Goal: Task Accomplishment & Management: Manage account settings

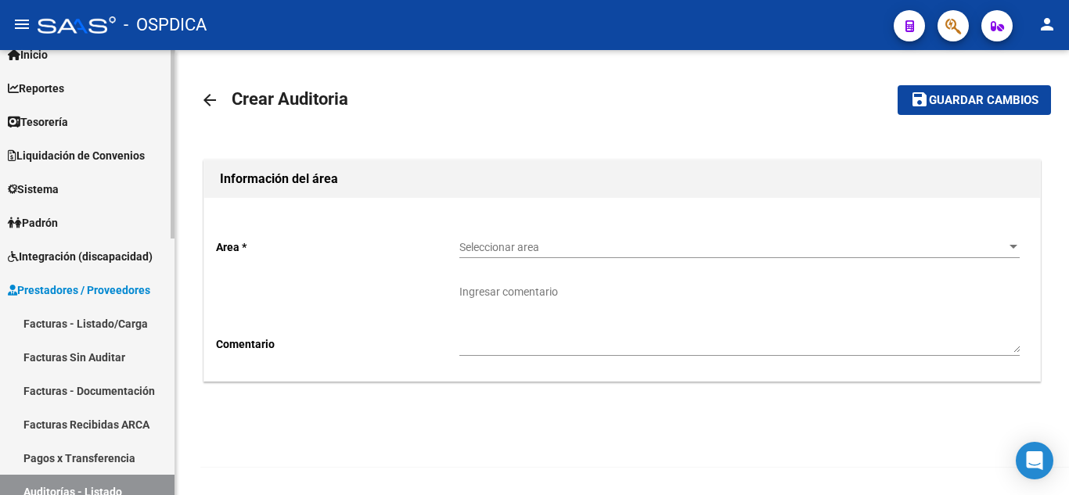
scroll to position [78, 0]
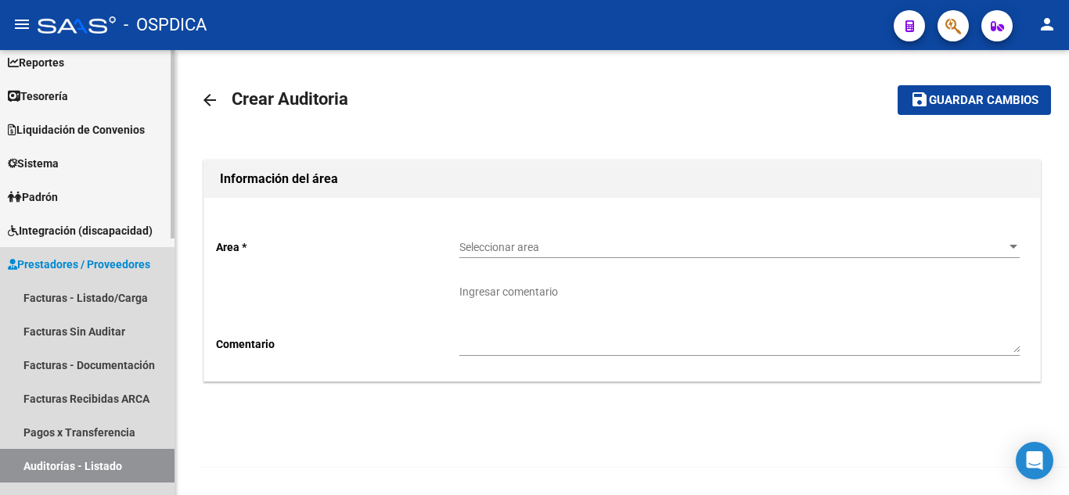
click at [95, 257] on span "Prestadores / Proveedores" at bounding box center [79, 264] width 142 height 17
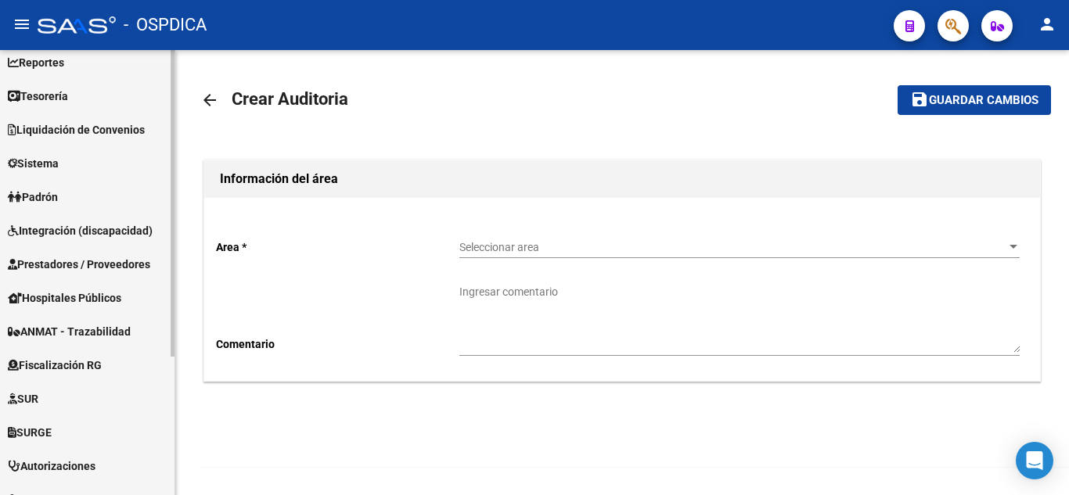
click at [95, 257] on span "Prestadores / Proveedores" at bounding box center [79, 264] width 142 height 17
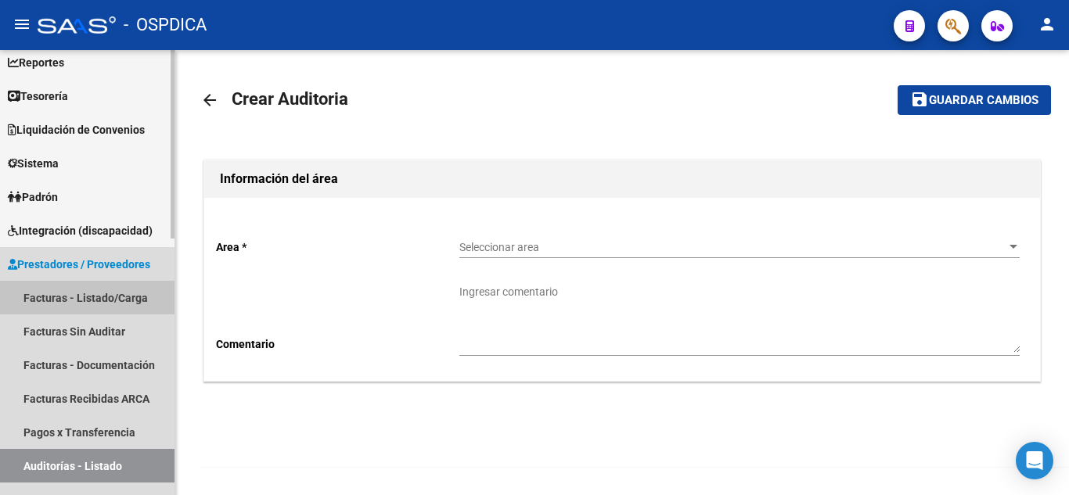
click at [85, 295] on link "Facturas - Listado/Carga" at bounding box center [87, 298] width 175 height 34
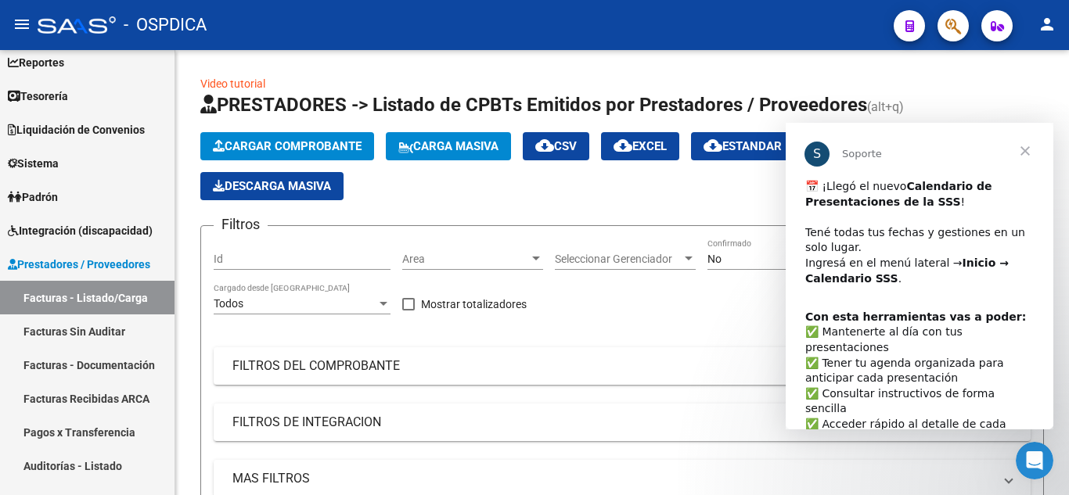
click at [1024, 149] on span "Cerrar" at bounding box center [1025, 151] width 56 height 56
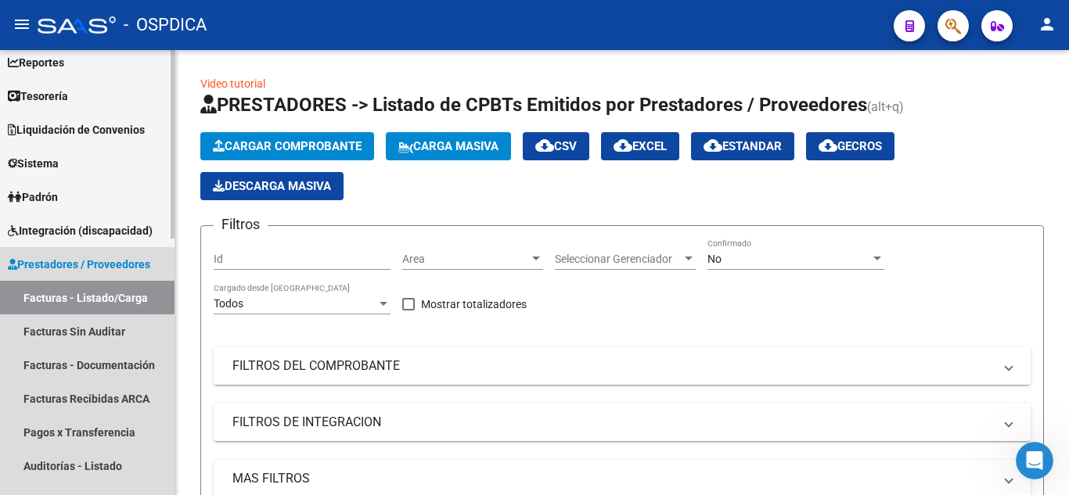
click at [77, 299] on link "Facturas - Listado/Carga" at bounding box center [87, 298] width 175 height 34
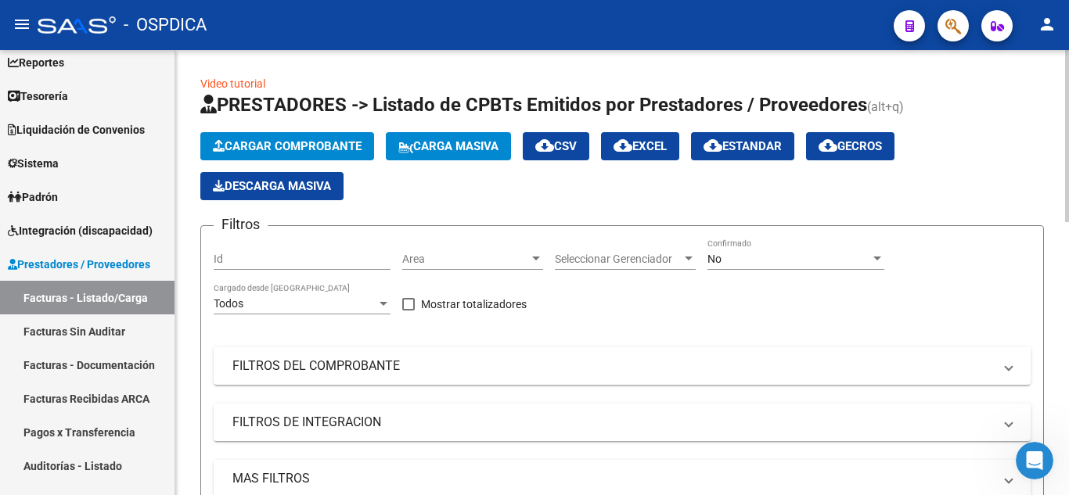
click at [322, 137] on button "Cargar Comprobante" at bounding box center [287, 146] width 174 height 28
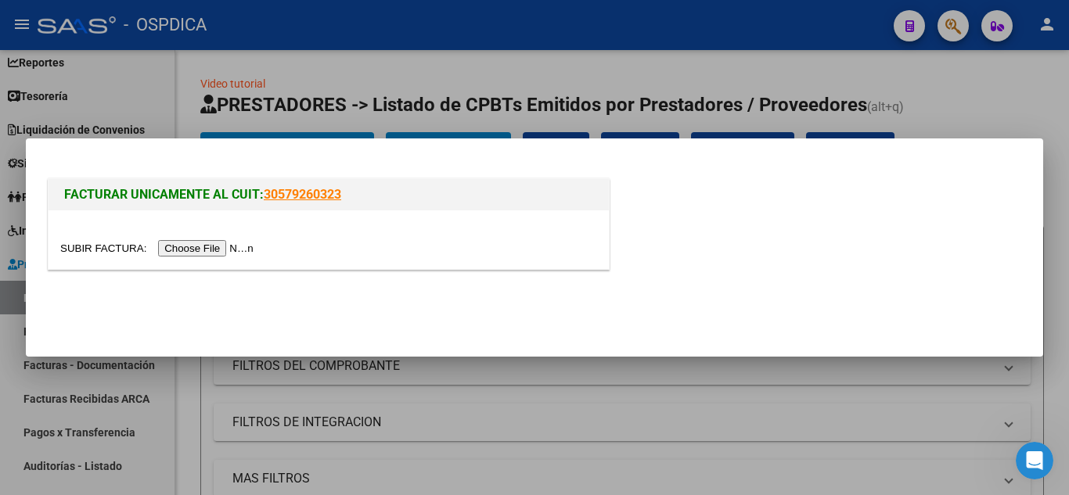
click at [206, 247] on input "file" at bounding box center [159, 248] width 198 height 16
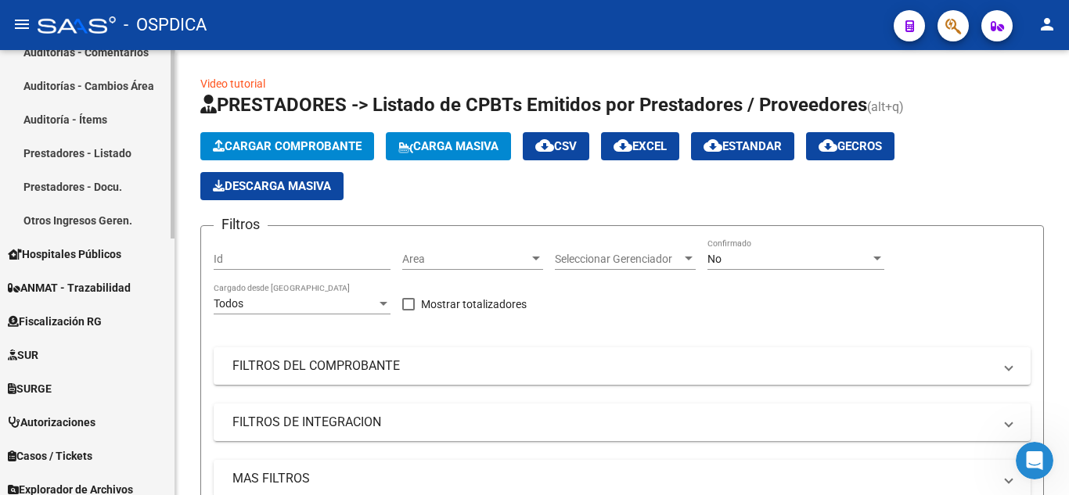
scroll to position [604, 0]
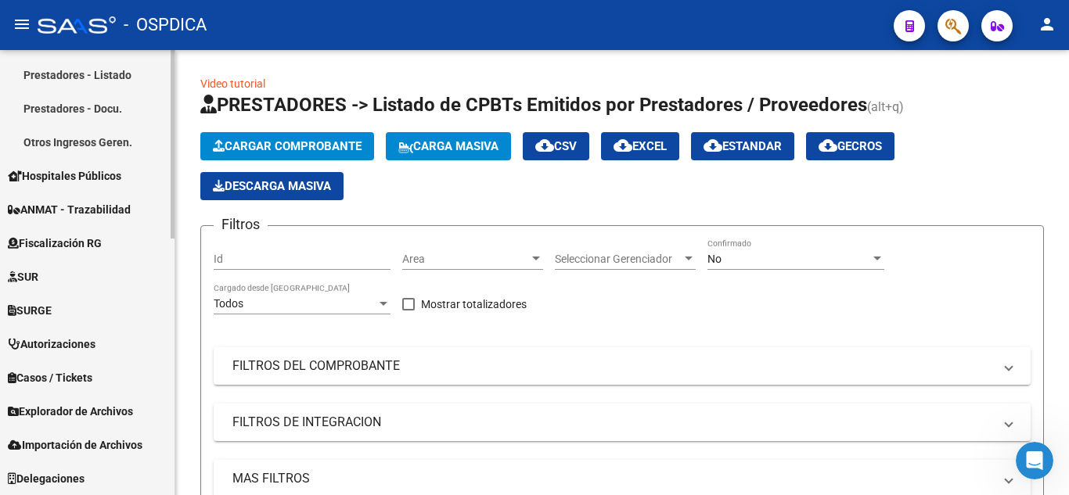
click at [113, 176] on span "Hospitales Públicos" at bounding box center [64, 175] width 113 height 17
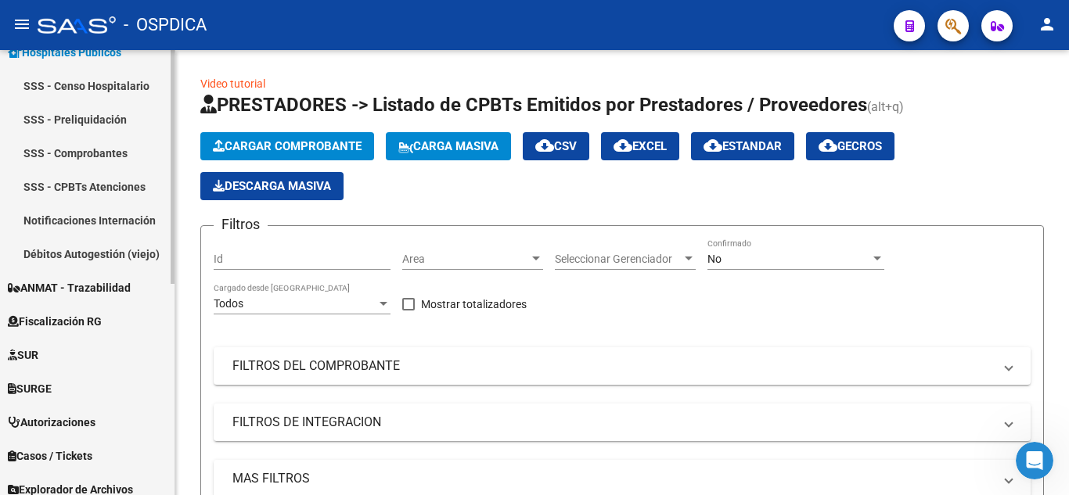
scroll to position [246, 0]
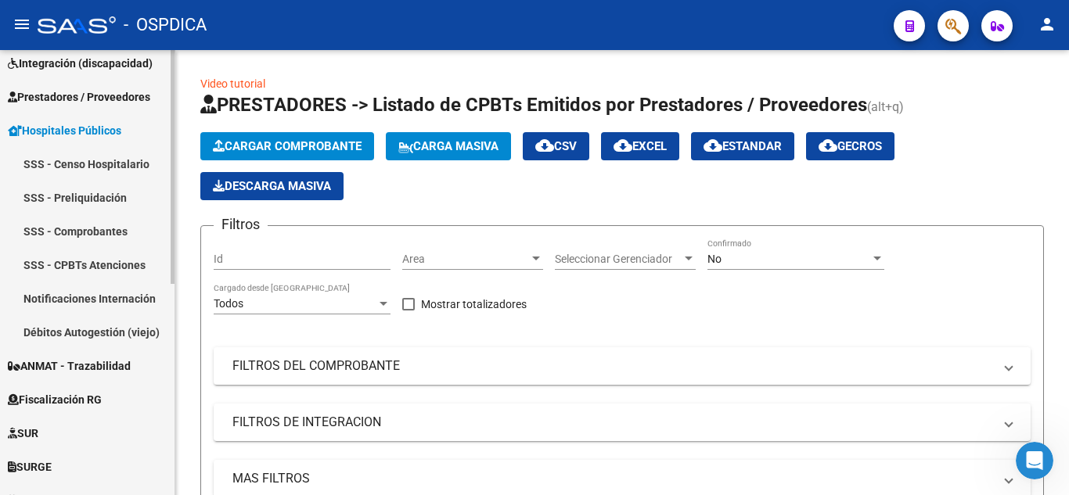
click at [79, 293] on link "Notificaciones Internación" at bounding box center [87, 299] width 175 height 34
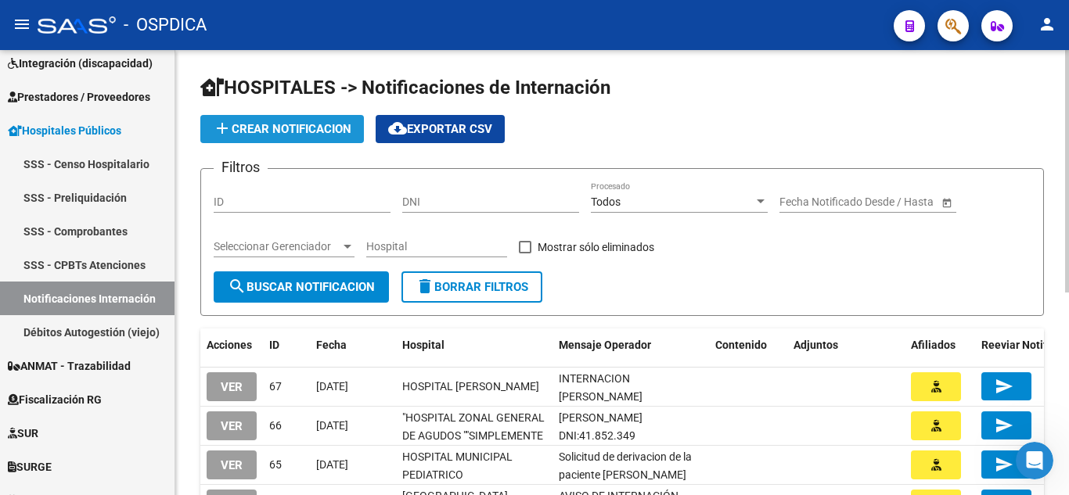
click at [315, 129] on span "add Crear Notificacion" at bounding box center [282, 129] width 139 height 14
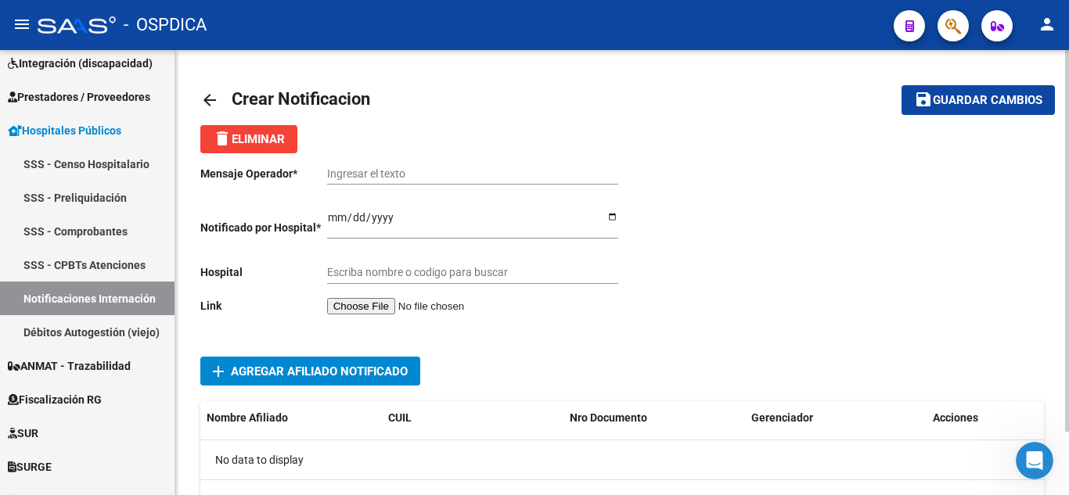
click at [466, 167] on input "Ingresar el texto" at bounding box center [472, 173] width 291 height 13
click at [431, 160] on div "Ingresar el texto" at bounding box center [472, 168] width 291 height 31
paste input "RE: NOTIFICACION DE INTERNACION - [PERSON_NAME]"
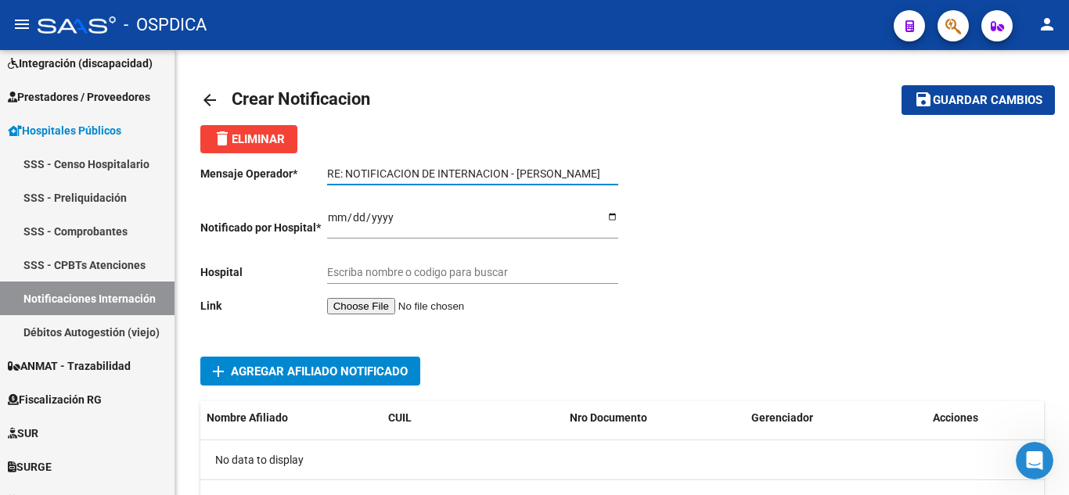
type input "RE: NOTIFICACION DE INTERNACION - [PERSON_NAME]"
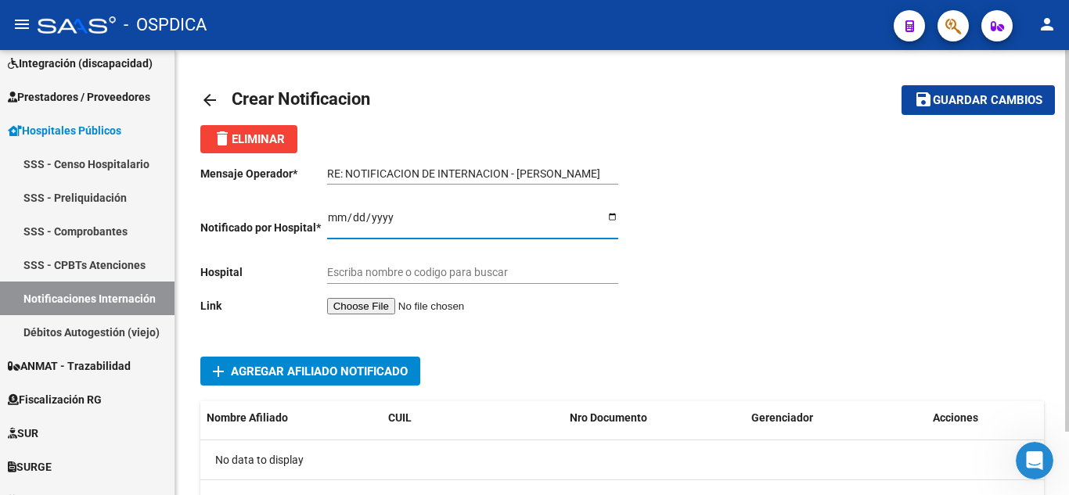
click at [335, 218] on input "Ingresar el fecha" at bounding box center [472, 222] width 291 height 23
type input "[DATE]"
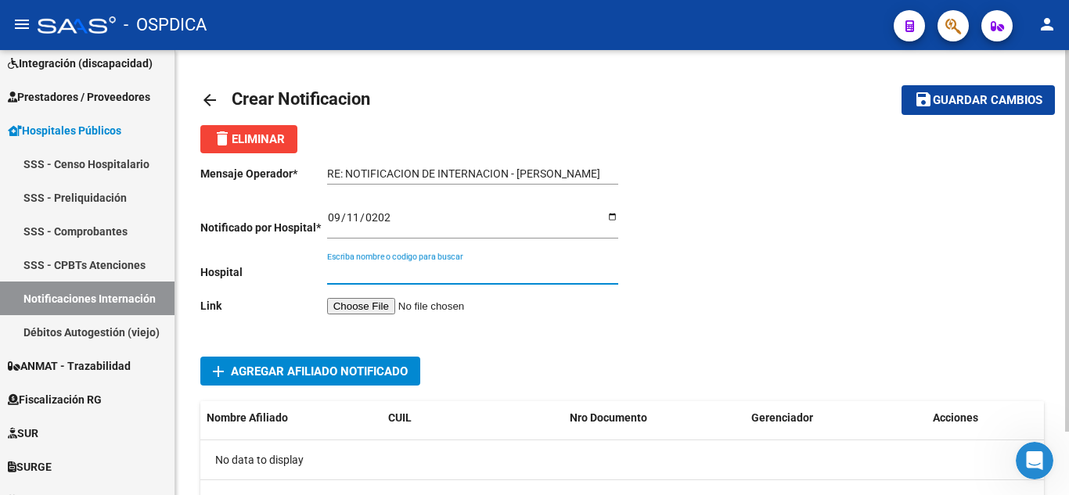
click at [510, 268] on input "Escriba nombre o codigo para buscar" at bounding box center [472, 272] width 291 height 13
click at [460, 272] on input "Escriba nombre o codigo para buscar" at bounding box center [472, 272] width 291 height 13
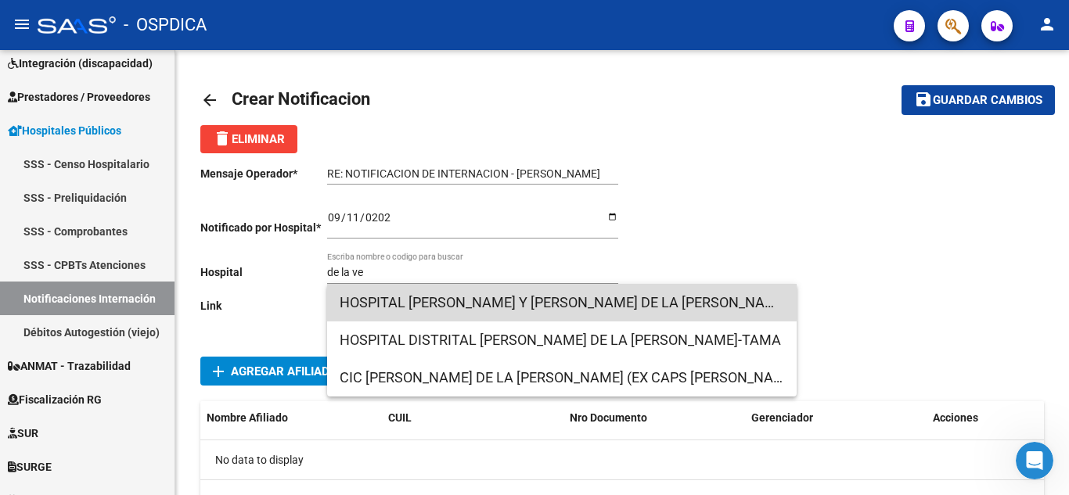
click at [474, 298] on span "HOSPITAL [PERSON_NAME] Y [PERSON_NAME] DE LA [PERSON_NAME]" at bounding box center [562, 303] width 445 height 38
type input "HOSPITAL [PERSON_NAME] Y [PERSON_NAME] DE LA [PERSON_NAME]"
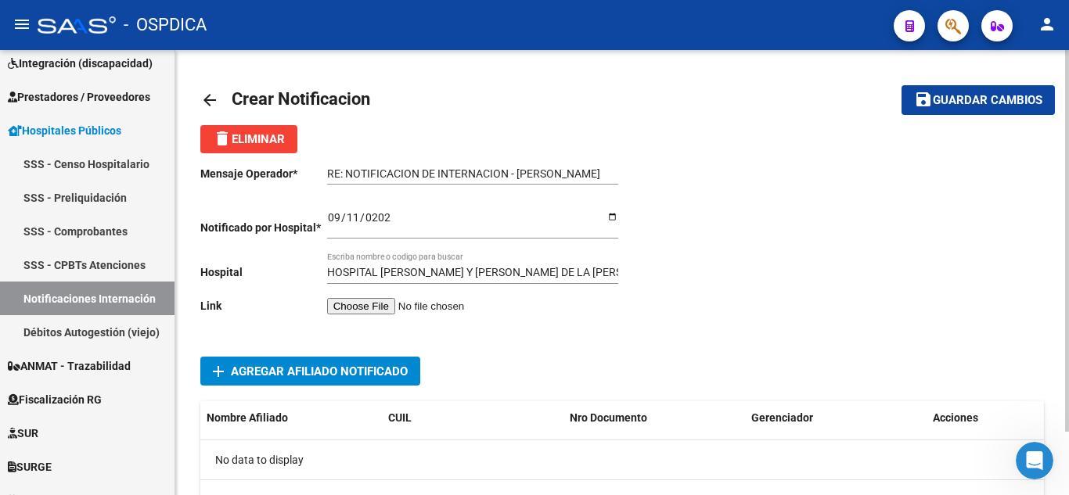
click at [385, 308] on input "file" at bounding box center [426, 306] width 198 height 16
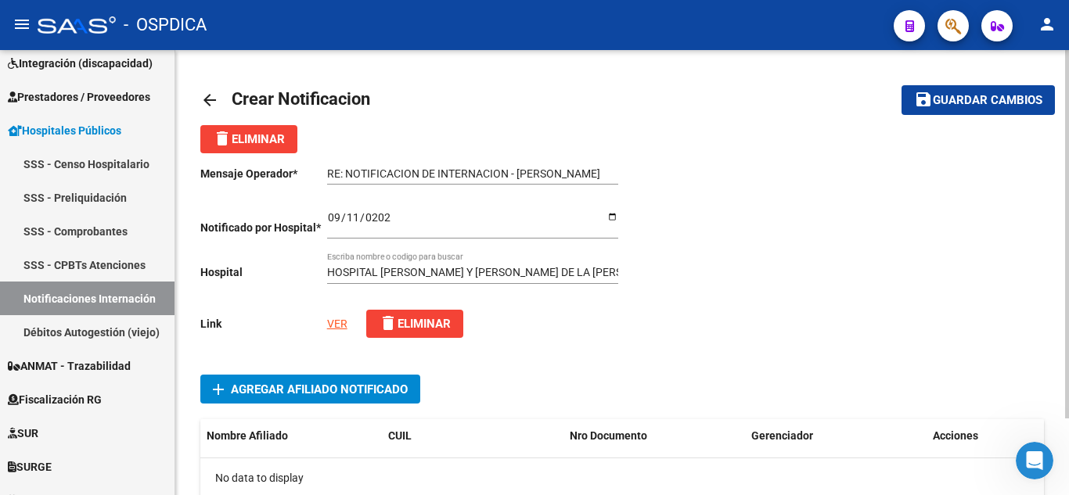
click at [707, 334] on div at bounding box center [833, 252] width 422 height 198
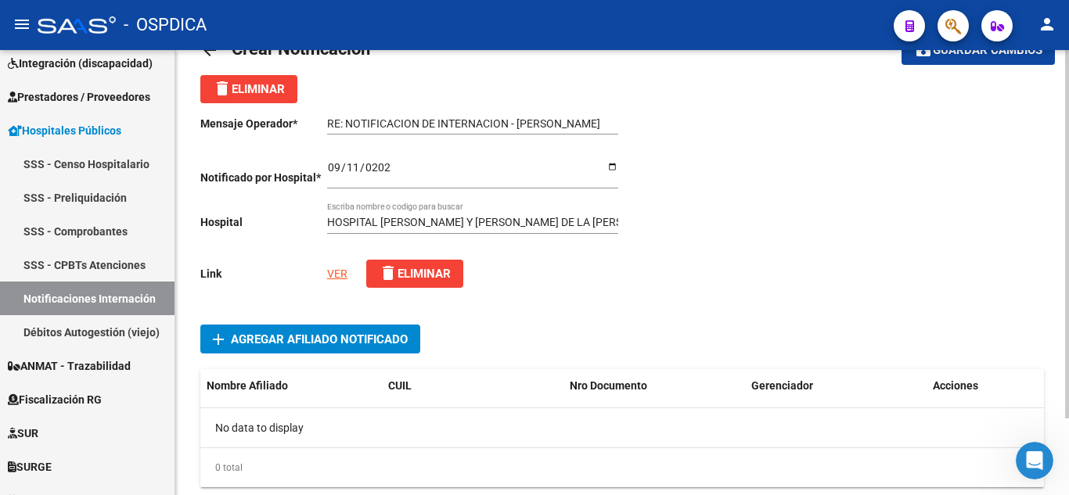
scroll to position [93, 0]
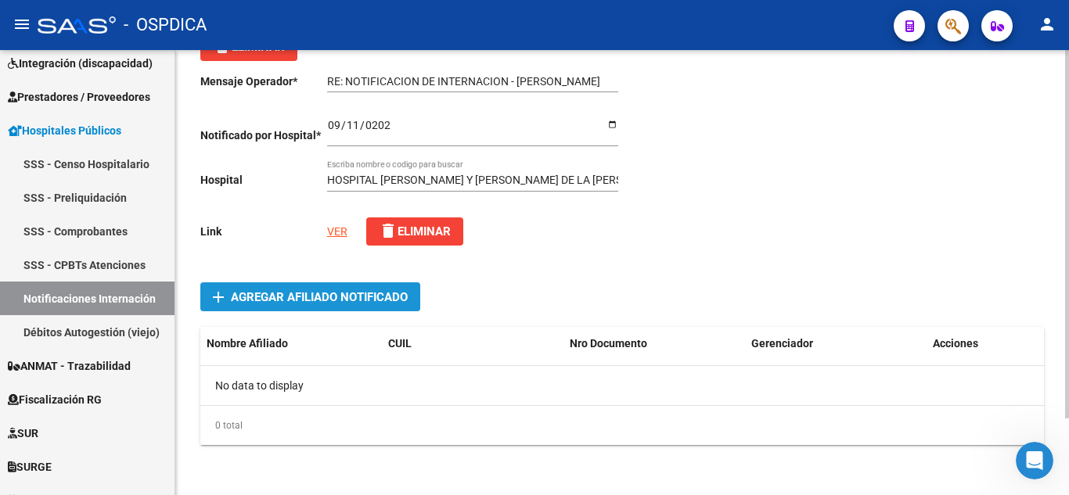
click at [332, 295] on span "Agregar Afiliado Notificado" at bounding box center [319, 297] width 177 height 14
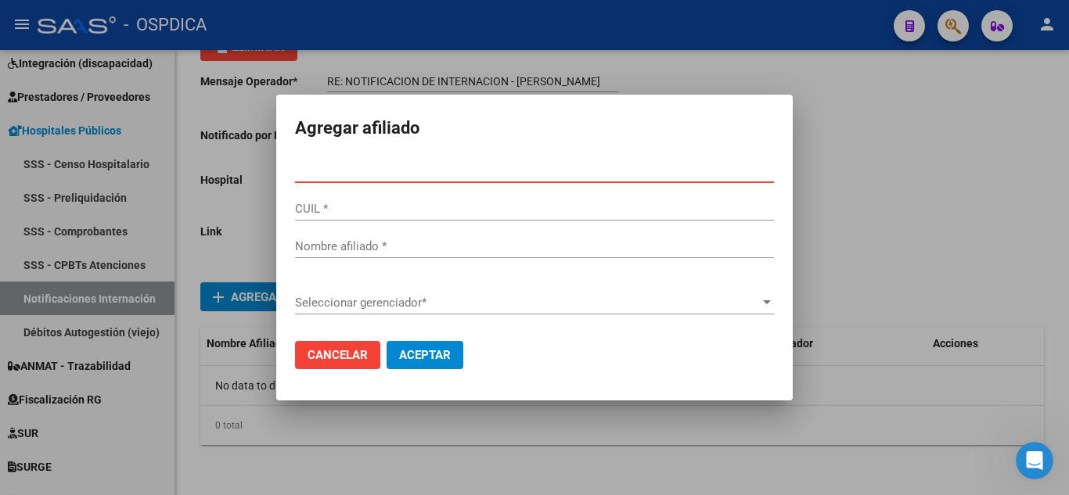
click at [530, 170] on input "Nro Documento *" at bounding box center [534, 171] width 479 height 14
paste input "94.868804"
click at [593, 198] on div "CUIL *" at bounding box center [534, 208] width 479 height 23
click at [310, 175] on input "94.868804" at bounding box center [534, 171] width 479 height 14
type input "94868804"
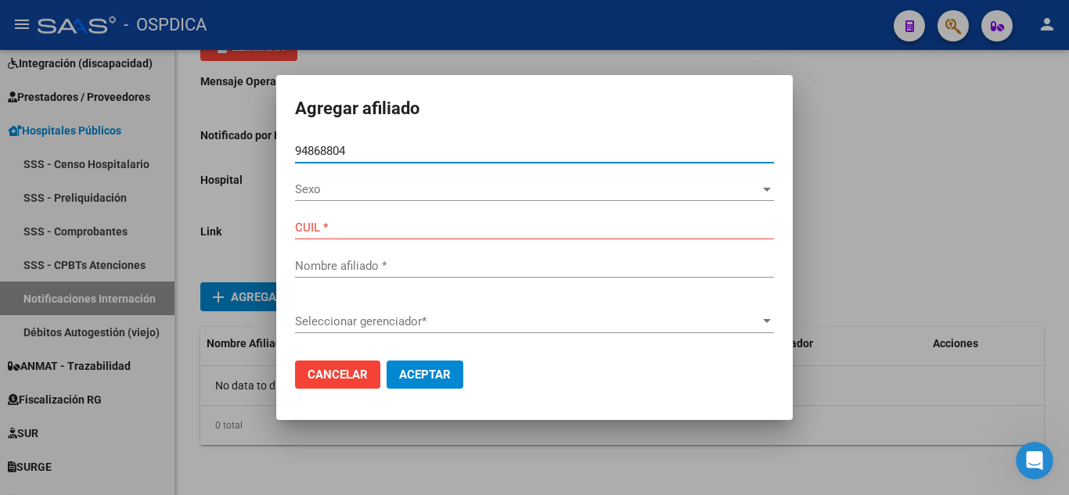
type input "27948688048"
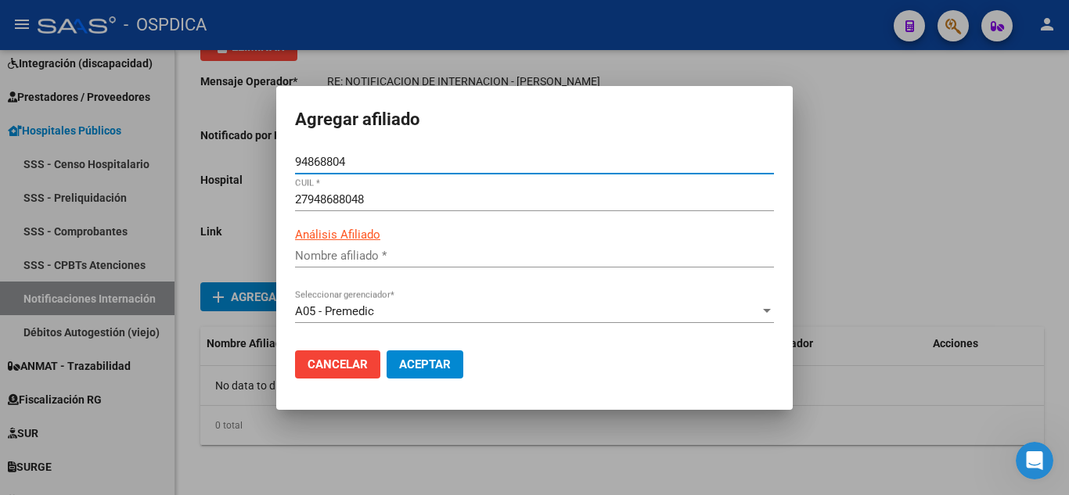
type input "[PERSON_NAME] [PERSON_NAME]"
type input "94868804"
click at [428, 362] on span "Aceptar" at bounding box center [425, 365] width 52 height 14
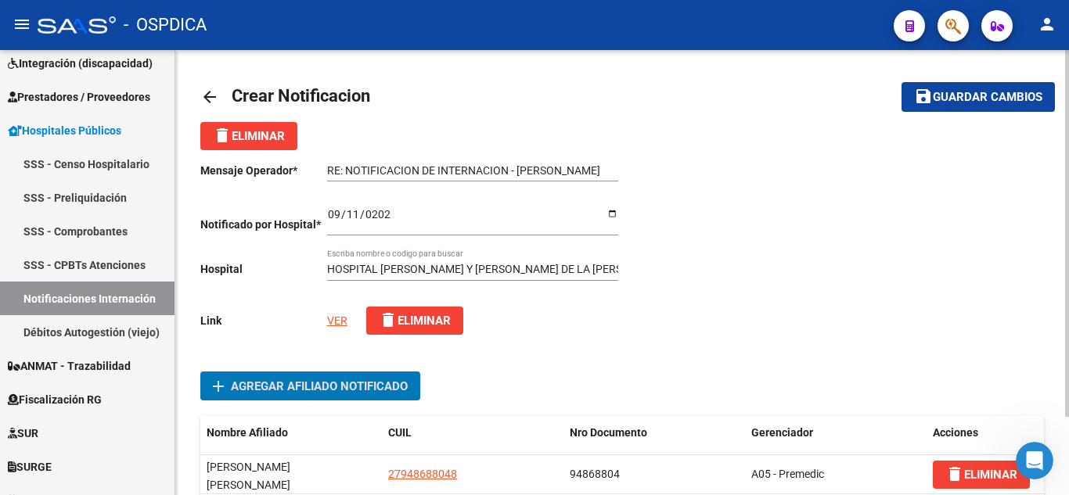
scroll to position [0, 0]
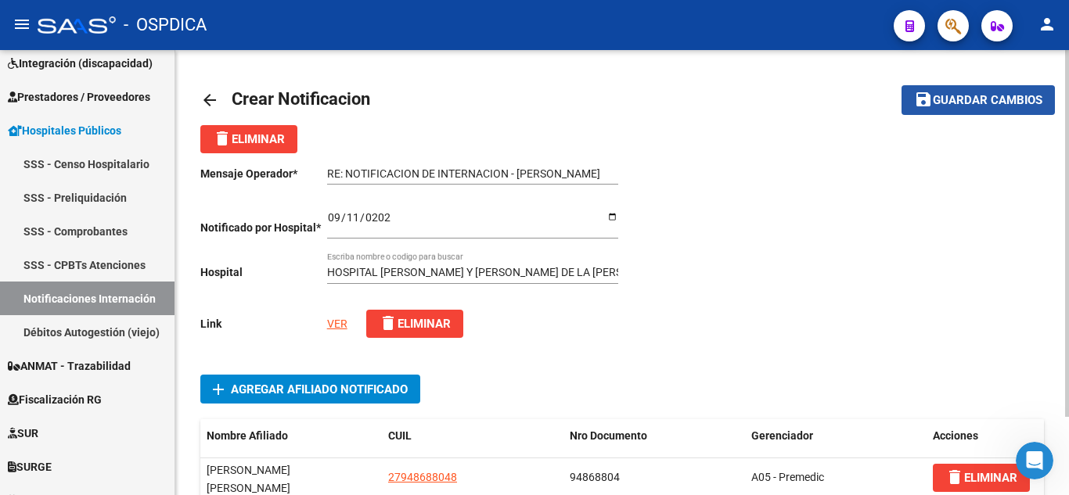
click at [1006, 102] on span "Guardar cambios" at bounding box center [988, 101] width 110 height 14
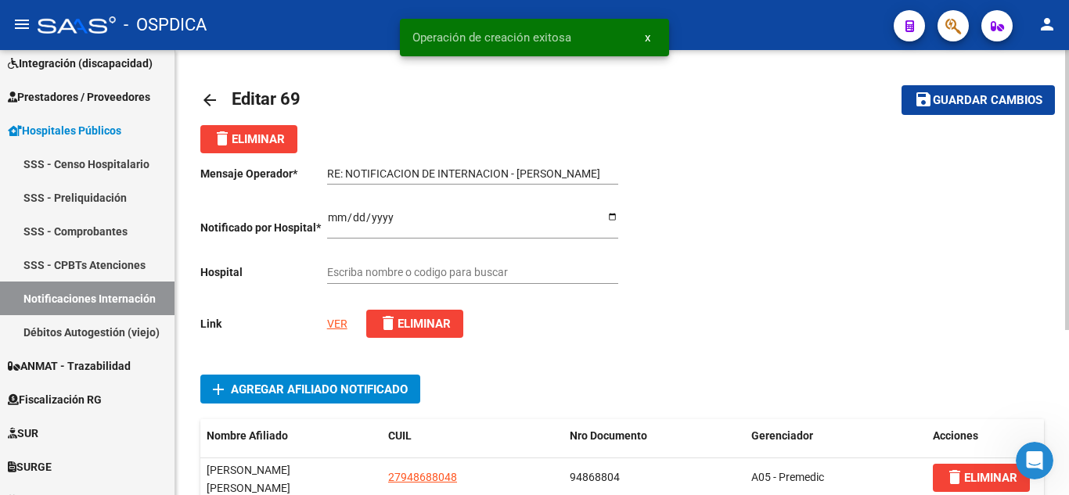
type input "HOSPITAL [PERSON_NAME] Y [PERSON_NAME] DE LA [PERSON_NAME]"
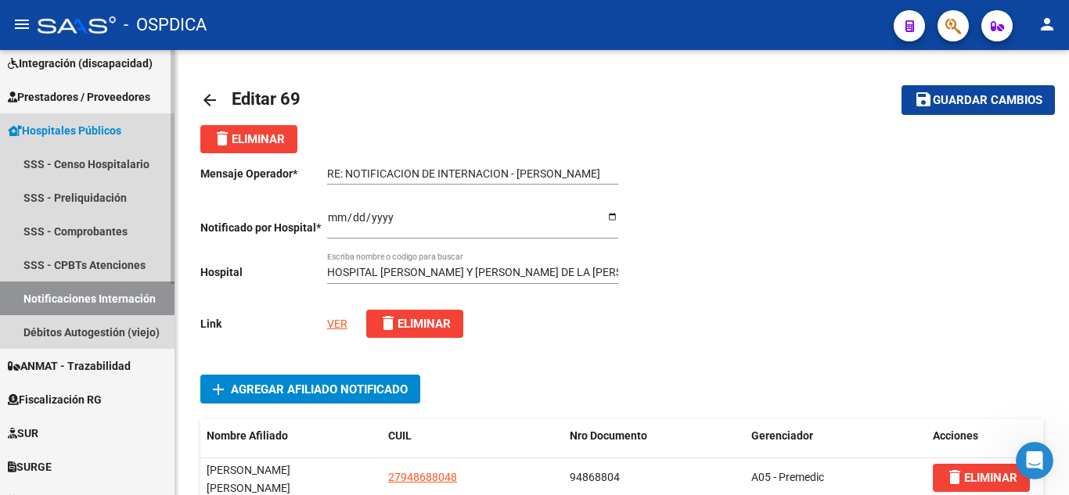
click at [103, 293] on link "Notificaciones Internación" at bounding box center [87, 299] width 175 height 34
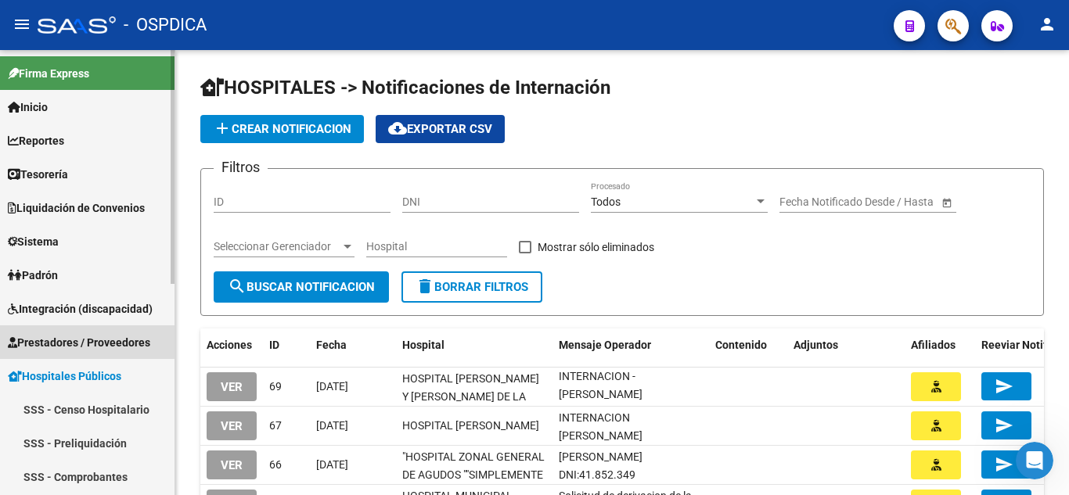
click at [70, 332] on link "Prestadores / Proveedores" at bounding box center [87, 343] width 175 height 34
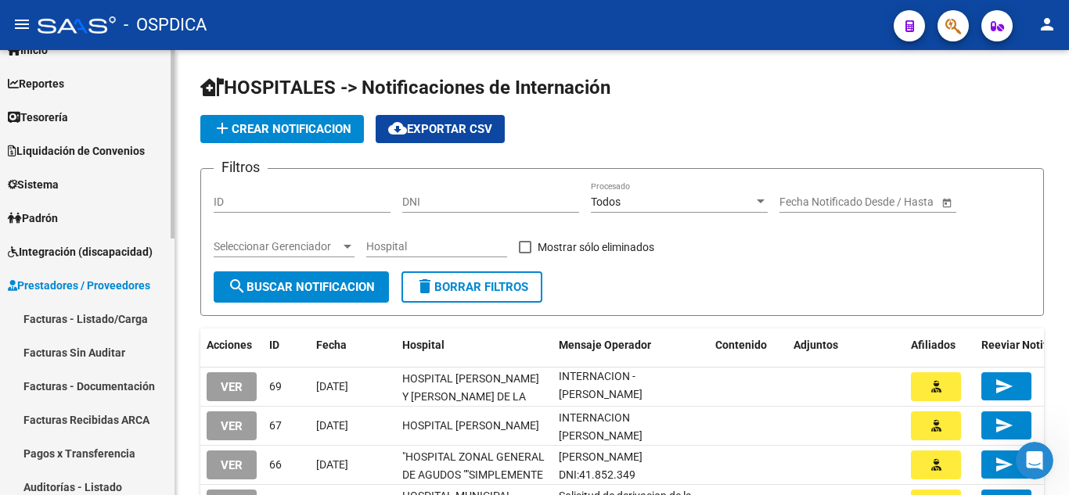
scroll to position [78, 0]
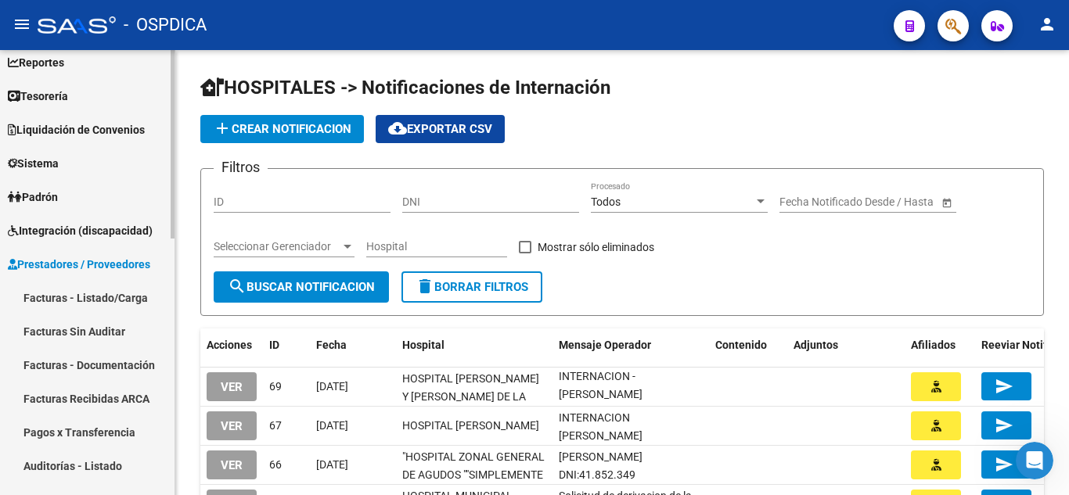
click at [108, 294] on link "Facturas - Listado/Carga" at bounding box center [87, 298] width 175 height 34
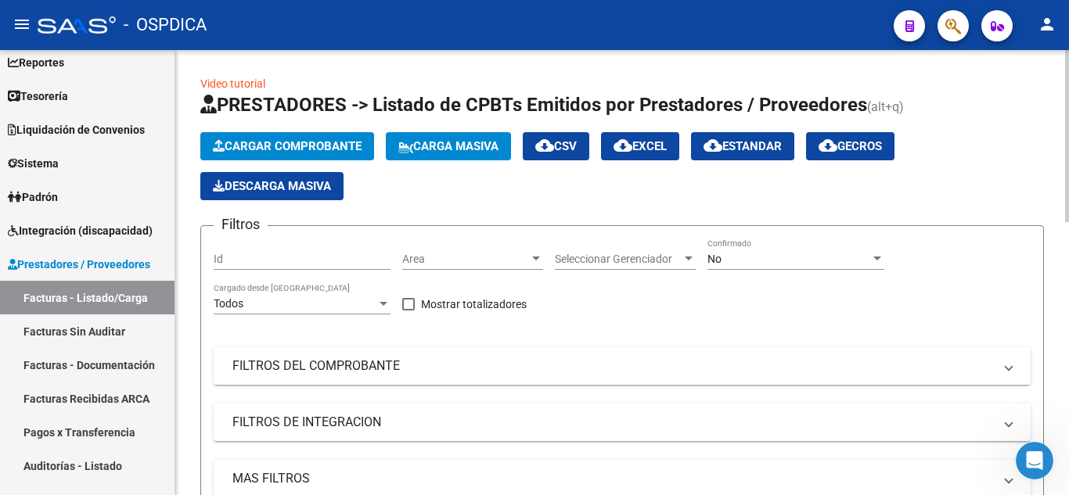
click at [351, 136] on button "Cargar Comprobante" at bounding box center [287, 146] width 174 height 28
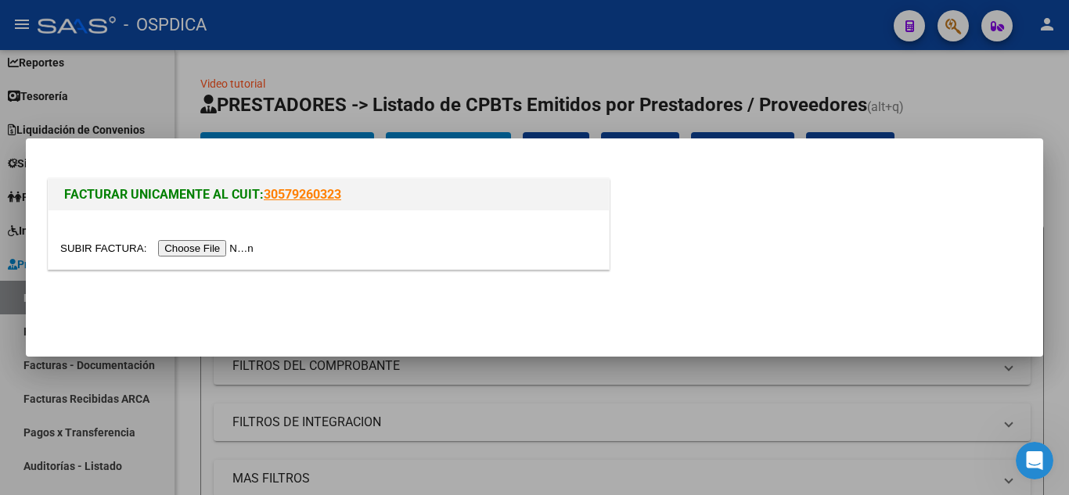
click at [237, 247] on input "file" at bounding box center [159, 248] width 198 height 16
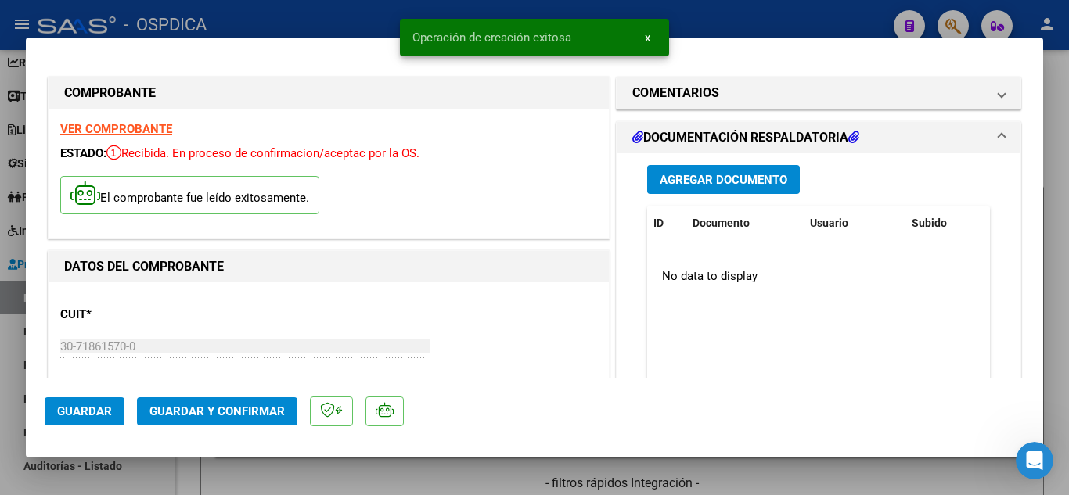
click at [529, 272] on h1 "DATOS DEL COMPROBANTE" at bounding box center [328, 266] width 529 height 19
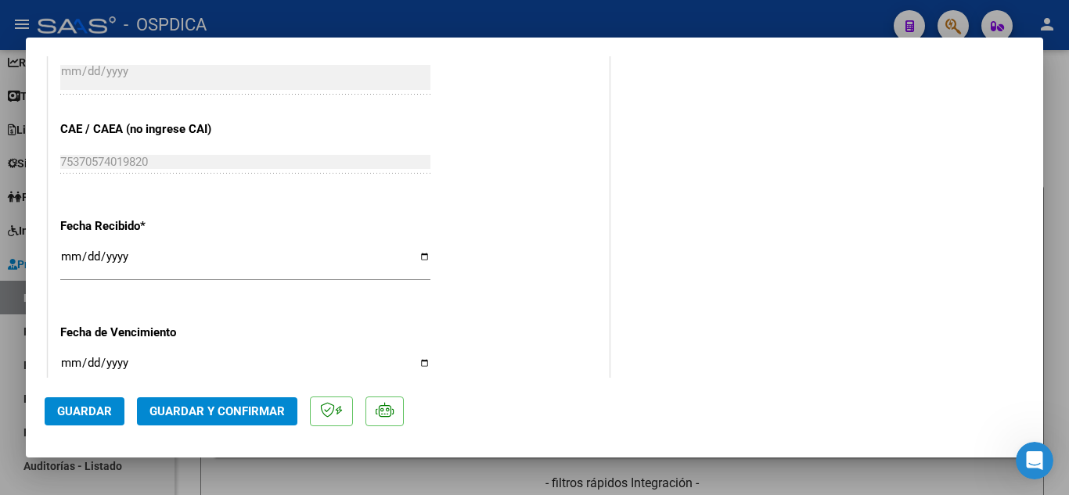
scroll to position [861, 0]
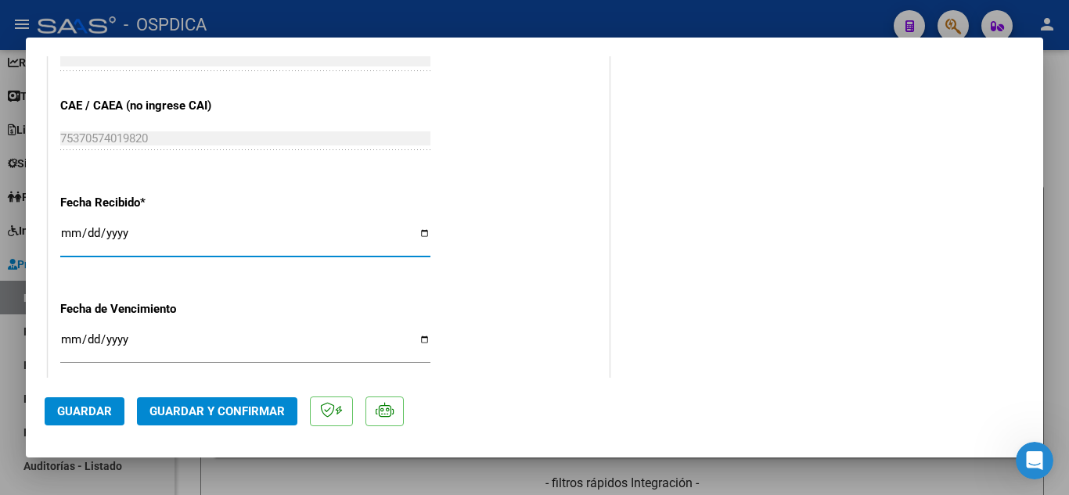
click at [74, 229] on input "[DATE]" at bounding box center [245, 239] width 370 height 25
type input "[DATE]"
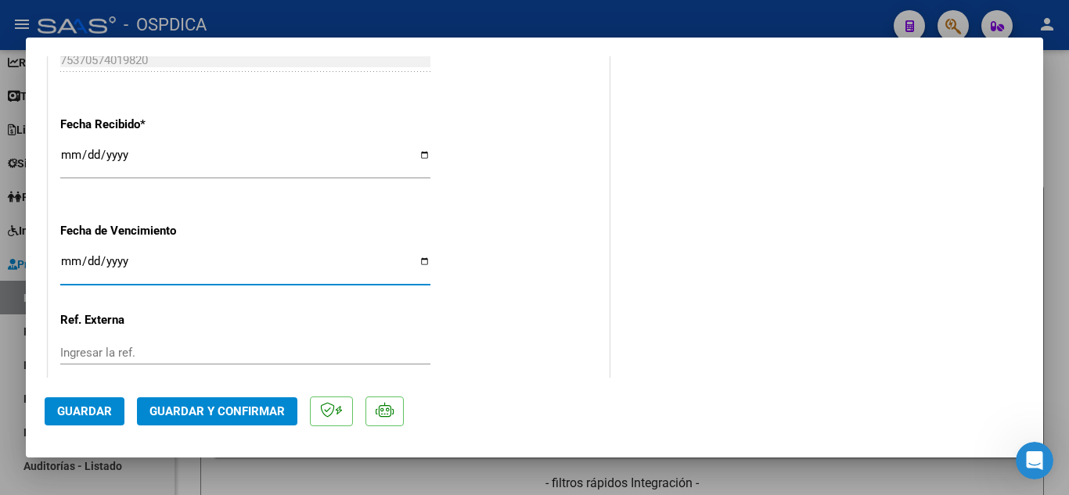
click at [65, 263] on input "Ingresar la fecha" at bounding box center [245, 267] width 370 height 25
type input "[DATE]"
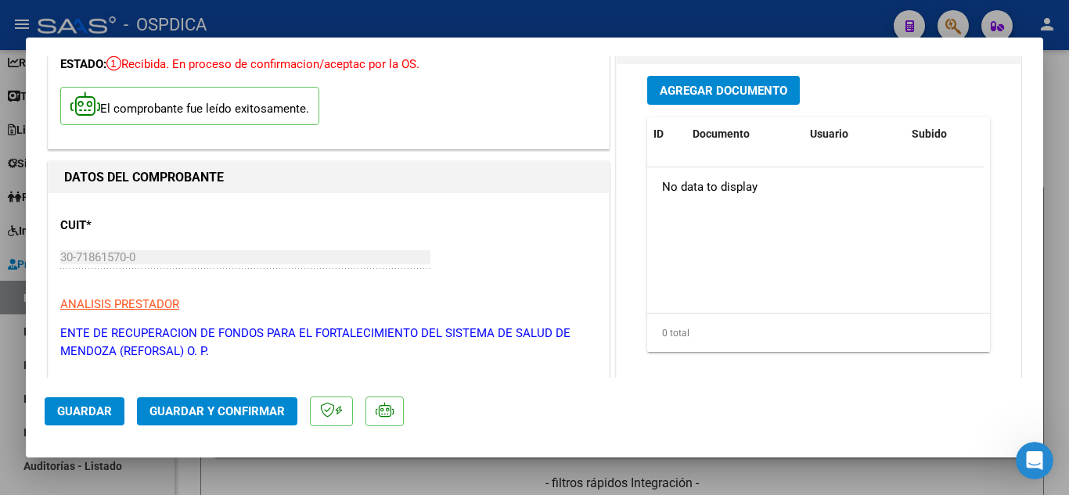
scroll to position [0, 0]
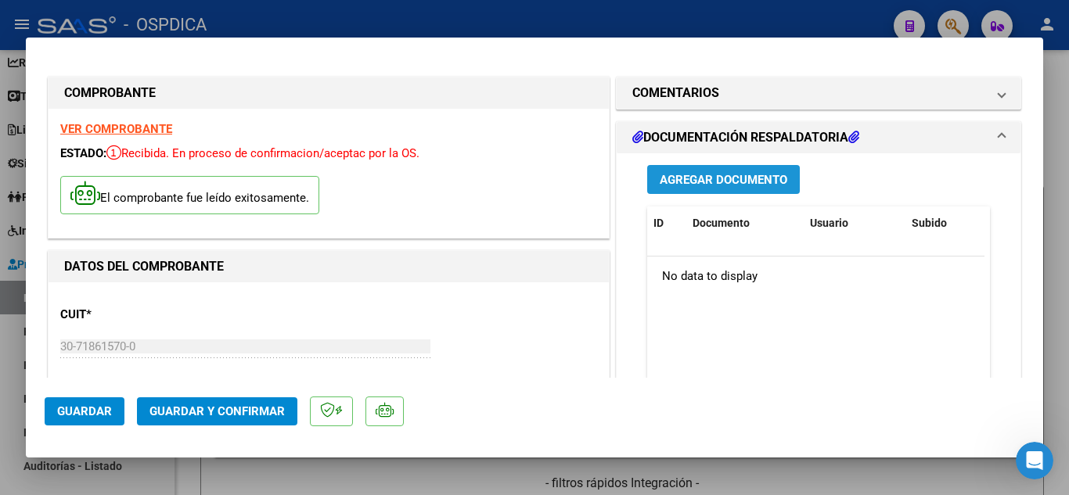
click at [730, 178] on span "Agregar Documento" at bounding box center [724, 180] width 128 height 14
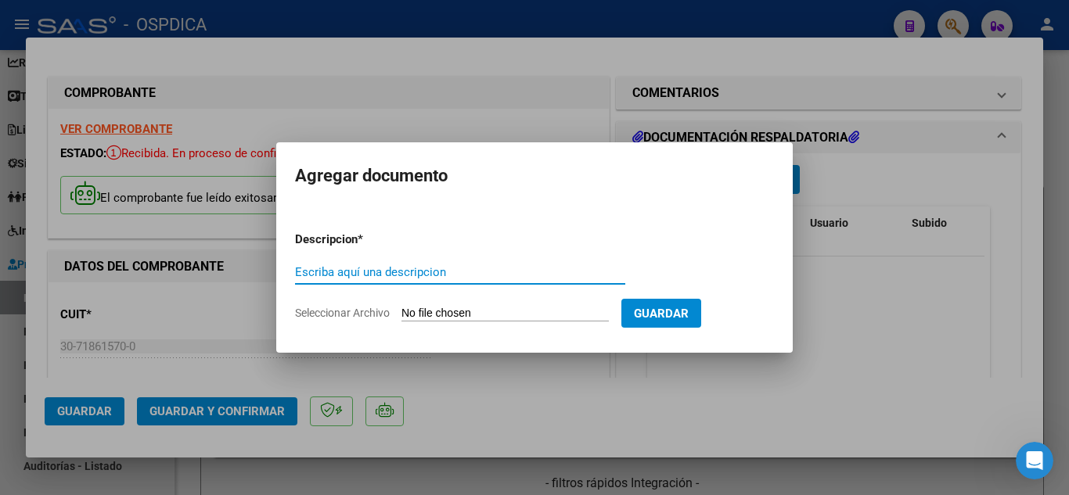
click at [446, 273] on input "Escriba aquí una descripcion" at bounding box center [460, 272] width 330 height 14
type input "D"
click at [482, 272] on input "FAC" at bounding box center [460, 272] width 330 height 14
type input "F"
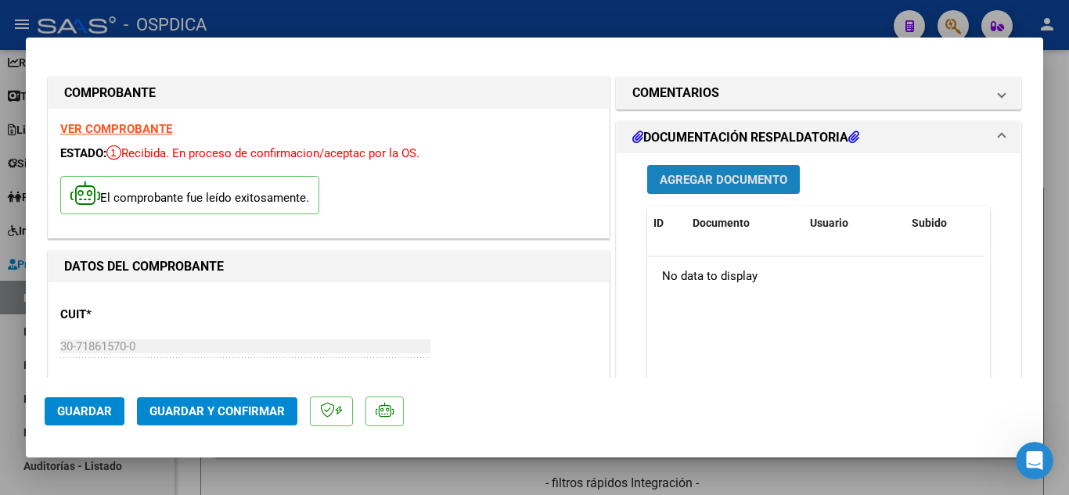
click at [696, 175] on span "Agregar Documento" at bounding box center [724, 180] width 128 height 14
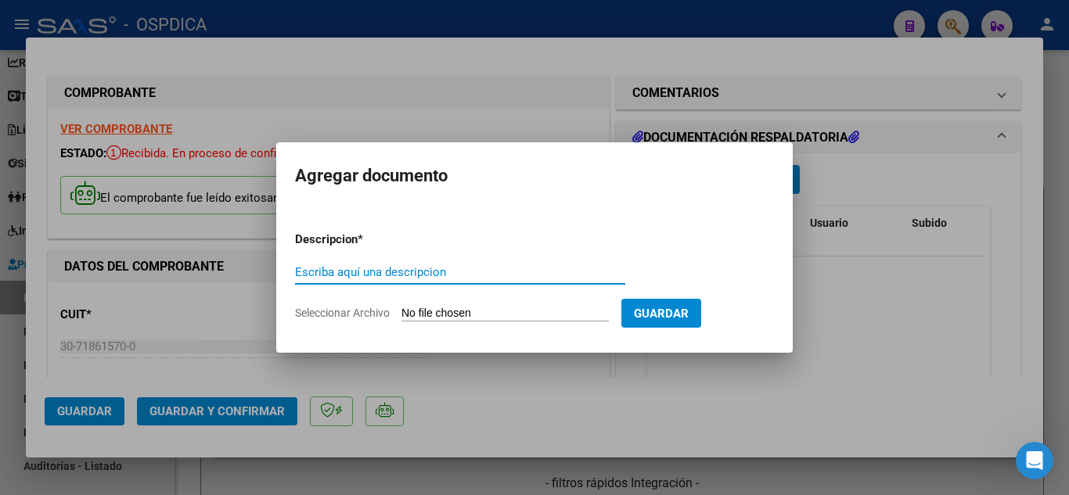
click at [477, 270] on input "Escriba aquí una descripcion" at bounding box center [460, 272] width 330 height 14
type input "FAC267 detalle"
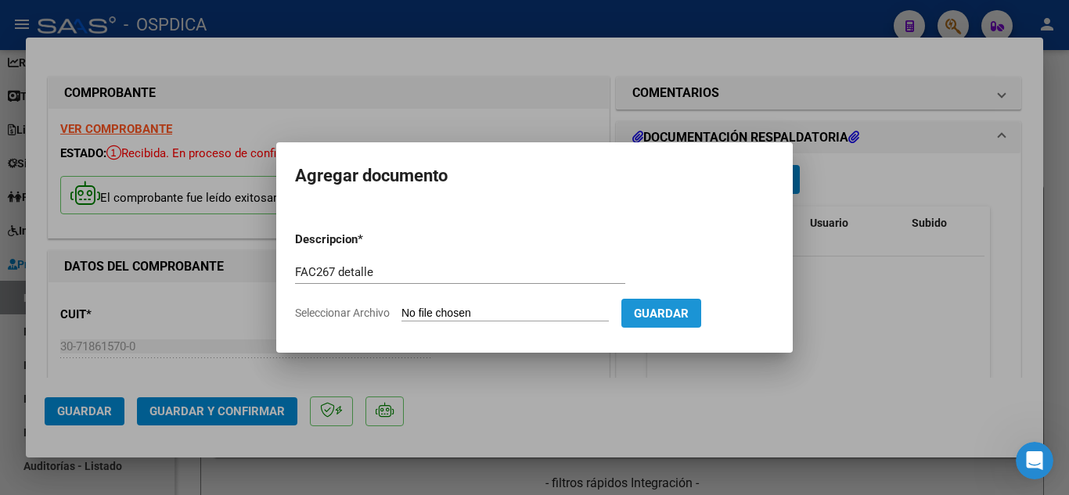
click at [683, 309] on span "Guardar" at bounding box center [661, 314] width 55 height 14
click at [477, 309] on input "Seleccionar Archivo" at bounding box center [504, 314] width 207 height 15
type input "C:\fakepath\[PERSON_NAME].pdf"
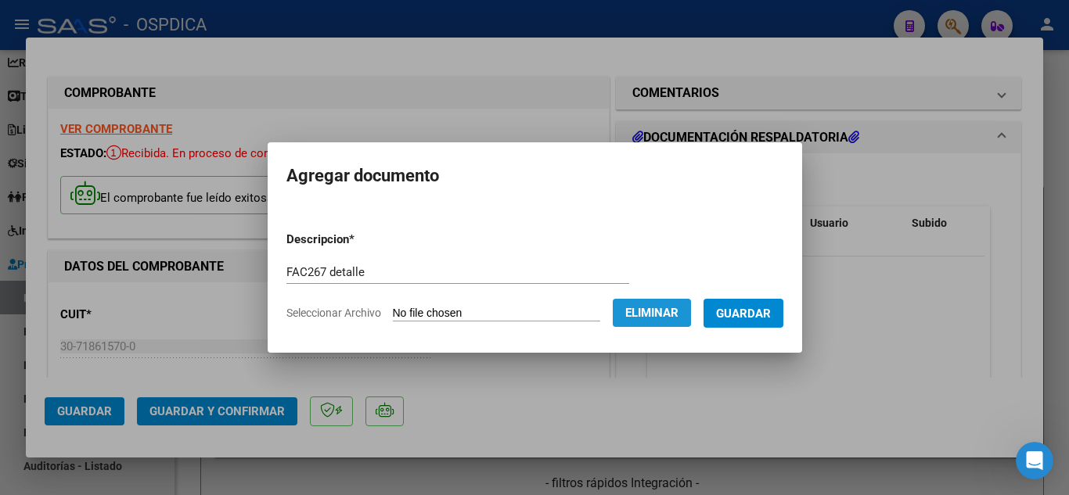
click at [643, 317] on span "Eliminar" at bounding box center [651, 313] width 53 height 14
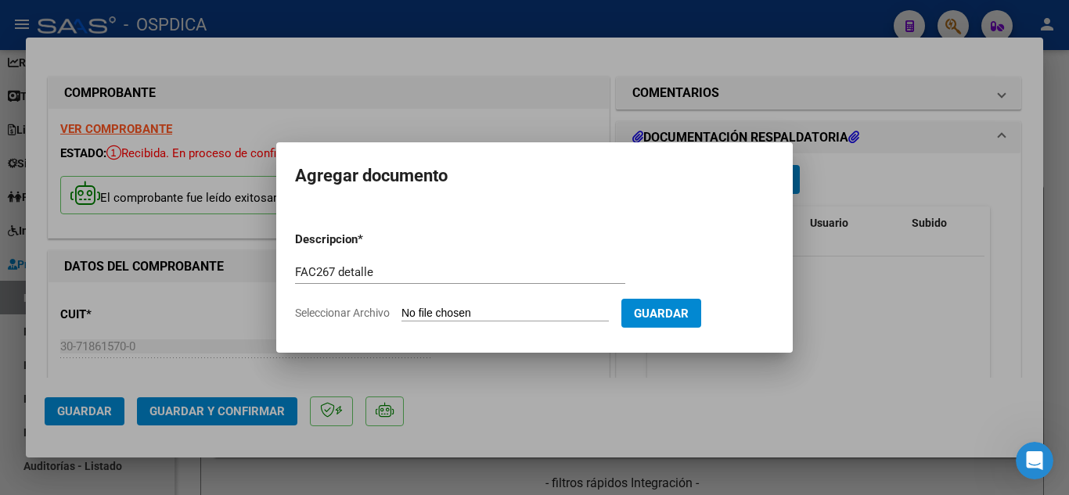
click at [488, 310] on input "Seleccionar Archivo" at bounding box center [504, 314] width 207 height 15
type input "C:\fakepath\[PERSON_NAME].pdf"
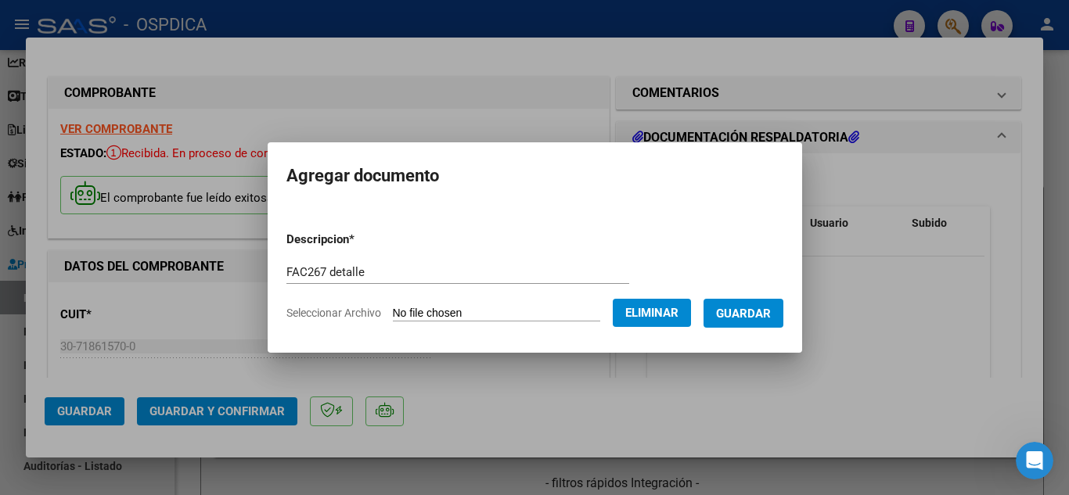
click at [766, 315] on span "Guardar" at bounding box center [743, 314] width 55 height 14
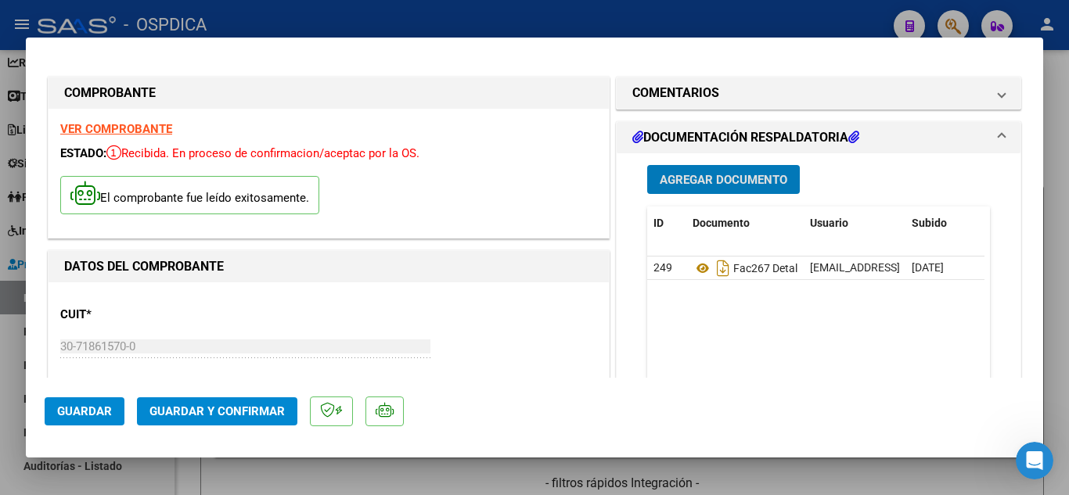
click at [91, 409] on span "Guardar" at bounding box center [84, 412] width 55 height 14
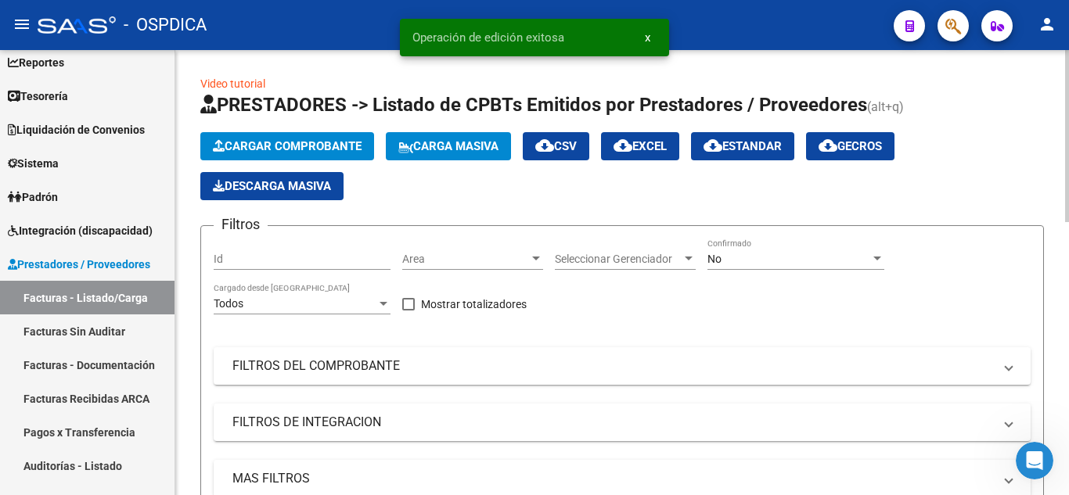
click at [315, 138] on button "Cargar Comprobante" at bounding box center [287, 146] width 174 height 28
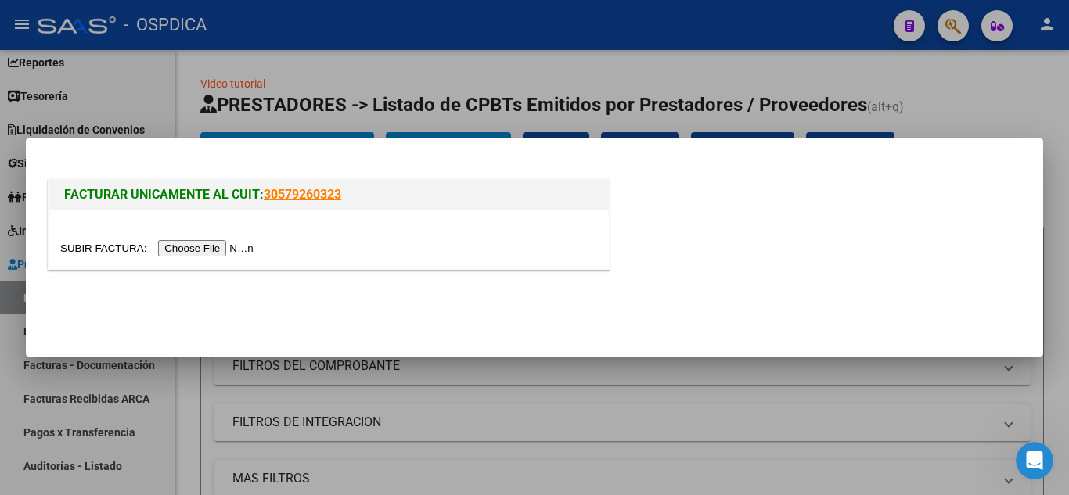
click at [238, 244] on input "file" at bounding box center [159, 248] width 198 height 16
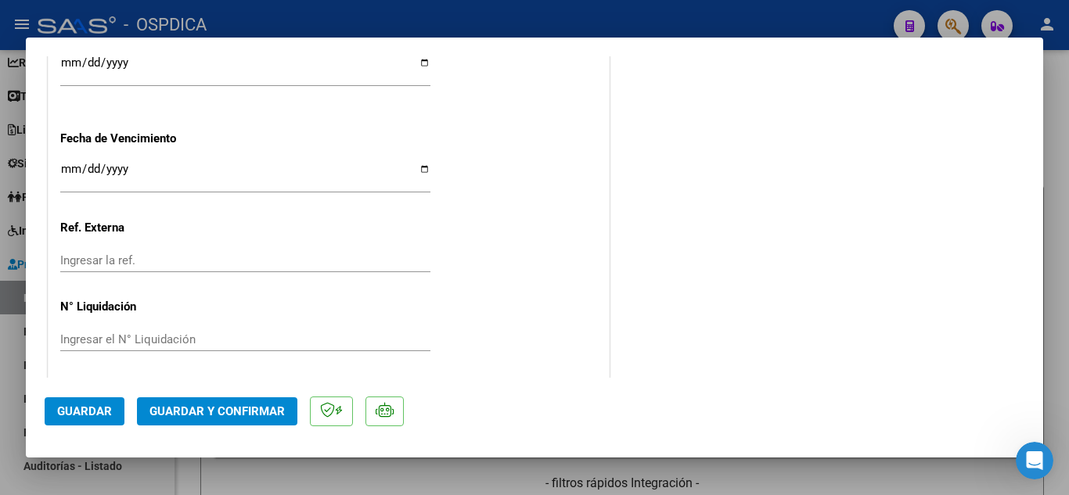
scroll to position [1035, 0]
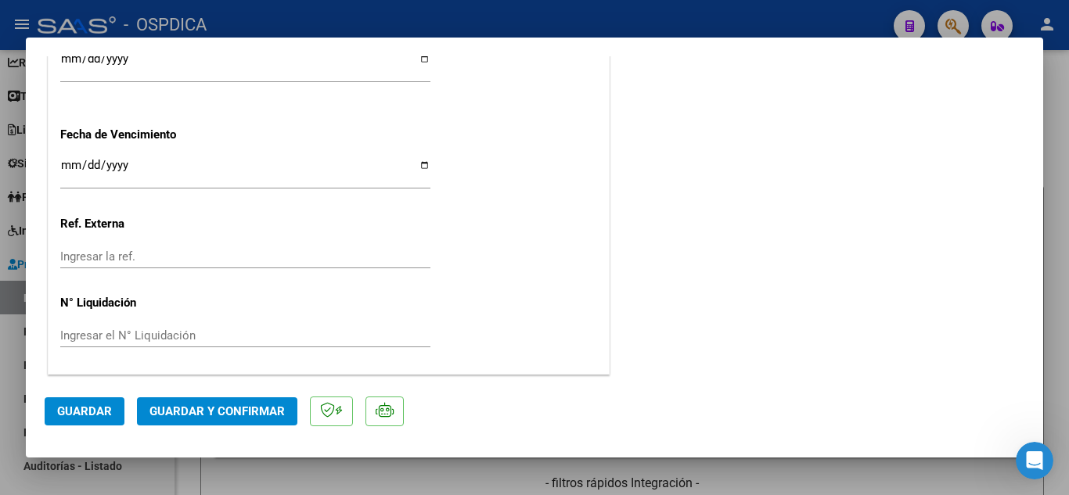
click at [72, 165] on input "Ingresar la fecha" at bounding box center [245, 171] width 370 height 25
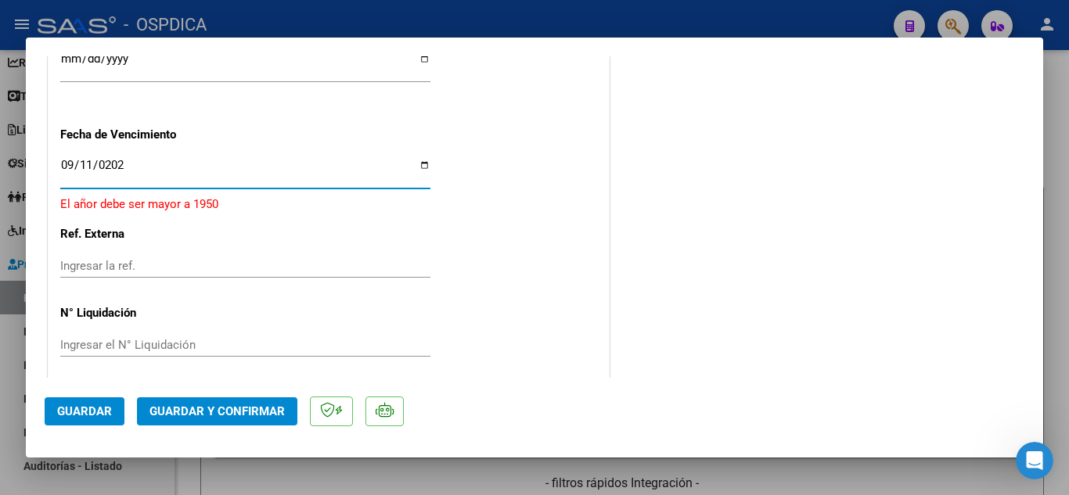
type input "[DATE]"
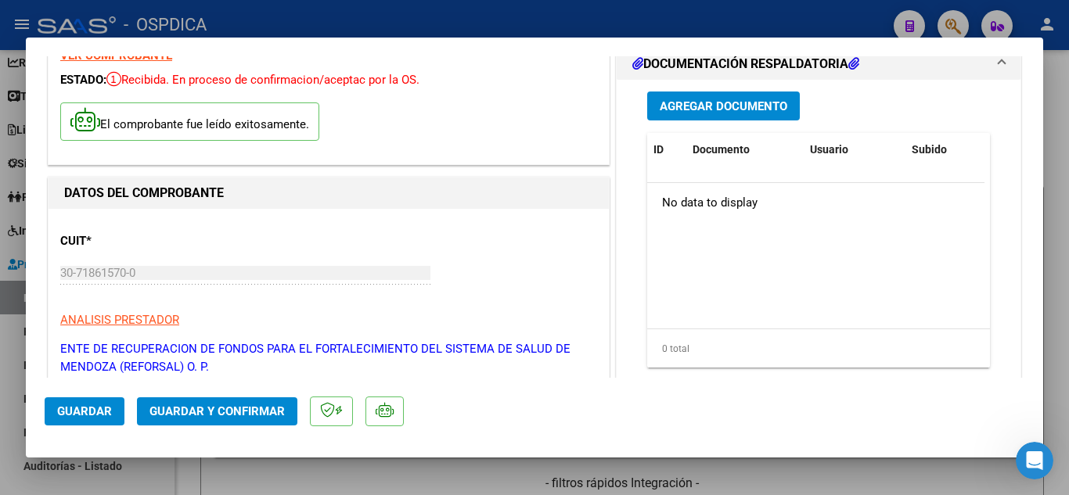
scroll to position [0, 0]
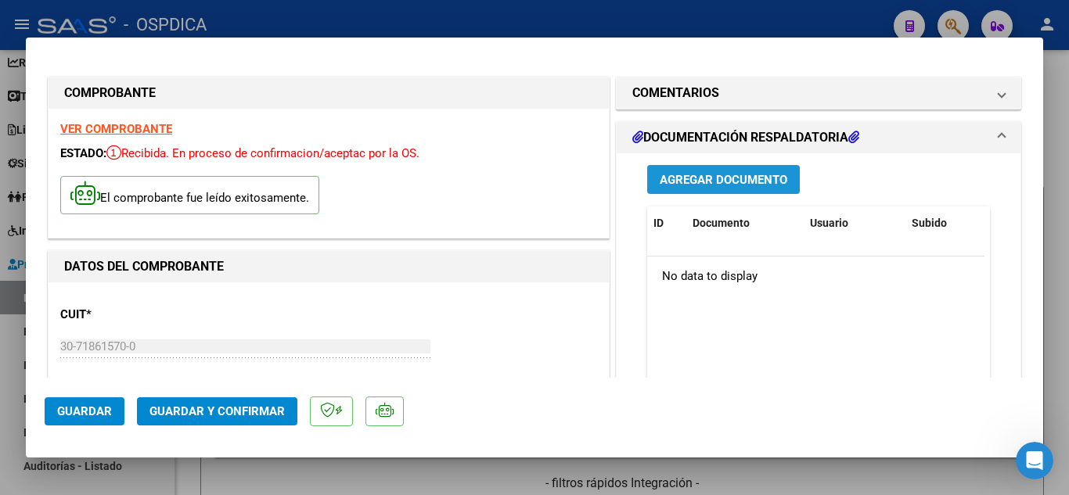
click at [688, 179] on span "Agregar Documento" at bounding box center [724, 180] width 128 height 14
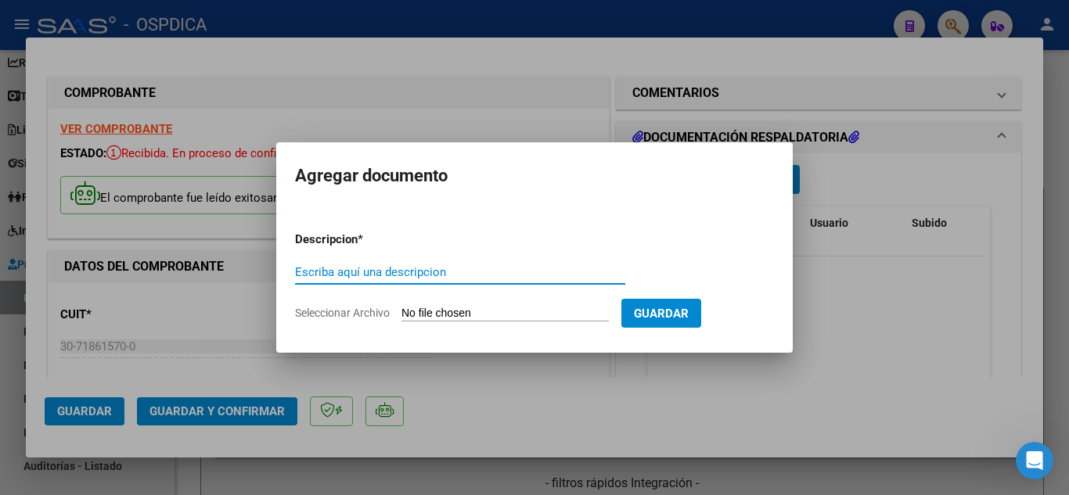
click at [449, 272] on input "Escriba aquí una descripcion" at bounding box center [460, 272] width 330 height 14
click at [519, 308] on input "Seleccionar Archivo" at bounding box center [504, 314] width 207 height 15
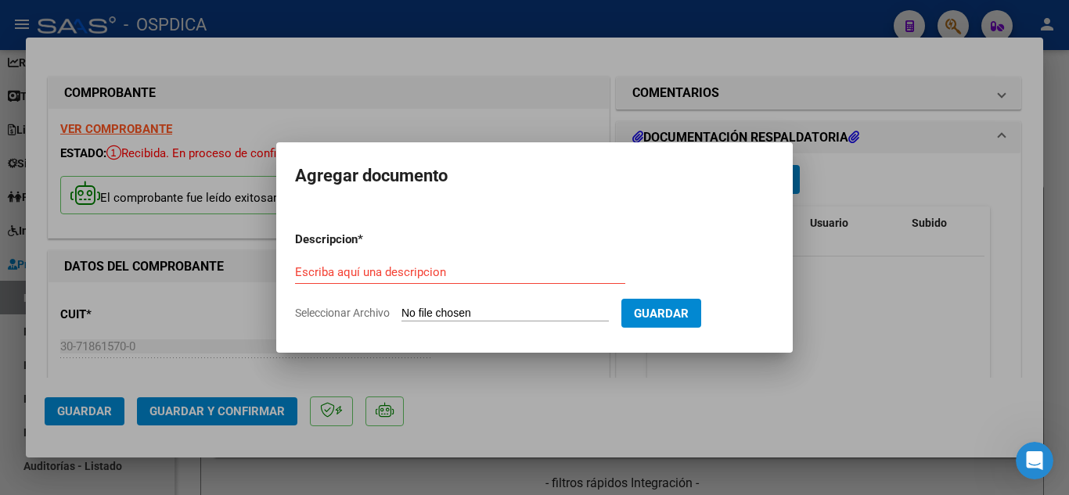
click at [596, 392] on div at bounding box center [534, 247] width 1069 height 495
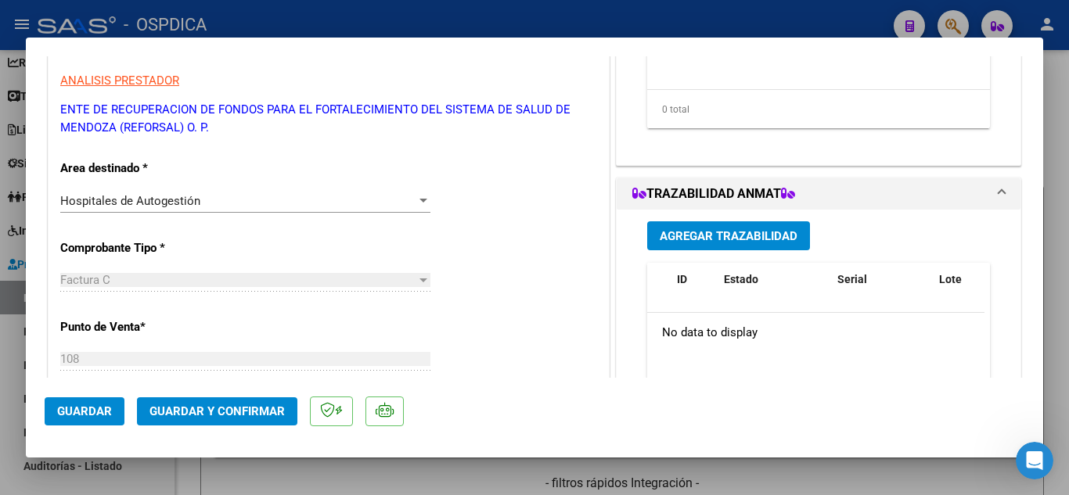
scroll to position [78, 0]
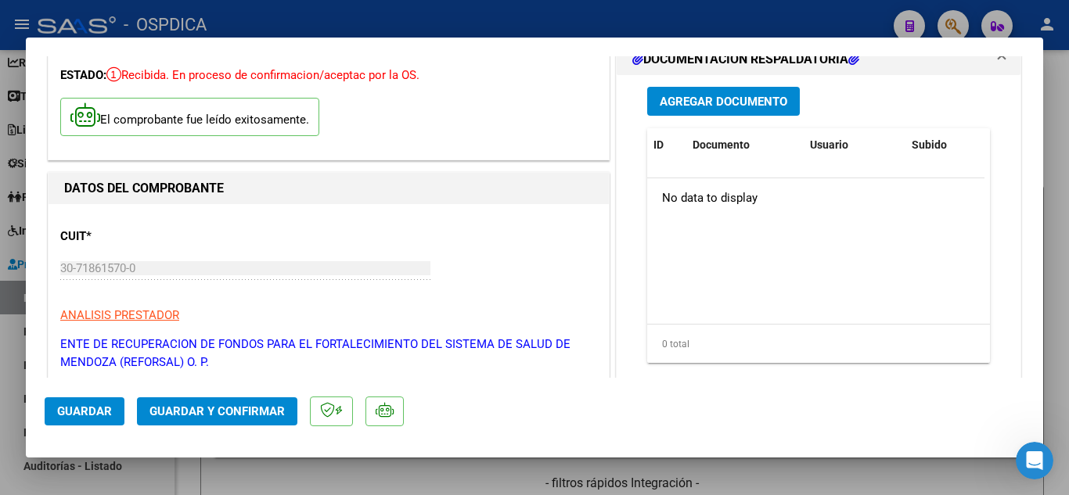
click at [738, 95] on span "Agregar Documento" at bounding box center [724, 102] width 128 height 14
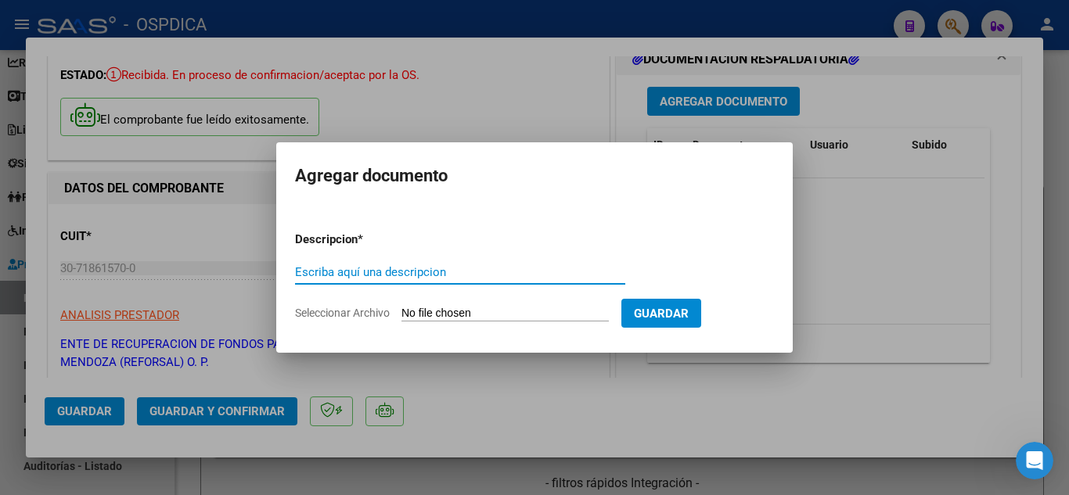
click at [442, 271] on input "Escriba aquí una descripcion" at bounding box center [460, 272] width 330 height 14
click at [382, 274] on input "FACC" at bounding box center [460, 272] width 330 height 14
type input "FACC95 detalle"
click at [435, 311] on input "Seleccionar Archivo" at bounding box center [504, 314] width 207 height 15
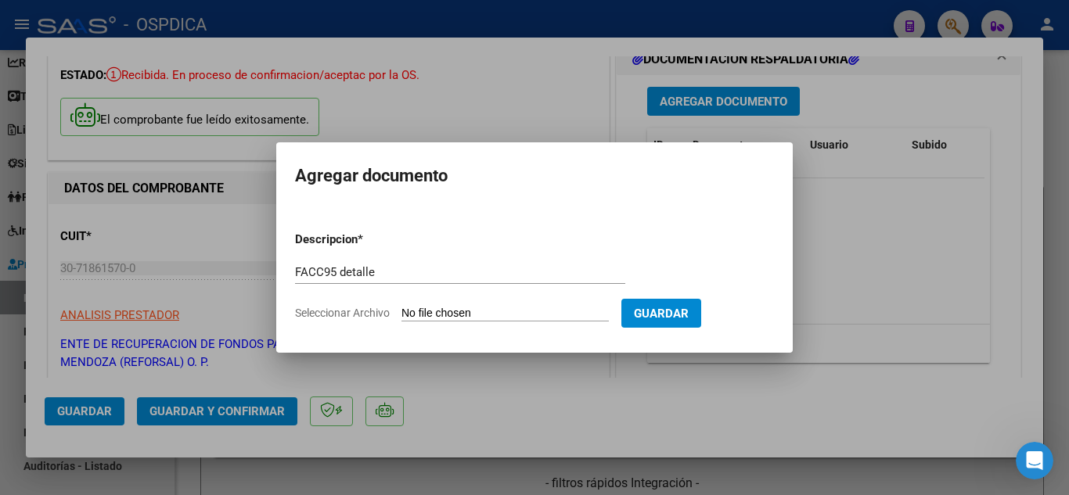
type input "C:\fakepath\ENC.230499.pdf"
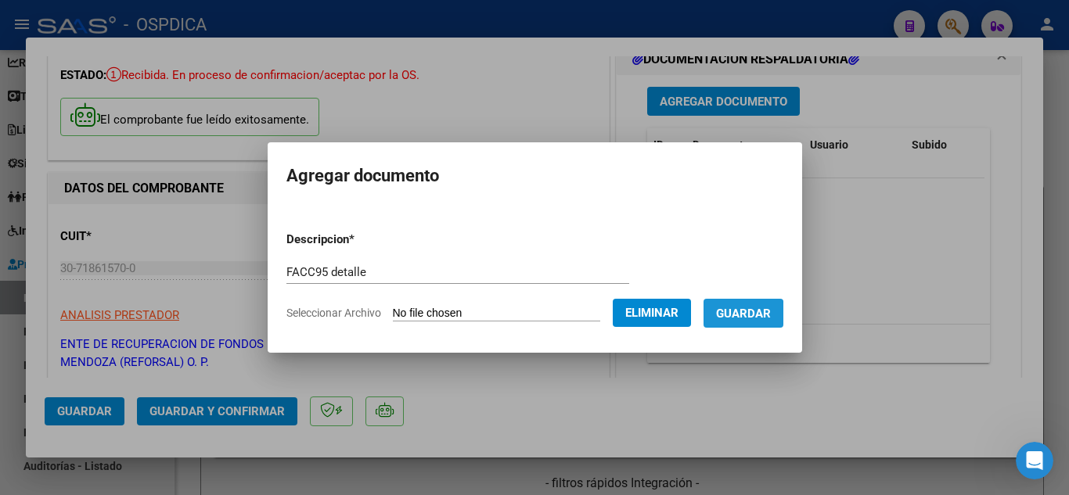
click at [756, 314] on span "Guardar" at bounding box center [743, 314] width 55 height 14
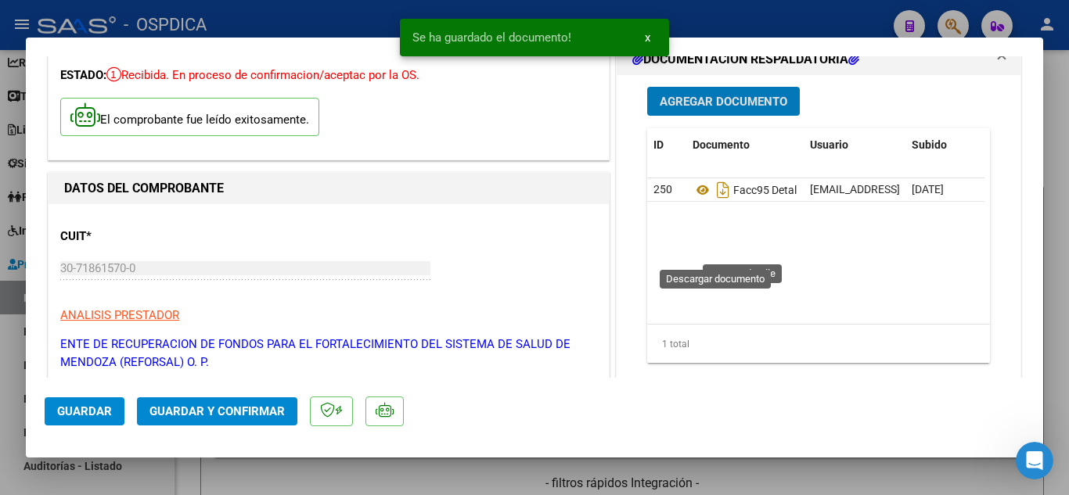
scroll to position [0, 0]
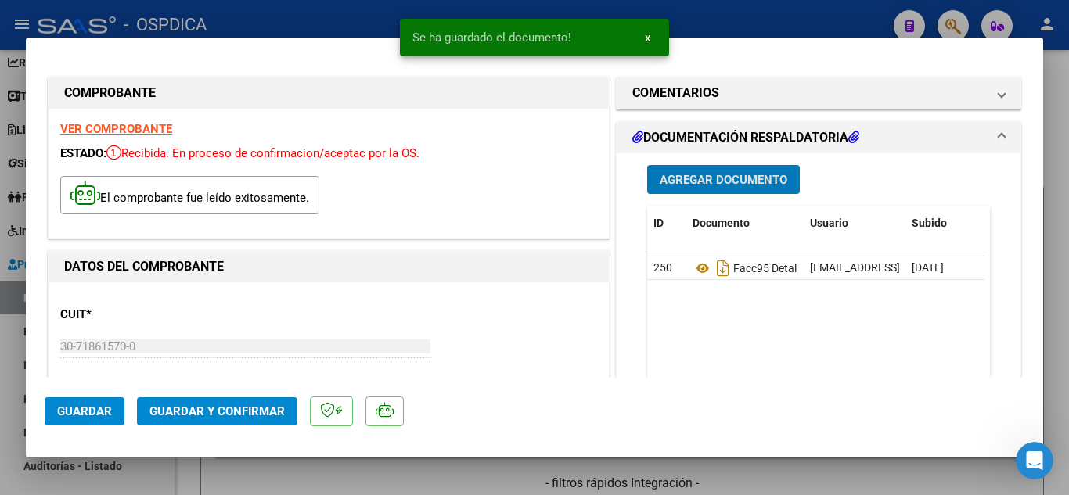
click at [759, 182] on span "Agregar Documento" at bounding box center [724, 180] width 128 height 14
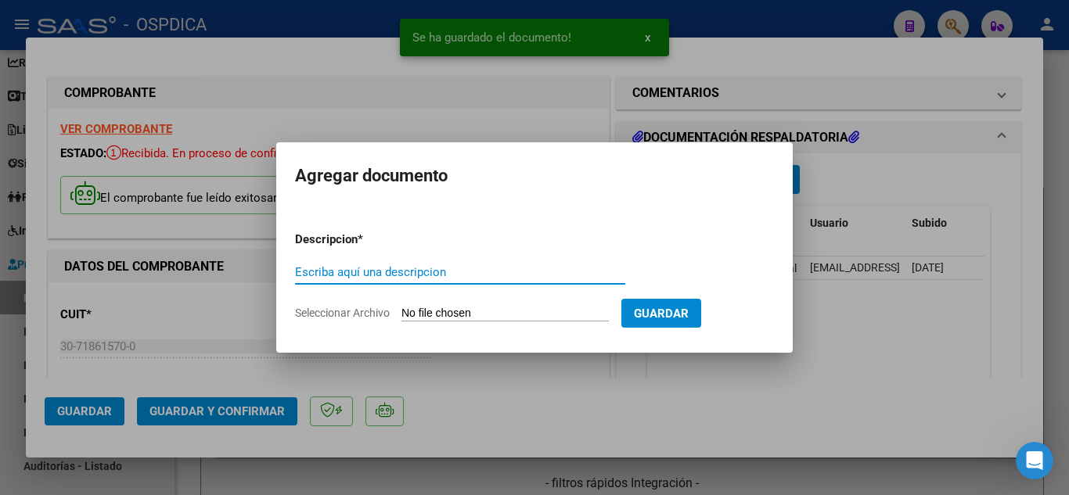
click at [496, 267] on input "Escriba aquí una descripcion" at bounding box center [460, 272] width 330 height 14
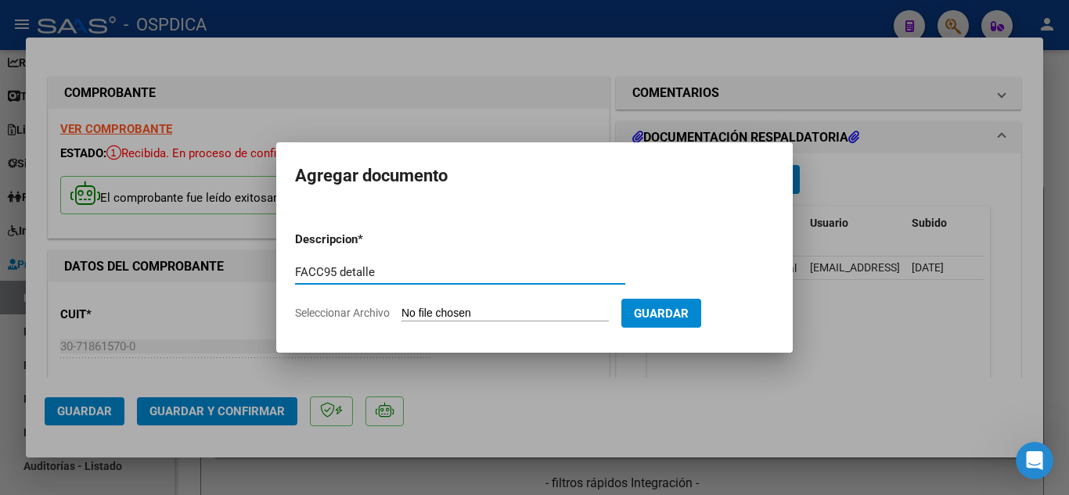
drag, startPoint x: 386, startPoint y: 269, endPoint x: 286, endPoint y: 254, distance: 100.5
click at [286, 254] on mat-dialog-content "Descripcion * FACC95 detalle Escriba aquí una descripcion Seleccionar Archivo G…" at bounding box center [534, 270] width 517 height 127
type input "FACC95 detalle"
click at [510, 308] on input "Seleccionar Archivo" at bounding box center [504, 314] width 207 height 15
type input "C:\fakepath\299294.pdf"
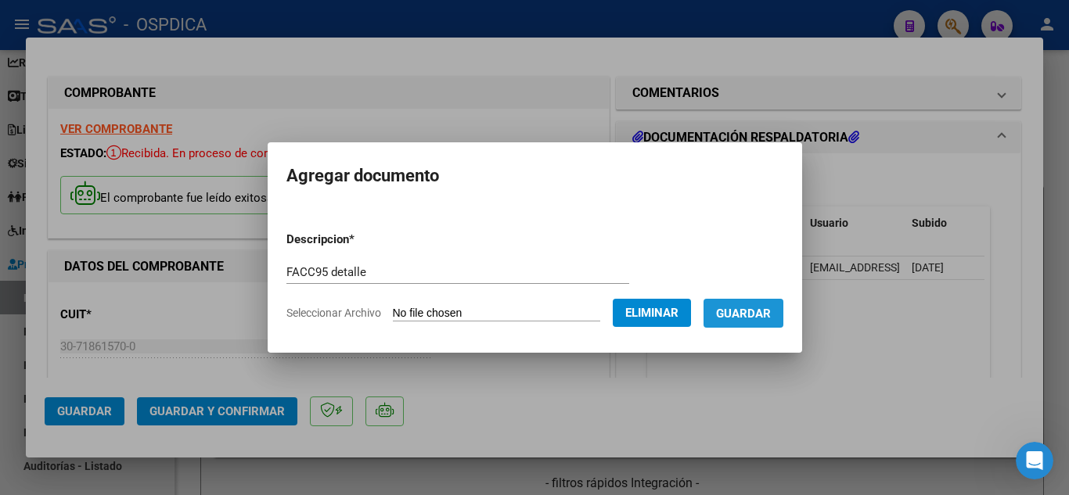
click at [771, 311] on span "Guardar" at bounding box center [743, 314] width 55 height 14
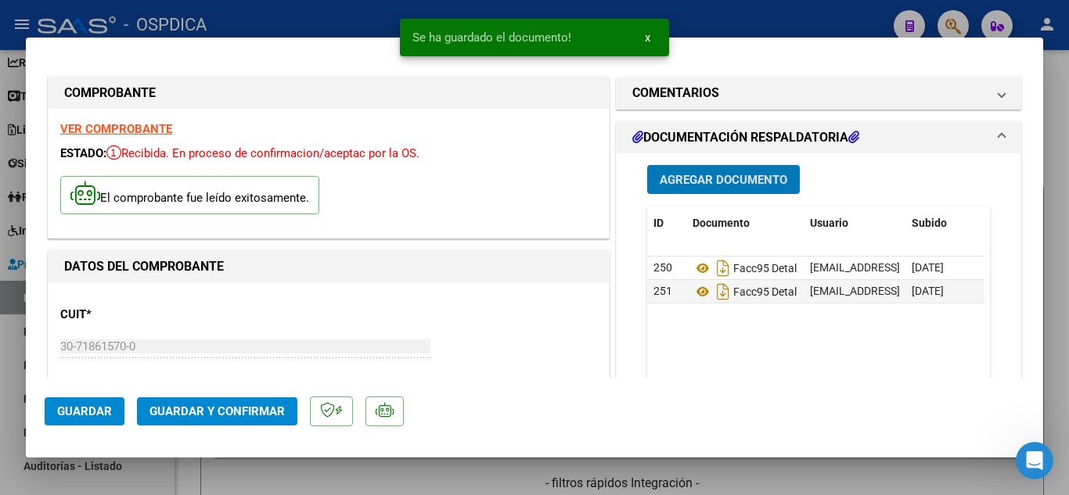
click at [743, 171] on button "Agregar Documento" at bounding box center [723, 179] width 153 height 29
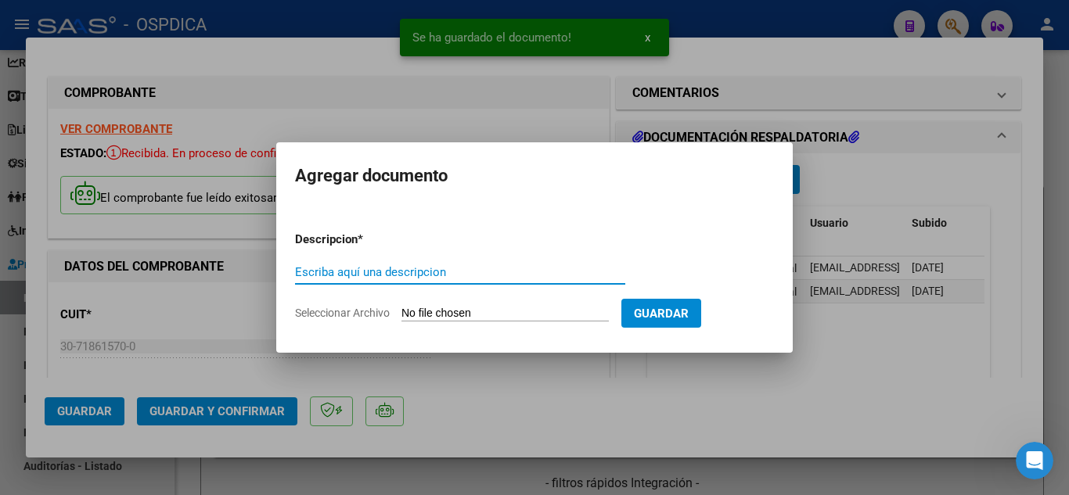
click at [474, 275] on input "Escriba aquí una descripcion" at bounding box center [460, 272] width 330 height 14
paste input "FACC95 detalle"
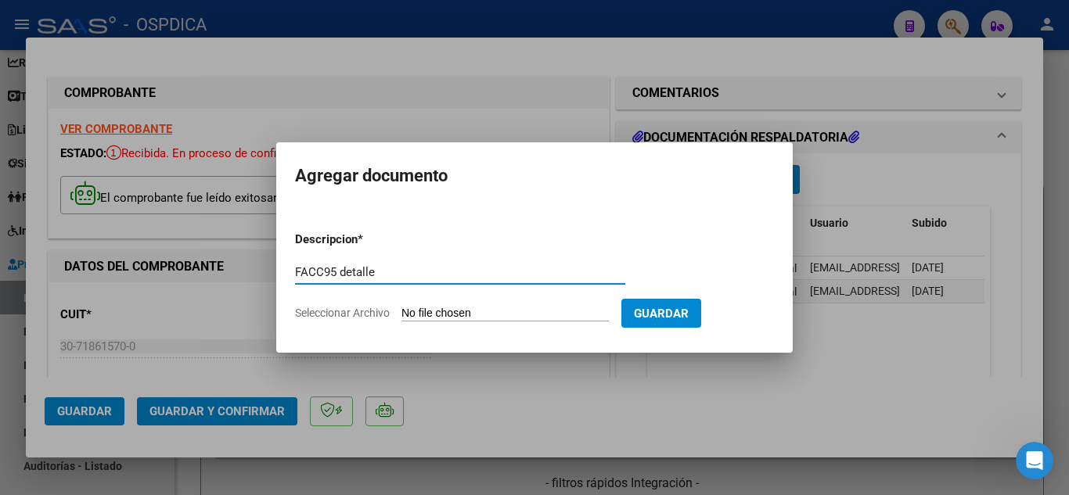
type input "FACC95 detalle"
click at [488, 308] on input "Seleccionar Archivo" at bounding box center [504, 314] width 207 height 15
type input "C:\fakepath\301061.pdf"
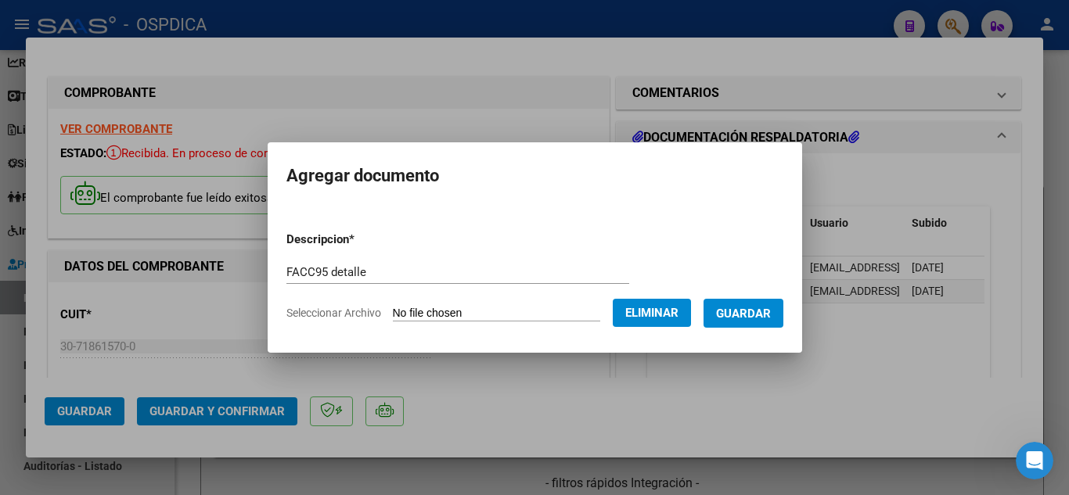
click at [771, 315] on span "Guardar" at bounding box center [743, 314] width 55 height 14
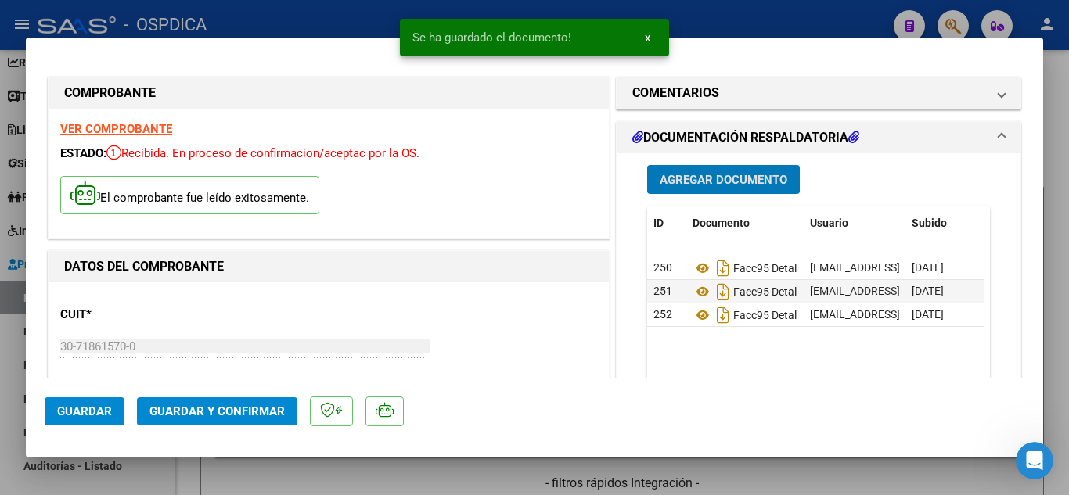
click at [716, 182] on span "Agregar Documento" at bounding box center [724, 180] width 128 height 14
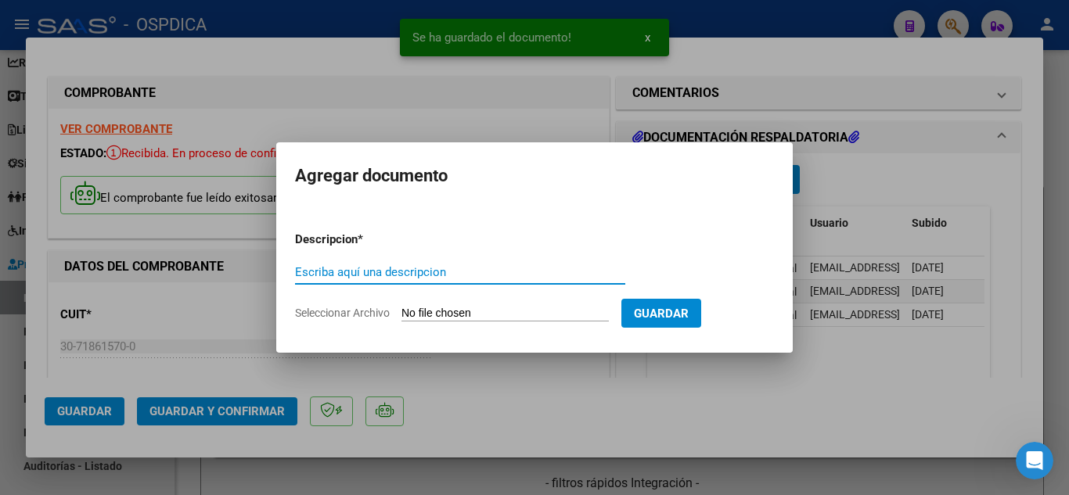
click at [415, 268] on input "Escriba aquí una descripcion" at bounding box center [460, 272] width 330 height 14
paste input "FACC95 detalle"
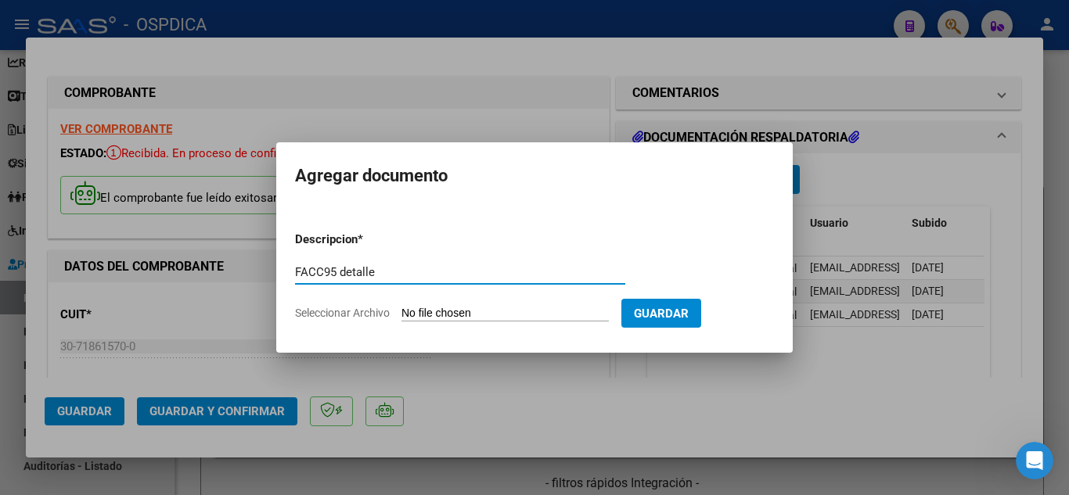
type input "FACC95 detalle"
click at [459, 310] on input "Seleccionar Archivo" at bounding box center [504, 314] width 207 height 15
type input "C:\fakepath\ENC.333829.pdf"
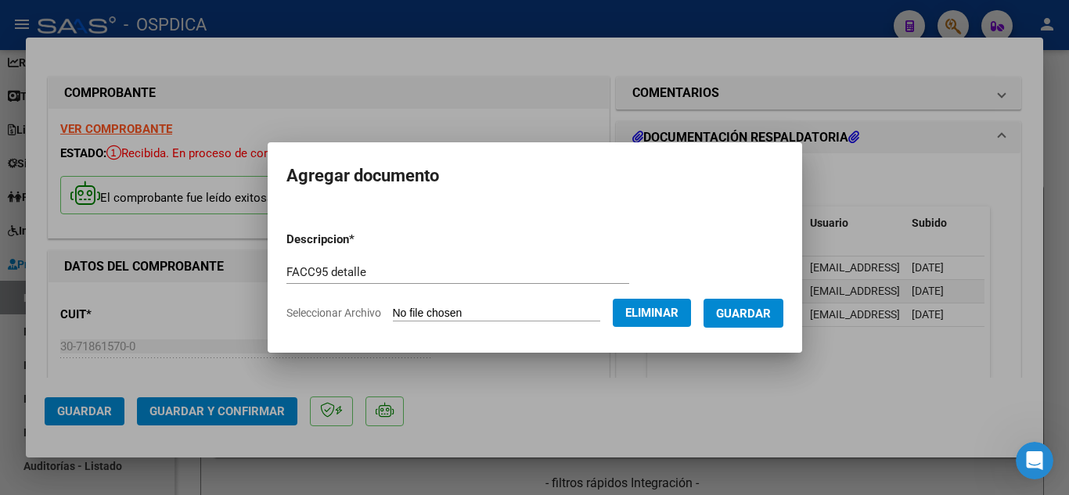
click at [771, 314] on span "Guardar" at bounding box center [743, 314] width 55 height 14
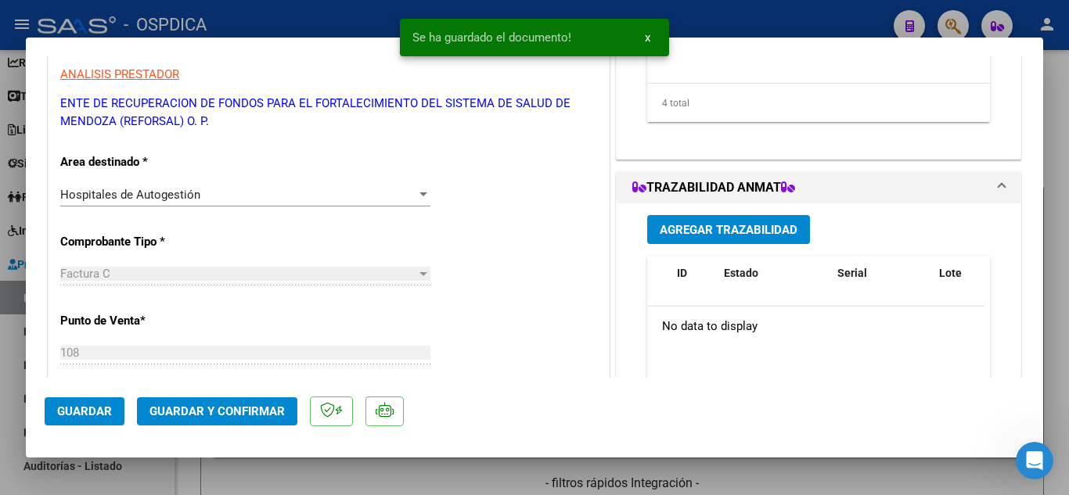
scroll to position [313, 0]
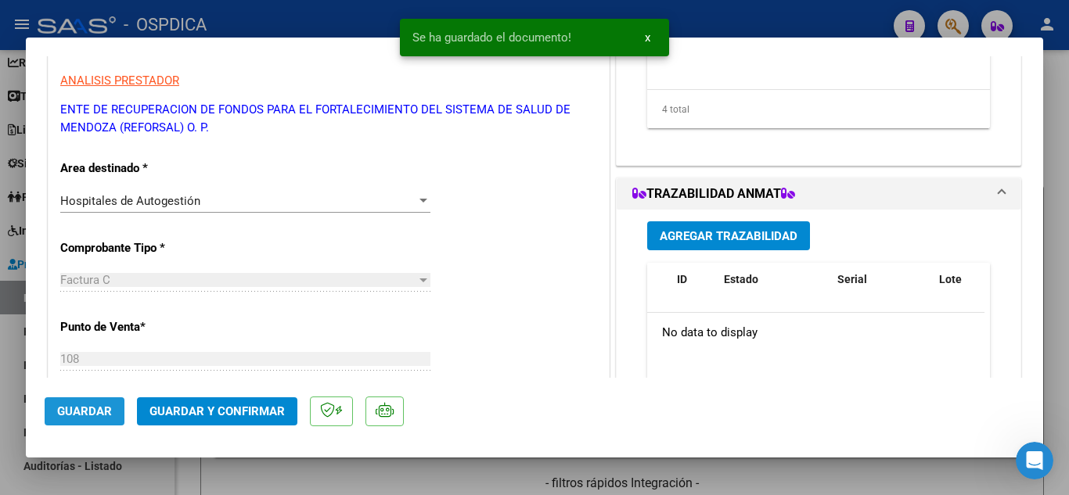
click at [99, 405] on span "Guardar" at bounding box center [84, 412] width 55 height 14
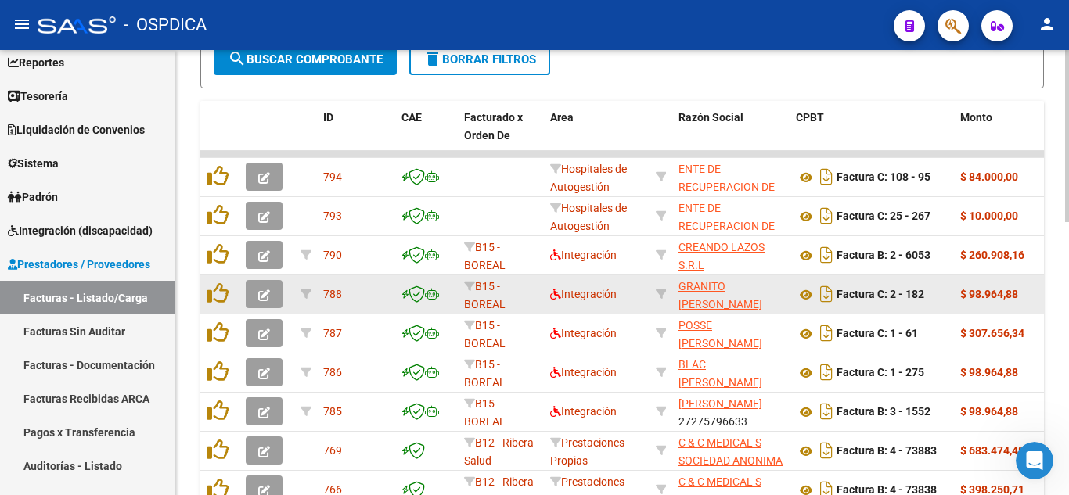
scroll to position [548, 0]
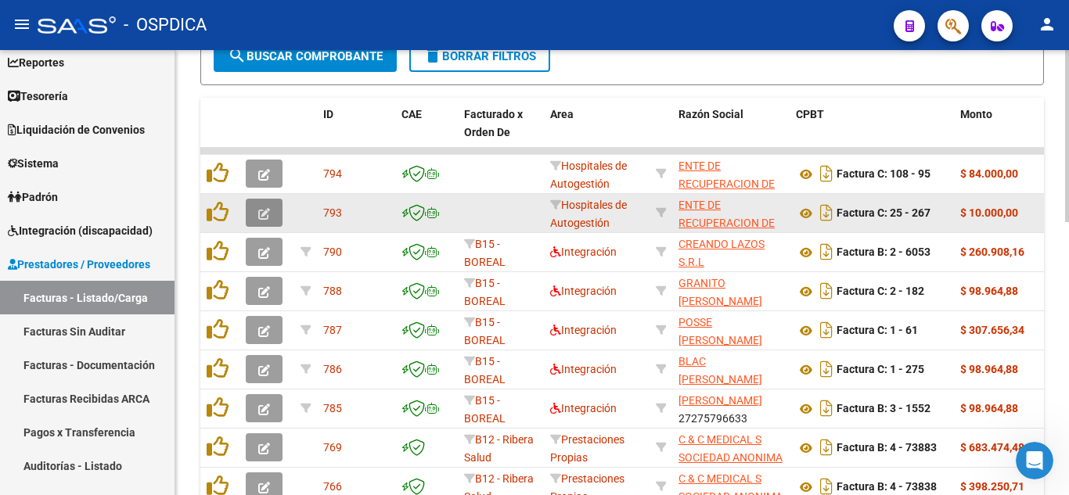
click at [272, 212] on button "button" at bounding box center [264, 213] width 37 height 28
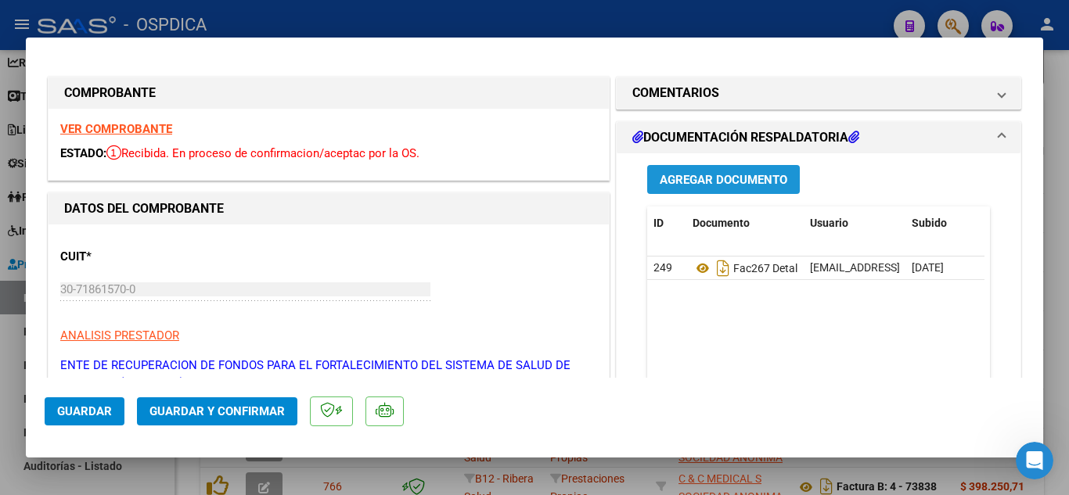
click at [714, 178] on span "Agregar Documento" at bounding box center [724, 180] width 128 height 14
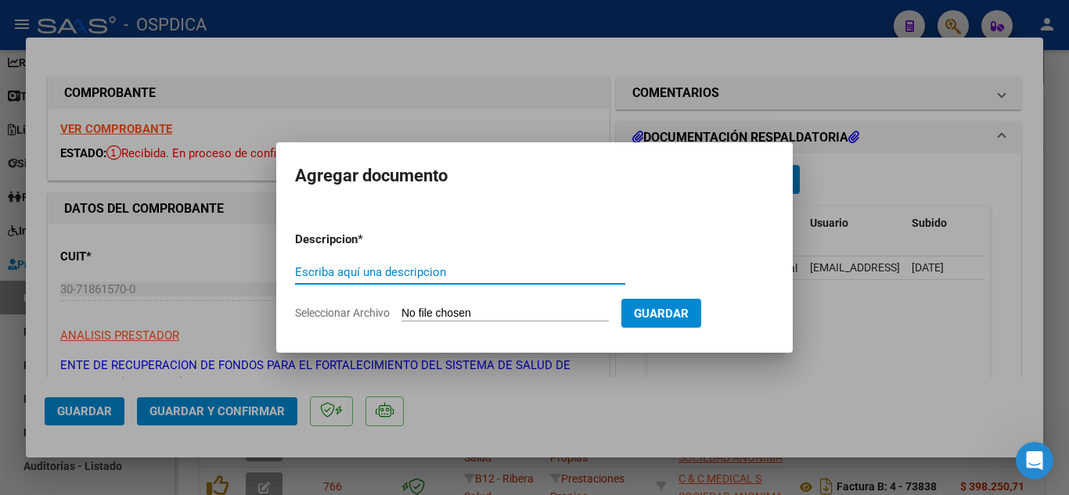
click at [595, 441] on div at bounding box center [534, 247] width 1069 height 495
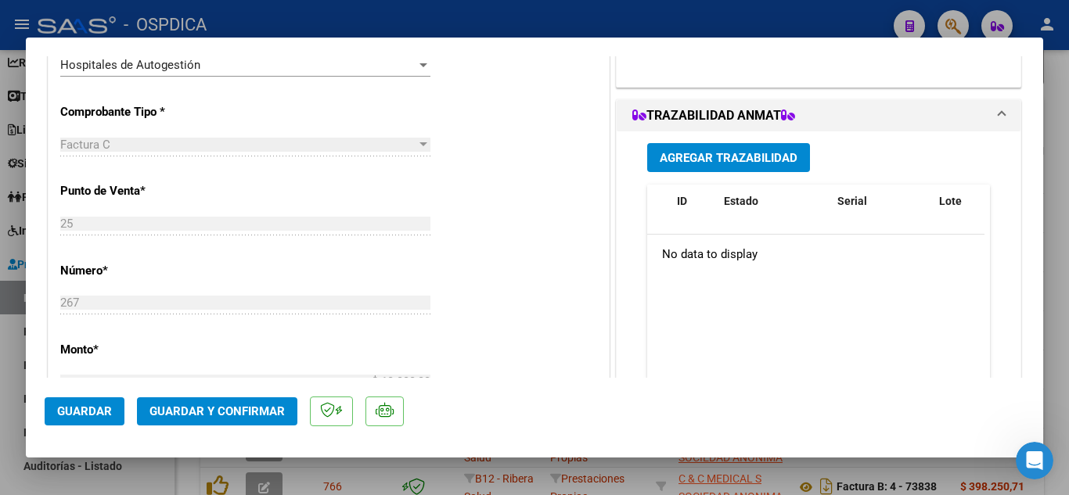
scroll to position [0, 0]
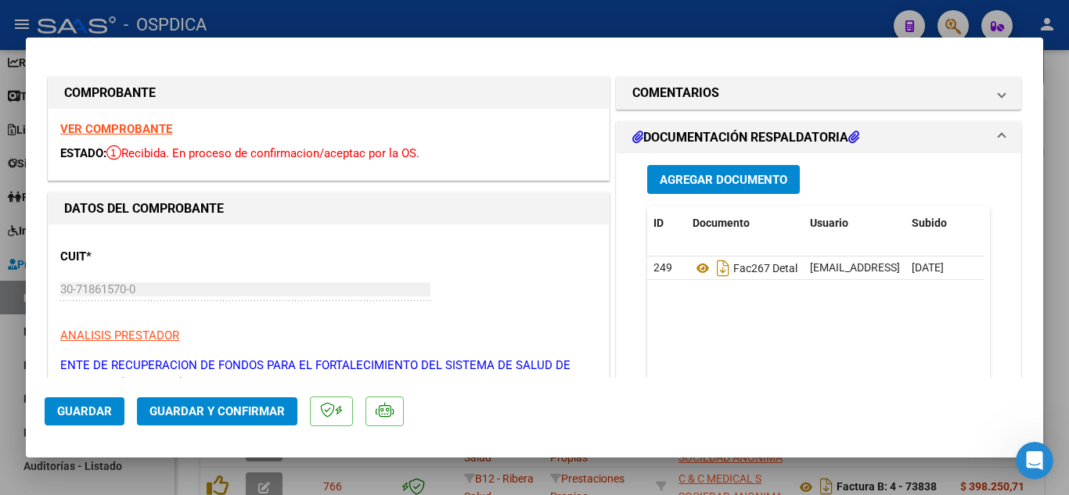
click at [718, 178] on span "Agregar Documento" at bounding box center [724, 180] width 128 height 14
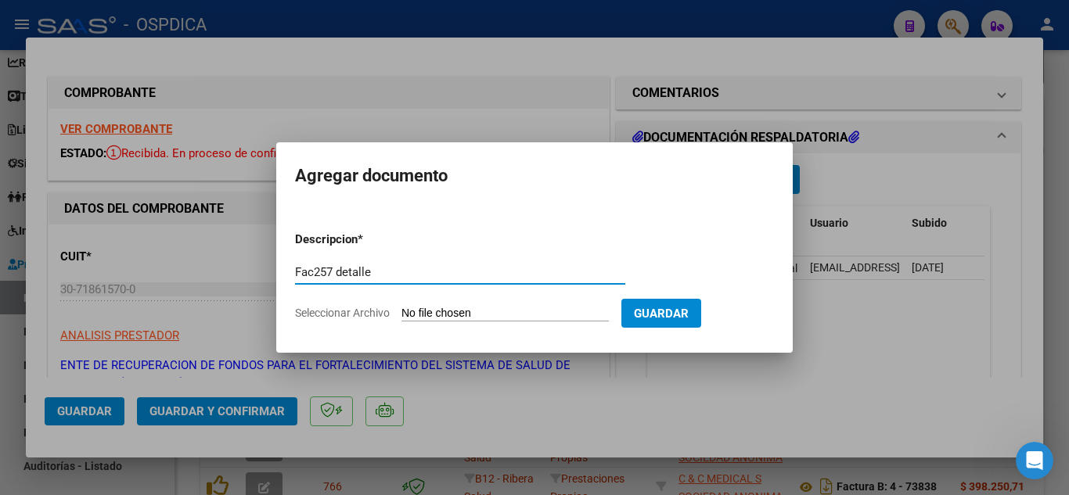
type input "Fac257 detalle"
click at [517, 309] on input "Seleccionar Archivo" at bounding box center [504, 314] width 207 height 15
type input "C:\fakepath\[PERSON_NAME].pdf"
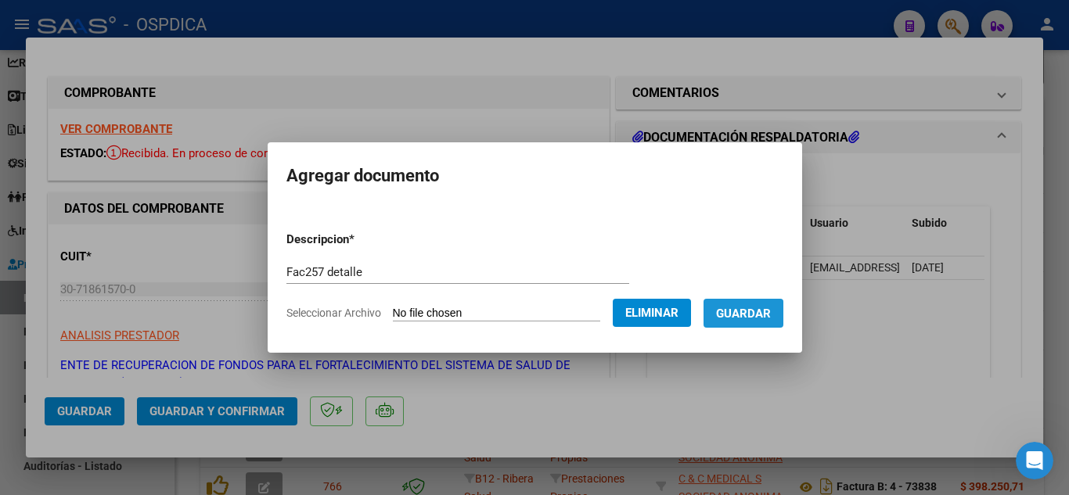
click at [757, 316] on span "Guardar" at bounding box center [743, 314] width 55 height 14
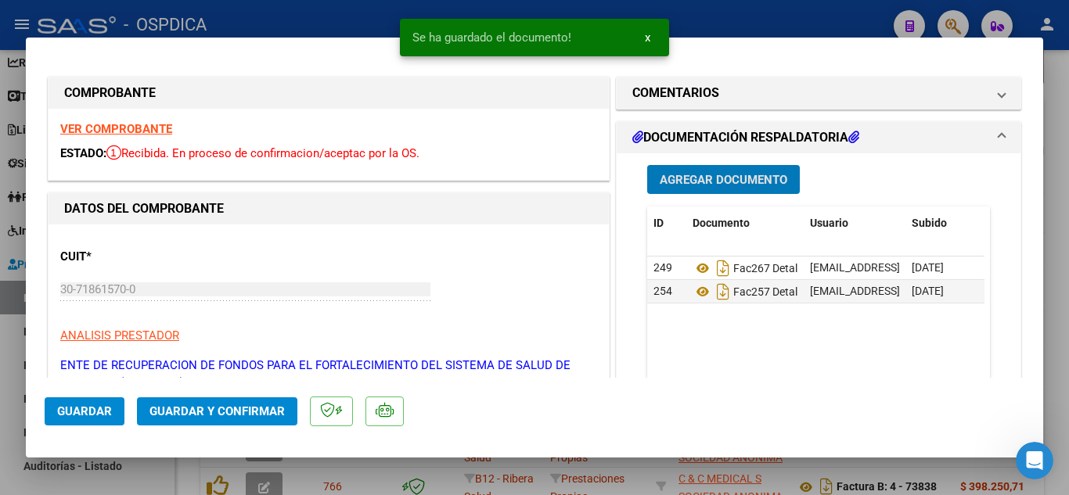
type input "$ 0,00"
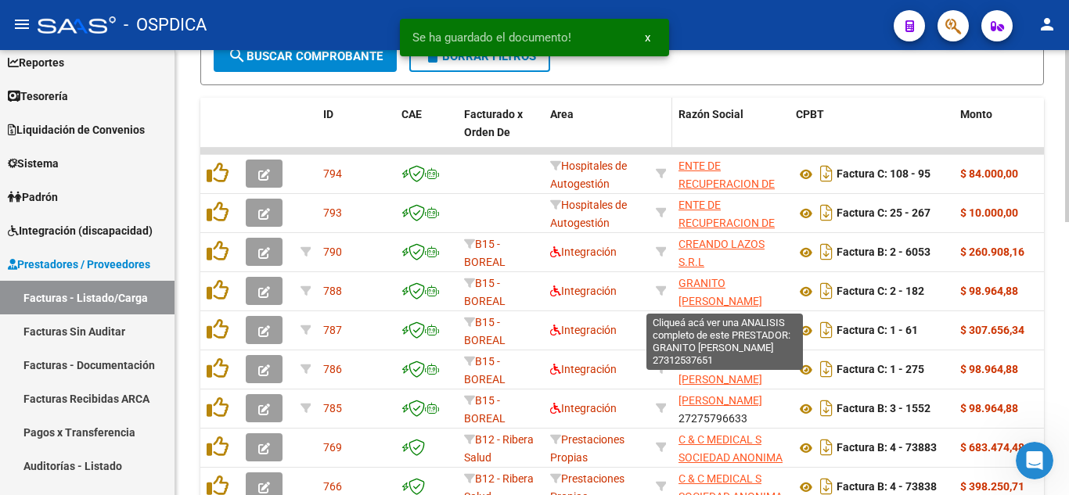
scroll to position [548, 0]
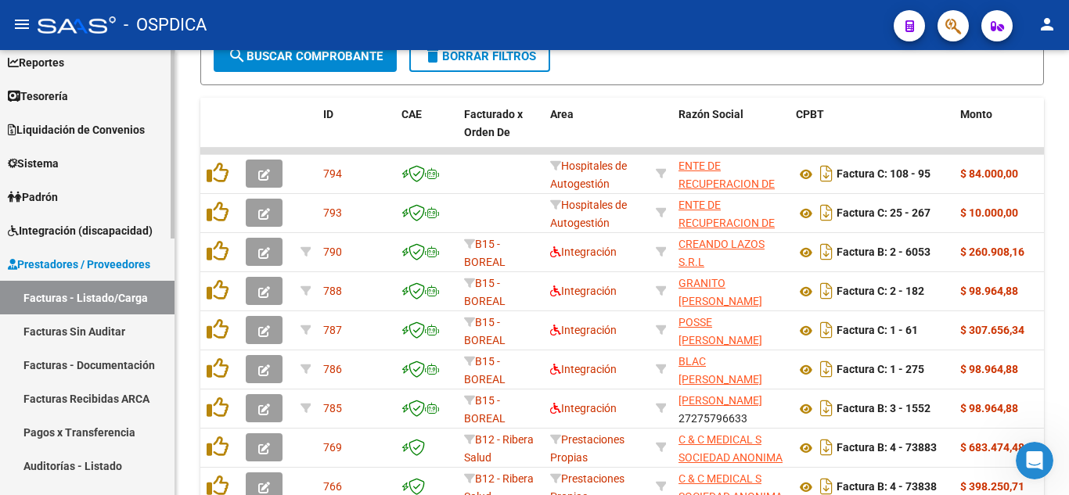
click at [52, 297] on link "Facturas - Listado/Carga" at bounding box center [87, 298] width 175 height 34
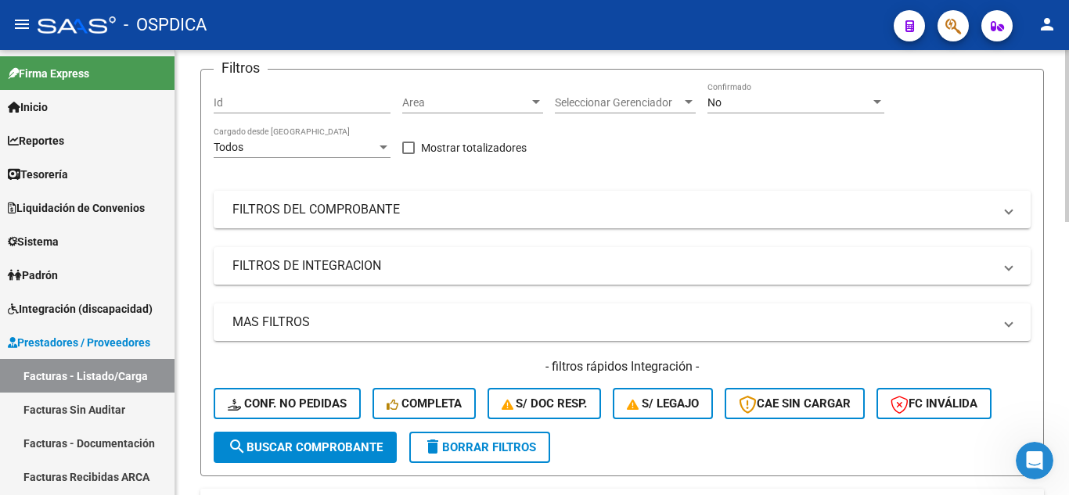
scroll to position [0, 0]
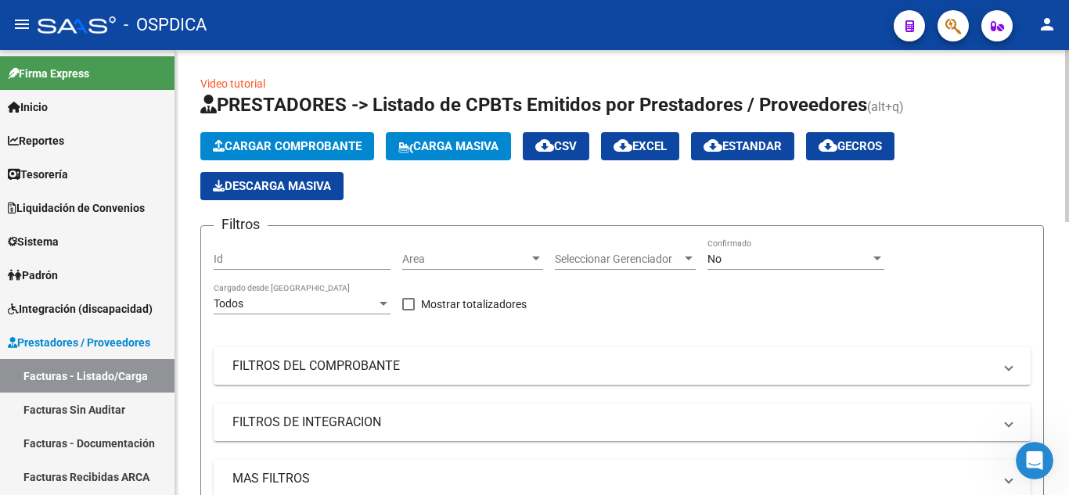
click at [347, 145] on span "Cargar Comprobante" at bounding box center [287, 146] width 149 height 14
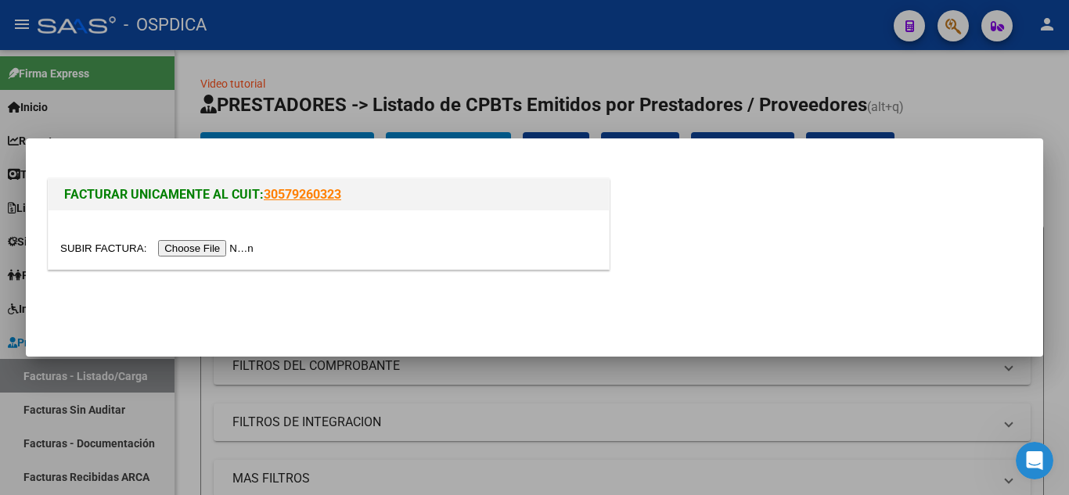
click at [250, 247] on input "file" at bounding box center [159, 248] width 198 height 16
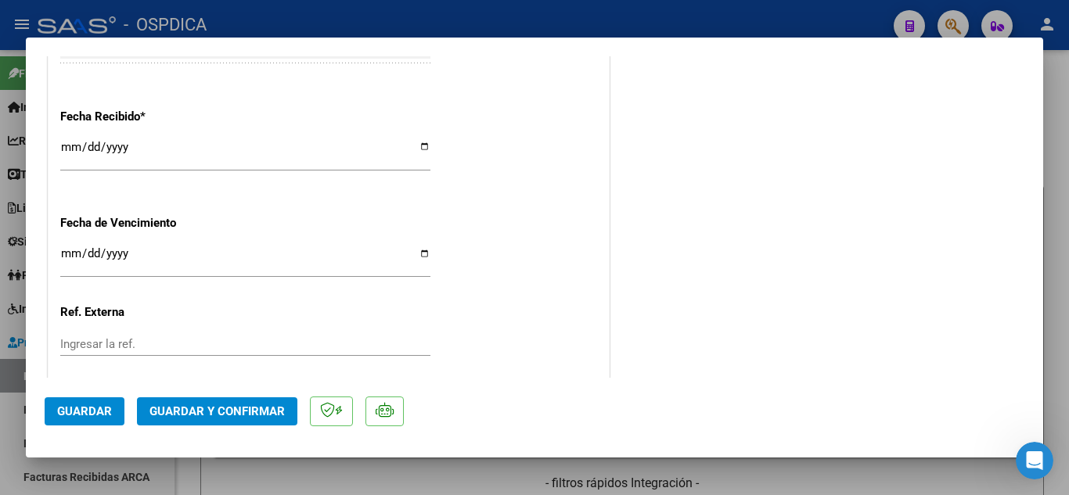
scroll to position [939, 0]
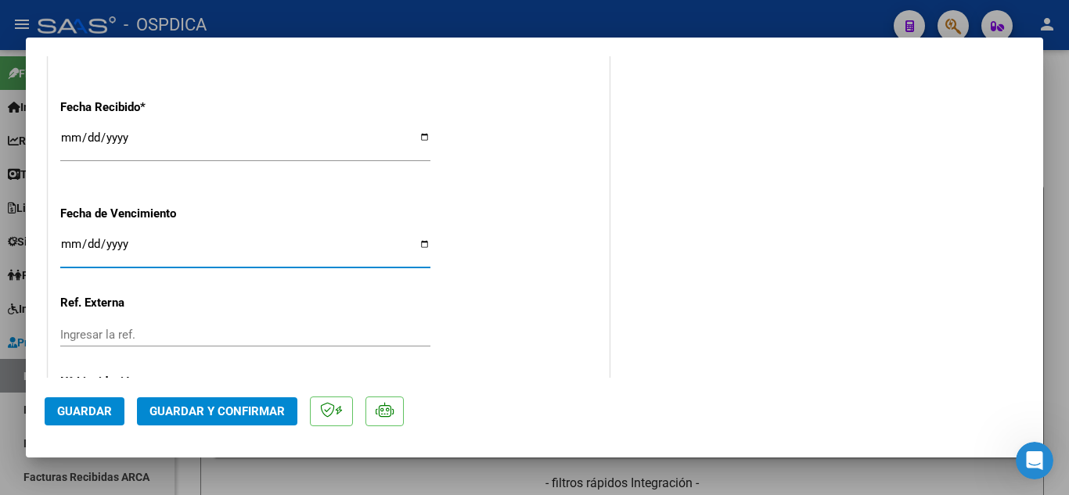
click at [69, 238] on input "Ingresar la fecha" at bounding box center [245, 250] width 370 height 25
type input "[DATE]"
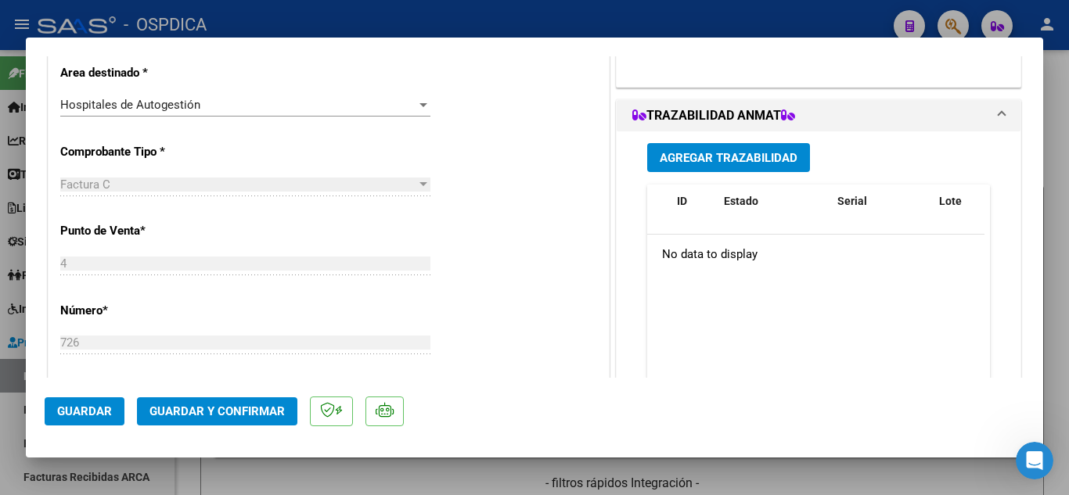
scroll to position [1017, 0]
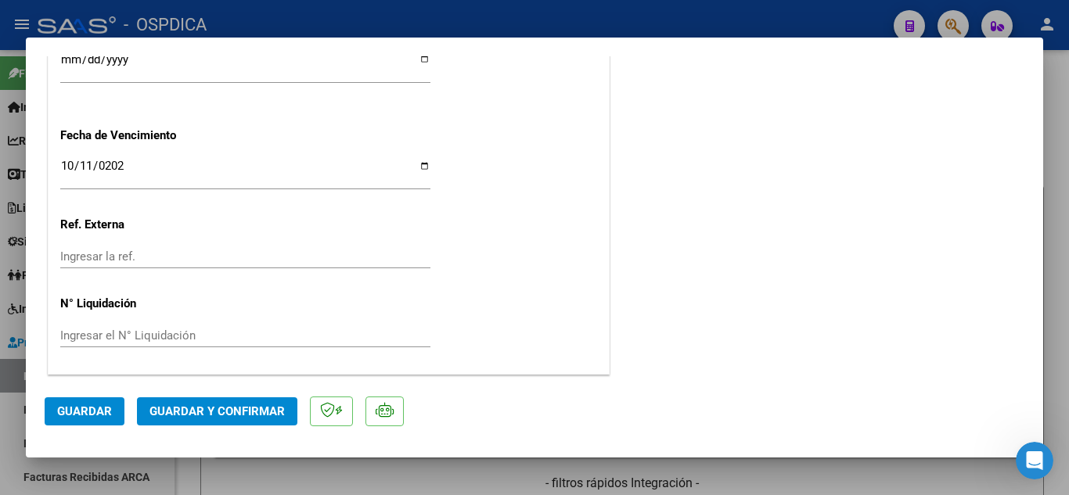
click at [103, 409] on span "Guardar" at bounding box center [84, 412] width 55 height 14
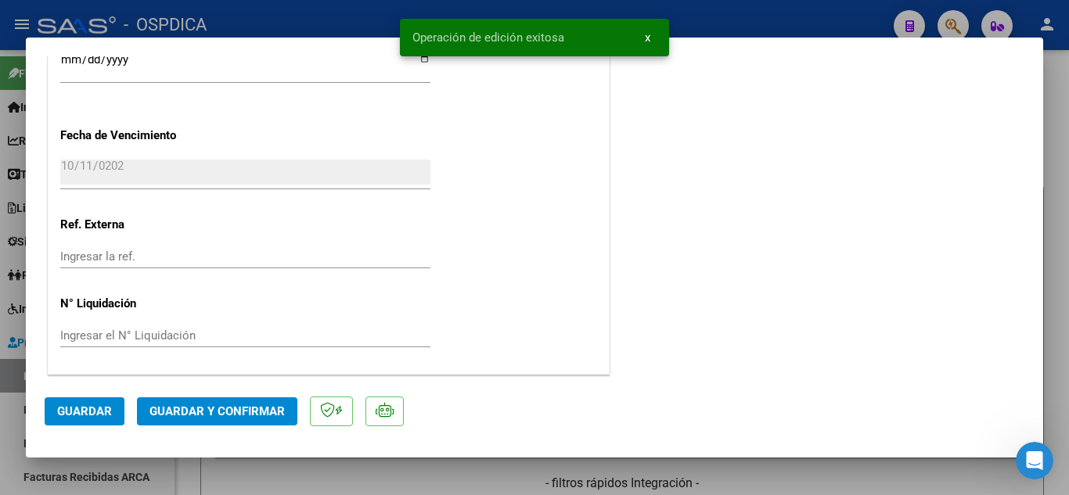
type input "$ 0,00"
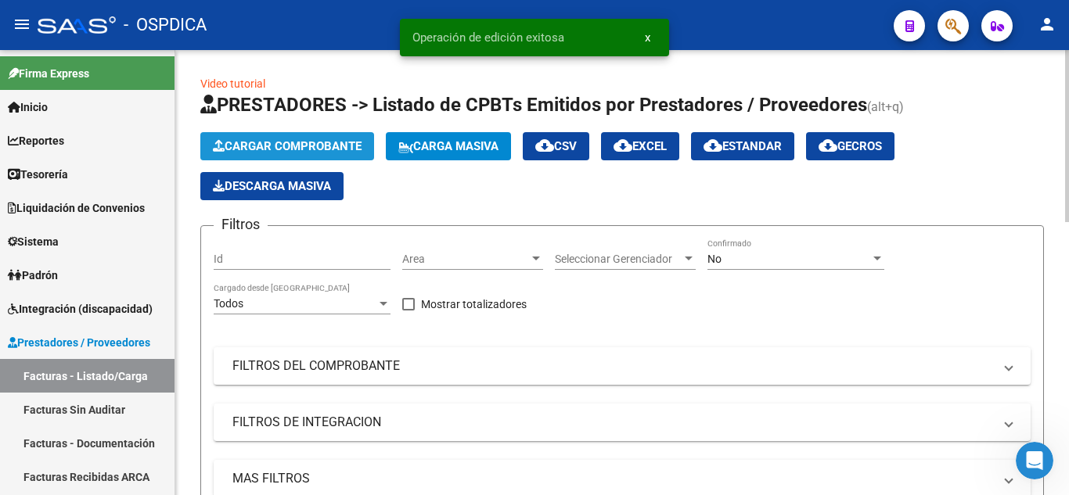
click at [347, 142] on span "Cargar Comprobante" at bounding box center [287, 146] width 149 height 14
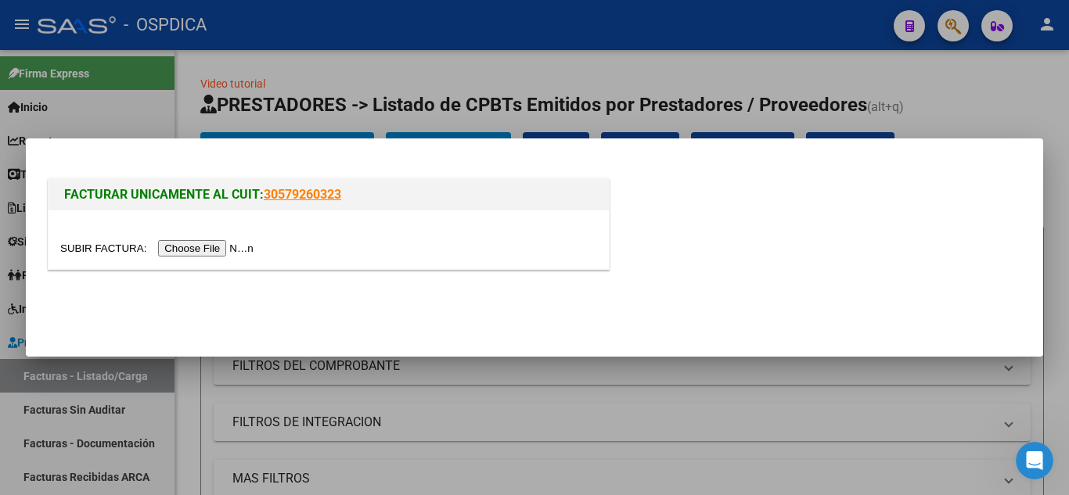
click at [218, 246] on input "file" at bounding box center [159, 248] width 198 height 16
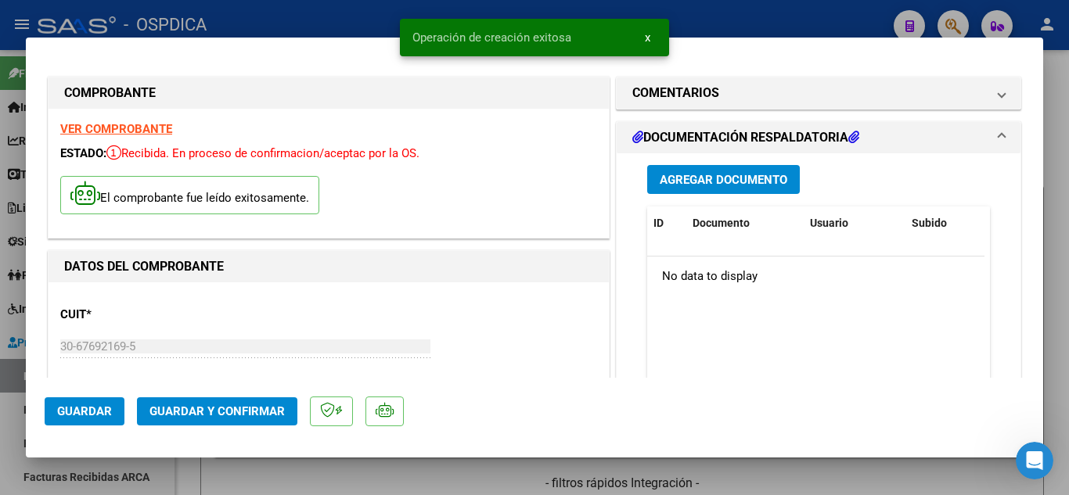
click at [599, 268] on div "DATOS DEL COMPROBANTE" at bounding box center [329, 266] width 560 height 31
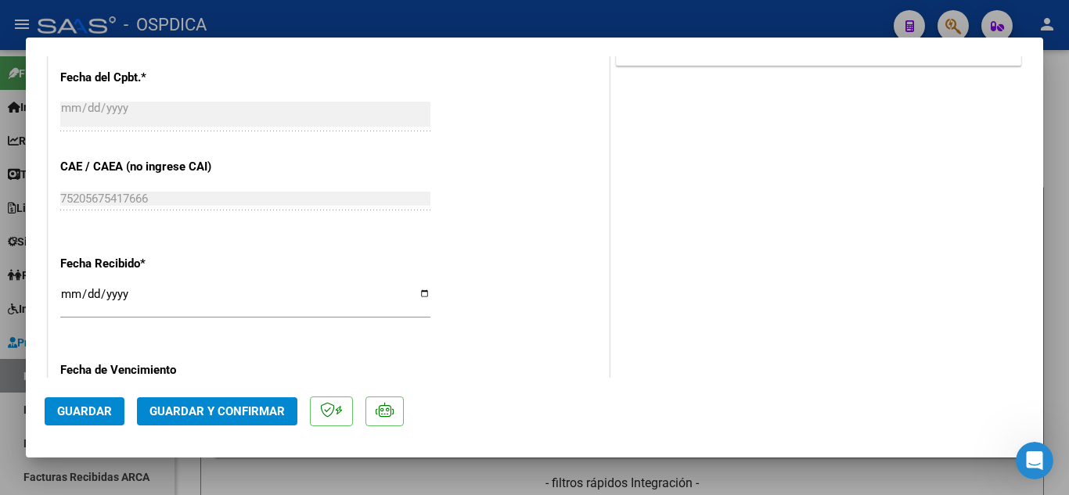
scroll to position [861, 0]
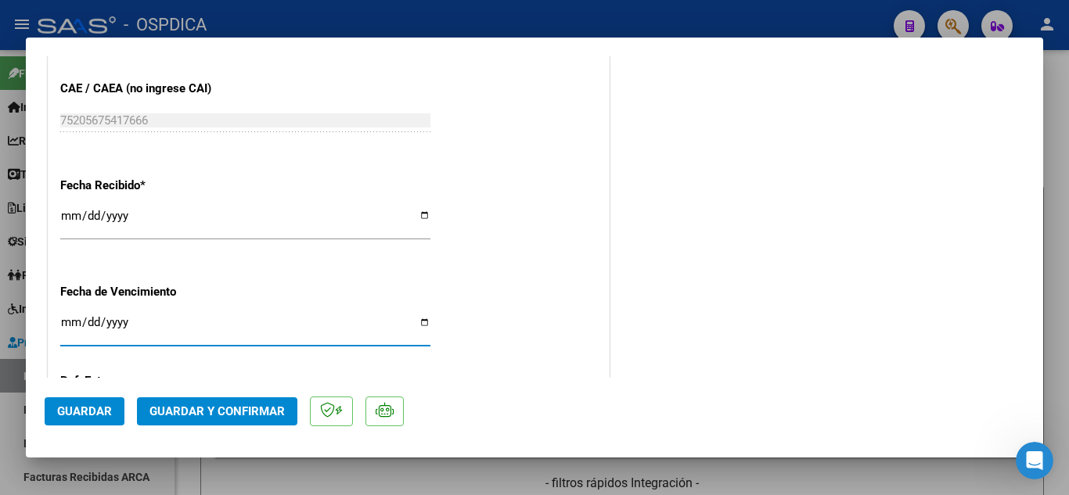
click at [72, 323] on input "Ingresar la fecha" at bounding box center [245, 328] width 370 height 25
type input "[DATE]"
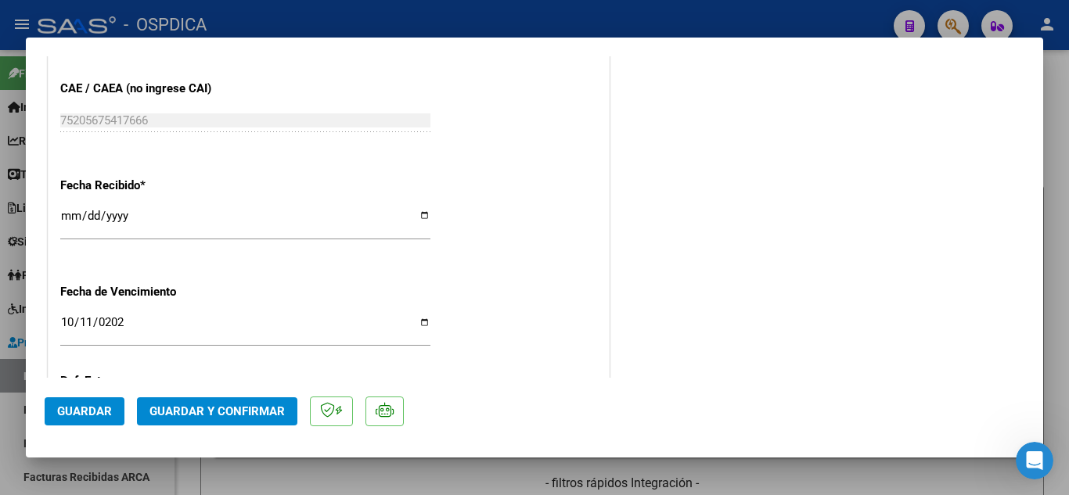
scroll to position [1017, 0]
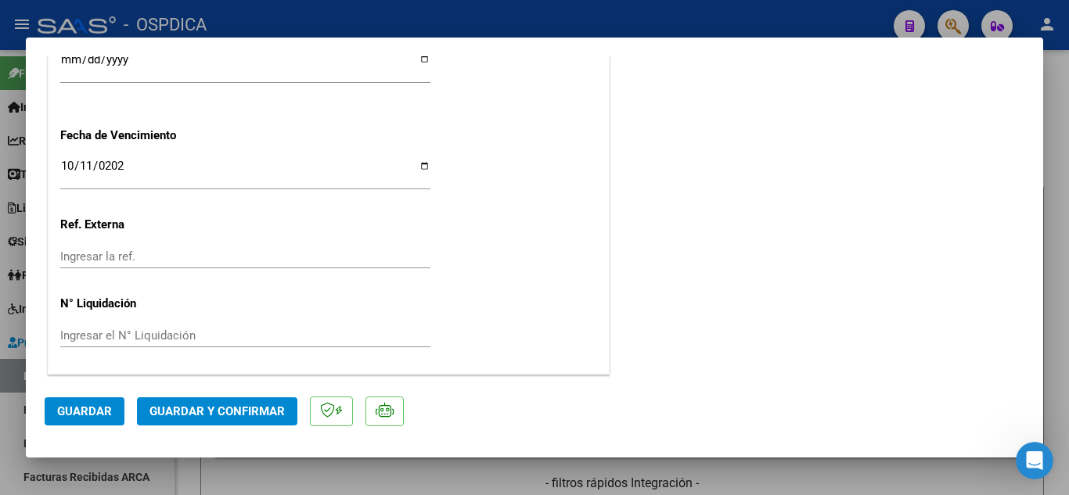
click at [102, 402] on button "Guardar" at bounding box center [85, 412] width 80 height 28
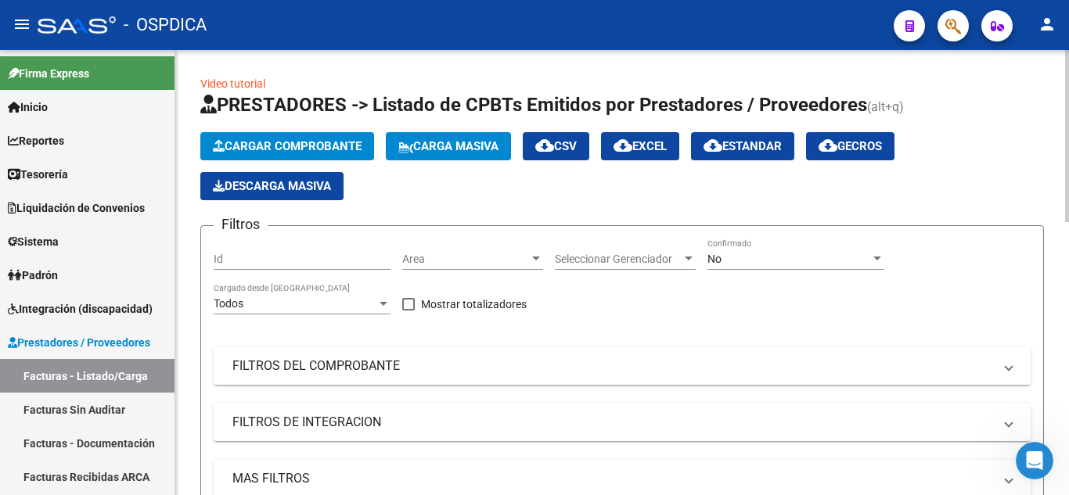
click at [330, 144] on span "Cargar Comprobante" at bounding box center [287, 146] width 149 height 14
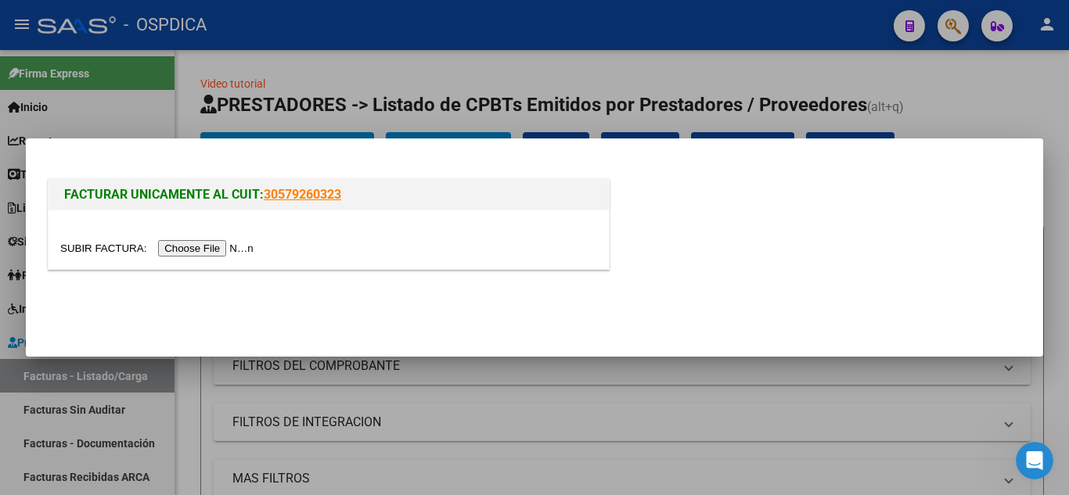
click at [247, 245] on input "file" at bounding box center [159, 248] width 198 height 16
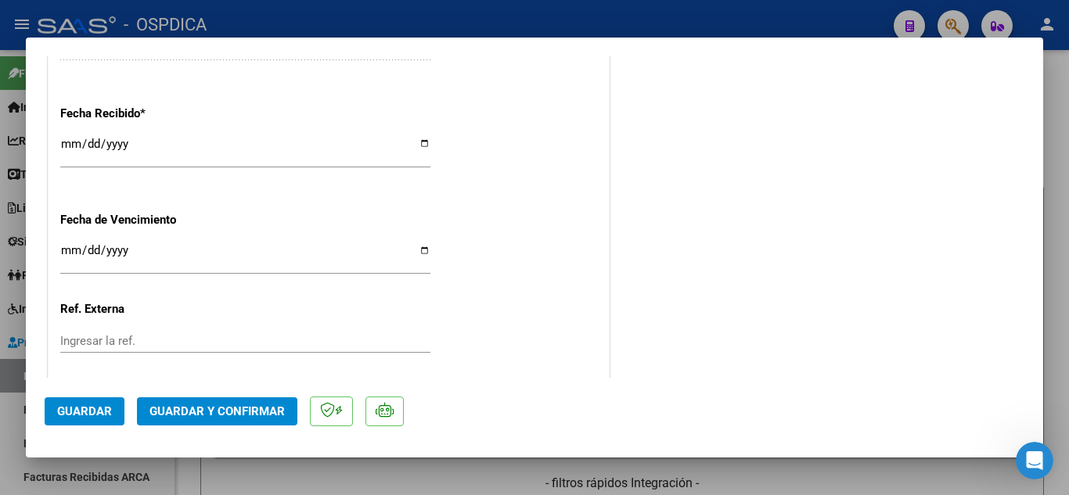
scroll to position [939, 0]
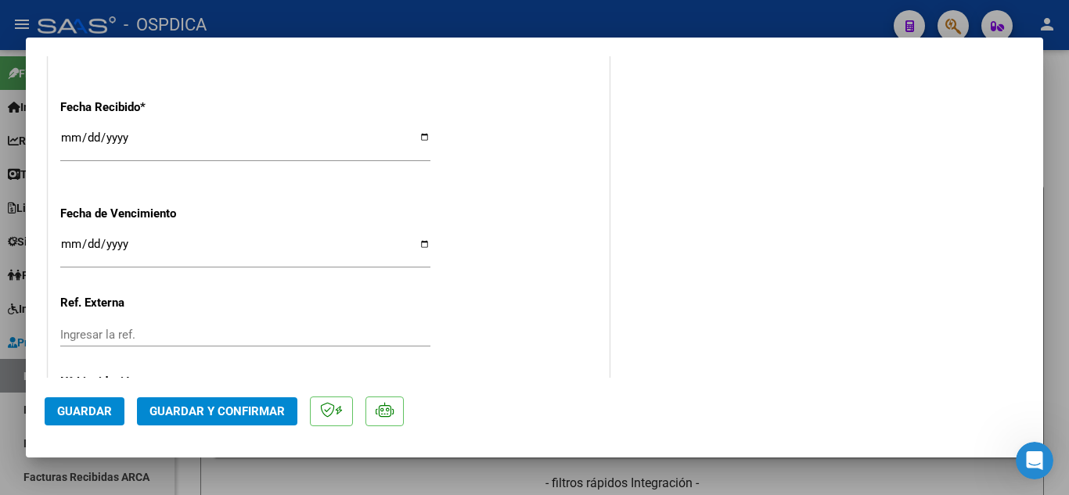
click at [70, 241] on input "Ingresar la fecha" at bounding box center [245, 250] width 370 height 25
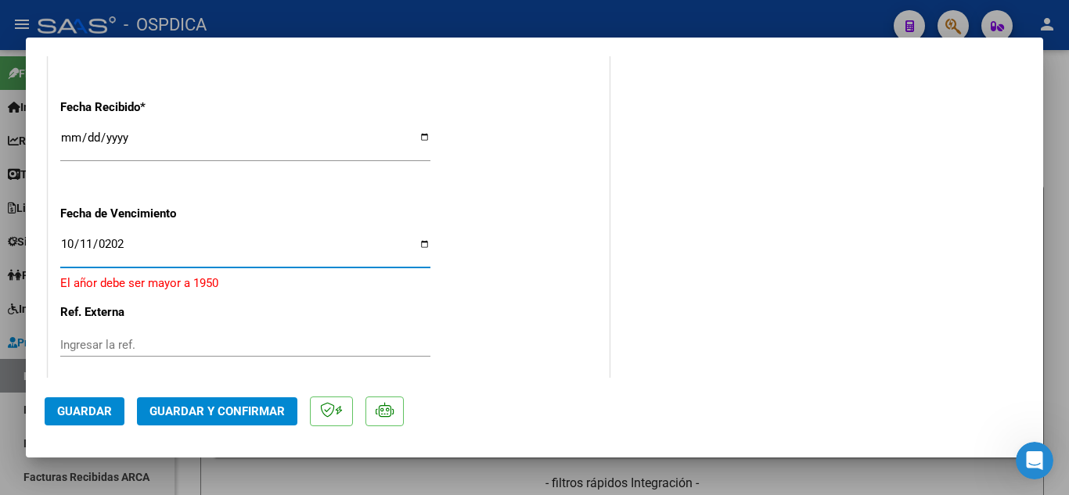
type input "[DATE]"
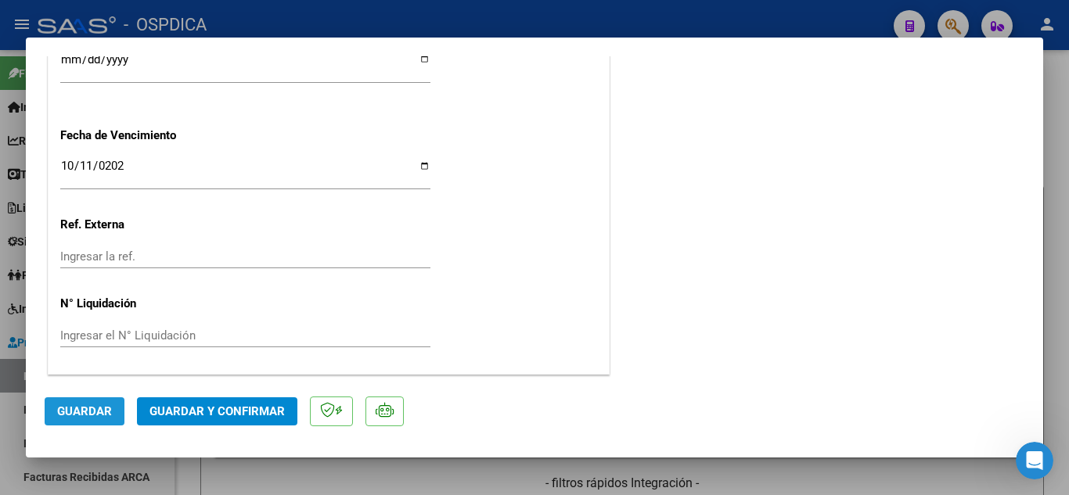
click at [100, 409] on span "Guardar" at bounding box center [84, 412] width 55 height 14
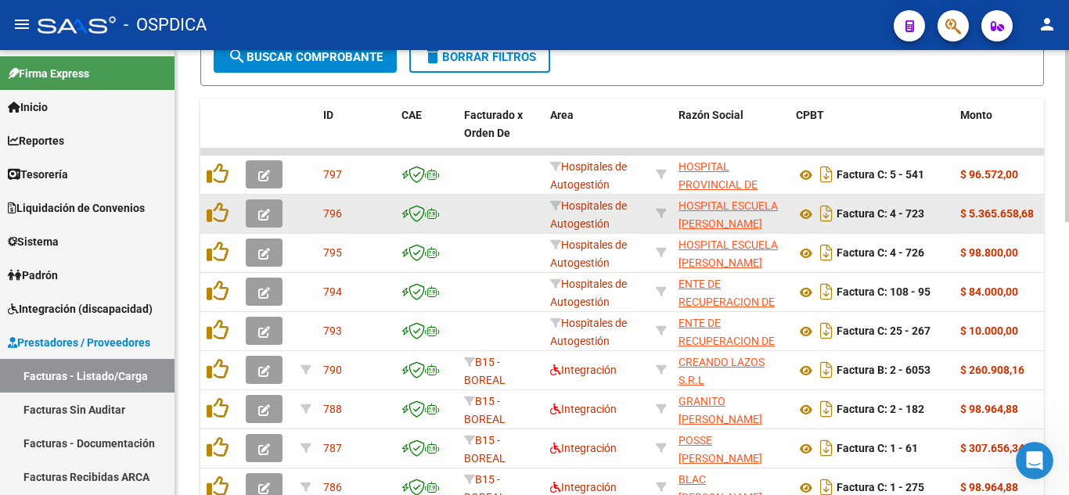
scroll to position [548, 0]
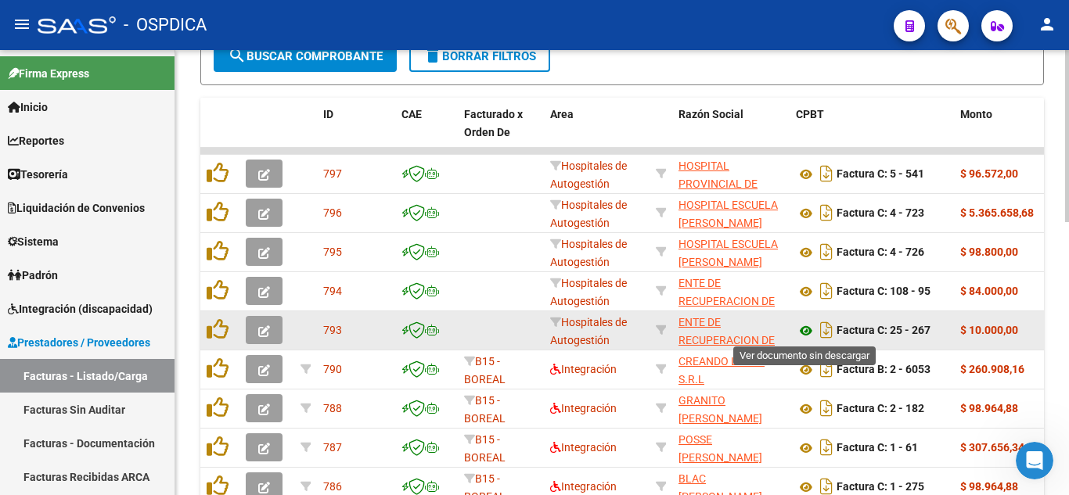
click at [803, 327] on icon at bounding box center [806, 331] width 20 height 19
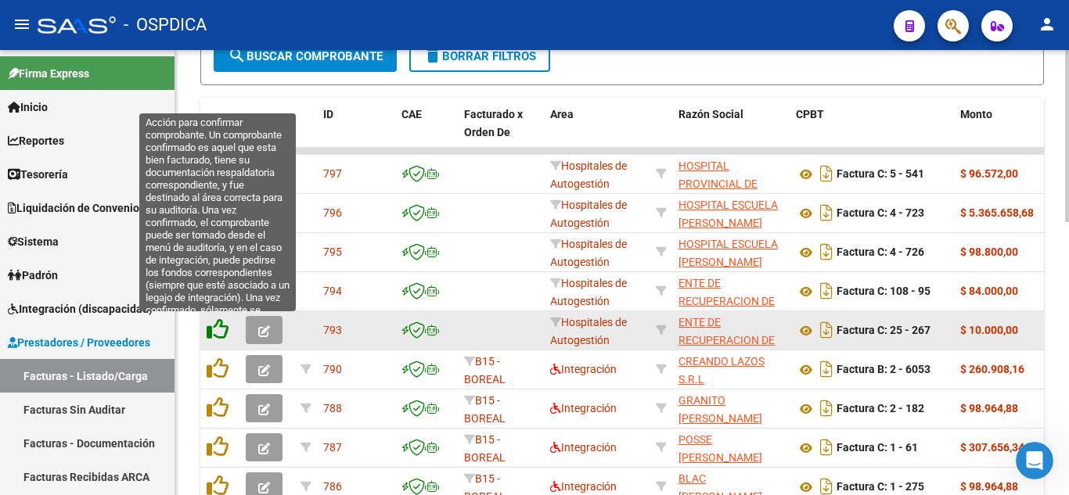
click at [221, 330] on icon at bounding box center [218, 330] width 22 height 22
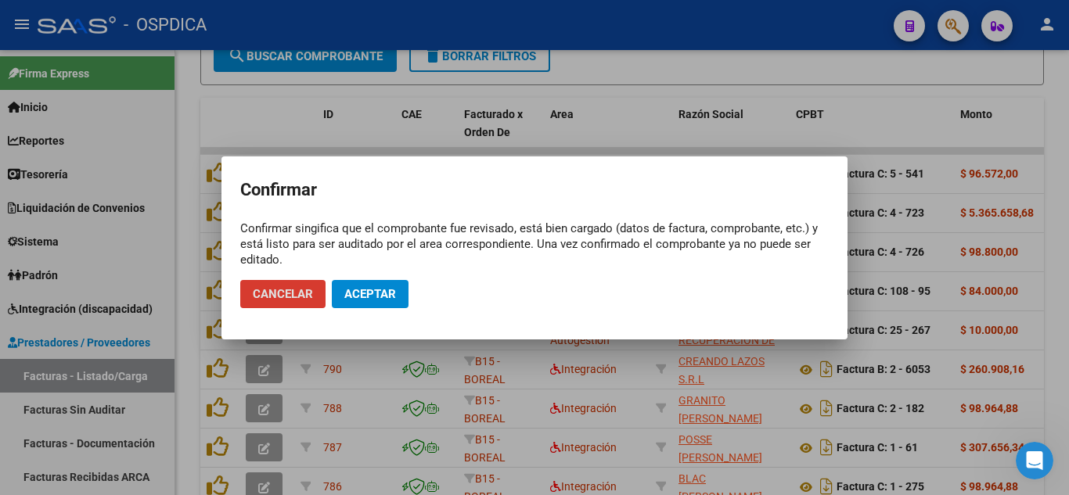
click at [365, 289] on span "Aceptar" at bounding box center [370, 294] width 52 height 14
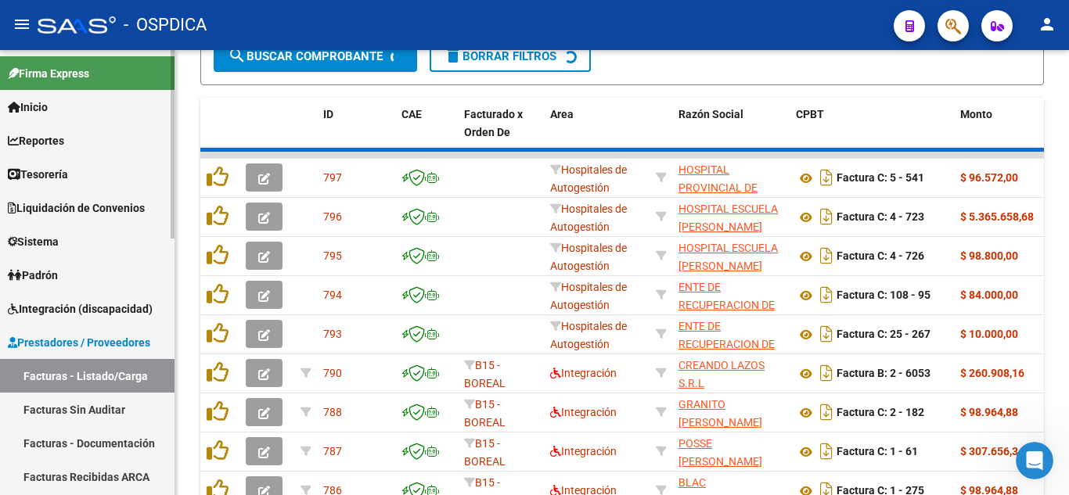
scroll to position [549, 0]
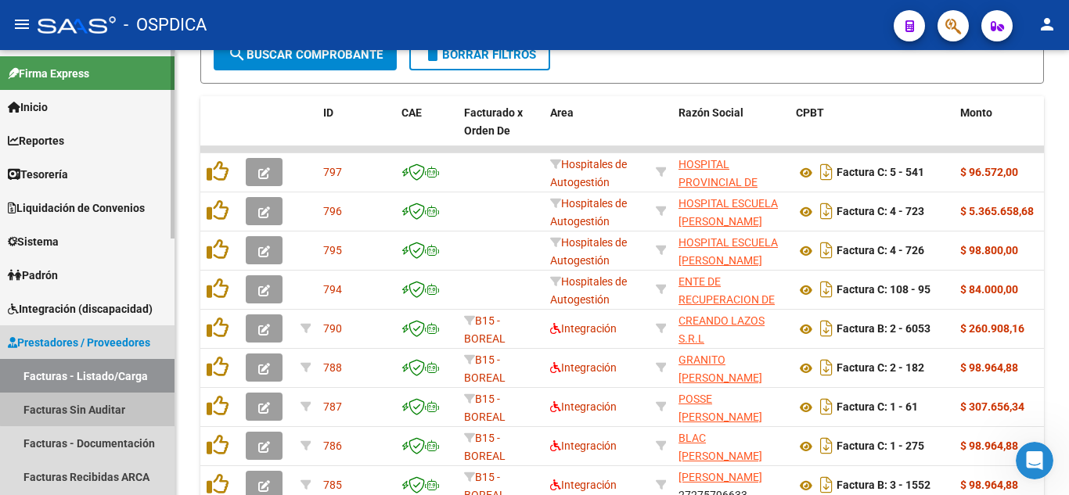
click at [96, 405] on link "Facturas Sin Auditar" at bounding box center [87, 410] width 175 height 34
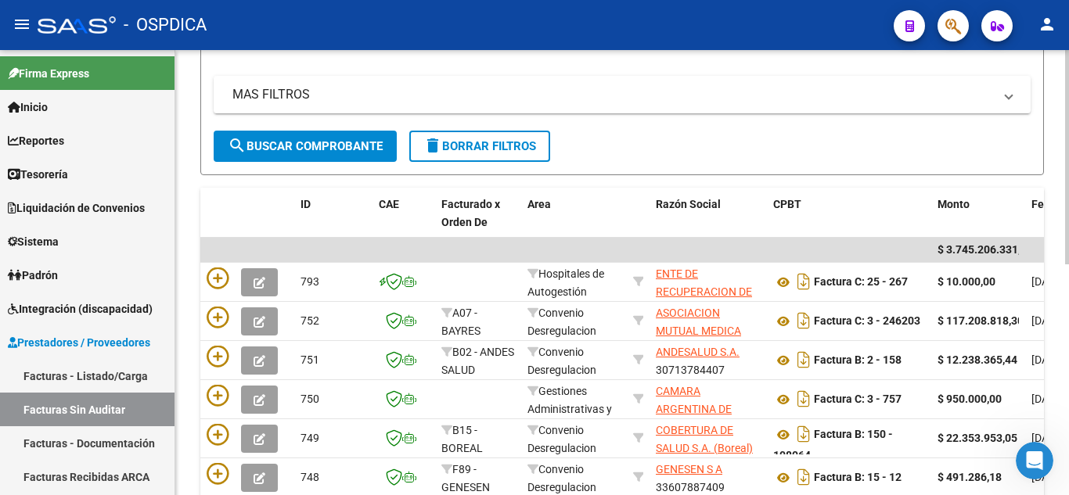
scroll to position [235, 0]
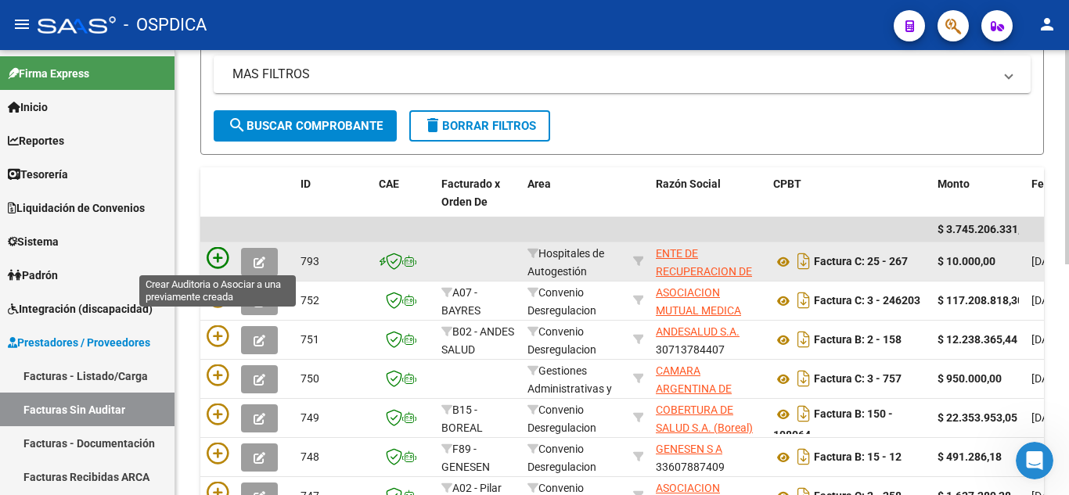
click at [218, 257] on icon at bounding box center [218, 258] width 22 height 22
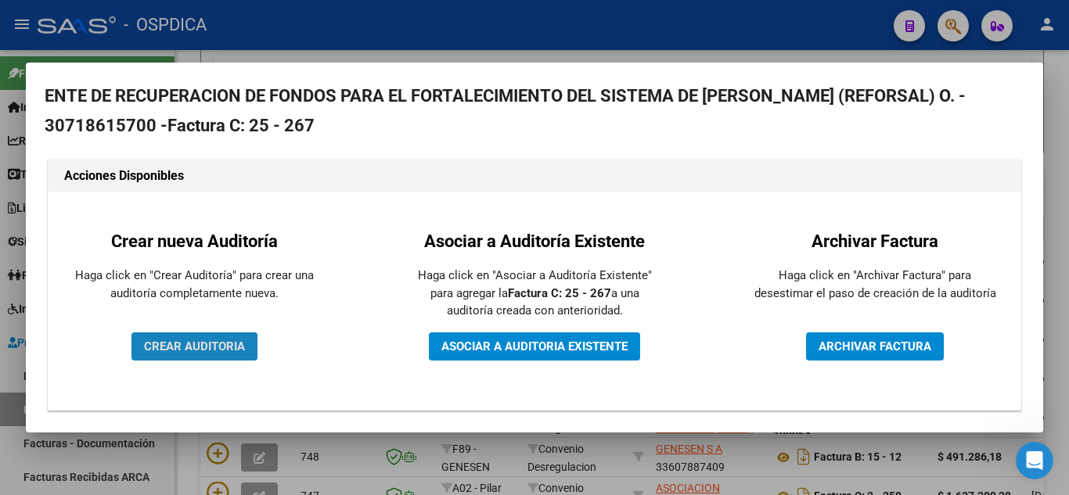
click at [217, 346] on span "CREAR AUDITORIA" at bounding box center [194, 347] width 101 height 14
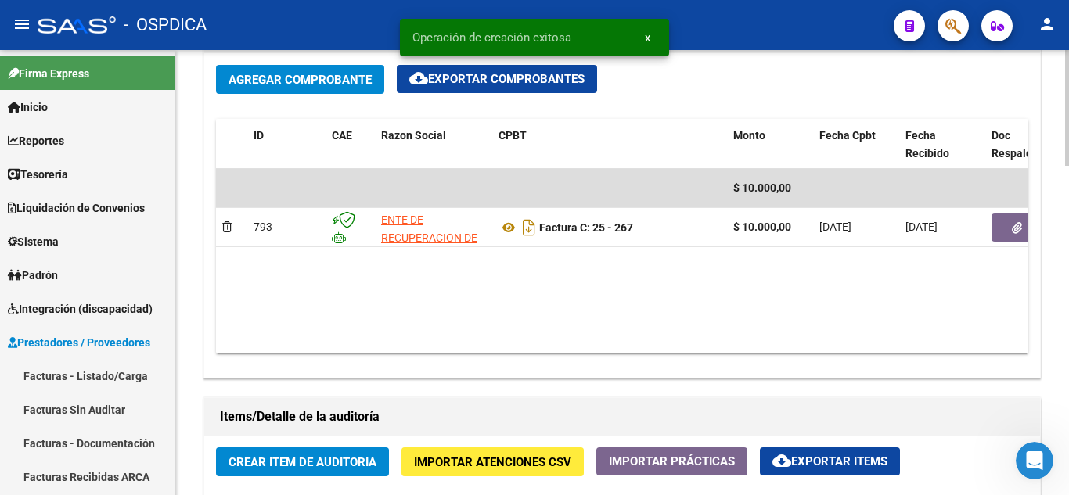
scroll to position [861, 0]
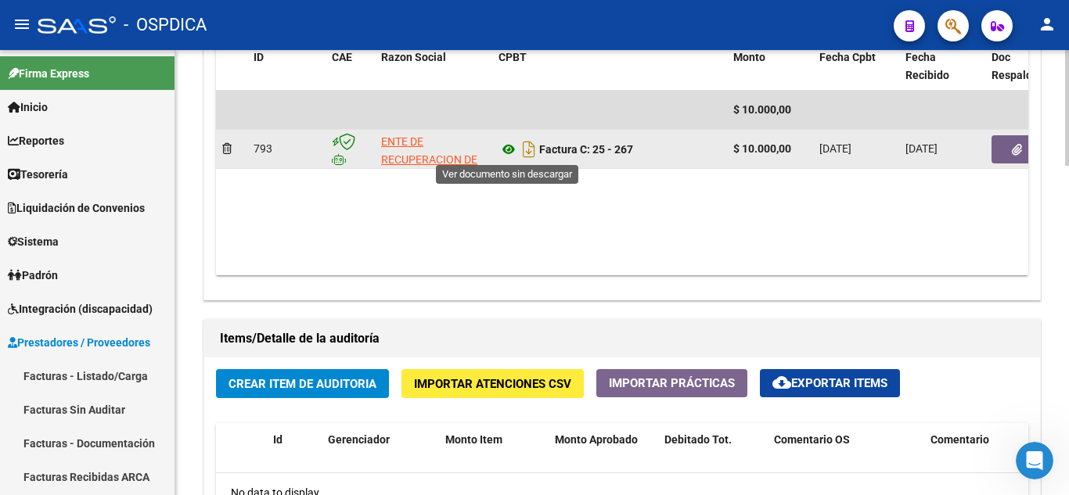
click at [512, 149] on icon at bounding box center [509, 149] width 20 height 19
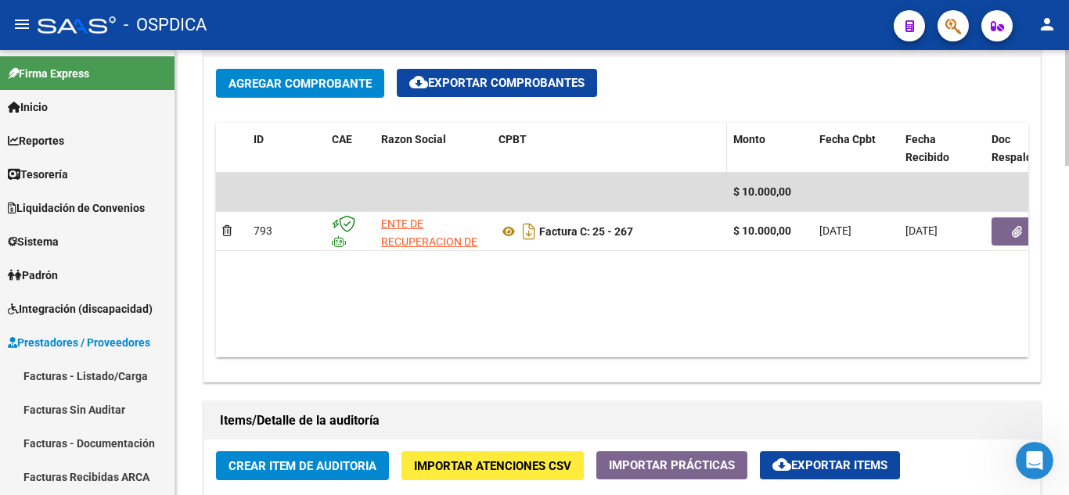
scroll to position [783, 0]
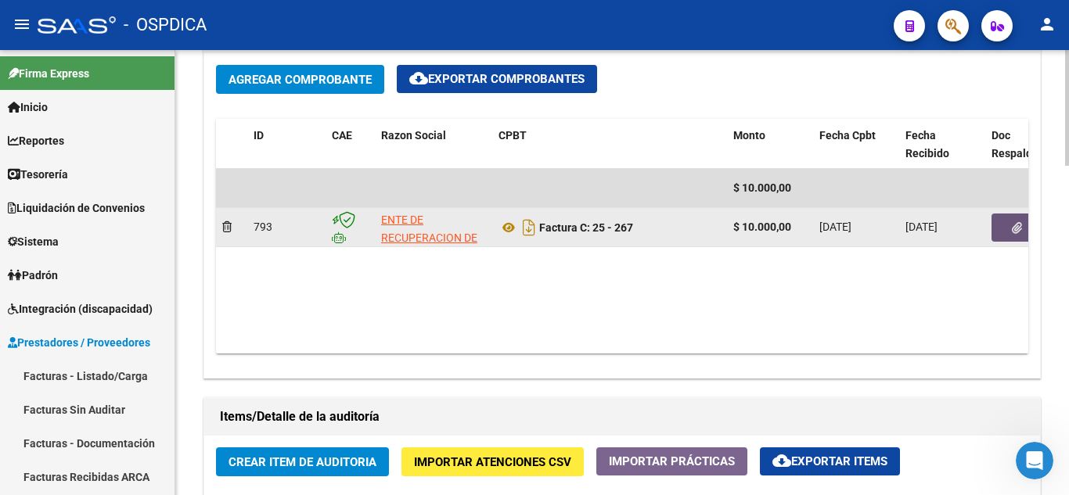
click at [1014, 225] on icon "button" at bounding box center [1017, 228] width 10 height 12
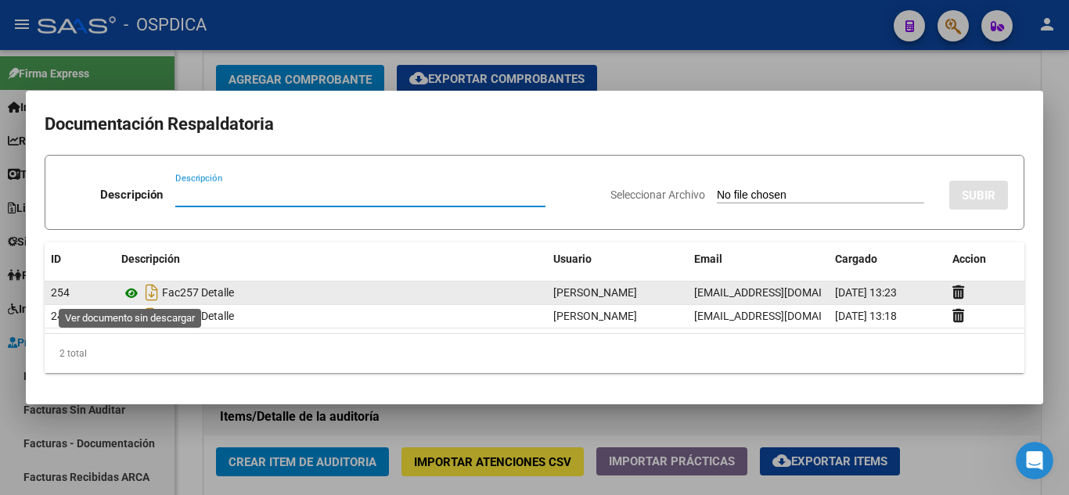
click at [131, 290] on icon at bounding box center [131, 293] width 20 height 19
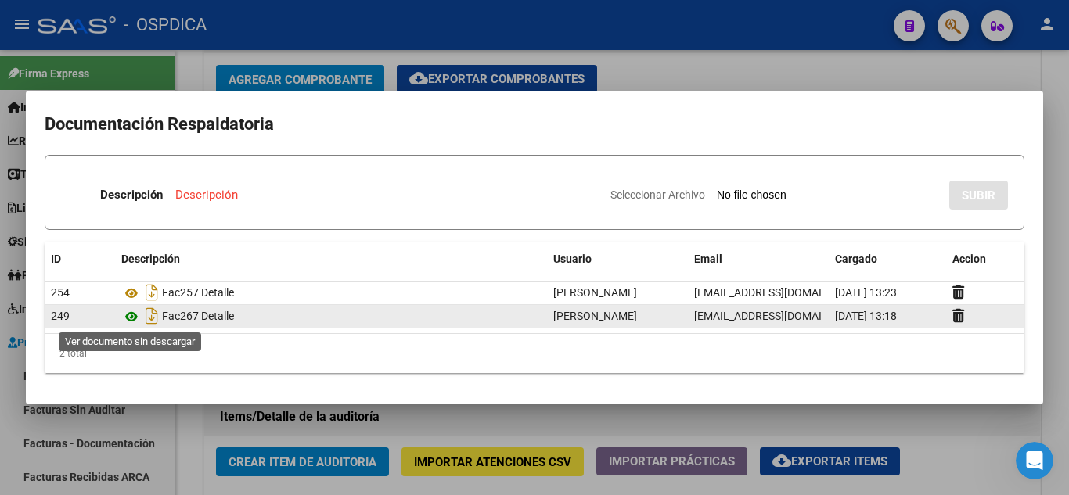
click at [130, 317] on icon at bounding box center [131, 317] width 20 height 19
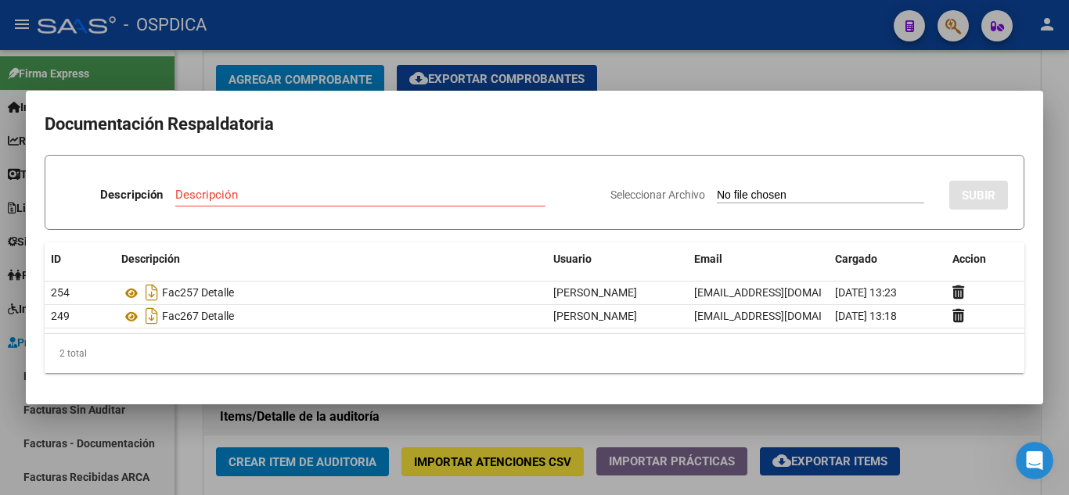
click at [465, 424] on div at bounding box center [534, 247] width 1069 height 495
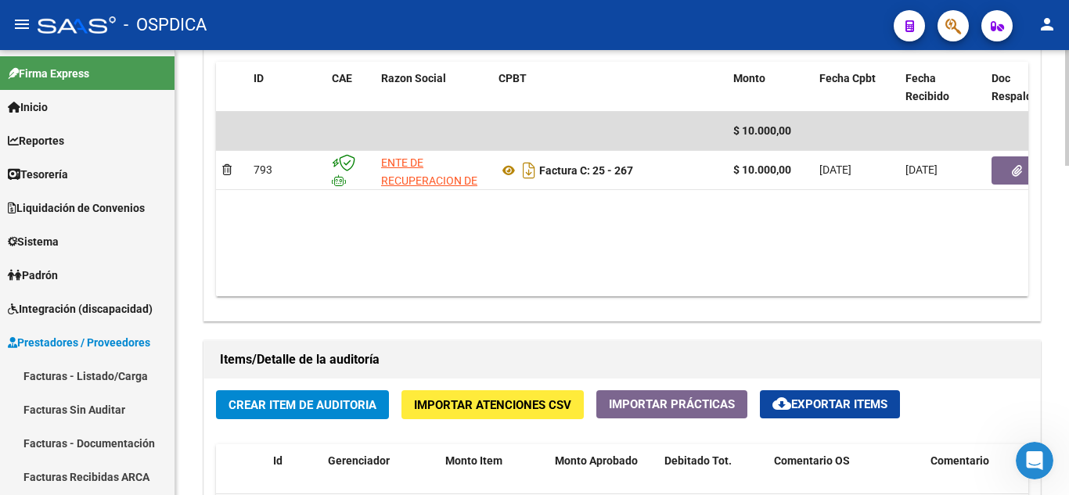
scroll to position [939, 0]
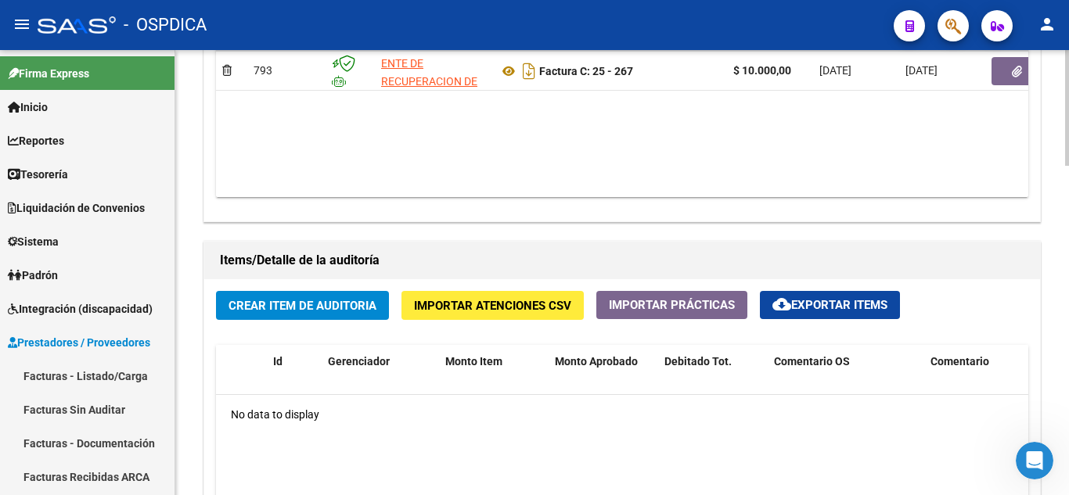
click at [329, 303] on span "Crear Item de Auditoria" at bounding box center [303, 306] width 148 height 14
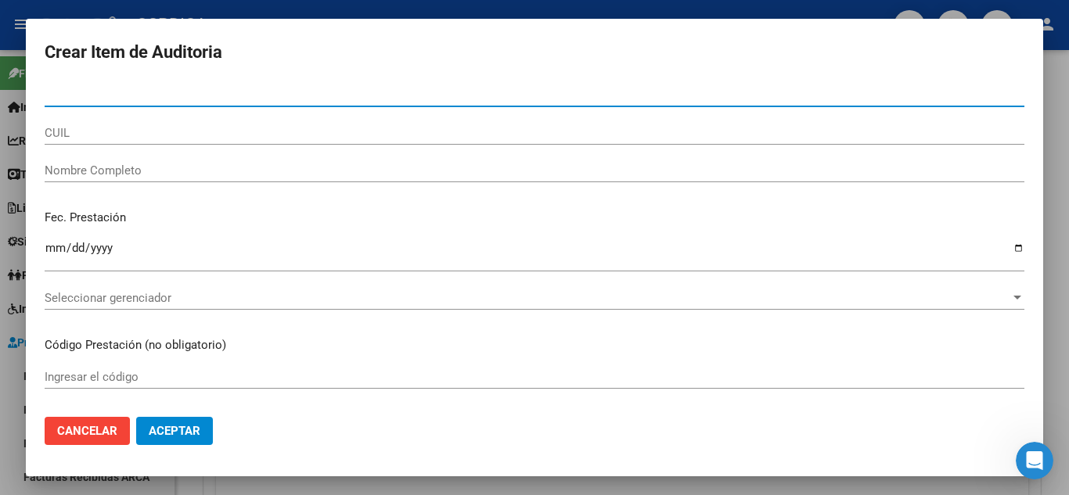
click at [340, 92] on input "Nro Documento" at bounding box center [535, 95] width 980 height 14
type input "37964851"
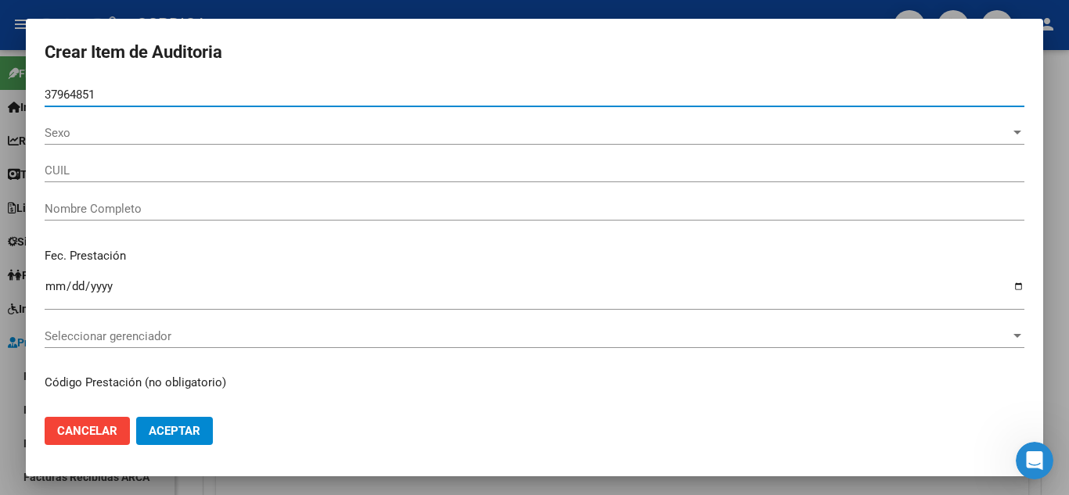
type input "20379648518"
type input "[PERSON_NAME] -"
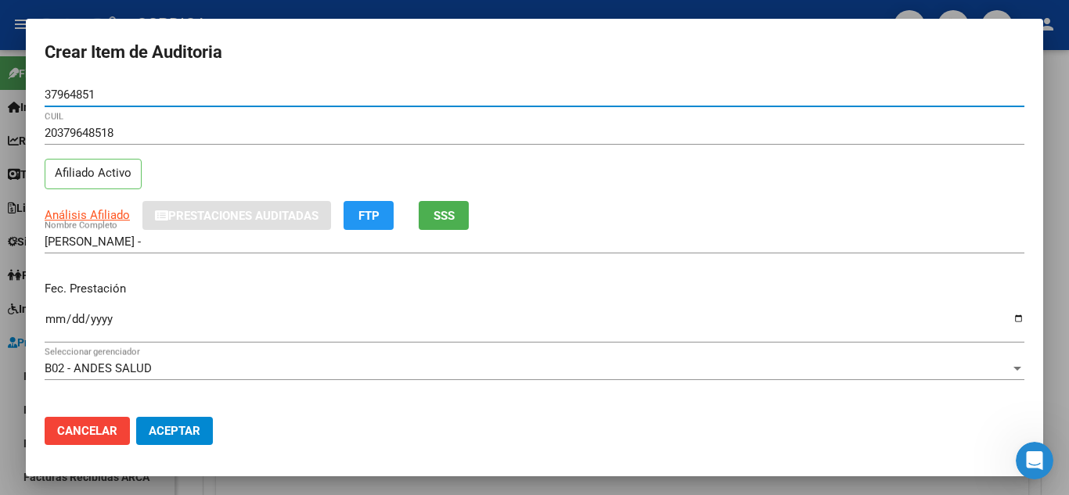
type input "37964851"
click at [52, 319] on input "Ingresar la fecha" at bounding box center [535, 325] width 980 height 25
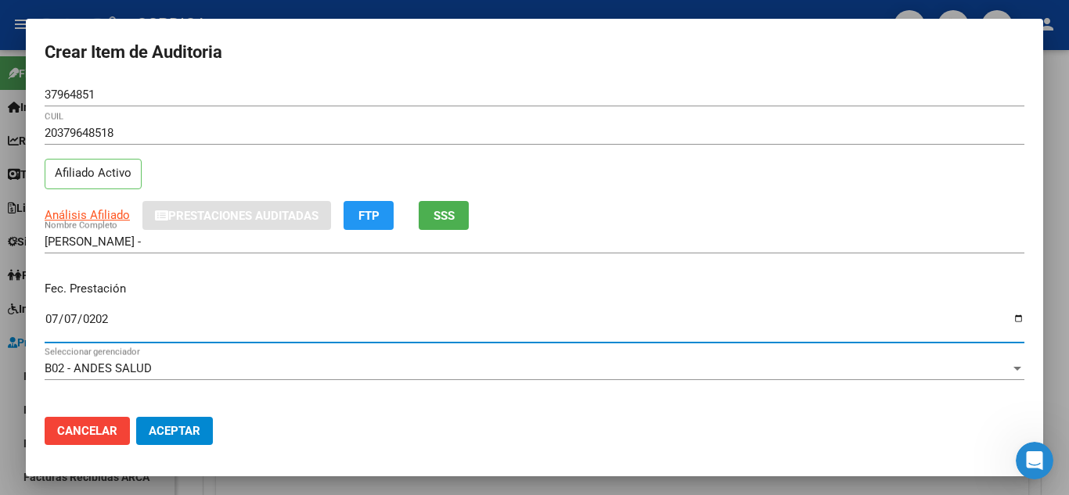
type input "[DATE]"
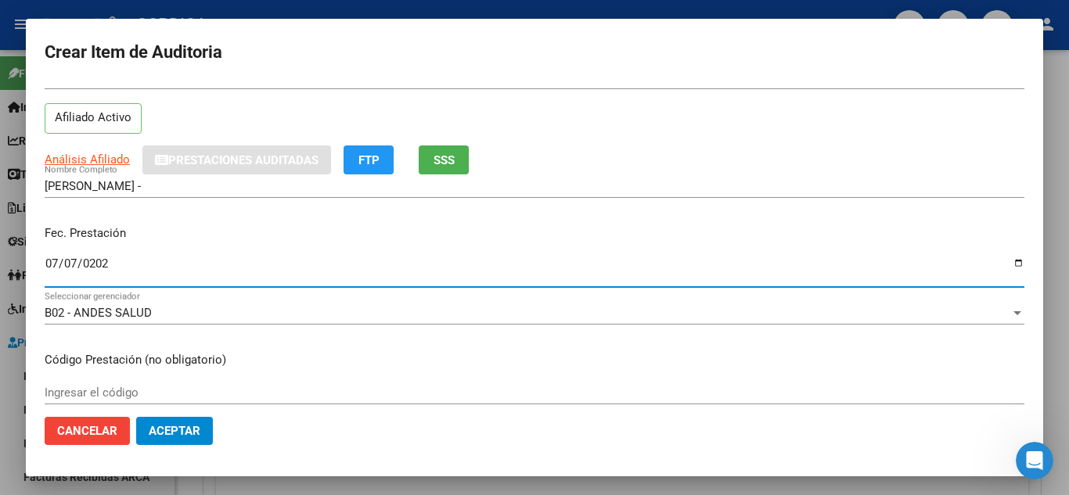
scroll to position [157, 0]
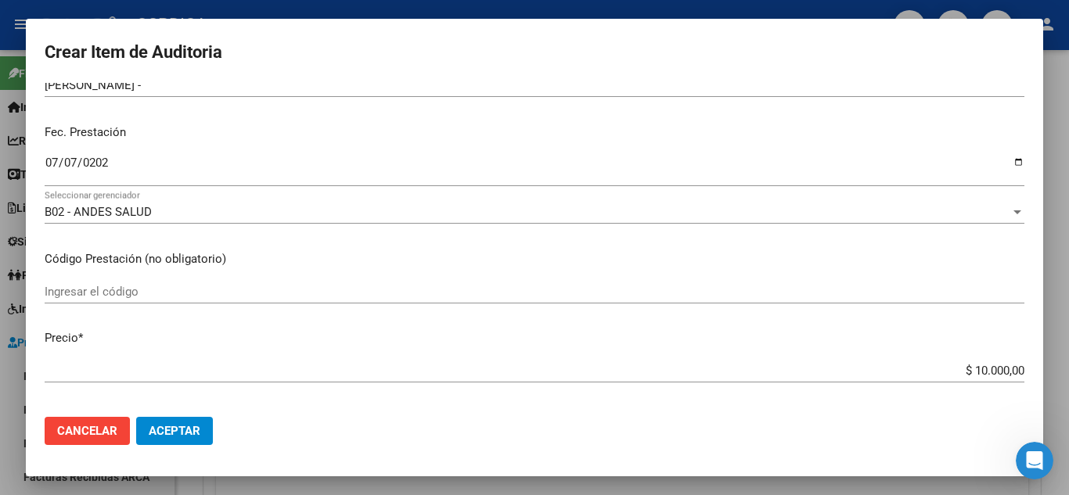
click at [384, 283] on div "Ingresar el código" at bounding box center [535, 291] width 980 height 23
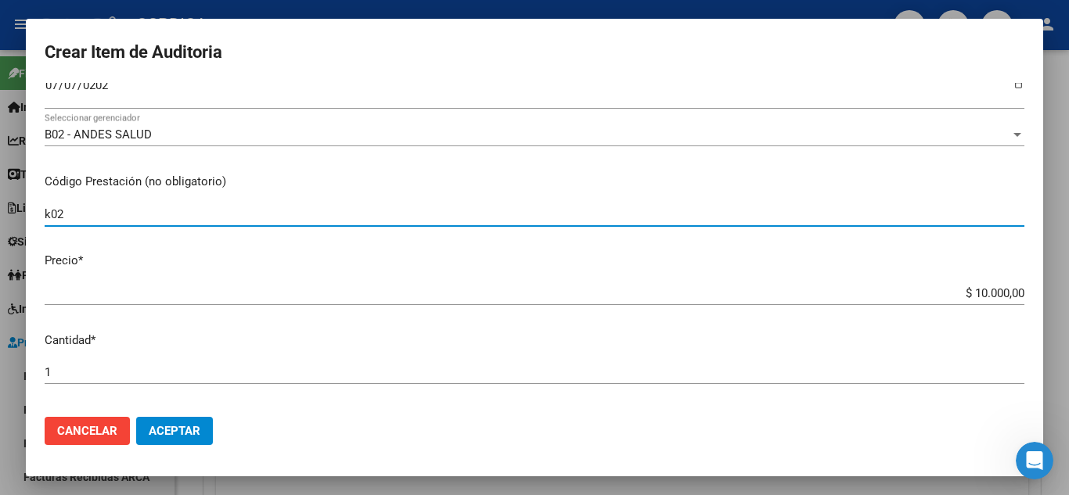
scroll to position [235, 0]
type input "k02"
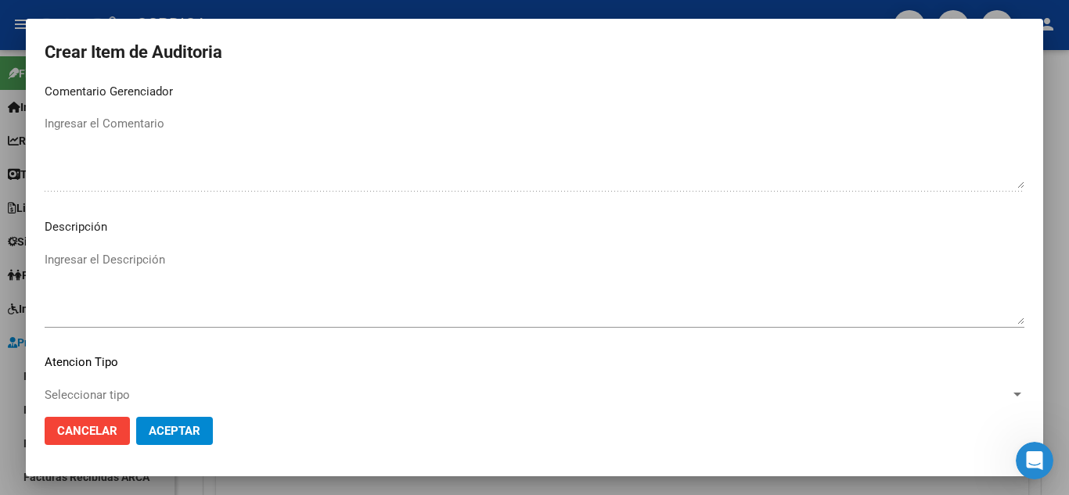
scroll to position [1088, 0]
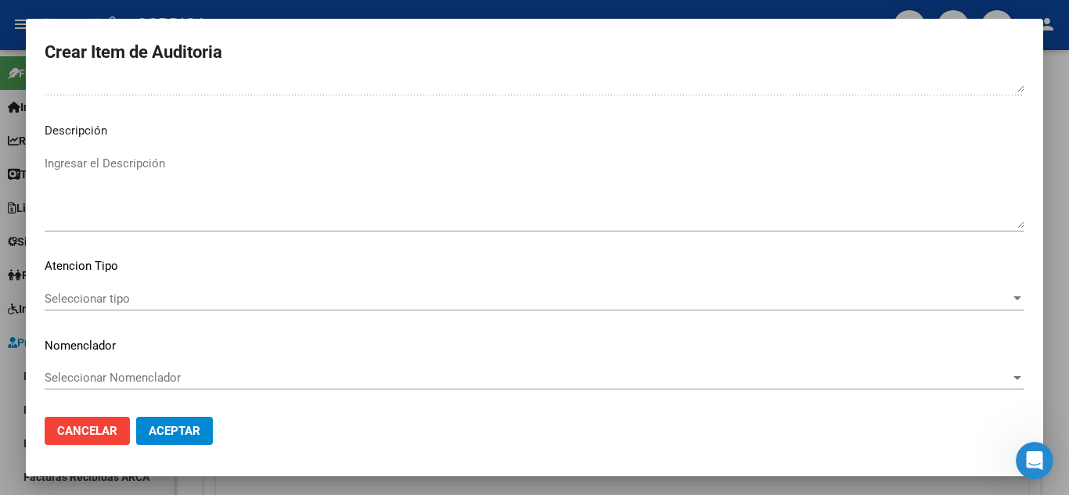
click at [105, 297] on span "Seleccionar tipo" at bounding box center [528, 299] width 966 height 14
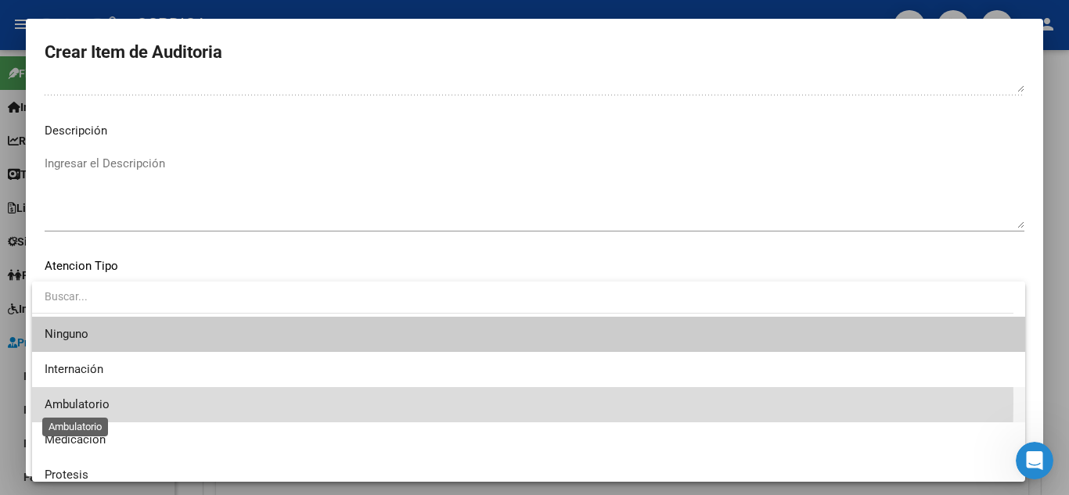
click at [95, 399] on span "Ambulatorio" at bounding box center [77, 405] width 65 height 14
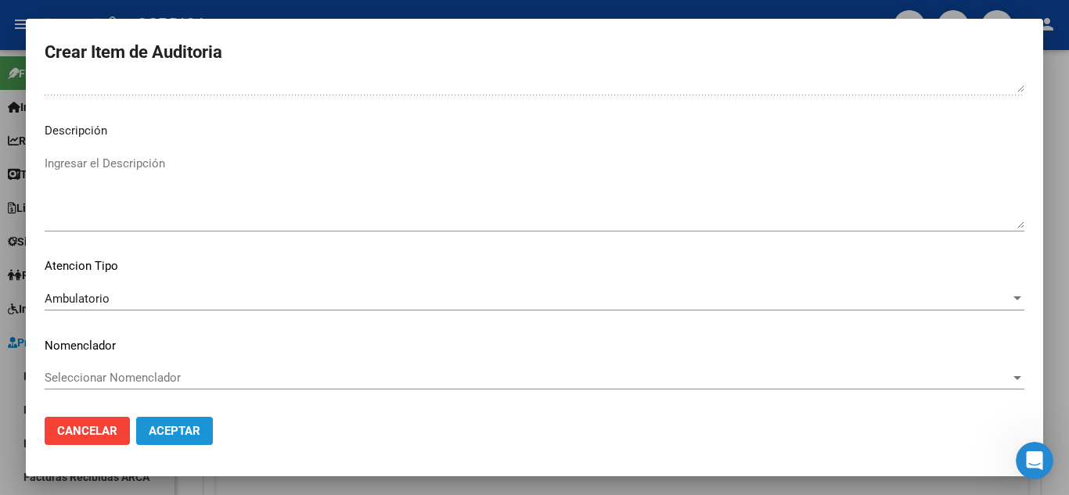
click at [194, 425] on span "Aceptar" at bounding box center [175, 431] width 52 height 14
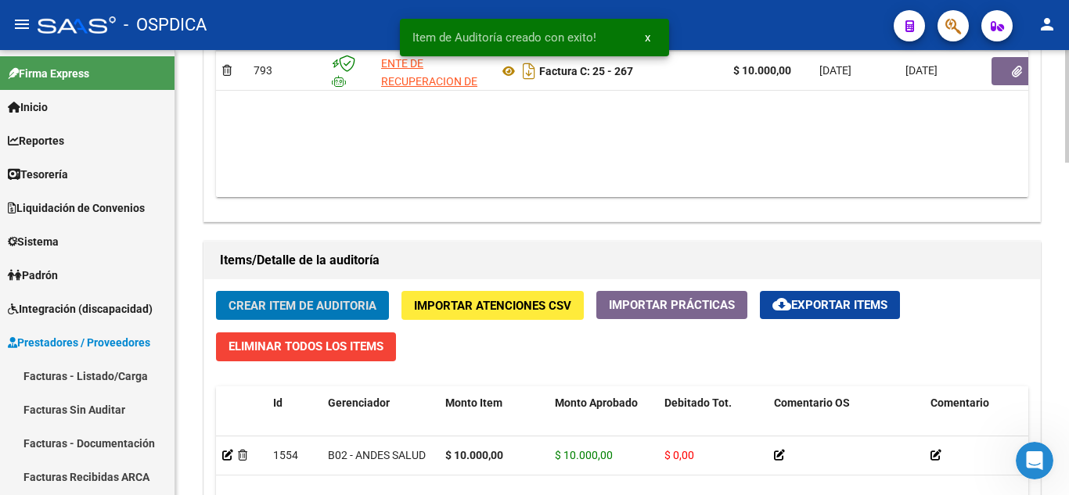
scroll to position [940, 0]
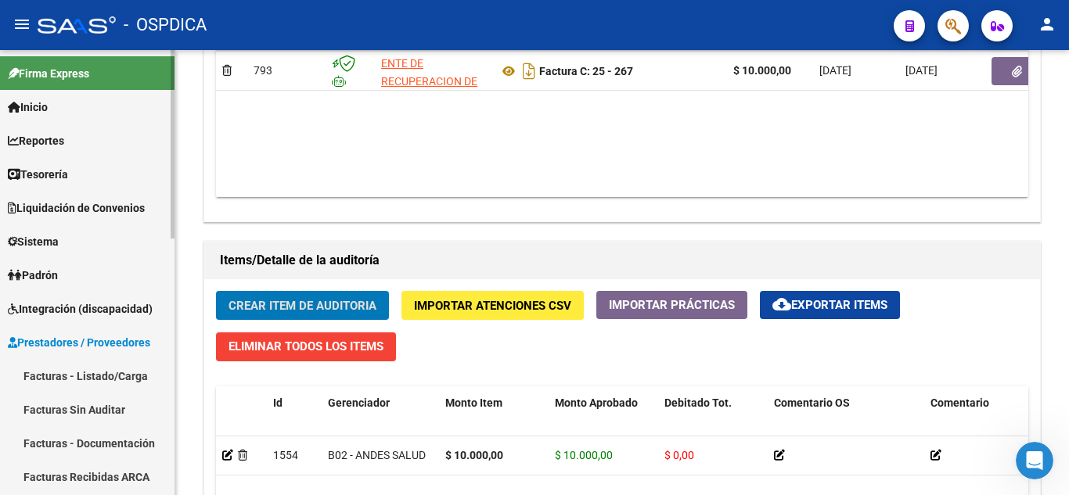
click at [97, 376] on link "Facturas - Listado/Carga" at bounding box center [87, 376] width 175 height 34
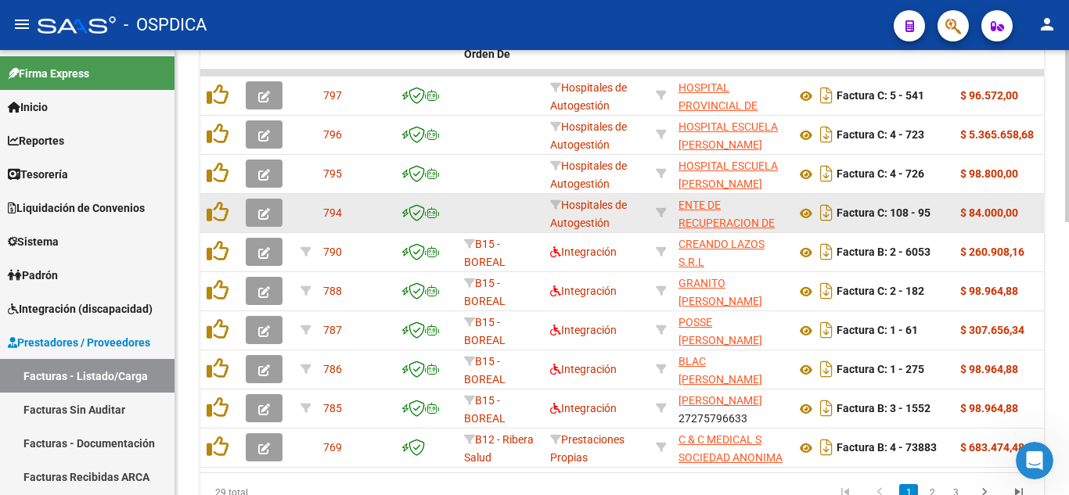
scroll to position [548, 0]
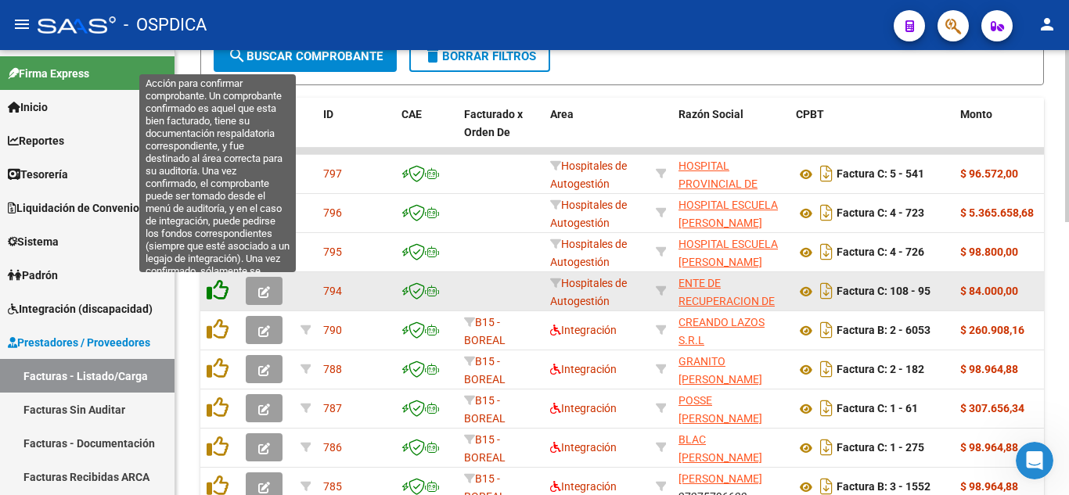
click at [225, 290] on icon at bounding box center [218, 290] width 22 height 22
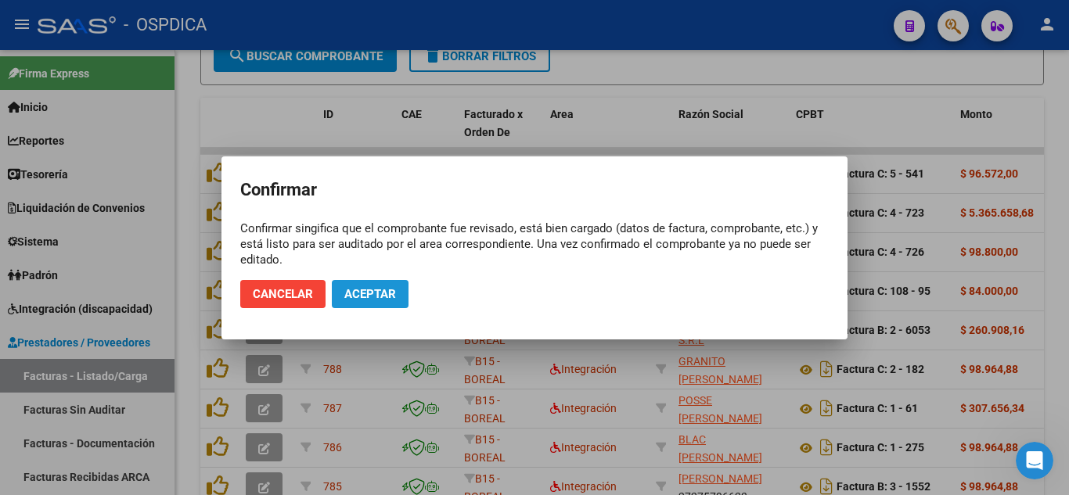
click at [365, 287] on span "Aceptar" at bounding box center [370, 294] width 52 height 14
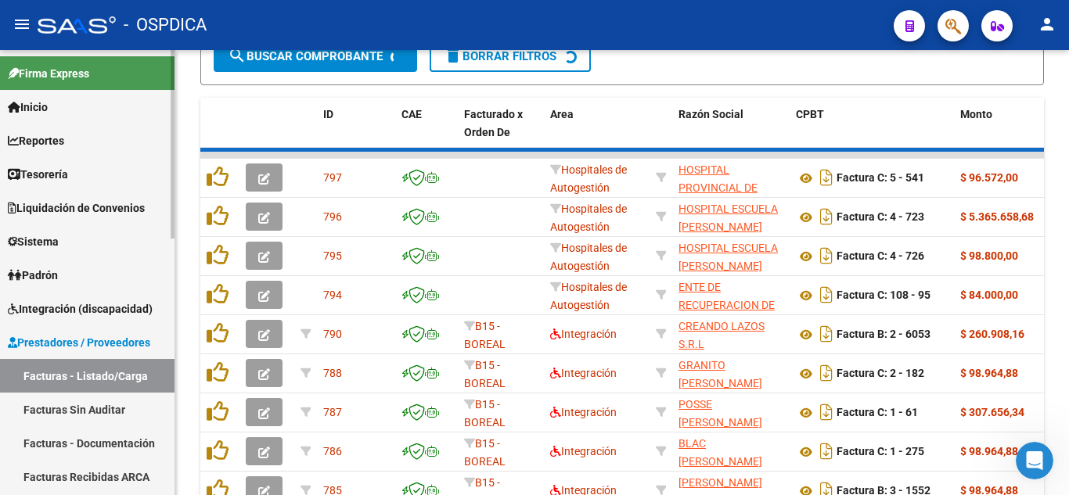
scroll to position [549, 0]
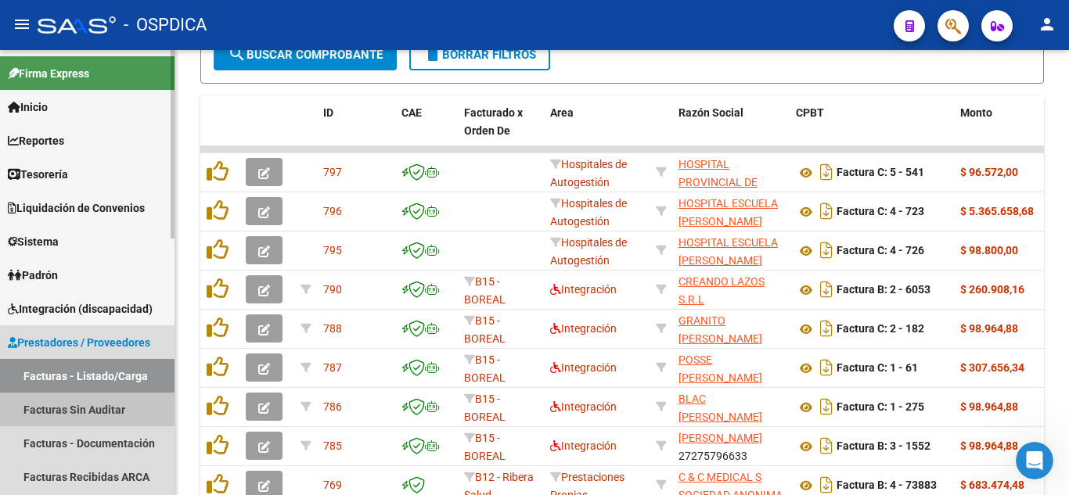
click at [89, 407] on link "Facturas Sin Auditar" at bounding box center [87, 410] width 175 height 34
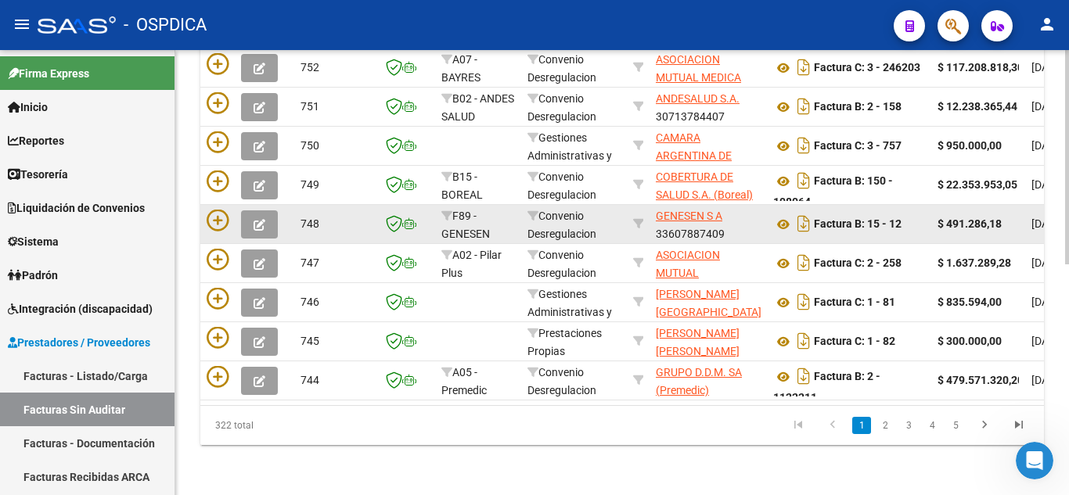
scroll to position [167, 0]
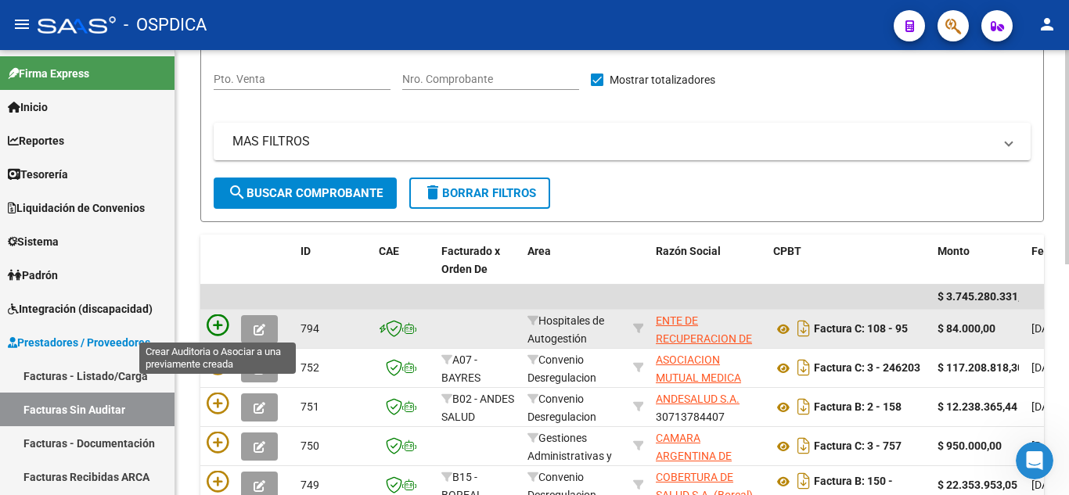
click at [216, 324] on icon at bounding box center [218, 326] width 22 height 22
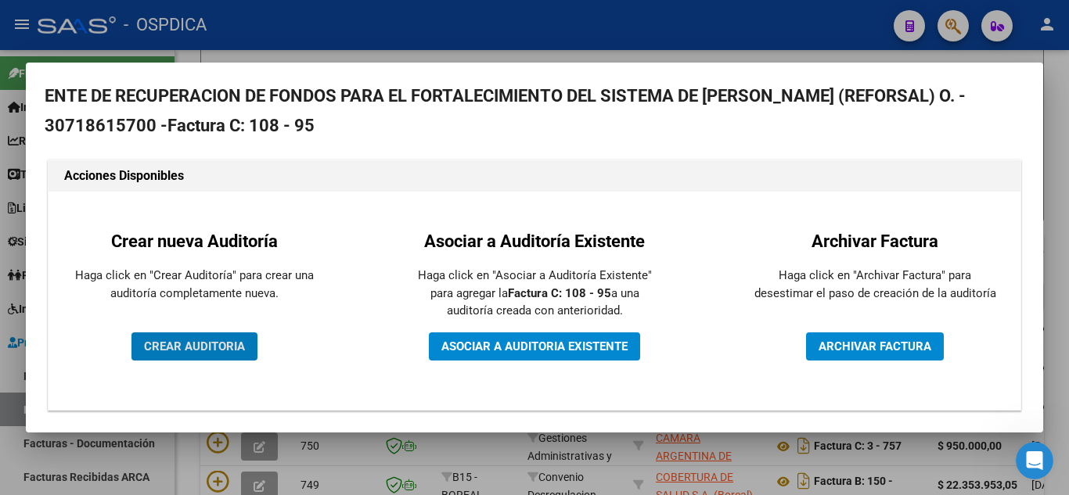
click at [200, 349] on span "CREAR AUDITORIA" at bounding box center [194, 347] width 101 height 14
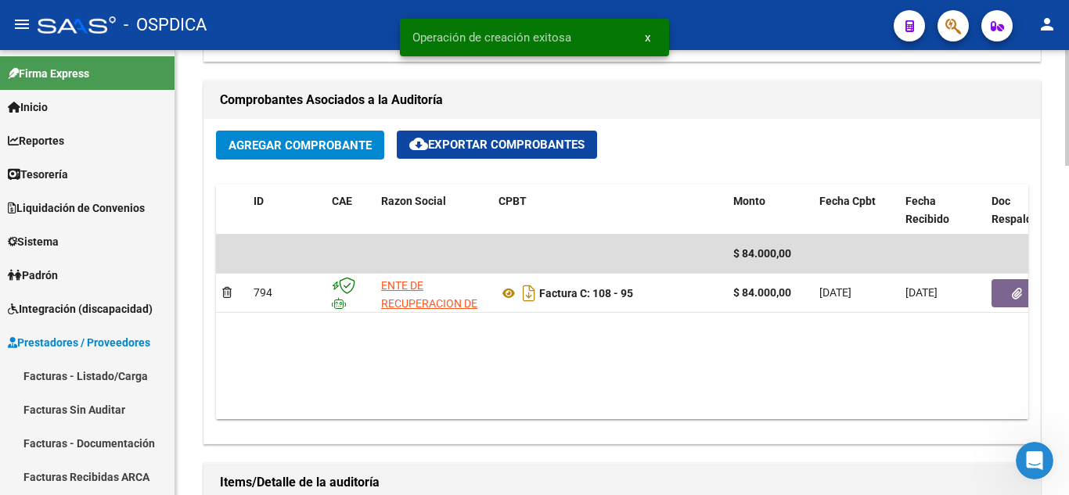
scroll to position [783, 0]
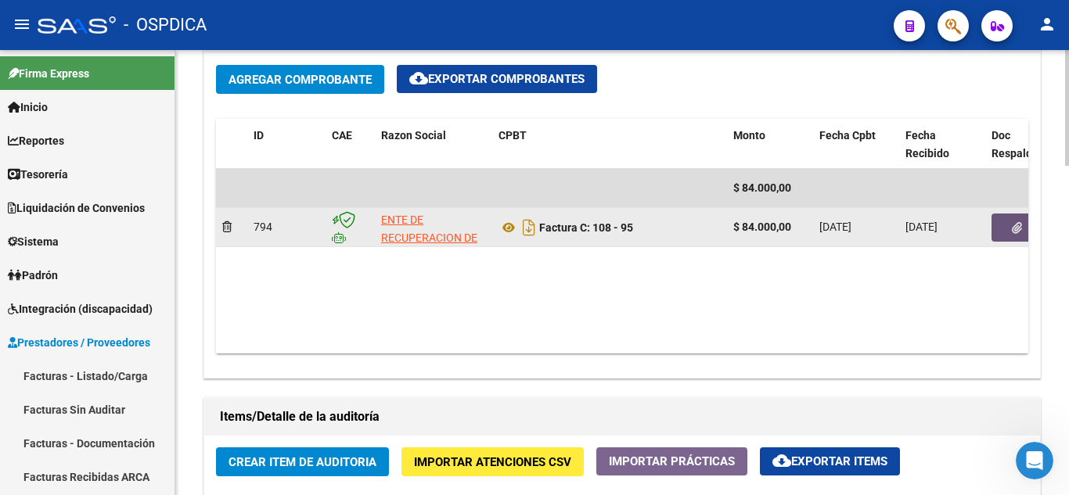
click at [1008, 230] on button "button" at bounding box center [1017, 228] width 50 height 28
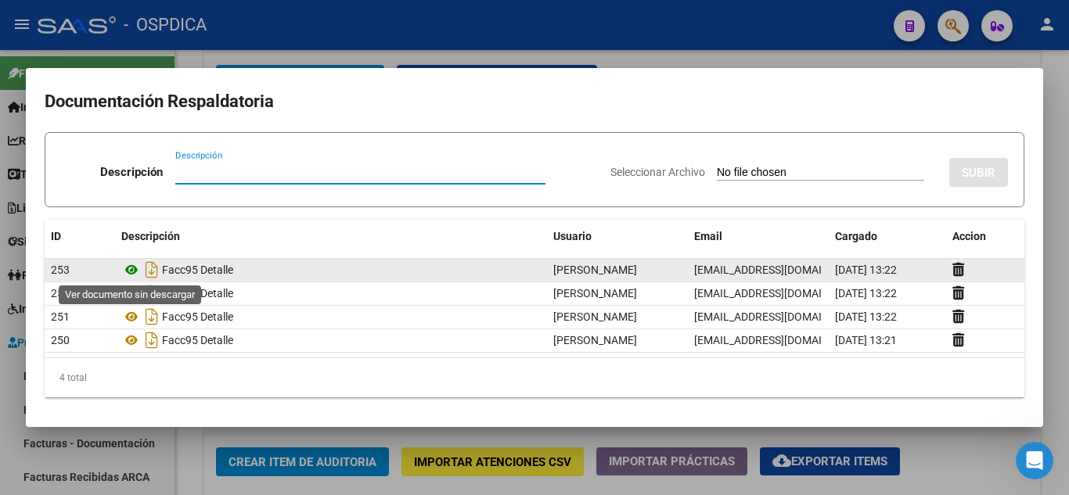
click at [131, 268] on icon at bounding box center [131, 270] width 20 height 19
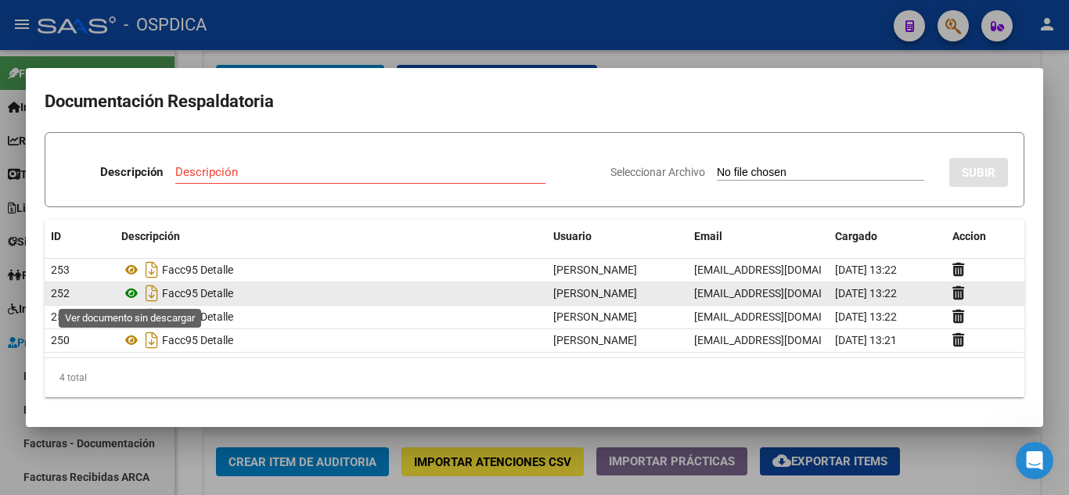
click at [132, 293] on icon at bounding box center [131, 293] width 20 height 19
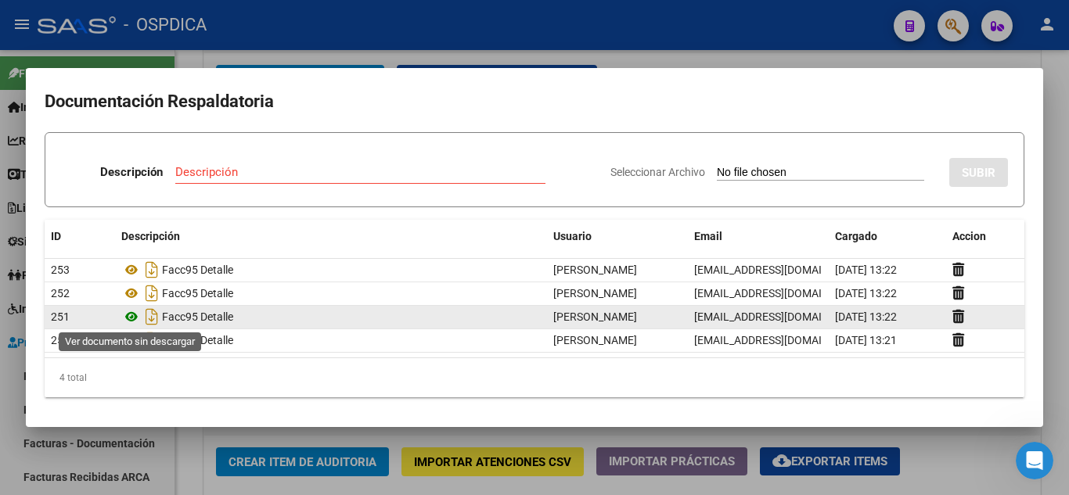
click at [135, 313] on icon at bounding box center [131, 317] width 20 height 19
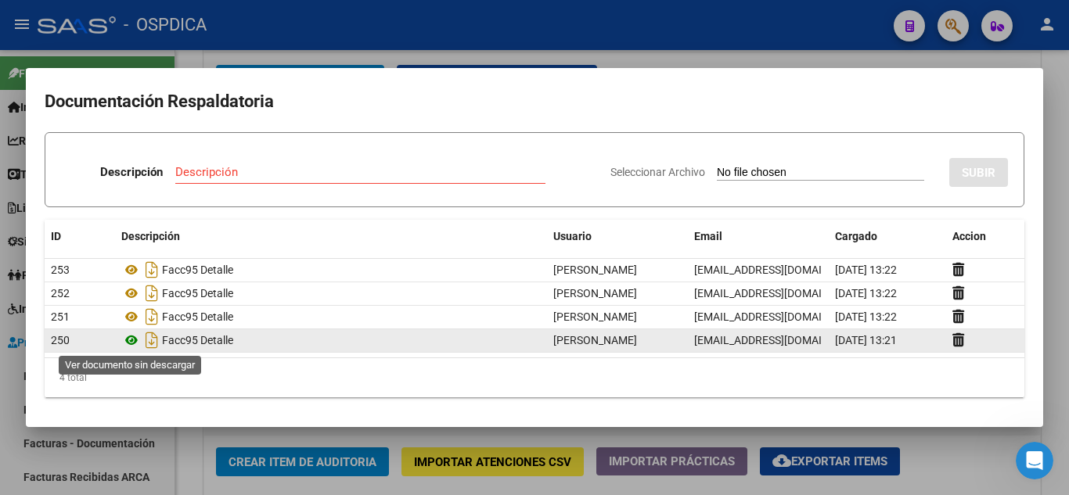
click at [133, 335] on icon at bounding box center [131, 340] width 20 height 19
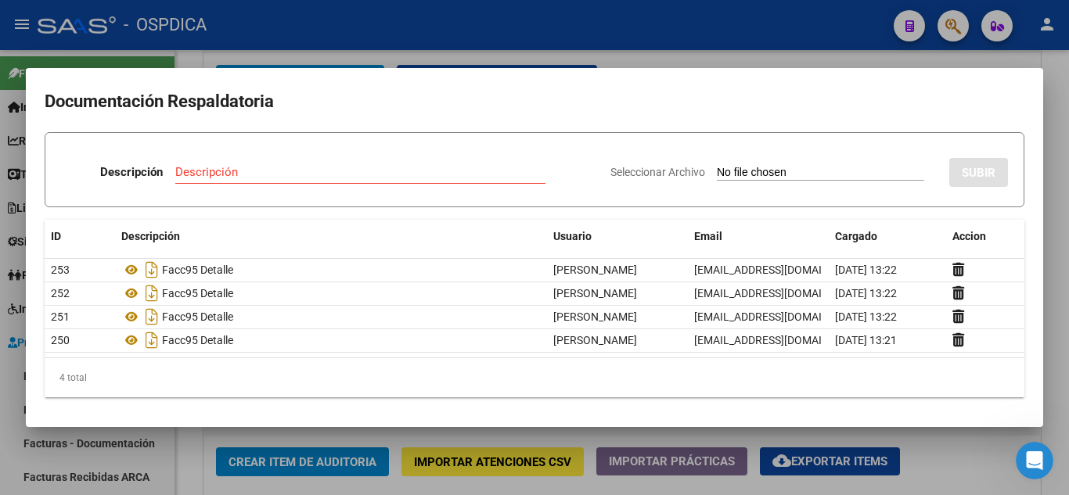
click at [689, 54] on div at bounding box center [534, 247] width 1069 height 495
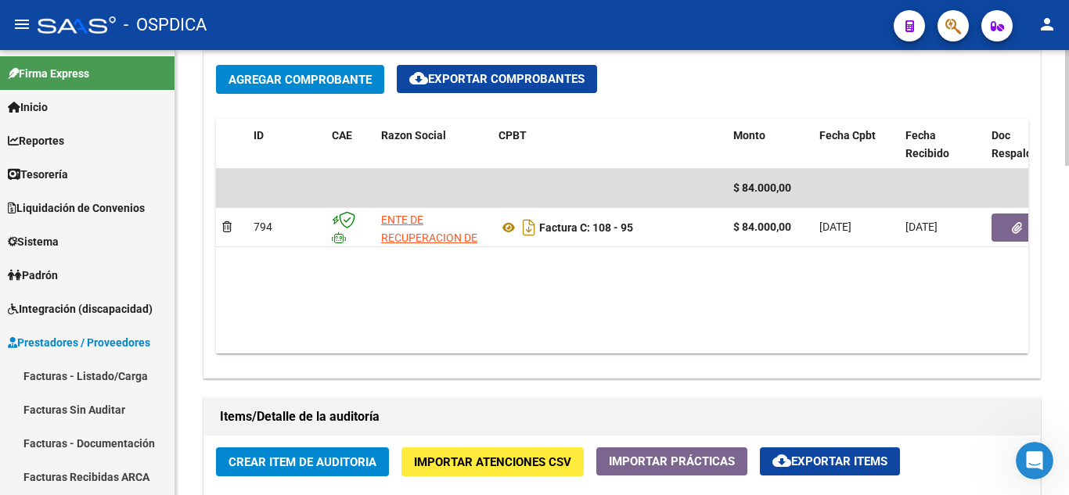
click at [327, 455] on span "Crear Item de Auditoria" at bounding box center [303, 462] width 148 height 14
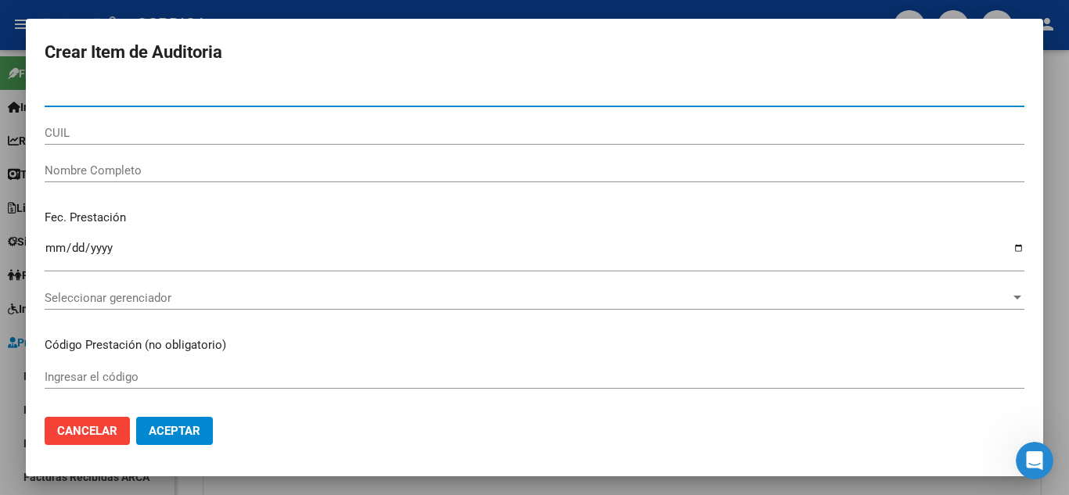
click at [273, 98] on input "Nro Documento" at bounding box center [535, 95] width 980 height 14
click at [326, 99] on input "Nro Documento" at bounding box center [535, 95] width 980 height 14
type input "32032672"
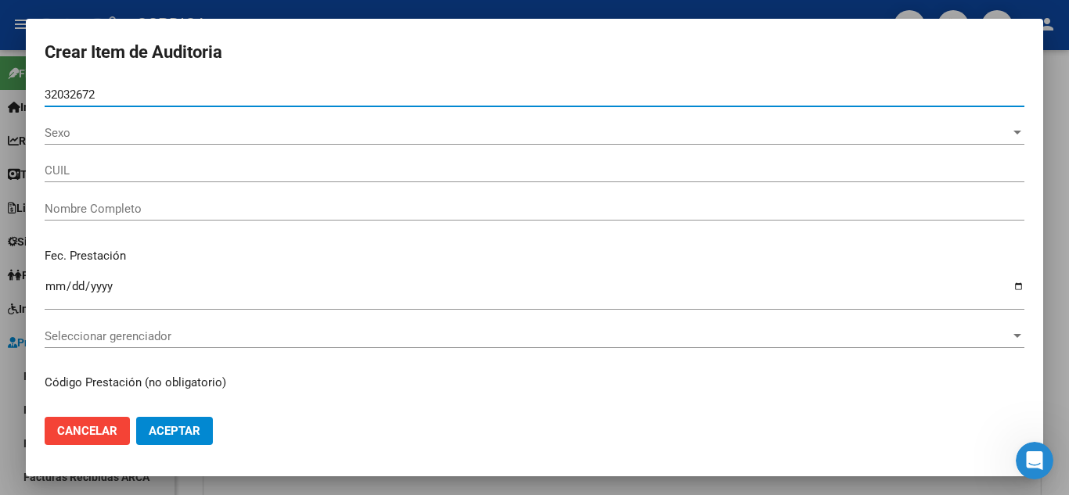
type input "27320326724"
type input "[PERSON_NAME] [PERSON_NAME]"
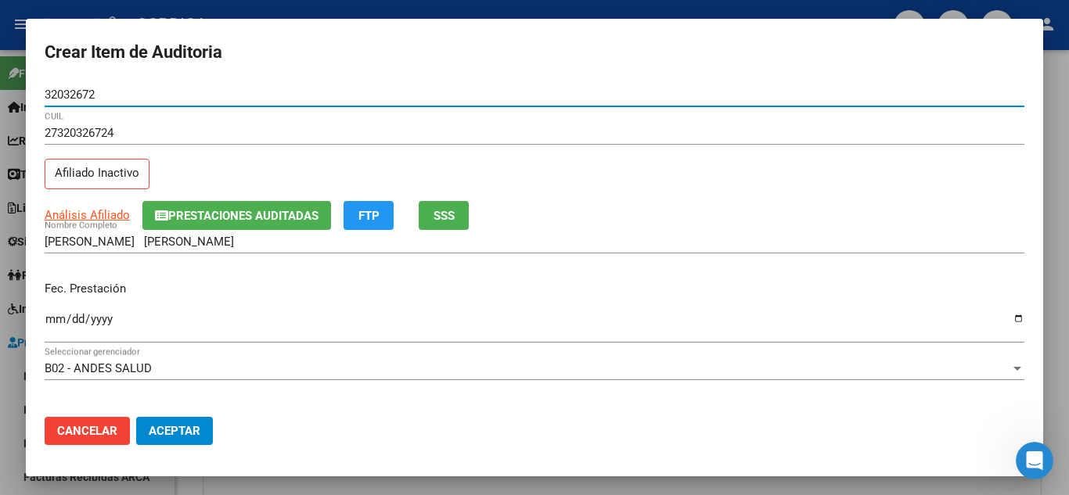
type input "32032672"
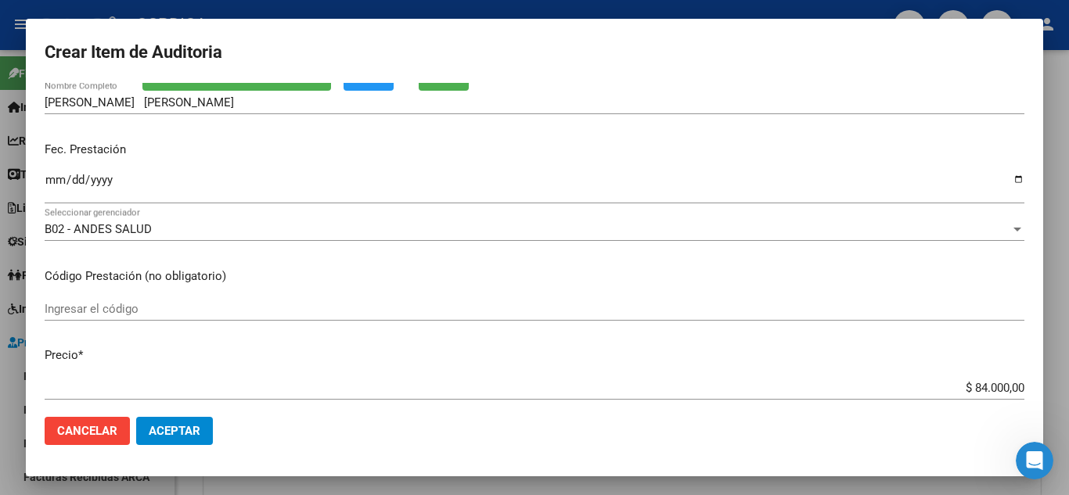
scroll to position [157, 0]
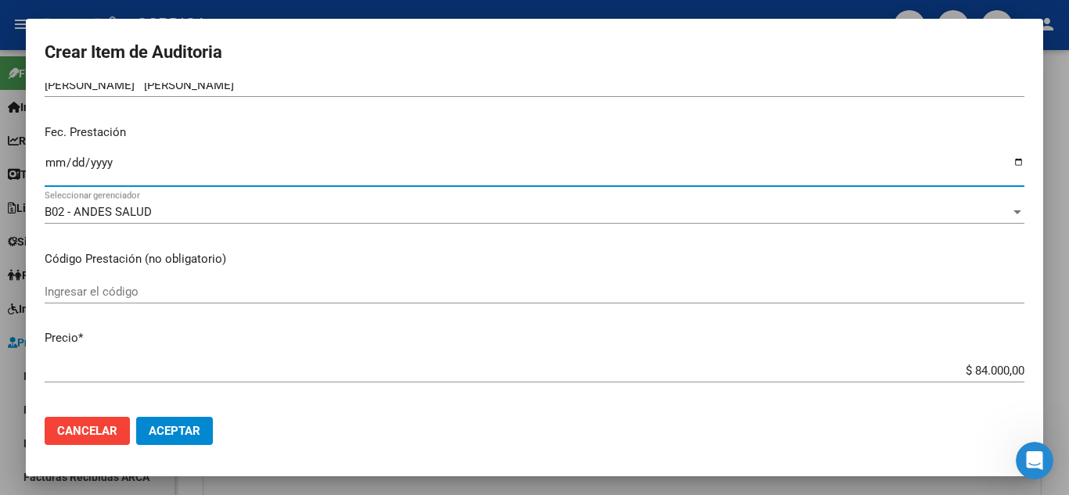
click at [56, 160] on input "Ingresar la fecha" at bounding box center [535, 169] width 980 height 25
type input "[DATE]"
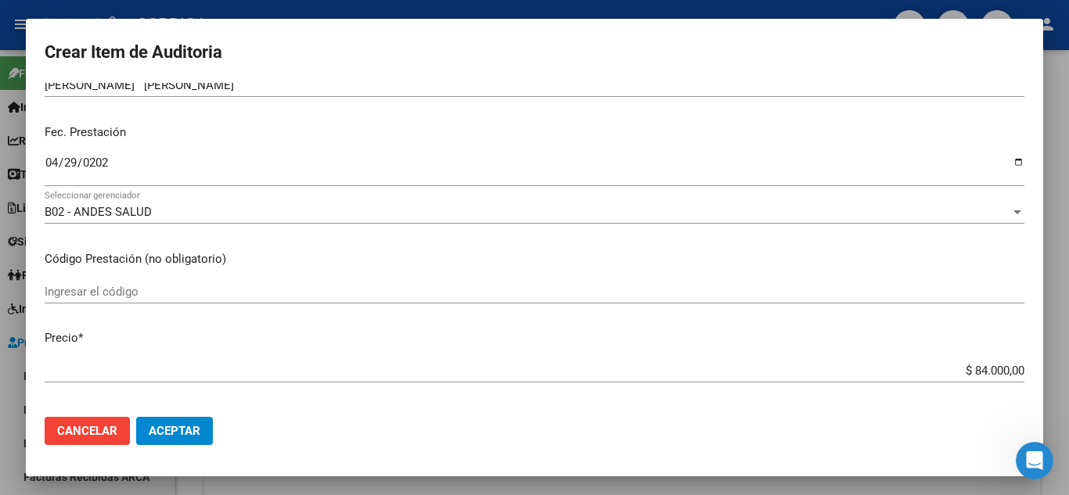
click at [377, 283] on div "Ingresar el código" at bounding box center [535, 291] width 980 height 23
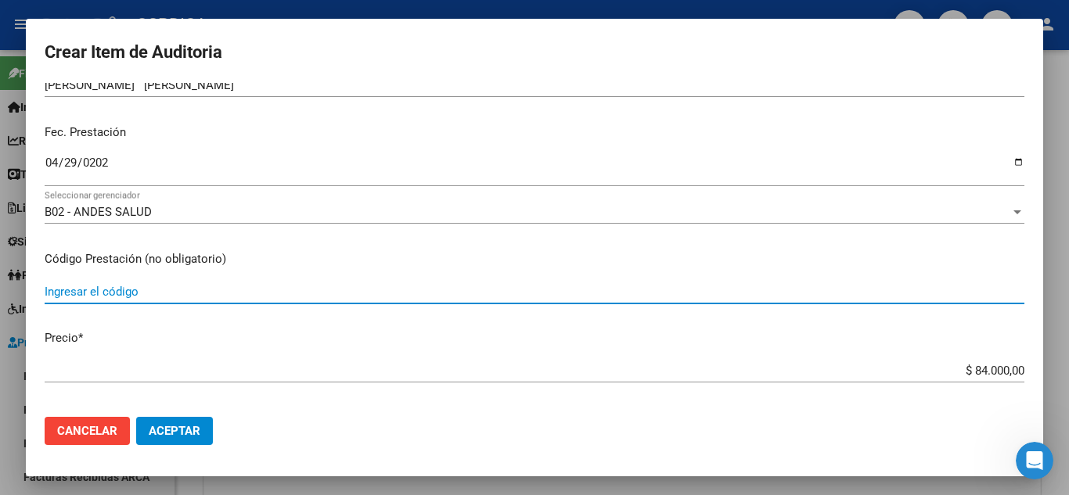
click at [441, 291] on input "Ingresar el código" at bounding box center [535, 292] width 980 height 14
type input "CON.01"
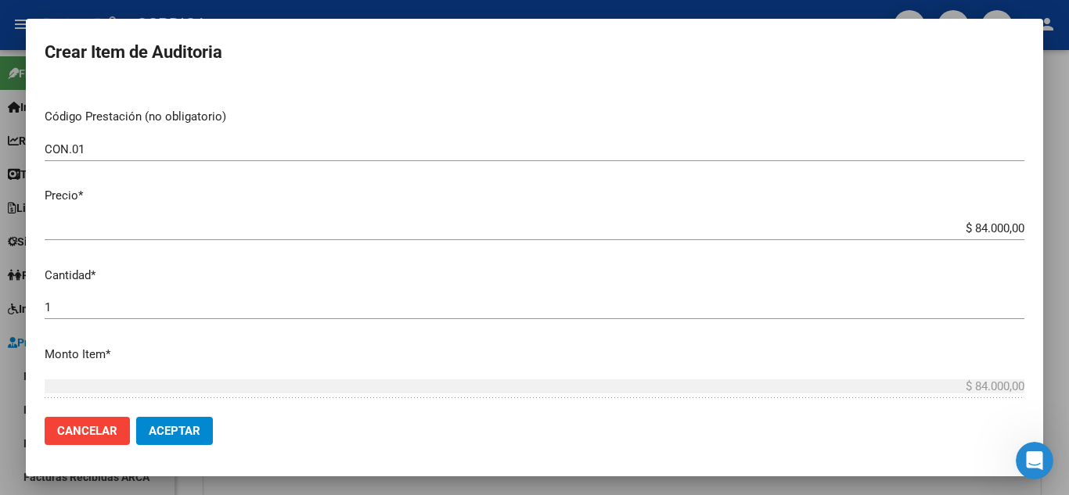
scroll to position [313, 0]
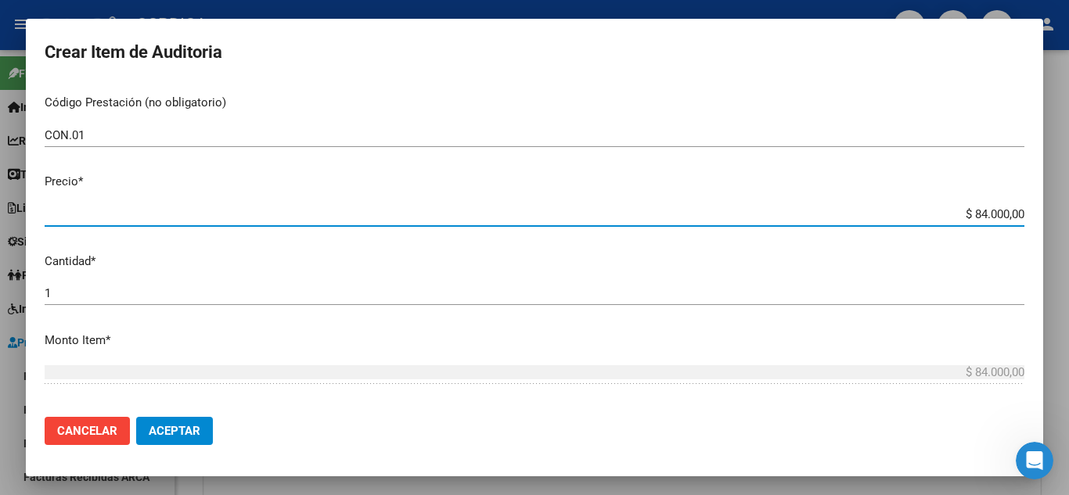
drag, startPoint x: 949, startPoint y: 205, endPoint x: 1056, endPoint y: 200, distance: 106.6
click at [1056, 200] on div "Crear Item de Auditoria 32032672 Nro Documento 27320326724 CUIL Afiliado Inacti…" at bounding box center [534, 247] width 1069 height 495
type input "$ 0,01"
type input "$ 0,10"
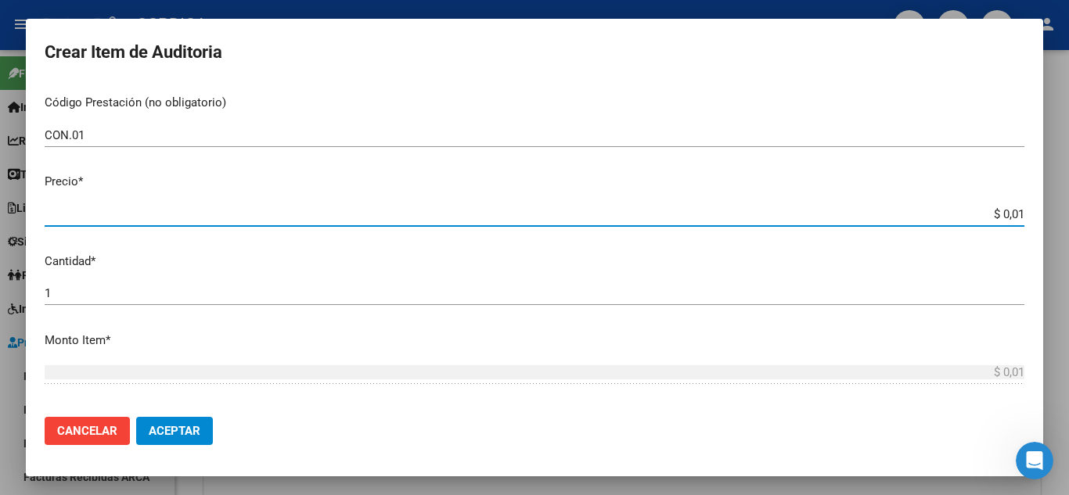
type input "$ 0,10"
type input "$ 1,00"
type input "$ 10,00"
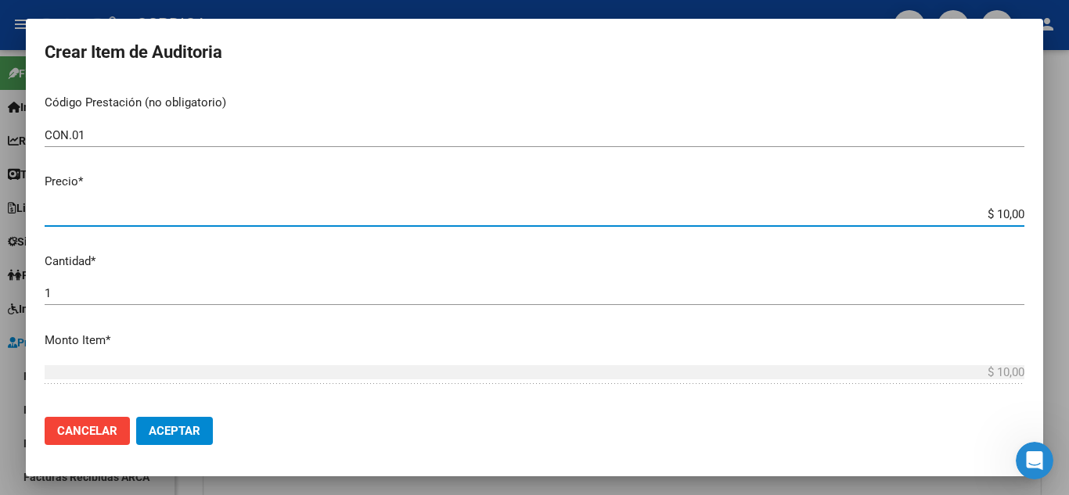
type input "$ 100,00"
type input "$ 1.000,00"
type input "$ 10.000,00"
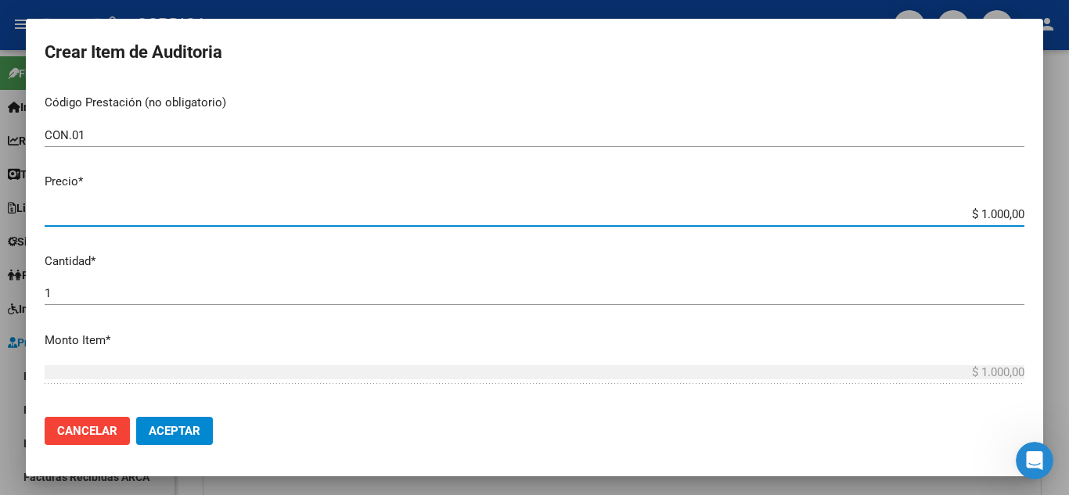
type input "$ 10.000,00"
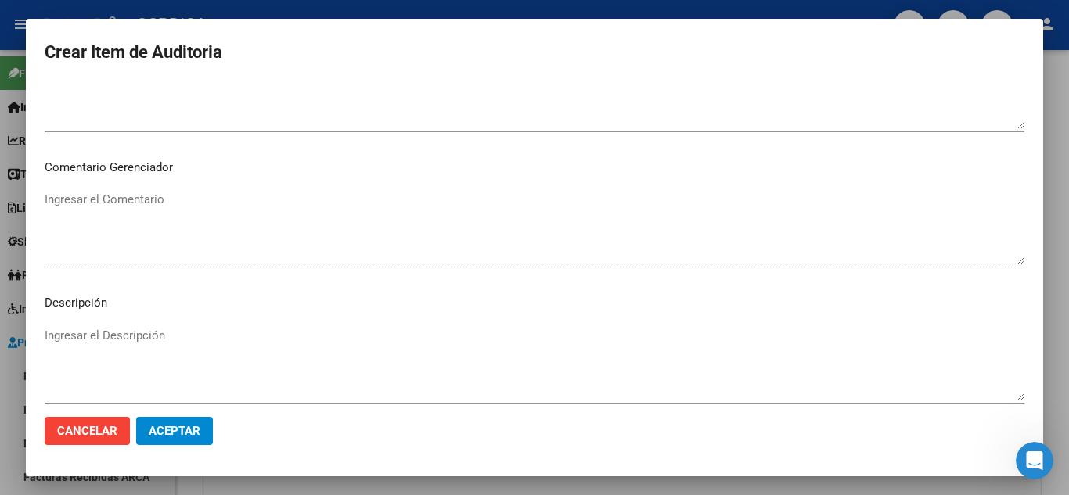
scroll to position [1088, 0]
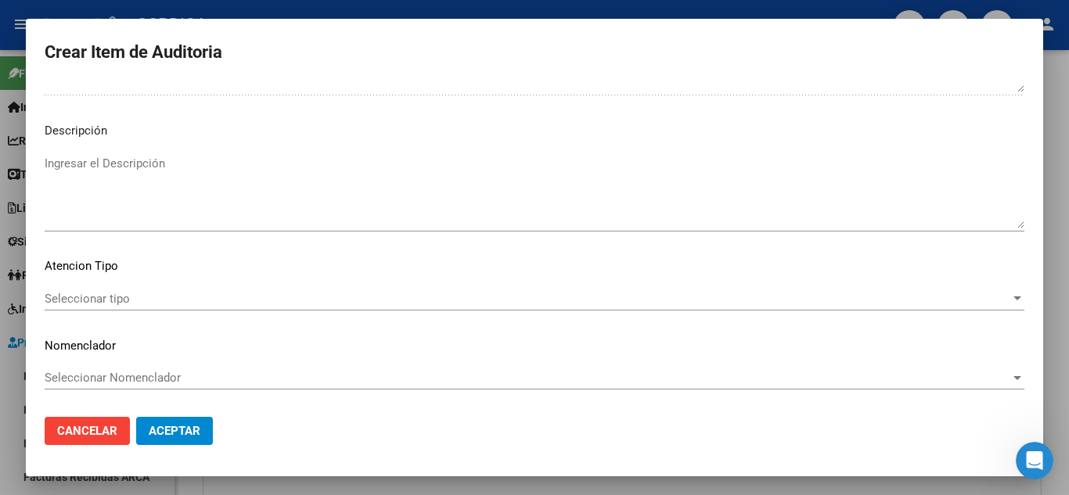
click at [126, 293] on span "Seleccionar tipo" at bounding box center [528, 299] width 966 height 14
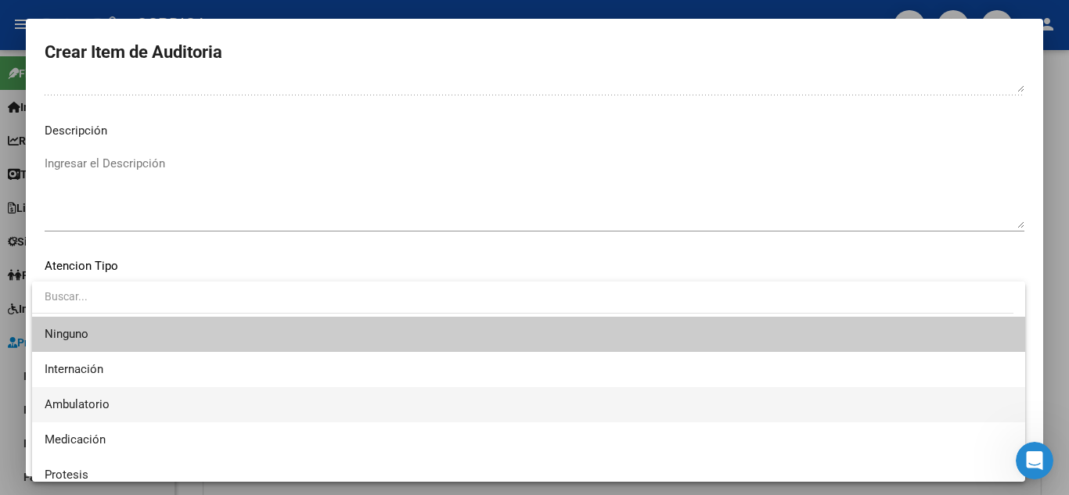
click at [124, 392] on span "Ambulatorio" at bounding box center [529, 404] width 968 height 35
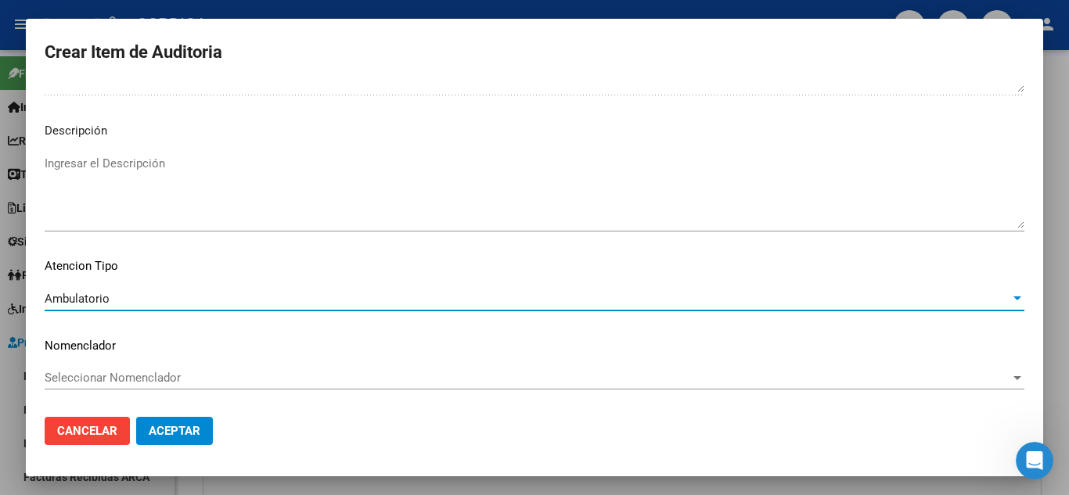
click at [190, 416] on mat-dialog-actions "Cancelar Aceptar" at bounding box center [535, 431] width 980 height 53
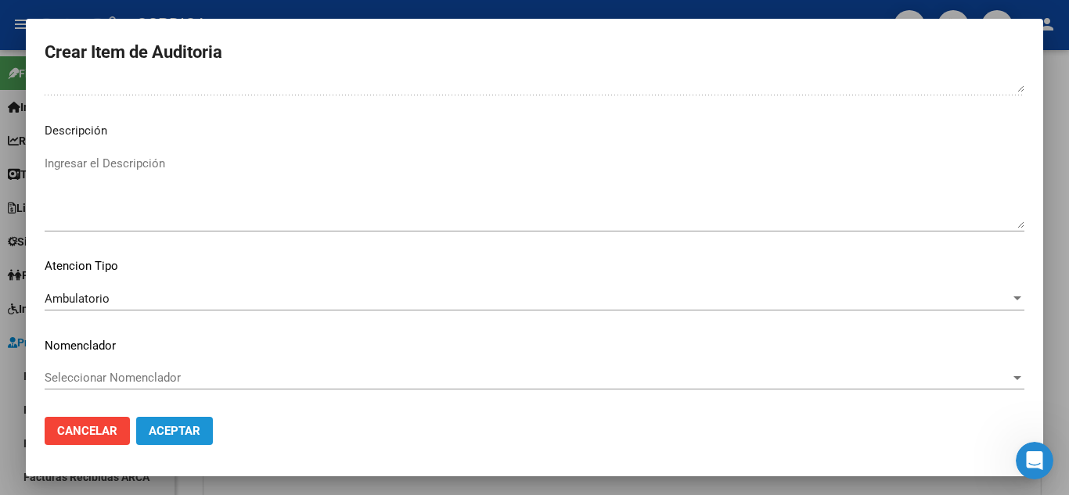
click at [177, 425] on span "Aceptar" at bounding box center [175, 431] width 52 height 14
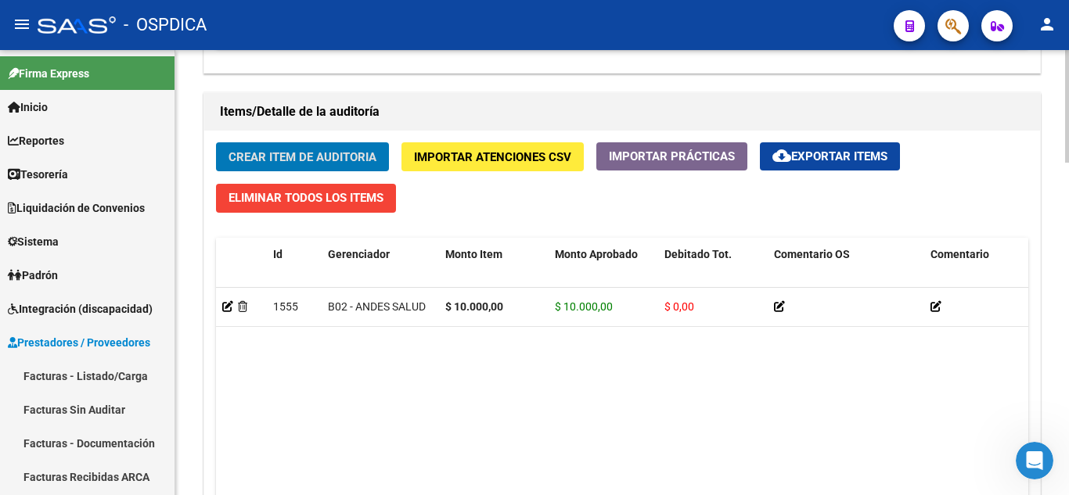
scroll to position [1096, 0]
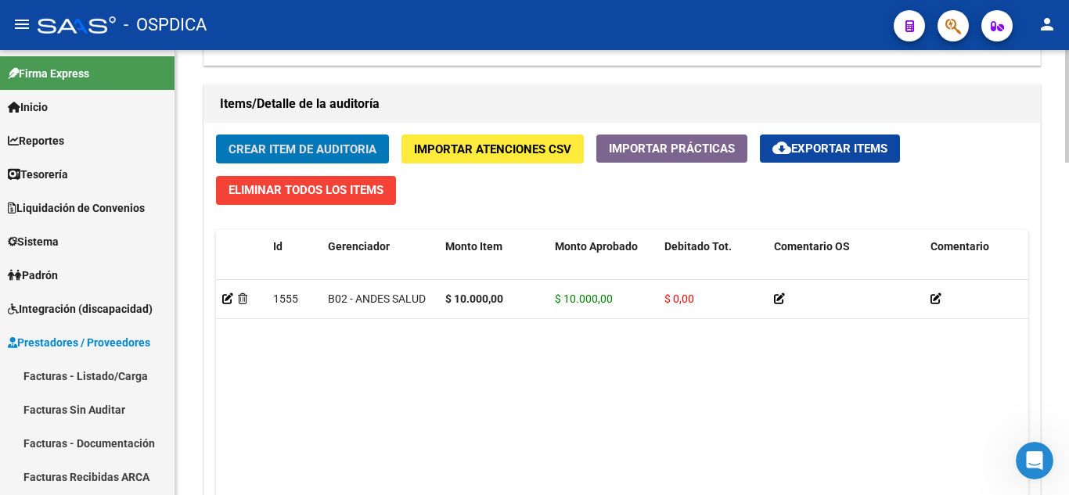
click at [327, 141] on button "Crear Item de Auditoria" at bounding box center [302, 149] width 173 height 29
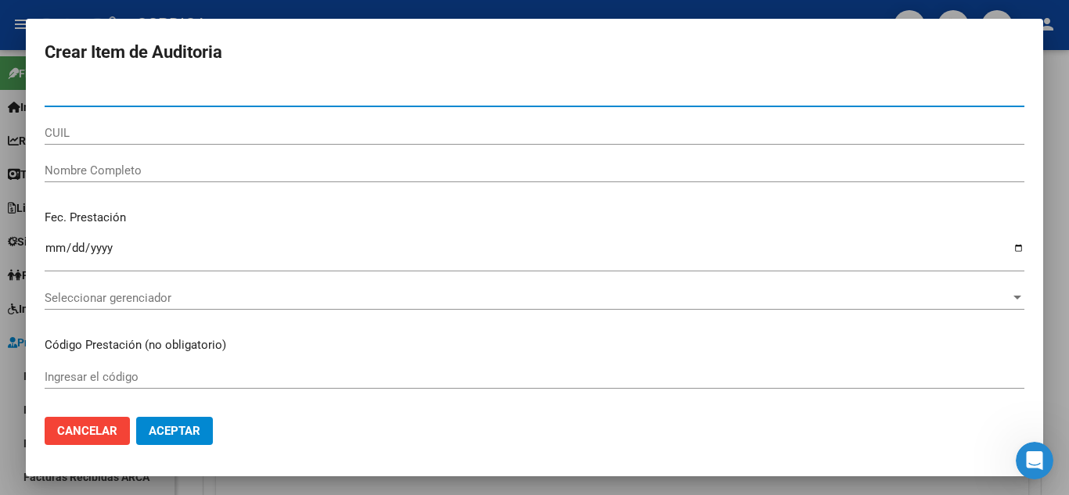
click at [261, 97] on input "Nro Documento" at bounding box center [535, 95] width 980 height 14
type input "45141409"
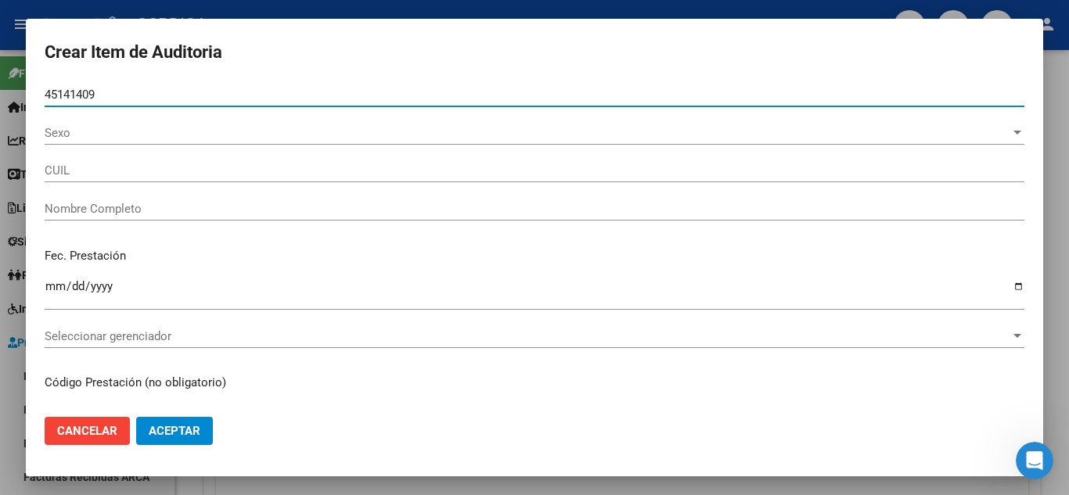
type input "27451414092"
type input "[PERSON_NAME] PULENTA [PERSON_NAME]"
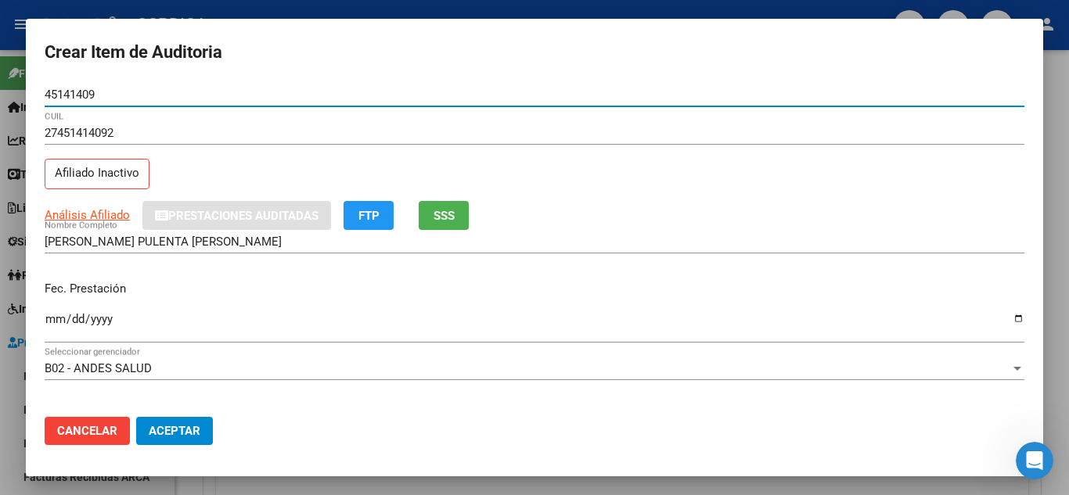
type input "45141409"
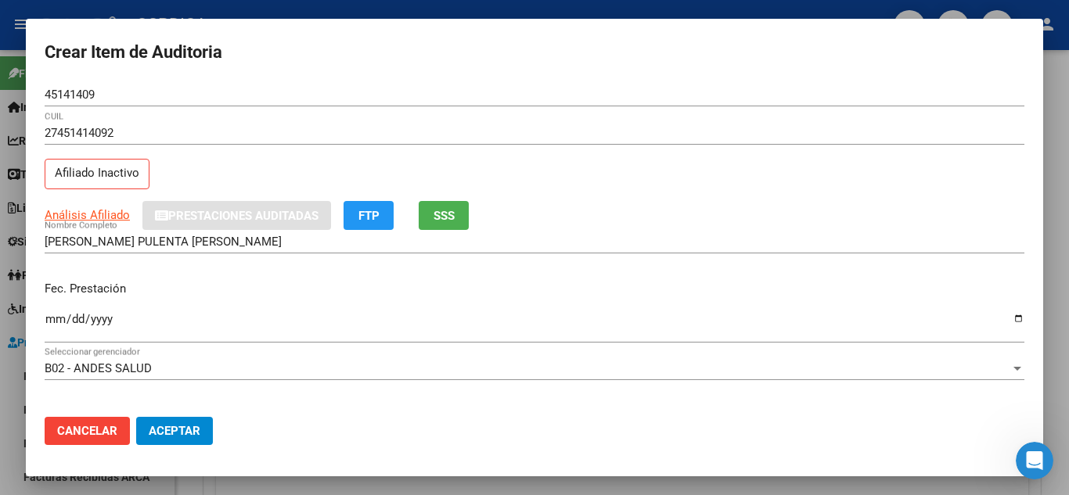
click at [53, 311] on div "Ingresar la fecha" at bounding box center [535, 326] width 980 height 34
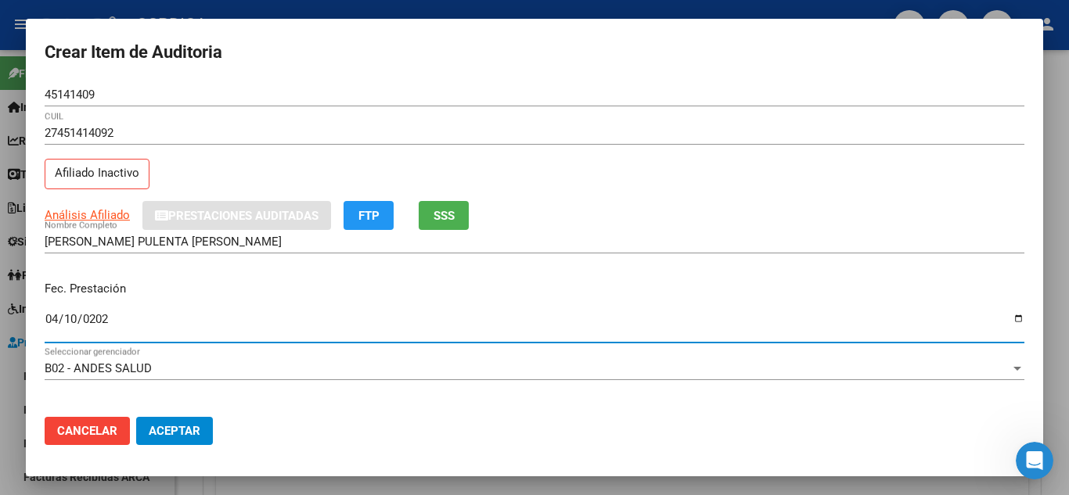
type input "[DATE]"
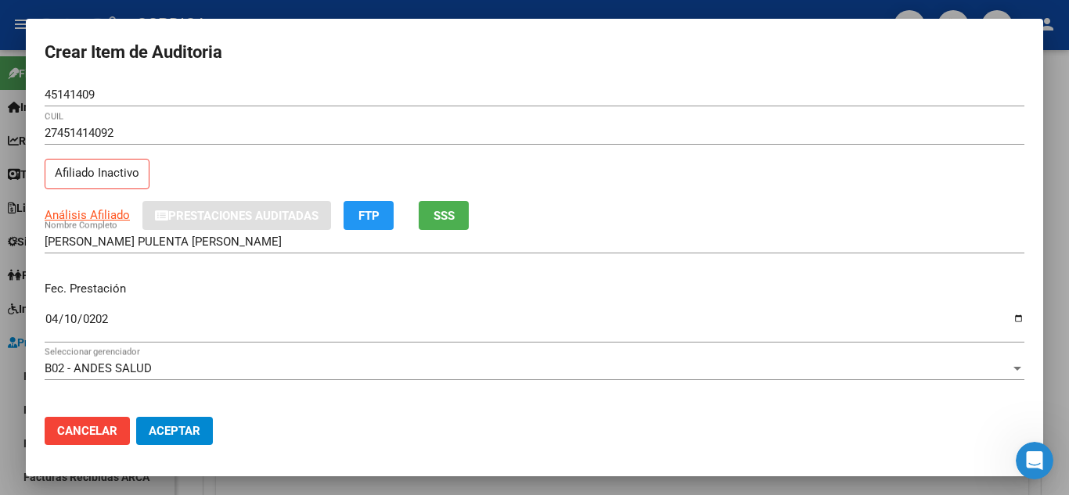
click at [650, 280] on p "Fec. Prestación" at bounding box center [535, 289] width 980 height 18
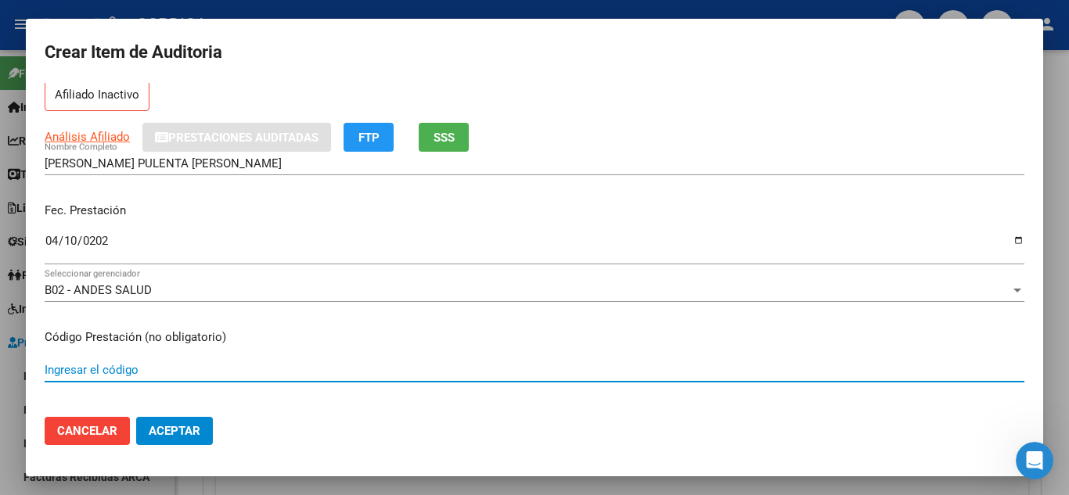
click at [200, 369] on input "Ingresar el código" at bounding box center [535, 370] width 980 height 14
click at [323, 369] on input "Ingresar el código" at bounding box center [535, 370] width 980 height 14
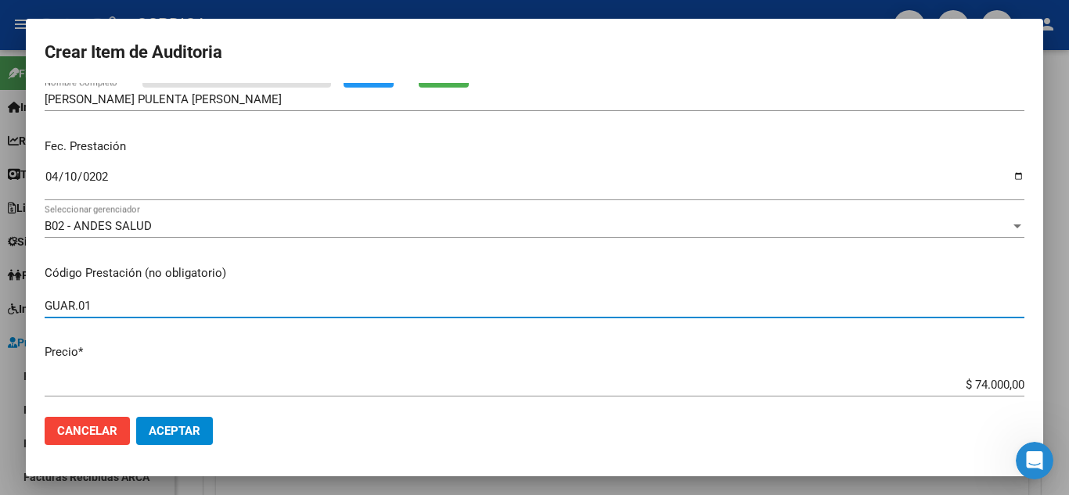
scroll to position [157, 0]
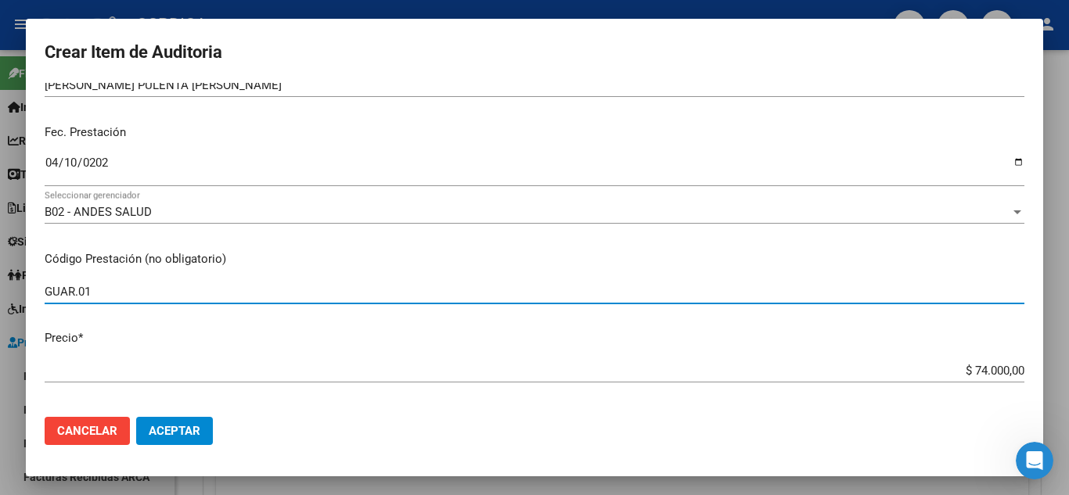
type input "GUAR.01"
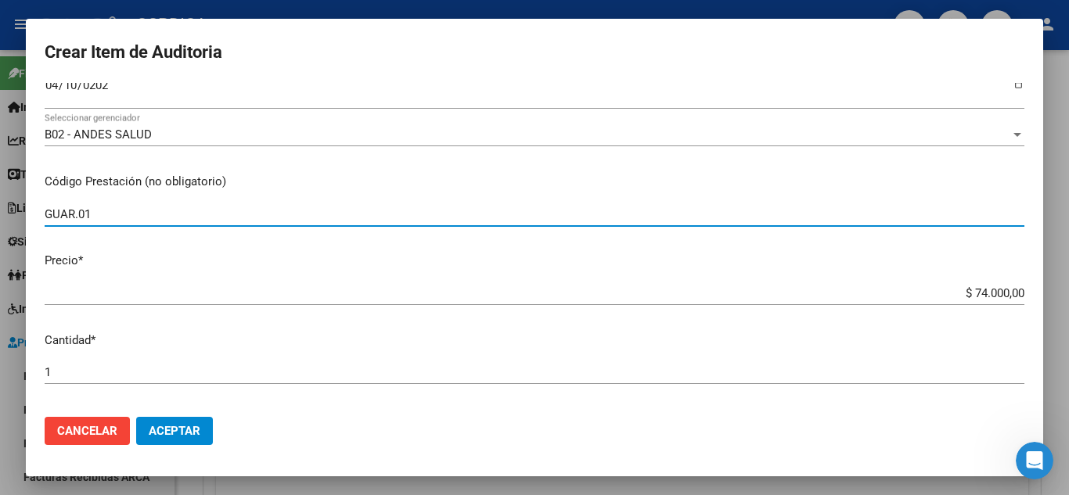
scroll to position [235, 0]
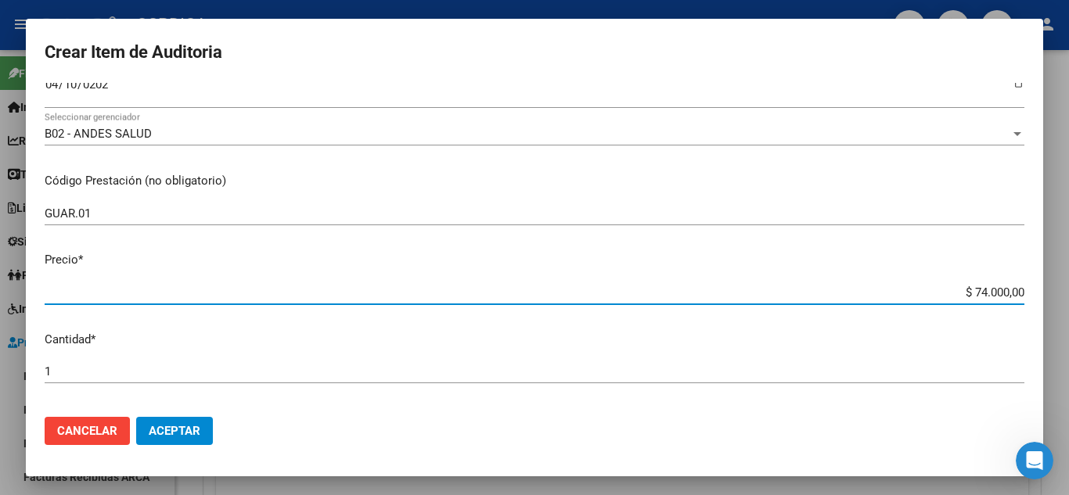
drag, startPoint x: 950, startPoint y: 289, endPoint x: 1042, endPoint y: 287, distance: 91.6
click at [1042, 287] on mat-dialog-content "45141409 Nro Documento 27451414092 CUIL Afiliado Inactivo Análisis Afiliado Pre…" at bounding box center [534, 244] width 1017 height 322
type input "$ 0,01"
type input "$ 0,13"
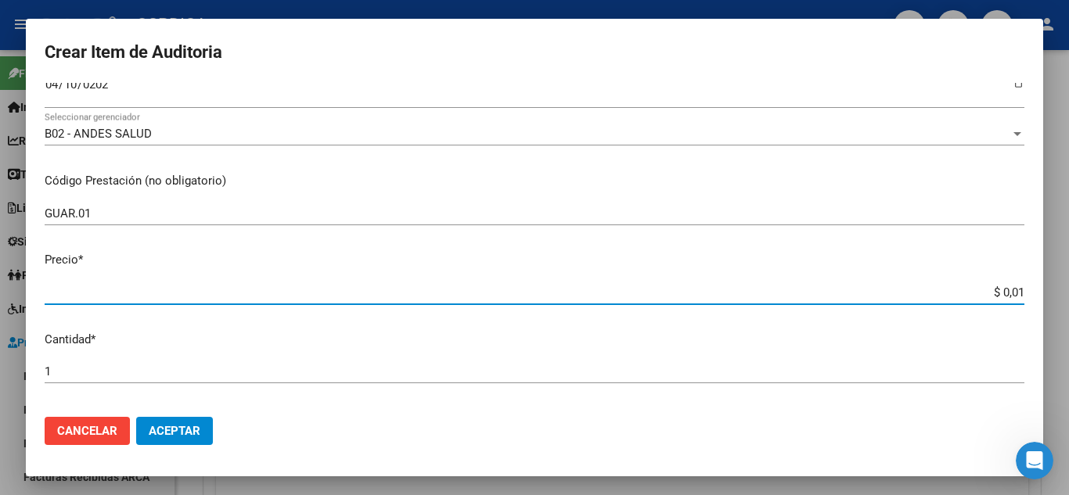
type input "$ 0,13"
type input "$ 1,30"
type input "$ 13,00"
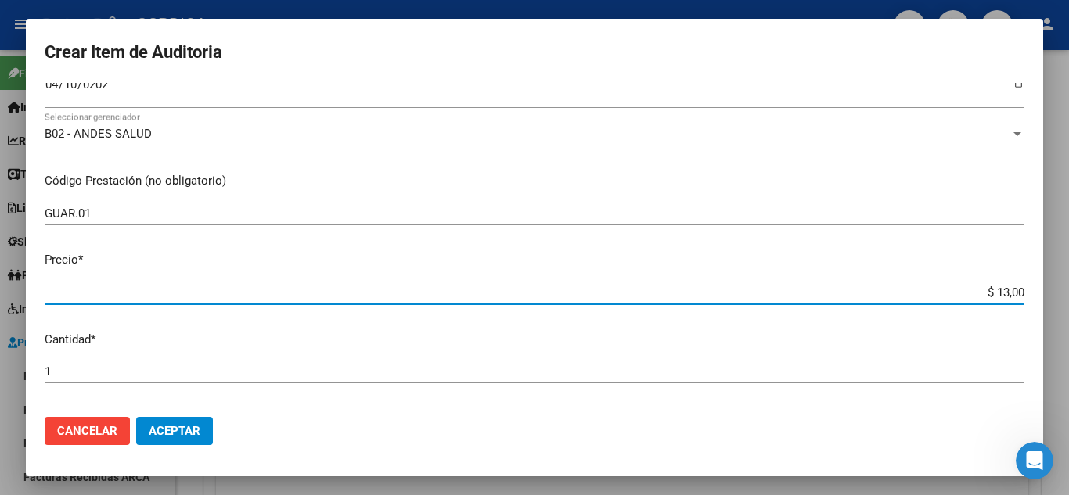
type input "$ 130,00"
type input "$ 1.300,00"
type input "$ 13.000,00"
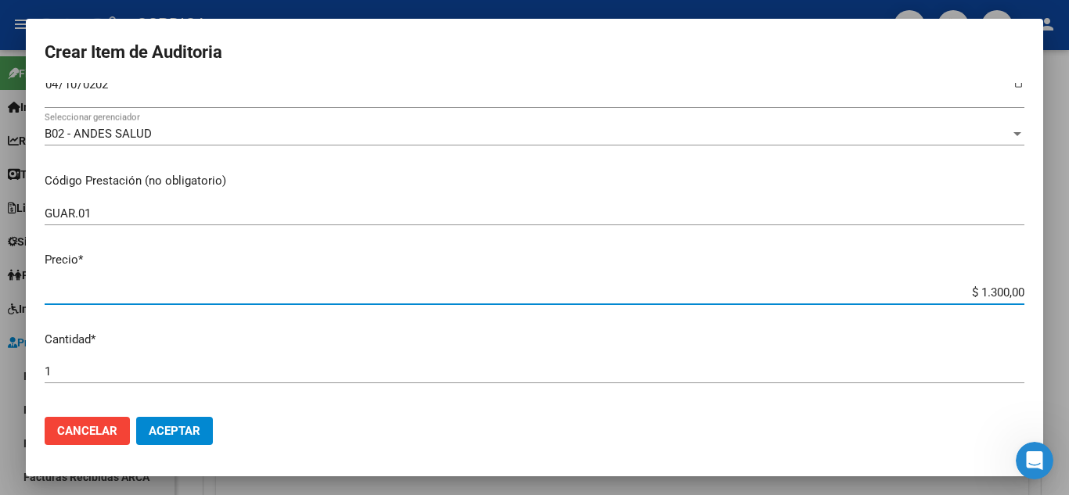
type input "$ 13.000,00"
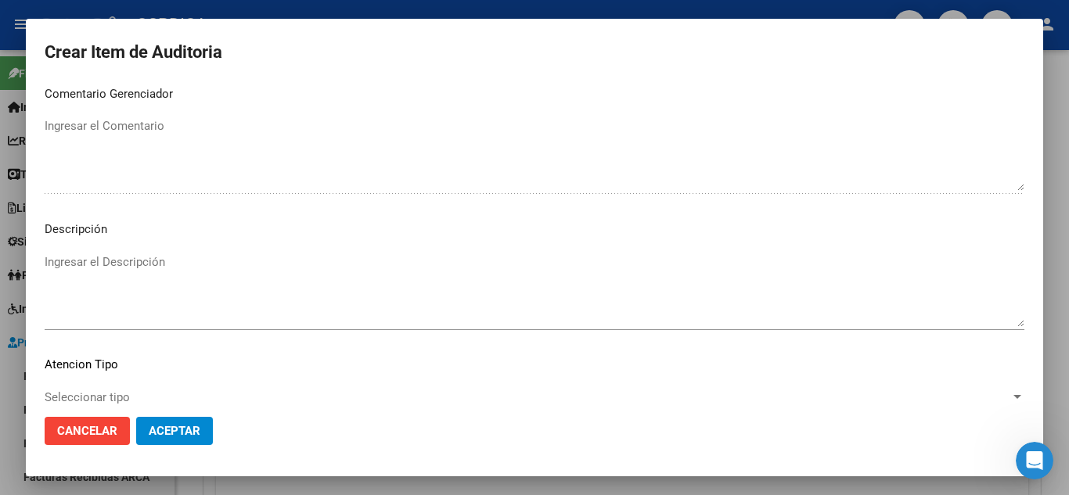
scroll to position [1088, 0]
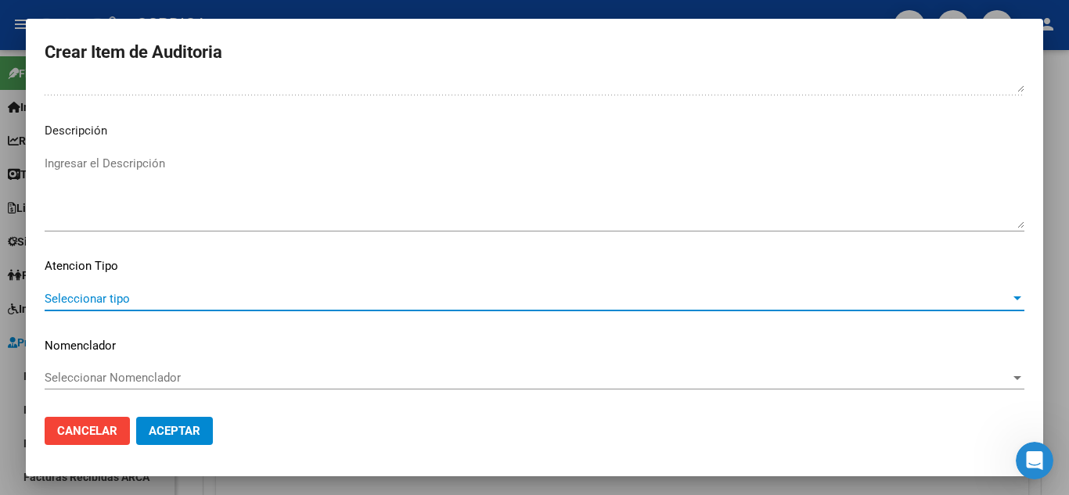
click at [137, 296] on span "Seleccionar tipo" at bounding box center [528, 299] width 966 height 14
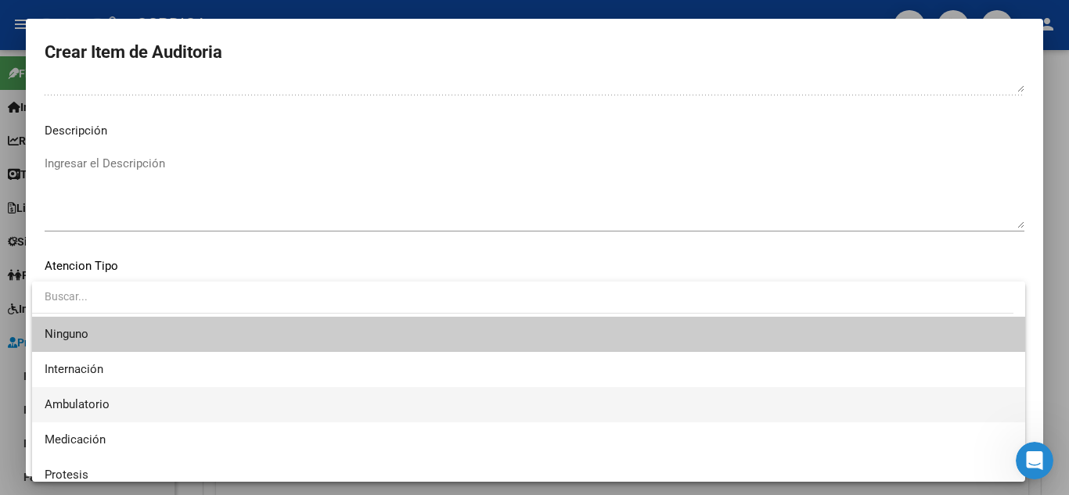
click at [133, 403] on span "Ambulatorio" at bounding box center [529, 404] width 968 height 35
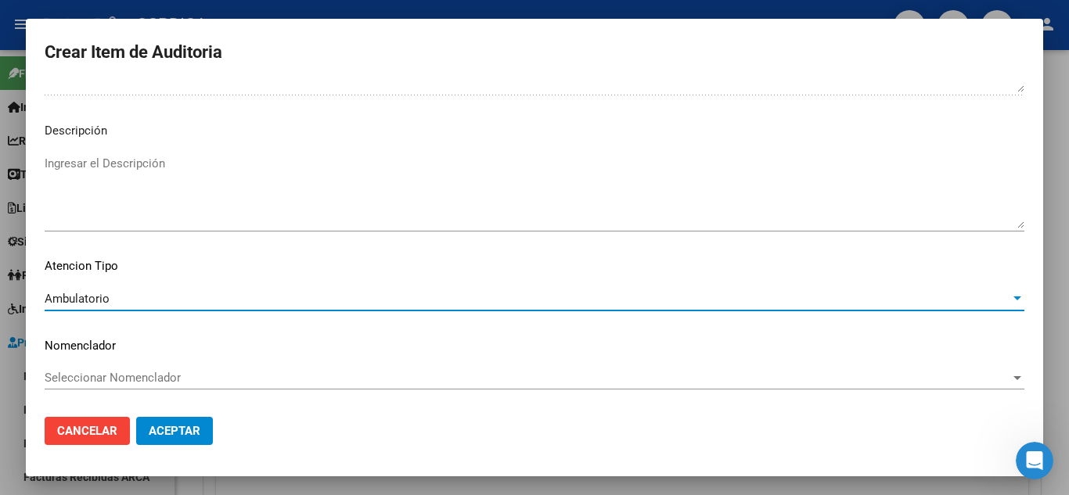
click at [196, 426] on span "Aceptar" at bounding box center [175, 431] width 52 height 14
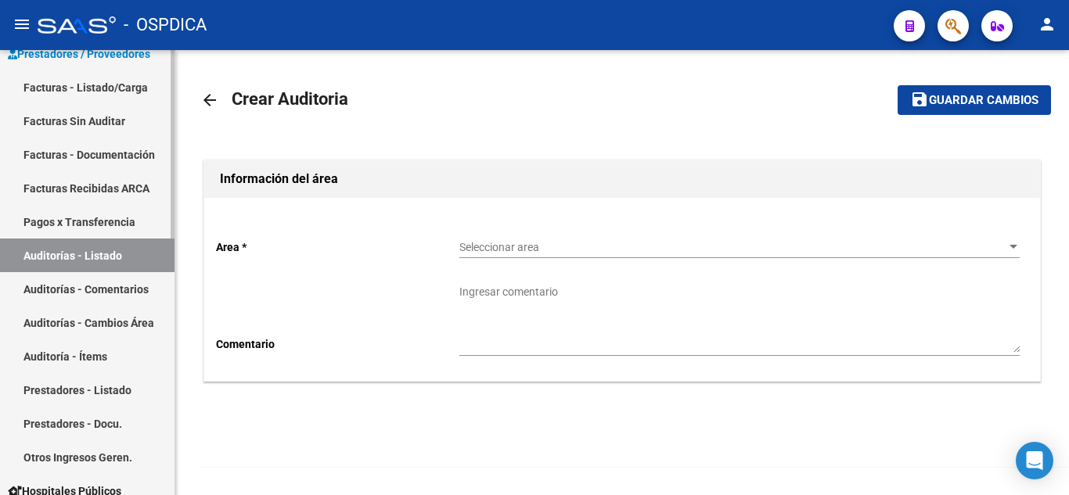
scroll to position [313, 0]
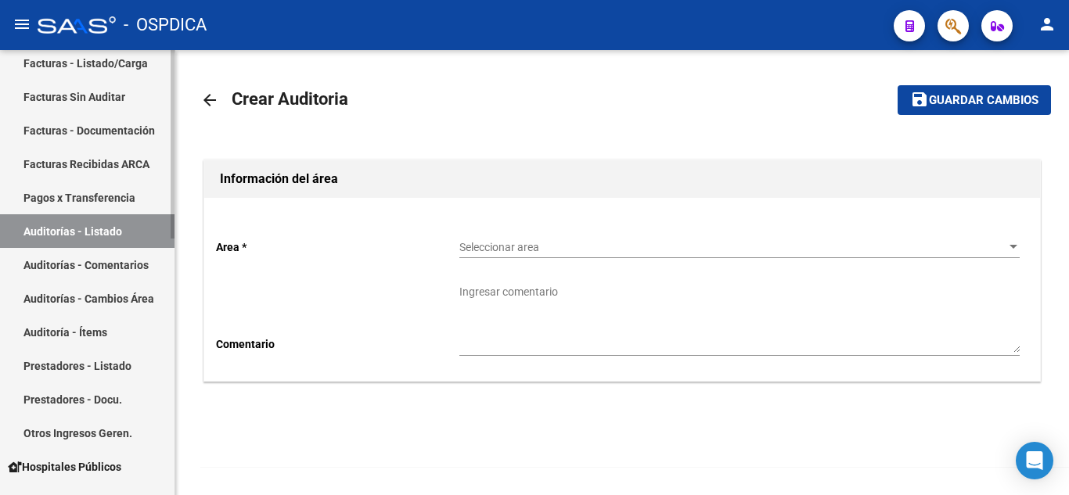
drag, startPoint x: 91, startPoint y: 225, endPoint x: 154, endPoint y: 280, distance: 83.8
click at [91, 225] on link "Auditorías - Listado" at bounding box center [87, 231] width 175 height 34
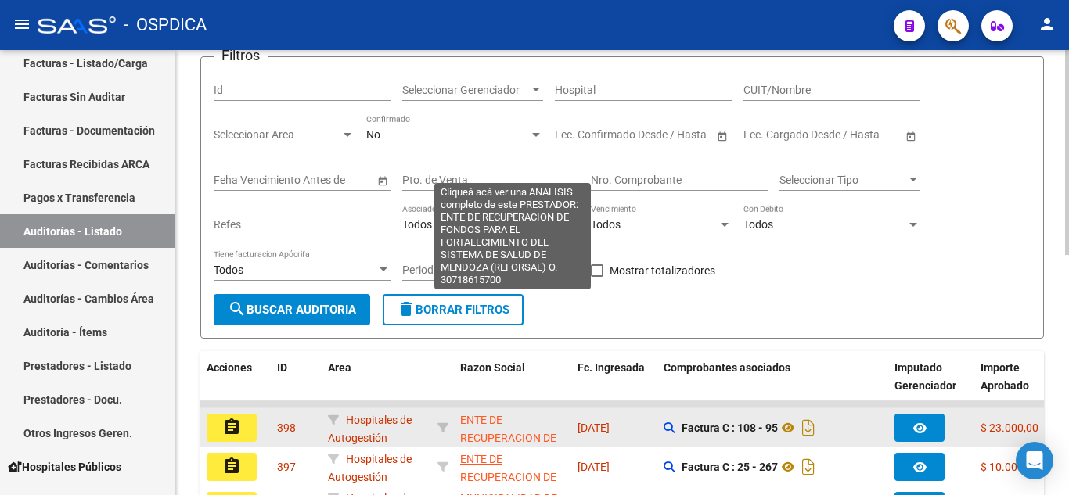
scroll to position [268, 0]
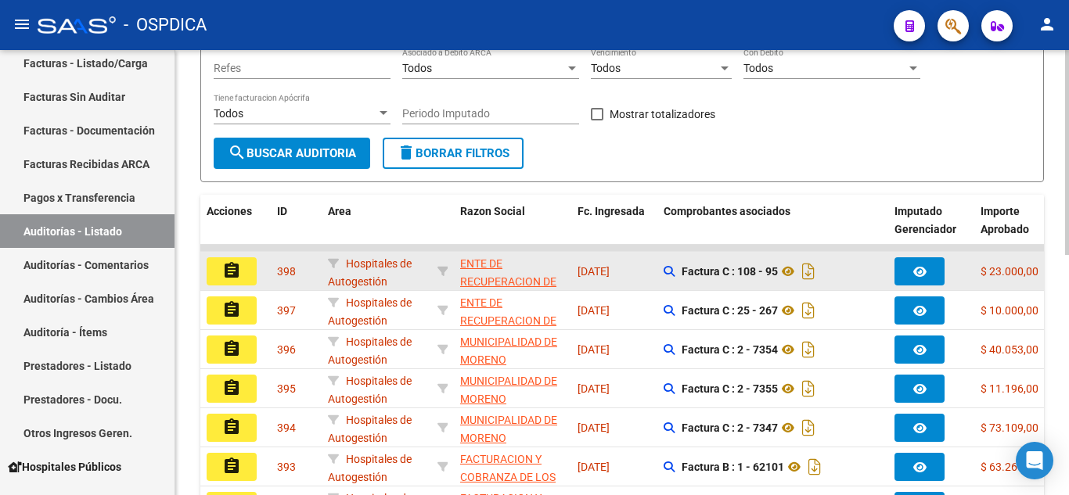
click at [243, 272] on button "assignment" at bounding box center [232, 271] width 50 height 28
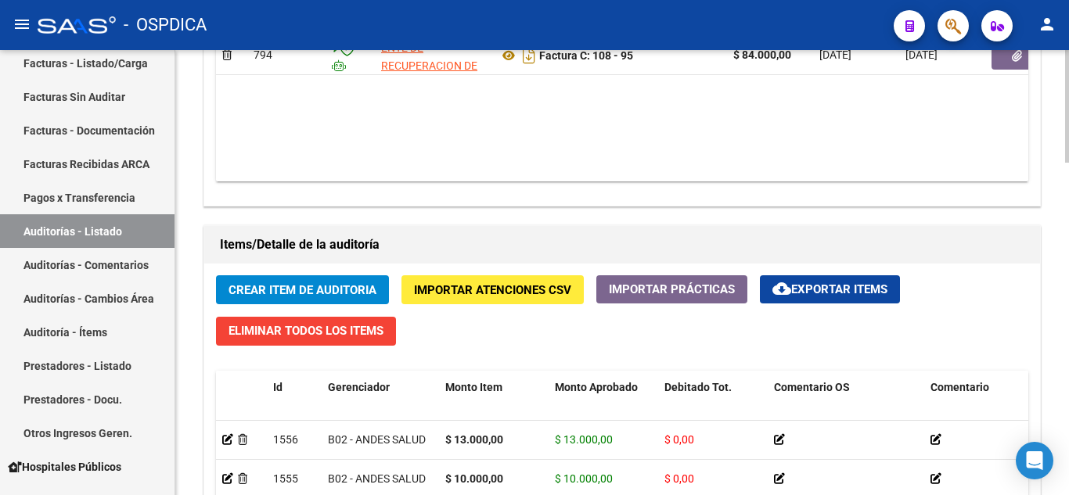
scroll to position [939, 0]
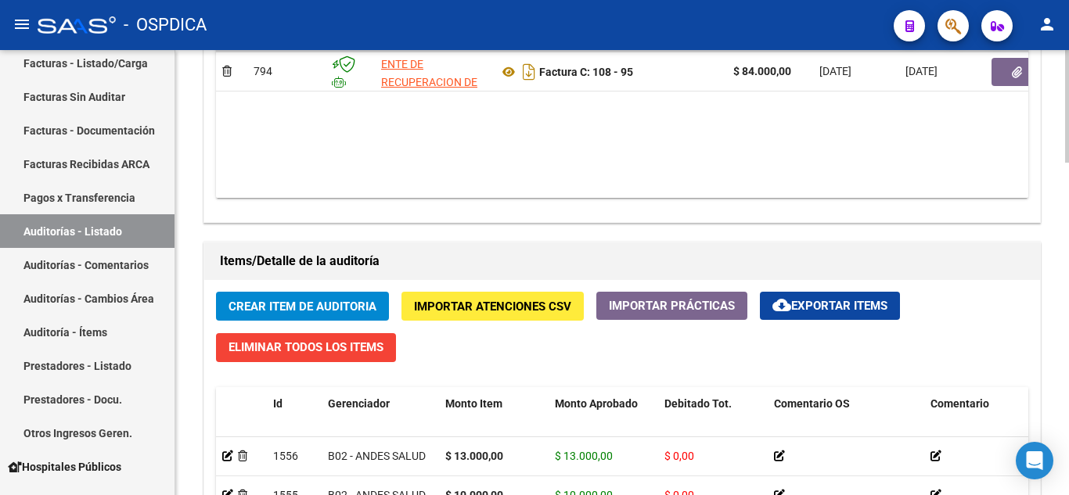
click at [319, 306] on span "Crear Item de Auditoria" at bounding box center [303, 307] width 148 height 14
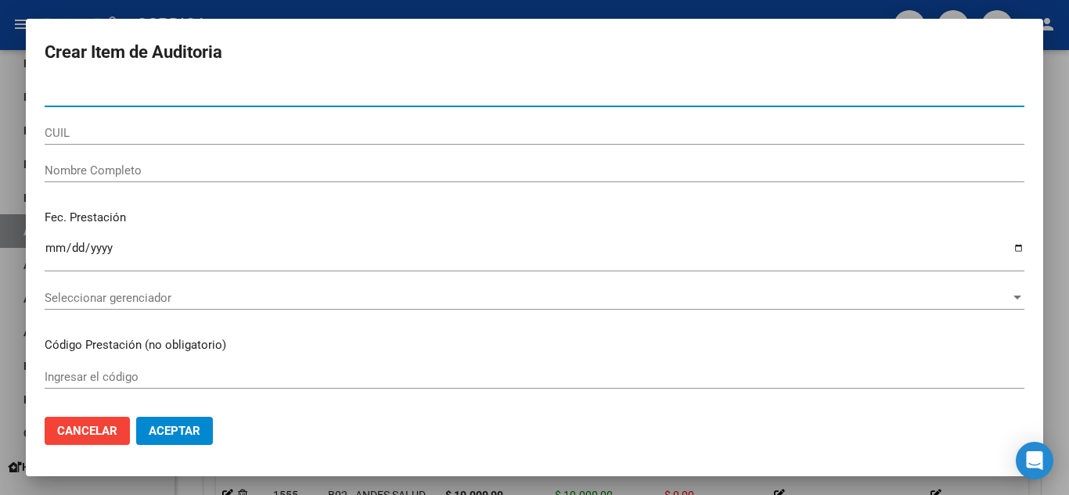
click at [395, 86] on div "Nro Documento" at bounding box center [535, 94] width 980 height 23
type input "40598007"
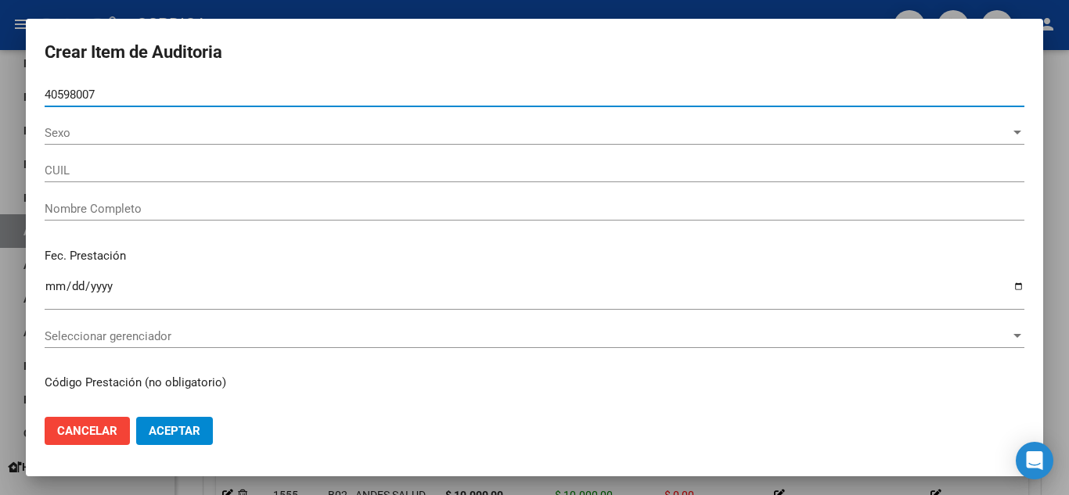
type input "27405980075"
type input "BASUALDO HEIDI GEORGINA"
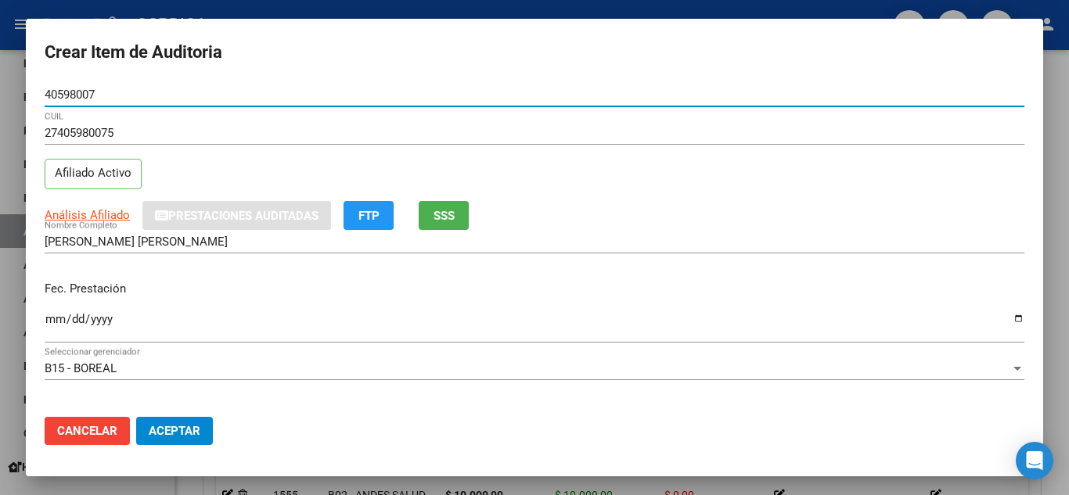
type input "40598007"
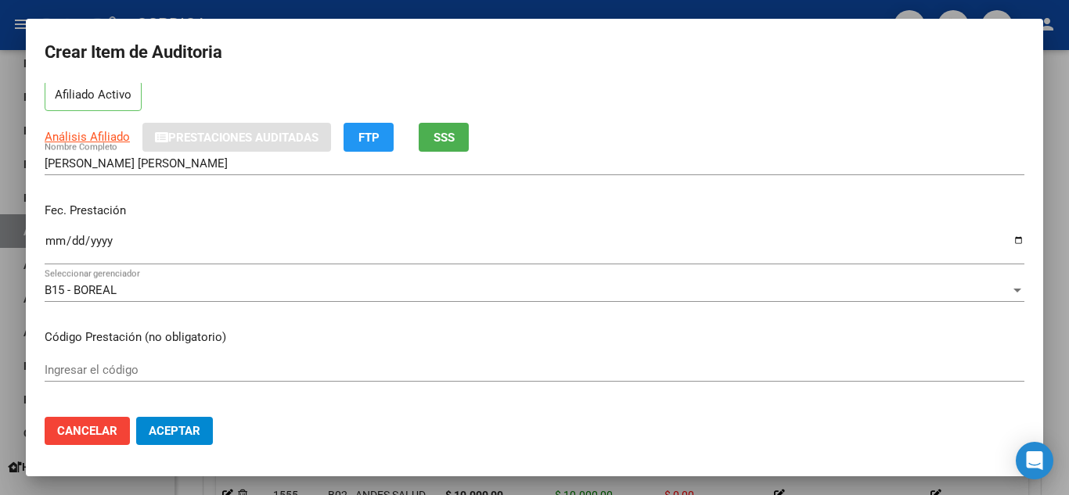
click at [52, 243] on input "Ingresar la fecha" at bounding box center [535, 247] width 980 height 25
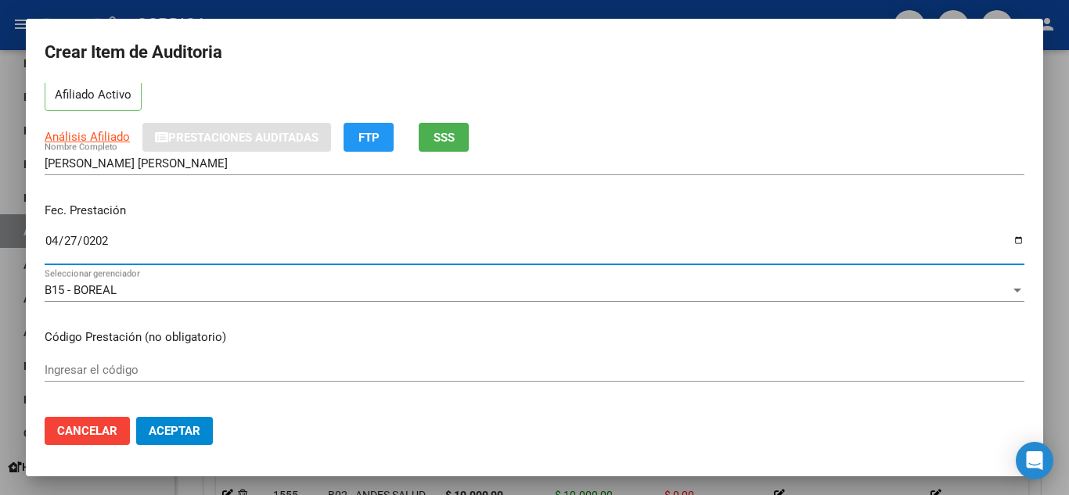
type input "2025-04-27"
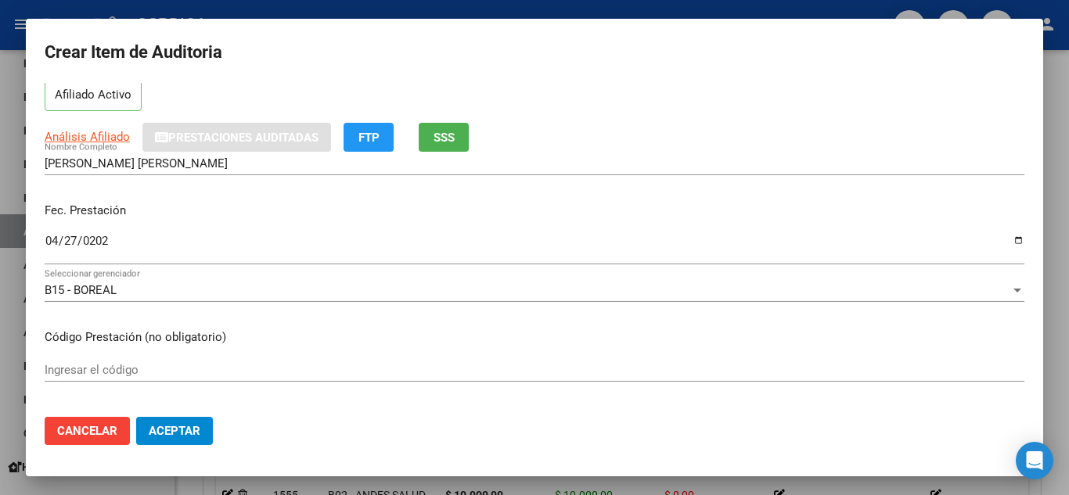
click at [596, 343] on p "Código Prestación (no obligatorio)" at bounding box center [535, 338] width 980 height 18
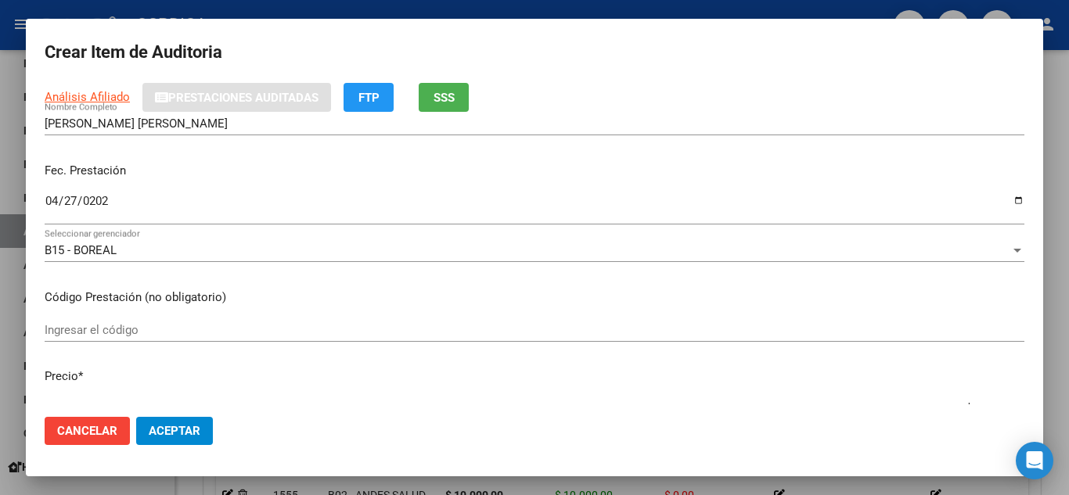
scroll to position [157, 0]
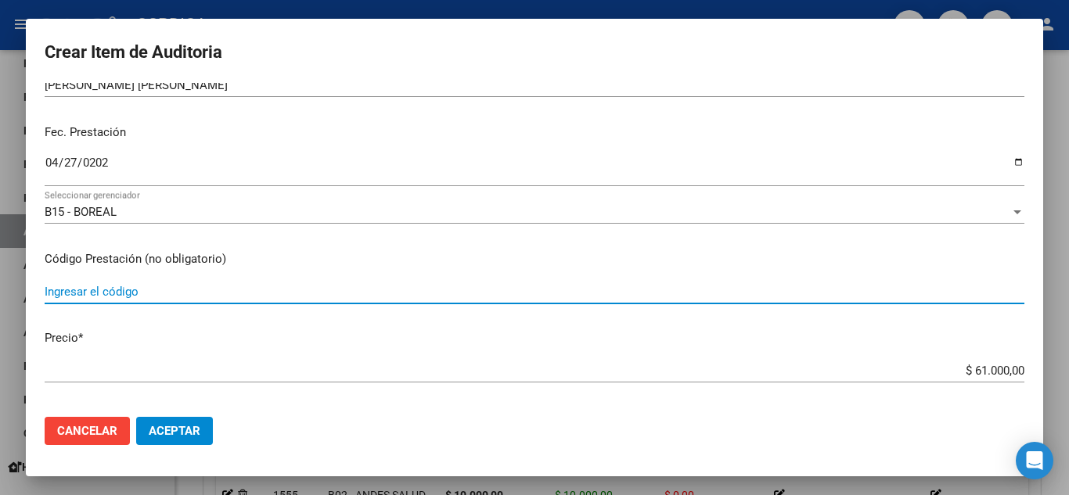
click at [304, 297] on input "Ingresar el código" at bounding box center [535, 292] width 980 height 14
click at [283, 289] on input "Ingresar el código" at bounding box center [535, 292] width 980 height 14
type input "GUAR.02"
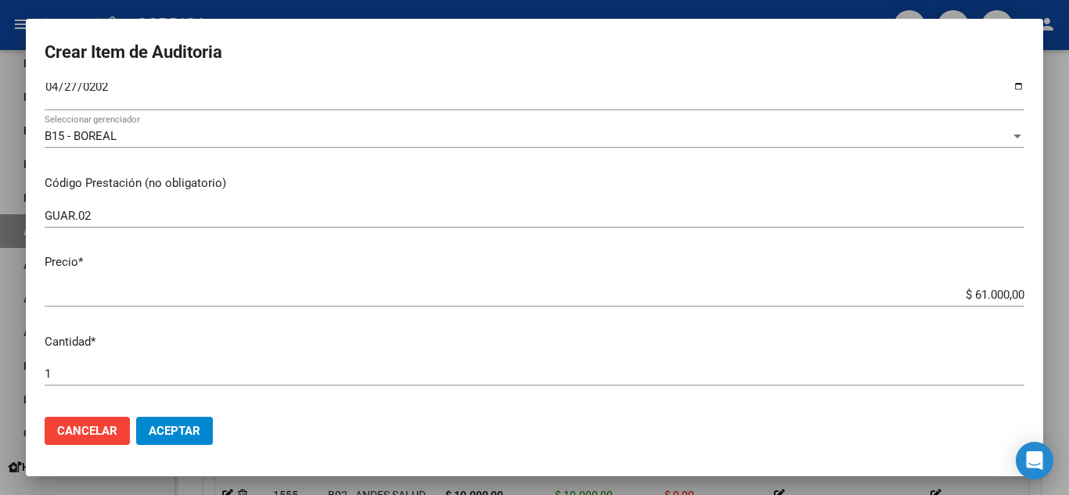
scroll to position [235, 0]
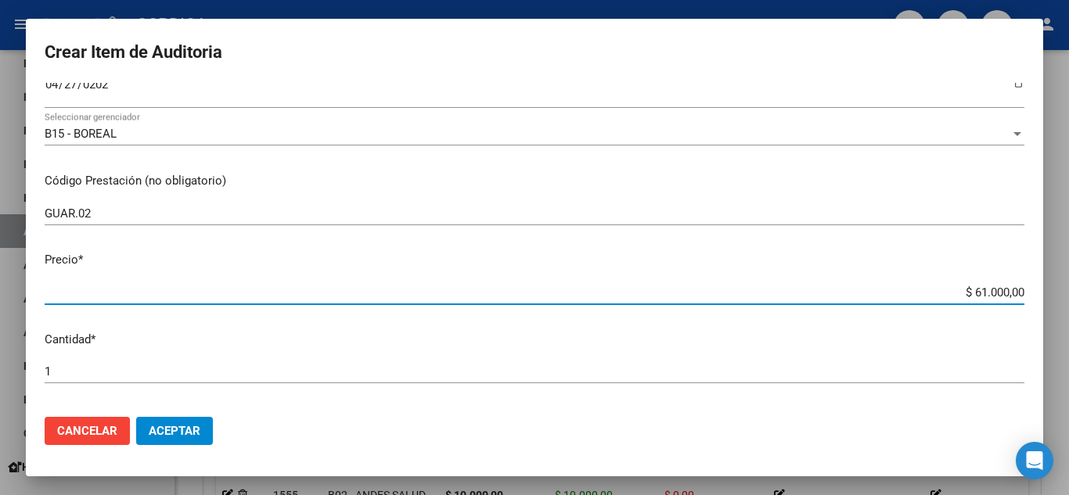
drag, startPoint x: 947, startPoint y: 289, endPoint x: 1036, endPoint y: 299, distance: 89.8
click at [1036, 299] on mat-dialog-content "40598007 Nro Documento 27405980075 CUIL Afiliado Activo Análisis Afiliado Prest…" at bounding box center [534, 244] width 1017 height 322
type input "$ 0,01"
type input "$ 0,18"
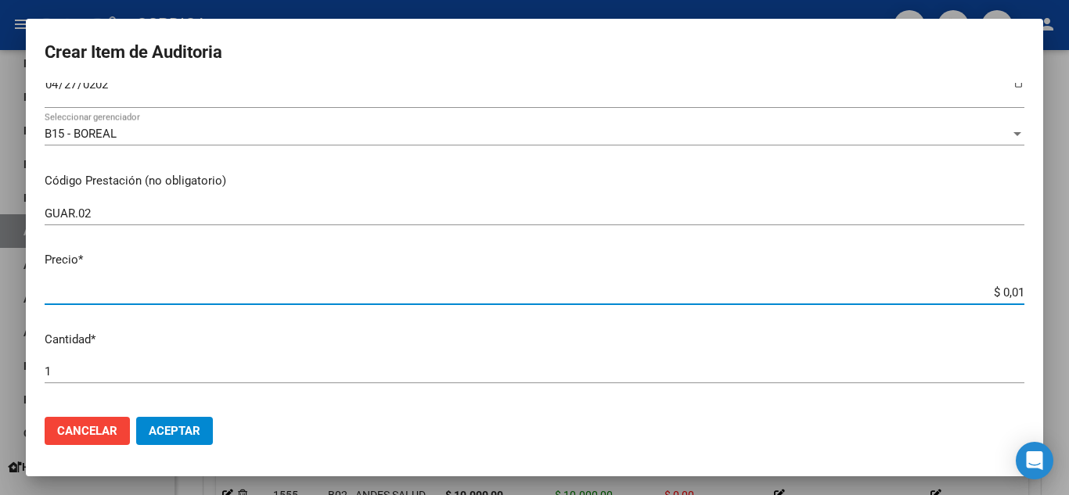
type input "$ 0,18"
type input "$ 1,80"
type input "$ 18,00"
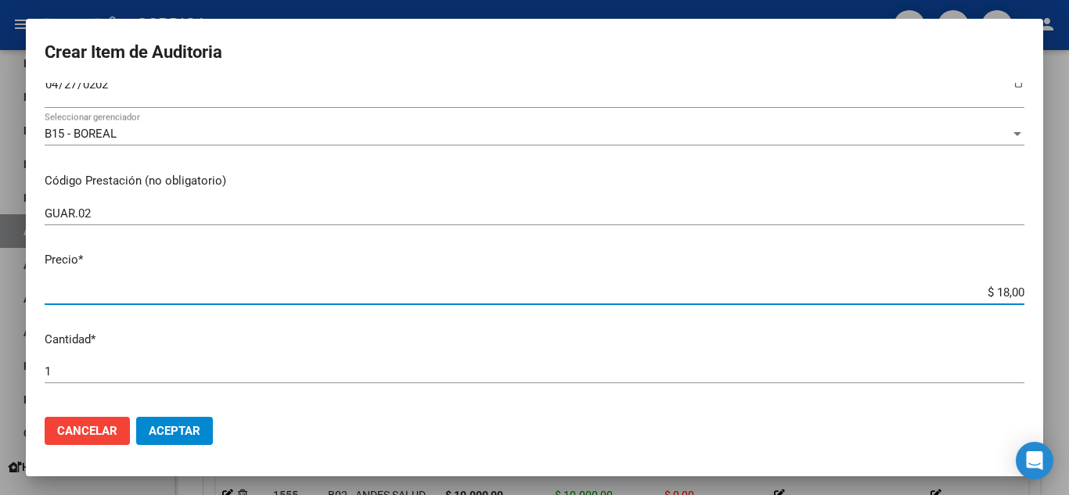
type input "$ 180,00"
type input "$ 1.800,00"
type input "$ 18.000,00"
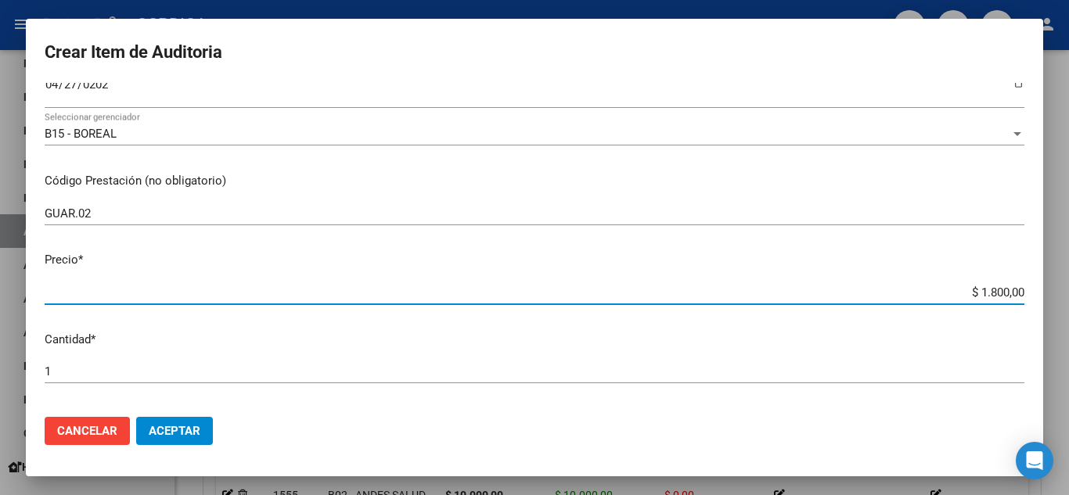
type input "$ 18.000,00"
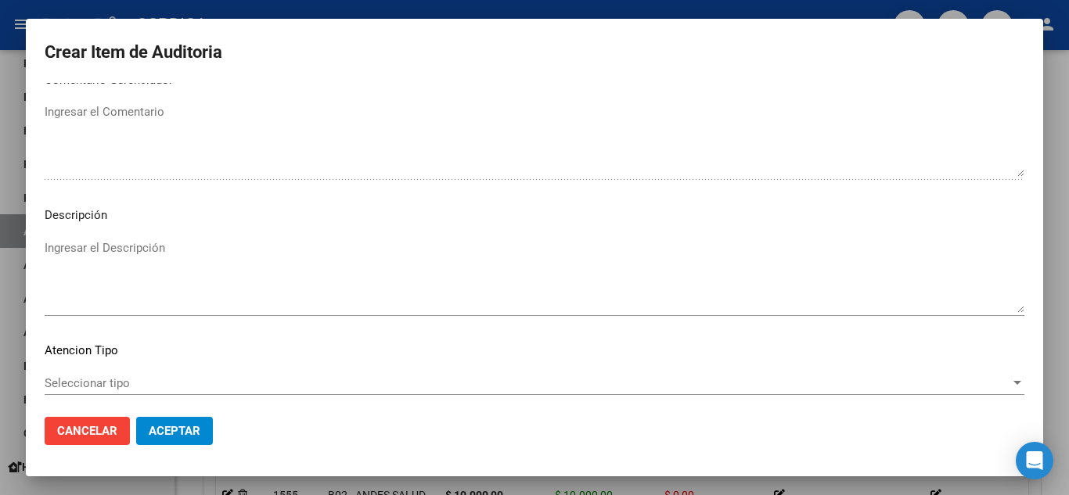
scroll to position [1017, 0]
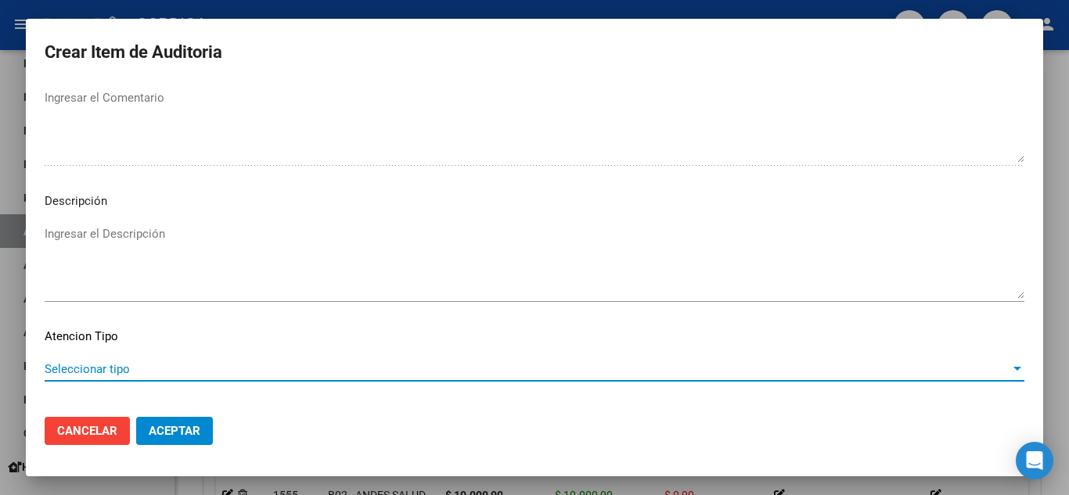
click at [119, 369] on span "Seleccionar tipo" at bounding box center [528, 369] width 966 height 14
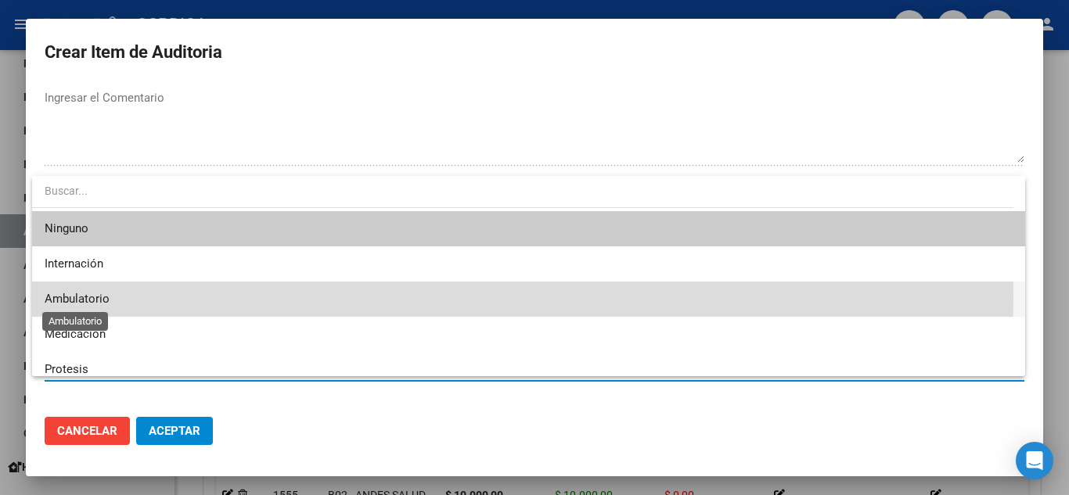
click at [96, 297] on span "Ambulatorio" at bounding box center [77, 299] width 65 height 14
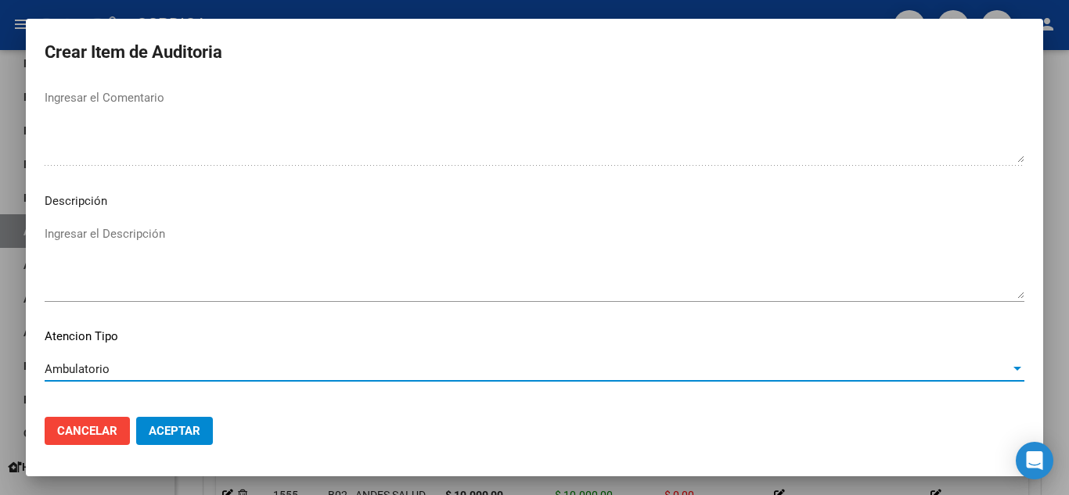
click at [178, 421] on button "Aceptar" at bounding box center [174, 431] width 77 height 28
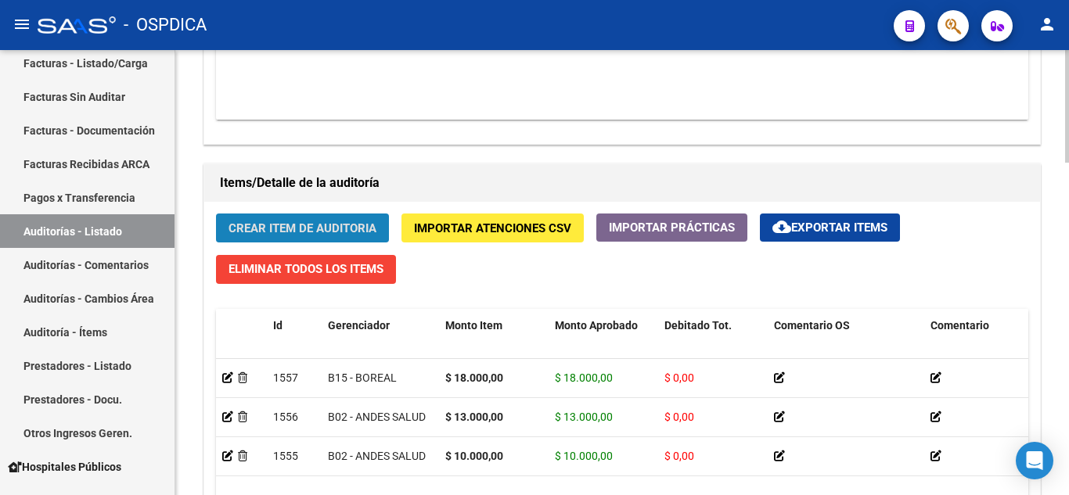
click at [333, 226] on span "Crear Item de Auditoria" at bounding box center [303, 228] width 148 height 14
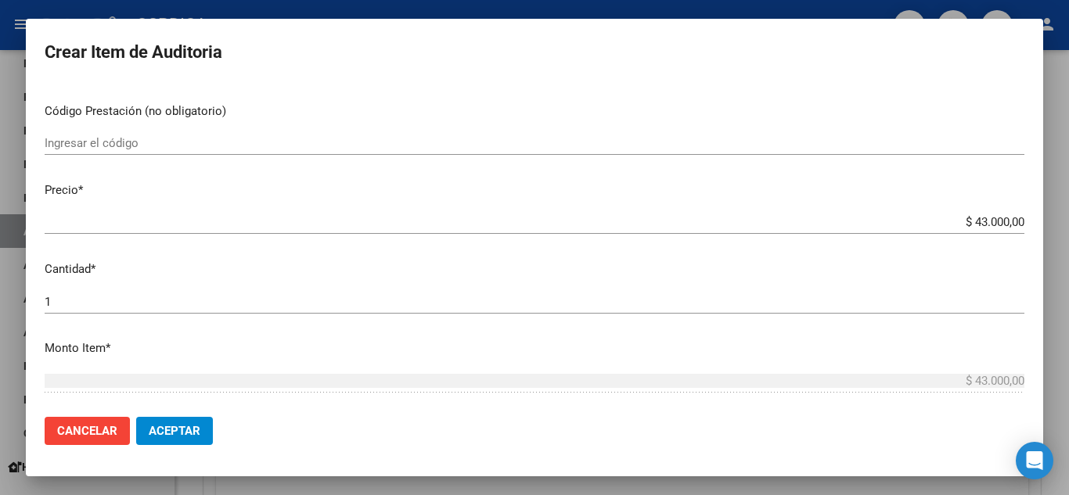
scroll to position [235, 0]
click at [280, 139] on input "Ingresar el código" at bounding box center [535, 142] width 980 height 14
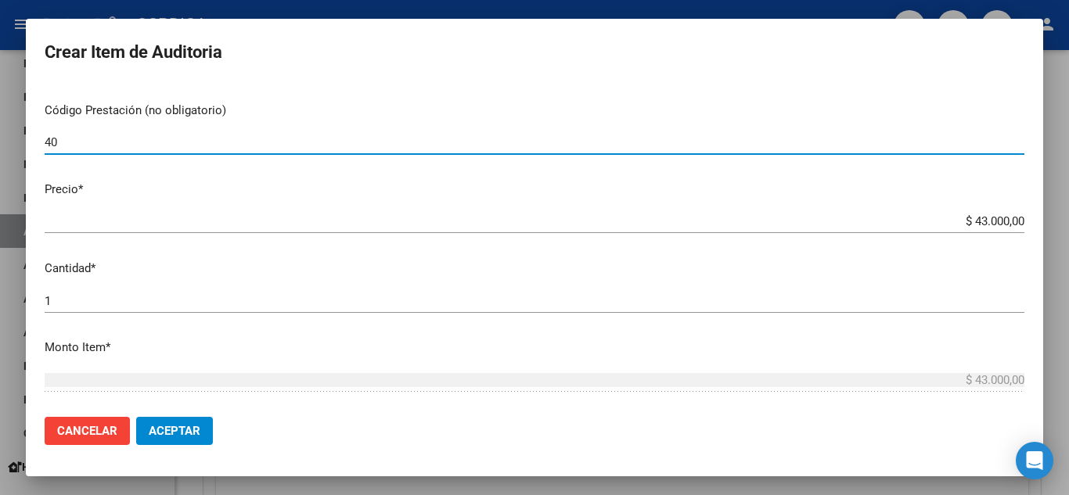
type input "4"
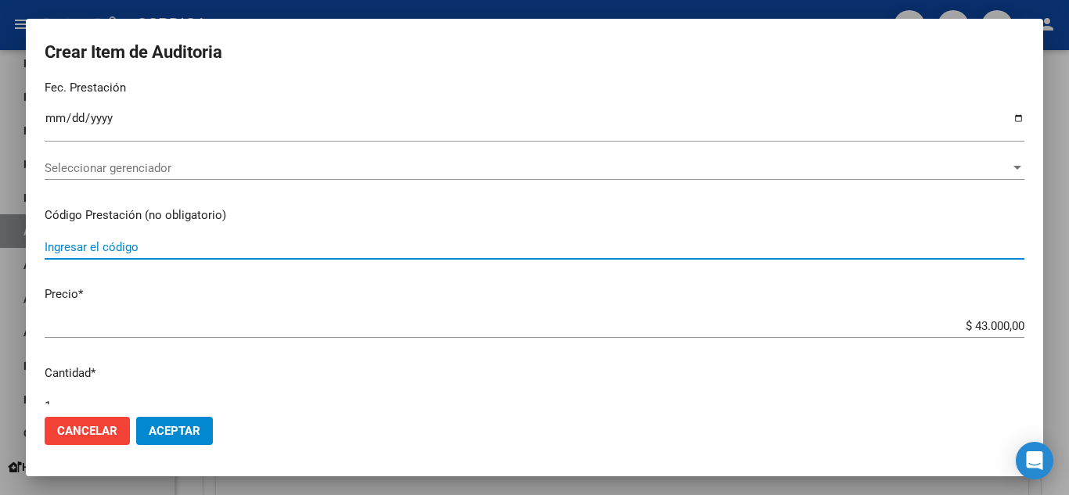
scroll to position [0, 0]
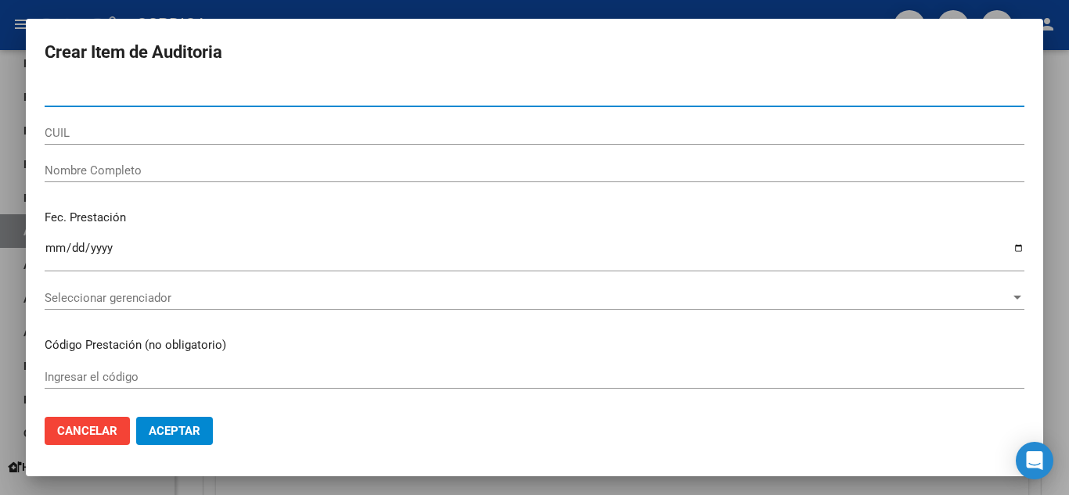
click at [265, 88] on input "Nro Documento" at bounding box center [535, 95] width 980 height 14
type input "40598007"
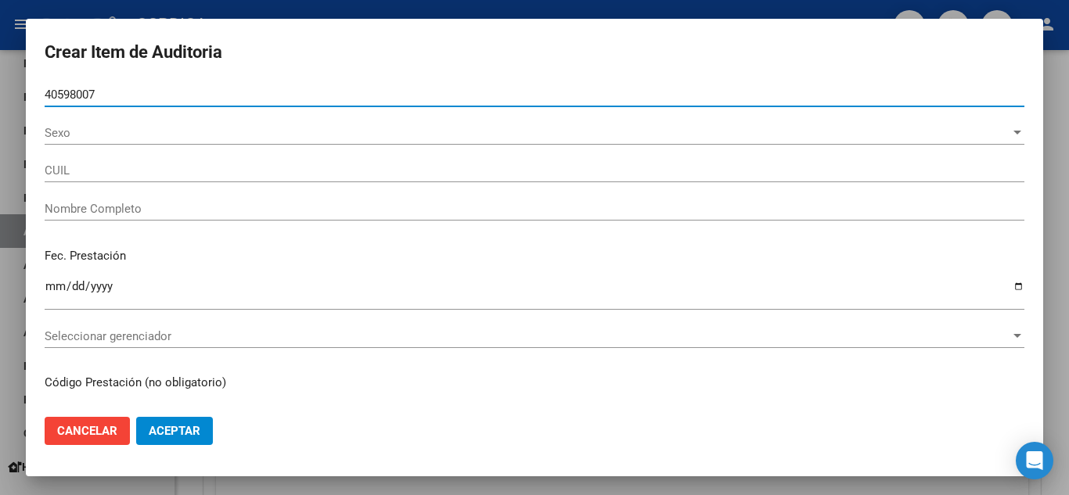
type input "27405980075"
type input "BASUALDO HEIDI GEORGINA"
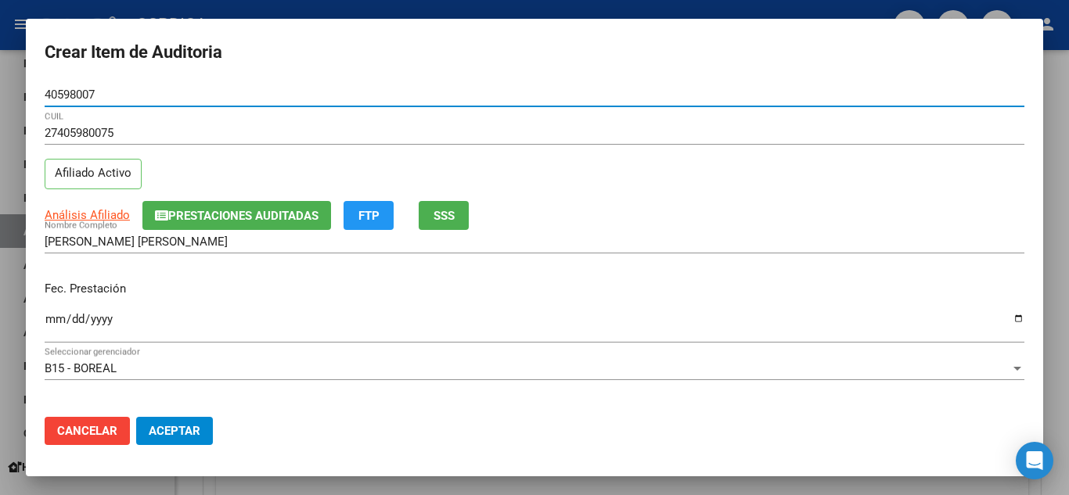
type input "40598007"
click at [50, 314] on input "Ingresar la fecha" at bounding box center [535, 325] width 980 height 25
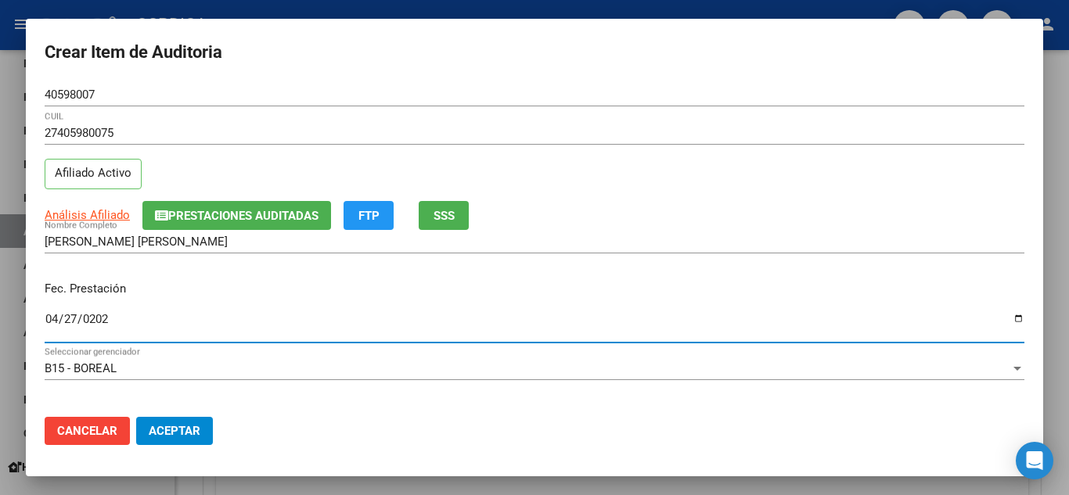
type input "2025-04-27"
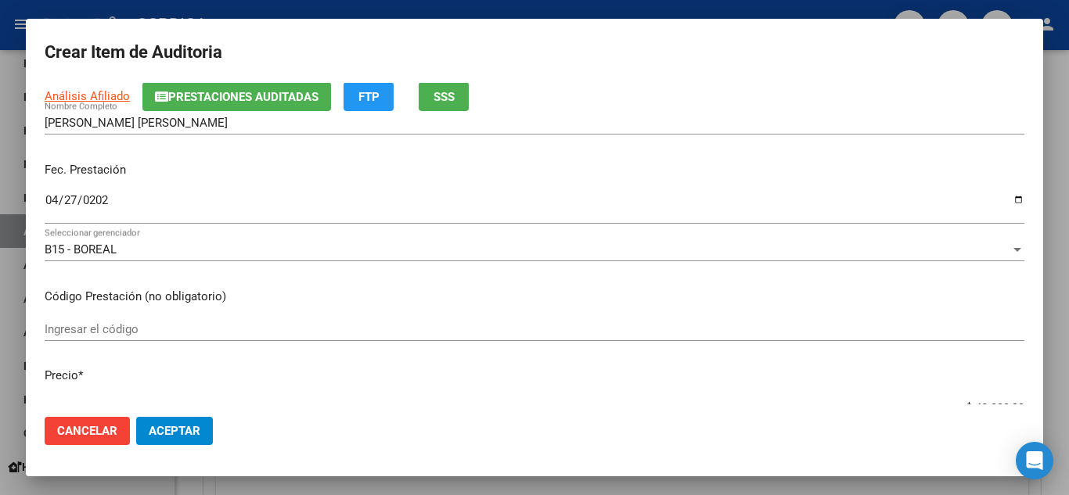
scroll to position [157, 0]
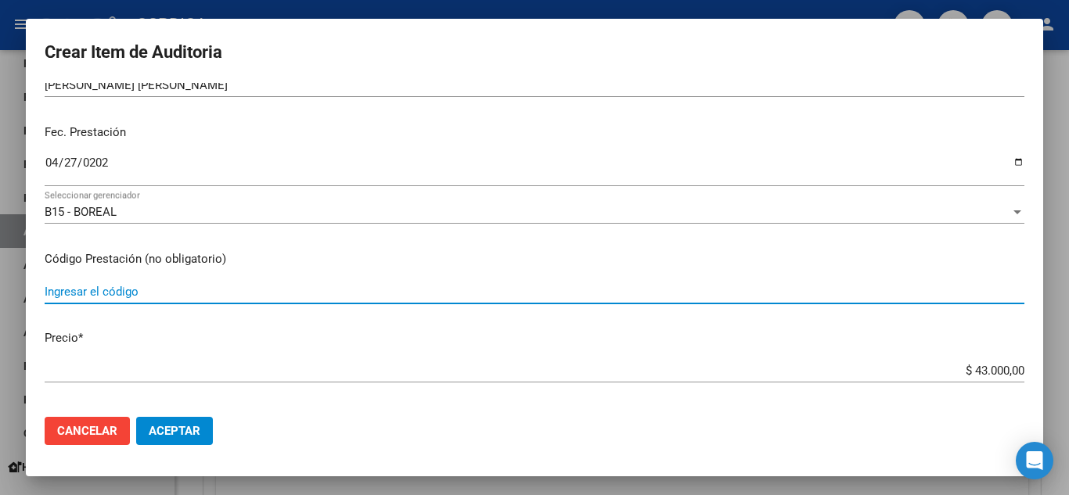
click at [169, 295] on input "Ingresar el código" at bounding box center [535, 292] width 980 height 14
click at [330, 285] on input "Ingresar el código" at bounding box center [535, 292] width 980 height 14
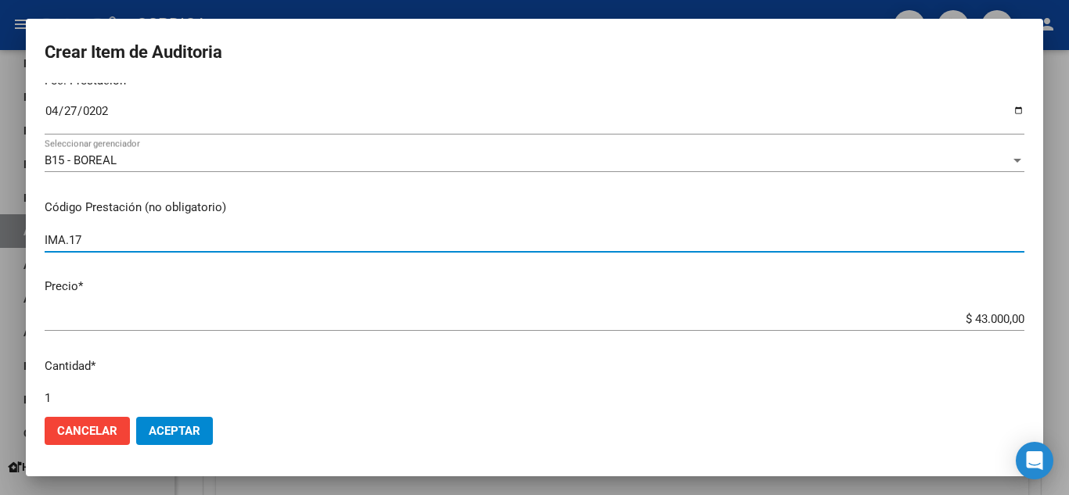
scroll to position [235, 0]
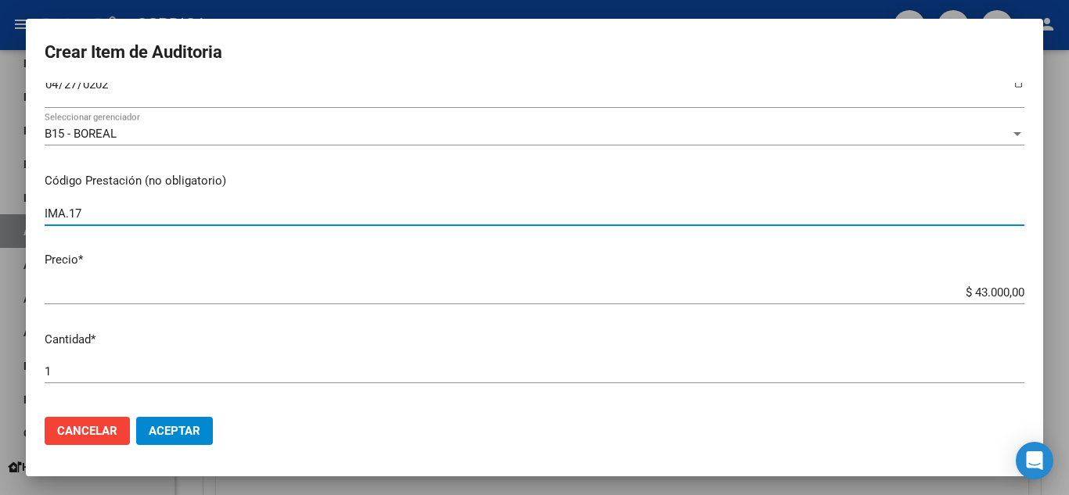
type input "IMA.17"
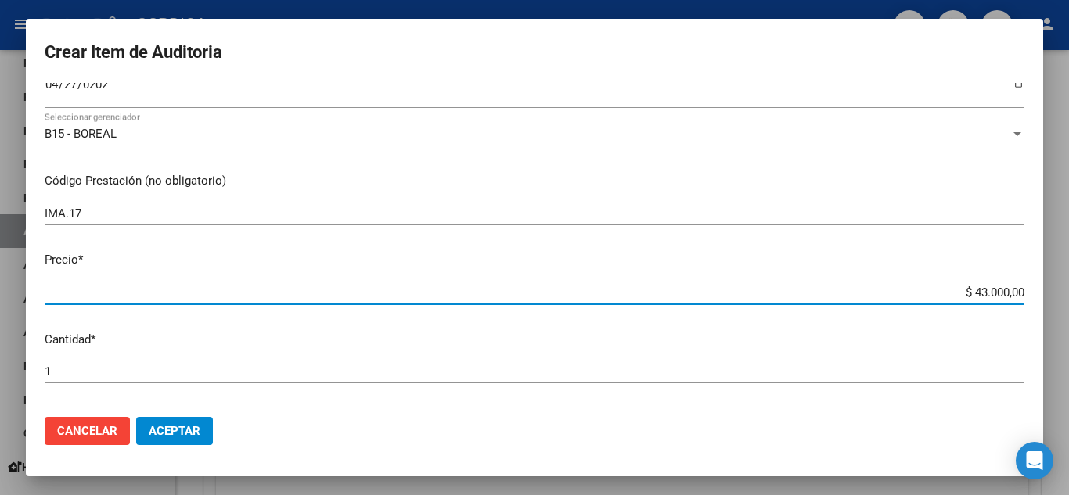
drag, startPoint x: 965, startPoint y: 294, endPoint x: 1053, endPoint y: 297, distance: 87.7
click at [1053, 297] on div "Crear Item de Auditoria 40598007 Nro Documento 27405980075 CUIL Afiliado Activo…" at bounding box center [534, 247] width 1069 height 495
type input "$ 0,01"
type input "$ 0,10"
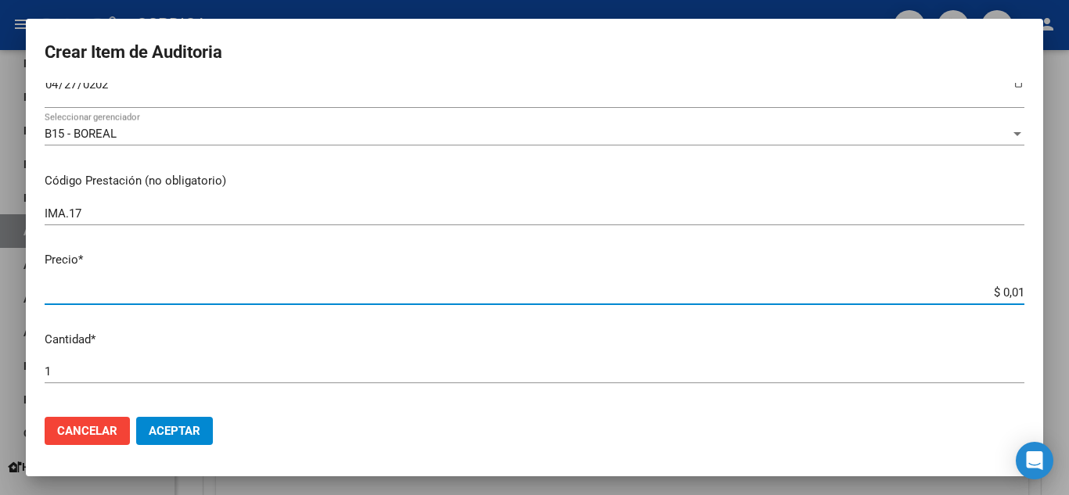
type input "$ 0,10"
type input "$ 1,00"
type input "$ 10,00"
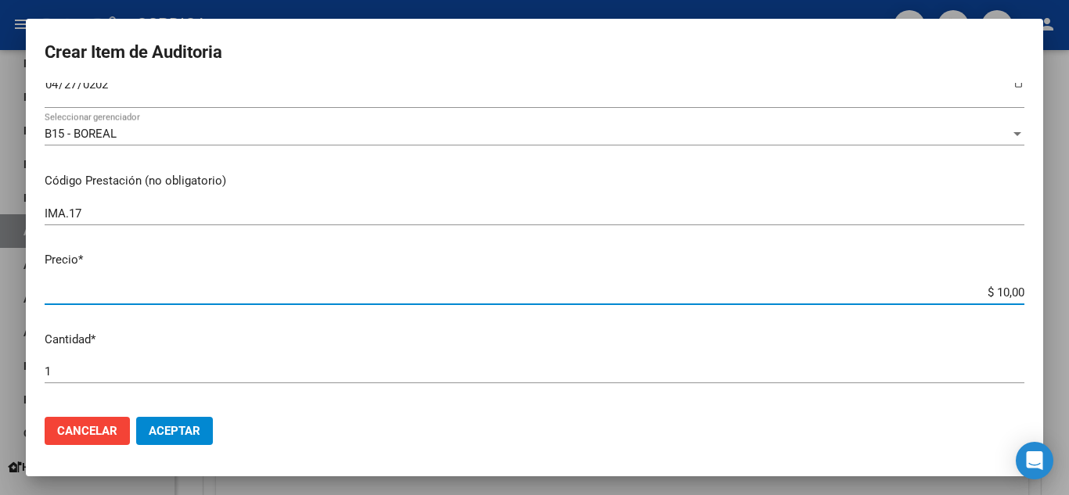
type input "$ 100,00"
type input "$ 1.000,00"
type input "$ 10.000,00"
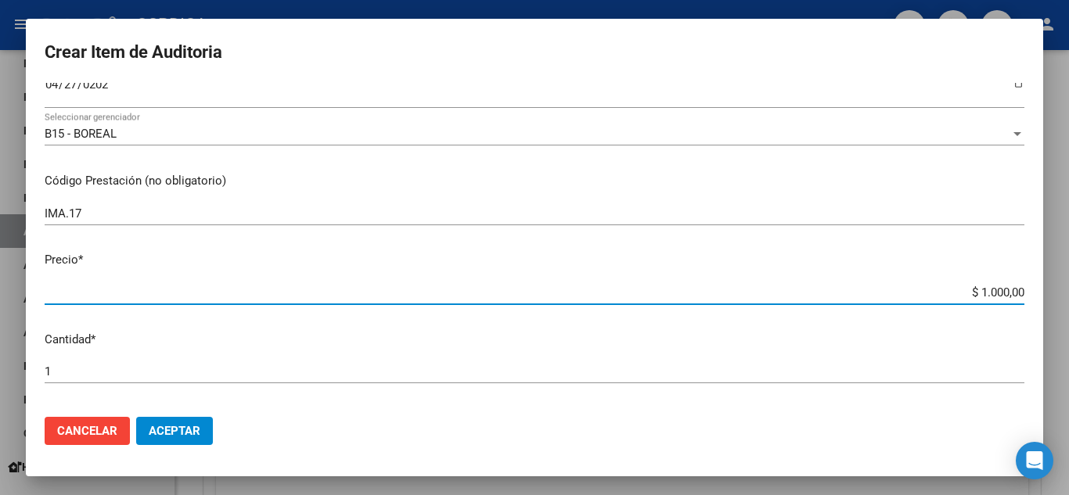
type input "$ 10.000,00"
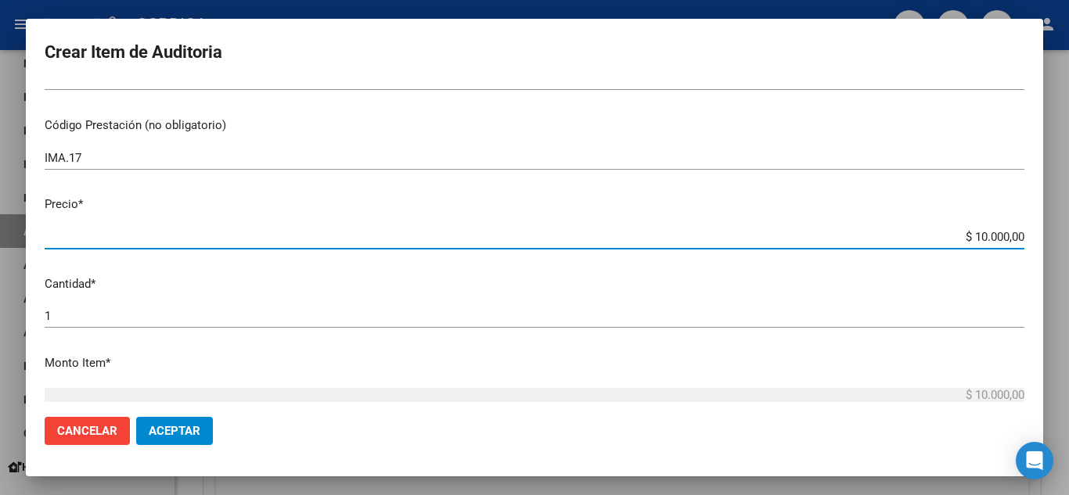
scroll to position [313, 0]
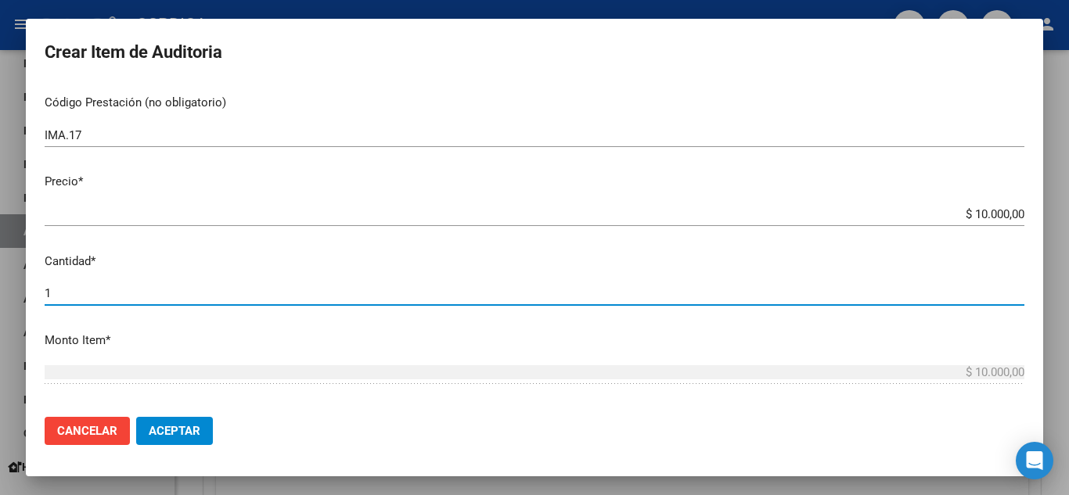
drag, startPoint x: 74, startPoint y: 293, endPoint x: 21, endPoint y: 280, distance: 54.7
click at [21, 280] on div "Crear Item de Auditoria 40598007 Nro Documento 27405980075 CUIL Afiliado Activo…" at bounding box center [534, 247] width 1069 height 495
type input "3"
type input "$ 30.000,00"
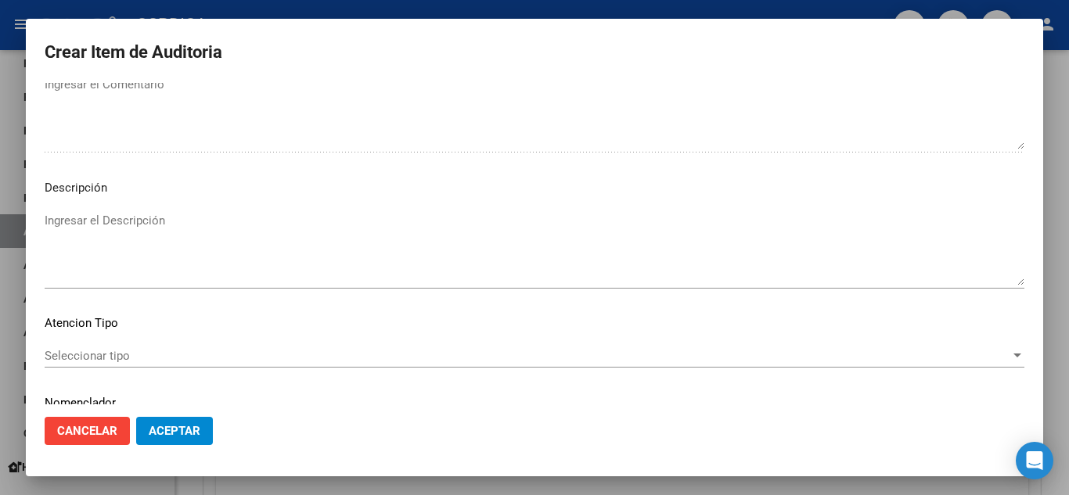
scroll to position [1088, 0]
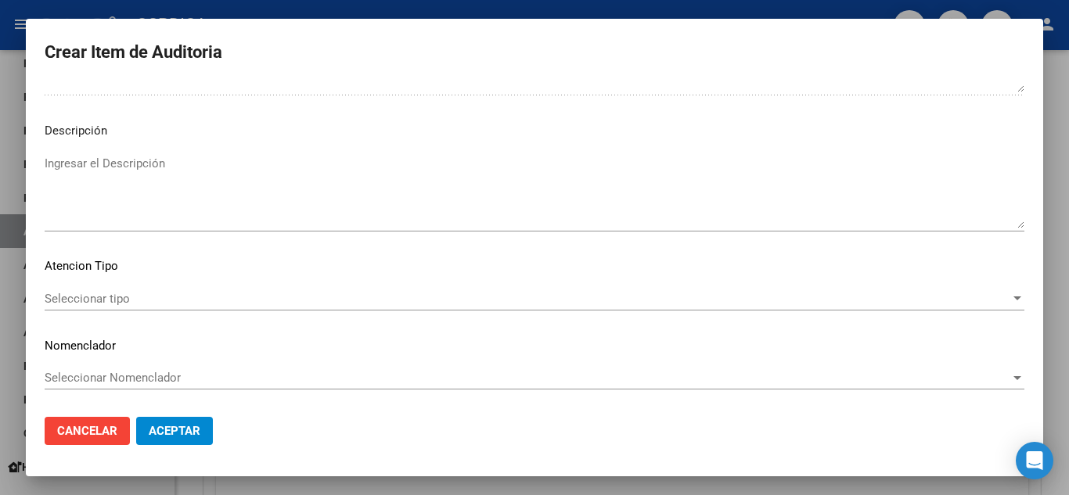
type input "3"
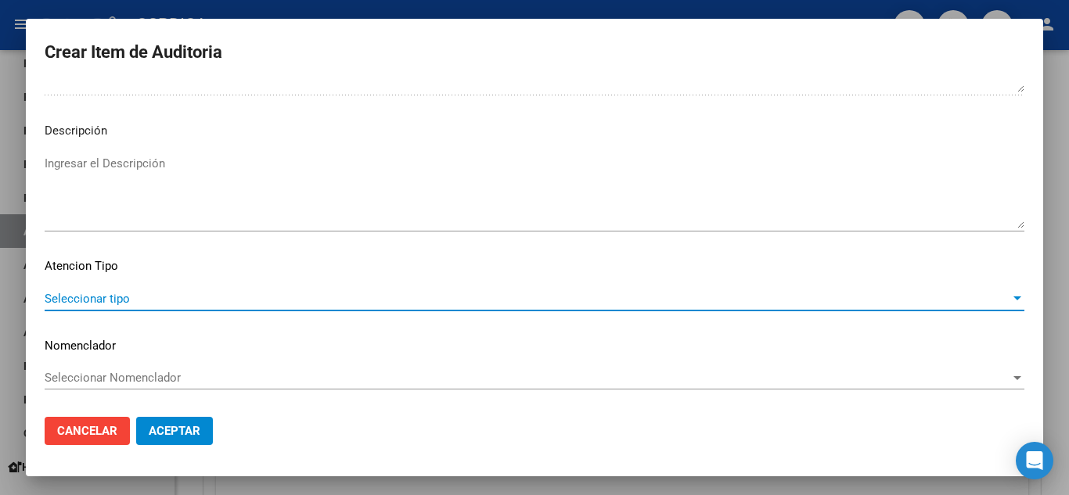
click at [126, 294] on span "Seleccionar tipo" at bounding box center [528, 299] width 966 height 14
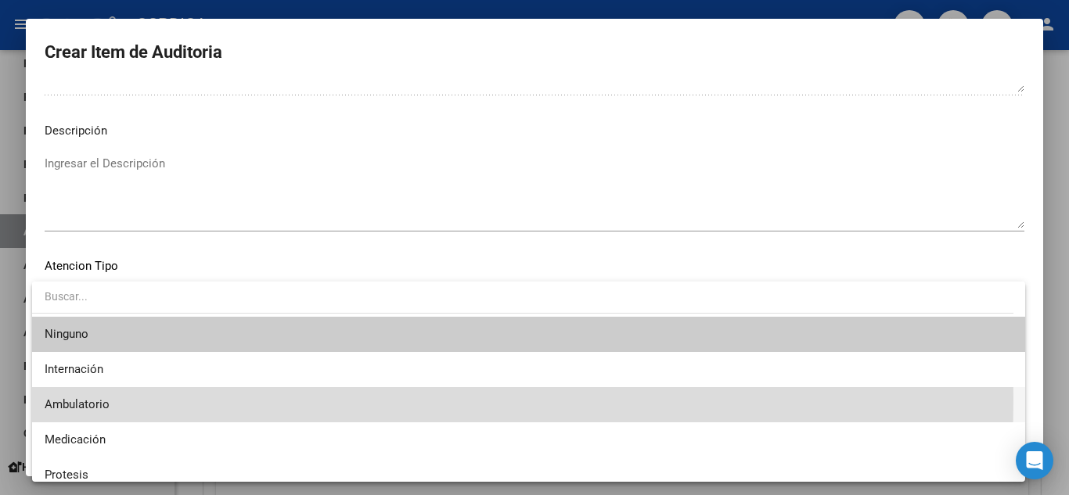
click at [124, 399] on span "Ambulatorio" at bounding box center [529, 404] width 968 height 35
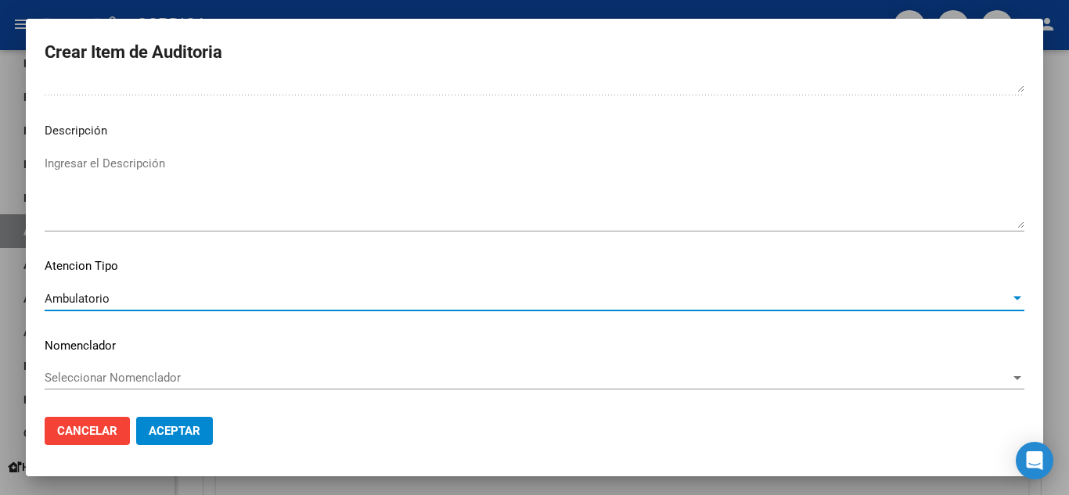
click at [203, 435] on button "Aceptar" at bounding box center [174, 431] width 77 height 28
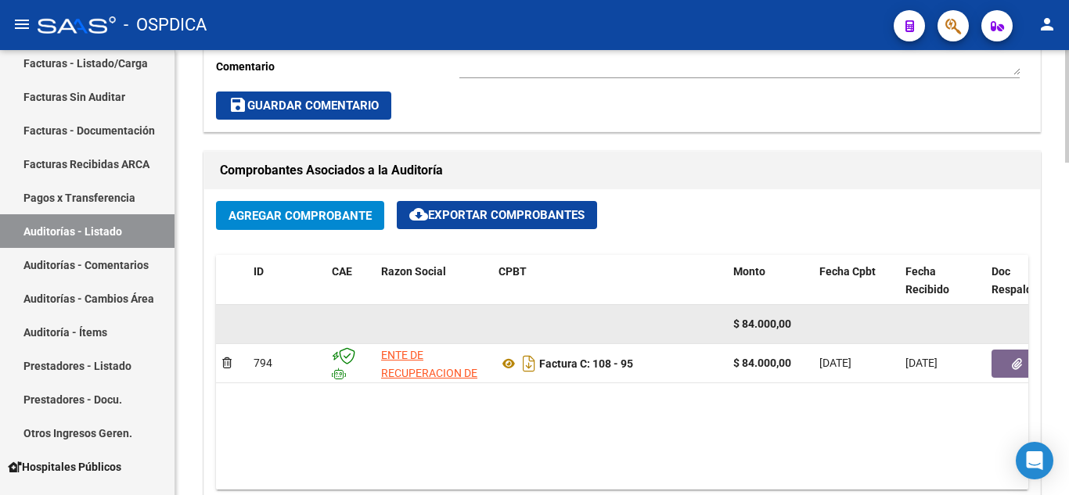
scroll to position [626, 0]
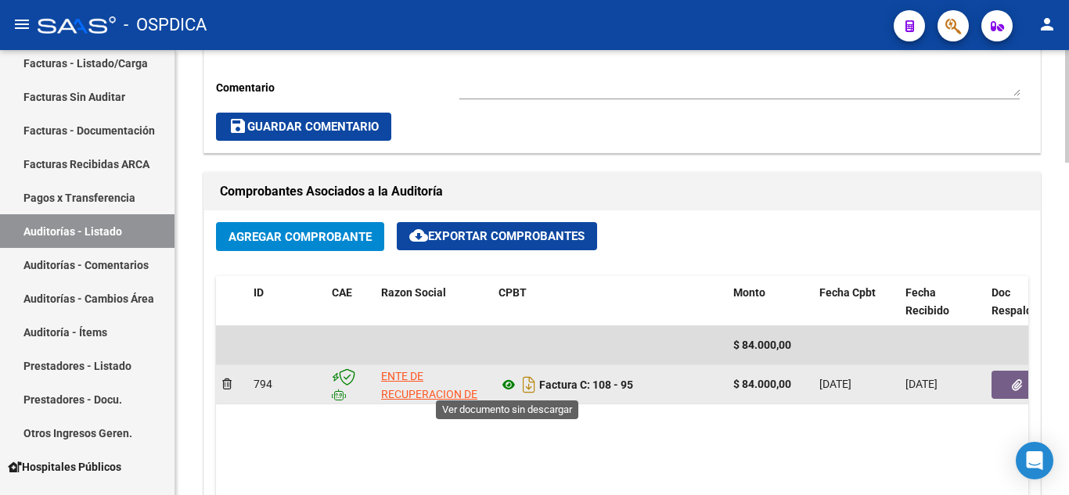
click at [509, 384] on icon at bounding box center [509, 385] width 20 height 19
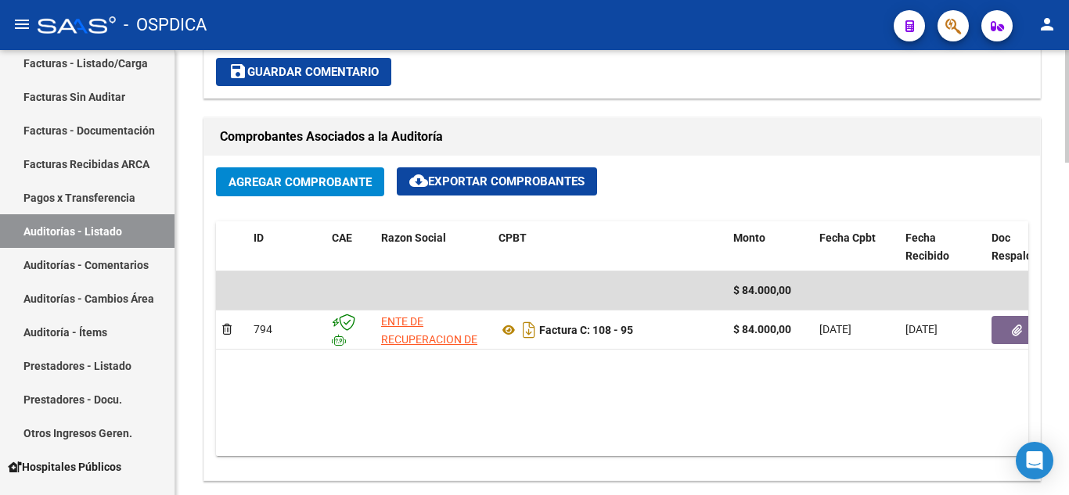
scroll to position [704, 0]
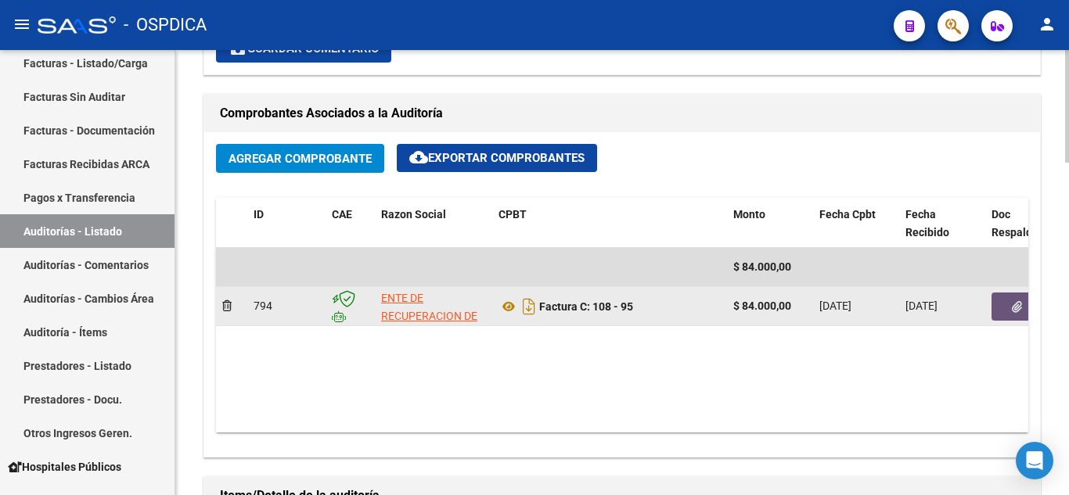
click at [1023, 306] on button "button" at bounding box center [1017, 307] width 50 height 28
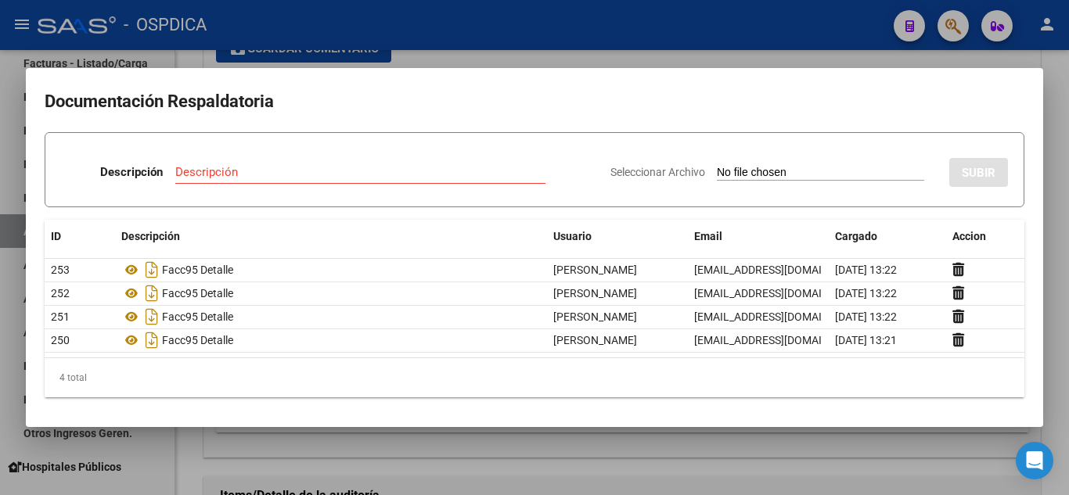
click at [718, 41] on div at bounding box center [534, 247] width 1069 height 495
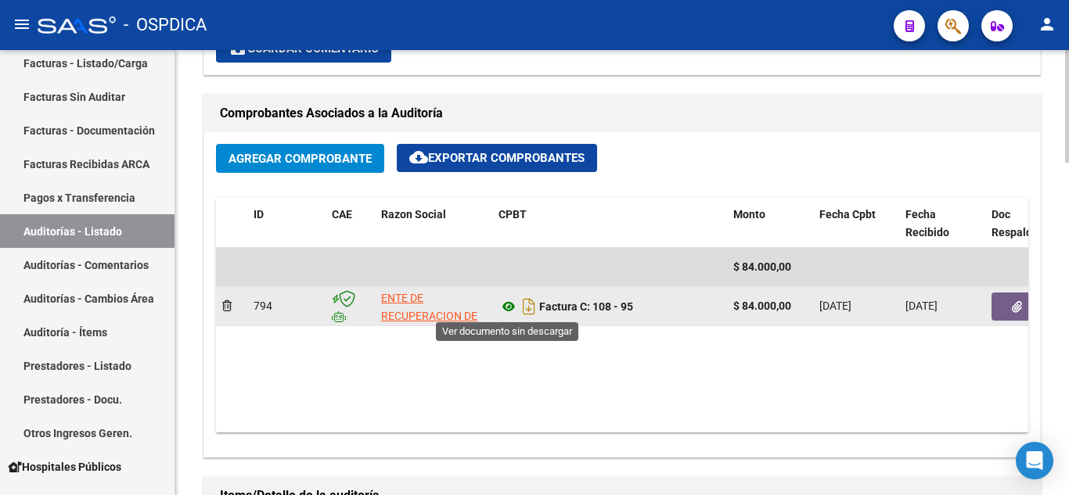
click at [506, 307] on icon at bounding box center [509, 306] width 20 height 19
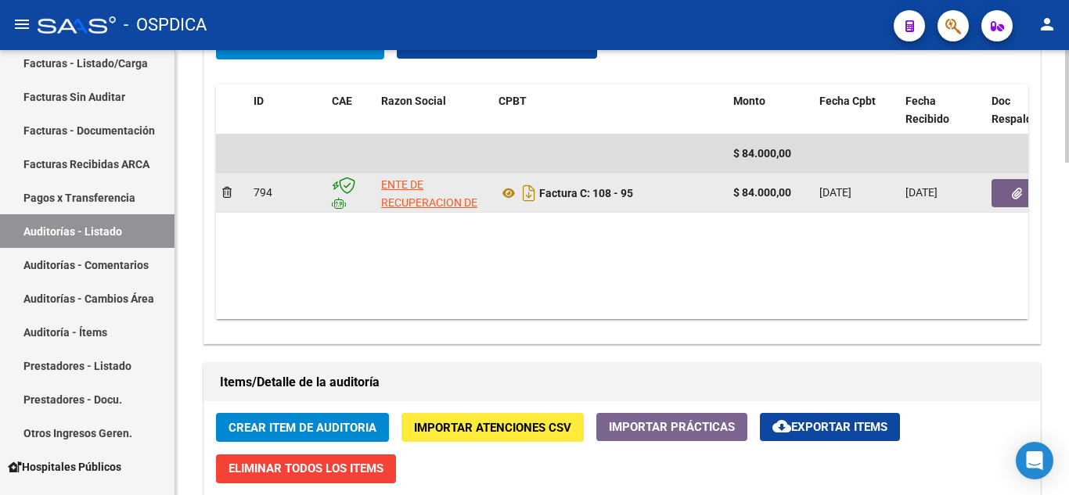
scroll to position [783, 0]
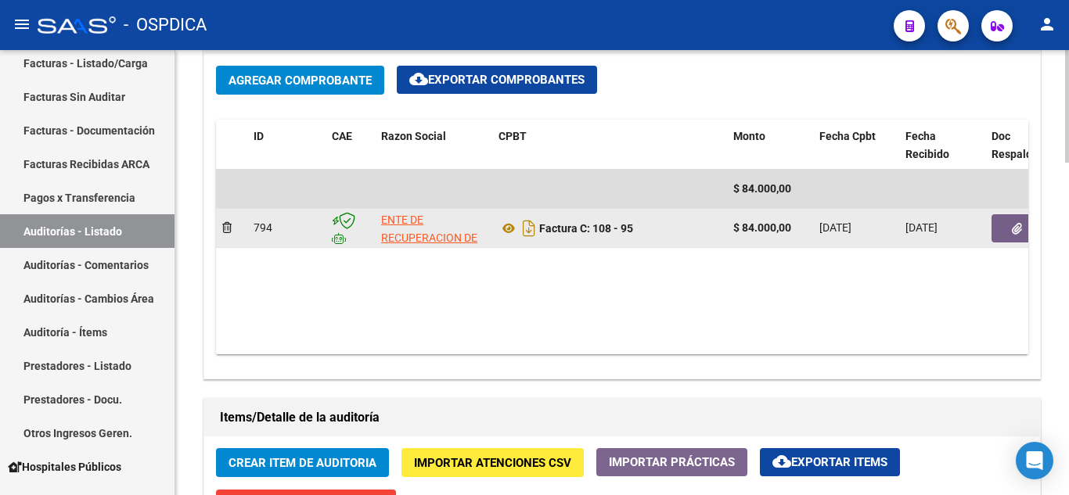
click at [1012, 228] on icon "button" at bounding box center [1017, 229] width 10 height 12
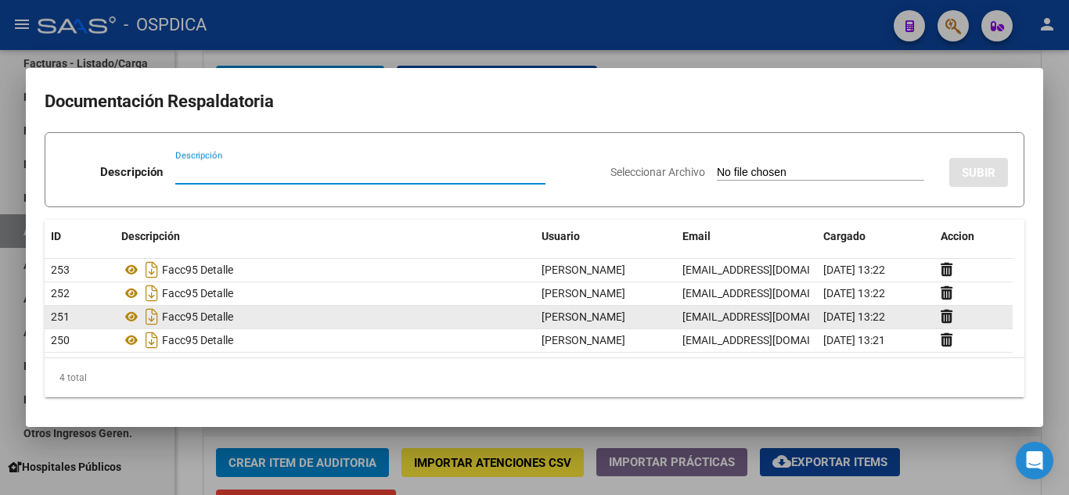
click at [130, 327] on div "Facc95 Detalle" at bounding box center [325, 316] width 408 height 25
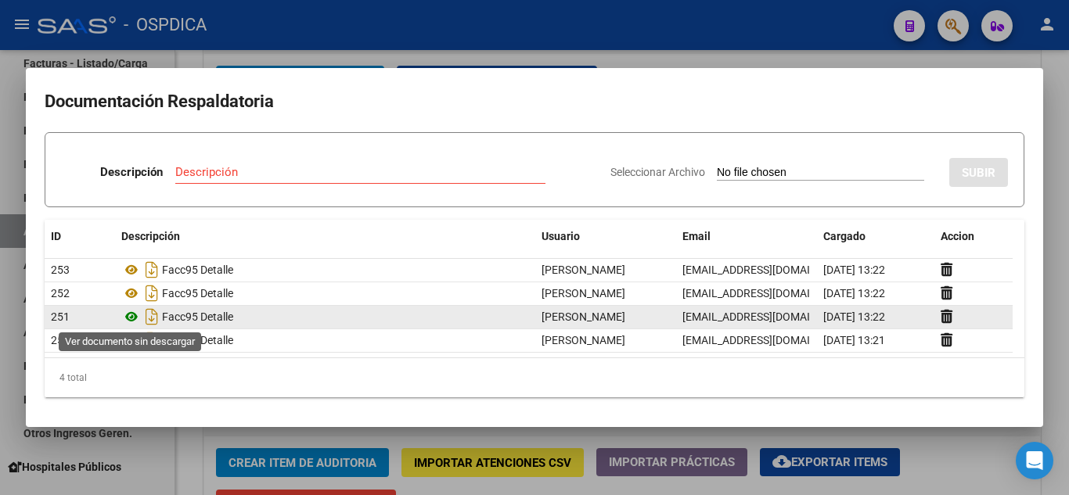
click at [133, 314] on icon at bounding box center [131, 317] width 20 height 19
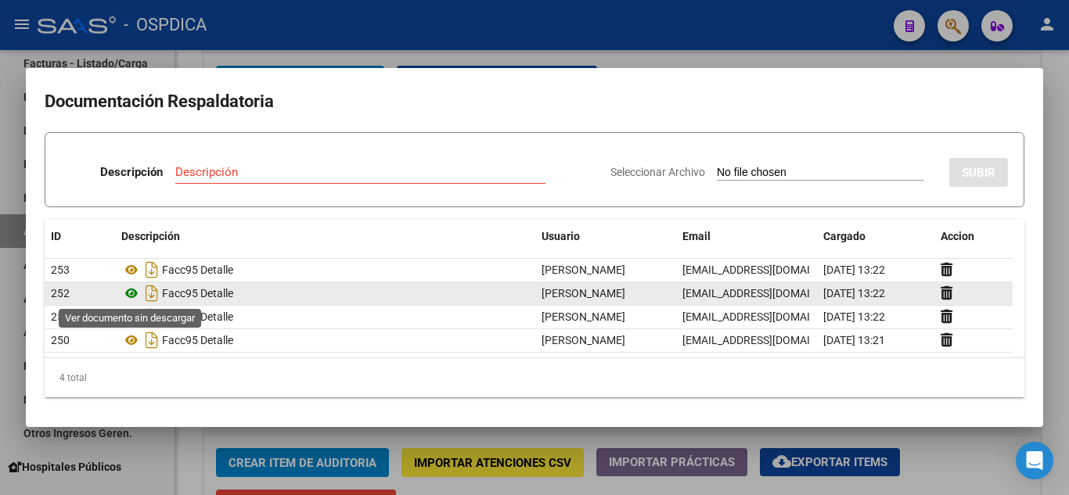
click at [129, 290] on icon at bounding box center [131, 293] width 20 height 19
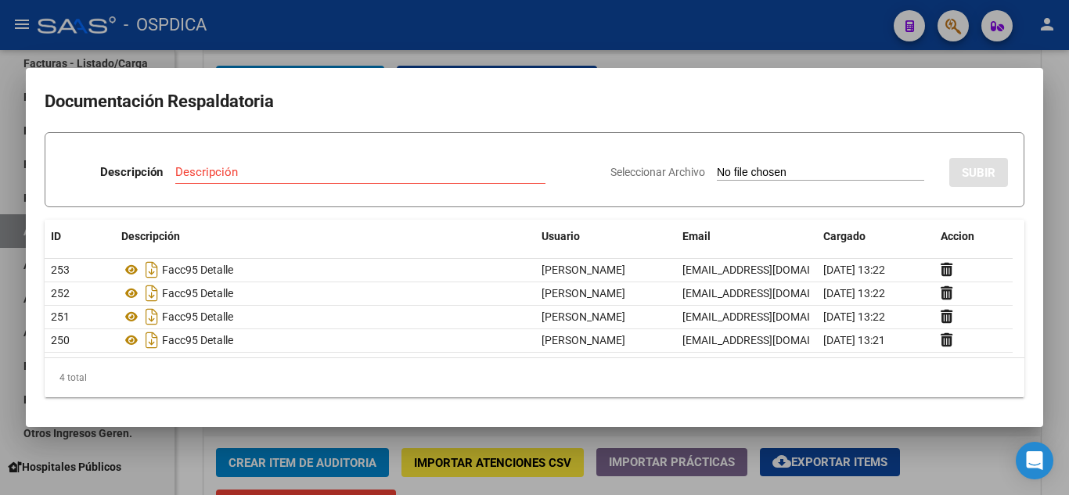
click at [671, 27] on div at bounding box center [534, 247] width 1069 height 495
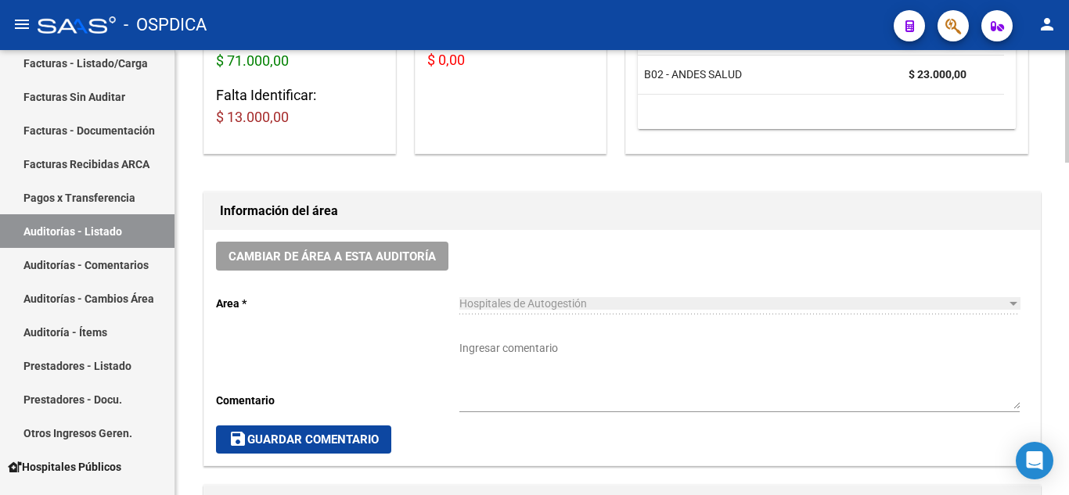
scroll to position [0, 0]
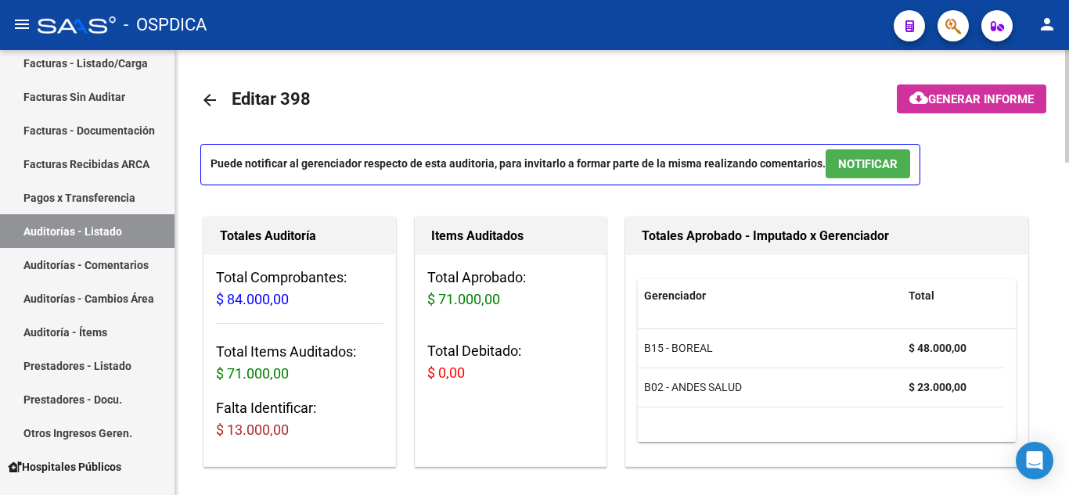
click at [517, 92] on mat-toolbar-row "arrow_back Editar 398" at bounding box center [529, 100] width 658 height 50
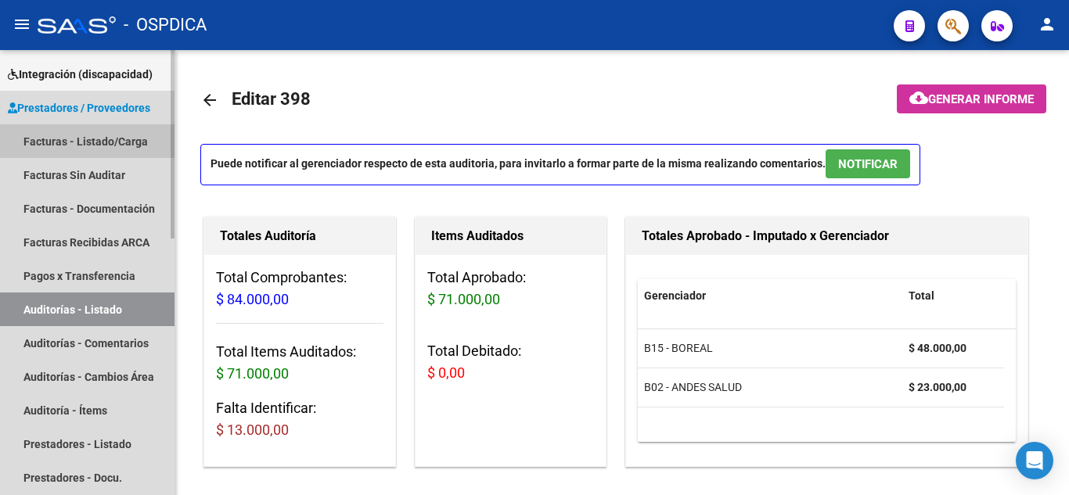
click at [114, 135] on link "Facturas - Listado/Carga" at bounding box center [87, 141] width 175 height 34
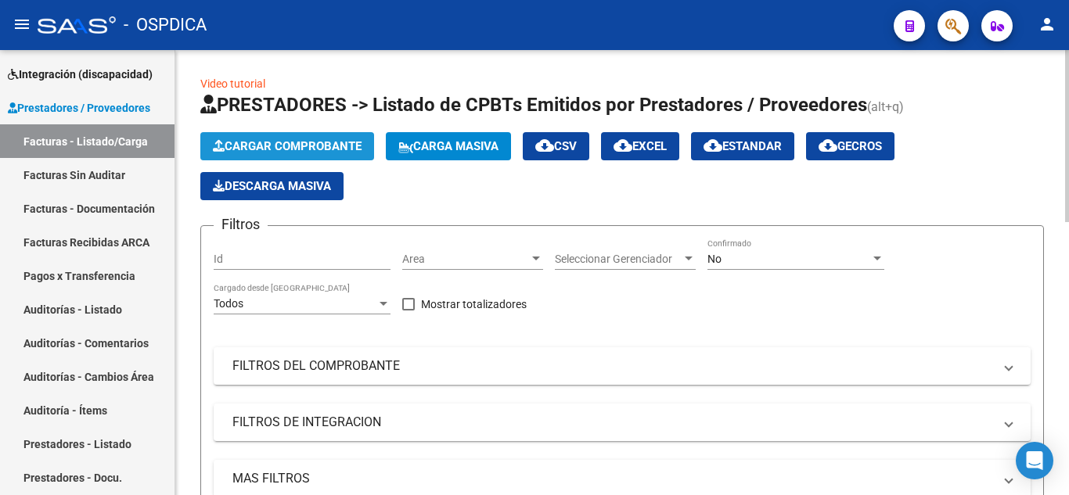
click at [312, 142] on span "Cargar Comprobante" at bounding box center [287, 146] width 149 height 14
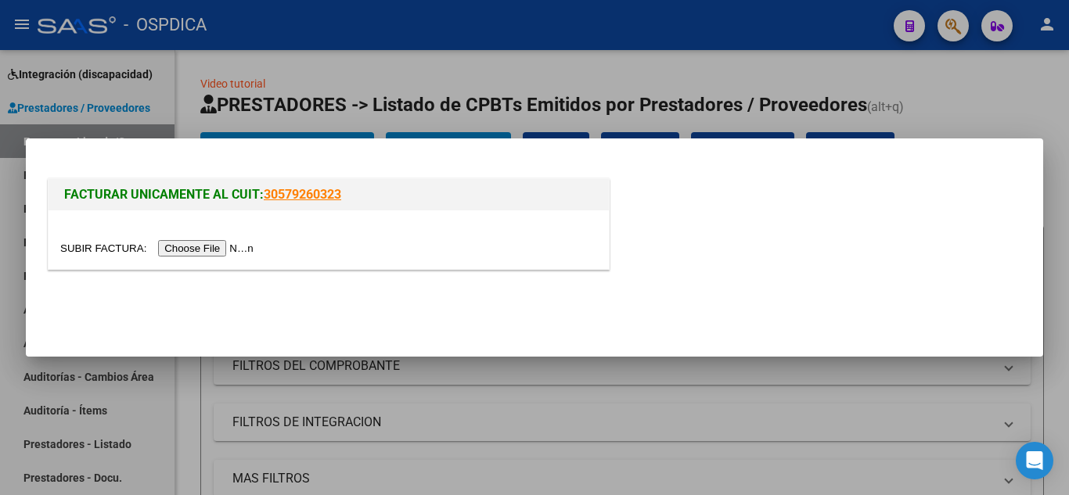
click at [973, 102] on div at bounding box center [534, 247] width 1069 height 495
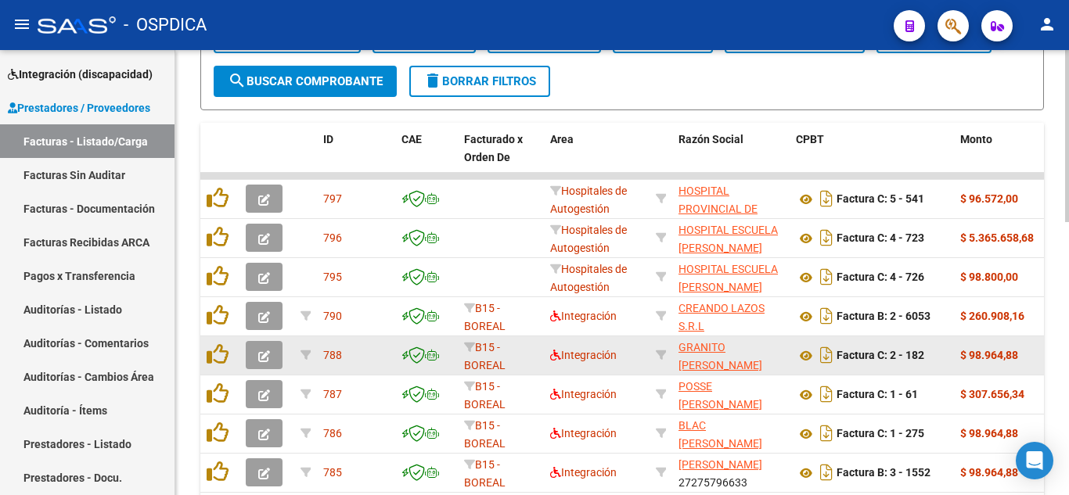
scroll to position [548, 0]
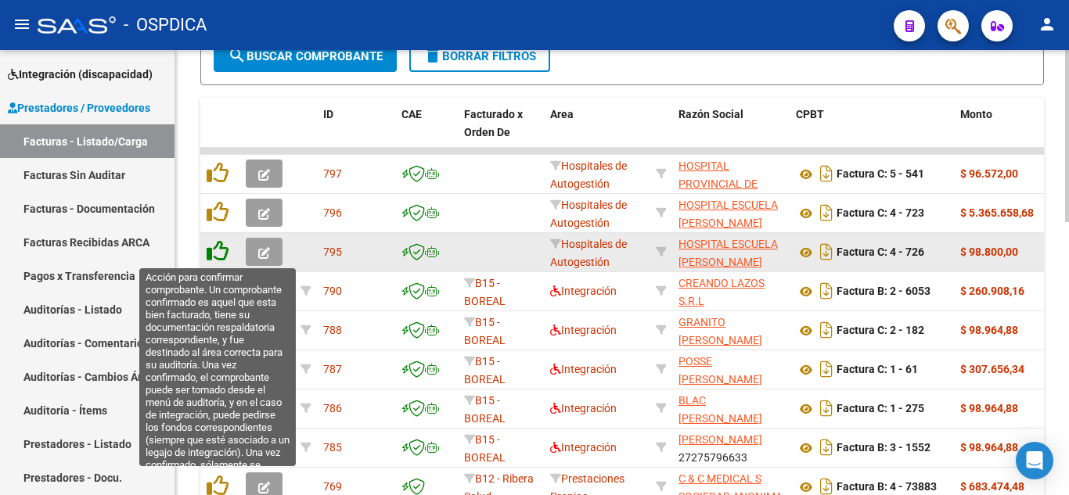
click at [221, 254] on icon at bounding box center [218, 251] width 22 height 22
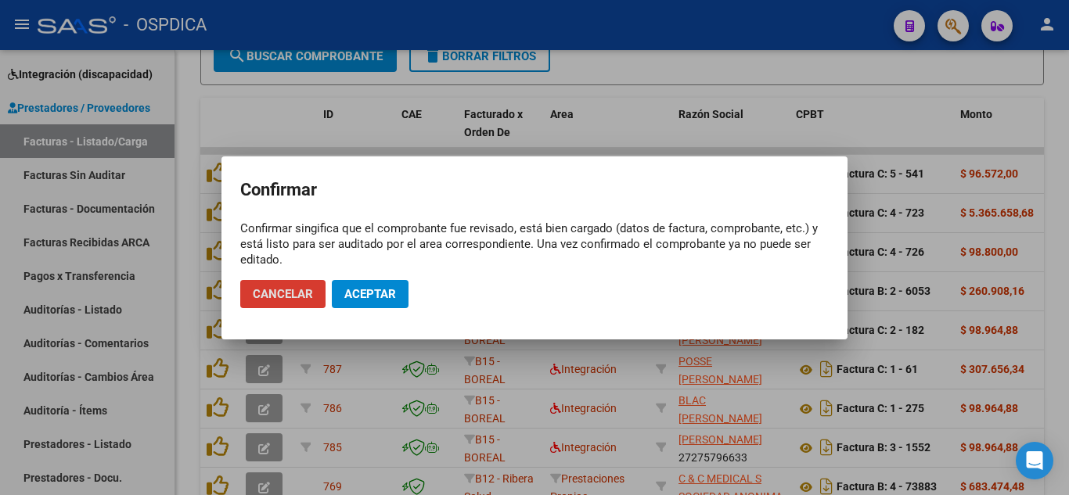
click at [376, 293] on span "Aceptar" at bounding box center [370, 294] width 52 height 14
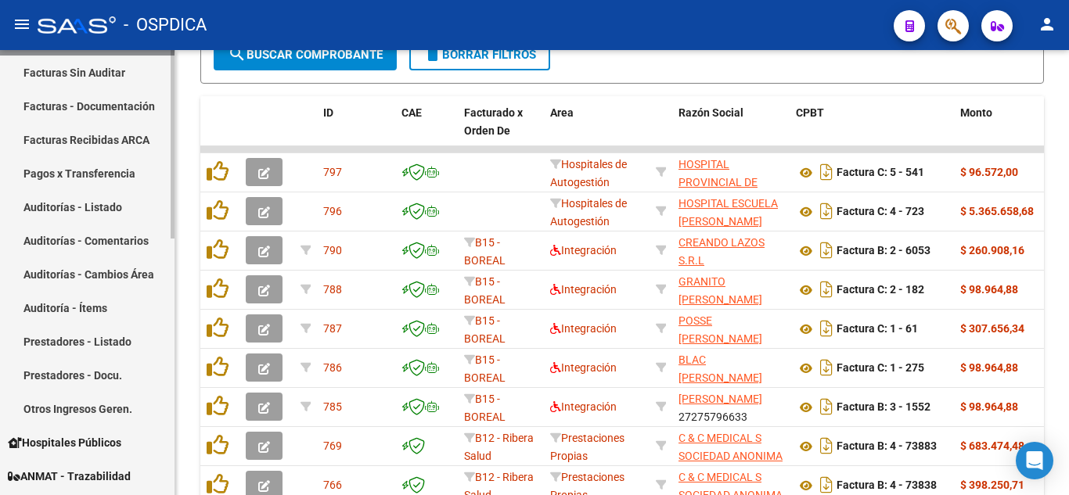
scroll to position [235, 0]
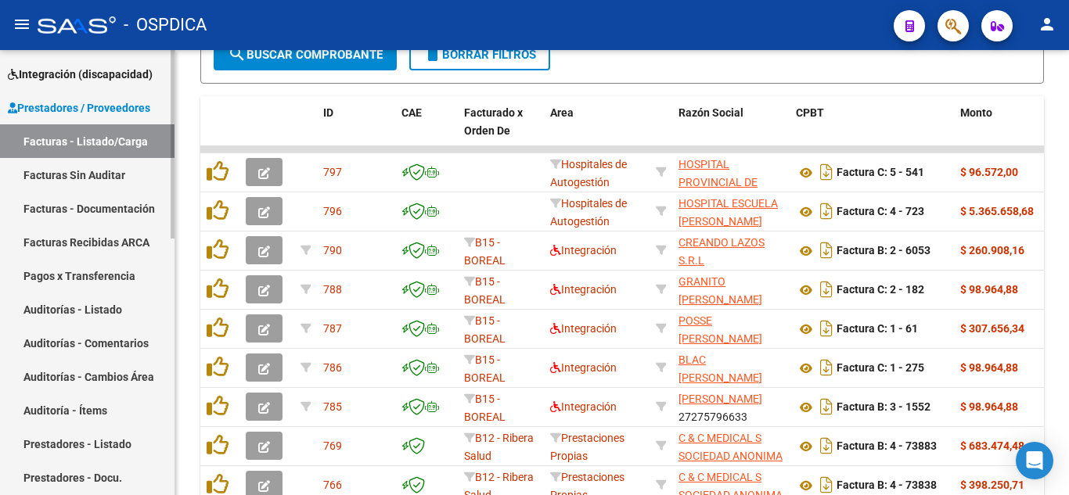
click at [103, 172] on link "Facturas Sin Auditar" at bounding box center [87, 175] width 175 height 34
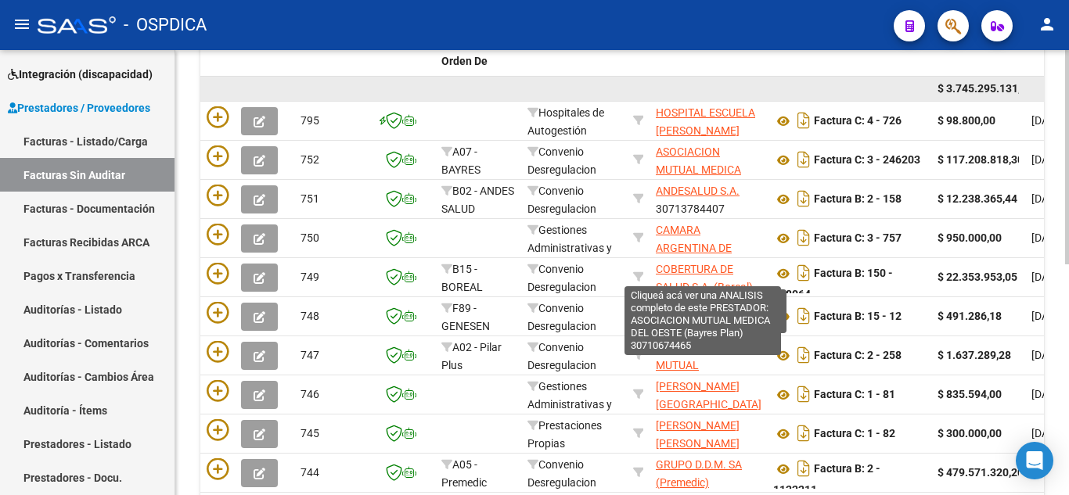
scroll to position [246, 0]
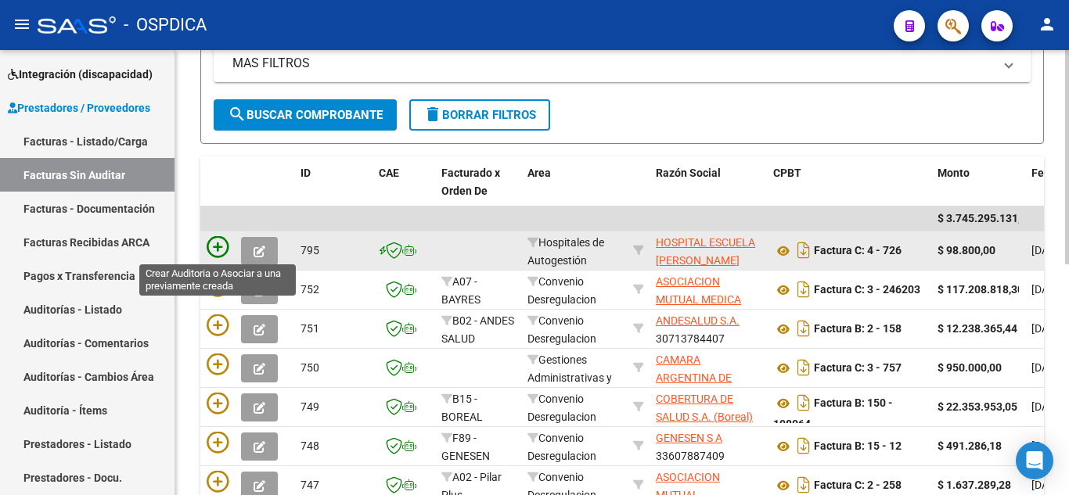
click at [226, 242] on icon at bounding box center [218, 247] width 22 height 22
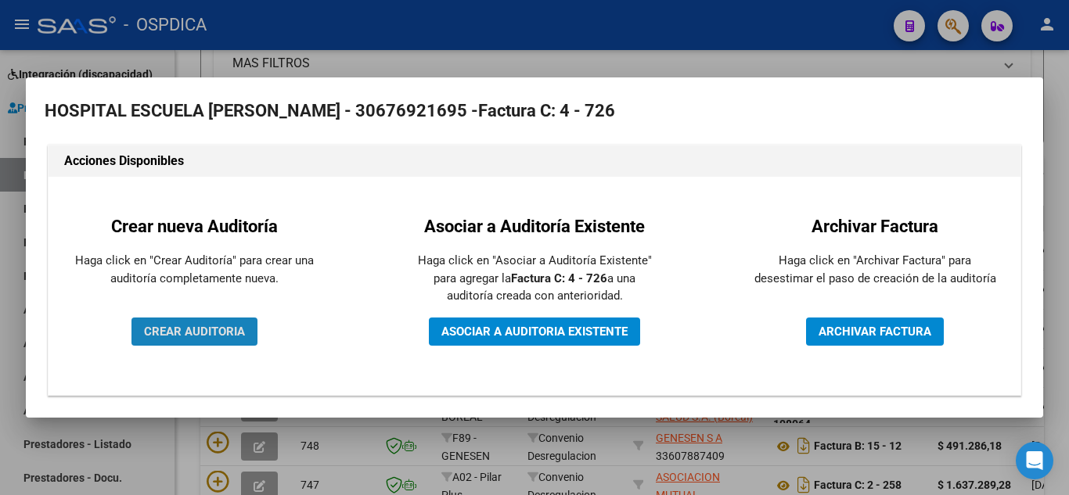
click at [197, 328] on span "CREAR AUDITORIA" at bounding box center [194, 332] width 101 height 14
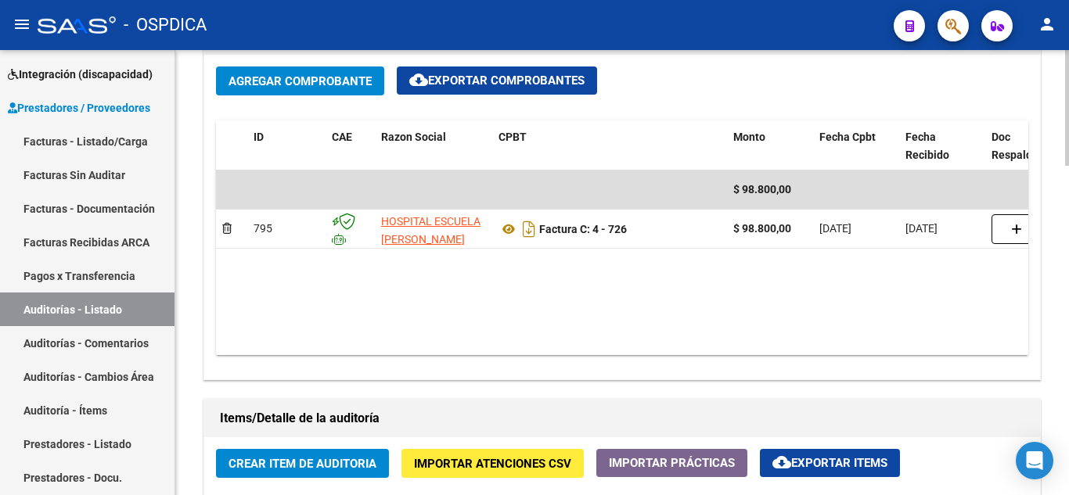
scroll to position [783, 0]
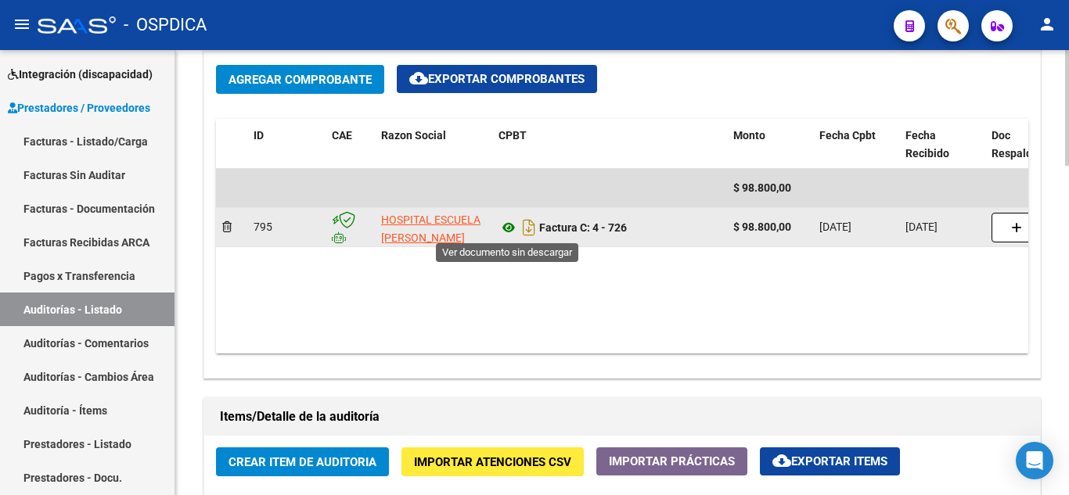
click at [510, 225] on icon at bounding box center [509, 227] width 20 height 19
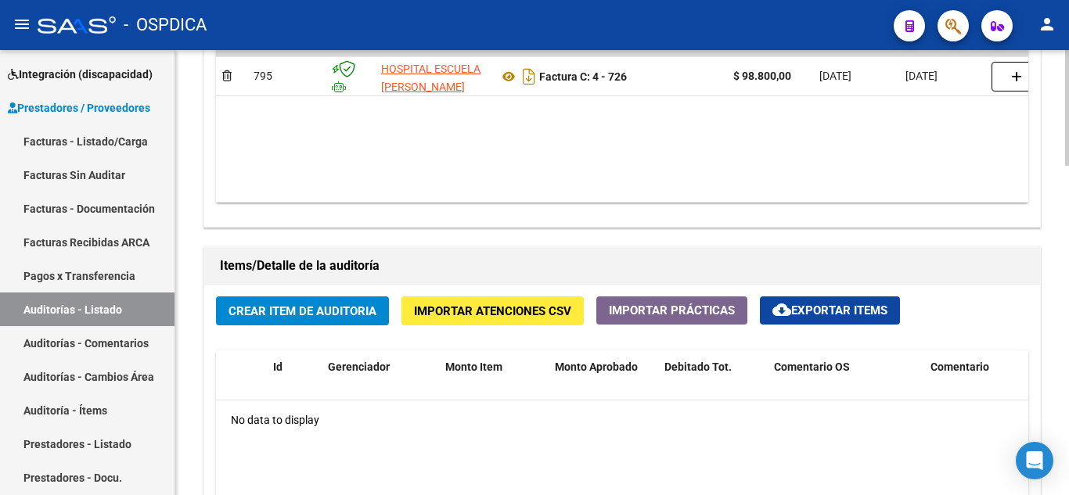
scroll to position [939, 0]
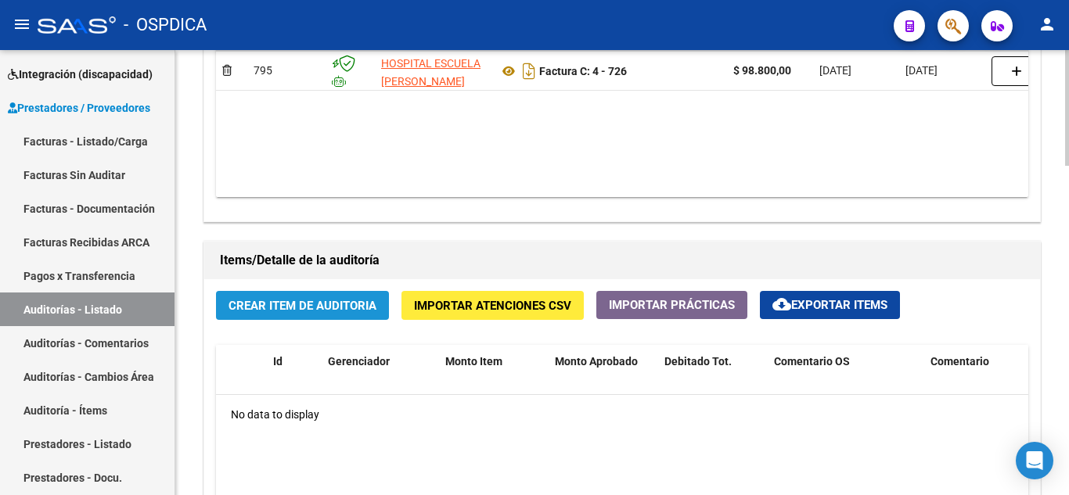
click at [332, 300] on span "Crear Item de Auditoria" at bounding box center [303, 306] width 148 height 14
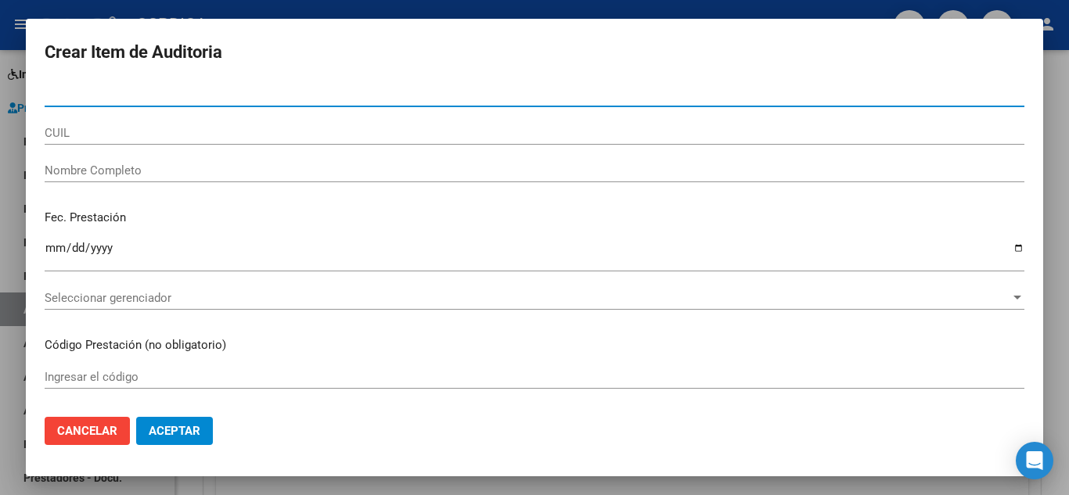
click at [455, 97] on input "Nro Documento" at bounding box center [535, 95] width 980 height 14
type input "25037670"
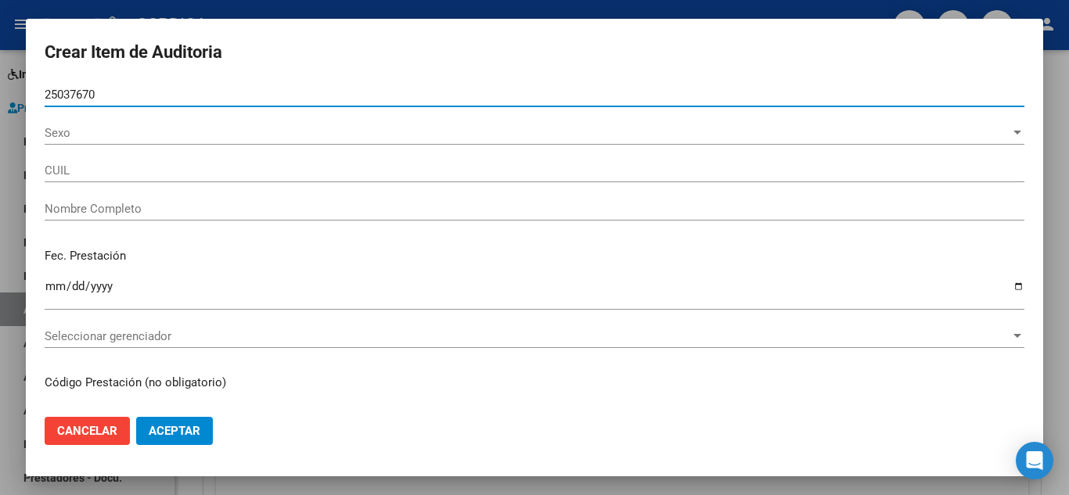
type input "27250376702"
type input "SILVA ALICIA NOEMI"
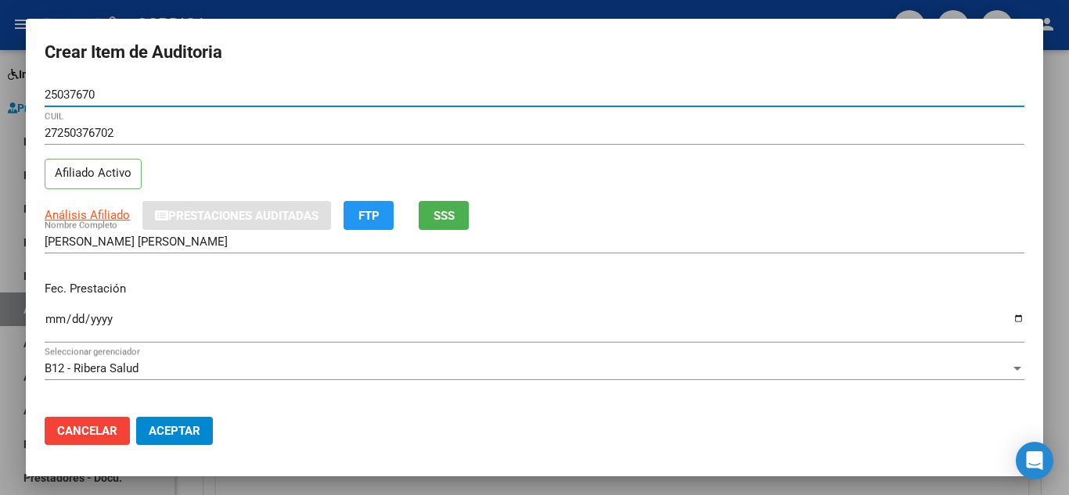
type input "25037670"
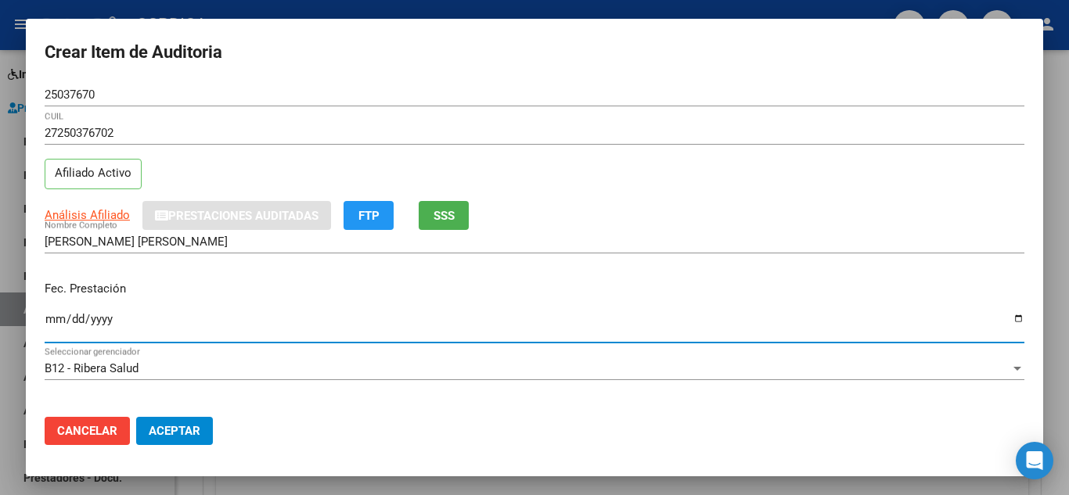
click at [53, 315] on input "Ingresar la fecha" at bounding box center [535, 325] width 980 height 25
click at [49, 322] on input "Ingresar la fecha" at bounding box center [535, 325] width 980 height 25
type input "2025-05-08"
click at [648, 279] on div "Fec. Prestación 2025-05-08 Ingresar la fecha" at bounding box center [535, 312] width 980 height 89
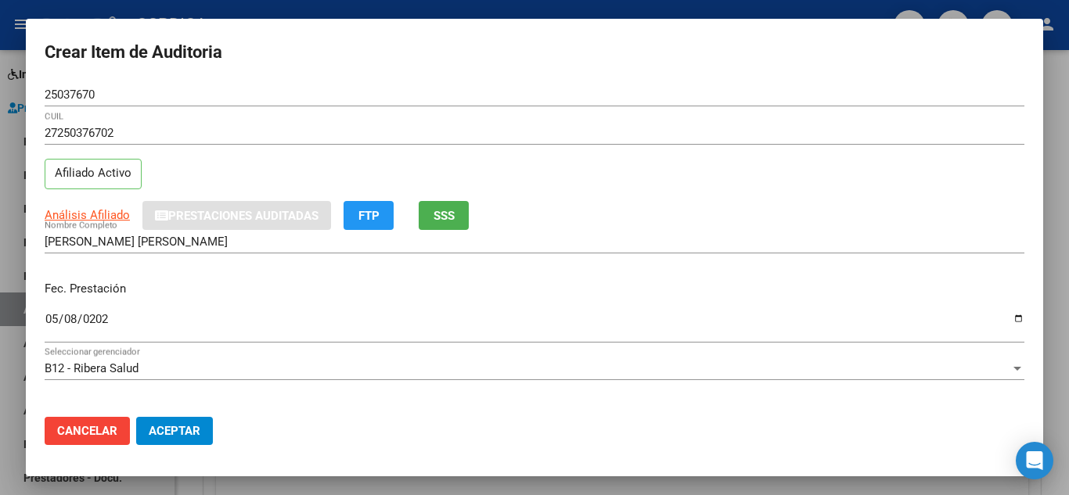
scroll to position [78, 0]
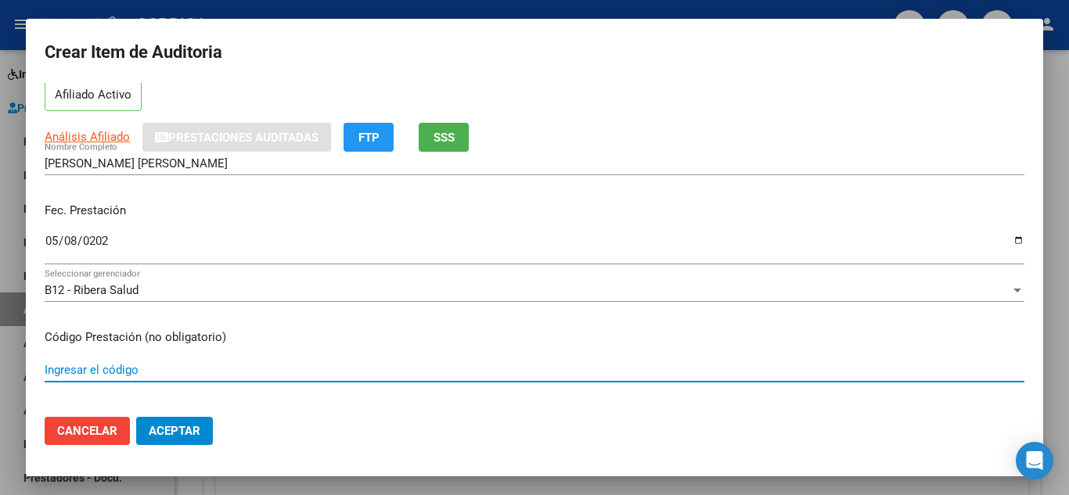
click at [403, 366] on input "Ingresar el código" at bounding box center [535, 370] width 980 height 14
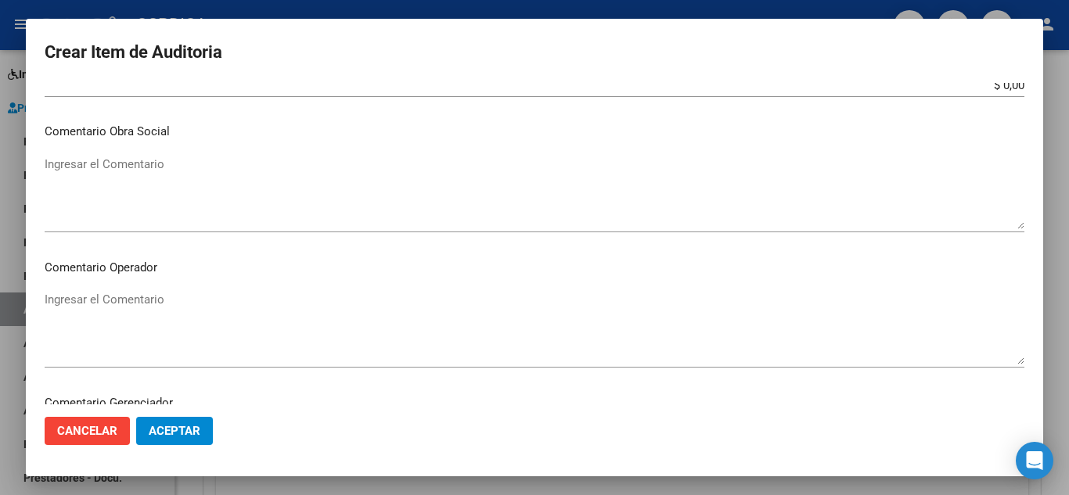
scroll to position [704, 0]
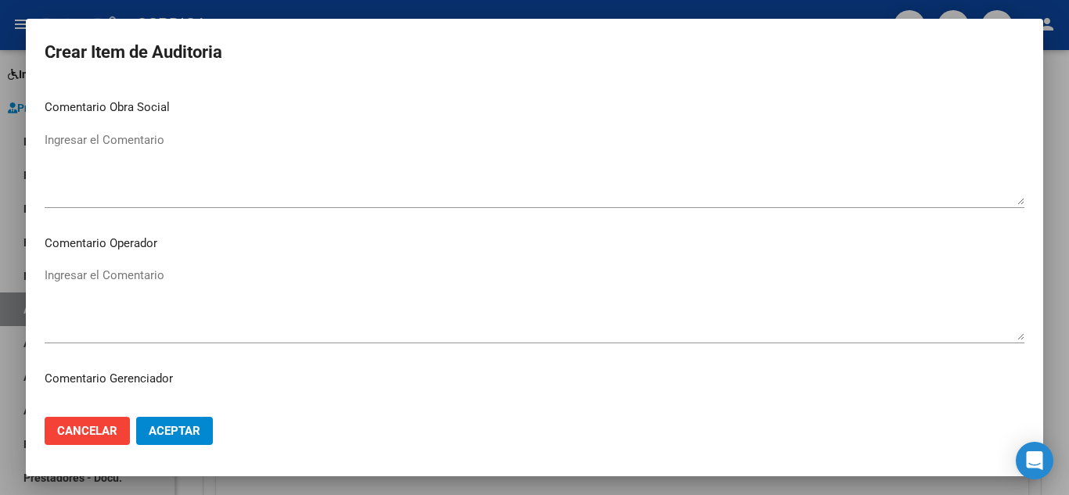
type input "4010"
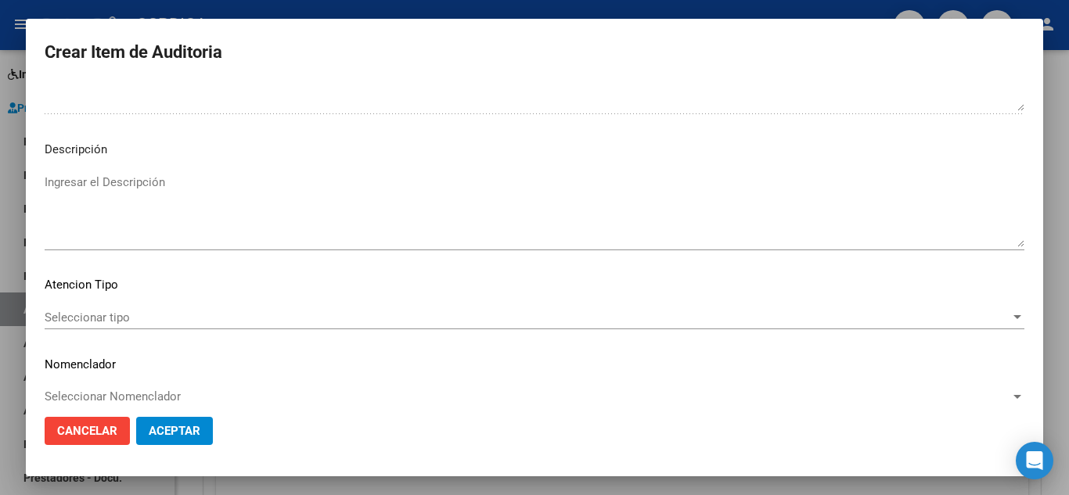
scroll to position [1088, 0]
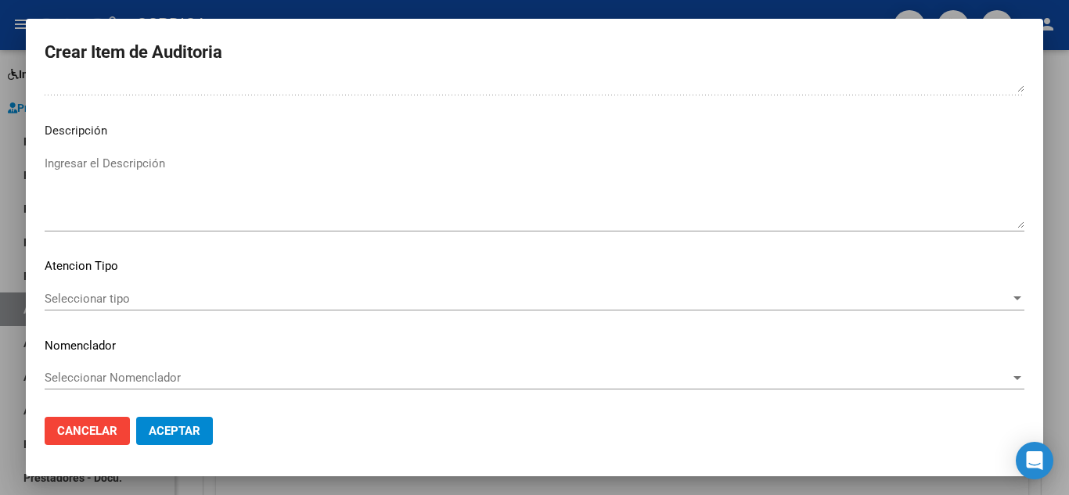
click at [113, 294] on span "Seleccionar tipo" at bounding box center [528, 299] width 966 height 14
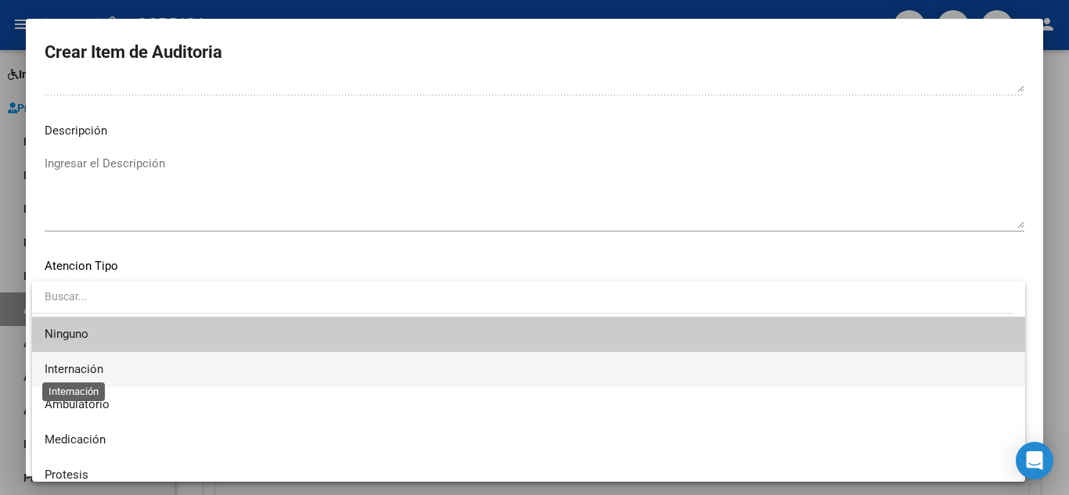
click at [95, 369] on span "Internación" at bounding box center [74, 369] width 59 height 14
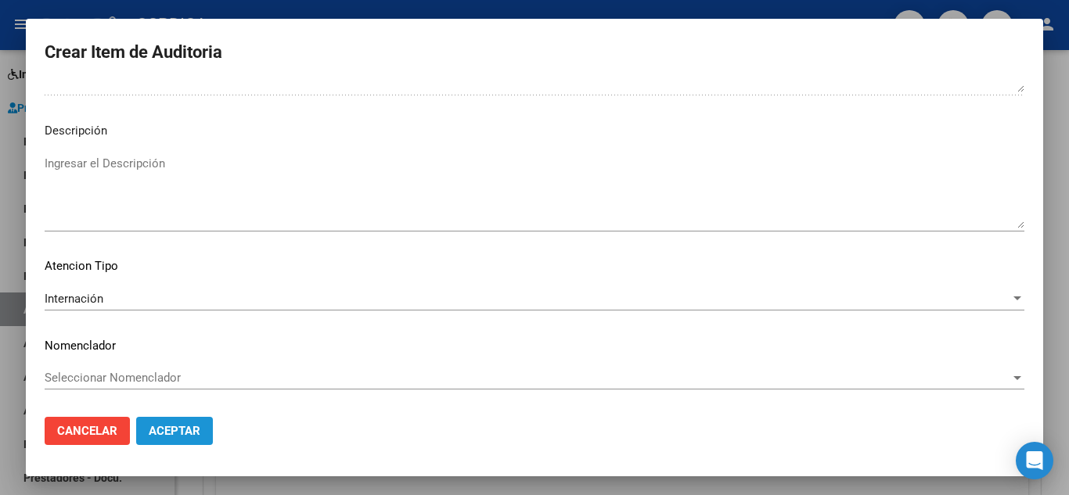
click at [190, 429] on span "Aceptar" at bounding box center [175, 431] width 52 height 14
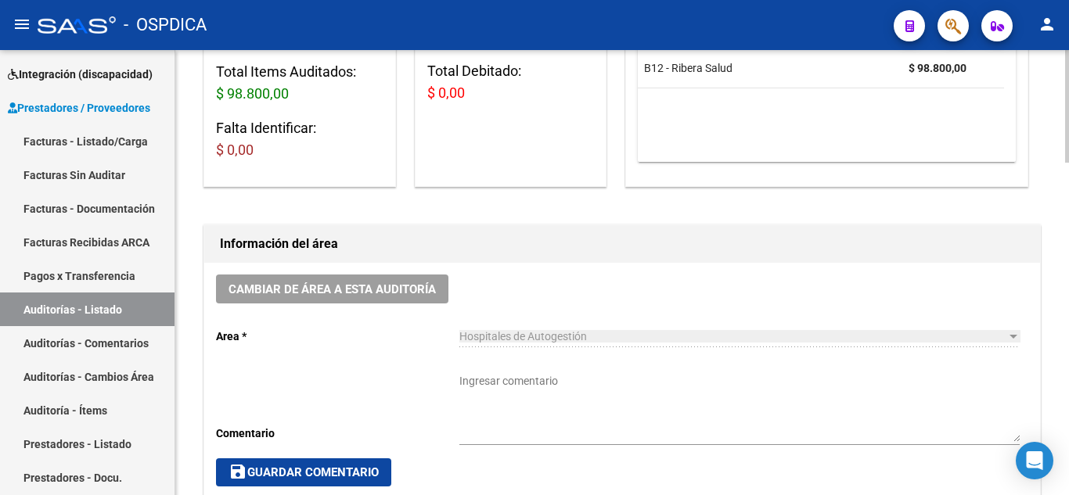
scroll to position [626, 0]
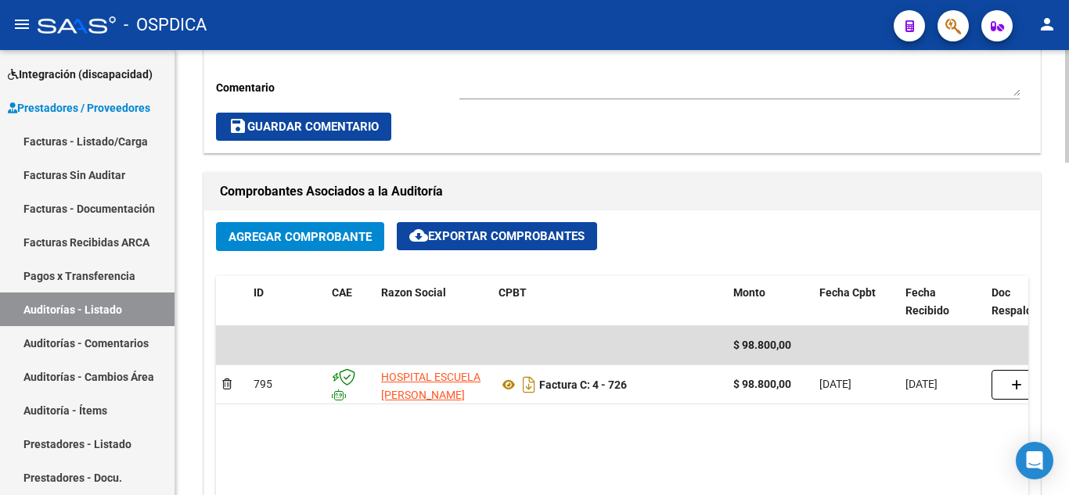
drag, startPoint x: 111, startPoint y: 308, endPoint x: 193, endPoint y: 308, distance: 82.2
click at [111, 308] on link "Auditorías - Listado" at bounding box center [87, 310] width 175 height 34
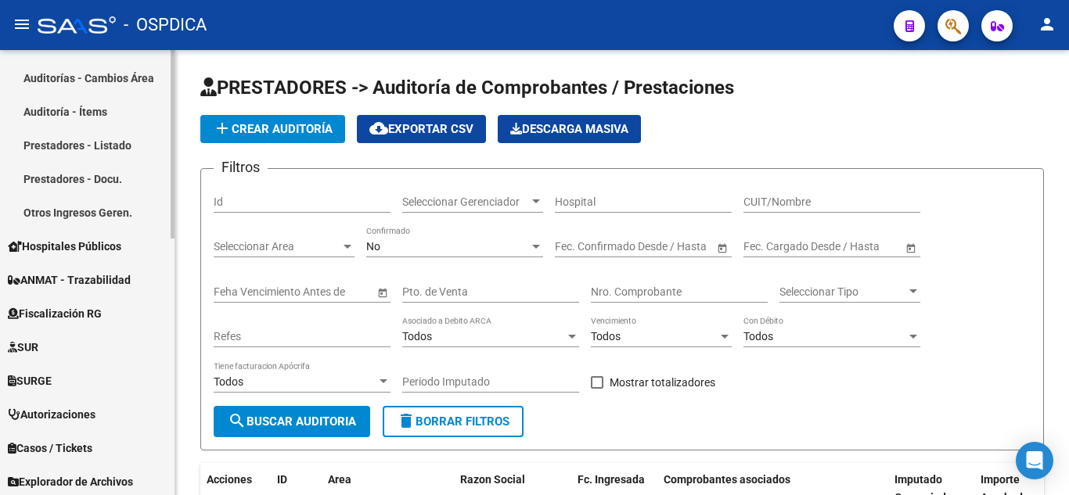
scroll to position [548, 0]
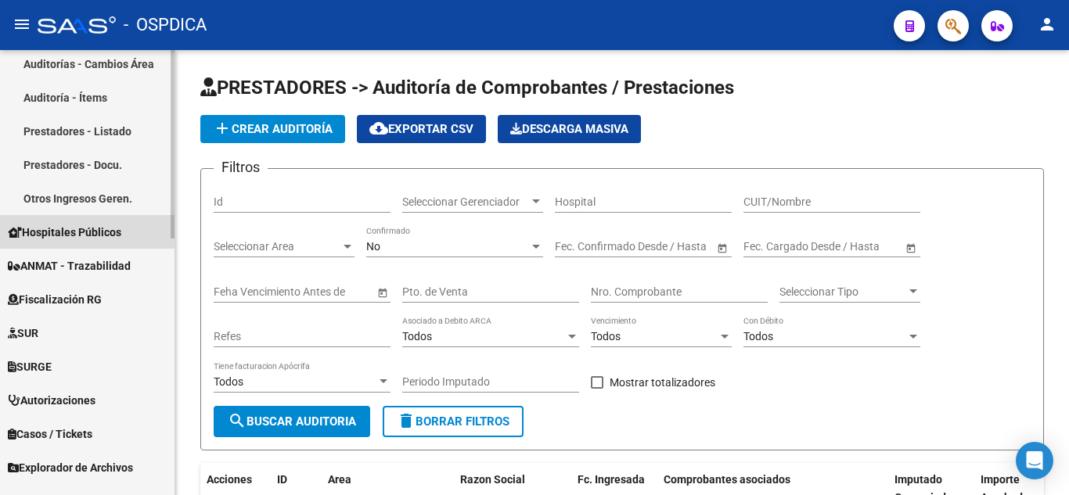
click at [92, 224] on span "Hospitales Públicos" at bounding box center [64, 232] width 113 height 17
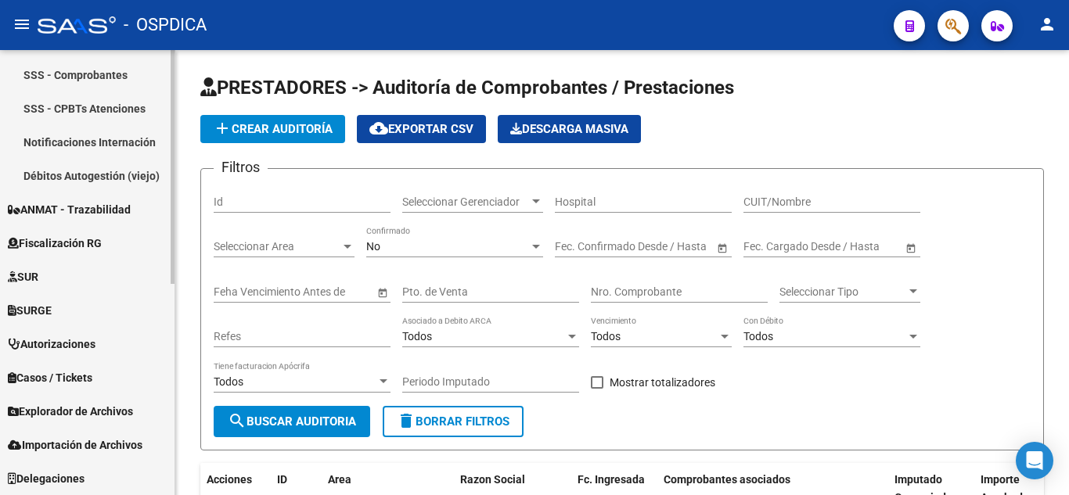
scroll to position [324, 0]
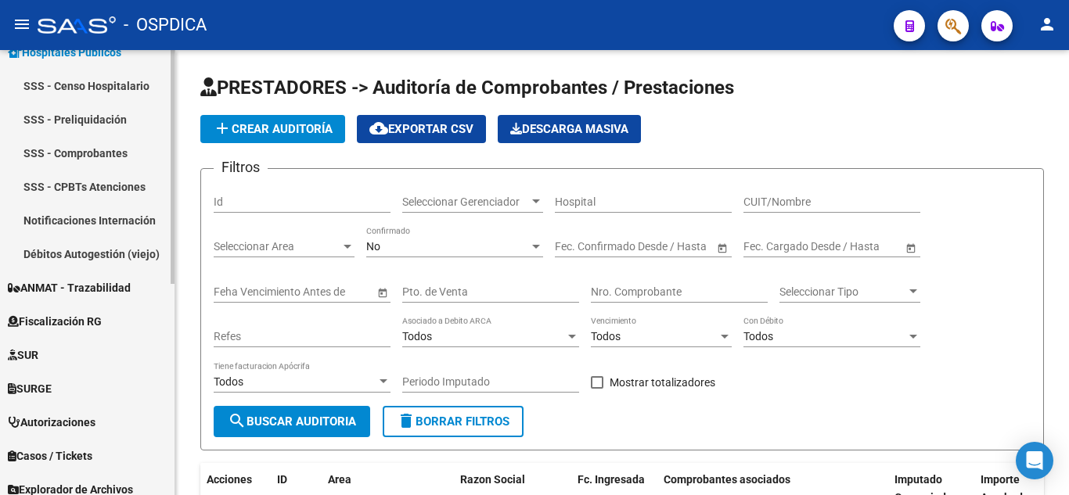
click at [122, 221] on link "Notificaciones Internación" at bounding box center [87, 220] width 175 height 34
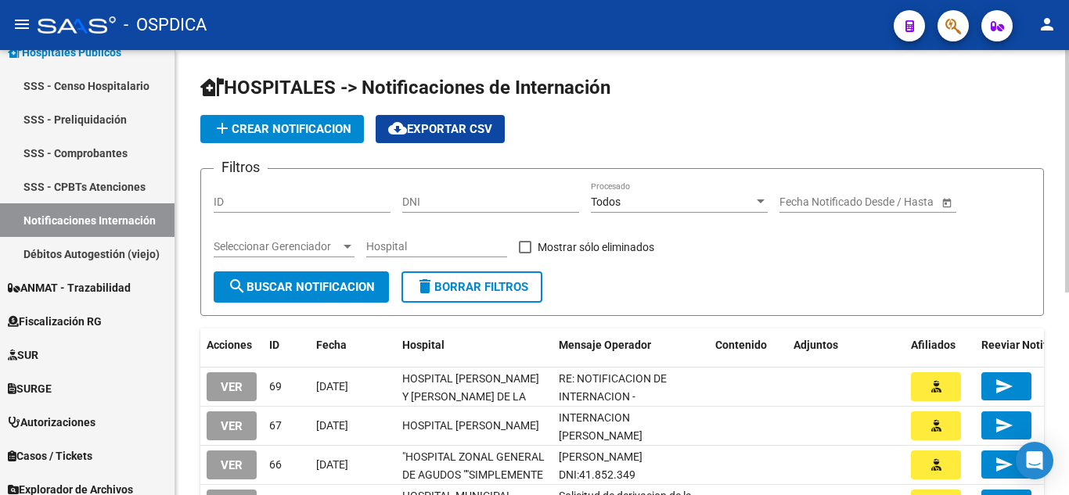
click at [311, 124] on span "add Crear Notificacion" at bounding box center [282, 129] width 139 height 14
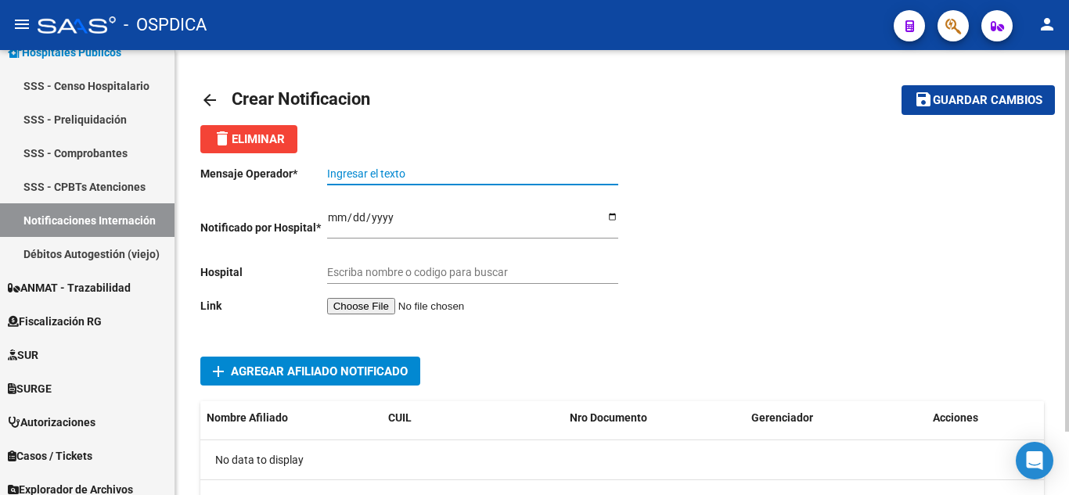
click at [424, 174] on input "Ingresar el texto" at bounding box center [472, 173] width 291 height 13
paste input "DENUNCIA INTERNACION"
click at [523, 172] on input "DENUNCIA INTERNACION" at bounding box center [472, 173] width 291 height 13
paste input "PACIENTE AYALA ANTONELLA"
type input "DENUNCIA INTERNACION PACIENTE AYALA ANTONELLA"
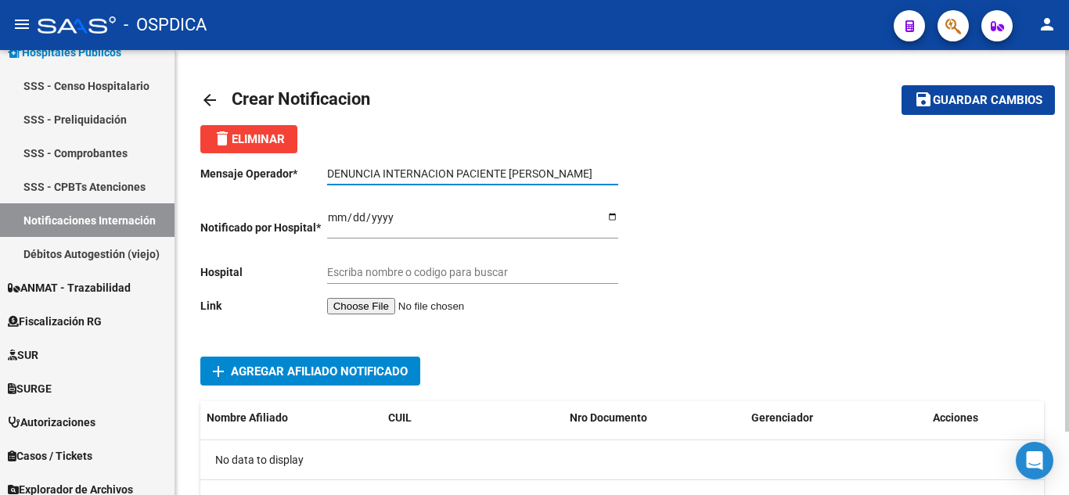
click at [336, 218] on input "Ingresar el fecha" at bounding box center [472, 222] width 291 height 23
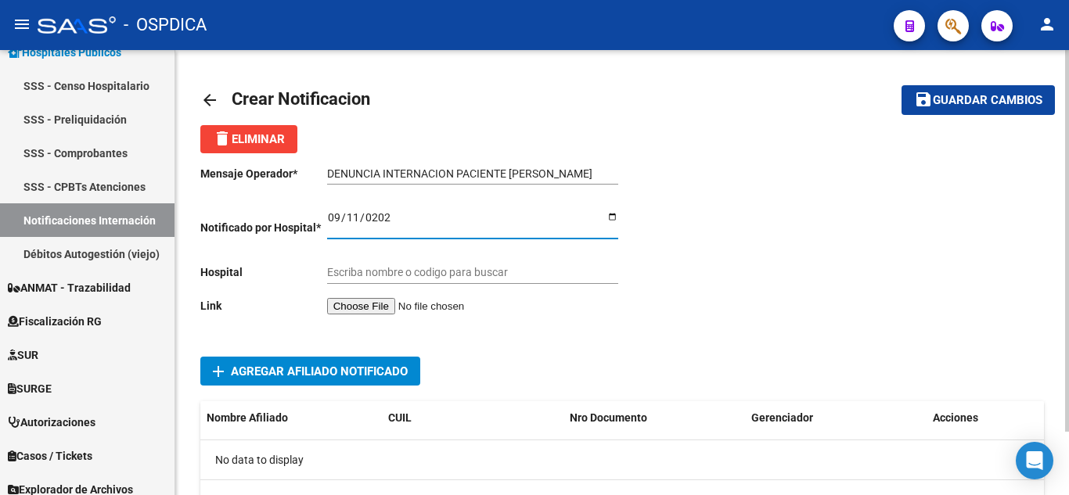
type input "[DATE]"
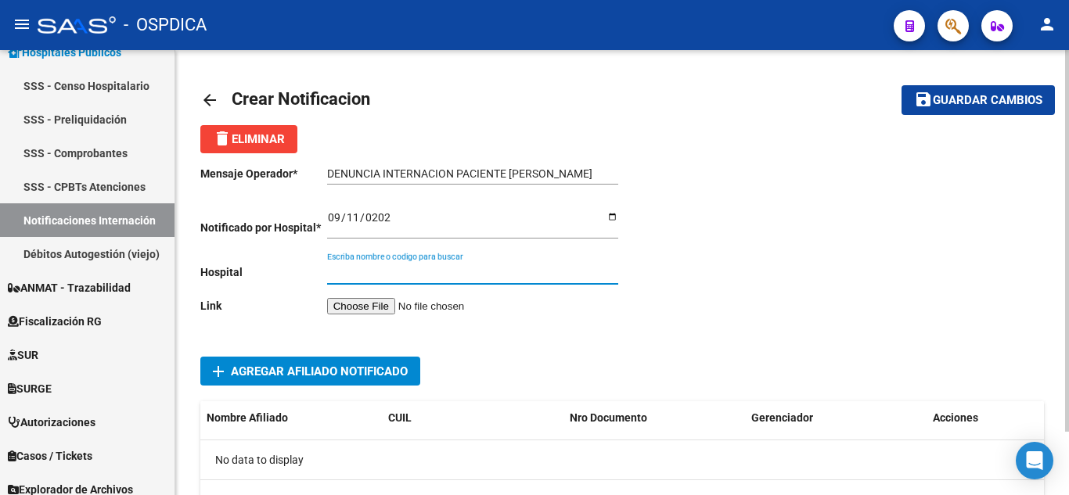
drag, startPoint x: 481, startPoint y: 272, endPoint x: 513, endPoint y: 243, distance: 44.3
click at [481, 272] on input "Escriba nombre o codigo para buscar" at bounding box center [472, 272] width 291 height 13
click at [399, 275] on input "Escriba nombre o codigo para buscar" at bounding box center [472, 272] width 291 height 13
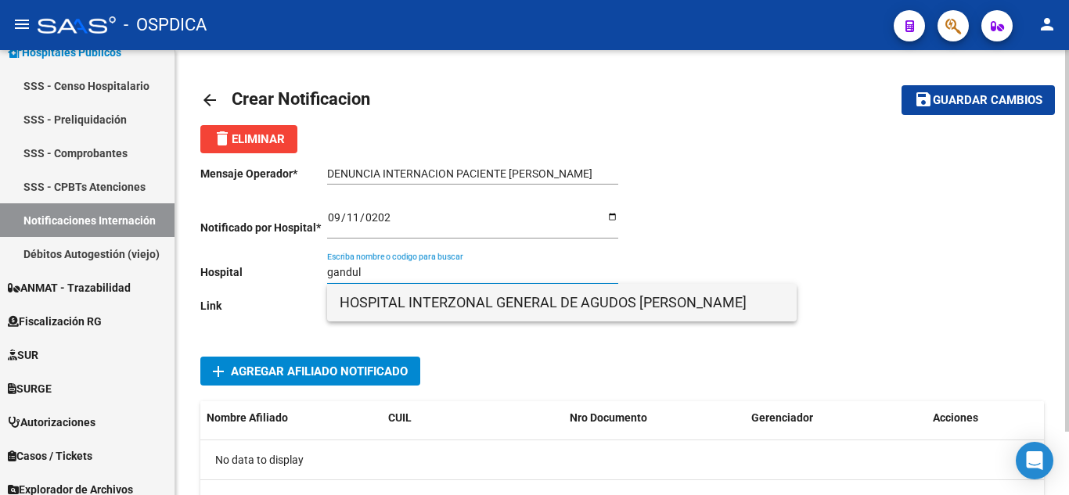
click at [483, 297] on span "HOSPITAL INTERZONAL GENERAL DE AGUDOS LUISA CRAVENNA DE GANDULFO" at bounding box center [562, 303] width 445 height 38
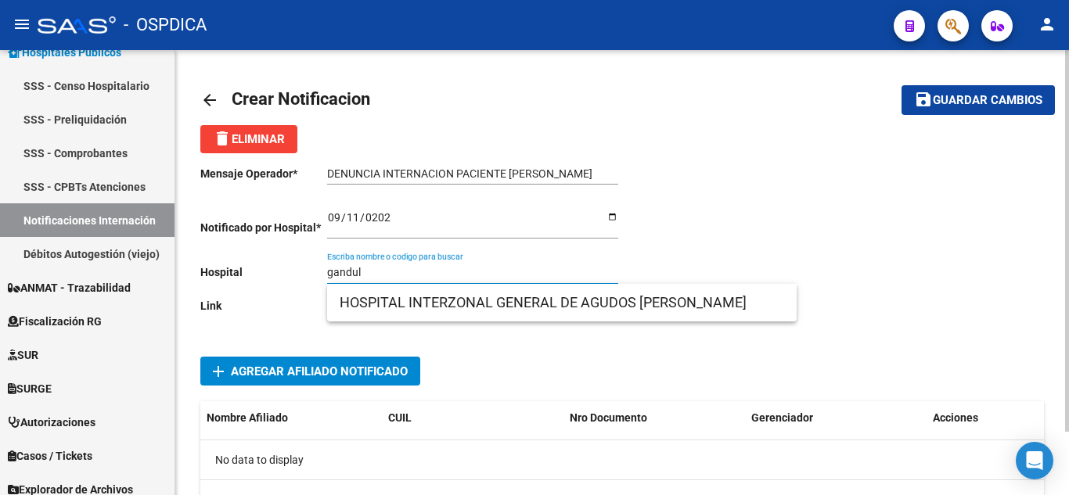
type input "HOSPITAL INTERZONAL GENERAL DE AGUDOS LUISA CRAVENNA DE GANDULFO"
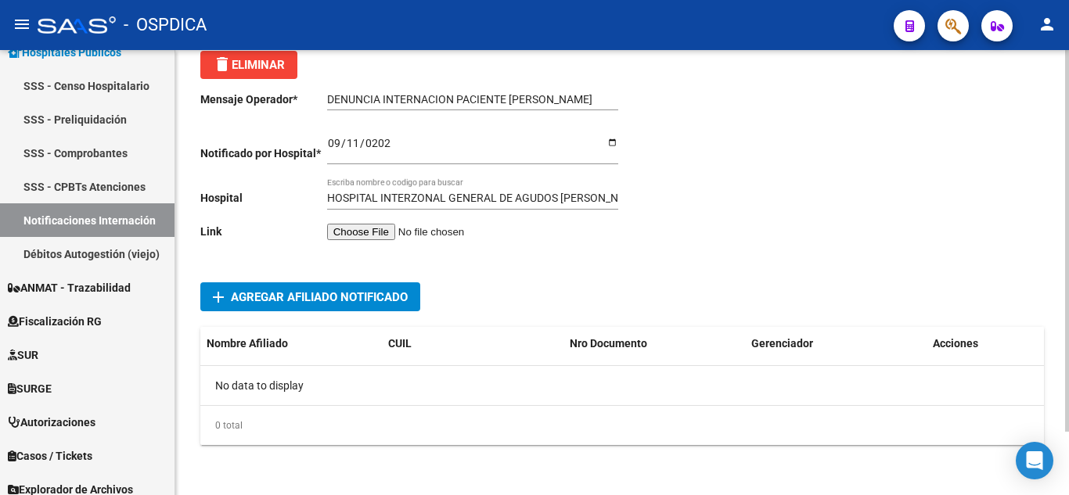
click at [354, 232] on input "file" at bounding box center [426, 232] width 198 height 16
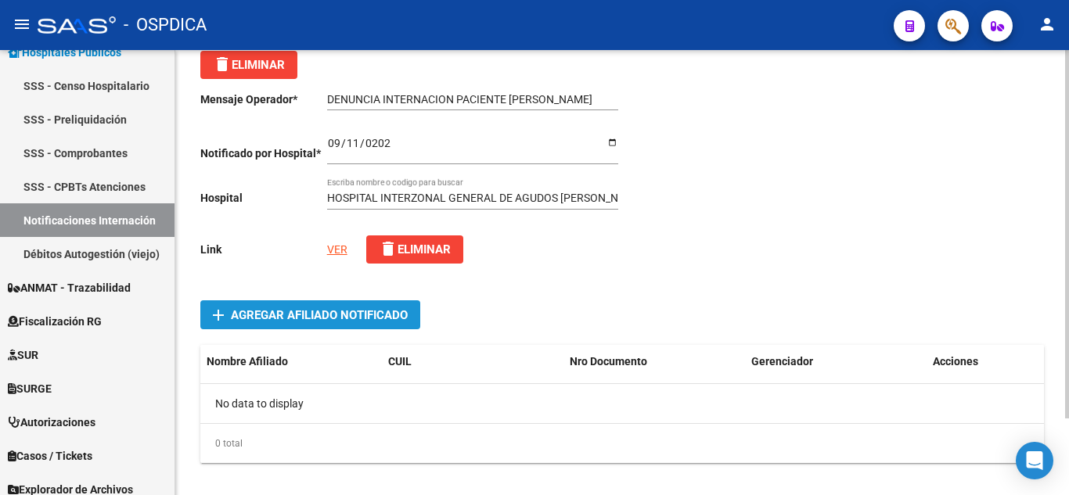
click at [366, 319] on span "Agregar Afiliado Notificado" at bounding box center [319, 315] width 177 height 14
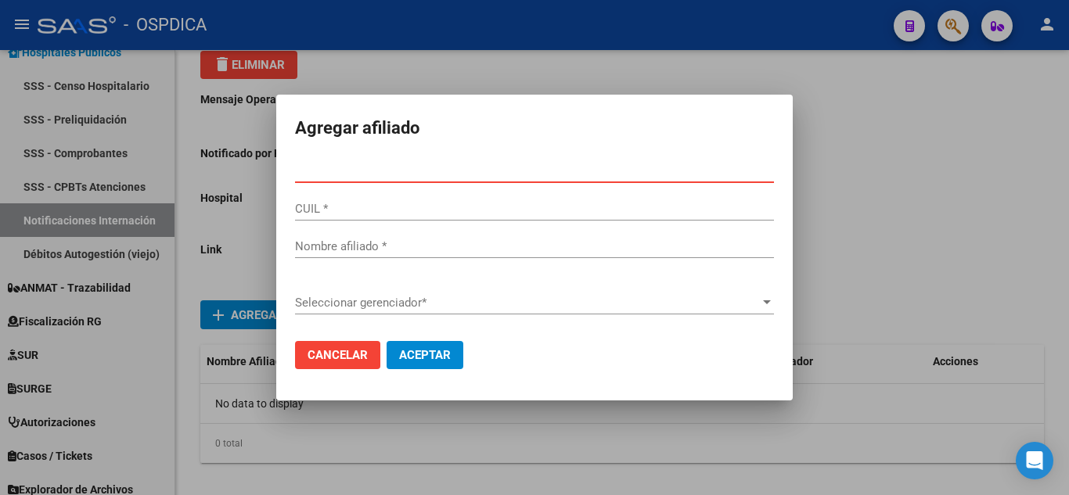
click at [450, 170] on input "Nro Documento *" at bounding box center [534, 171] width 479 height 14
paste input "46892276"
type input "46892276"
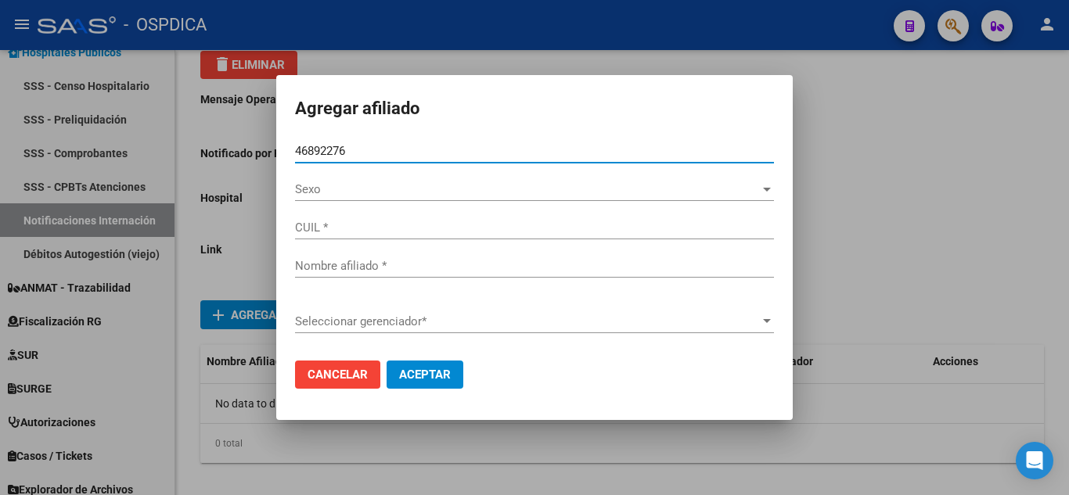
type input "27468922768"
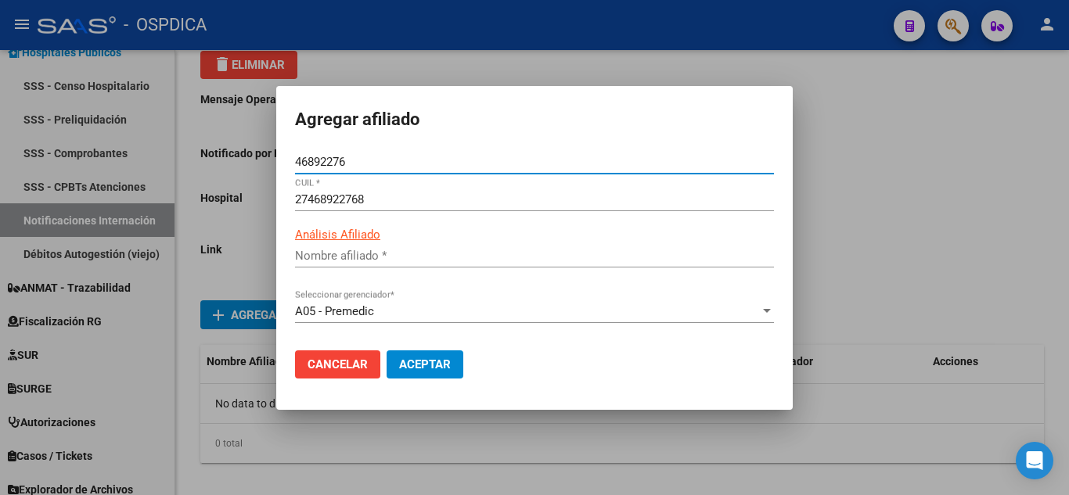
type input "AYALA ANTONELLA SOLEDAD"
type input "46892276"
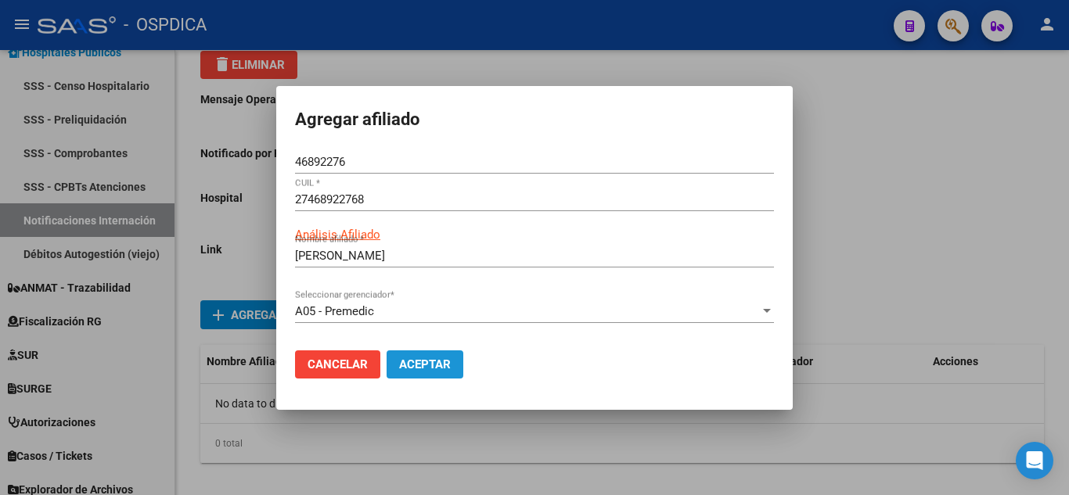
click at [445, 363] on span "Aceptar" at bounding box center [425, 365] width 52 height 14
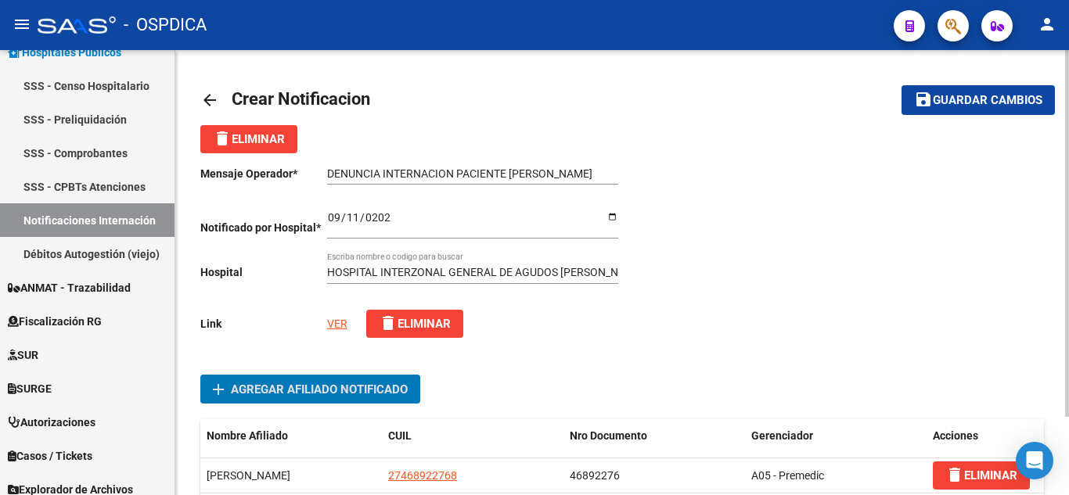
click at [983, 98] on span "Guardar cambios" at bounding box center [988, 101] width 110 height 14
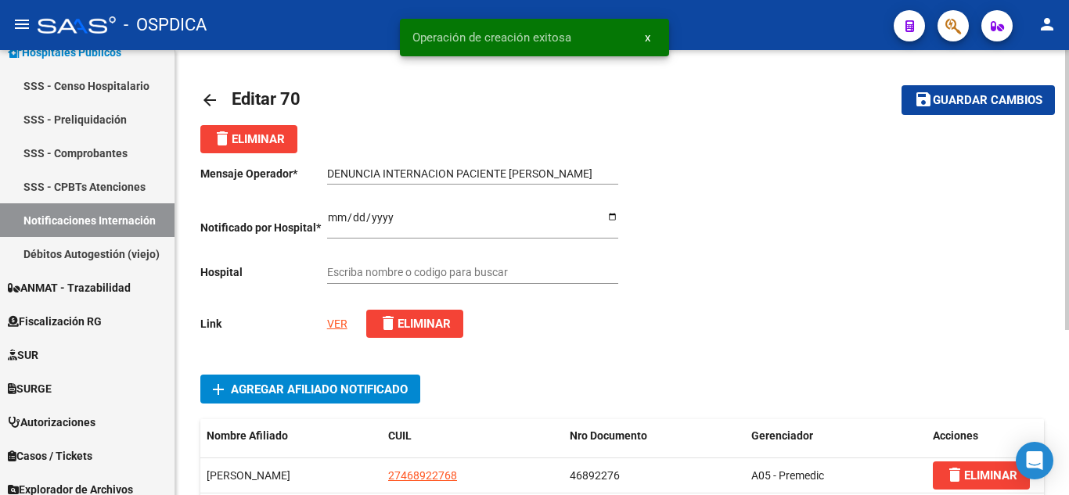
type input "HOSPITAL INTERZONAL GENERAL DE AGUDOS LUISA CRAVENNA DE GANDULFO"
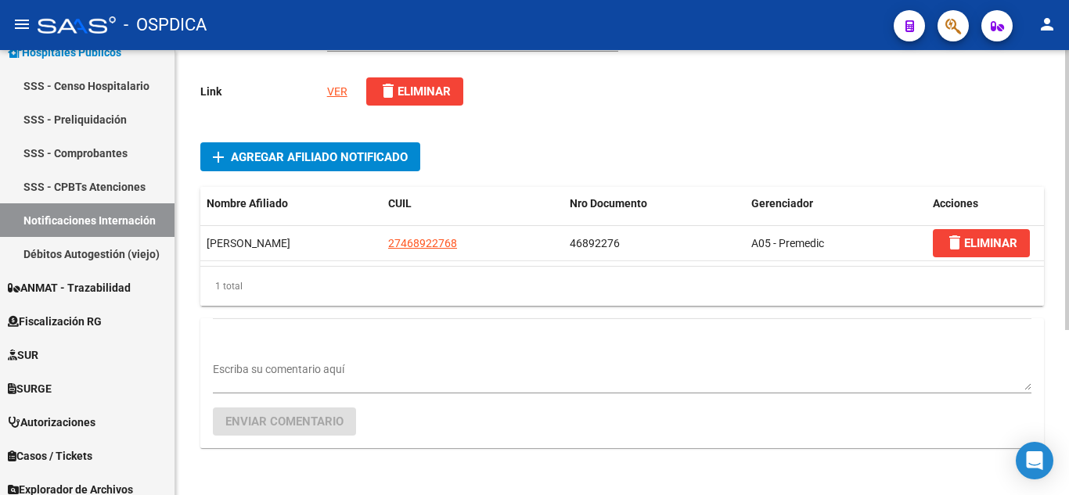
scroll to position [262, 0]
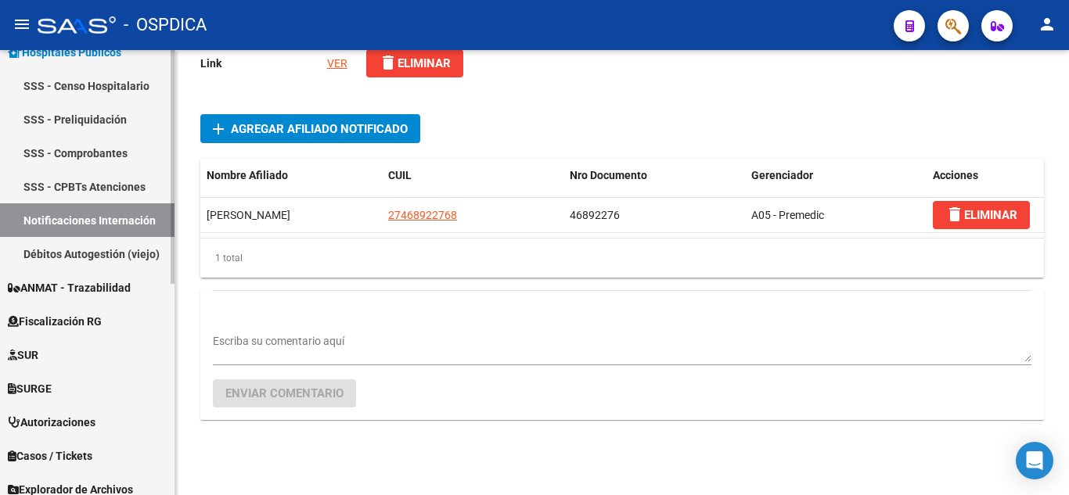
click at [35, 207] on link "Notificaciones Internación" at bounding box center [87, 220] width 175 height 34
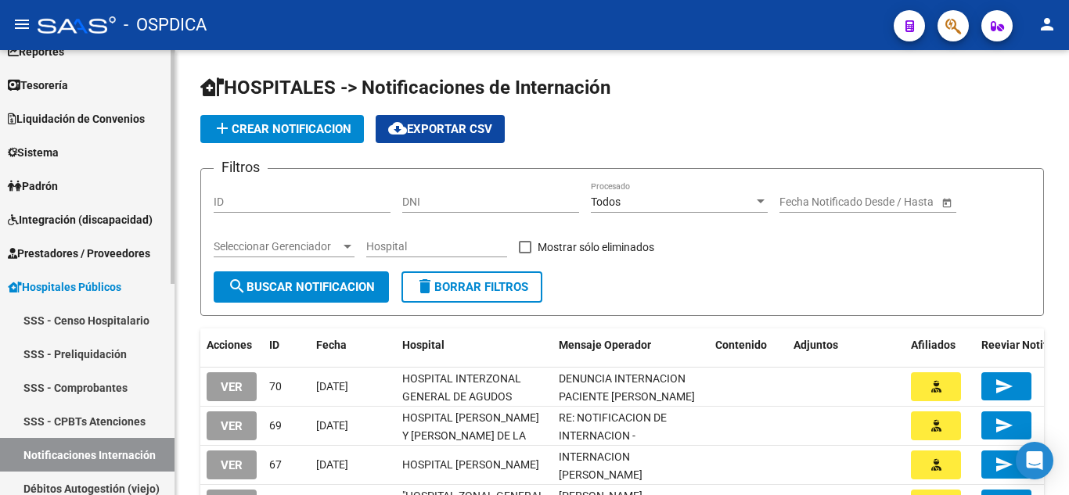
scroll to position [11, 0]
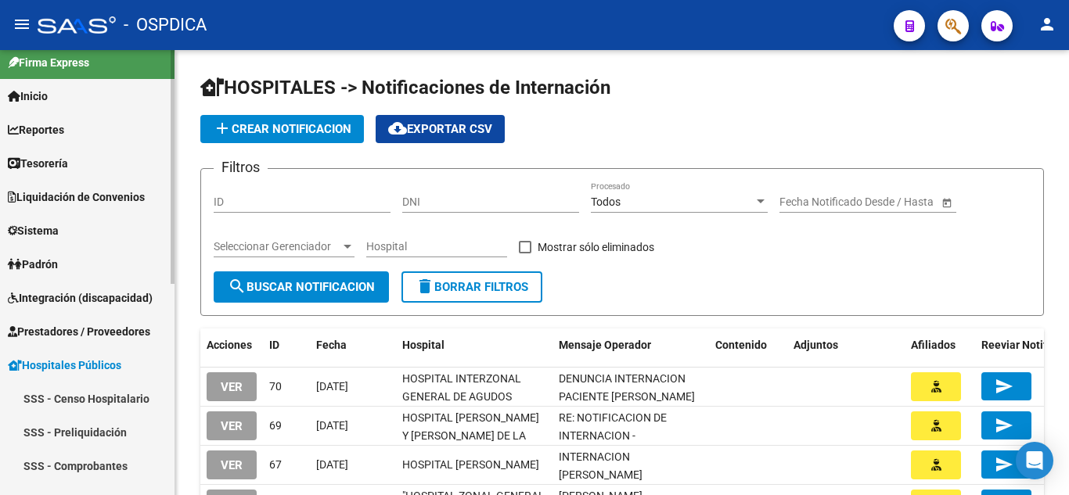
click at [110, 330] on span "Prestadores / Proveedores" at bounding box center [79, 331] width 142 height 17
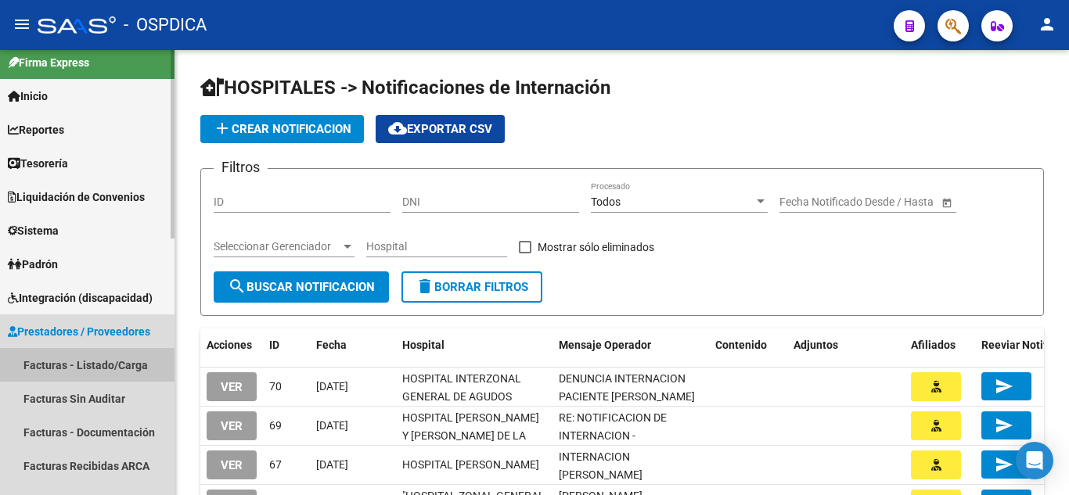
click at [105, 362] on link "Facturas - Listado/Carga" at bounding box center [87, 365] width 175 height 34
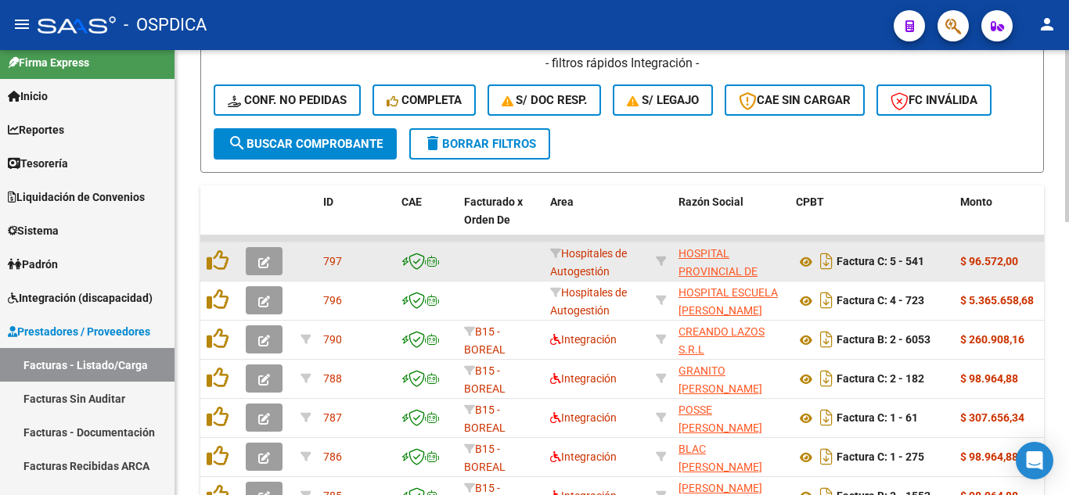
scroll to position [470, 0]
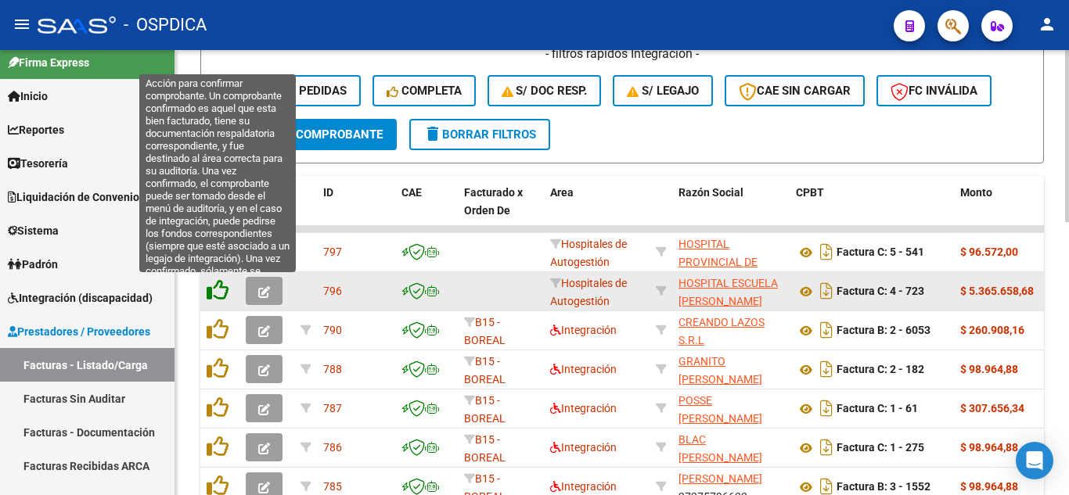
click at [222, 286] on icon at bounding box center [218, 290] width 22 height 22
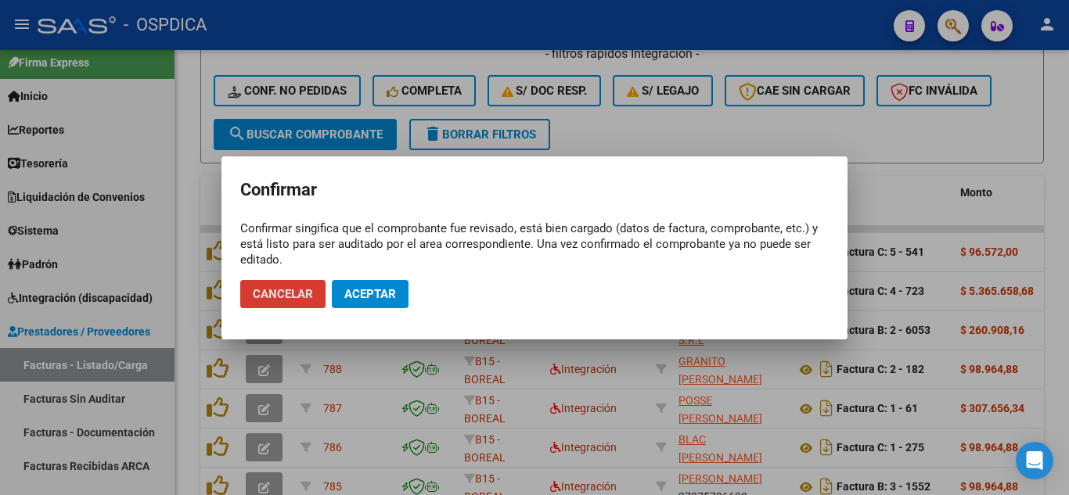
click at [380, 292] on span "Aceptar" at bounding box center [370, 294] width 52 height 14
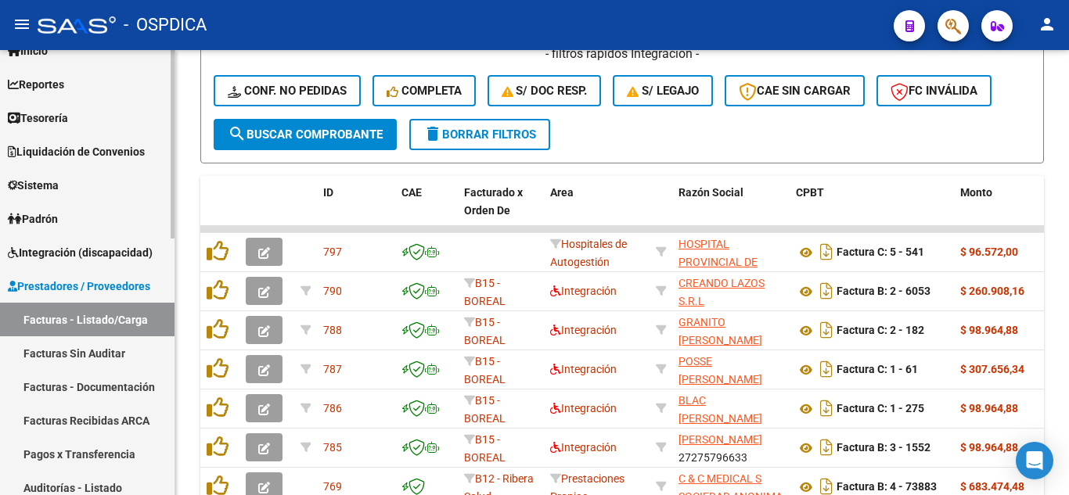
scroll to position [167, 0]
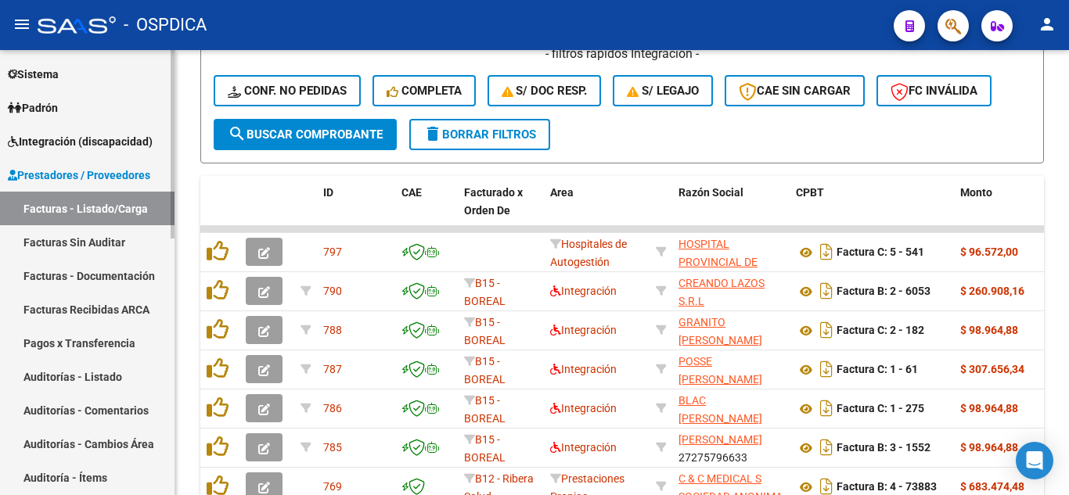
click at [90, 240] on link "Facturas Sin Auditar" at bounding box center [87, 242] width 175 height 34
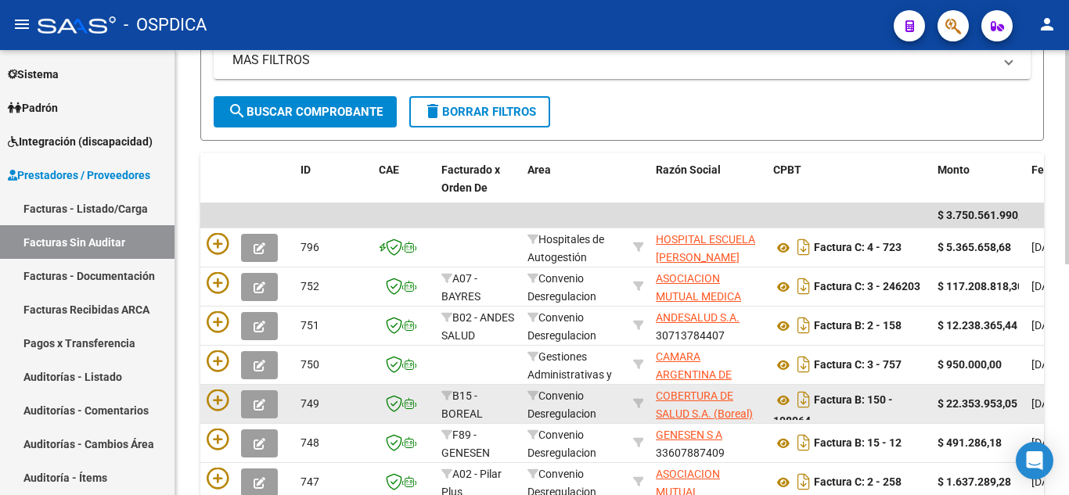
scroll to position [235, 0]
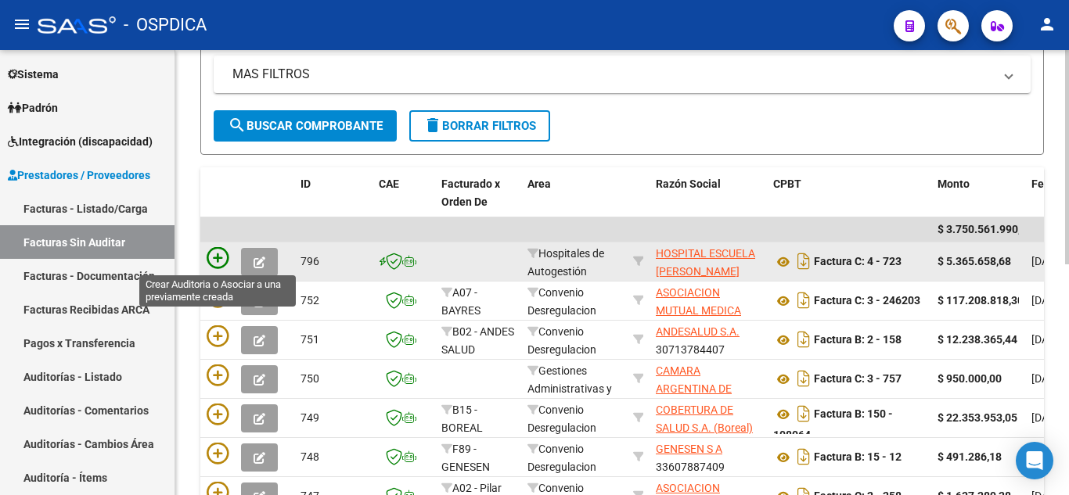
click at [216, 250] on icon at bounding box center [218, 258] width 22 height 22
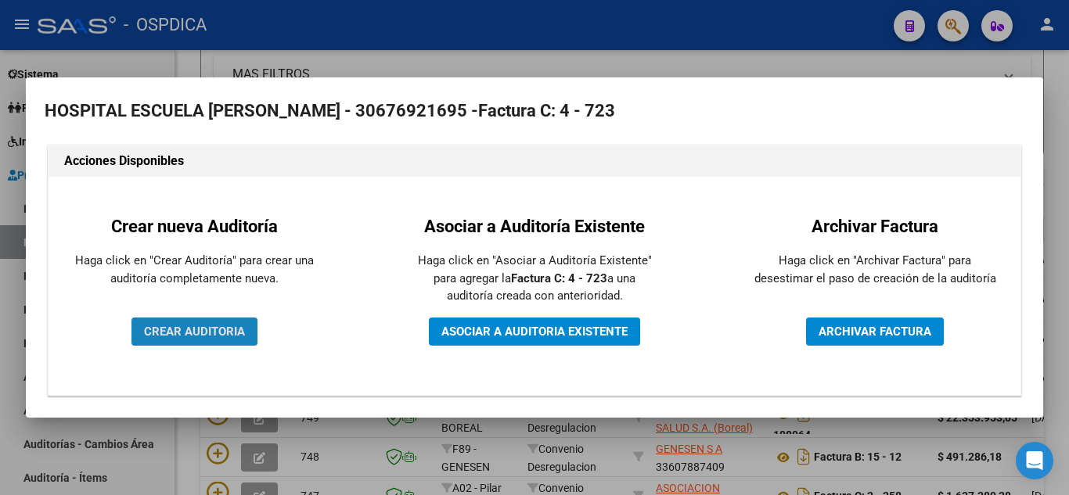
click at [220, 331] on span "CREAR AUDITORIA" at bounding box center [194, 332] width 101 height 14
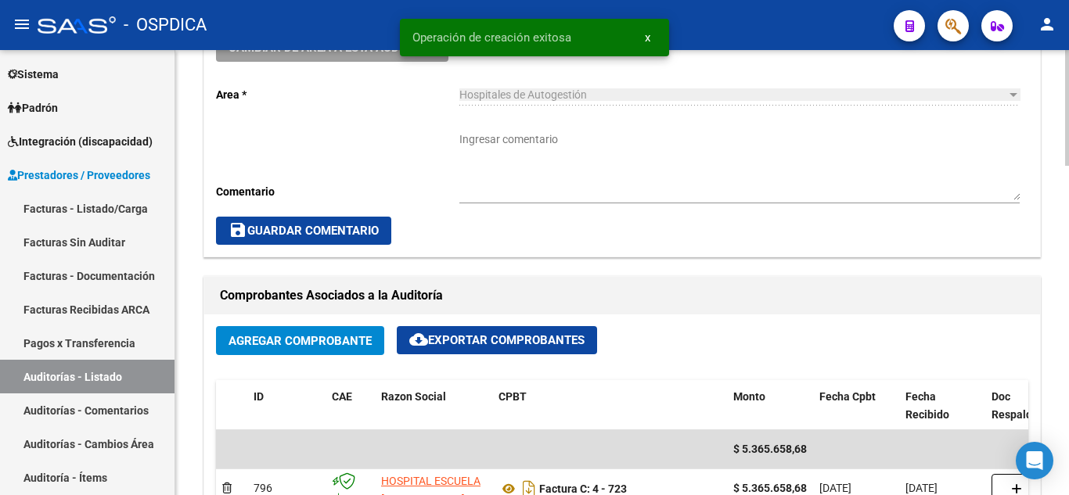
scroll to position [626, 0]
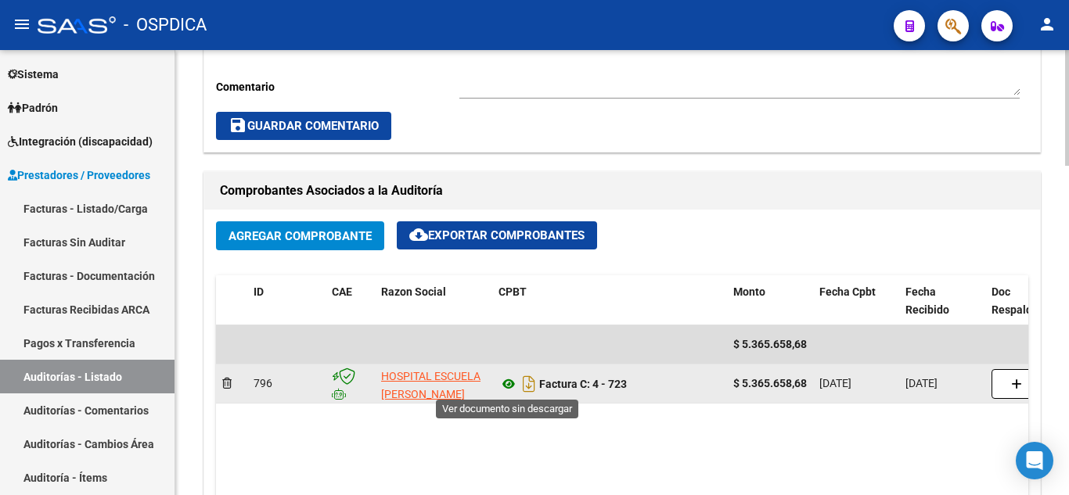
click at [515, 383] on icon at bounding box center [509, 384] width 20 height 19
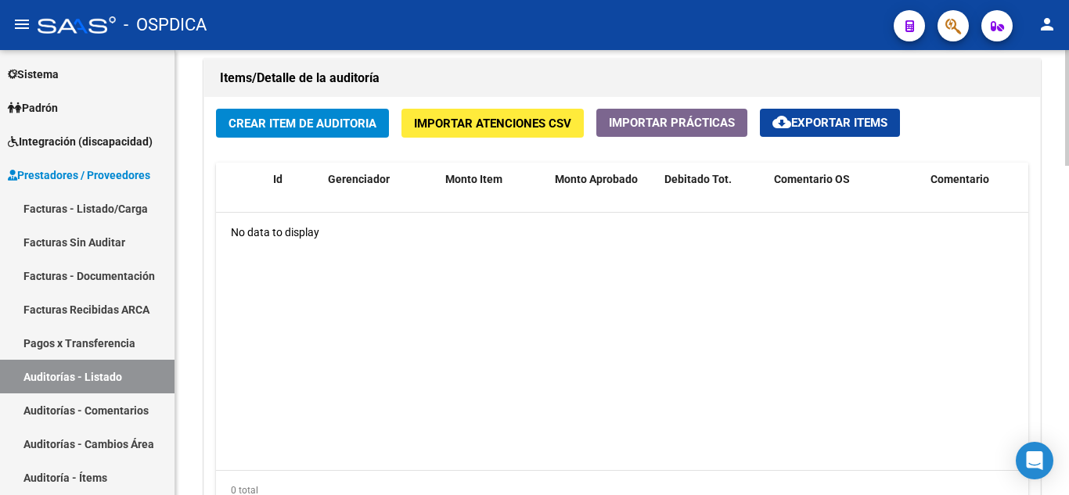
scroll to position [1096, 0]
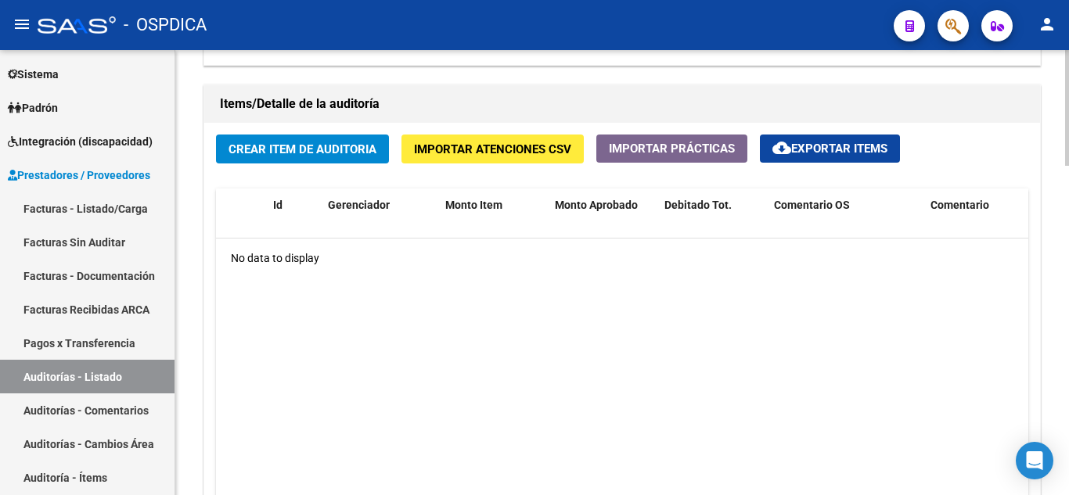
click at [323, 150] on span "Crear Item de Auditoria" at bounding box center [303, 149] width 148 height 14
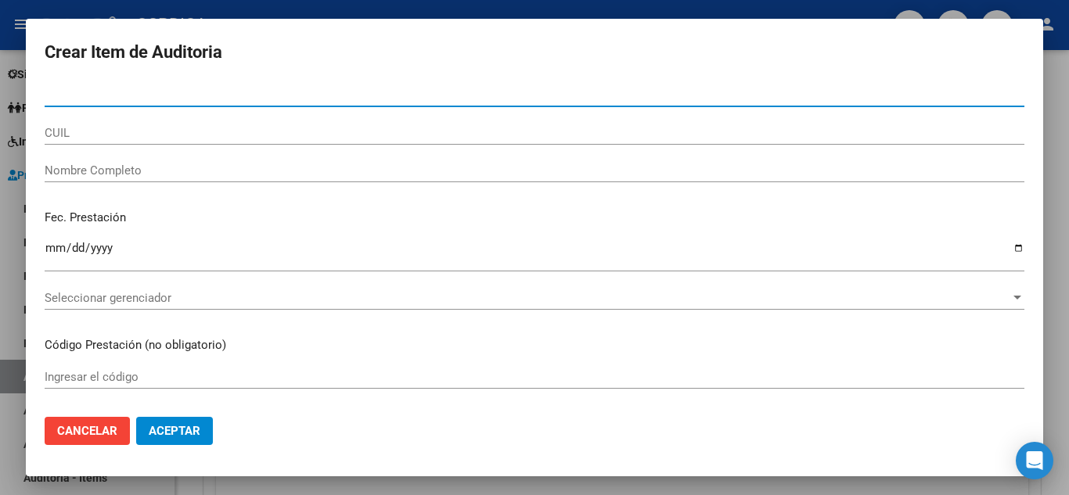
click at [326, 90] on input "Nro Documento" at bounding box center [535, 95] width 980 height 14
type input "3"
type input "3.2"
type input "3"
type input "32295857"
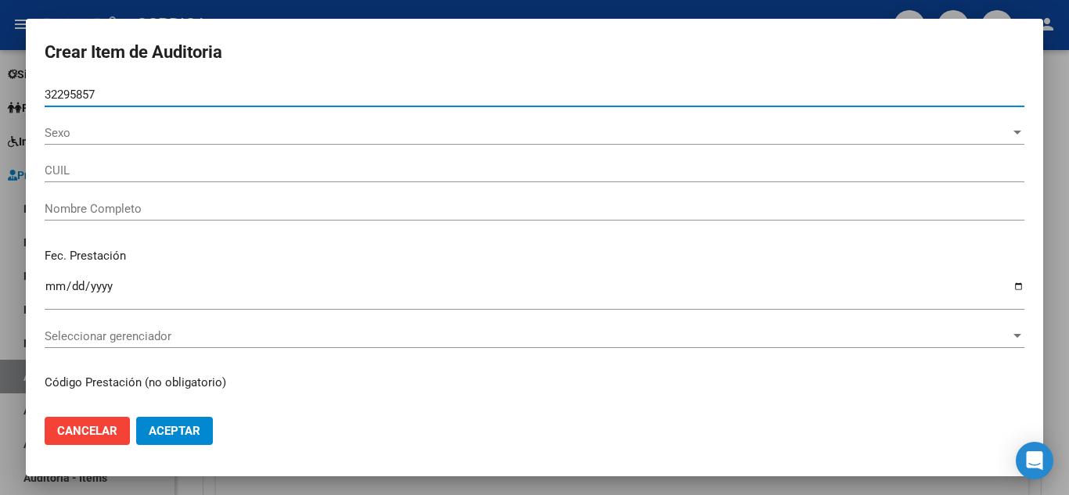
type input "23322958579"
type input "ZALAZAR JUAN CARLOS -"
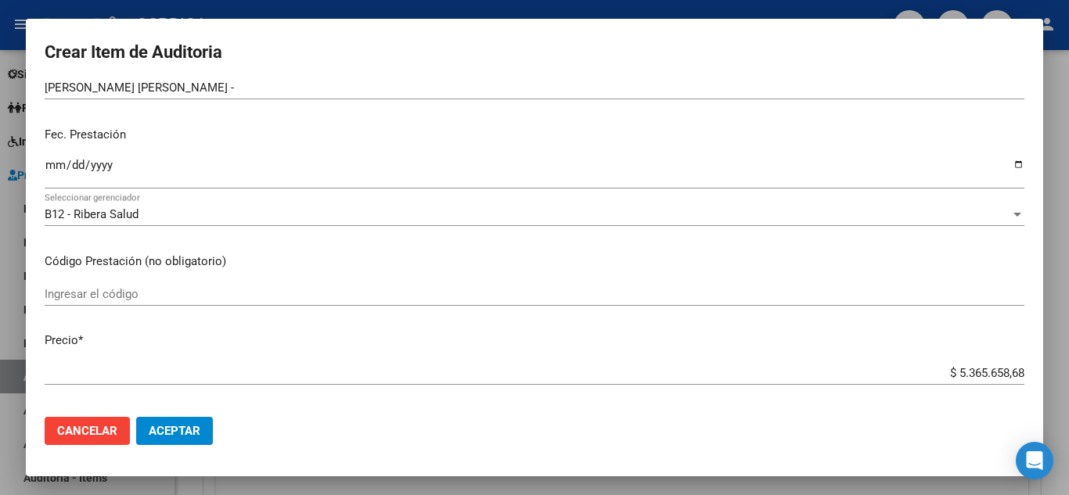
scroll to position [157, 0]
type input "32295857"
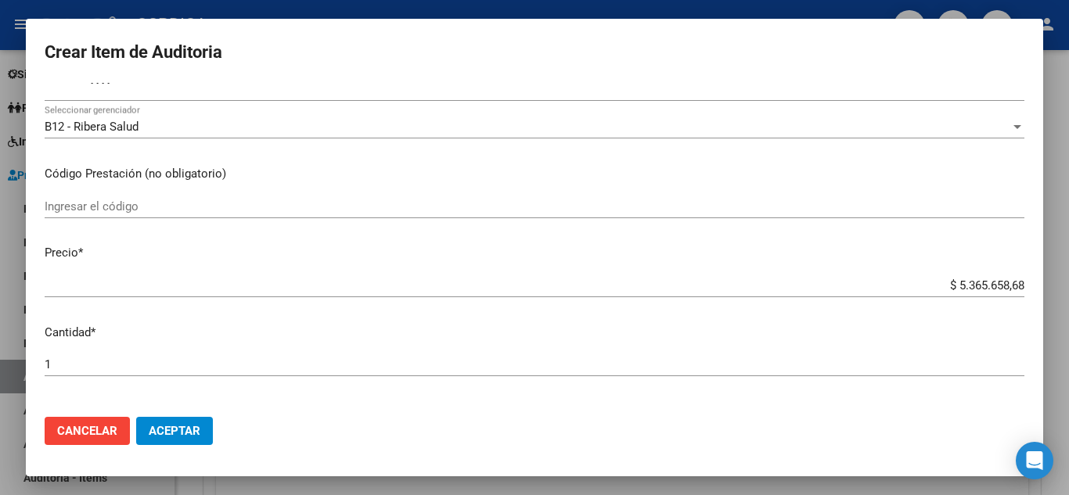
scroll to position [0, 0]
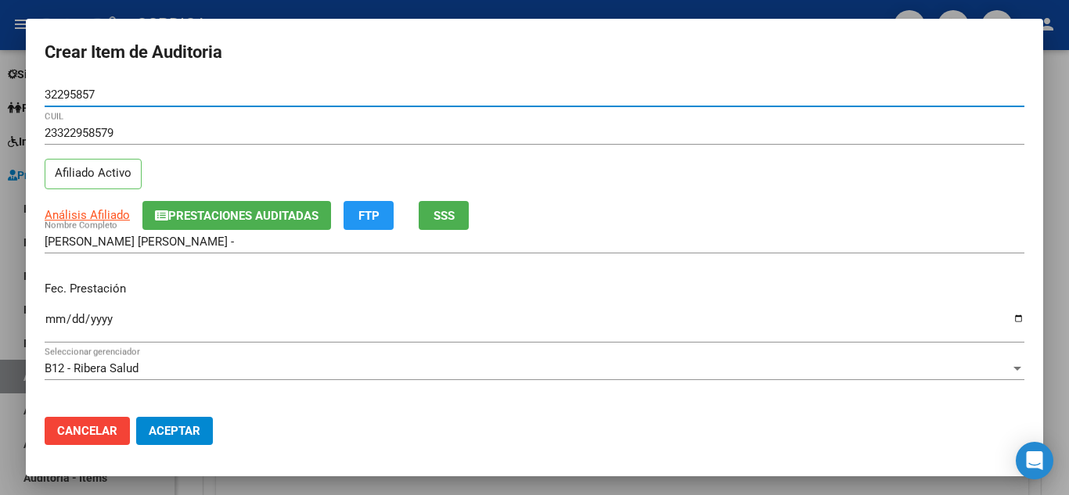
click at [52, 311] on div "Ingresar la fecha" at bounding box center [535, 326] width 980 height 34
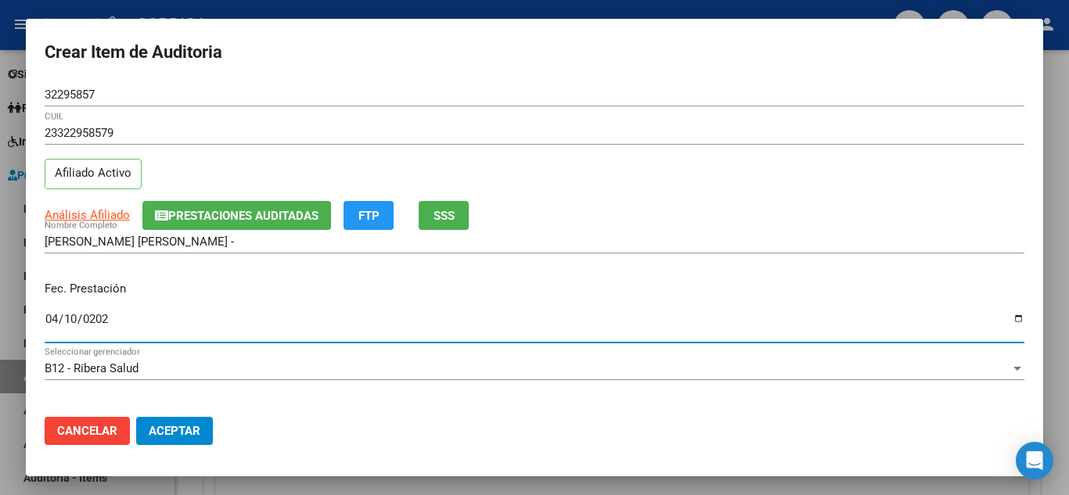
type input "[DATE]"
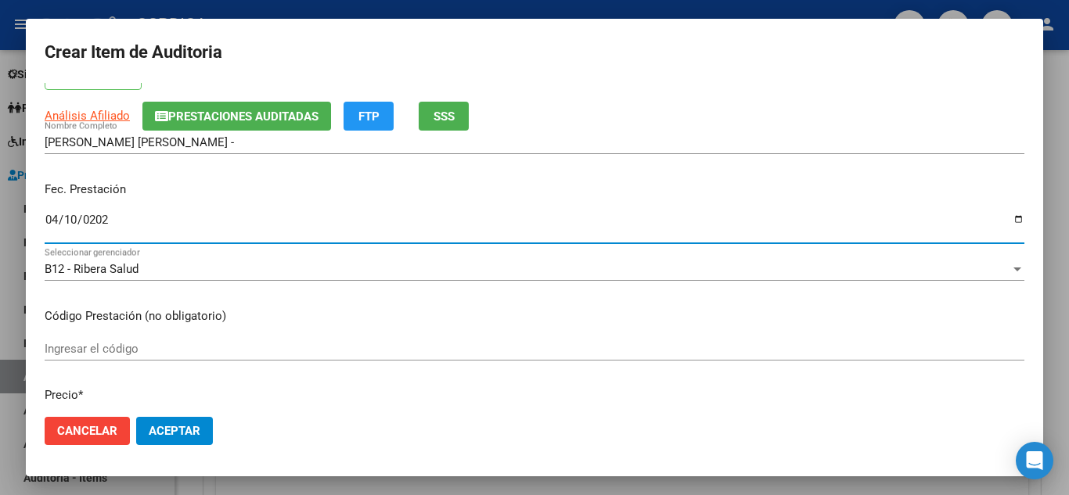
scroll to position [78, 0]
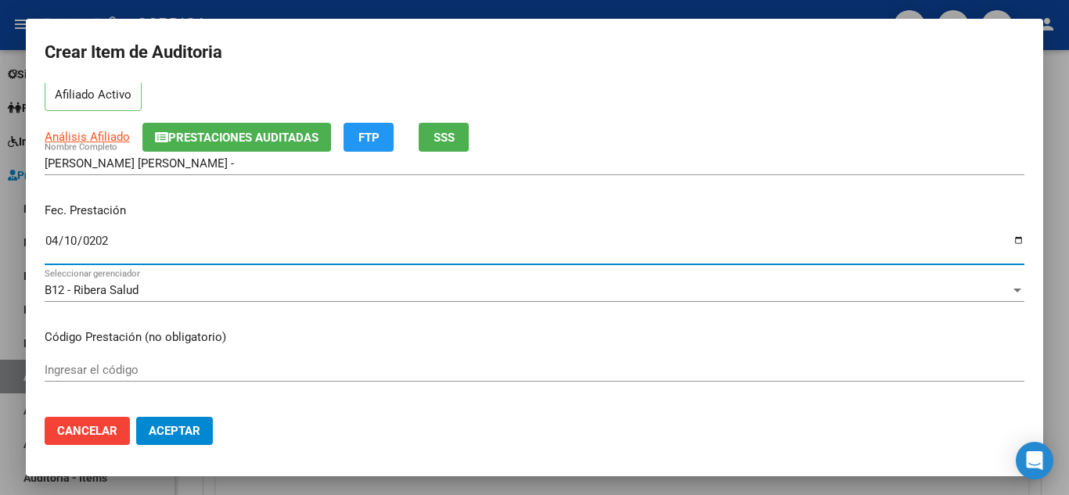
click at [244, 374] on input "Ingresar el código" at bounding box center [535, 370] width 980 height 14
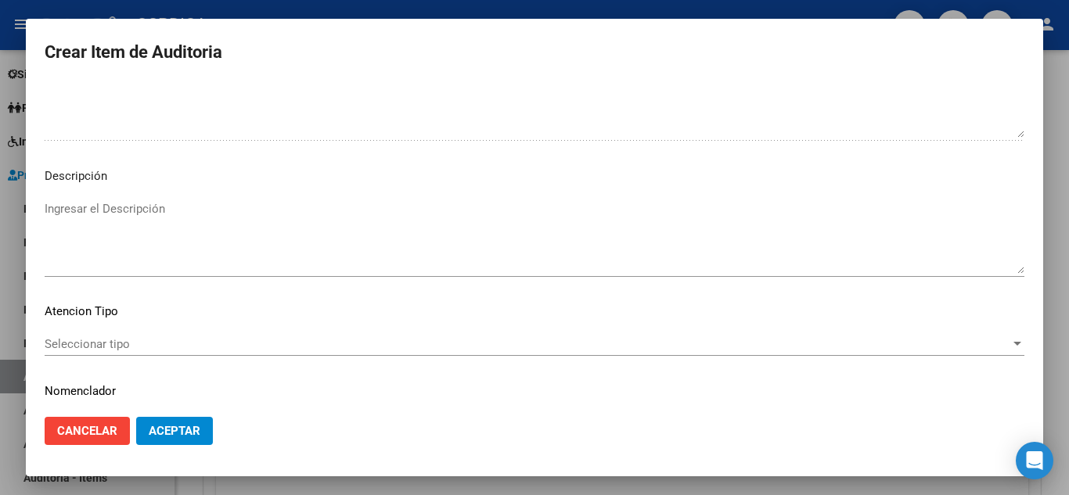
scroll to position [1088, 0]
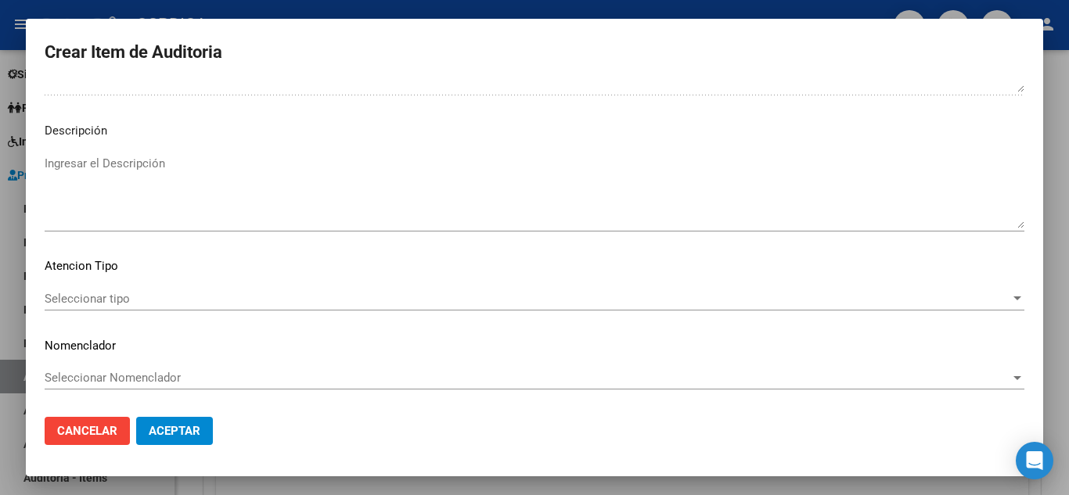
type input "32010 3600 3600 3705 3706 5010 4110 L109 4010"
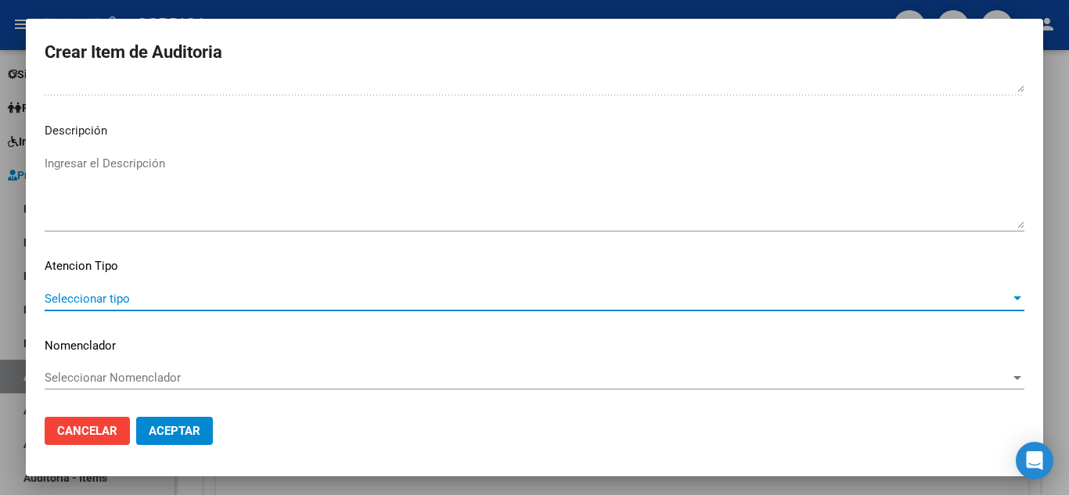
click at [101, 295] on span "Seleccionar tipo" at bounding box center [528, 299] width 966 height 14
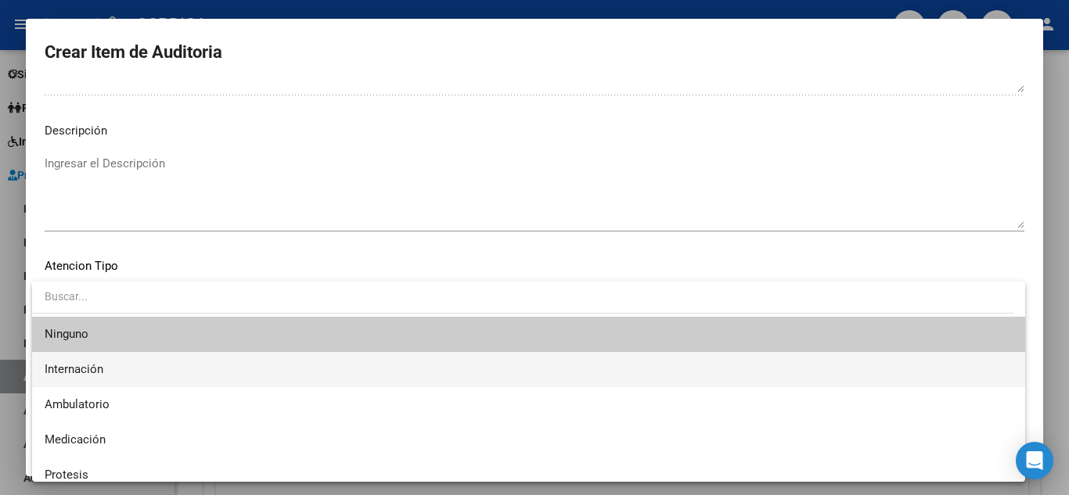
click at [135, 366] on span "Internación" at bounding box center [529, 369] width 968 height 35
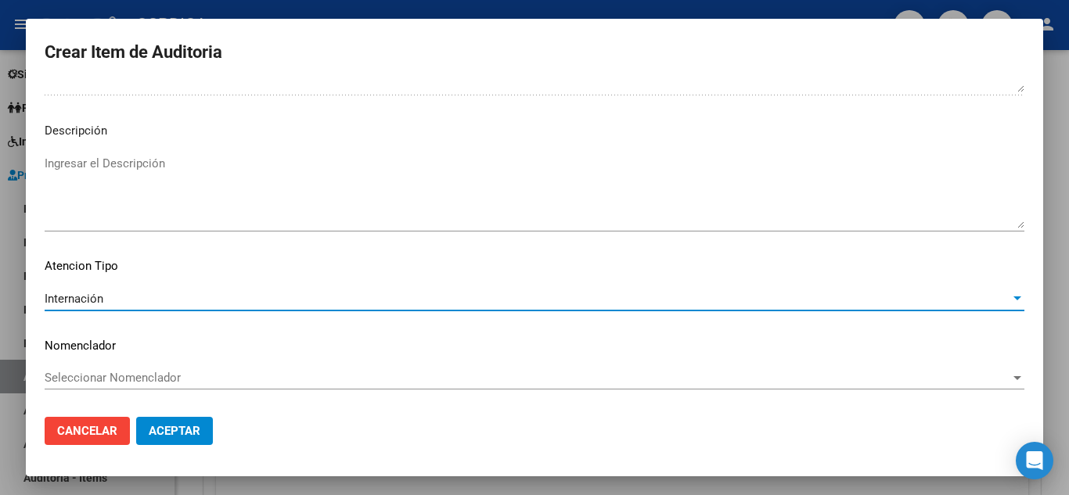
click at [176, 432] on span "Aceptar" at bounding box center [175, 431] width 52 height 14
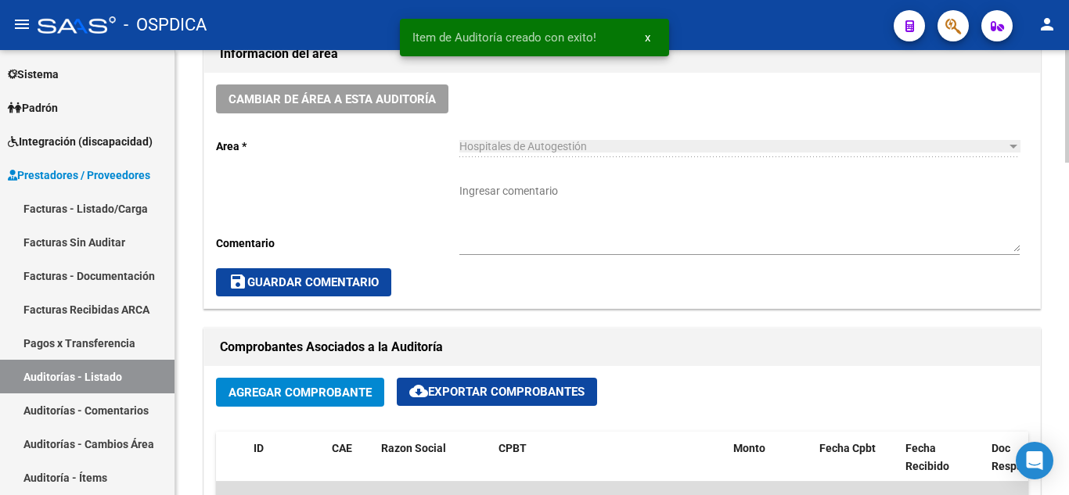
scroll to position [0, 0]
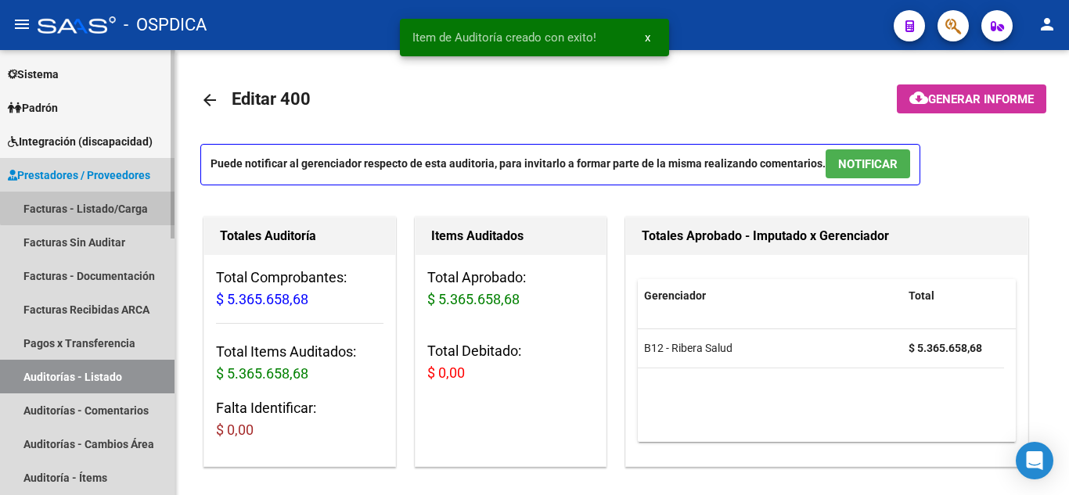
click at [92, 202] on link "Facturas - Listado/Carga" at bounding box center [87, 209] width 175 height 34
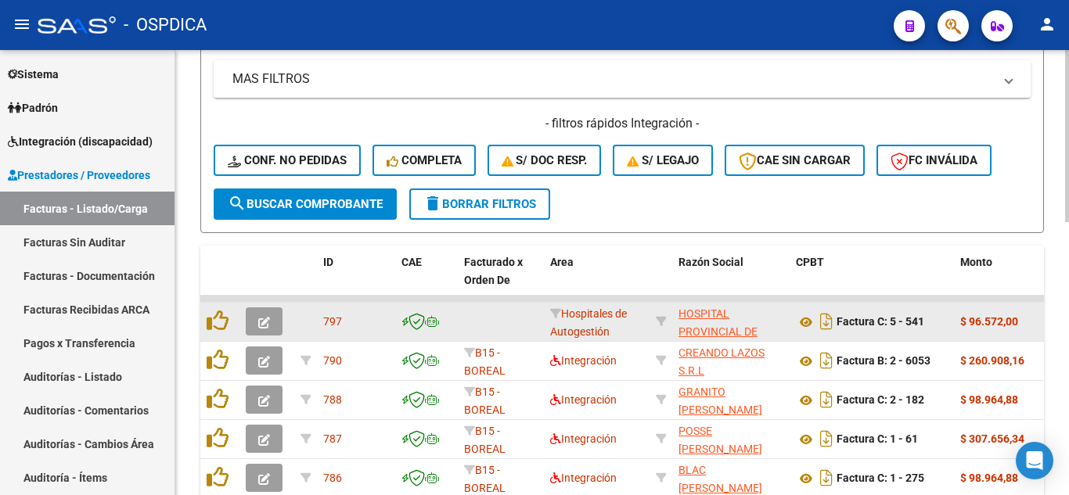
scroll to position [470, 0]
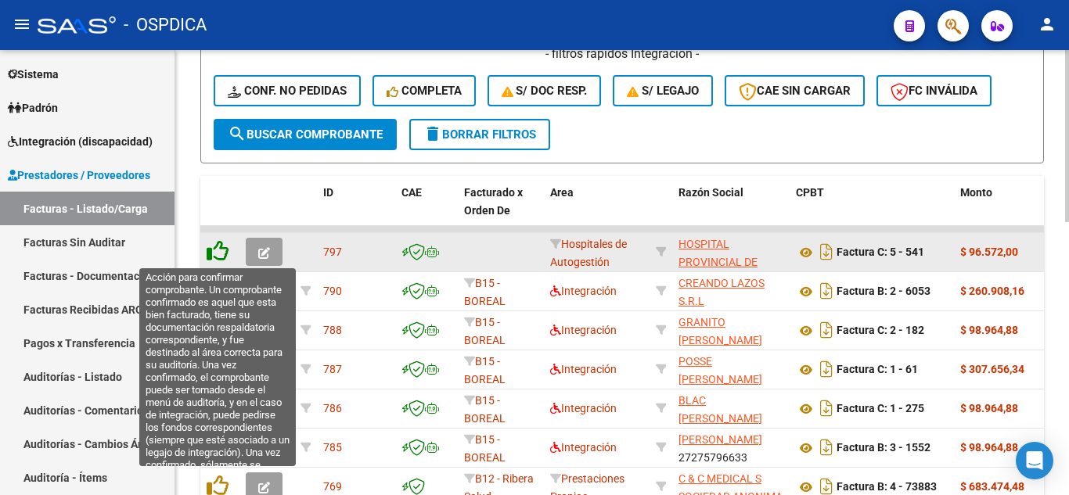
click at [226, 250] on icon at bounding box center [218, 251] width 22 height 22
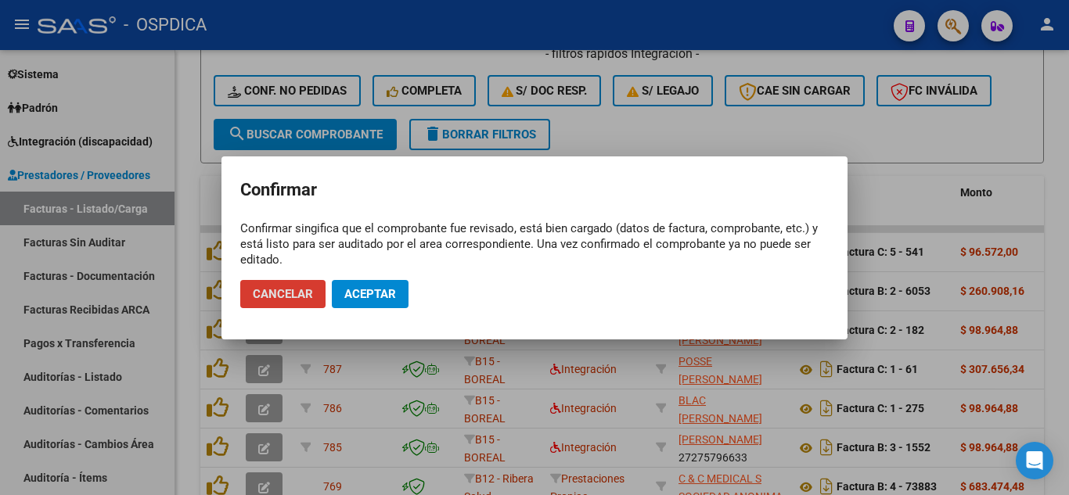
click at [379, 297] on span "Aceptar" at bounding box center [370, 294] width 52 height 14
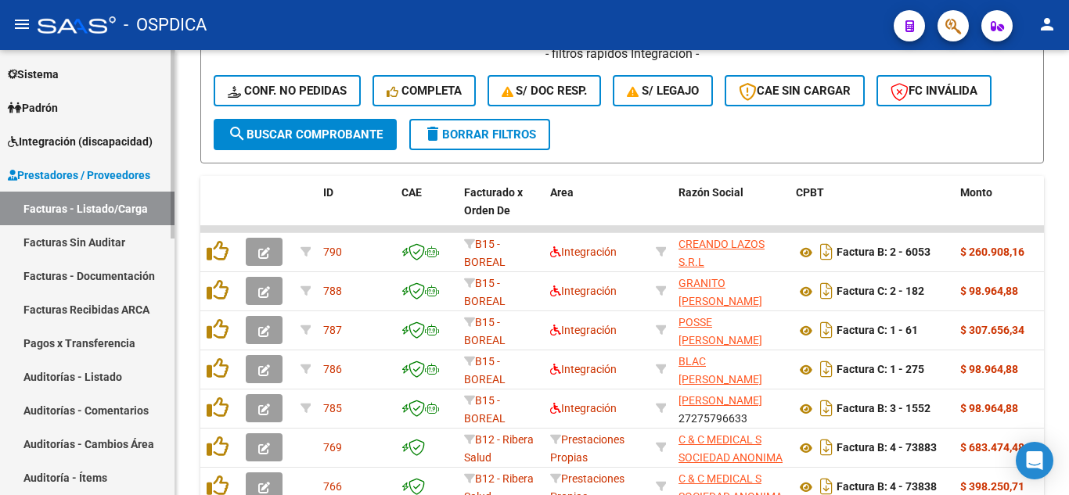
scroll to position [626, 0]
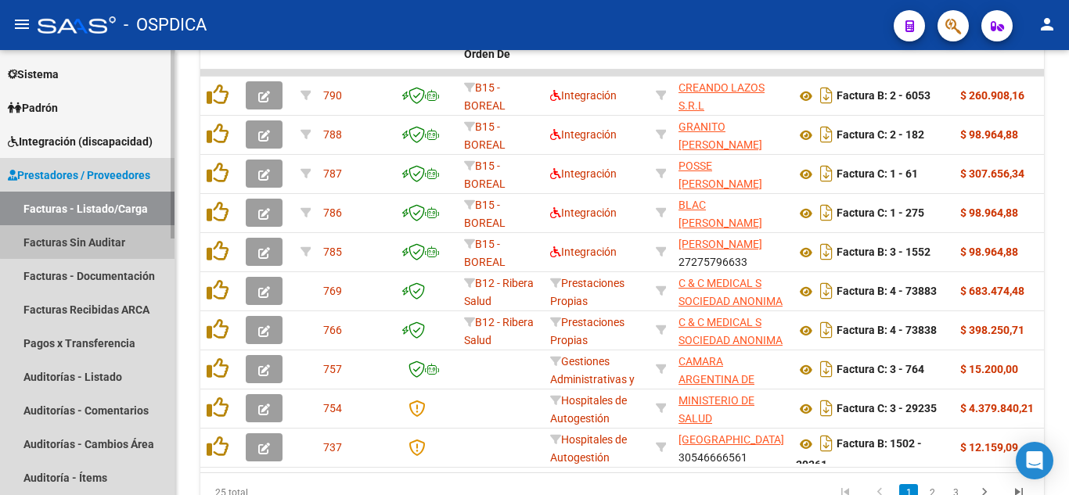
click at [96, 241] on link "Facturas Sin Auditar" at bounding box center [87, 242] width 175 height 34
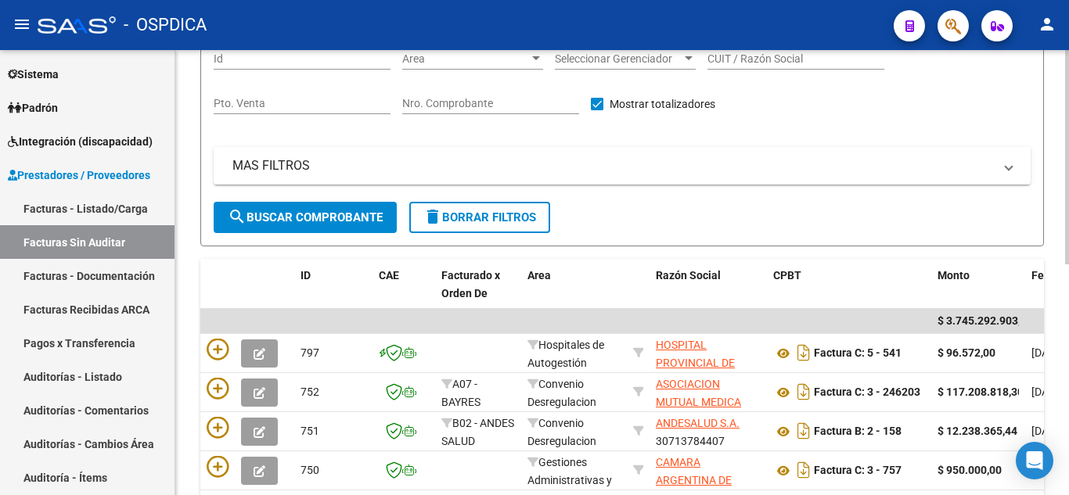
scroll to position [246, 0]
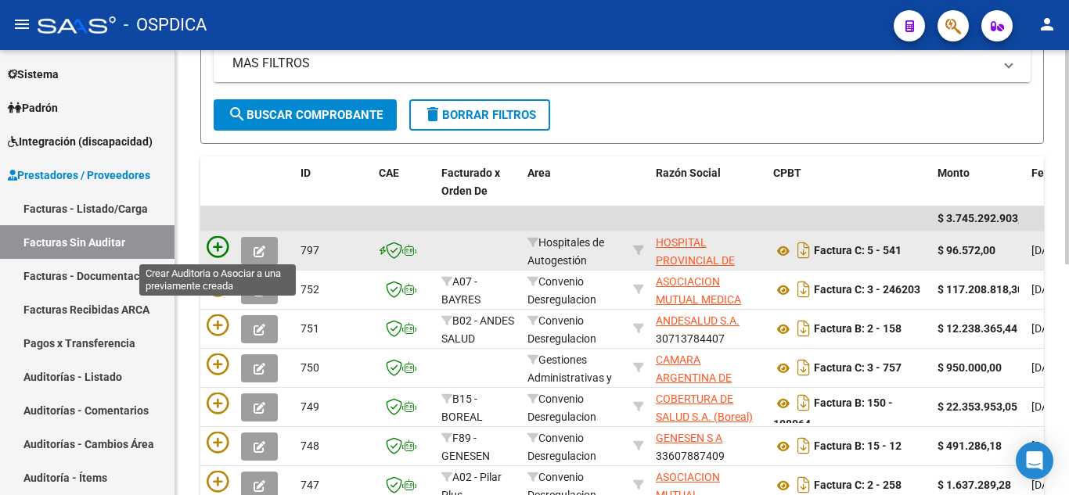
click at [222, 242] on icon at bounding box center [218, 247] width 22 height 22
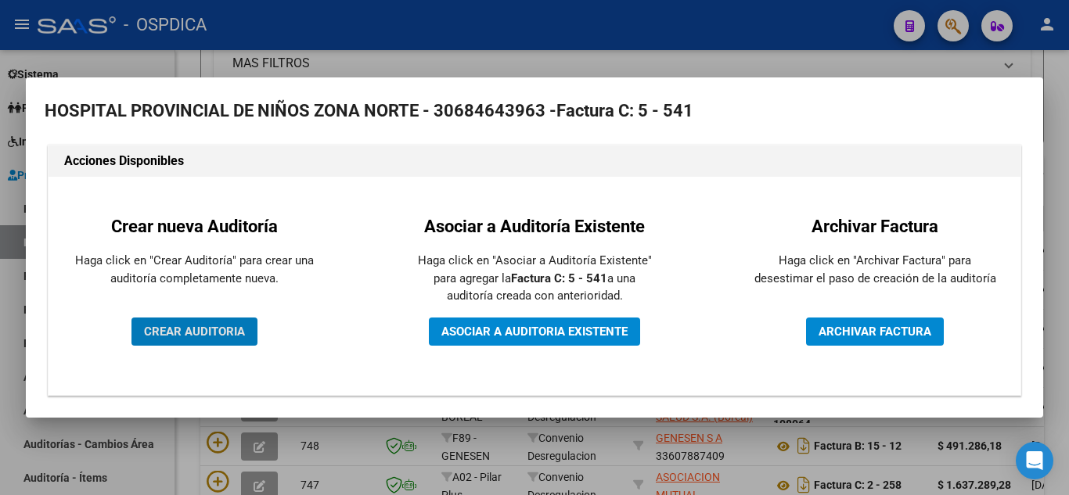
click at [180, 329] on span "CREAR AUDITORIA" at bounding box center [194, 332] width 101 height 14
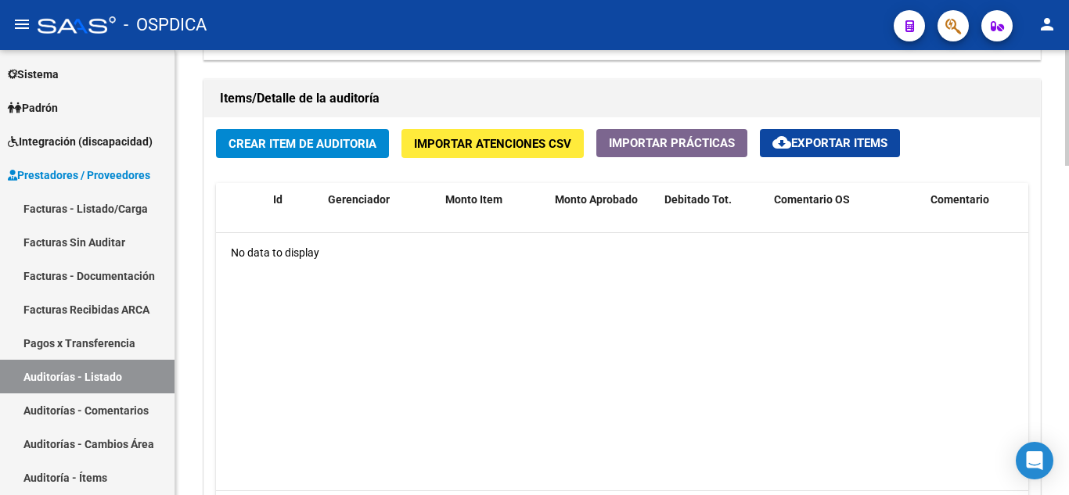
scroll to position [1096, 0]
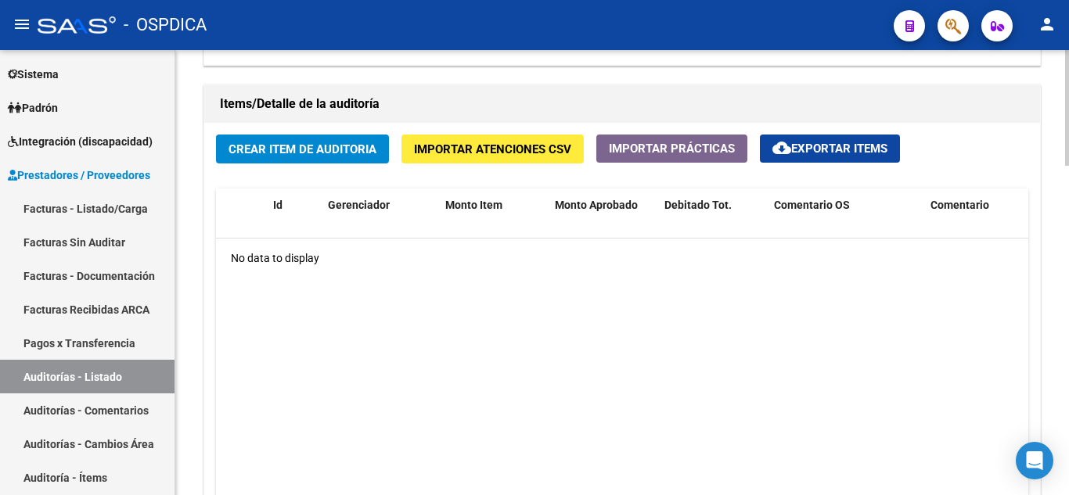
click at [347, 149] on span "Crear Item de Auditoria" at bounding box center [303, 149] width 148 height 14
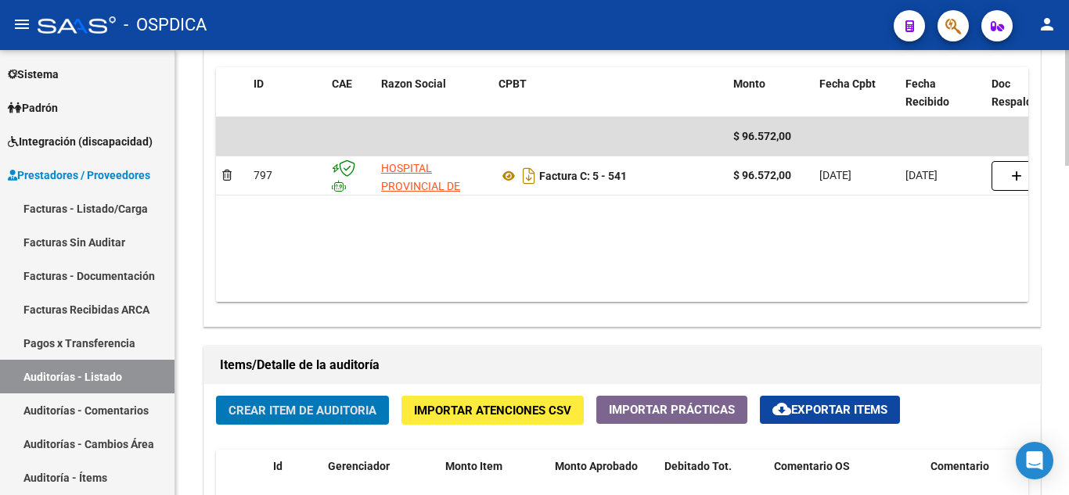
scroll to position [783, 0]
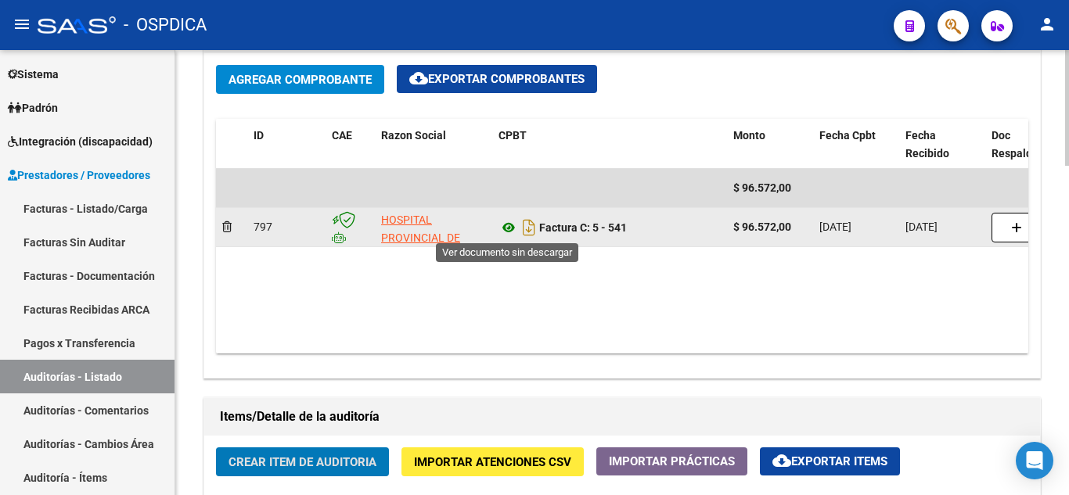
click at [507, 230] on icon at bounding box center [509, 227] width 20 height 19
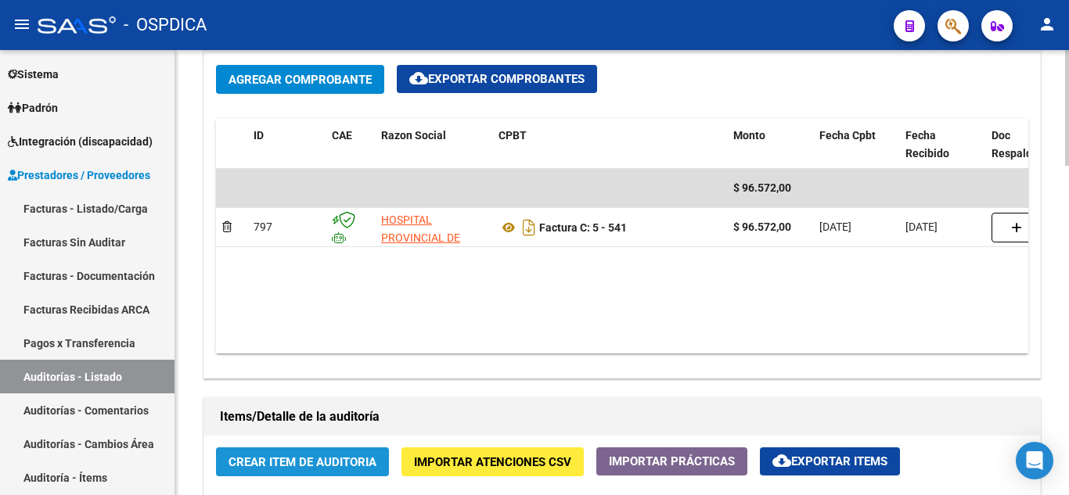
click at [334, 464] on span "Crear Item de Auditoria" at bounding box center [303, 462] width 148 height 14
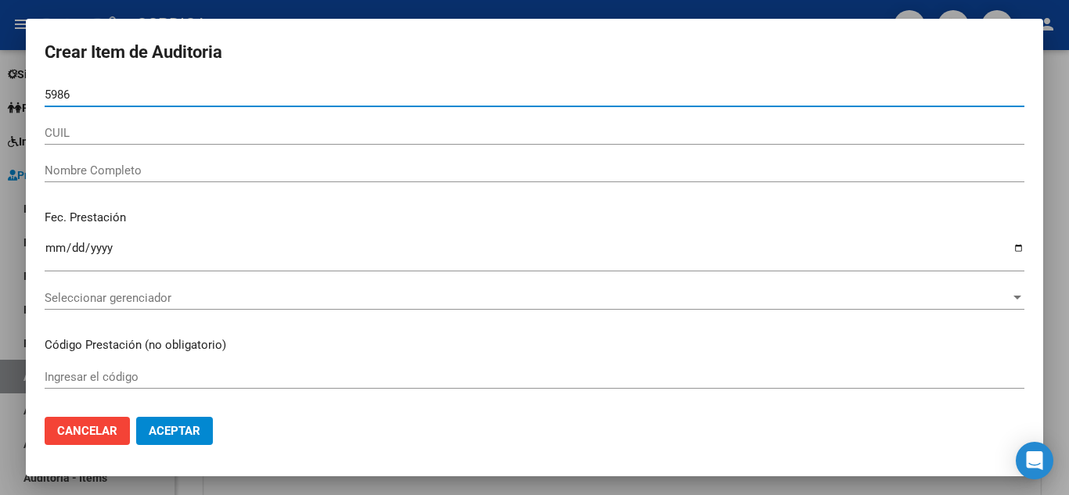
click at [276, 88] on input "5986" at bounding box center [535, 95] width 980 height 14
type input "5"
click at [239, 97] on input "8616" at bounding box center [535, 95] width 980 height 14
type input "8"
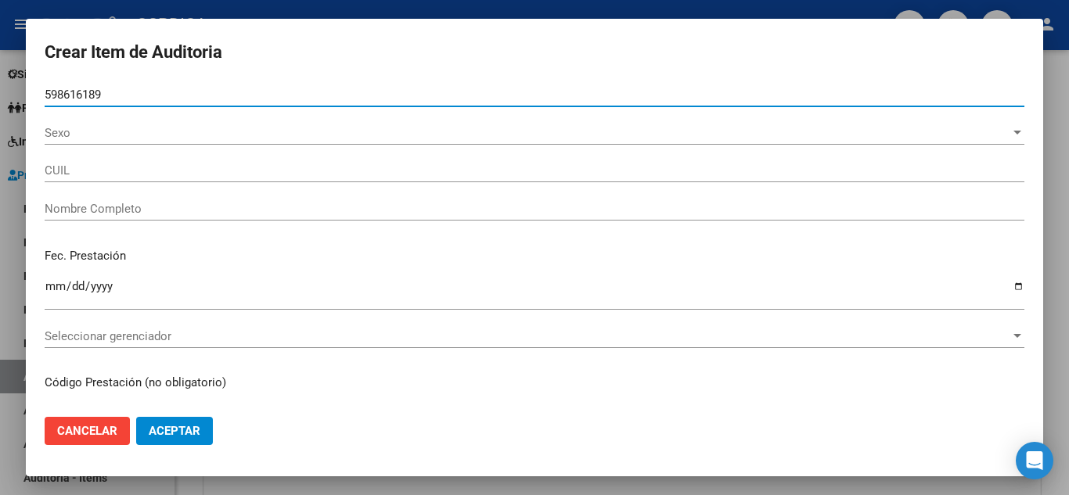
type input "59861618"
type input "27598616189"
type input "ACOSTA DIAZ LYA RENATA"
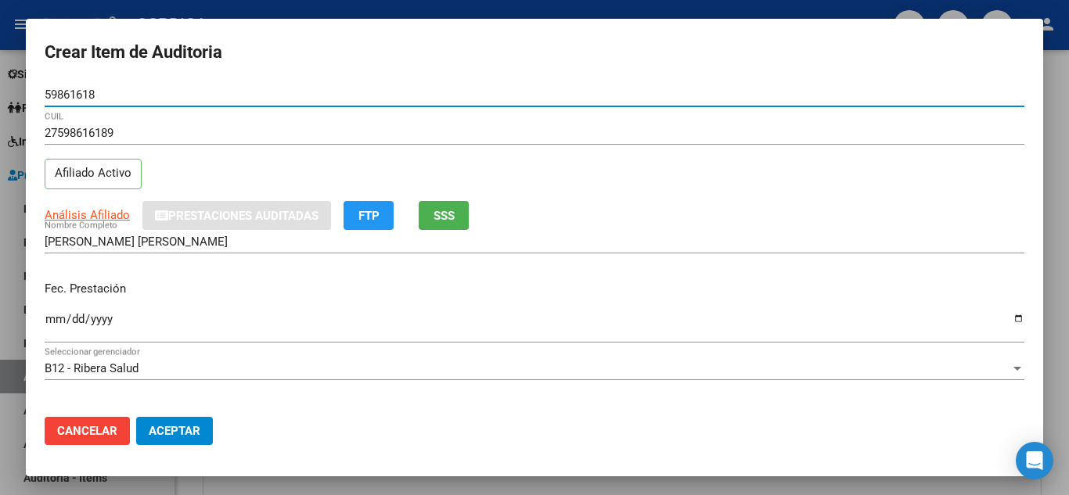
type input "59861618"
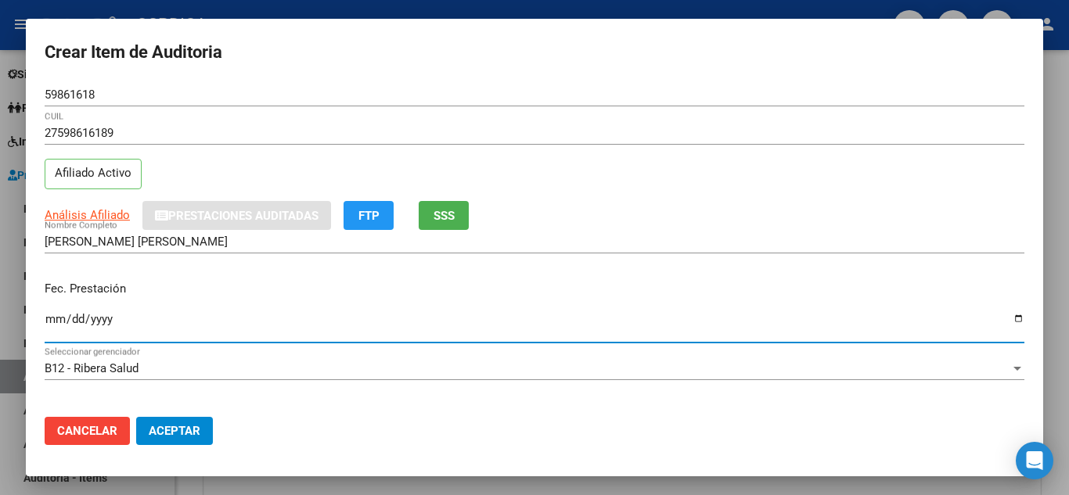
click at [52, 311] on div "Ingresar la fecha" at bounding box center [535, 326] width 980 height 34
type input "2024-11-16"
click at [688, 269] on div "Fec. Prestación 2024-11-16 Ingresar la fecha" at bounding box center [535, 312] width 980 height 89
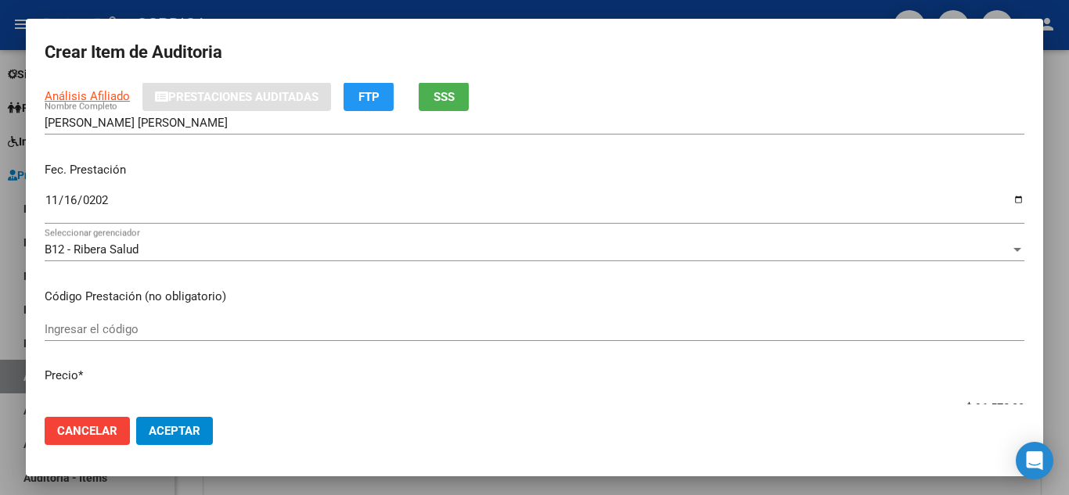
scroll to position [157, 0]
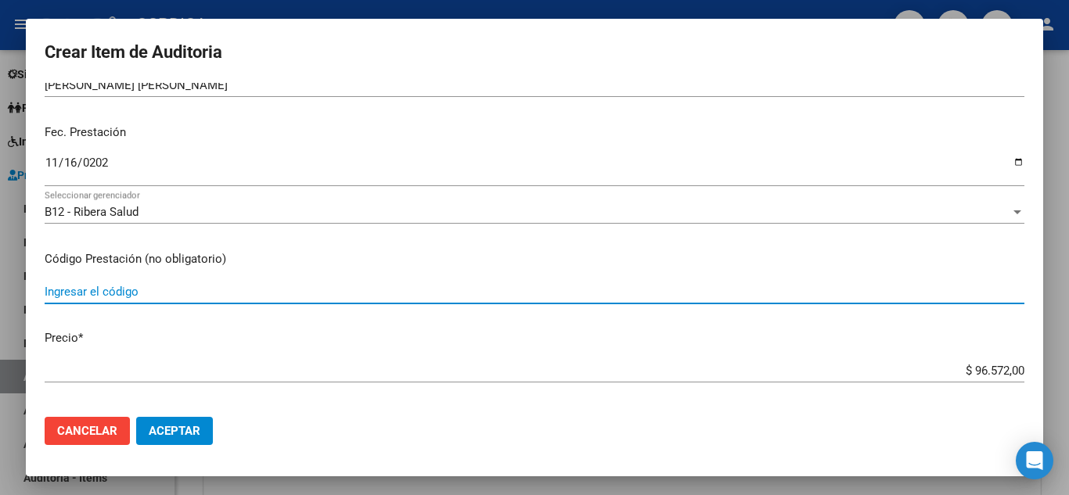
click at [259, 291] on input "Ingresar el código" at bounding box center [535, 292] width 980 height 14
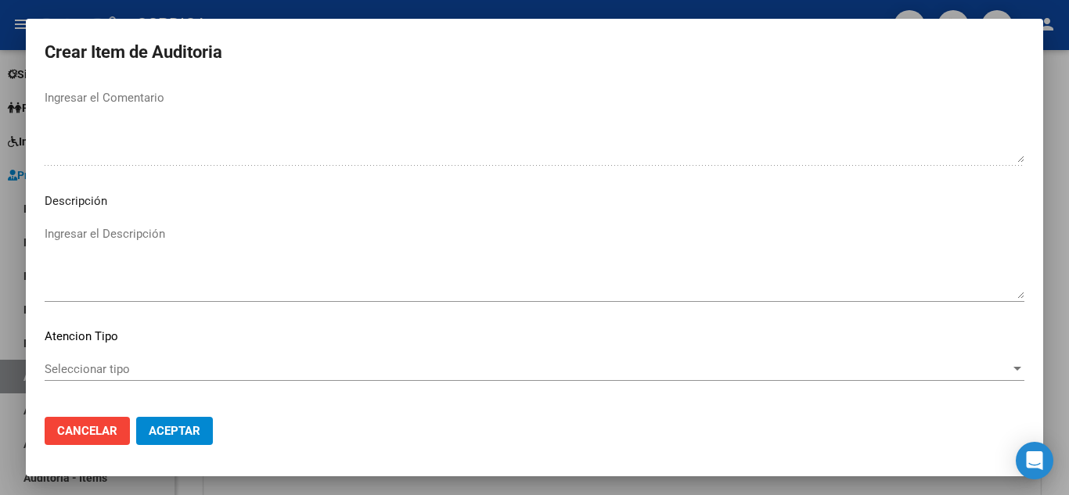
scroll to position [1088, 0]
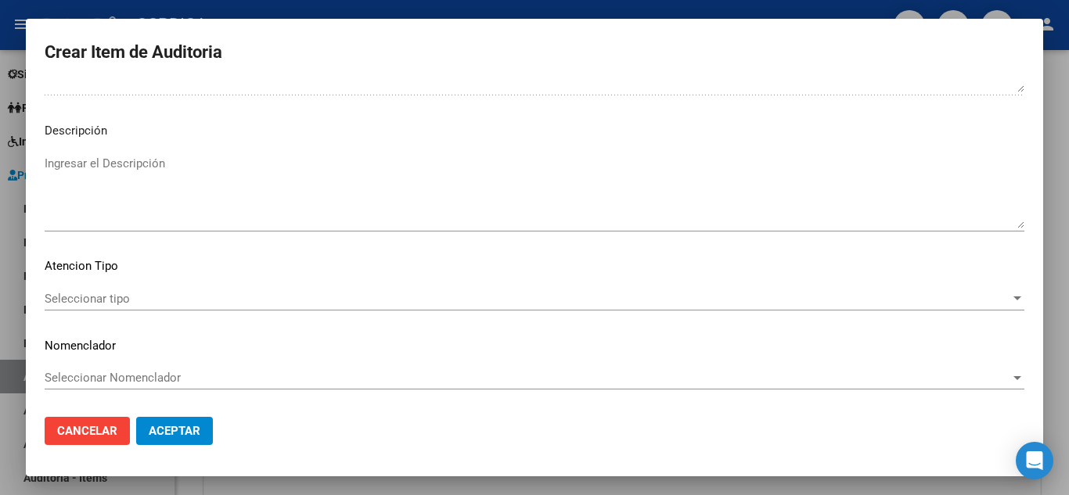
type input "1070"
click at [135, 302] on span "Seleccionar tipo" at bounding box center [528, 299] width 966 height 14
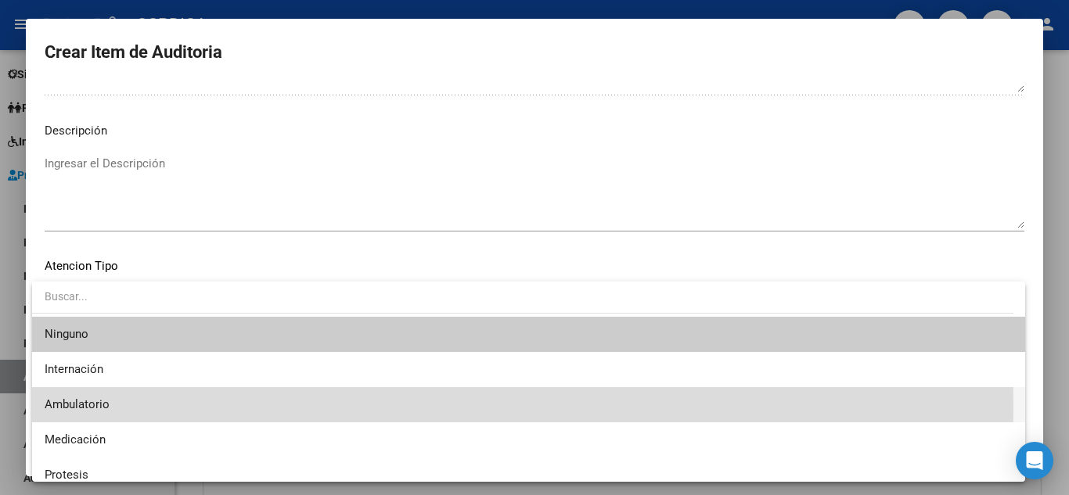
click at [126, 406] on span "Ambulatorio" at bounding box center [529, 404] width 968 height 35
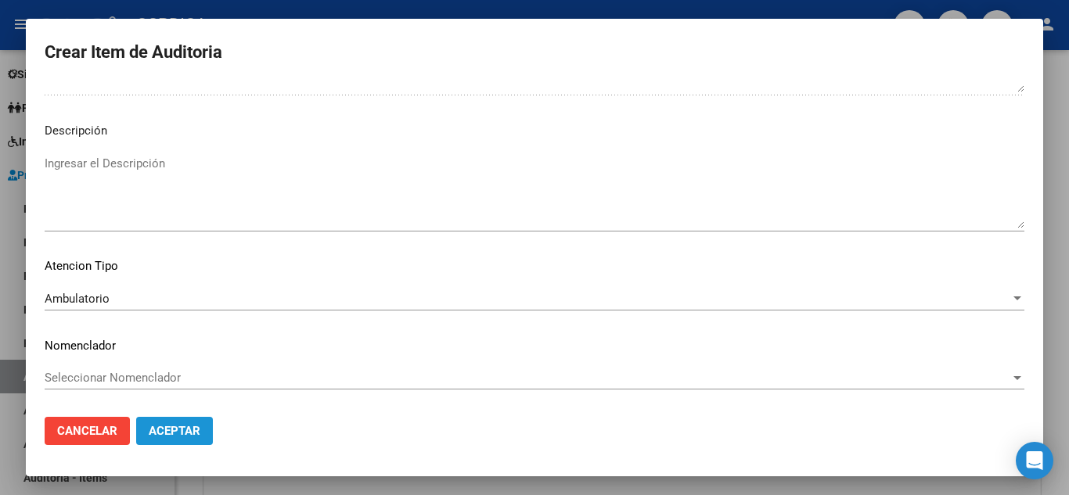
click at [200, 432] on button "Aceptar" at bounding box center [174, 431] width 77 height 28
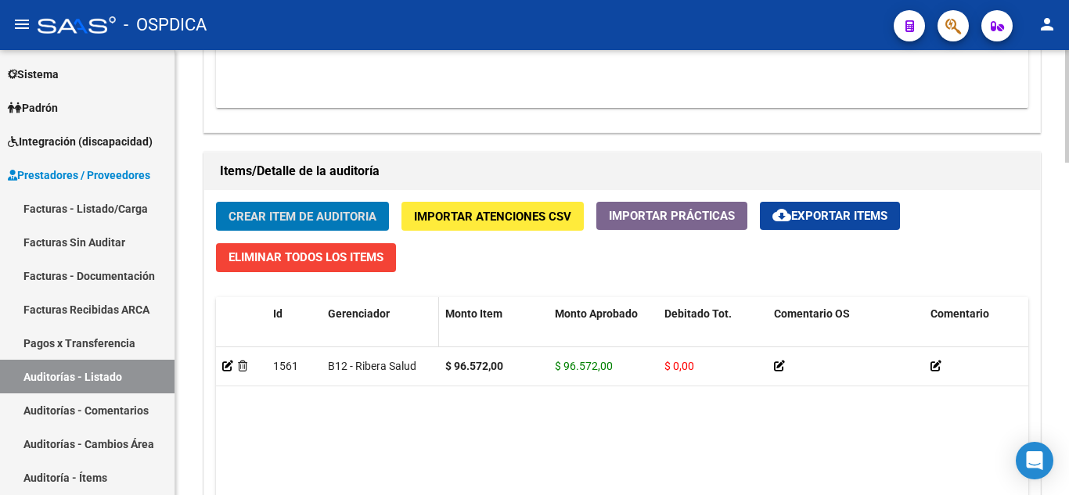
scroll to position [1096, 0]
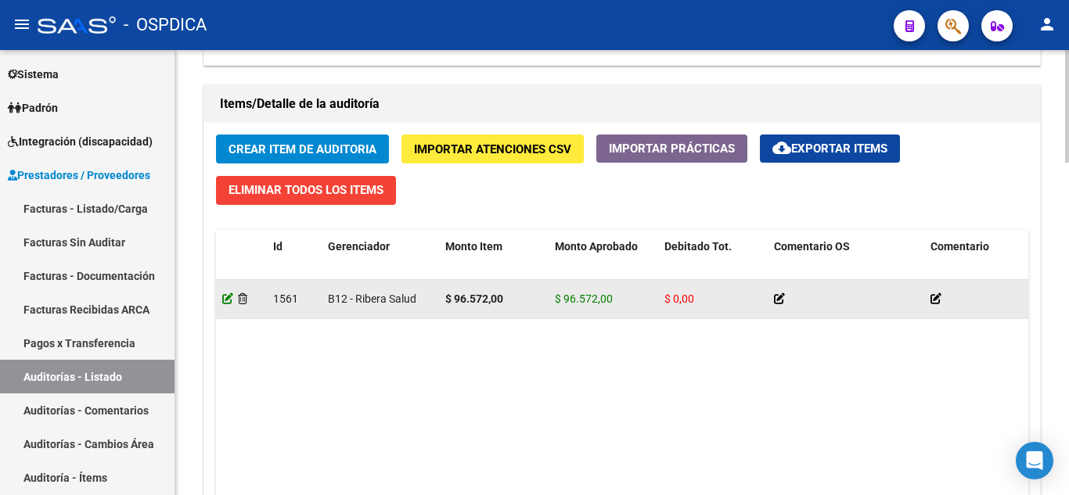
click at [226, 298] on icon at bounding box center [227, 298] width 11 height 11
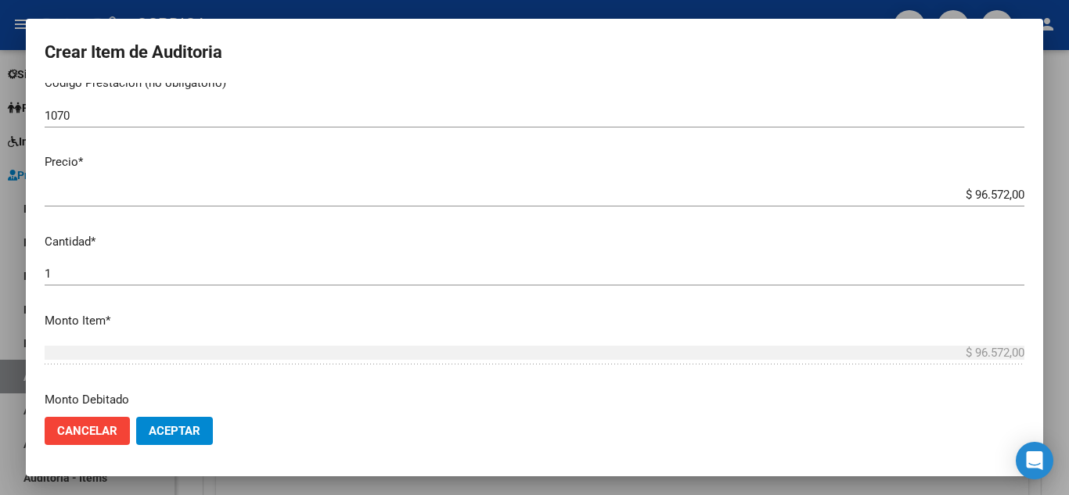
scroll to position [313, 0]
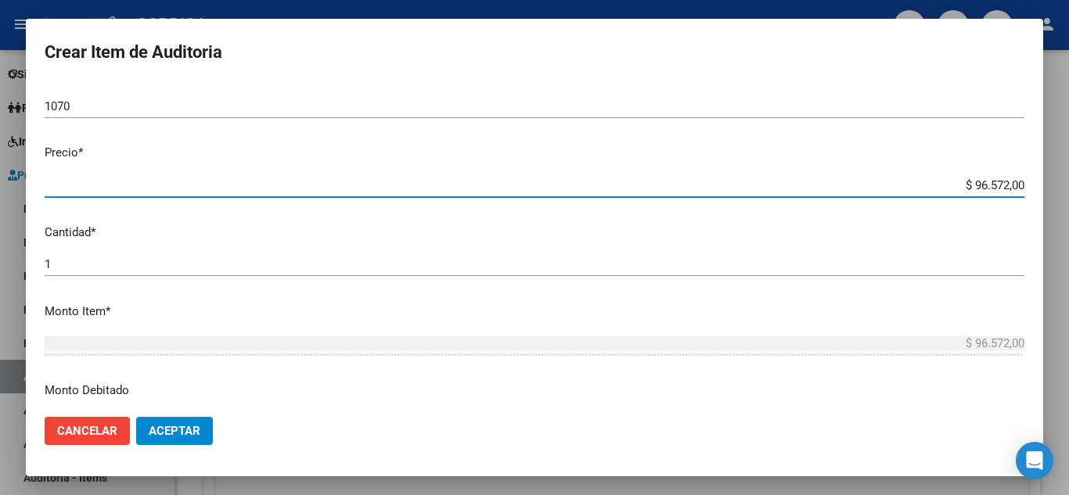
drag, startPoint x: 939, startPoint y: 187, endPoint x: 1043, endPoint y: 175, distance: 104.8
click at [1043, 175] on div "Crear Item de Auditoria 59861618 Nro Documento 27598616189 CUIL Afiliado Activo…" at bounding box center [534, 247] width 1069 height 495
type input "$ 0,07"
type input "$ 0,76"
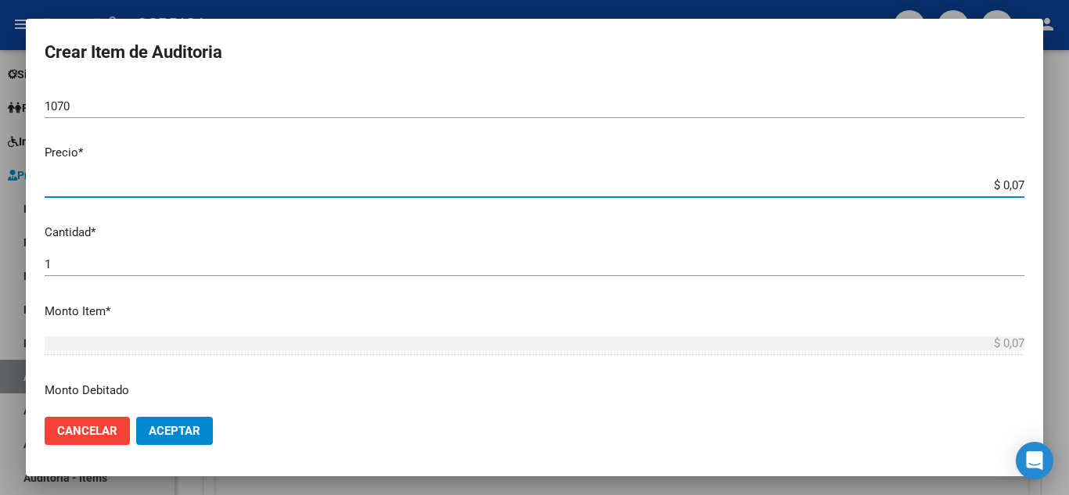
type input "$ 0,76"
type input "$ 7,60"
type input "$ 76,09"
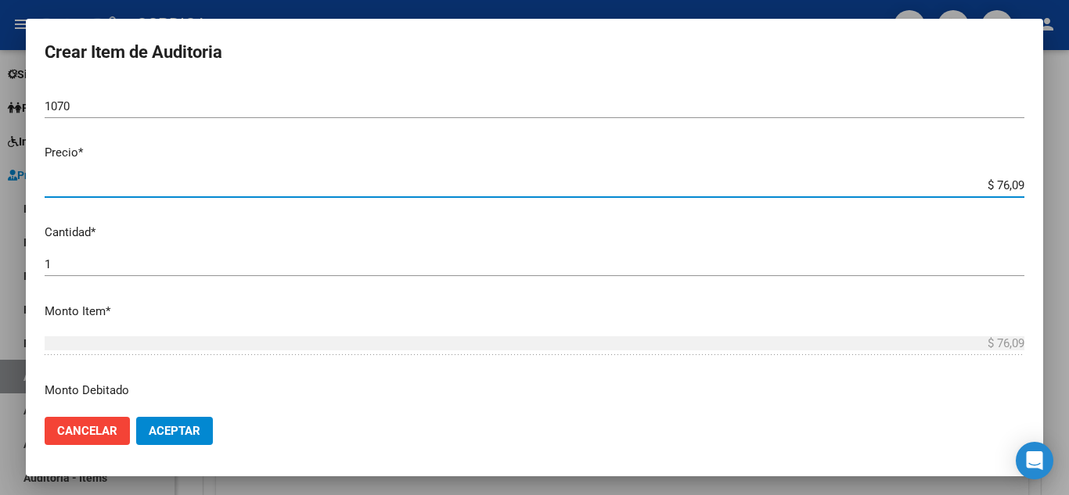
type input "$ 760,90"
type input "$ 7.609,00"
type input "$ 76.090,00"
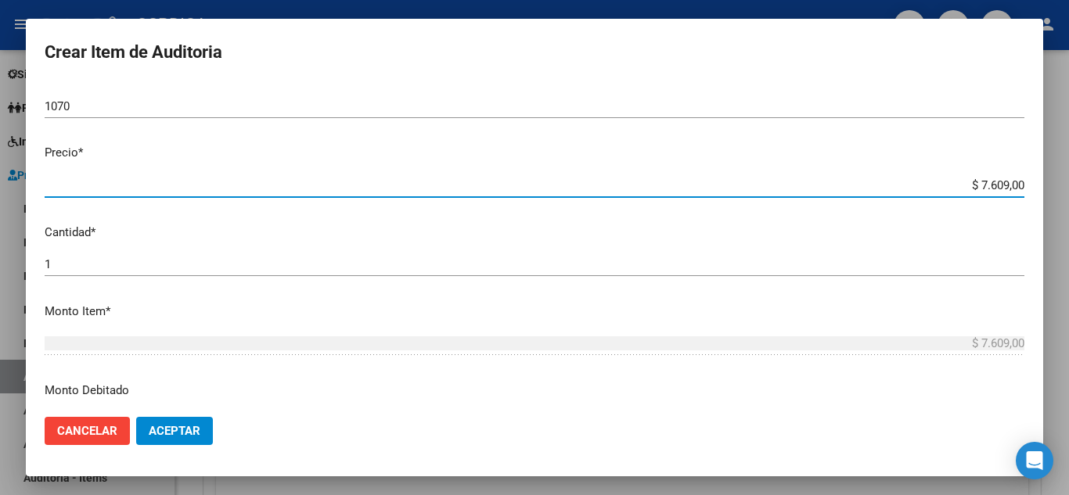
type input "$ 76.090,00"
type input "$ 7.609,00"
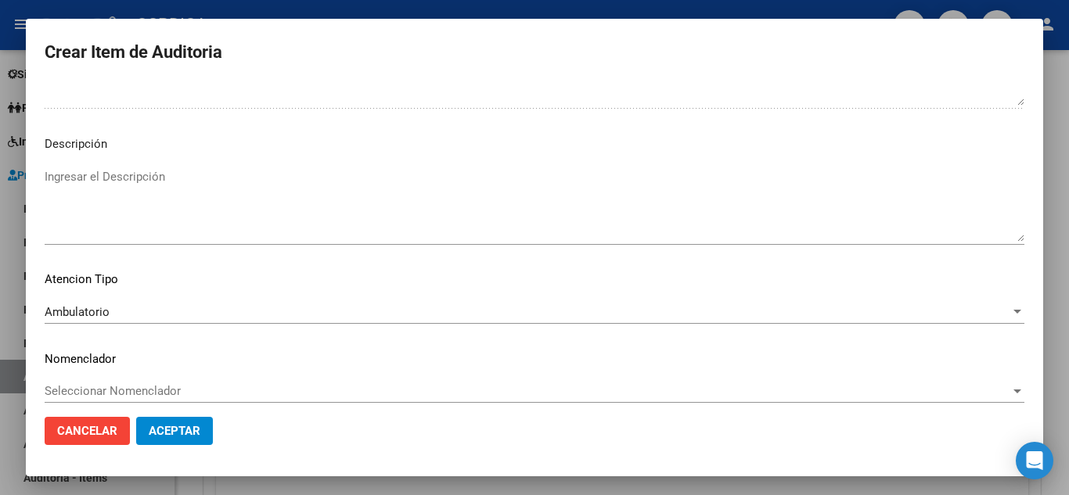
scroll to position [1059, 0]
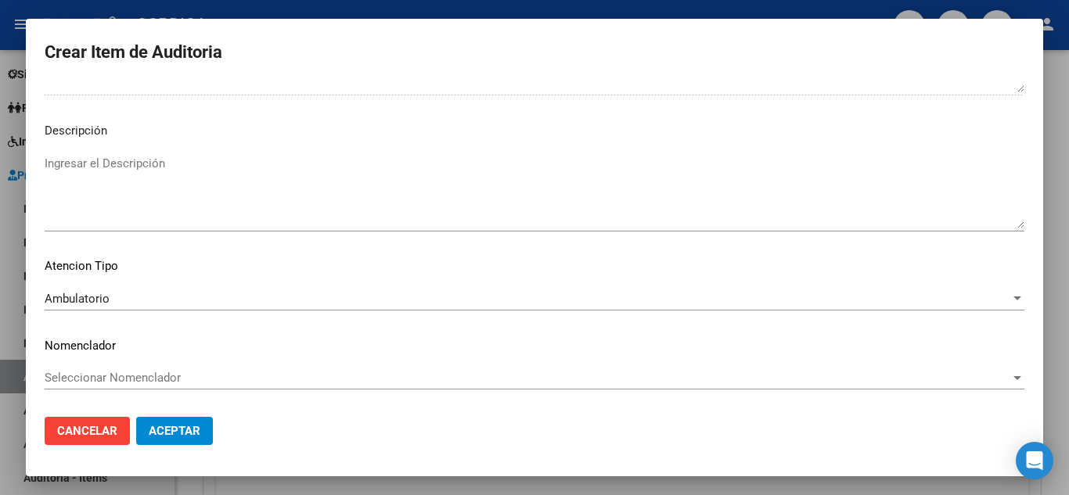
click at [186, 434] on span "Aceptar" at bounding box center [175, 431] width 52 height 14
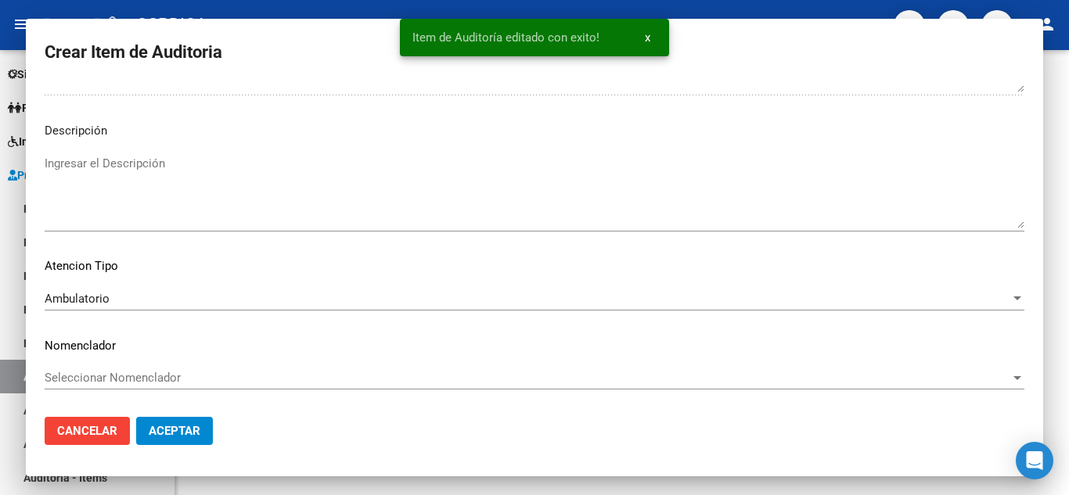
scroll to position [0, 0]
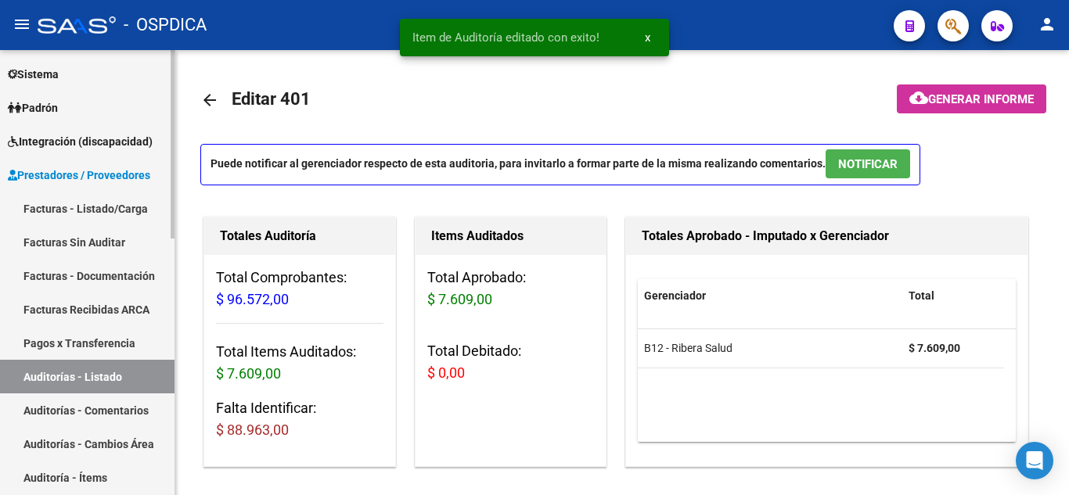
click at [109, 378] on link "Auditorías - Listado" at bounding box center [87, 377] width 175 height 34
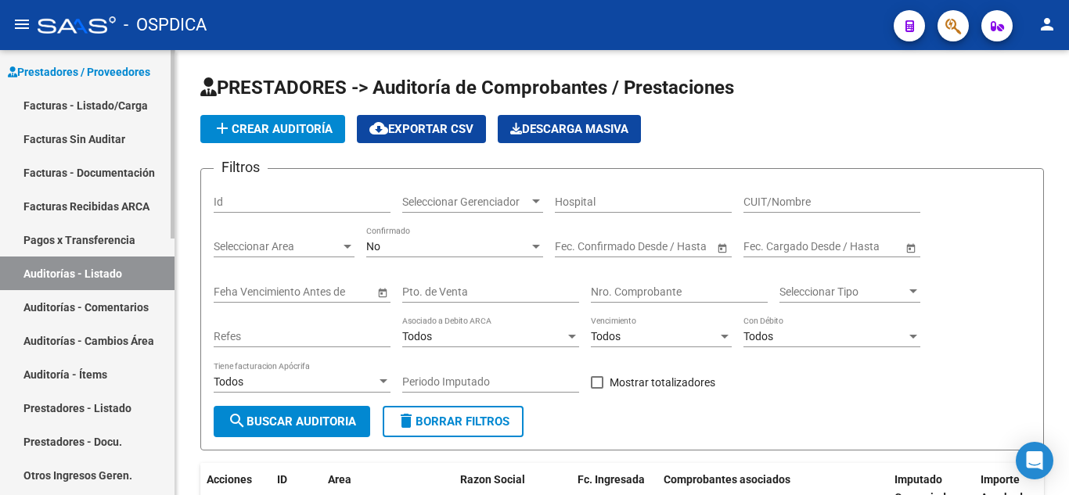
scroll to position [246, 0]
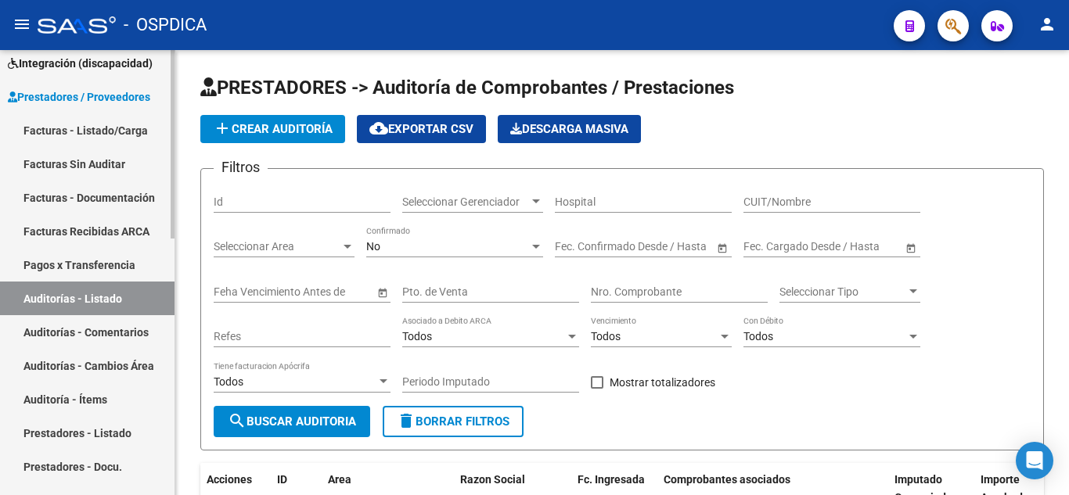
click at [112, 295] on link "Auditorías - Listado" at bounding box center [87, 299] width 175 height 34
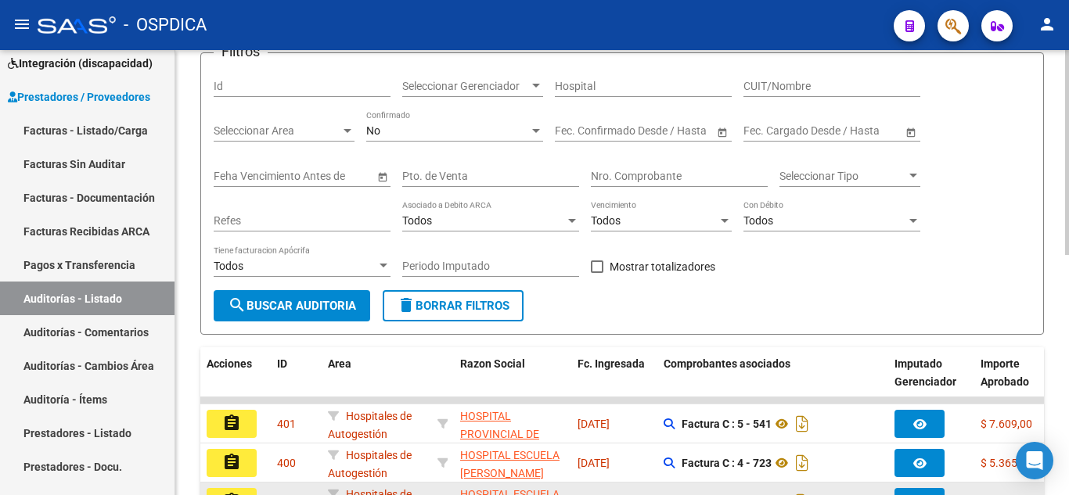
scroll to position [313, 0]
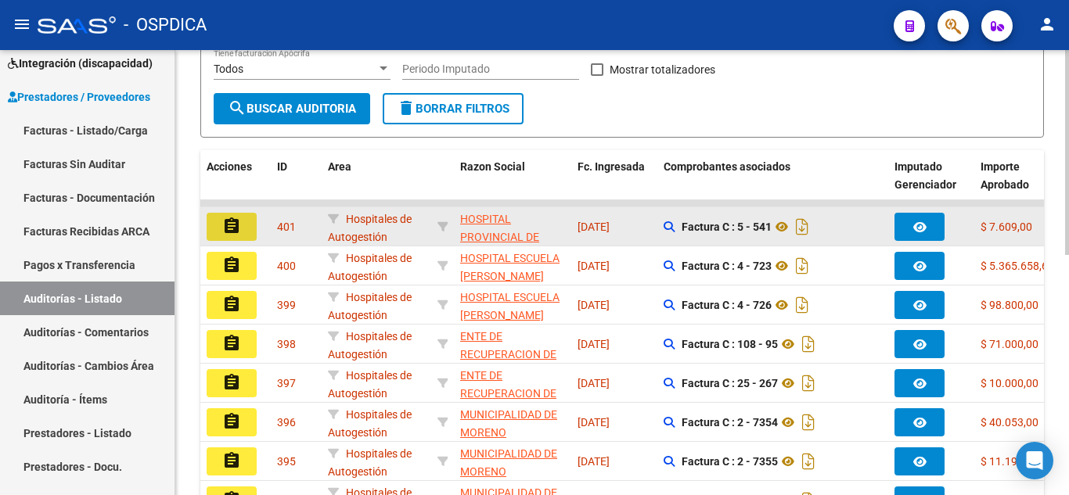
click at [241, 225] on button "assignment" at bounding box center [232, 227] width 50 height 28
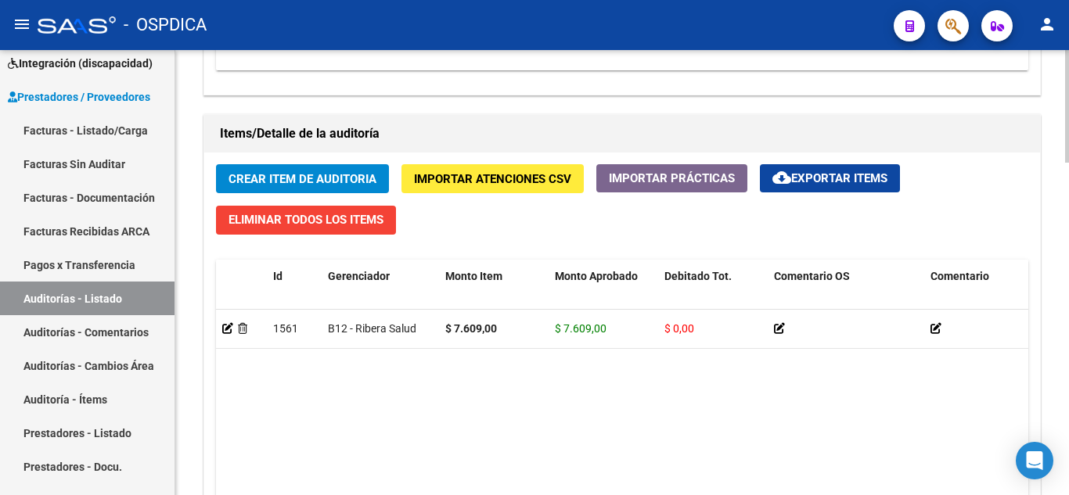
scroll to position [1157, 0]
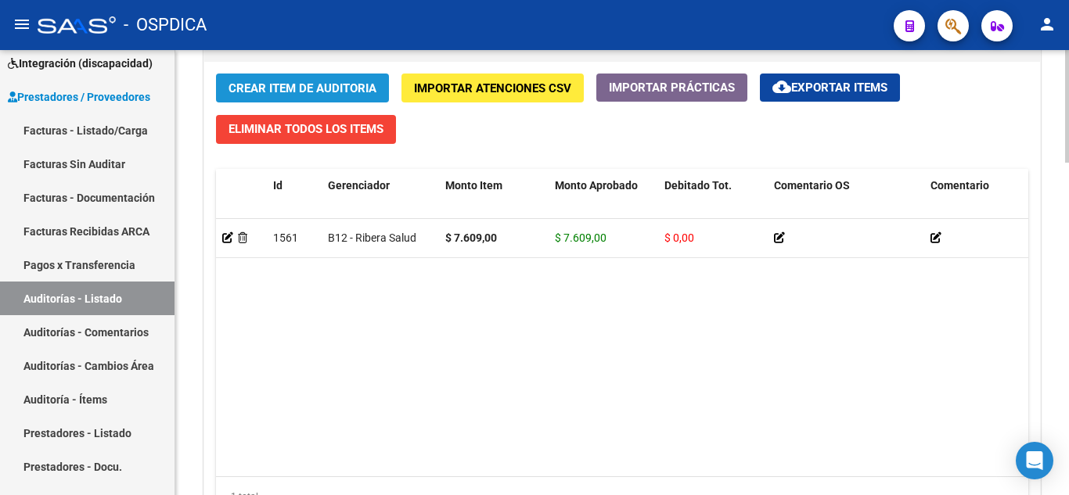
click at [320, 81] on span "Crear Item de Auditoria" at bounding box center [303, 88] width 148 height 14
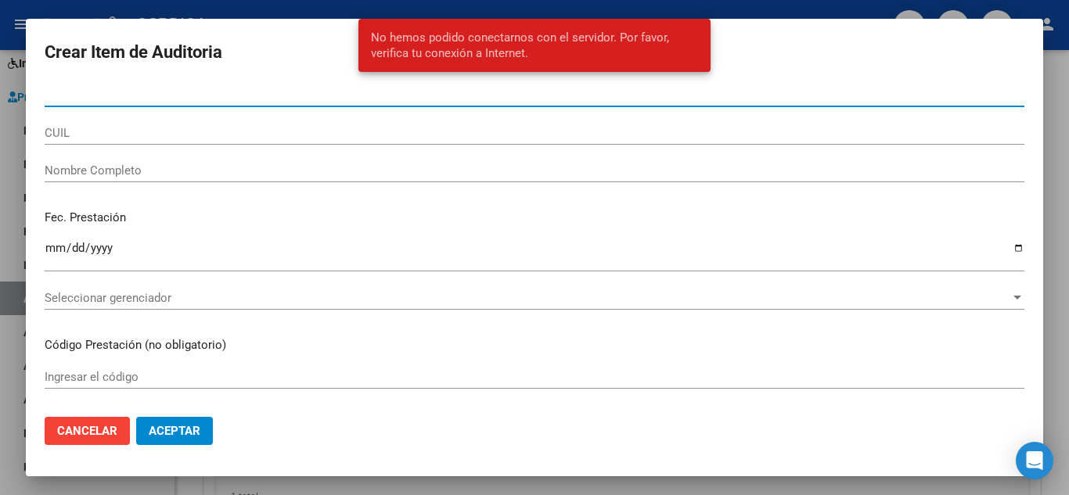
click at [275, 93] on input "Nro Documento" at bounding box center [535, 95] width 980 height 14
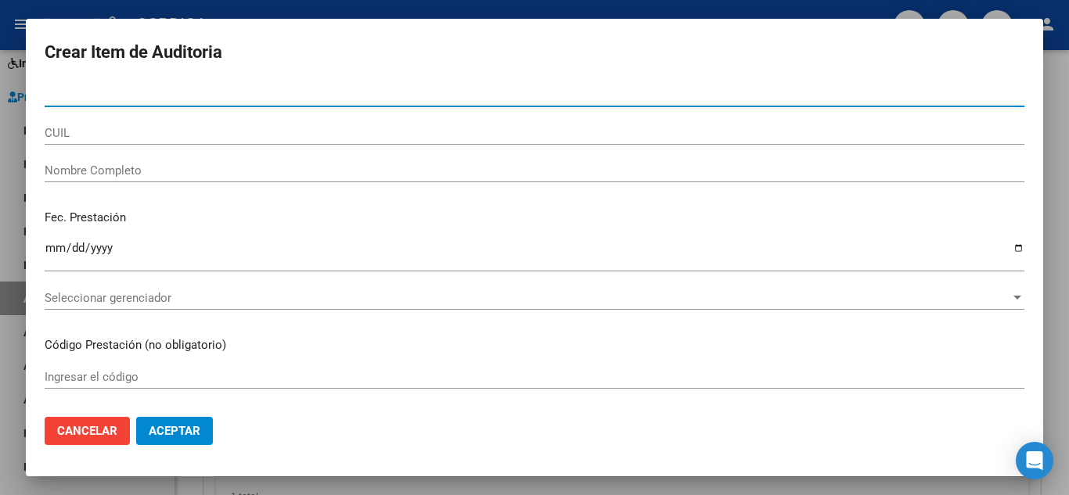
click at [216, 93] on input "Nro Documento" at bounding box center [535, 95] width 980 height 14
drag, startPoint x: 290, startPoint y: 94, endPoint x: 495, endPoint y: 109, distance: 205.6
click at [290, 93] on input "59" at bounding box center [535, 95] width 980 height 14
click at [416, 95] on input "59" at bounding box center [535, 95] width 980 height 14
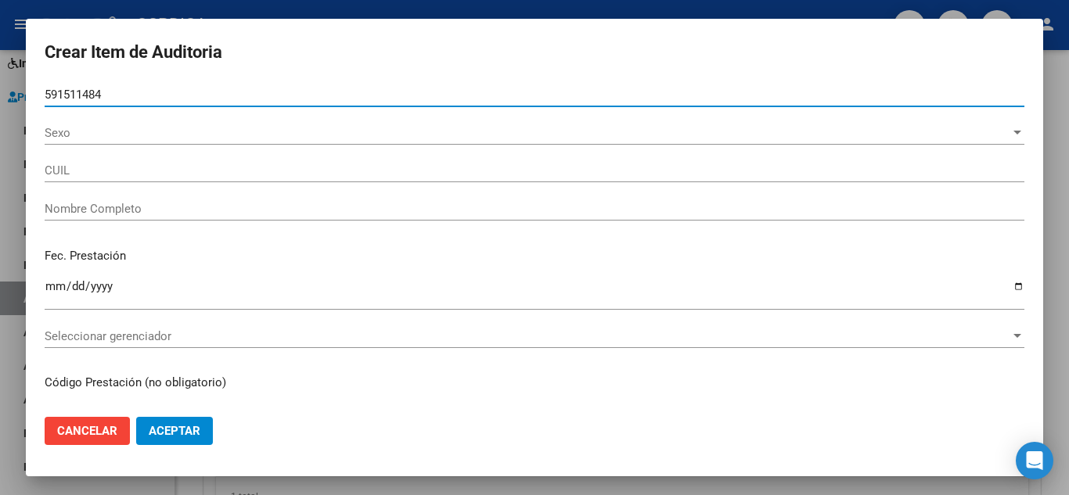
type input "59151148"
type input "20591511484"
type input "DURAN LUCAS JOEL"
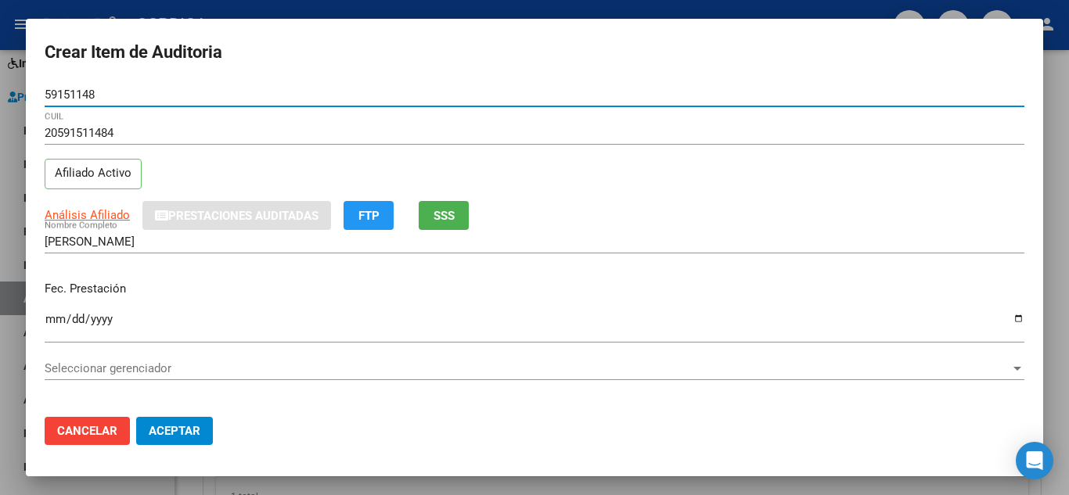
type input "59151148"
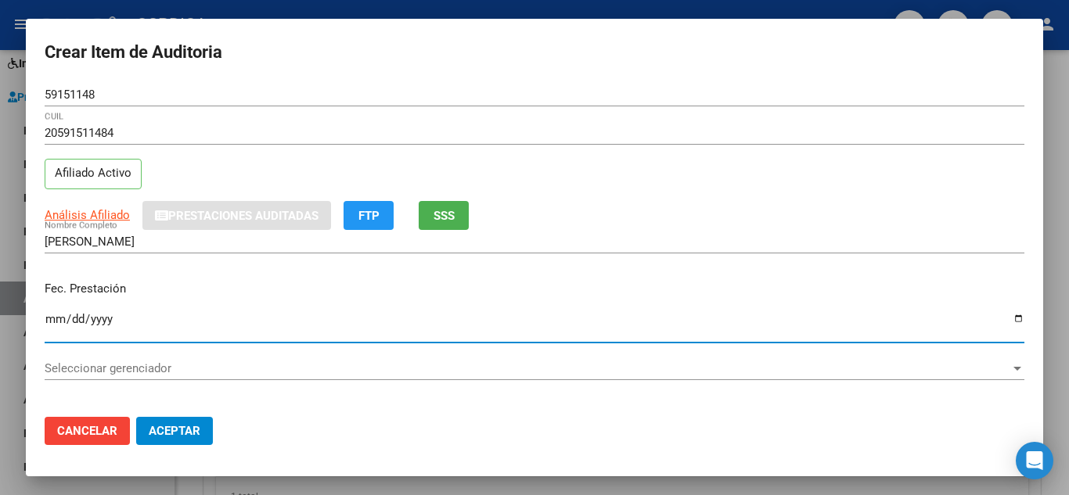
click at [52, 319] on input "Ingresar la fecha" at bounding box center [535, 325] width 980 height 25
type input "2024-10-09"
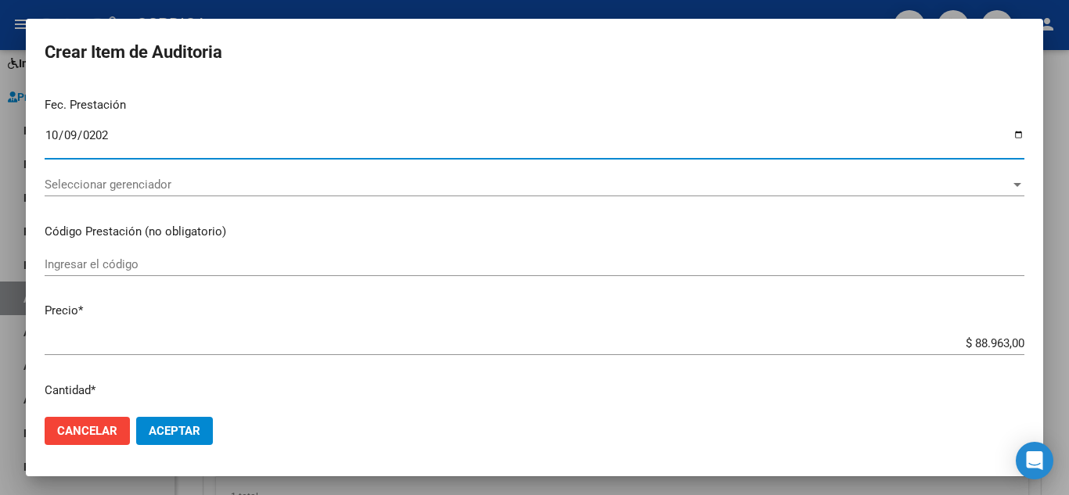
scroll to position [235, 0]
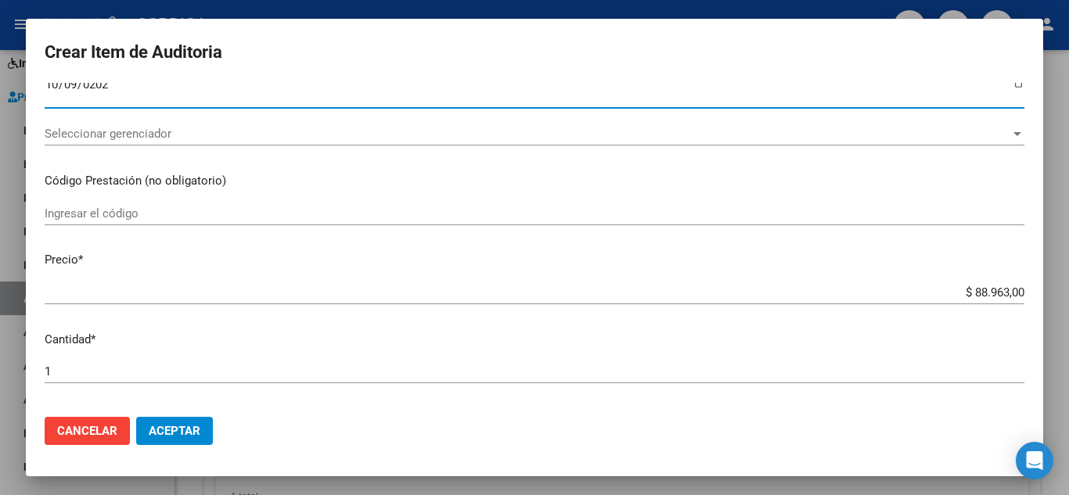
click at [360, 207] on input "Ingresar el código" at bounding box center [535, 214] width 980 height 14
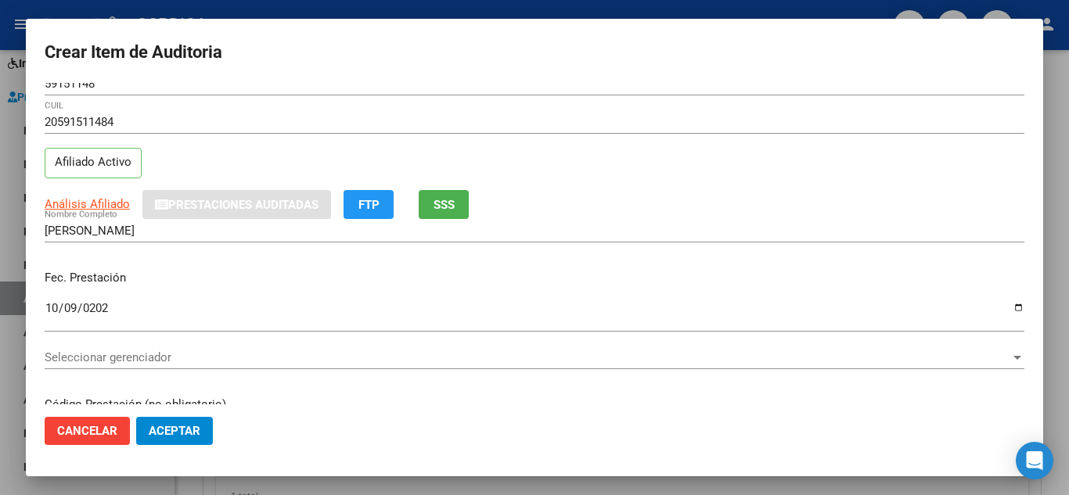
scroll to position [0, 0]
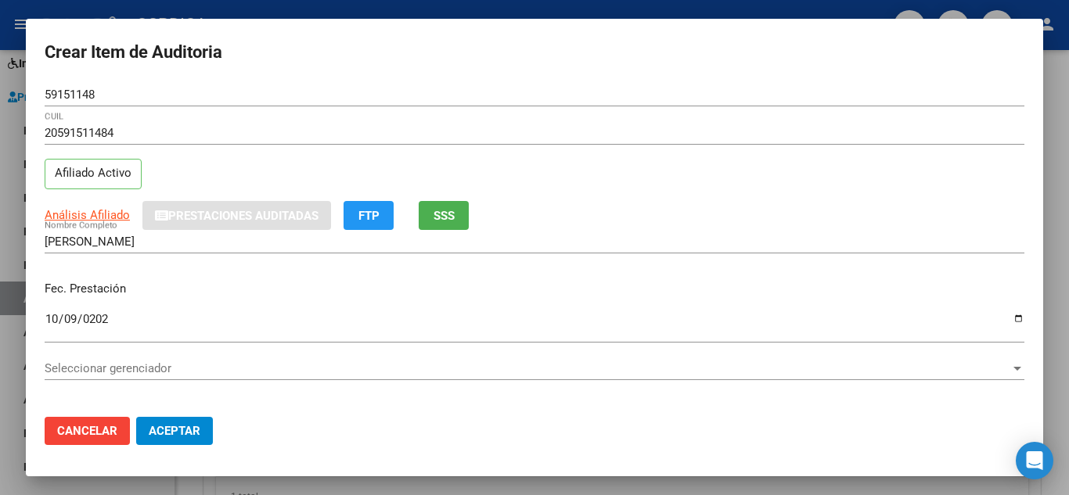
click at [147, 96] on input "59151148" at bounding box center [535, 95] width 980 height 14
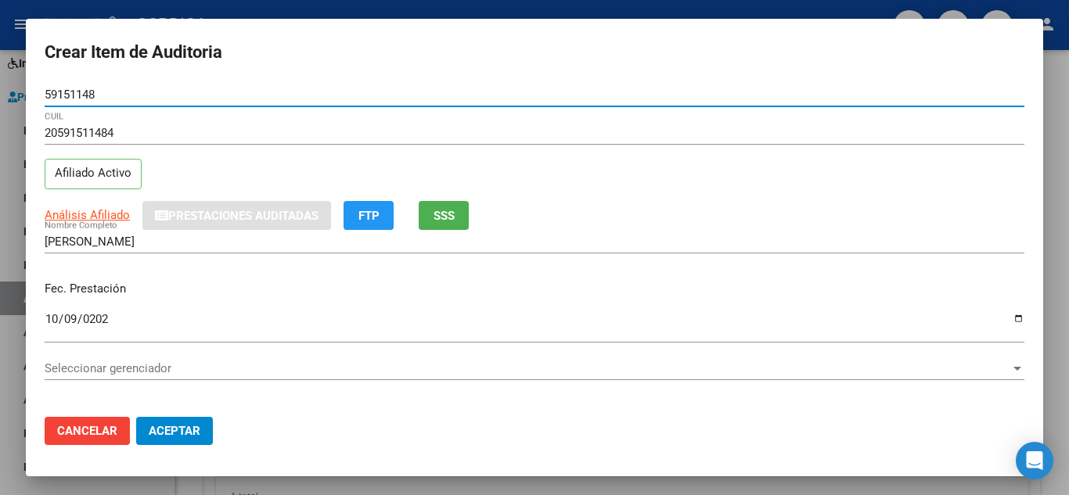
click at [182, 139] on input "20591511484" at bounding box center [535, 133] width 980 height 14
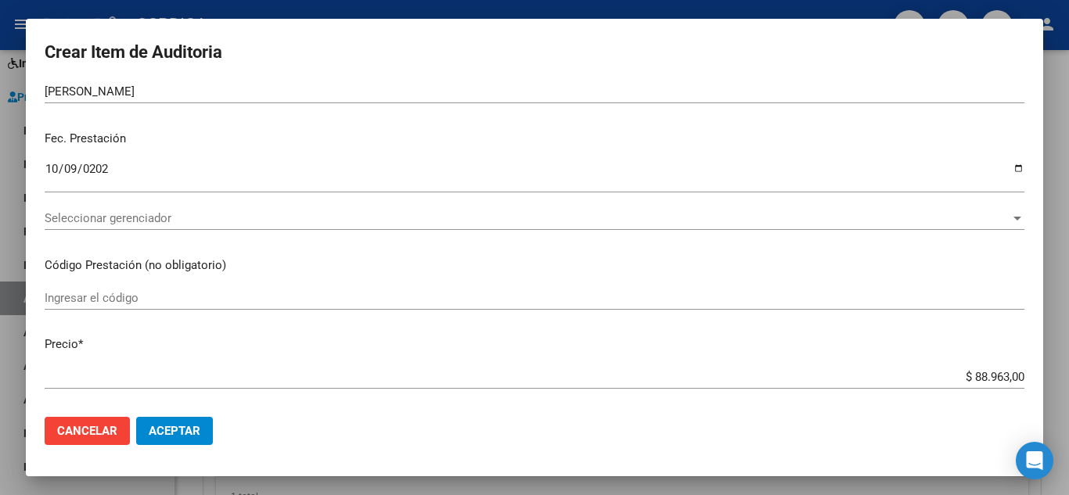
scroll to position [157, 0]
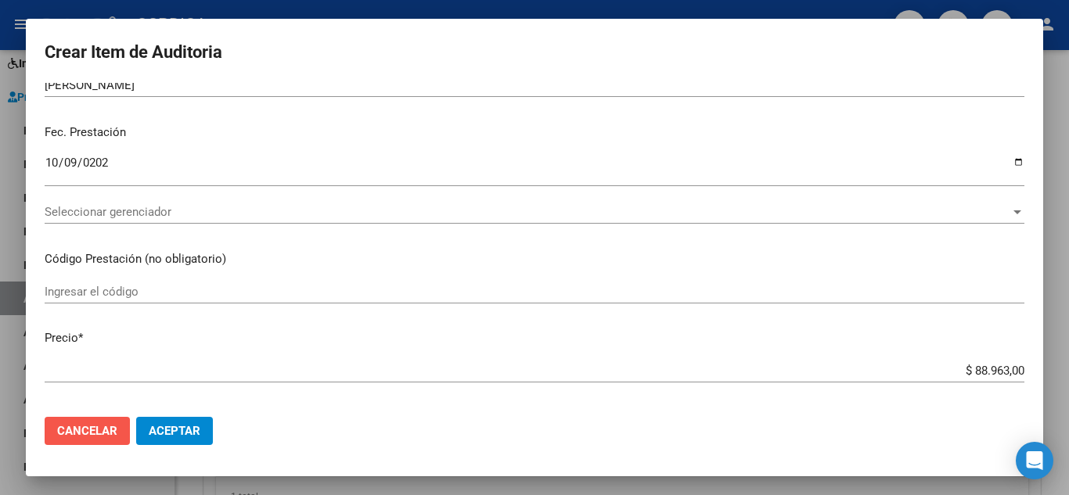
click at [103, 419] on button "Cancelar" at bounding box center [87, 431] width 85 height 28
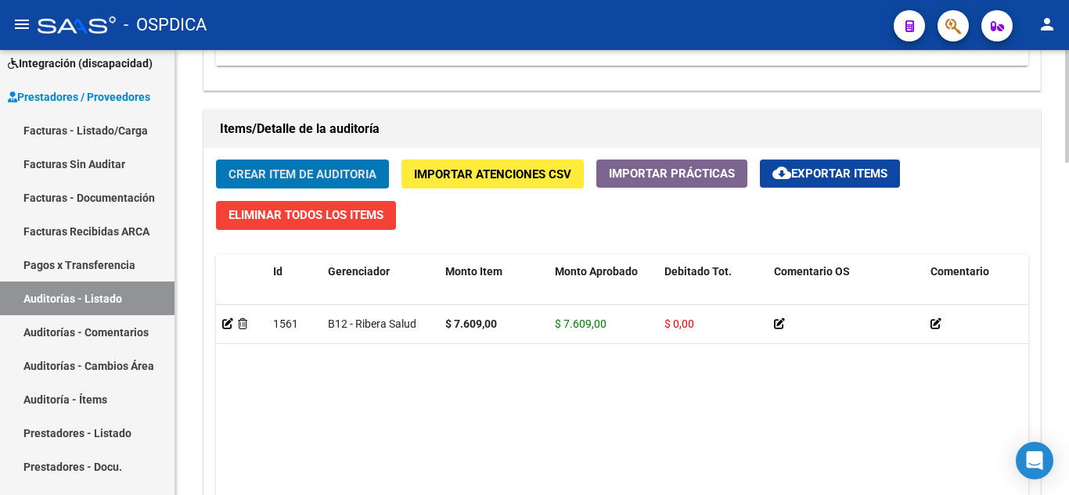
scroll to position [1157, 0]
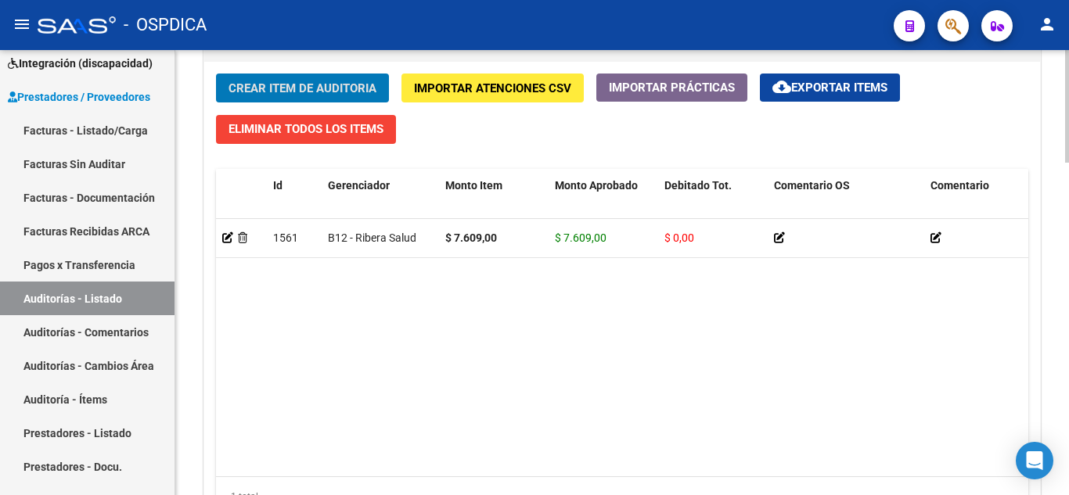
click at [364, 79] on button "Crear Item de Auditoria" at bounding box center [302, 88] width 173 height 29
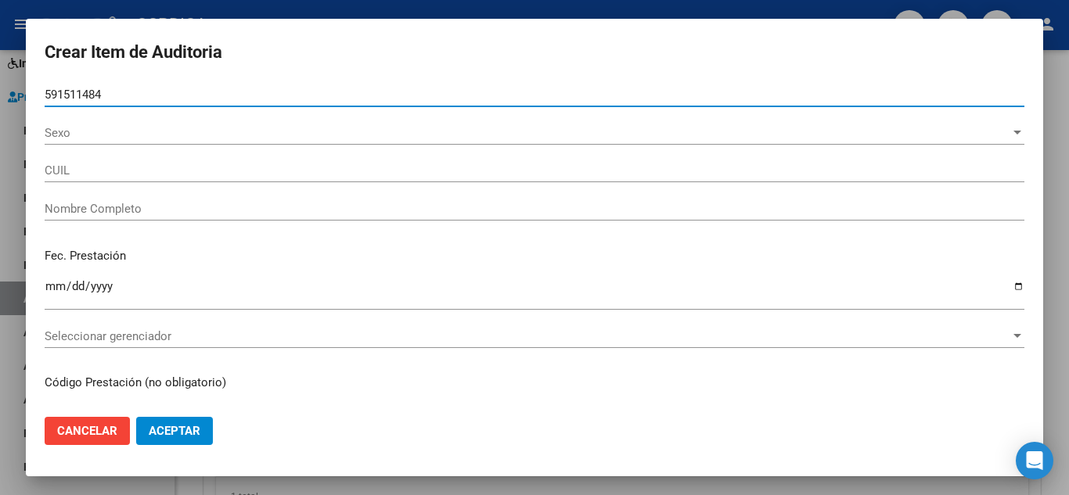
type input "59151148"
type input "20591511484"
type input "DURAN LUCAS JOEL"
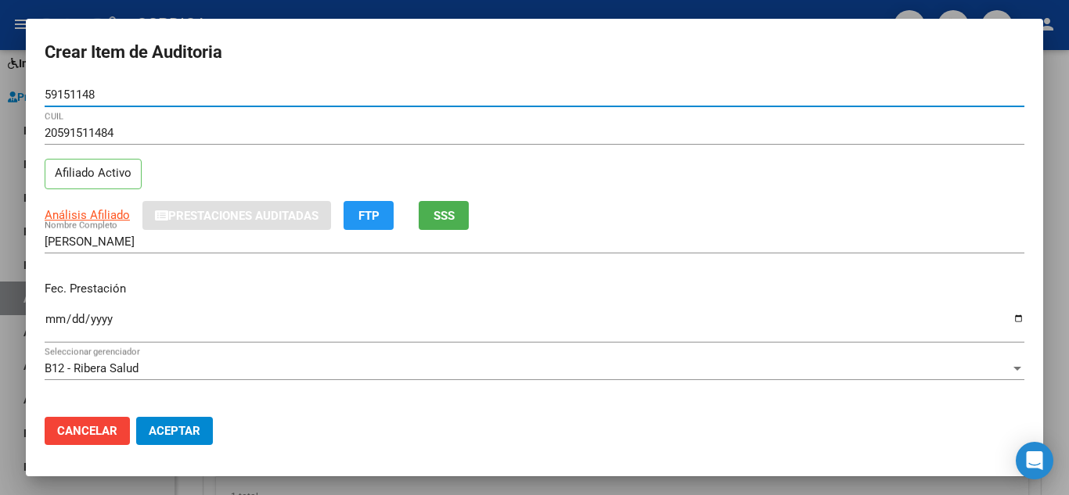
type input "59151148"
click at [890, 196] on div "20591511484 CUIL Afiliado Activo" at bounding box center [535, 161] width 980 height 80
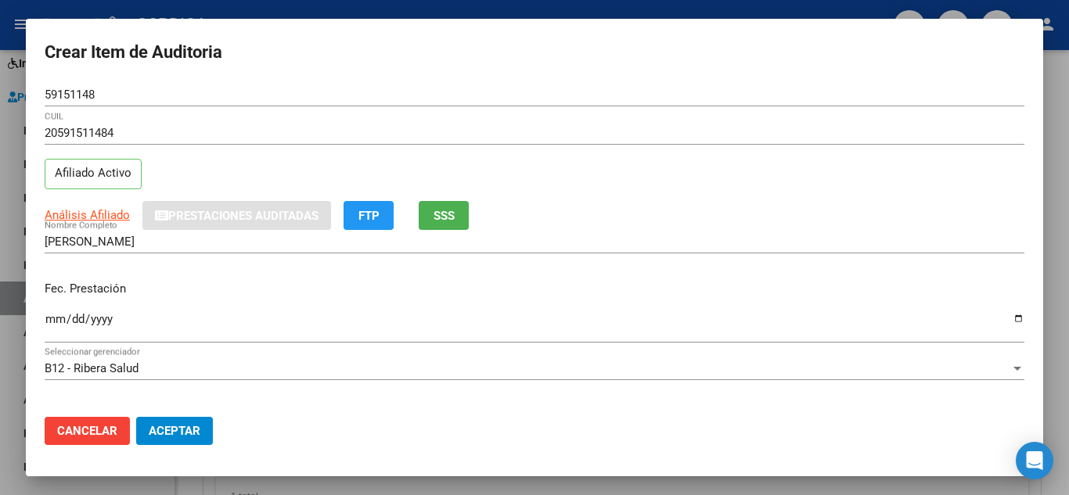
click at [736, 268] on mat-dialog-content "59151148 Nro Documento 20591511484 CUIL Afiliado Activo Análisis Afiliado Prest…" at bounding box center [534, 244] width 1017 height 322
click at [54, 319] on input "Ingresar la fecha" at bounding box center [535, 325] width 980 height 25
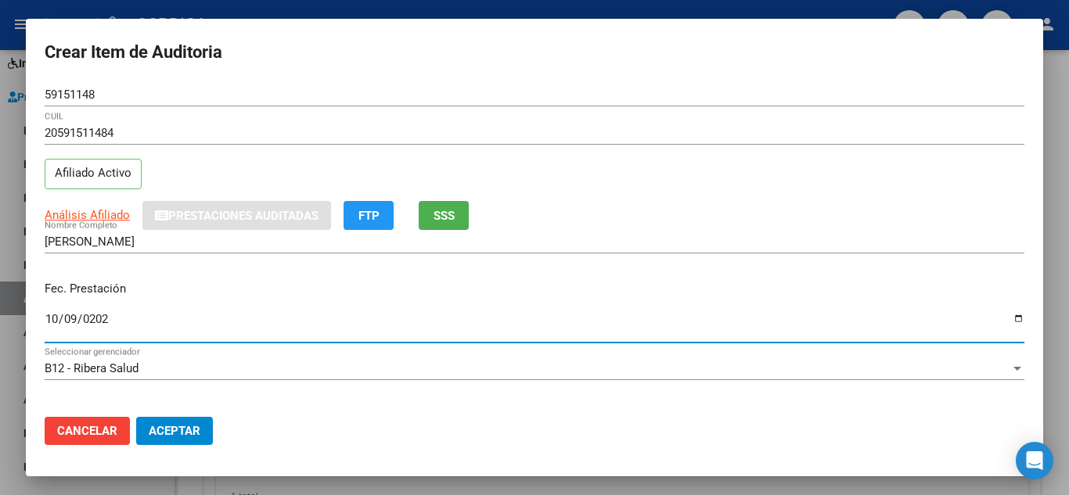
type input "2024-10-09"
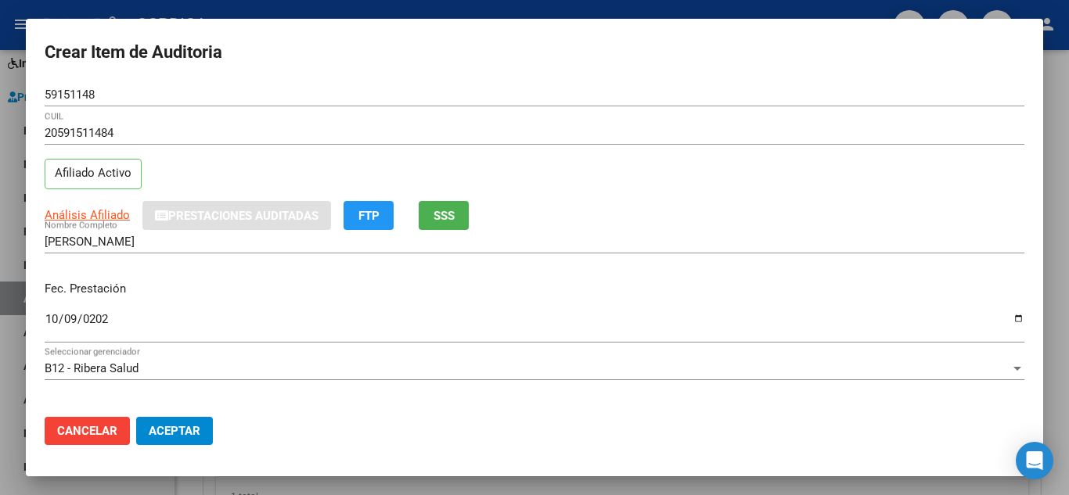
click at [787, 265] on div "DURAN LUCAS JOEL Nombre Completo" at bounding box center [535, 249] width 980 height 38
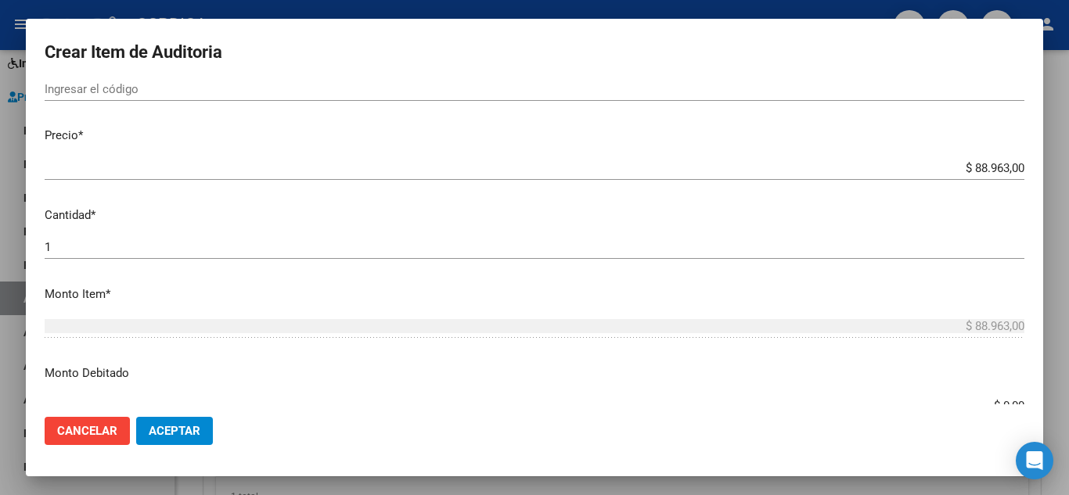
scroll to position [391, 0]
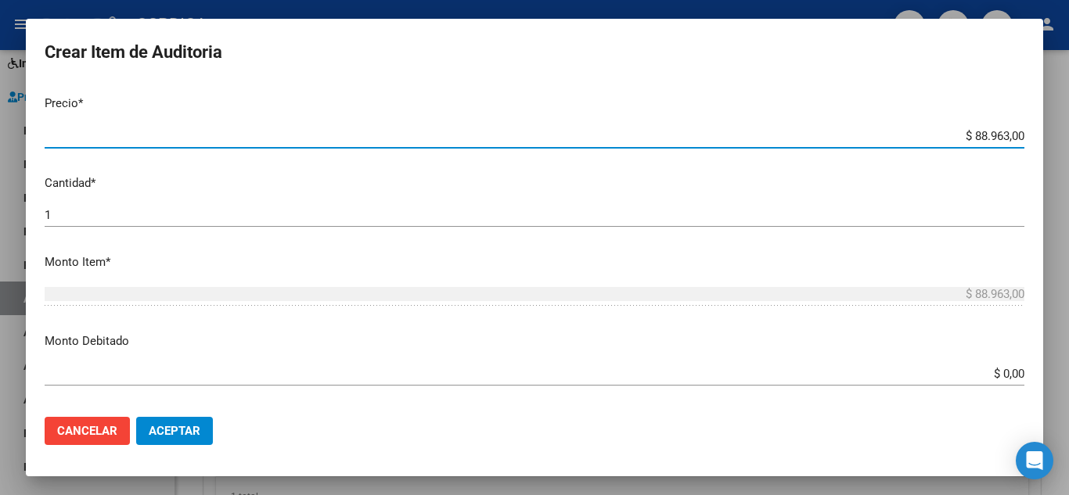
drag, startPoint x: 946, startPoint y: 133, endPoint x: 1068, endPoint y: 106, distance: 125.1
click at [1068, 106] on div "Crear Item de Auditoria 59151148 Nro Documento 20591511484 CUIL Afiliado Activo…" at bounding box center [534, 247] width 1069 height 495
type input "$ 0,01"
type input "$ 0,12"
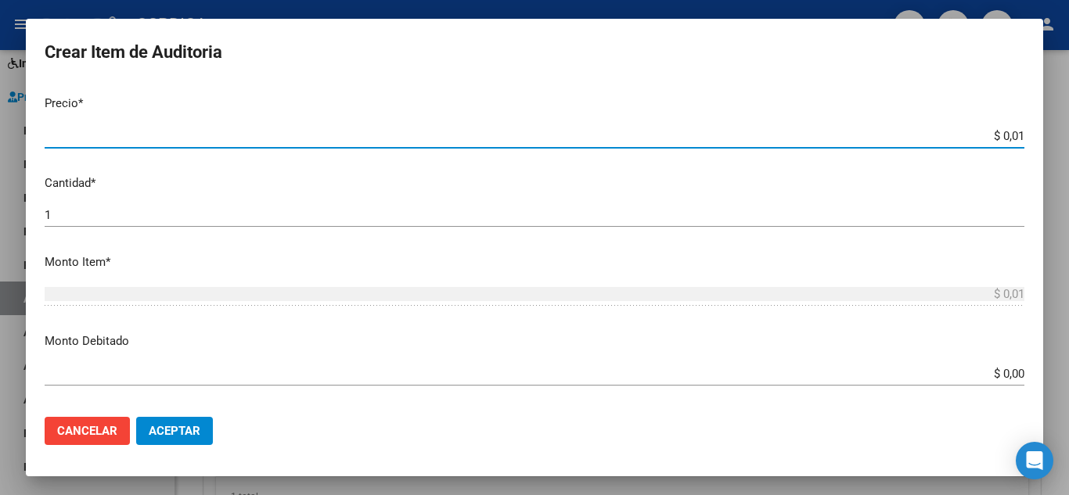
type input "$ 0,12"
type input "$ 1,26"
type input "$ 12,67"
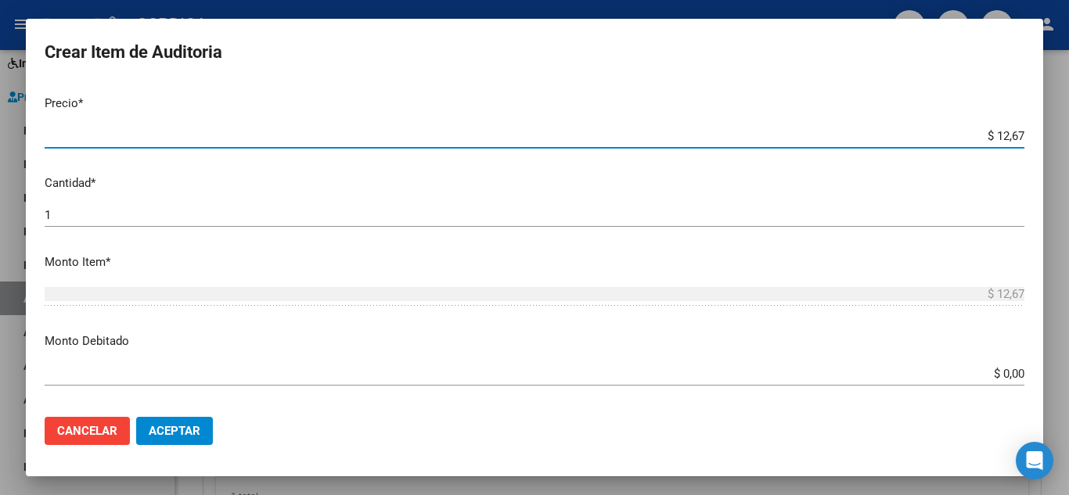
type input "$ 126,70"
type input "$ 1.267,00"
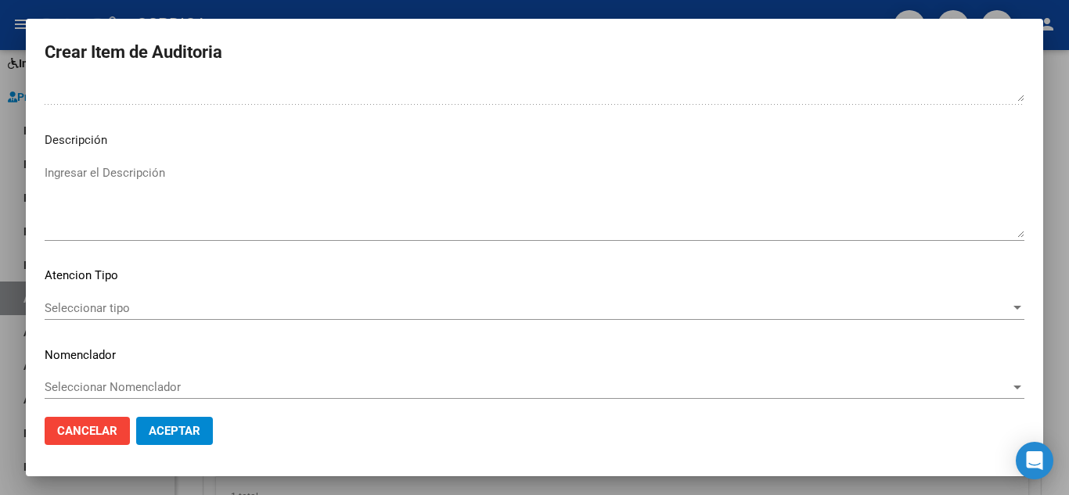
scroll to position [1088, 0]
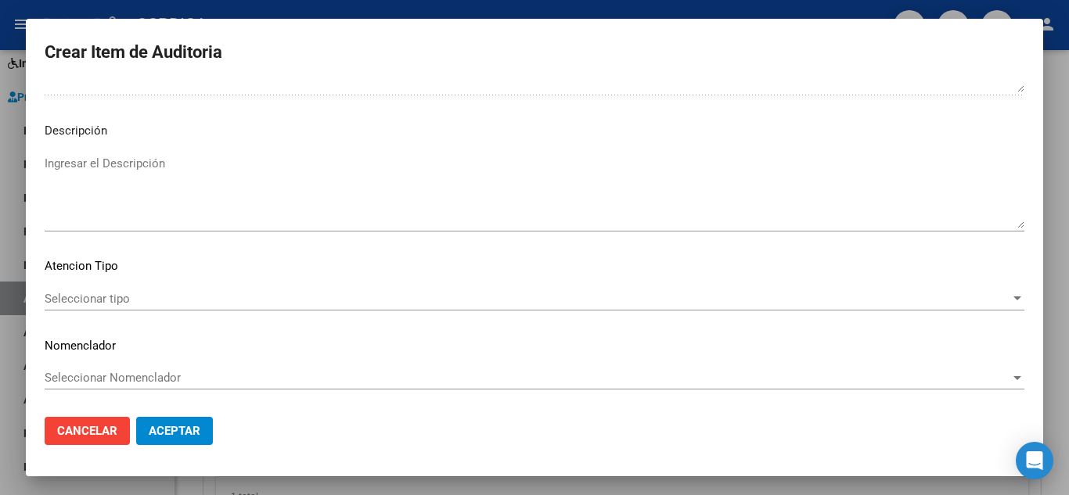
click at [124, 297] on span "Seleccionar tipo" at bounding box center [528, 299] width 966 height 14
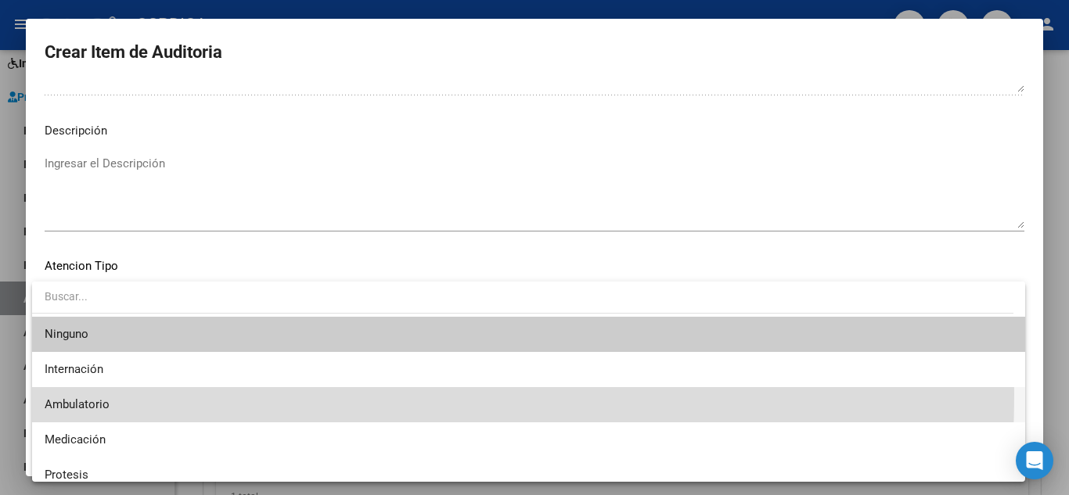
click at [104, 394] on span "Ambulatorio" at bounding box center [529, 404] width 968 height 35
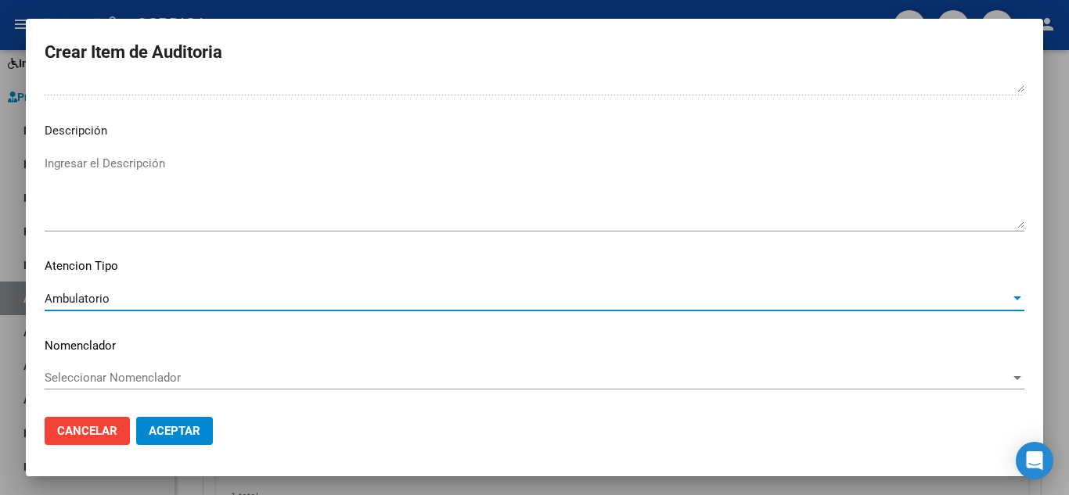
click at [168, 432] on span "Aceptar" at bounding box center [175, 431] width 52 height 14
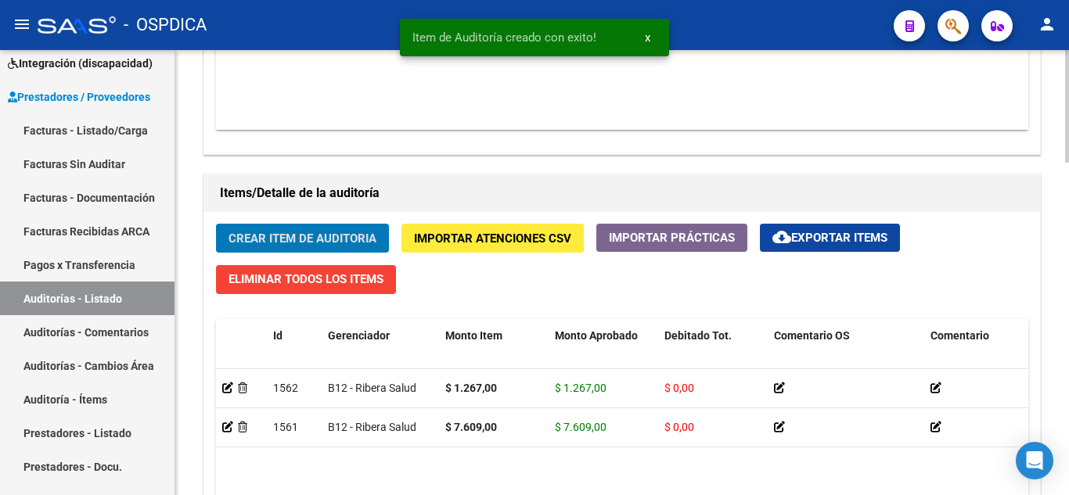
scroll to position [1001, 0]
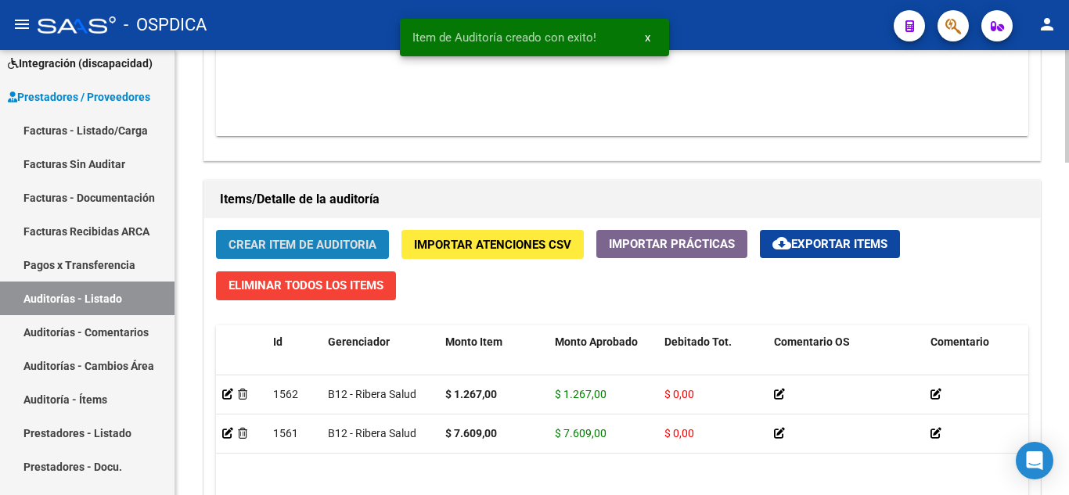
click at [345, 243] on span "Crear Item de Auditoria" at bounding box center [303, 245] width 148 height 14
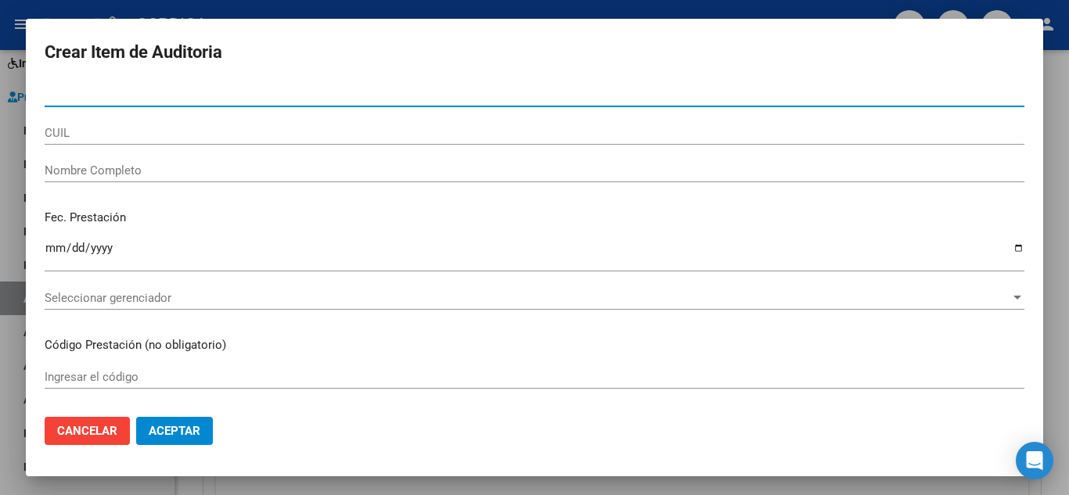
click at [311, 92] on input "Nro Documento" at bounding box center [535, 95] width 980 height 14
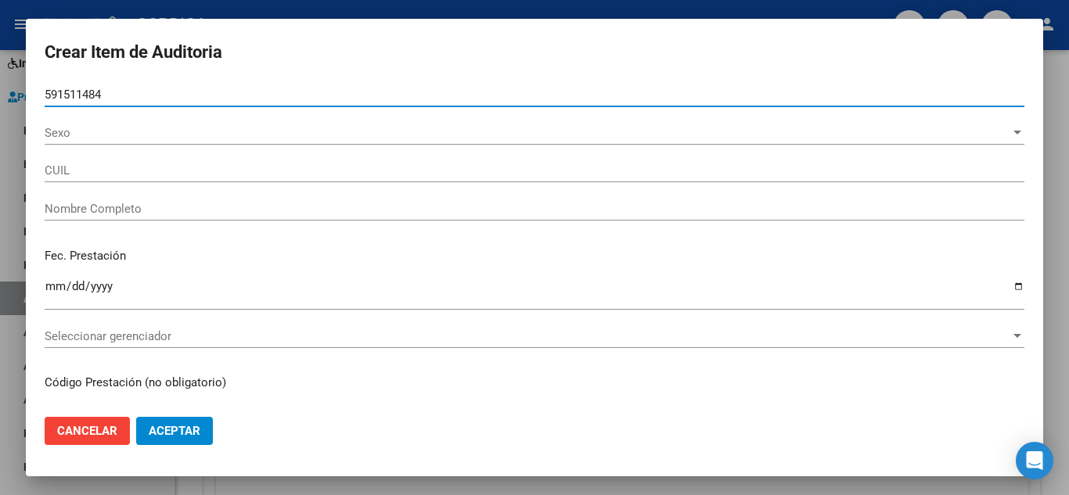
type input "59151148"
type input "20591511484"
type input "DURAN LUCAS JOEL"
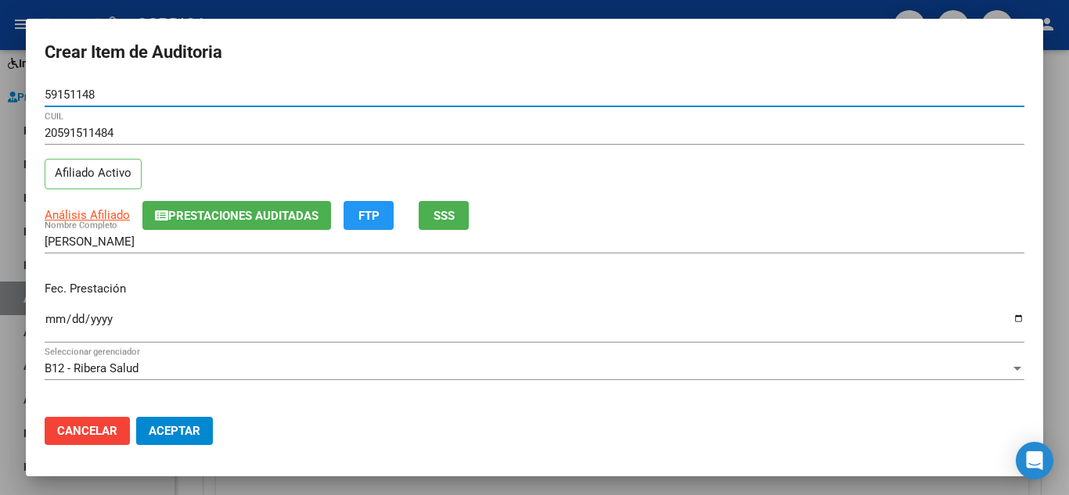
type input "59151148"
click at [53, 319] on input "Ingresar la fecha" at bounding box center [535, 325] width 980 height 25
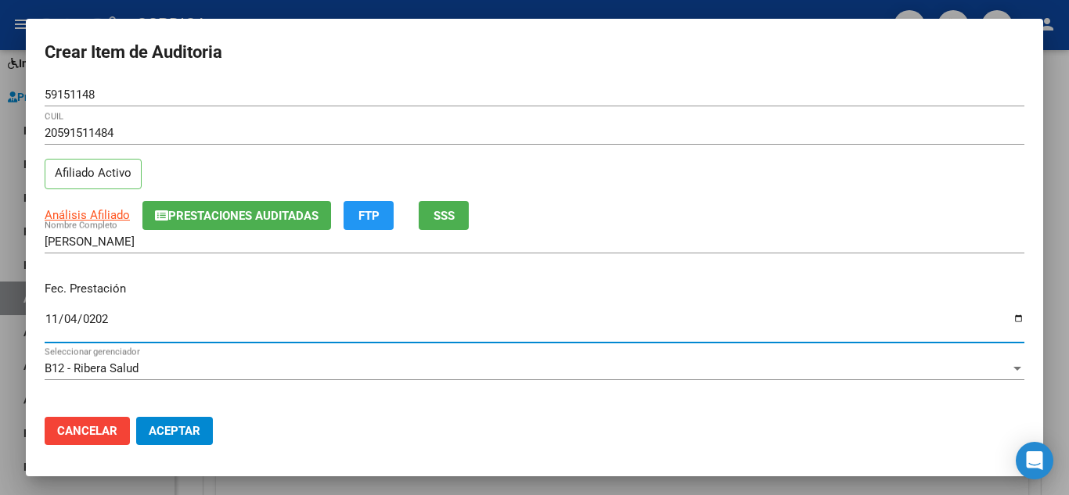
type input "2024-11-04"
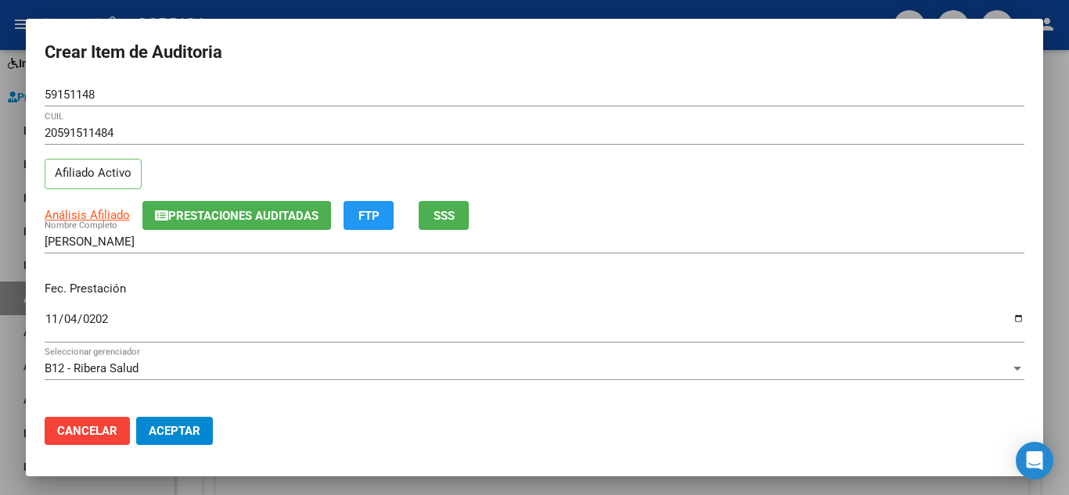
click at [629, 267] on div "DURAN LUCAS JOEL Nombre Completo" at bounding box center [535, 249] width 980 height 38
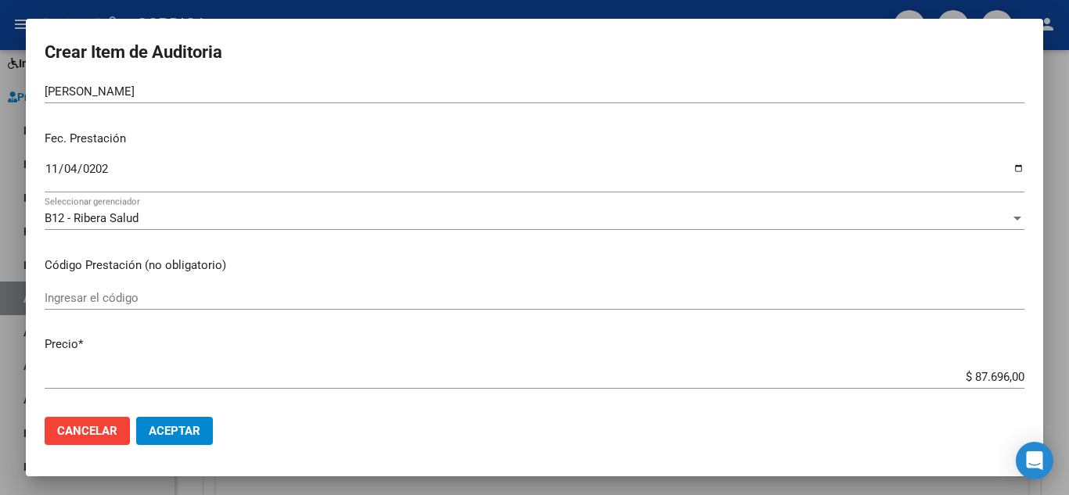
scroll to position [157, 0]
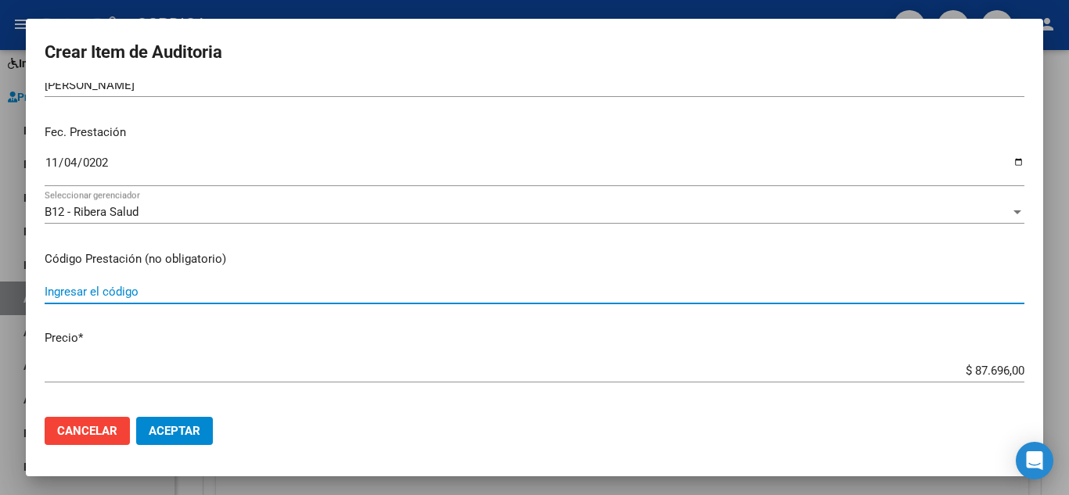
click at [379, 286] on input "Ingresar el código" at bounding box center [535, 292] width 980 height 14
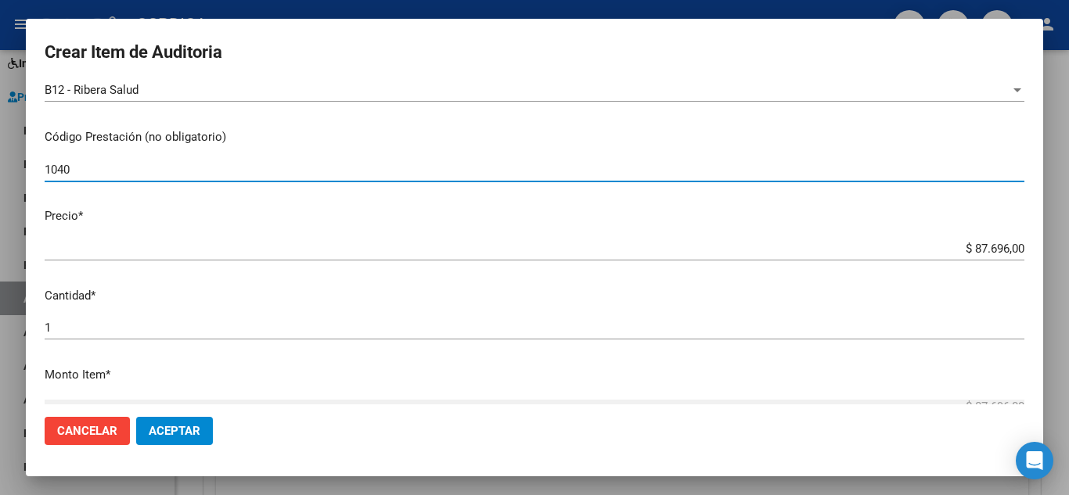
scroll to position [313, 0]
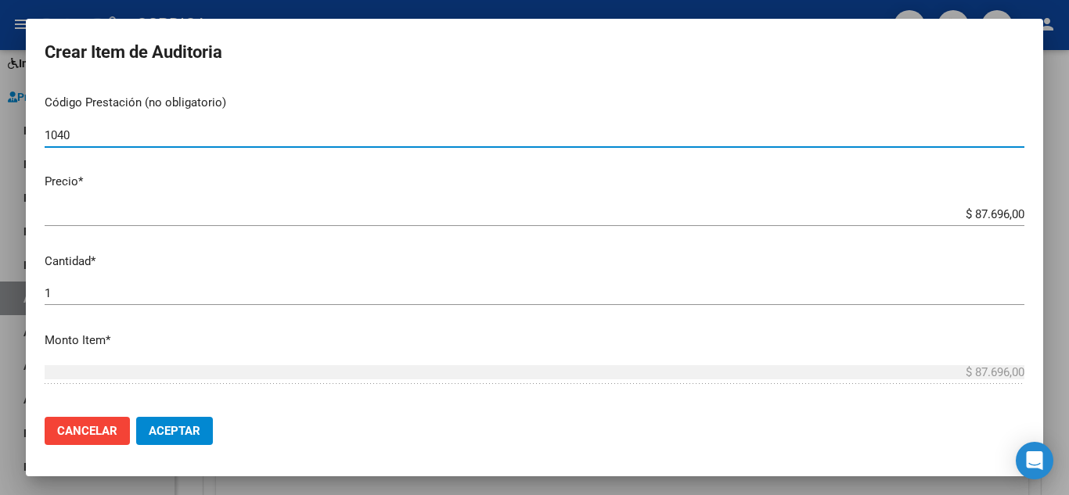
type input "1040"
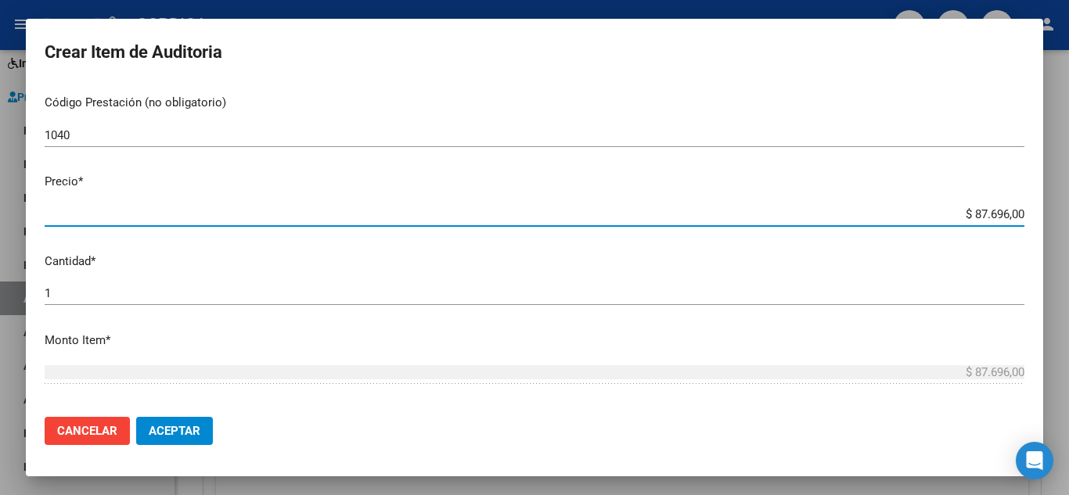
drag, startPoint x: 976, startPoint y: 211, endPoint x: 1023, endPoint y: 202, distance: 47.9
click at [1023, 202] on mat-dialog-content "59151148 Nro Documento 20591511484 CUIL Afiliado Activo Análisis Afiliado Prest…" at bounding box center [534, 244] width 1017 height 322
type input "$ 0,03"
type input "$ 0,39"
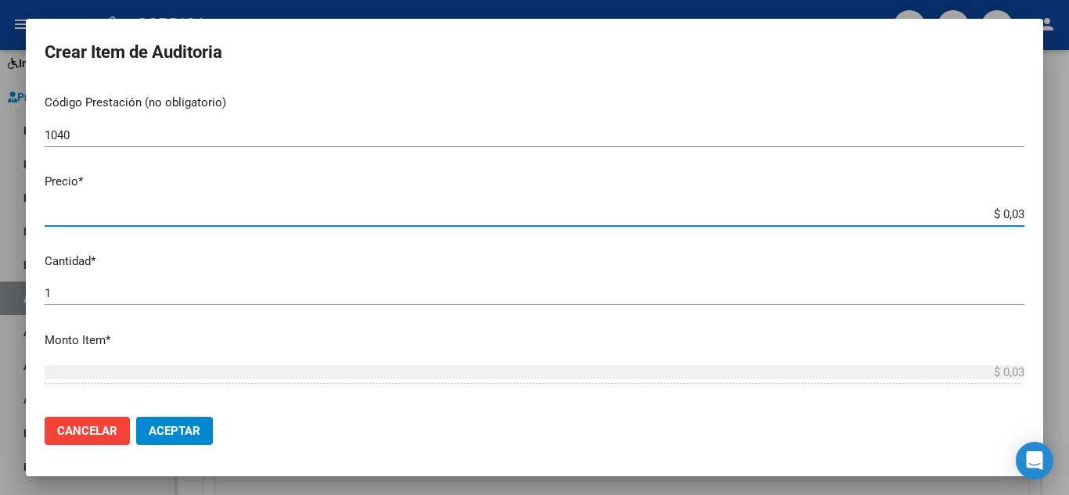
type input "$ 0,39"
type input "$ 3,99"
type input "$ 39,98"
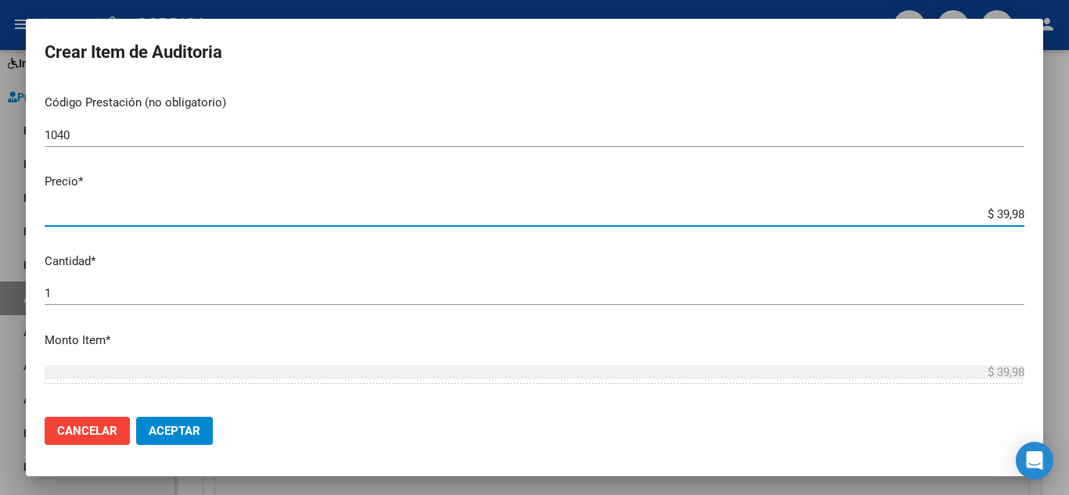
type input "$ 399,80"
type input "$ 3.998,00"
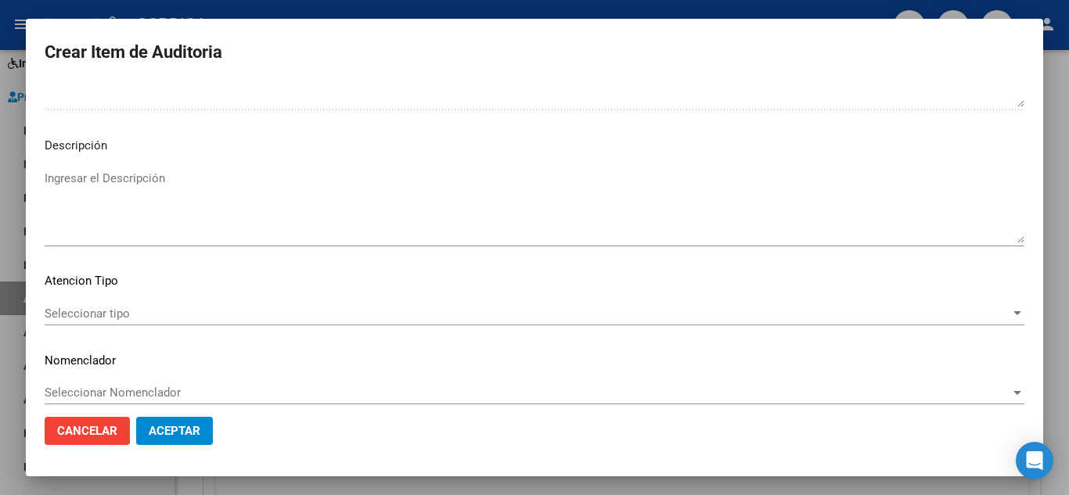
scroll to position [1088, 0]
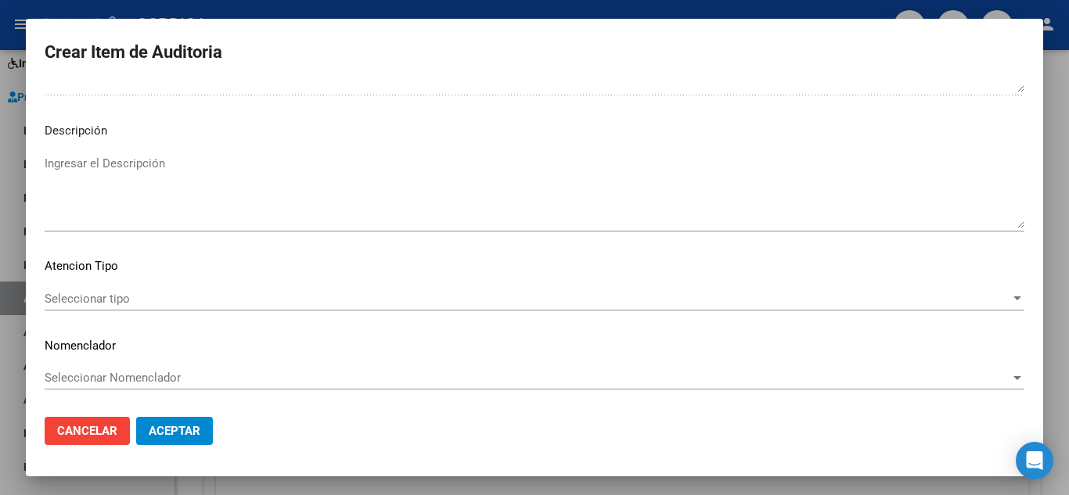
click at [135, 292] on span "Seleccionar tipo" at bounding box center [528, 299] width 966 height 14
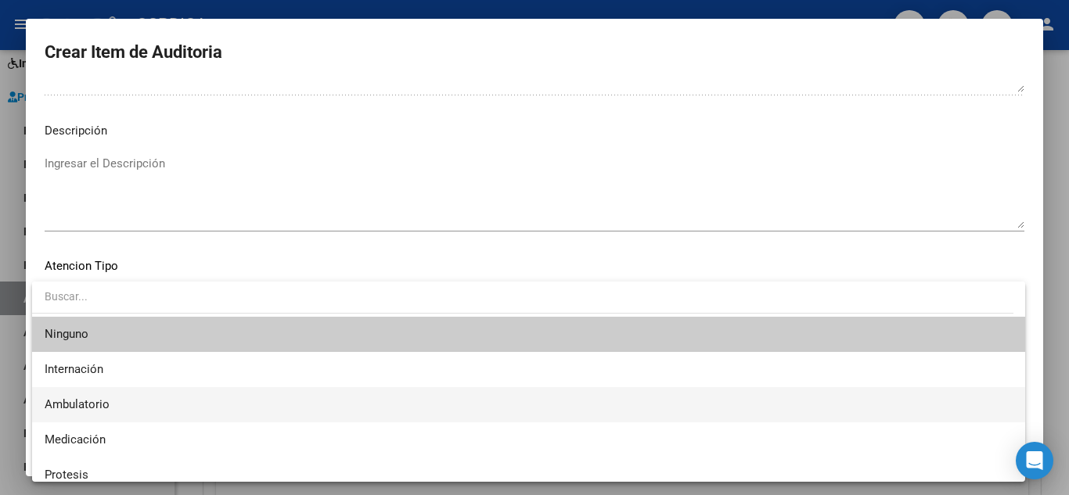
click at [113, 401] on span "Ambulatorio" at bounding box center [529, 404] width 968 height 35
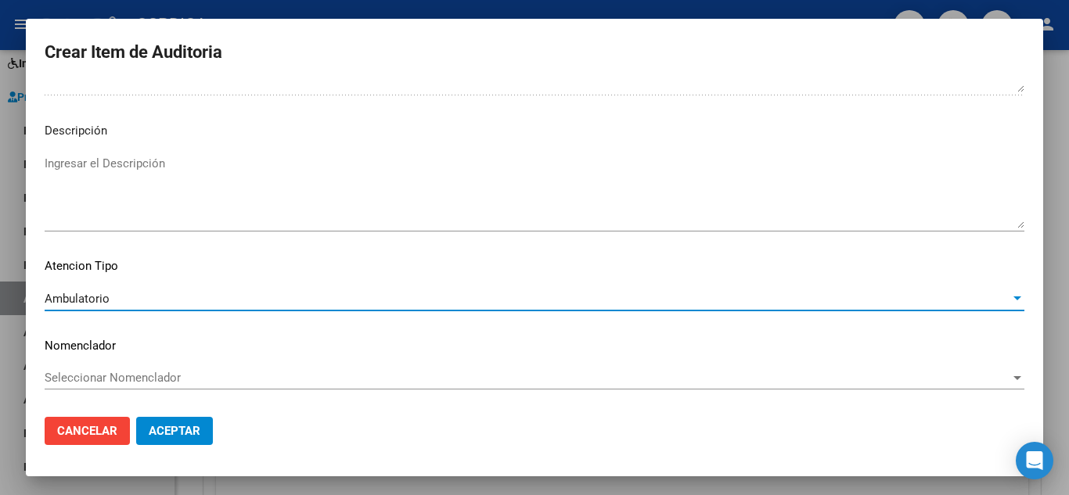
click at [186, 425] on span "Aceptar" at bounding box center [175, 431] width 52 height 14
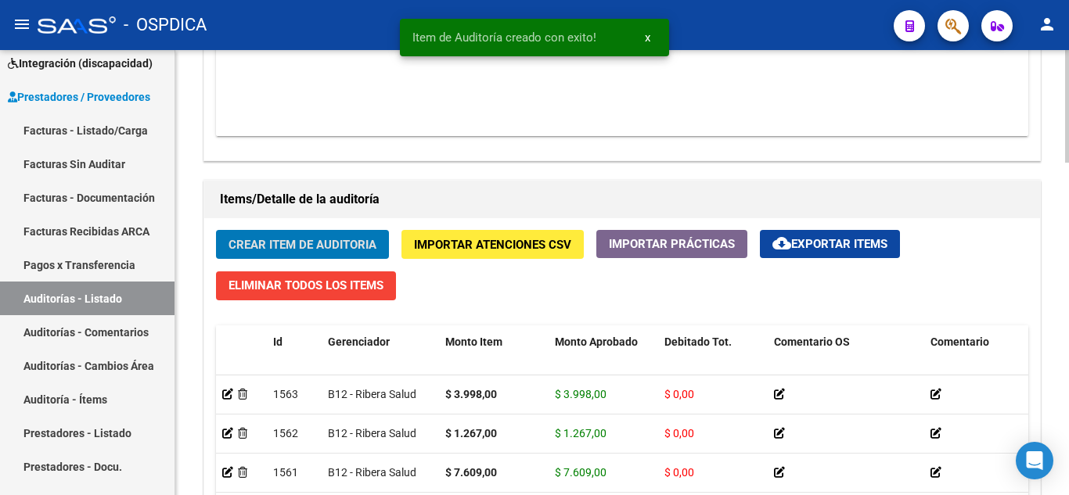
click at [333, 239] on span "Crear Item de Auditoria" at bounding box center [303, 245] width 148 height 14
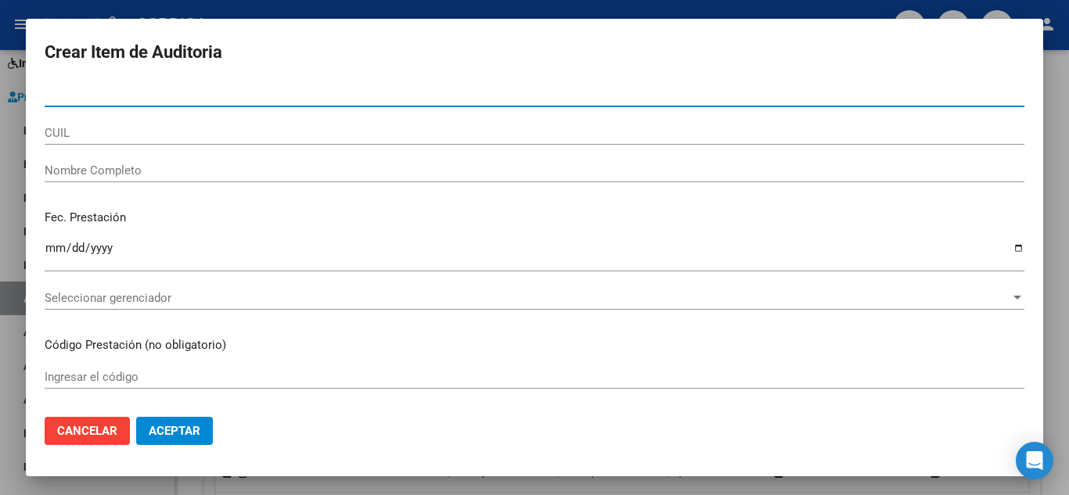
click at [276, 98] on input "Nro Documento" at bounding box center [535, 95] width 980 height 14
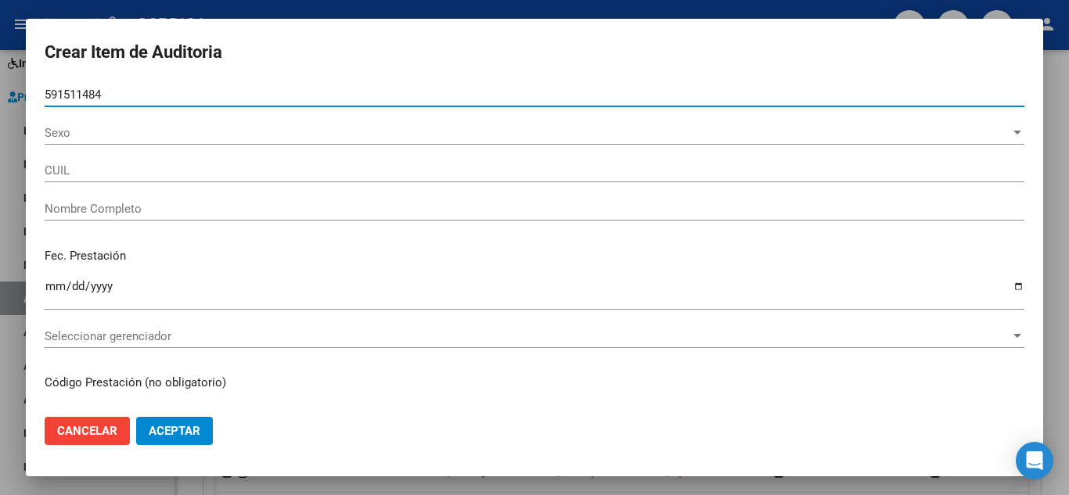
type input "59151148"
type input "20591511484"
type input "DURAN LUCAS JOEL"
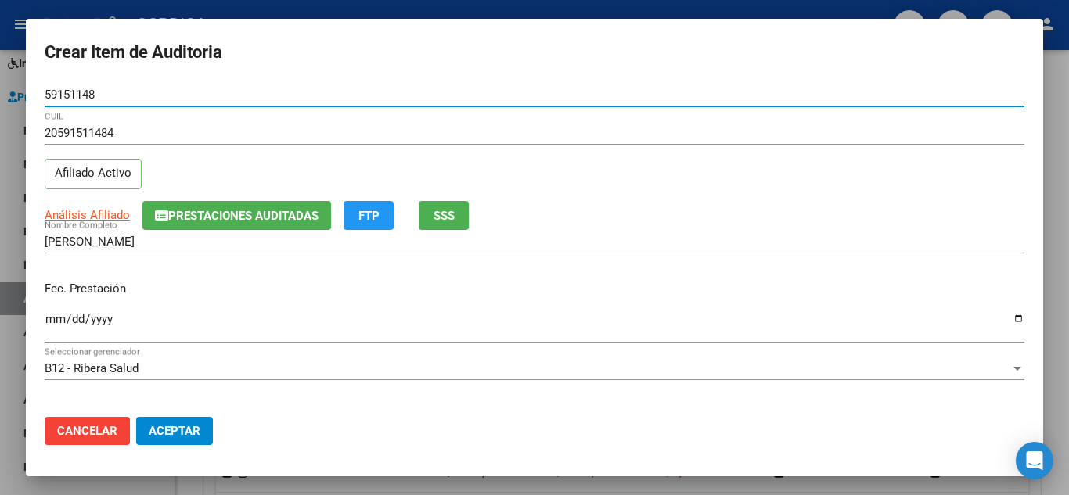
type input "59151148"
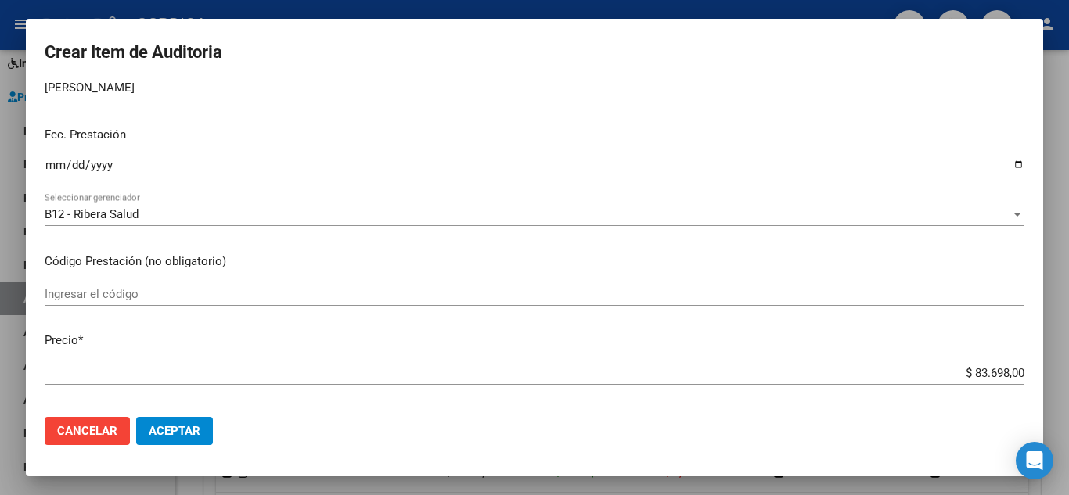
scroll to position [157, 0]
click at [210, 289] on input "Ingresar el código" at bounding box center [535, 292] width 980 height 14
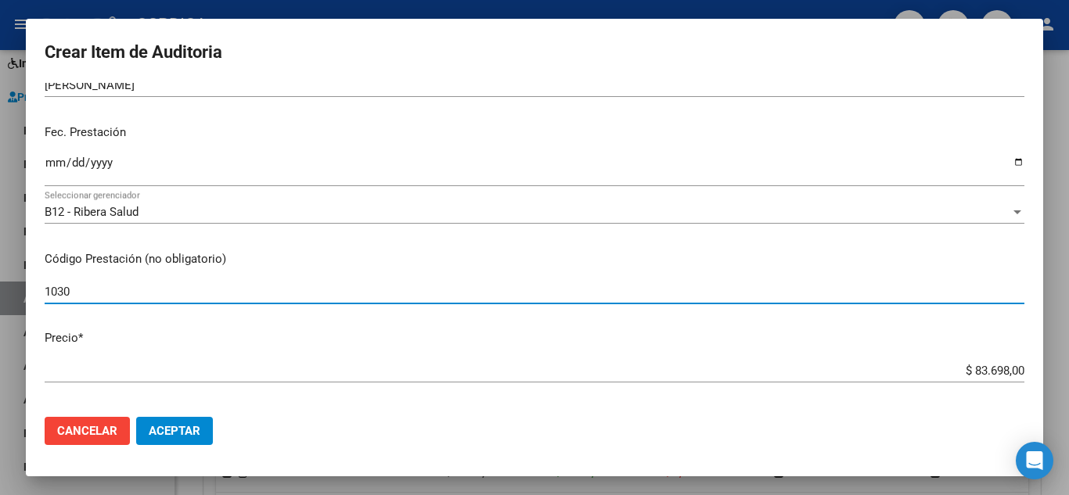
type input "1030"
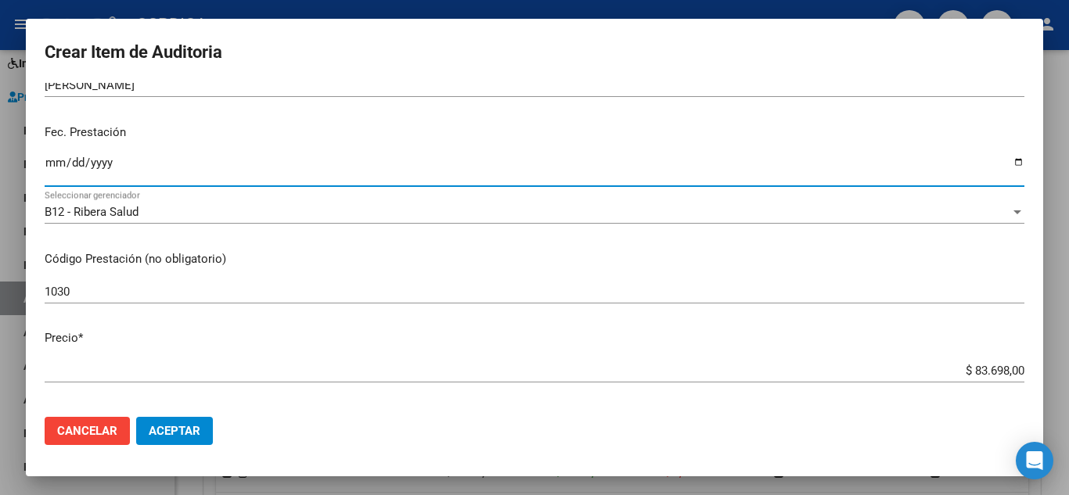
click at [51, 159] on input "Ingresar la fecha" at bounding box center [535, 169] width 980 height 25
type input "2024-11-26"
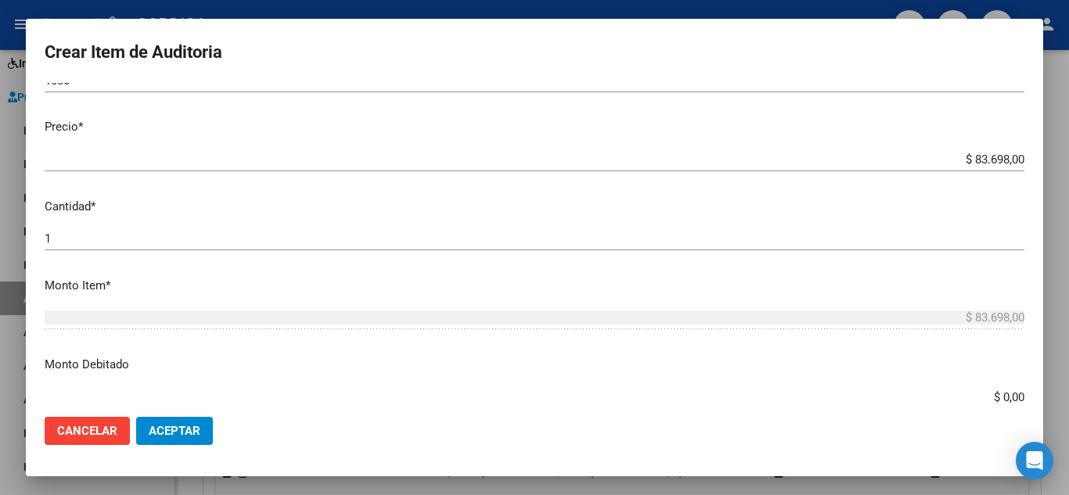
scroll to position [391, 0]
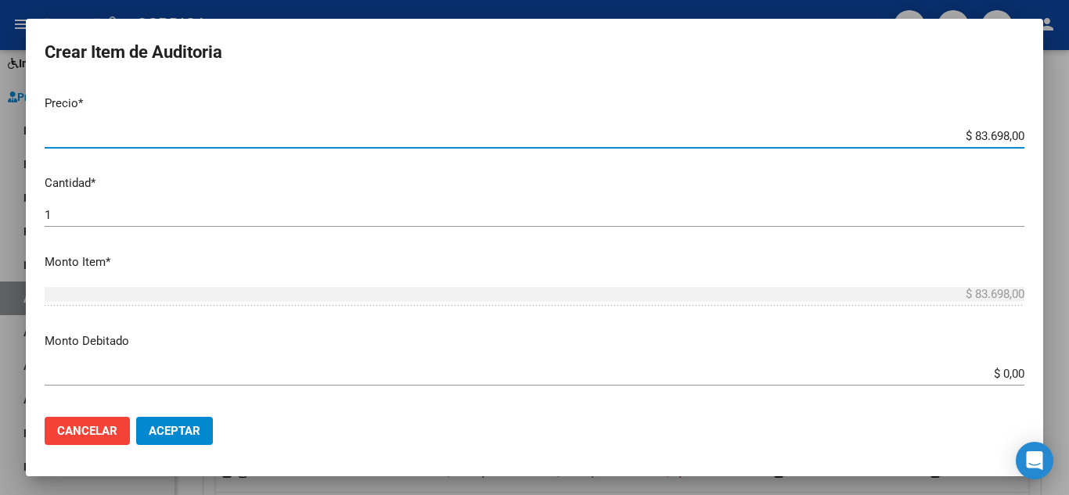
drag, startPoint x: 1026, startPoint y: 119, endPoint x: 1046, endPoint y: 116, distance: 20.6
click at [1046, 116] on div "Crear Item de Auditoria 59151148 Nro Documento 20591511484 CUIL Afiliado Activo…" at bounding box center [534, 247] width 1069 height 495
type input "$ 0,03"
type input "$ 0,39"
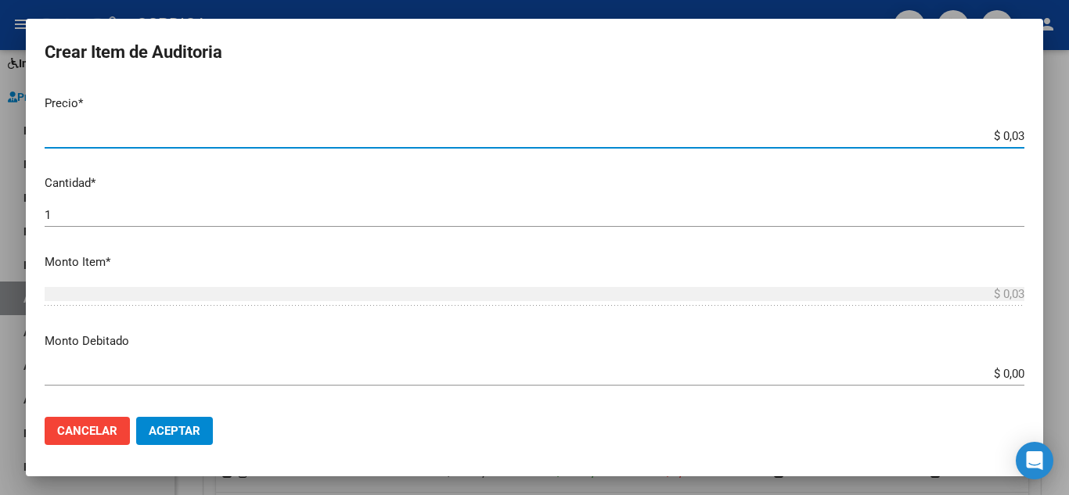
type input "$ 0,39"
type input "$ 3,99"
type input "$ 39,98"
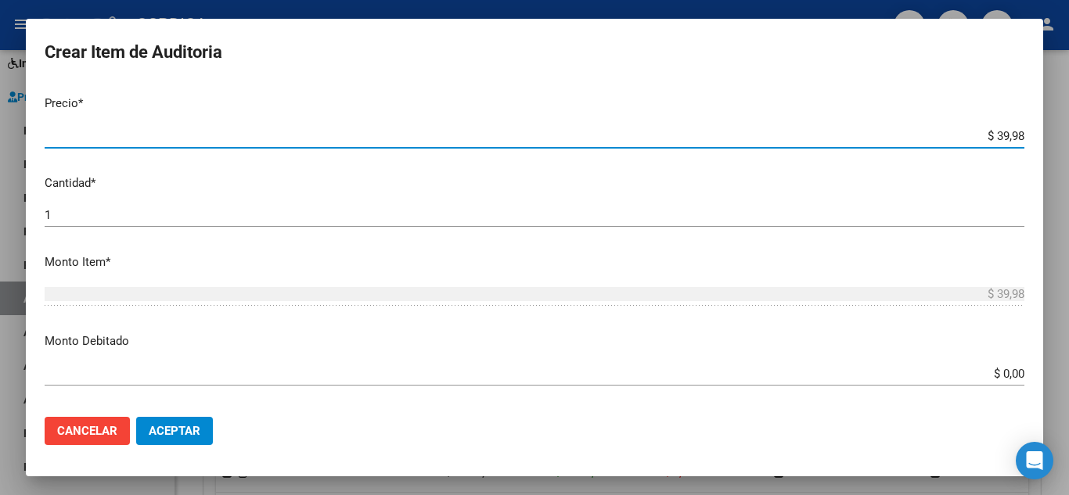
type input "$ 399,80"
type input "$ 3.998,00"
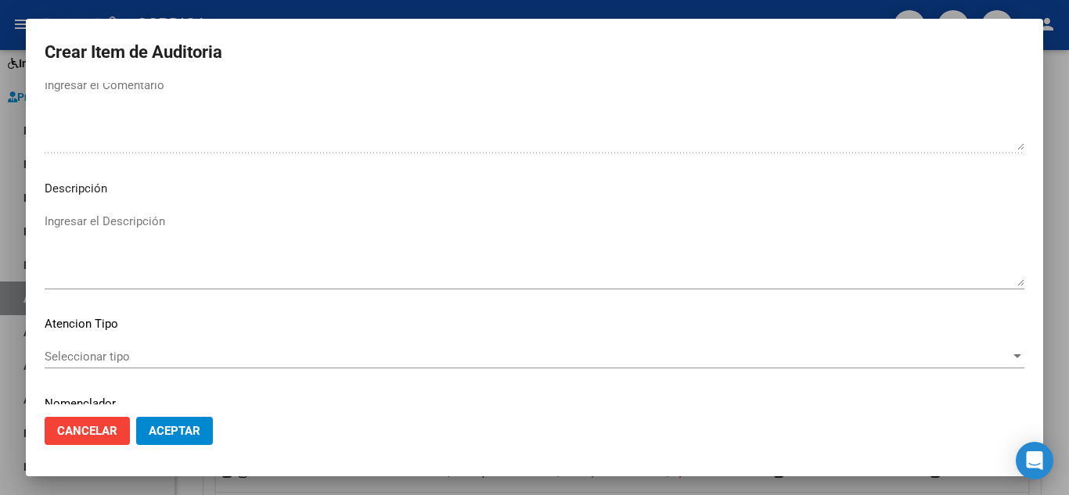
scroll to position [1088, 0]
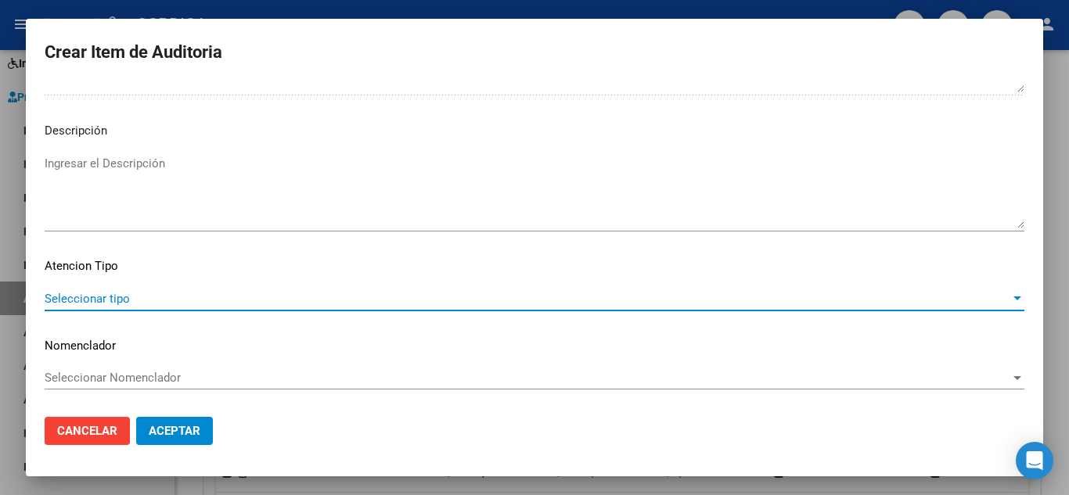
click at [122, 292] on span "Seleccionar tipo" at bounding box center [528, 299] width 966 height 14
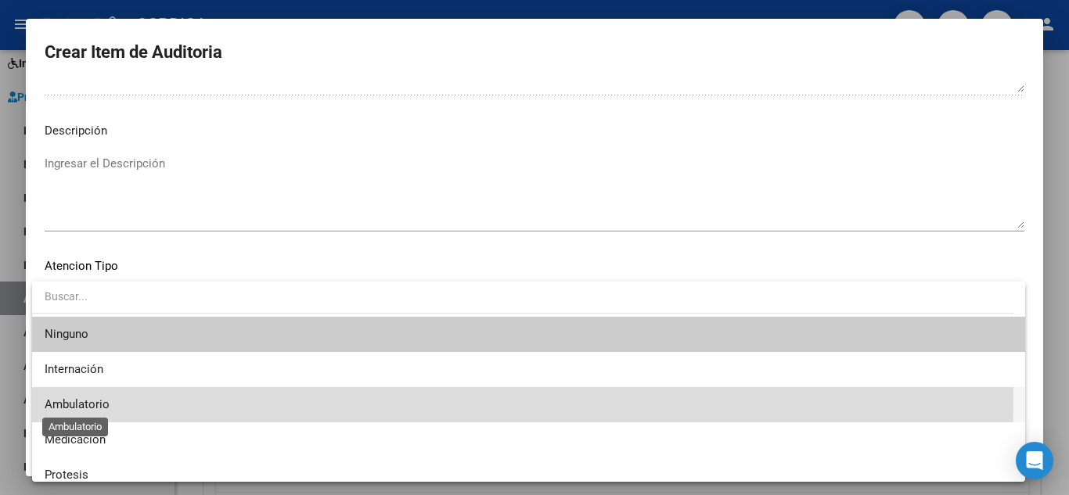
click at [94, 398] on span "Ambulatorio" at bounding box center [77, 405] width 65 height 14
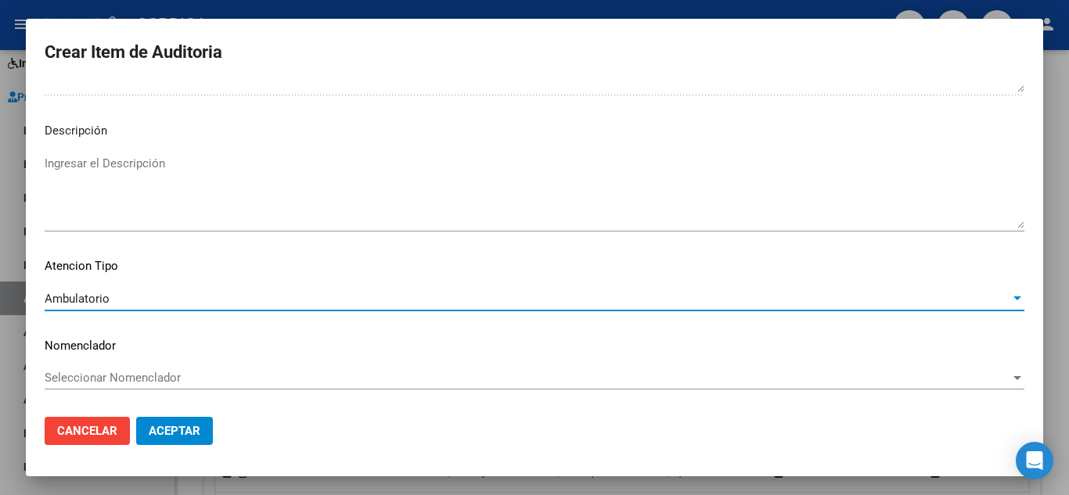
click at [171, 423] on button "Aceptar" at bounding box center [174, 431] width 77 height 28
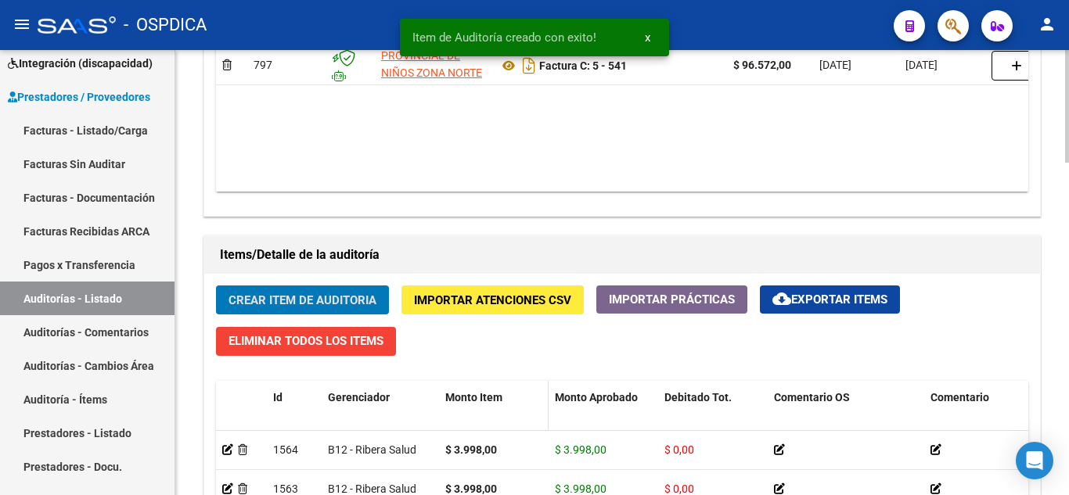
scroll to position [531, 0]
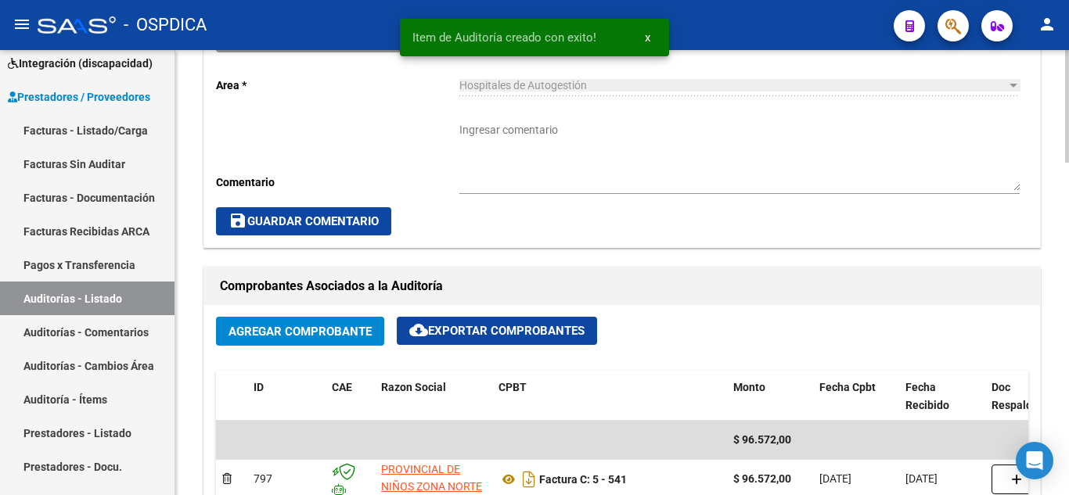
click at [275, 330] on span "Agregar Comprobante" at bounding box center [300, 332] width 143 height 14
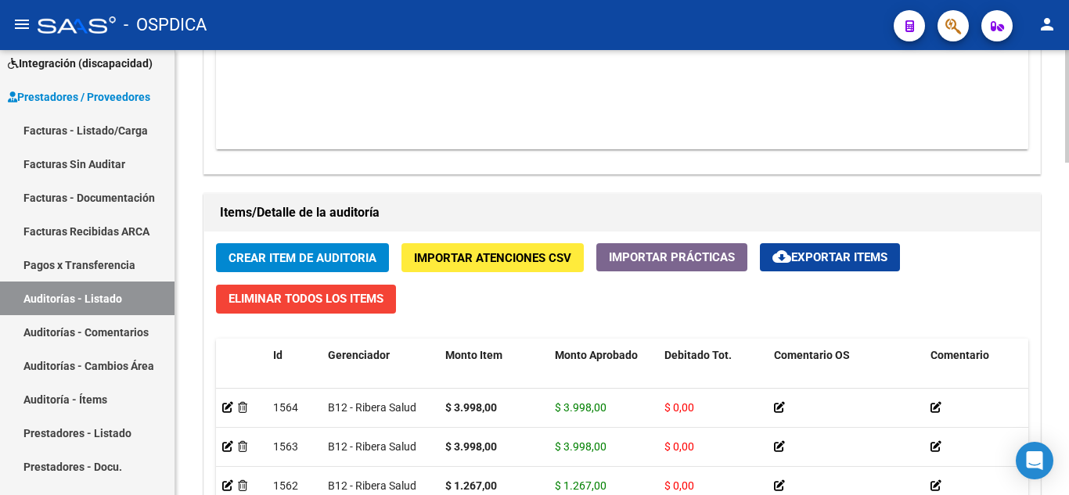
scroll to position [1001, 0]
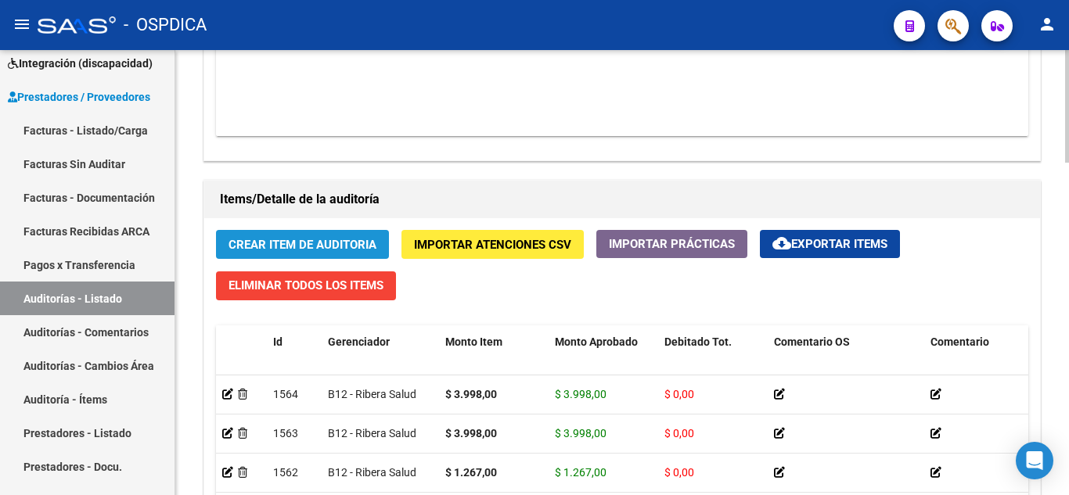
click at [351, 239] on span "Crear Item de Auditoria" at bounding box center [303, 245] width 148 height 14
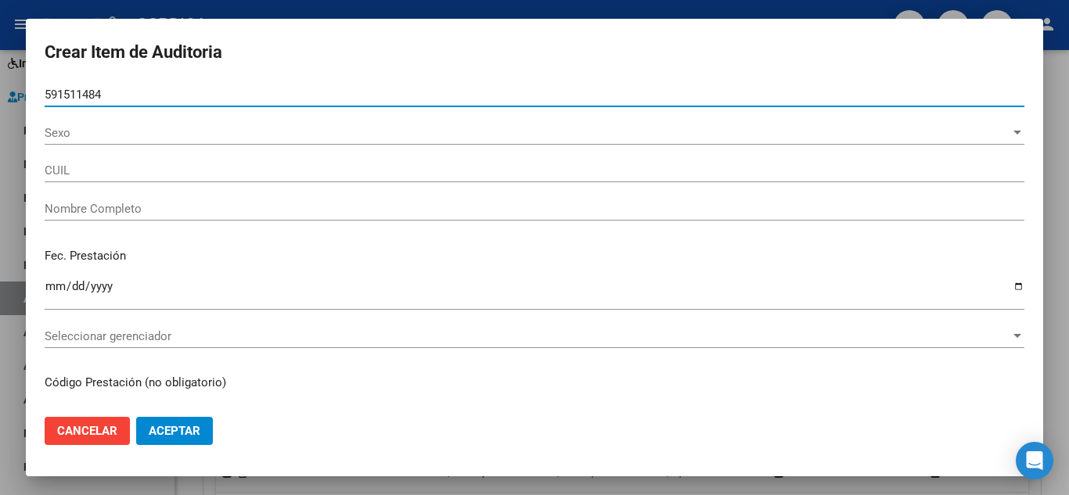
type input "59151148"
type input "20591511484"
type input "DURAN LUCAS JOEL"
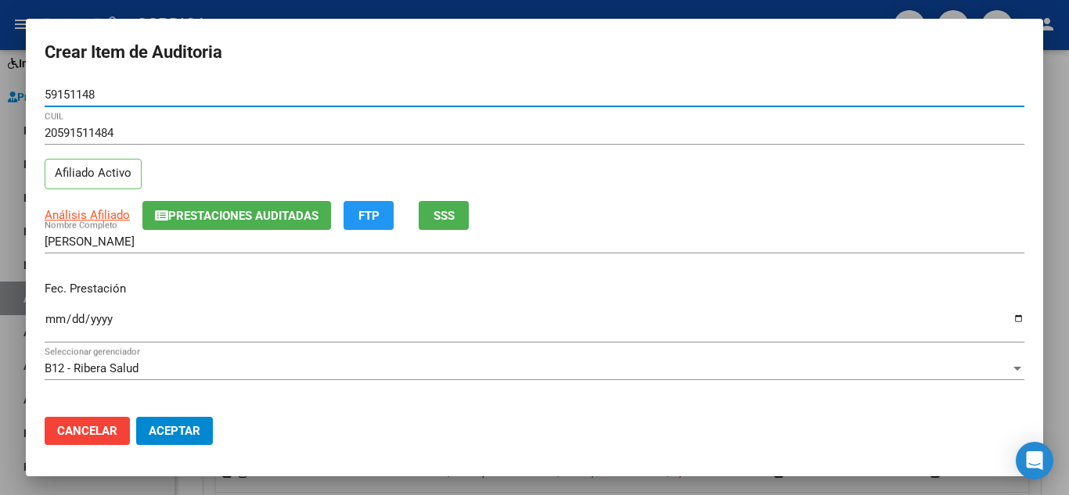
type input "59151148"
click at [52, 319] on input "Ingresar la fecha" at bounding box center [535, 325] width 980 height 25
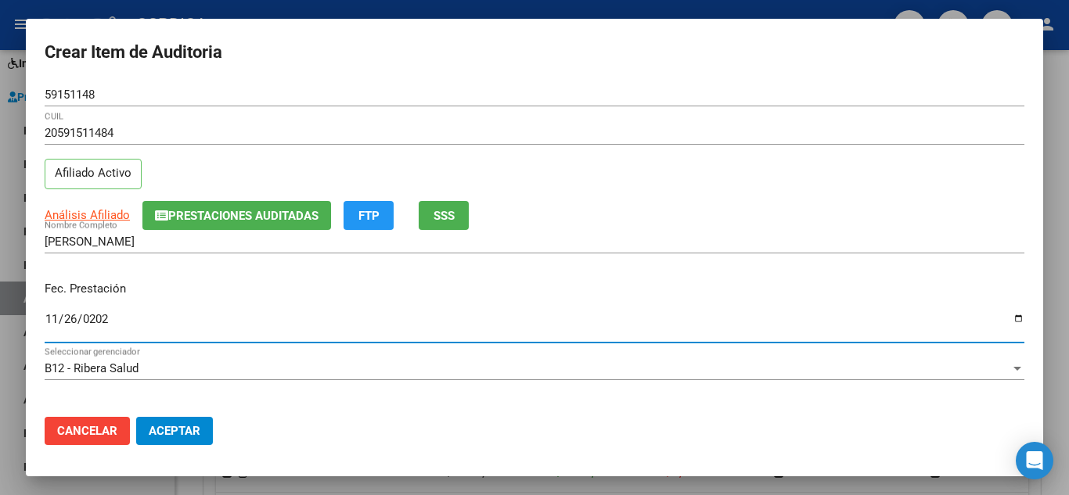
type input "2024-11-26"
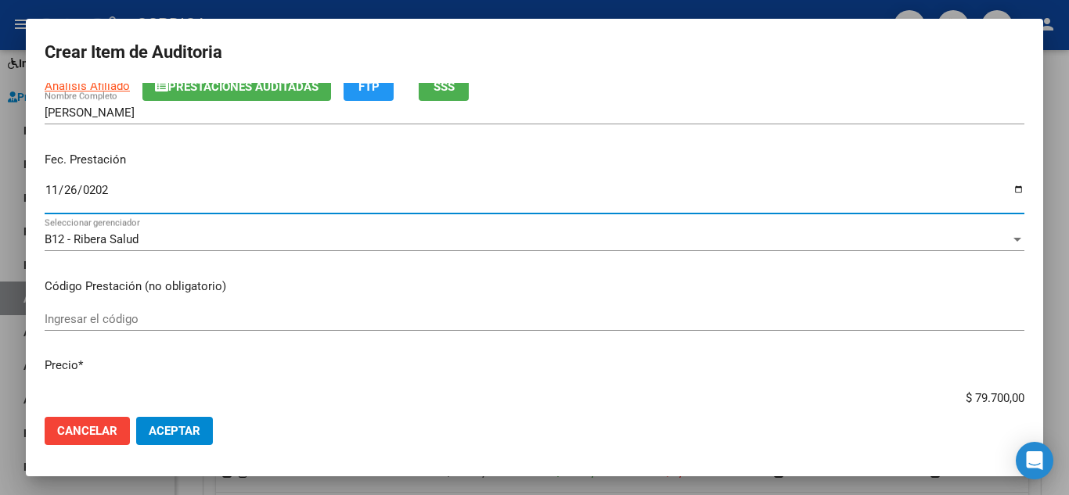
scroll to position [157, 0]
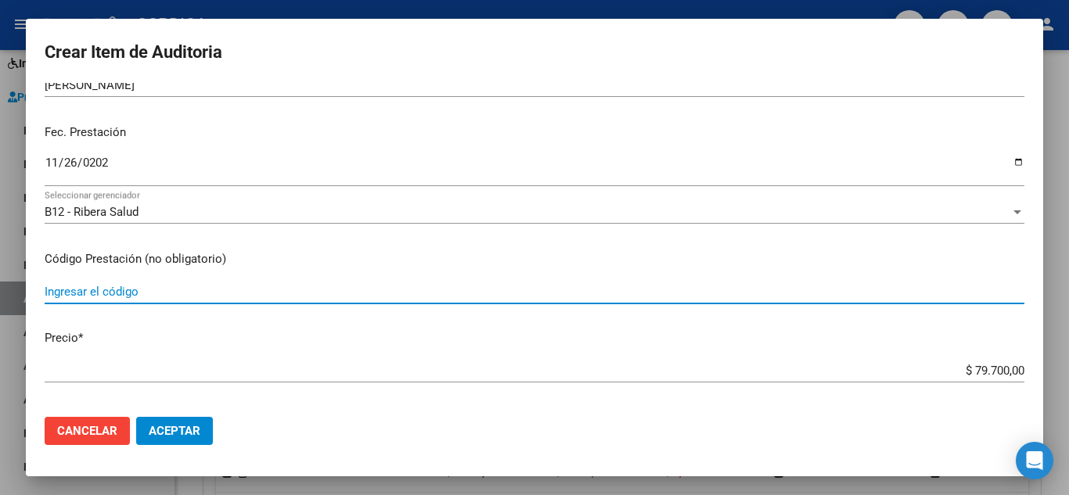
click at [464, 291] on input "Ingresar el código" at bounding box center [535, 292] width 980 height 14
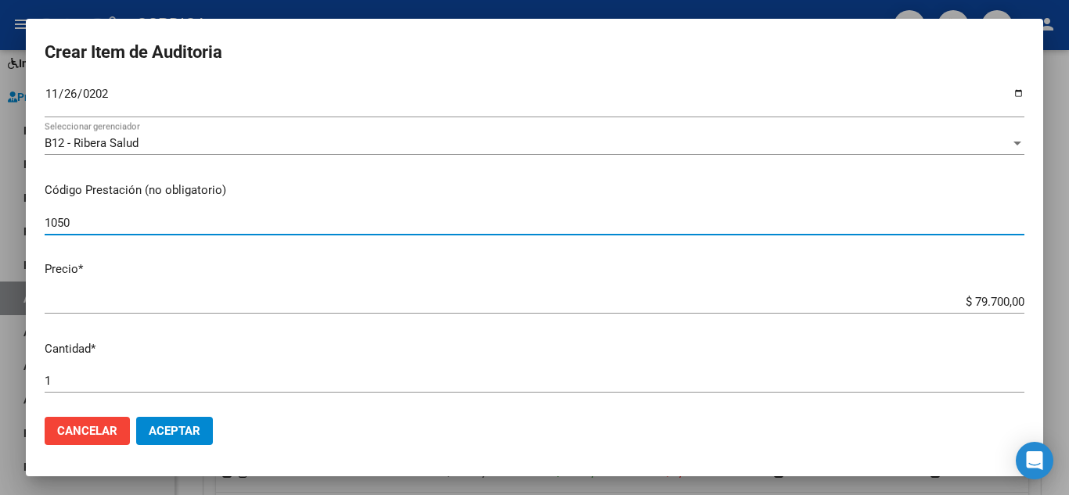
scroll to position [313, 0]
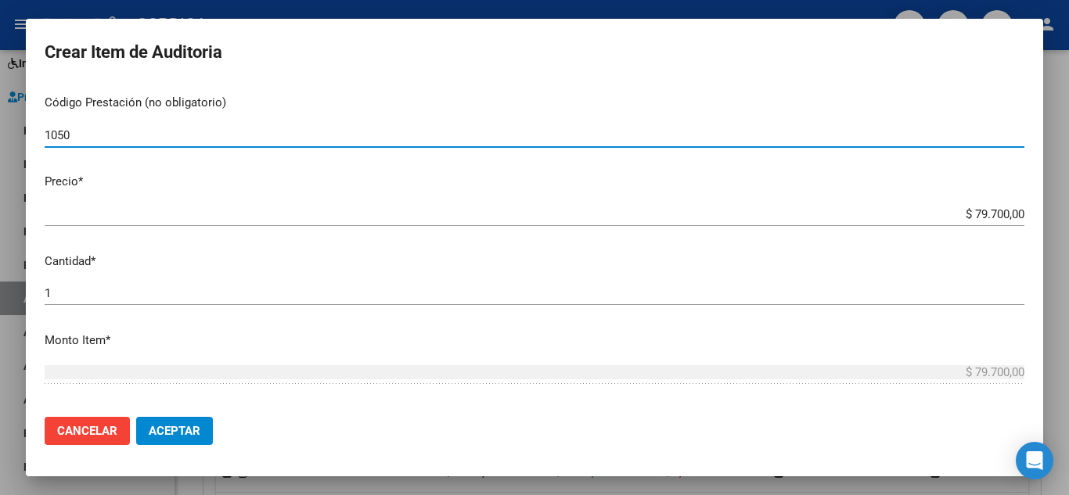
type input "1050"
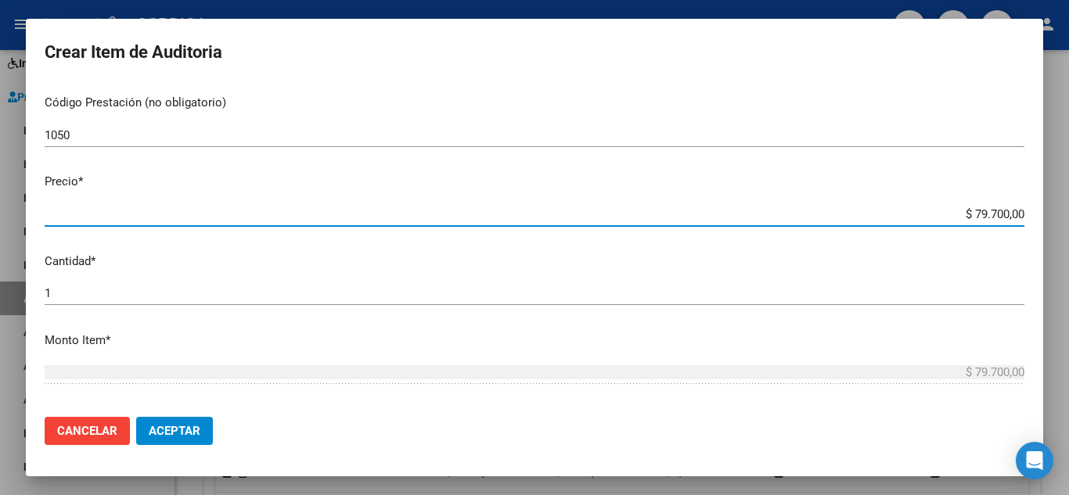
drag, startPoint x: 937, startPoint y: 211, endPoint x: 1021, endPoint y: 203, distance: 85.0
click at [1021, 203] on mat-dialog-content "59151148 Nro Documento 20591511484 CUIL Afiliado Activo Análisis Afiliado Prest…" at bounding box center [534, 244] width 1017 height 322
type input "$ 0,06"
type input "$ 0,67"
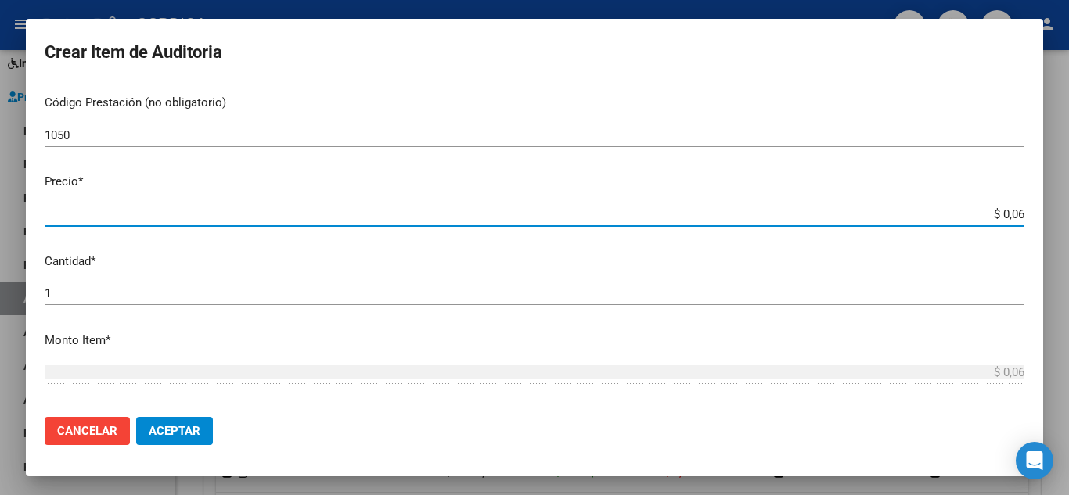
type input "$ 0,67"
type input "$ 6,70"
type input "$ 67,08"
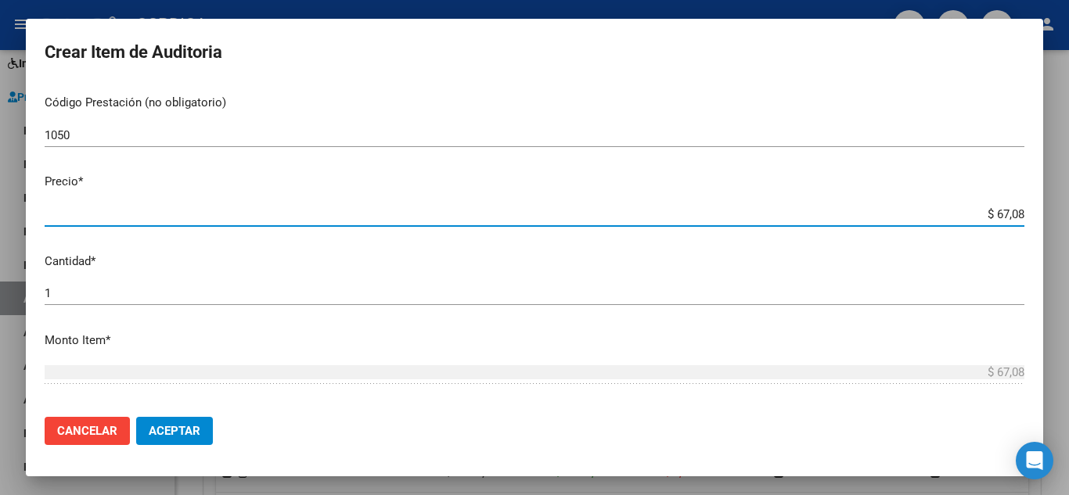
type input "$ 670,80"
type input "$ 6.708,00"
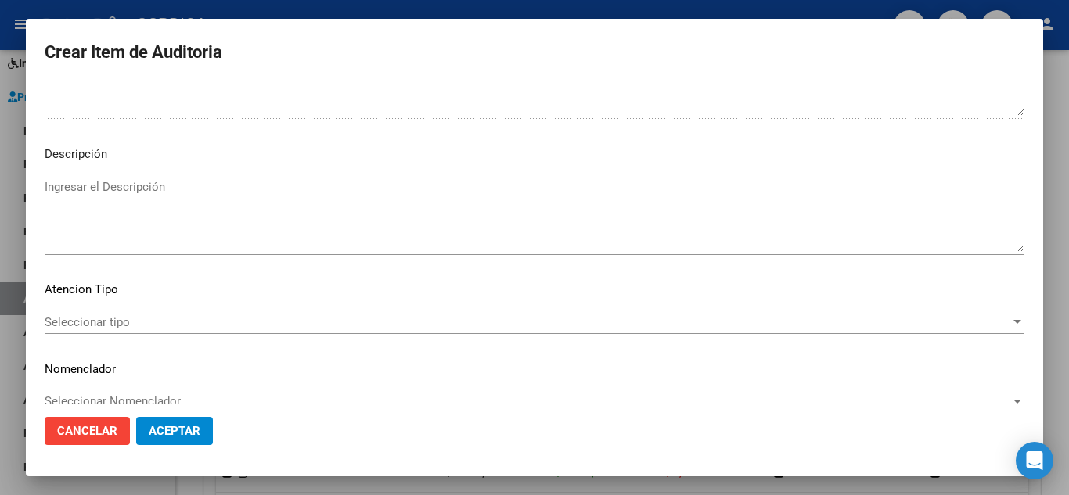
scroll to position [1088, 0]
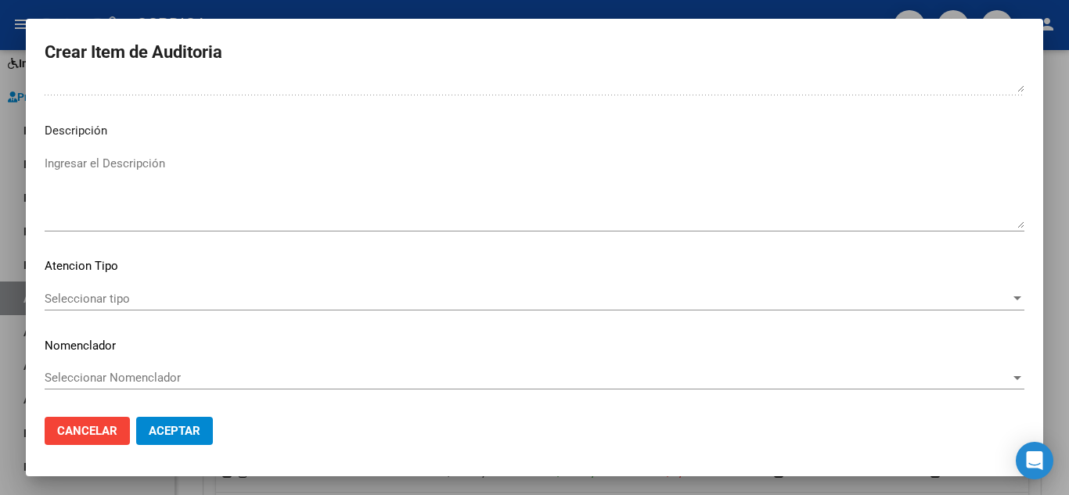
click at [123, 293] on span "Seleccionar tipo" at bounding box center [528, 299] width 966 height 14
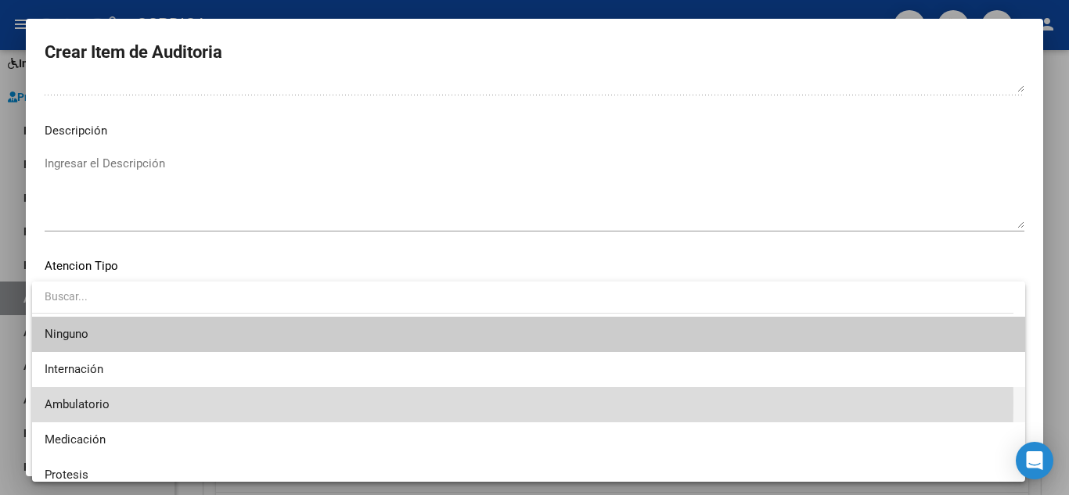
click at [112, 401] on span "Ambulatorio" at bounding box center [529, 404] width 968 height 35
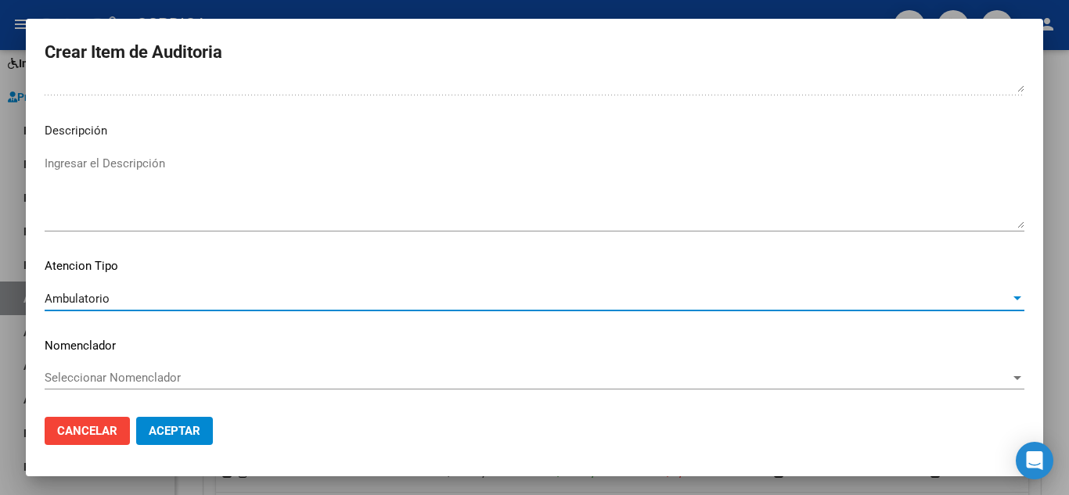
click at [189, 424] on span "Aceptar" at bounding box center [175, 431] width 52 height 14
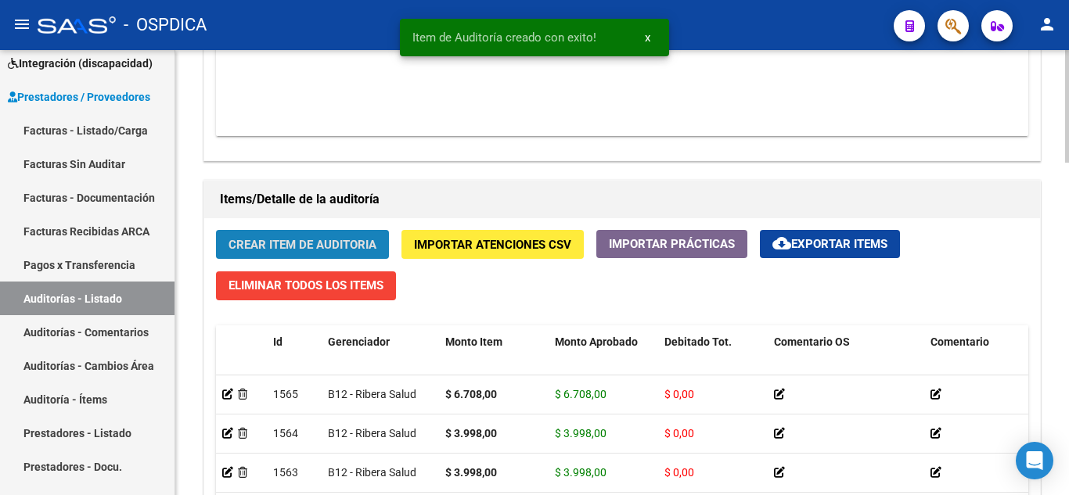
click at [322, 243] on span "Crear Item de Auditoria" at bounding box center [303, 245] width 148 height 14
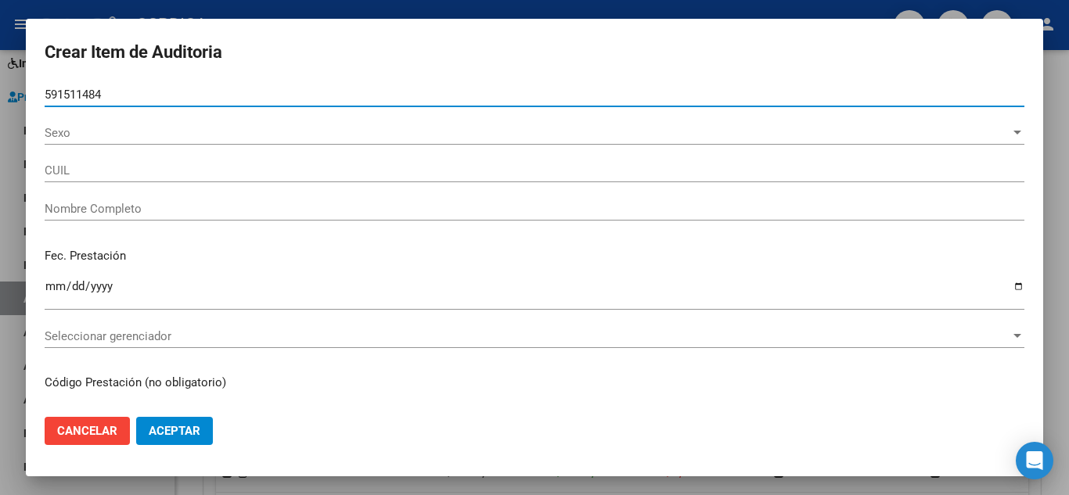
type input "59151148"
type input "20591511484"
type input "DURAN LUCAS JOEL"
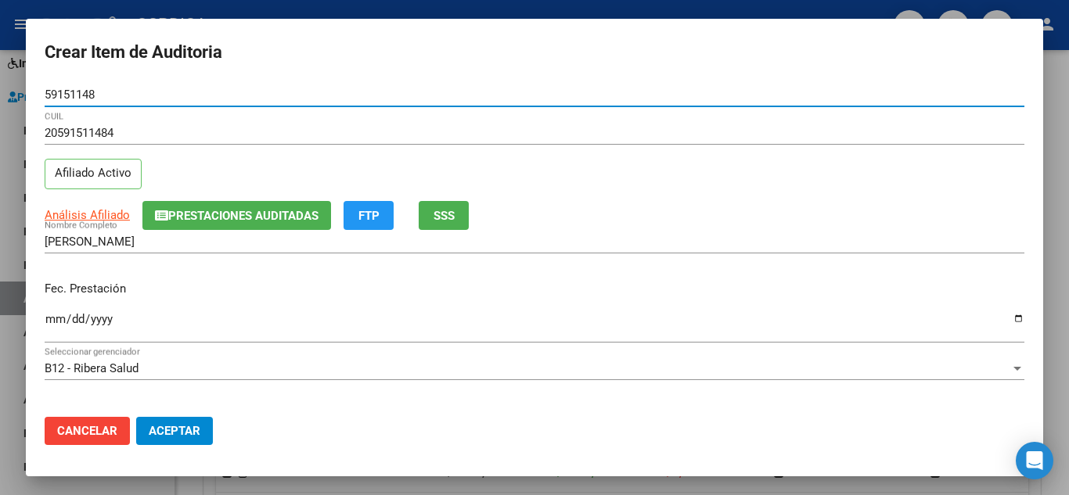
type input "59151148"
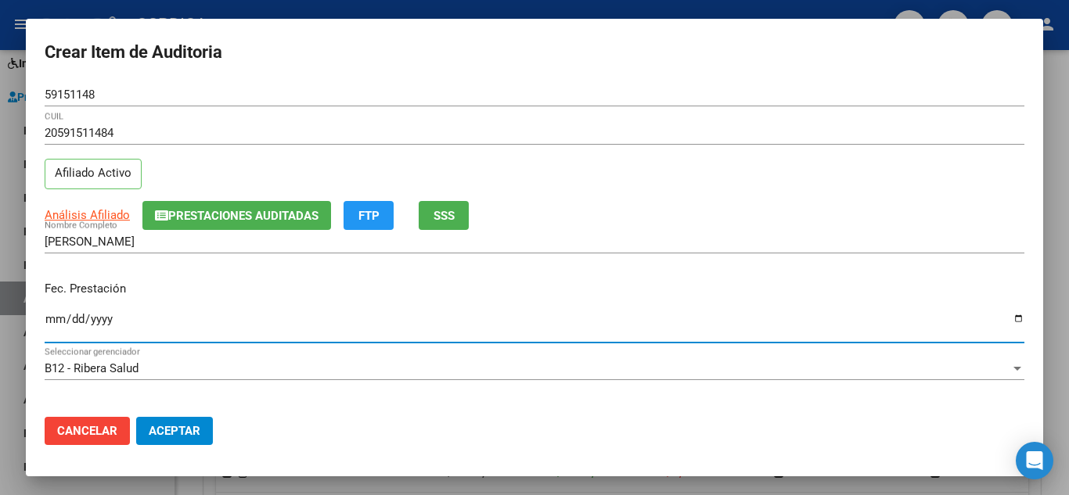
click at [52, 319] on input "Ingresar la fecha" at bounding box center [535, 325] width 980 height 25
type input "2024-11-26"
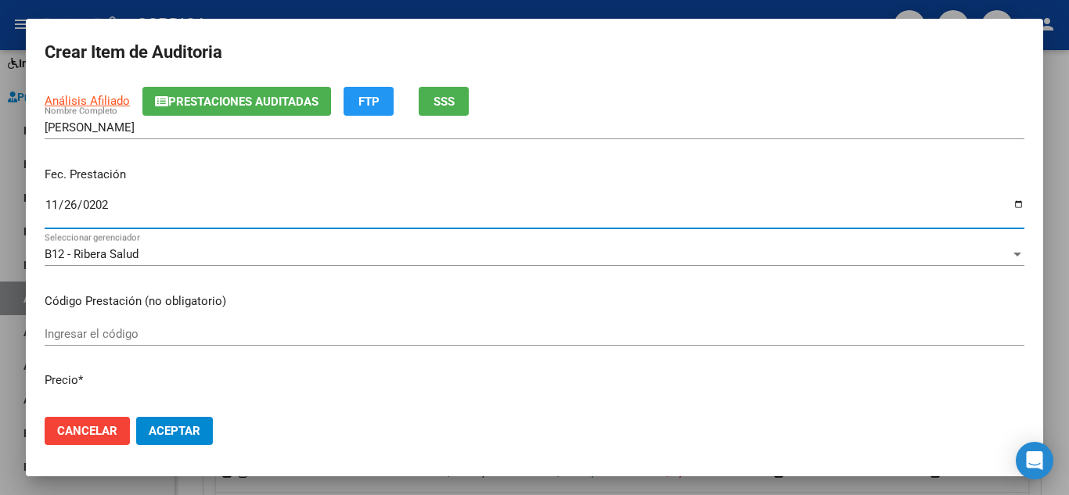
scroll to position [157, 0]
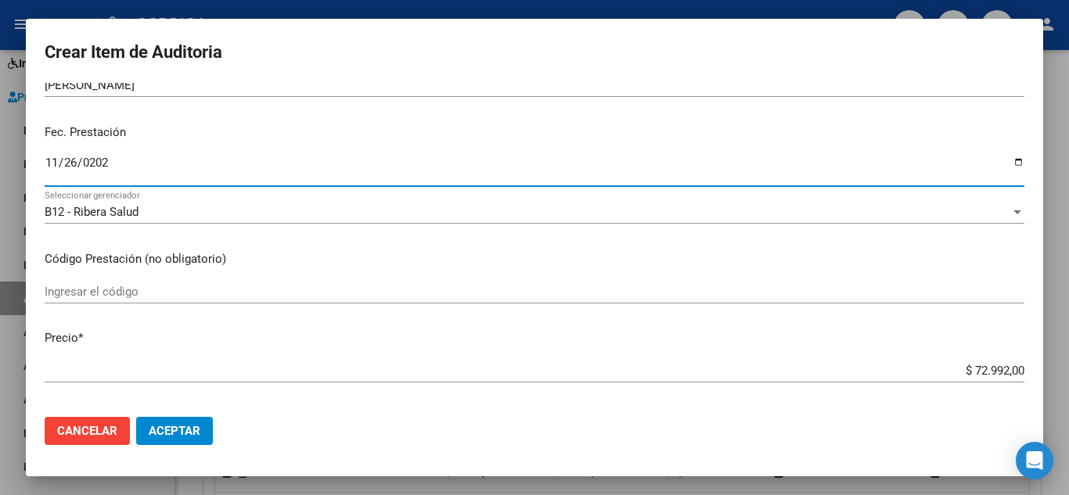
click at [297, 297] on input "Ingresar el código" at bounding box center [535, 292] width 980 height 14
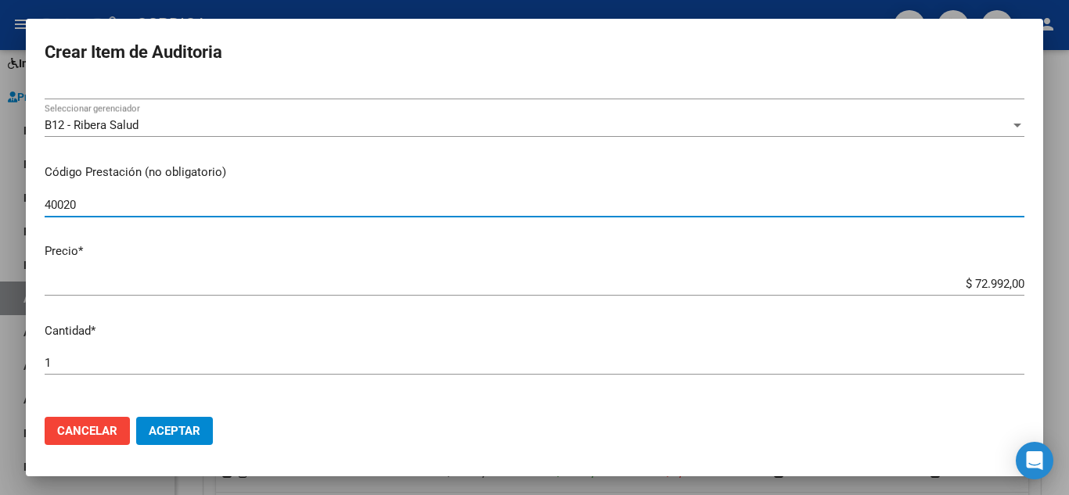
scroll to position [313, 0]
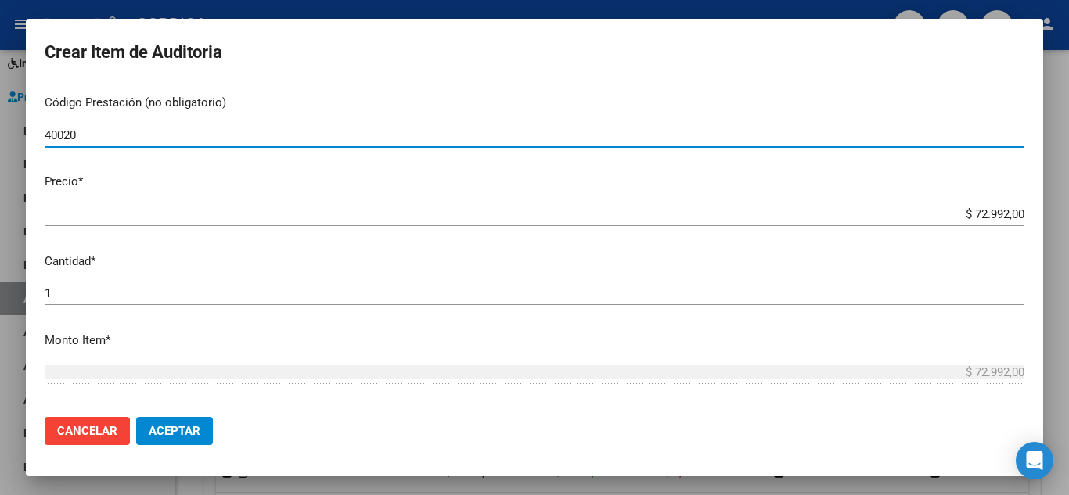
type input "40020"
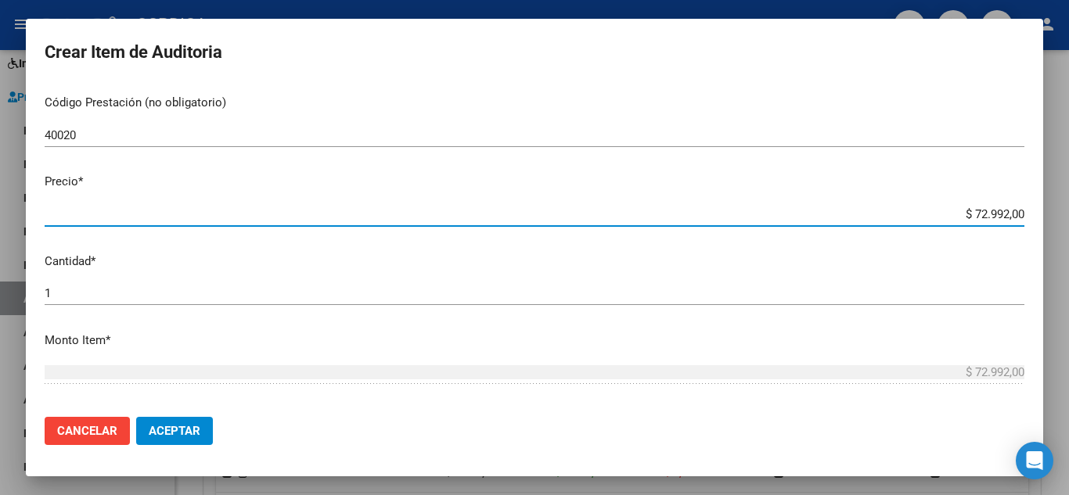
drag, startPoint x: 933, startPoint y: 214, endPoint x: 923, endPoint y: 131, distance: 82.8
click at [1028, 195] on mat-dialog-content "59151148 Nro Documento 20591511484 CUIL Afiliado Activo Análisis Afiliado Prest…" at bounding box center [534, 244] width 1017 height 322
type input "$ 0,07"
type input "$ 0,78"
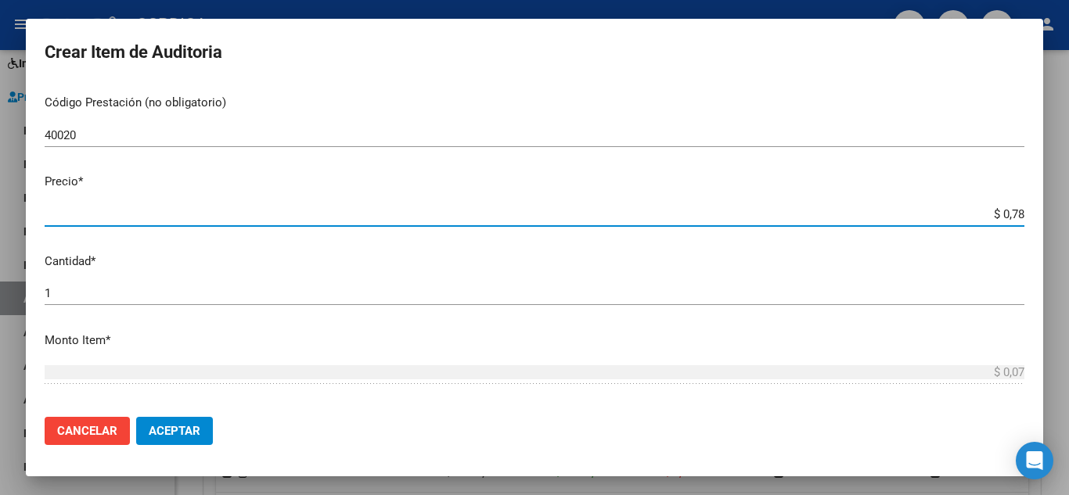
type input "$ 0,78"
type input "$ 7,88"
type input "$ 78,80"
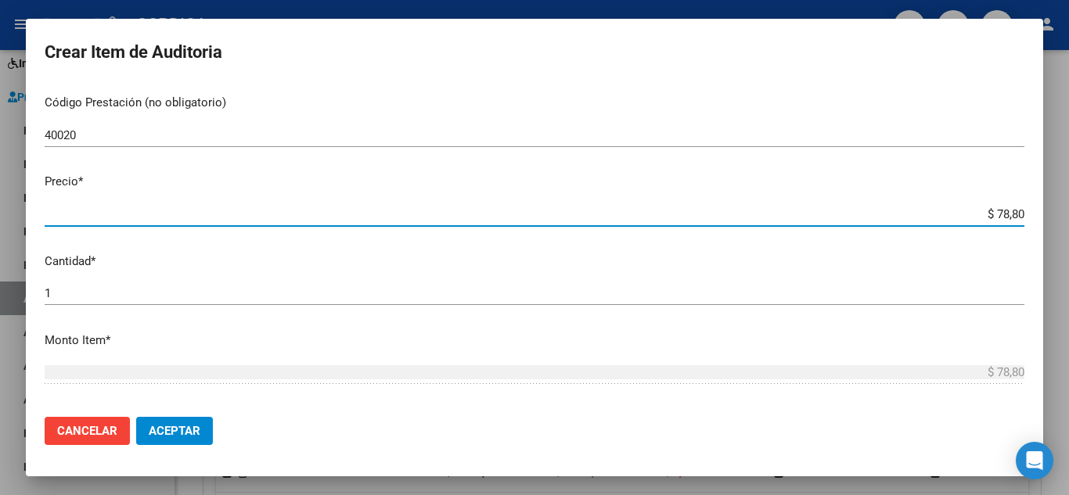
type input "$ 788,00"
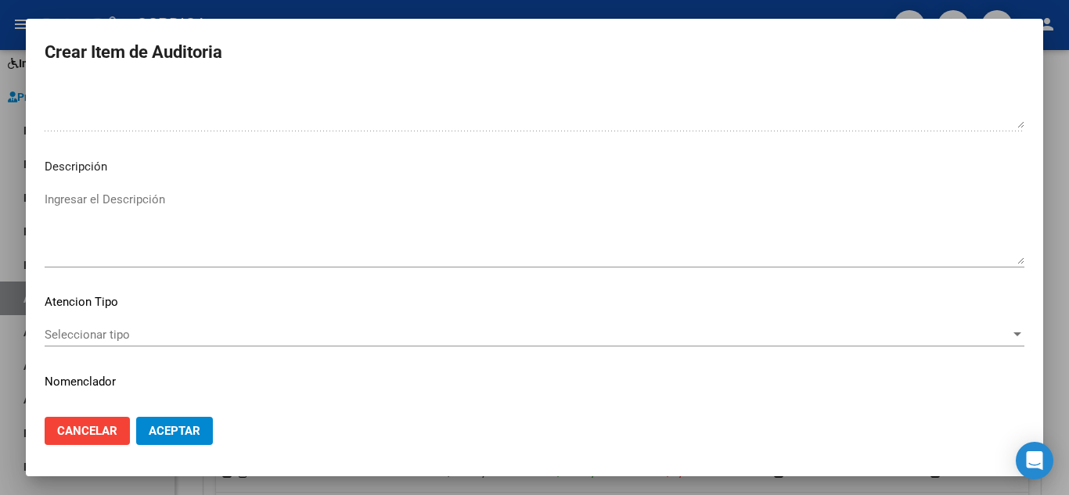
scroll to position [1088, 0]
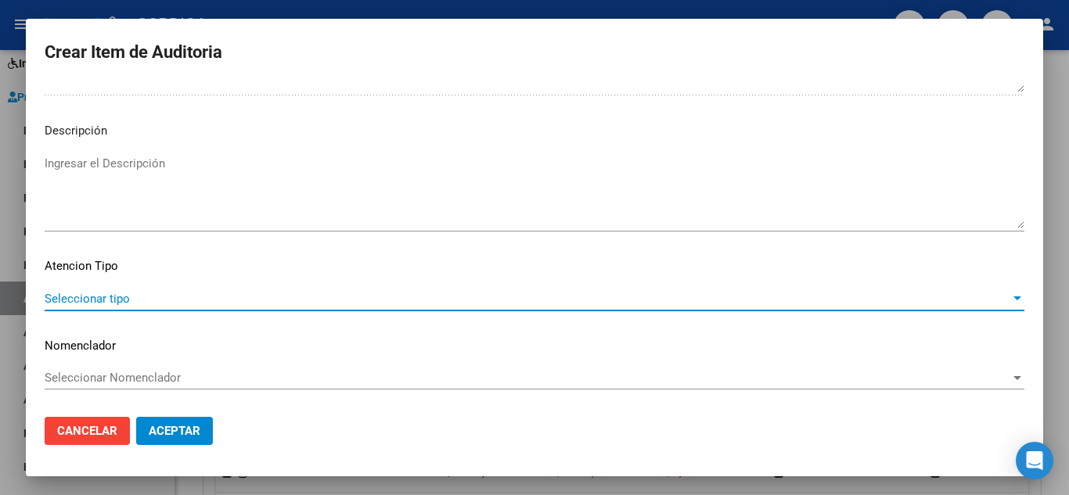
click at [114, 301] on span "Seleccionar tipo" at bounding box center [528, 299] width 966 height 14
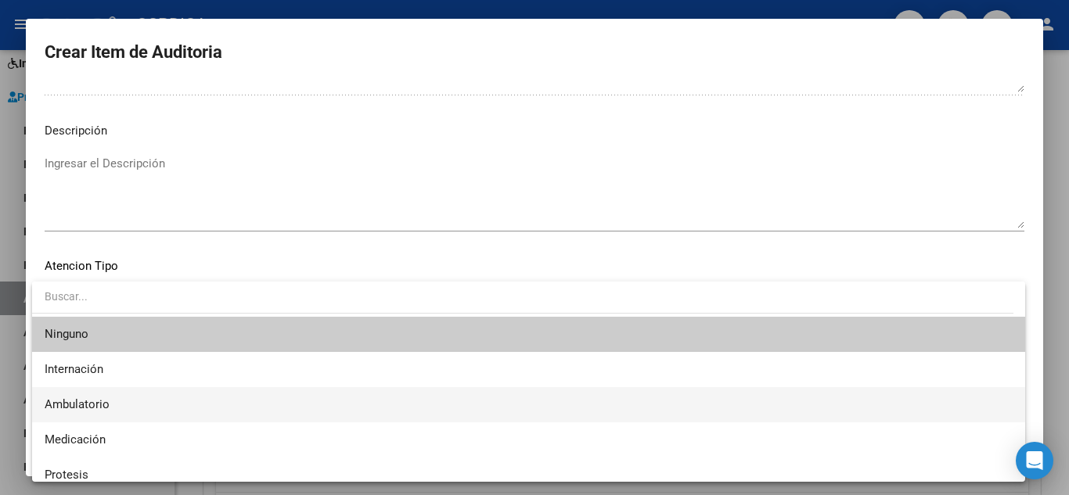
click at [111, 399] on span "Ambulatorio" at bounding box center [529, 404] width 968 height 35
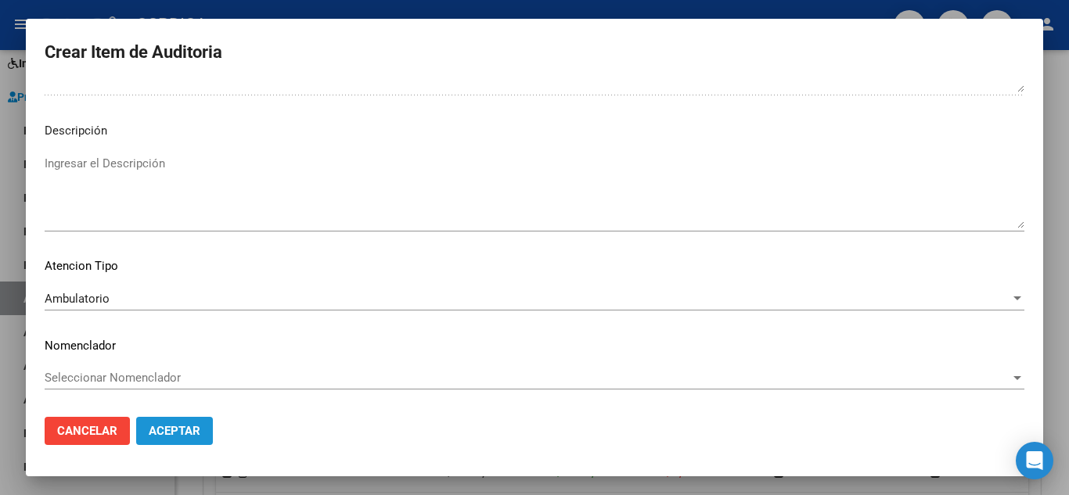
click at [185, 434] on span "Aceptar" at bounding box center [175, 431] width 52 height 14
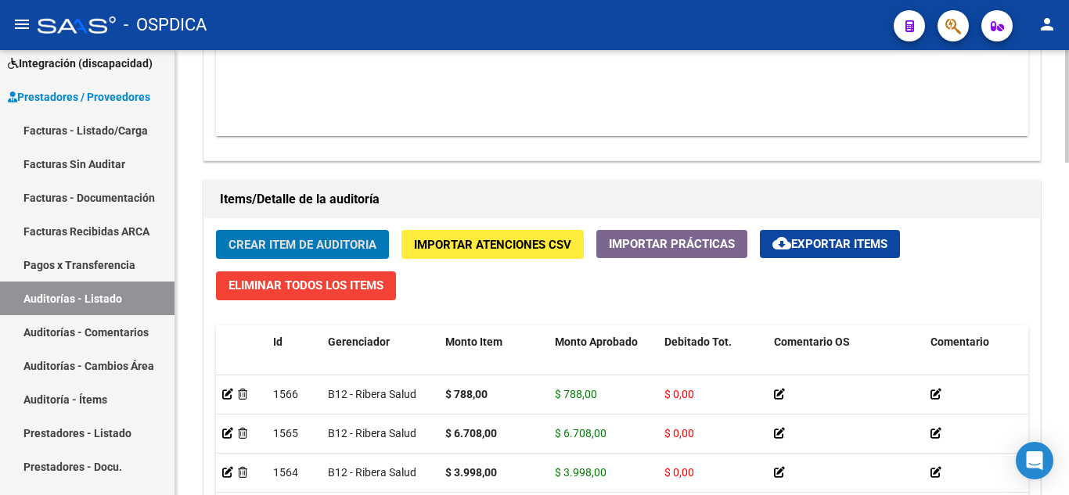
click at [289, 243] on span "Crear Item de Auditoria" at bounding box center [303, 245] width 148 height 14
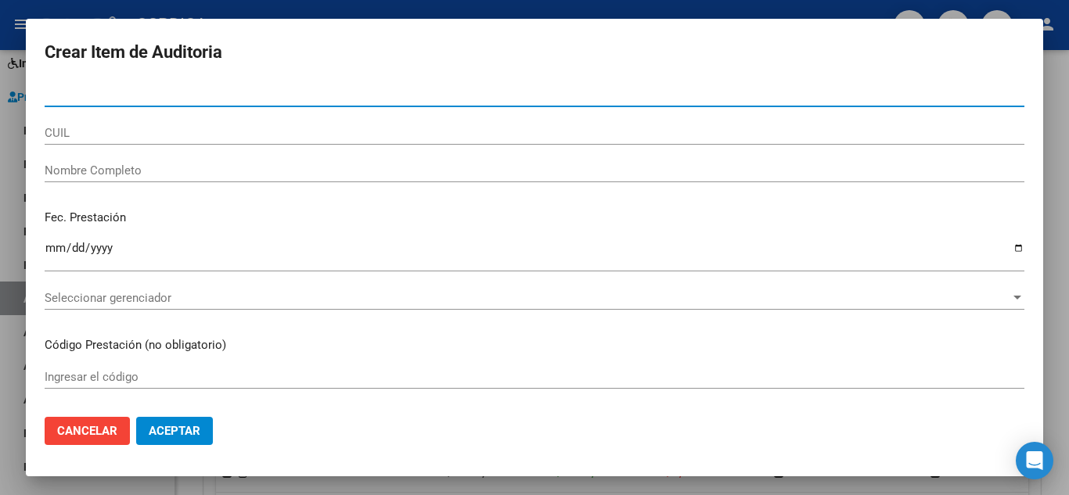
click at [285, 92] on input "Nro Documento" at bounding box center [535, 95] width 980 height 14
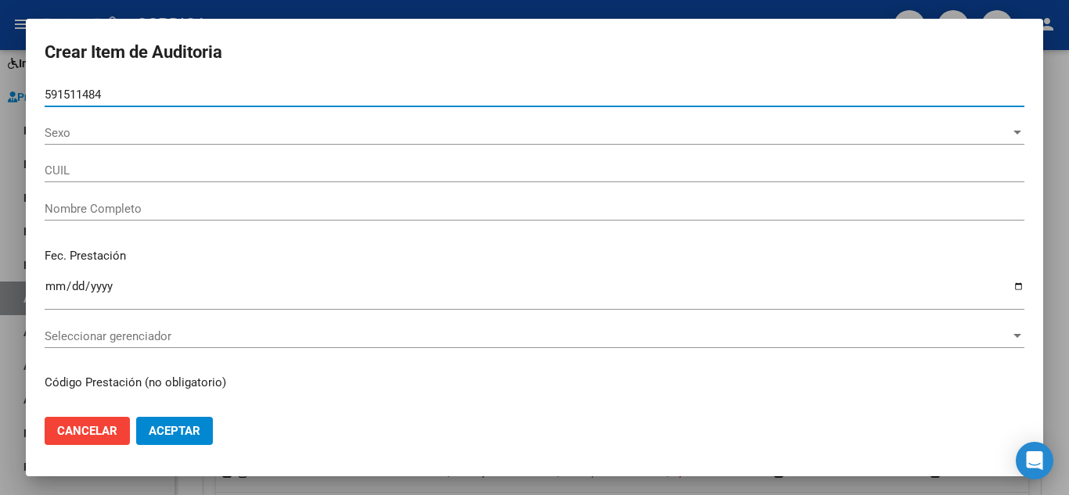
type input "59151148"
type input "20591511484"
type input "DURAN LUCAS JOEL"
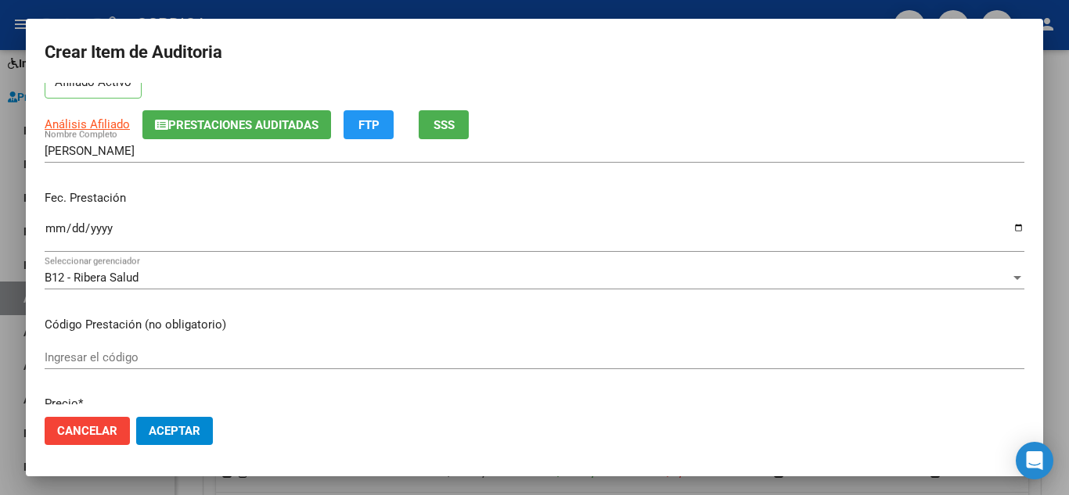
scroll to position [157, 0]
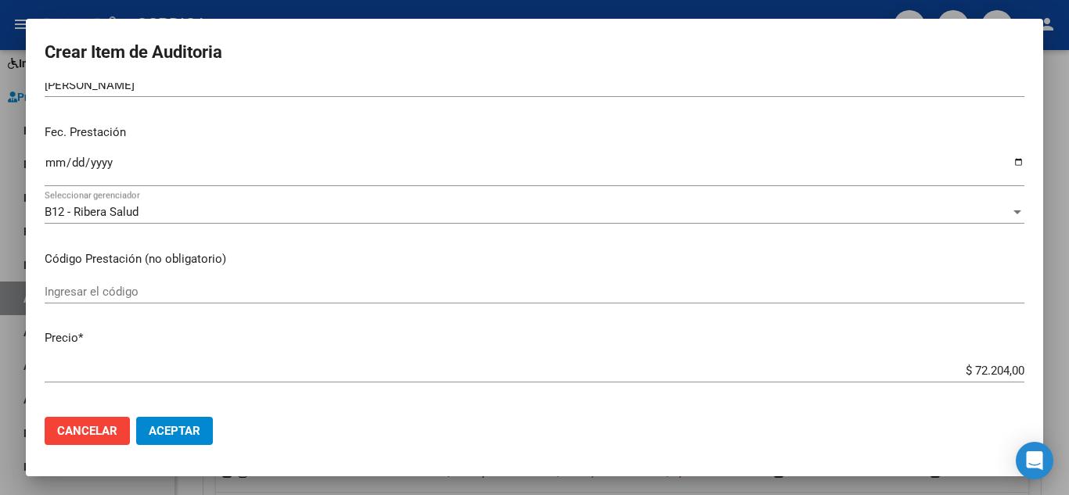
type input "59151148"
click at [52, 154] on div "Ingresar la fecha" at bounding box center [535, 170] width 980 height 34
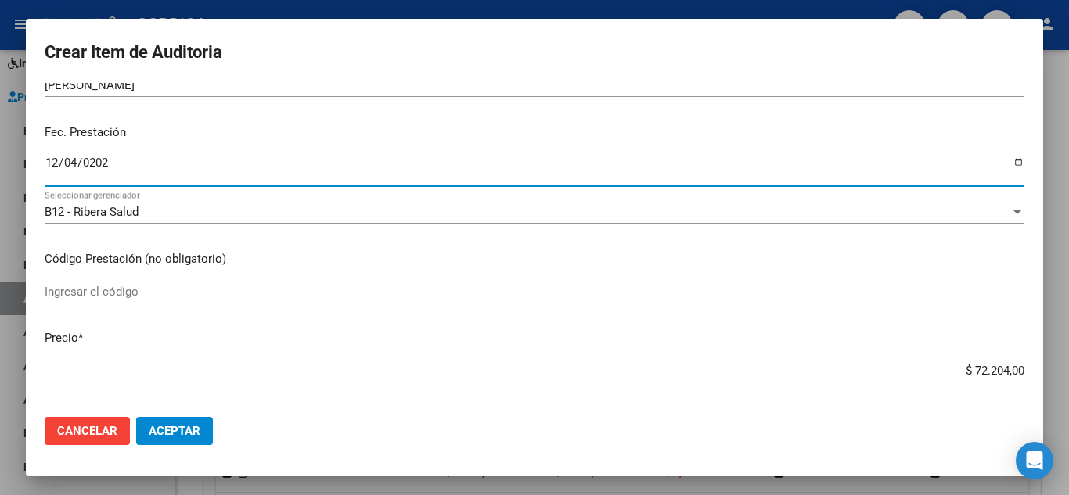
type input "2024-12-04"
click at [412, 282] on div "Ingresar el código" at bounding box center [535, 291] width 980 height 23
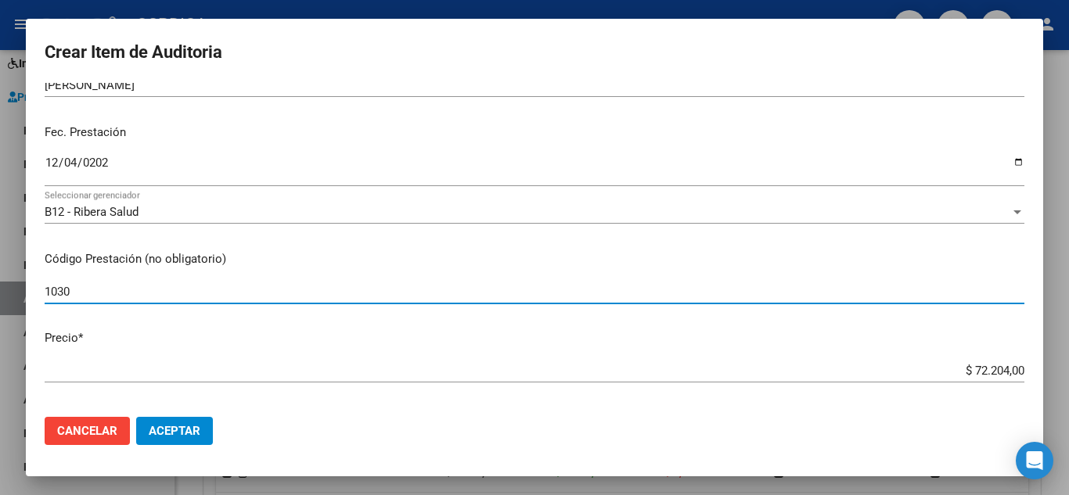
scroll to position [313, 0]
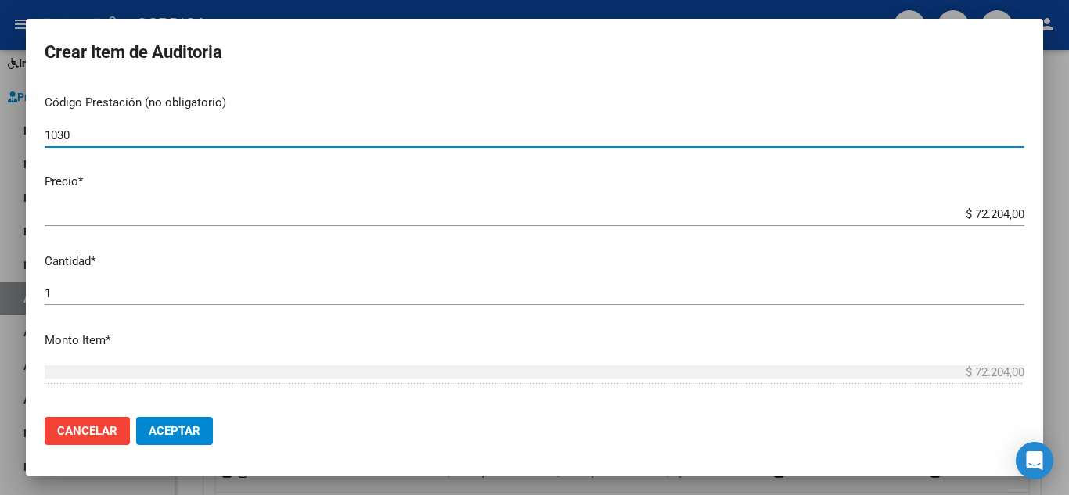
type input "1030"
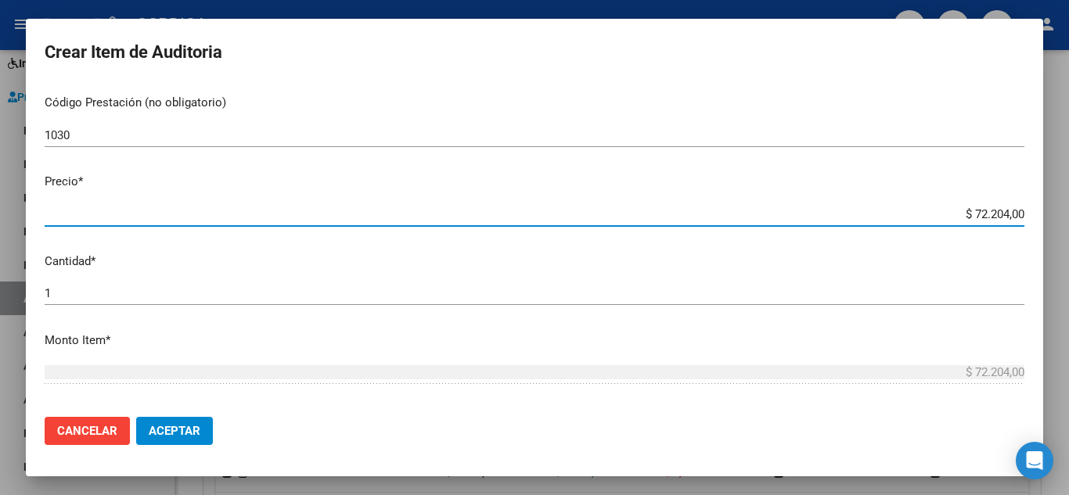
drag, startPoint x: 939, startPoint y: 213, endPoint x: 992, endPoint y: 169, distance: 68.3
click at [1020, 196] on mat-dialog-content "59151148 Nro Documento 20591511484 CUIL Afiliado Activo Análisis Afiliado Prest…" at bounding box center [534, 244] width 1017 height 322
type input "$ 0,03"
type input "$ 0,39"
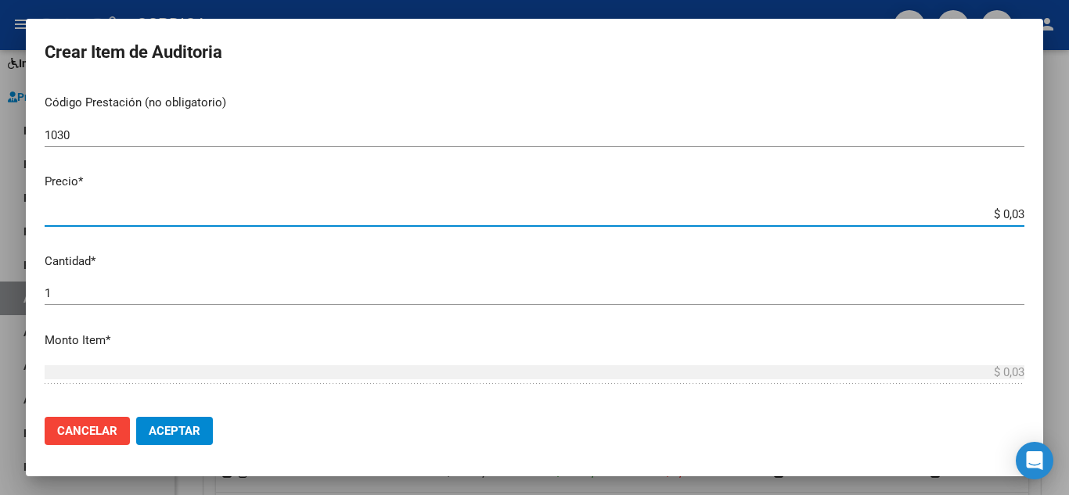
type input "$ 0,39"
type input "$ 3,99"
type input "$ 39,98"
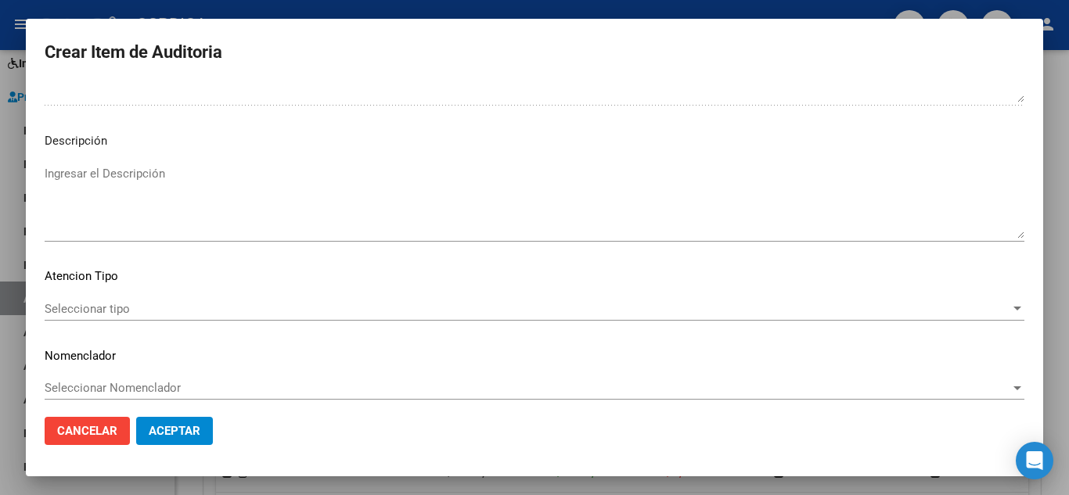
scroll to position [1088, 0]
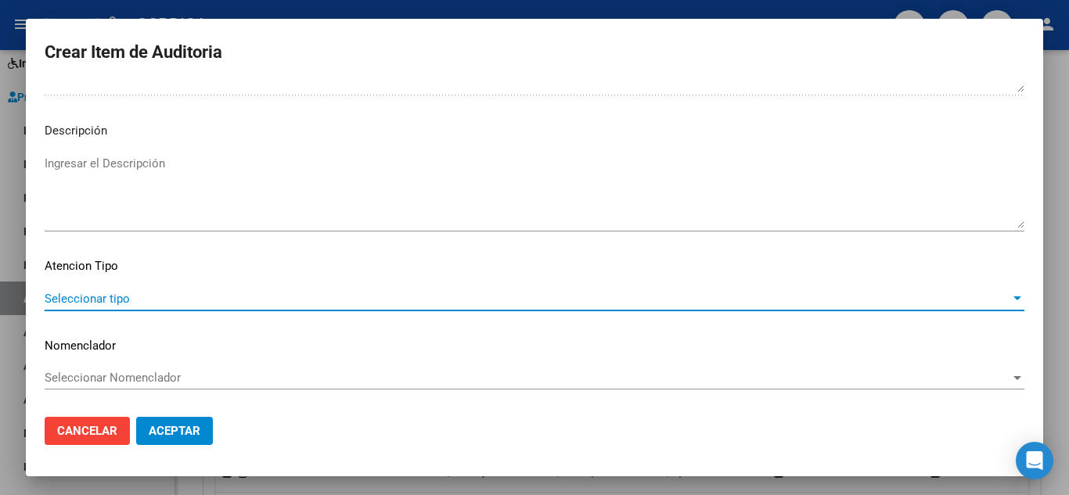
click at [133, 296] on span "Seleccionar tipo" at bounding box center [528, 299] width 966 height 14
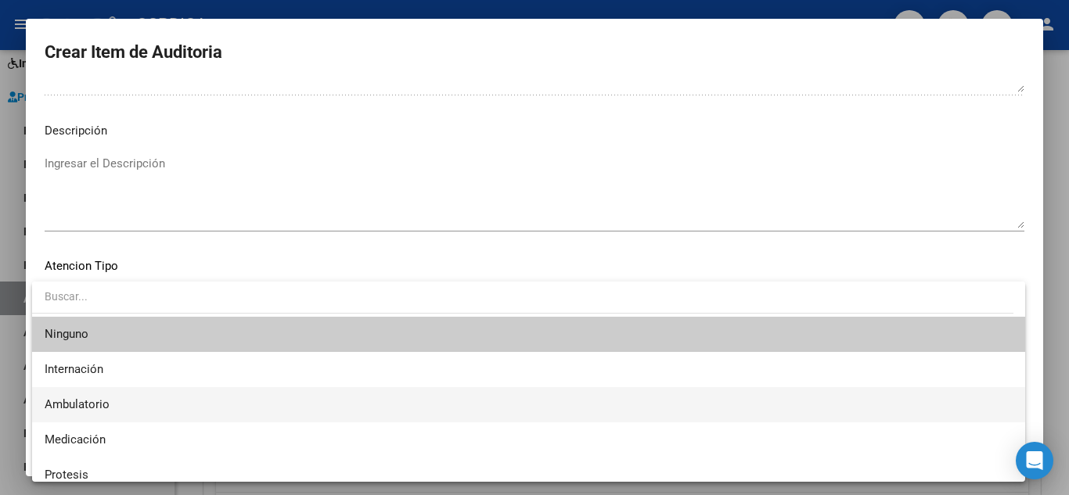
click at [112, 407] on span "Ambulatorio" at bounding box center [529, 404] width 968 height 35
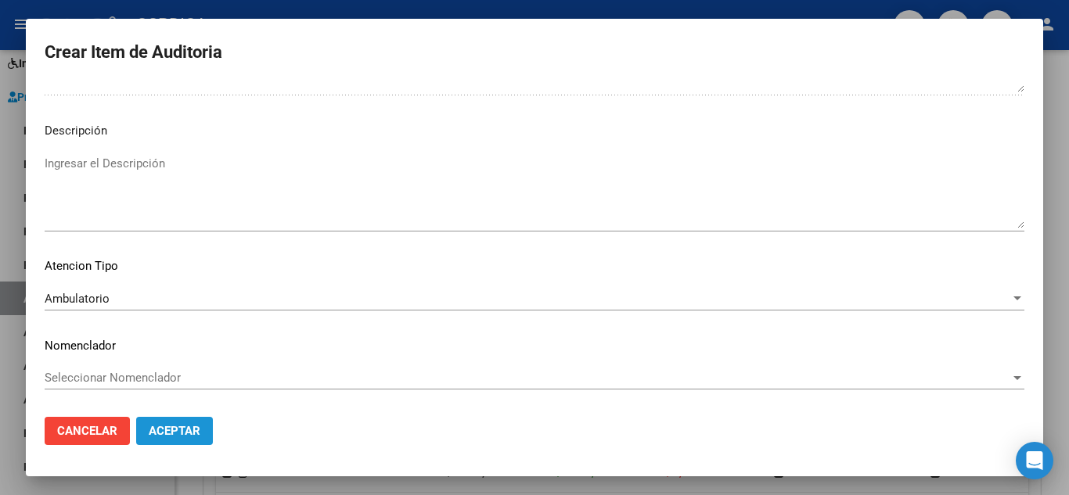
click at [184, 430] on span "Aceptar" at bounding box center [175, 431] width 52 height 14
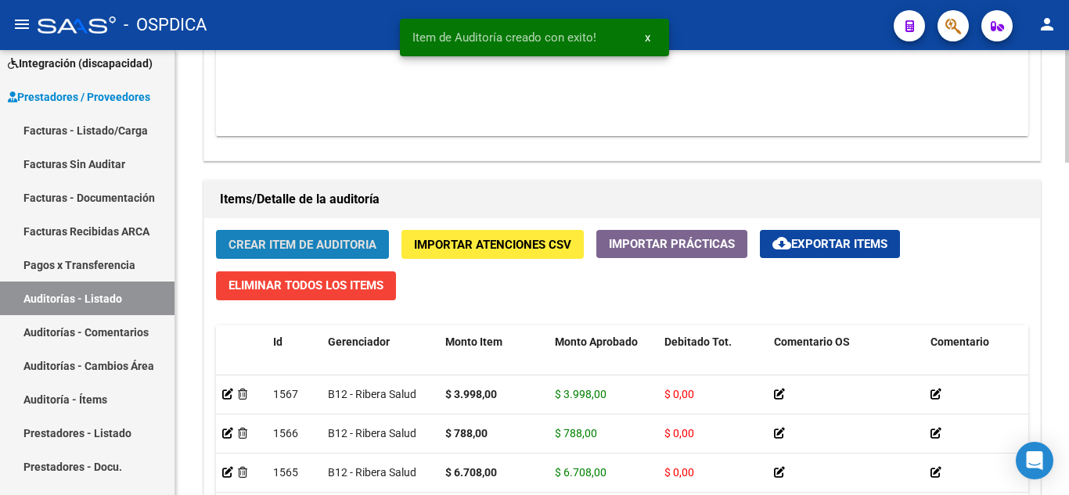
click at [283, 240] on span "Crear Item de Auditoria" at bounding box center [303, 245] width 148 height 14
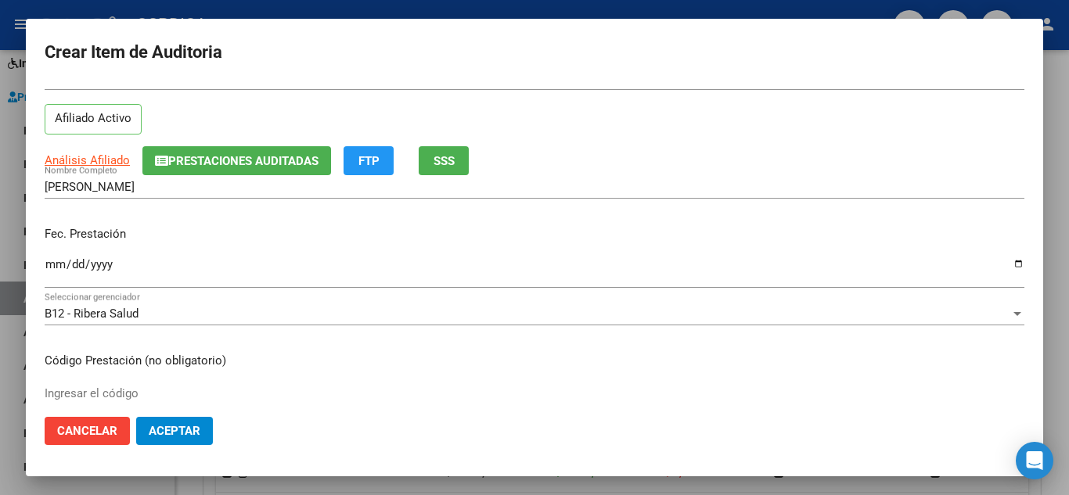
scroll to position [78, 0]
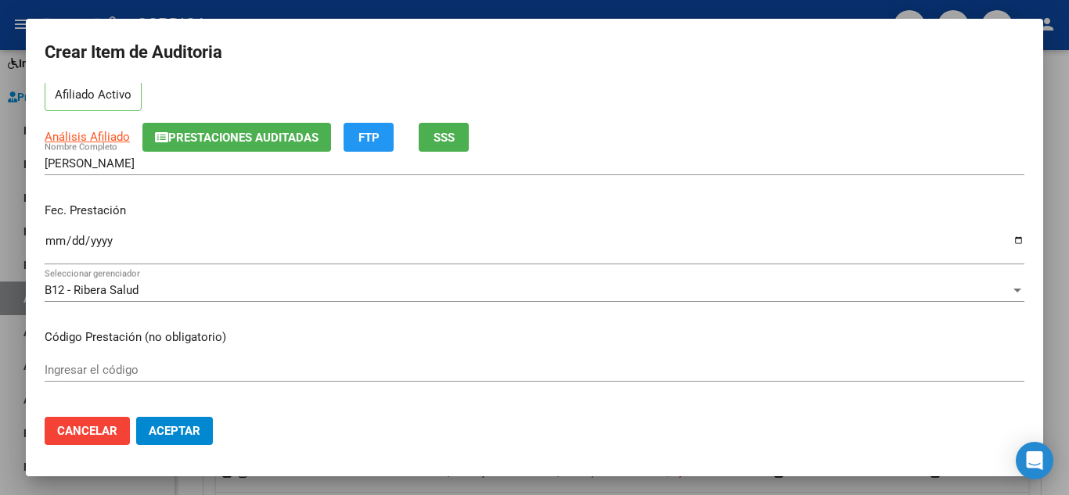
click at [52, 236] on input "Ingresar la fecha" at bounding box center [535, 247] width 980 height 25
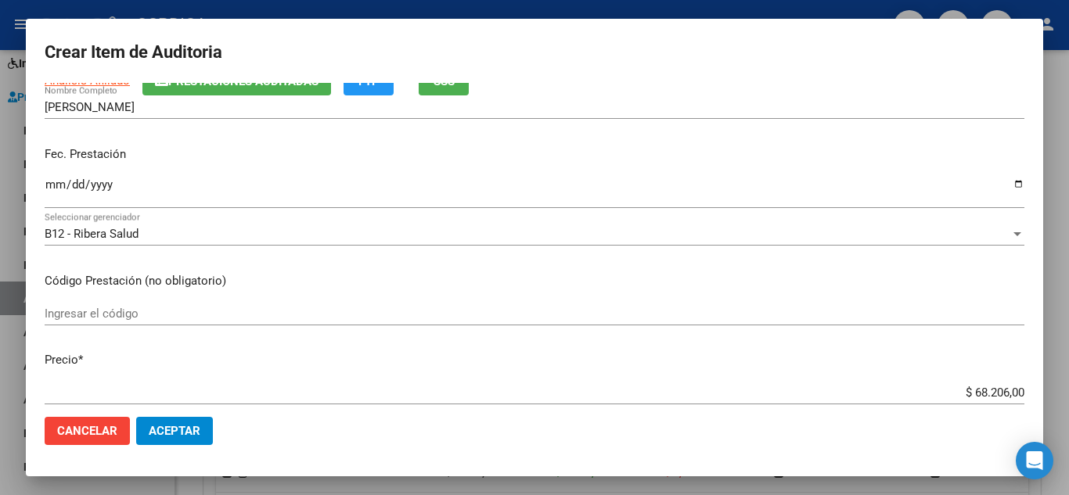
scroll to position [157, 0]
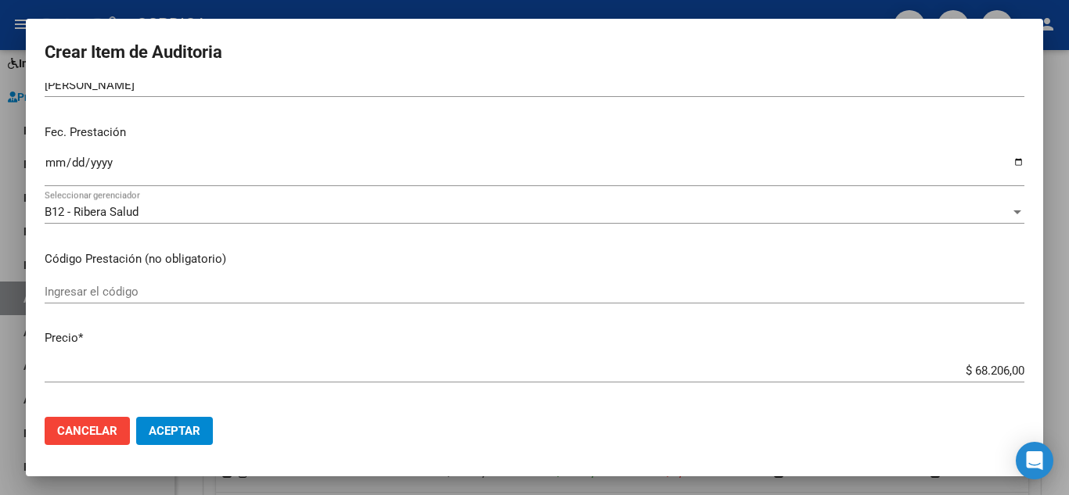
click at [268, 294] on input "Ingresar el código" at bounding box center [535, 292] width 980 height 14
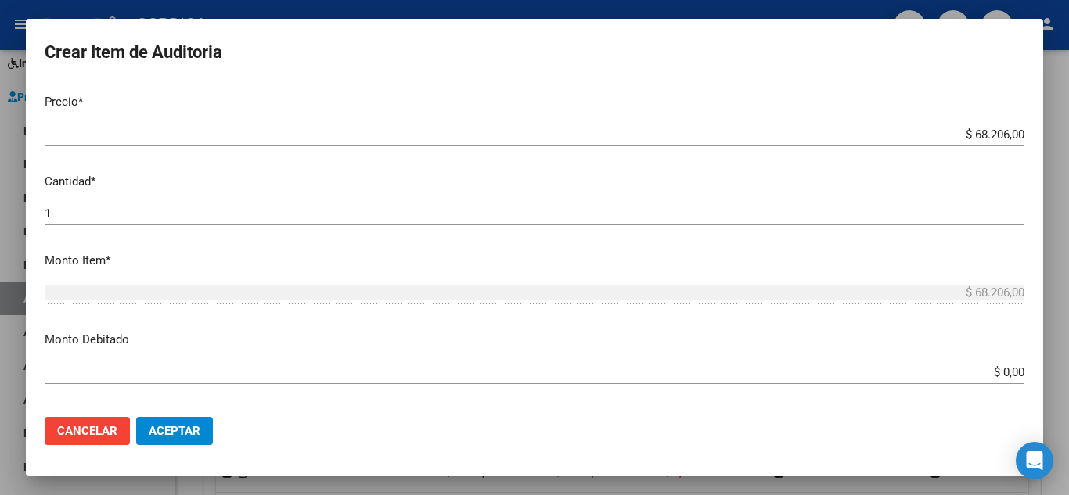
scroll to position [313, 0]
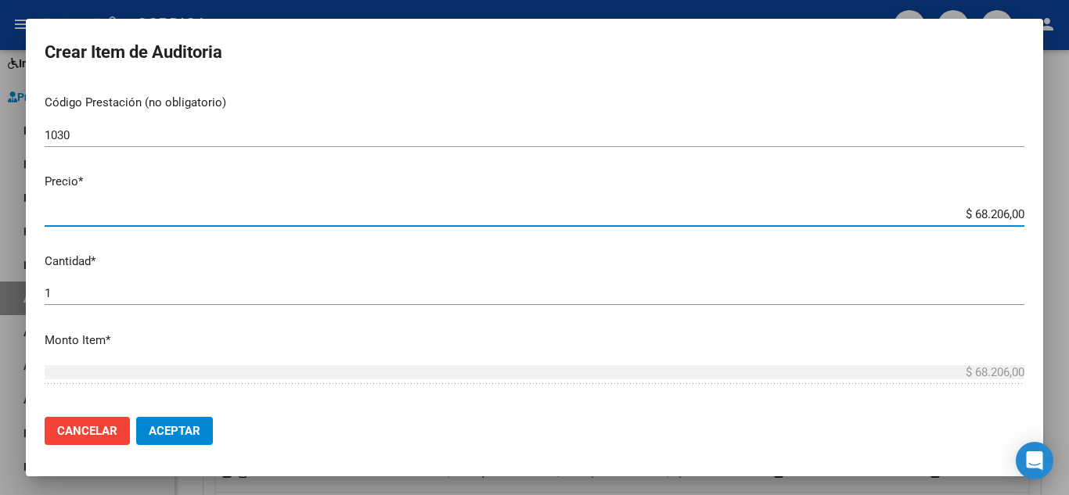
drag, startPoint x: 937, startPoint y: 220, endPoint x: 1020, endPoint y: 197, distance: 86.0
click at [1018, 199] on mat-dialog-content "59151148 Nro Documento 20591511484 CUIL Afiliado Activo Análisis Afiliado Prest…" at bounding box center [534, 244] width 1017 height 322
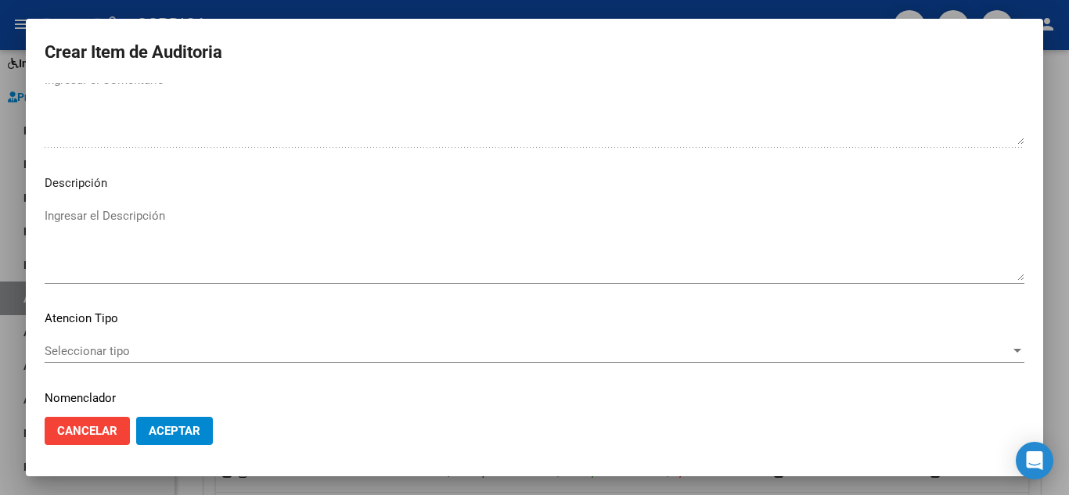
scroll to position [1088, 0]
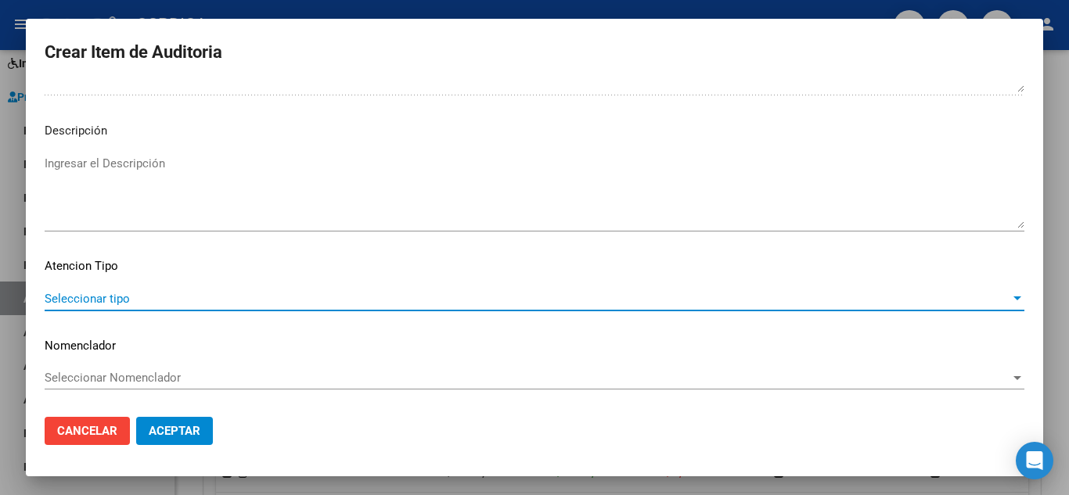
click at [109, 293] on span "Seleccionar tipo" at bounding box center [528, 299] width 966 height 14
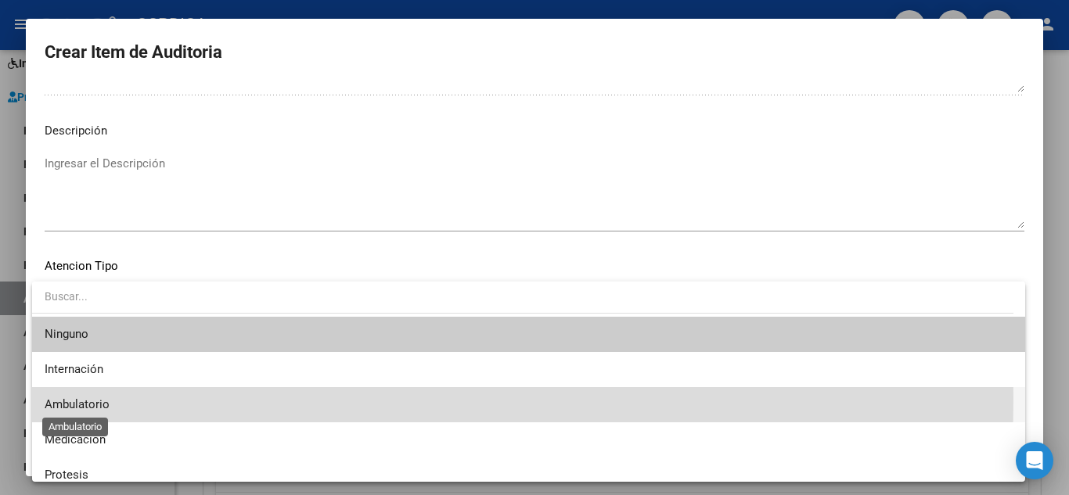
click at [95, 398] on span "Ambulatorio" at bounding box center [77, 405] width 65 height 14
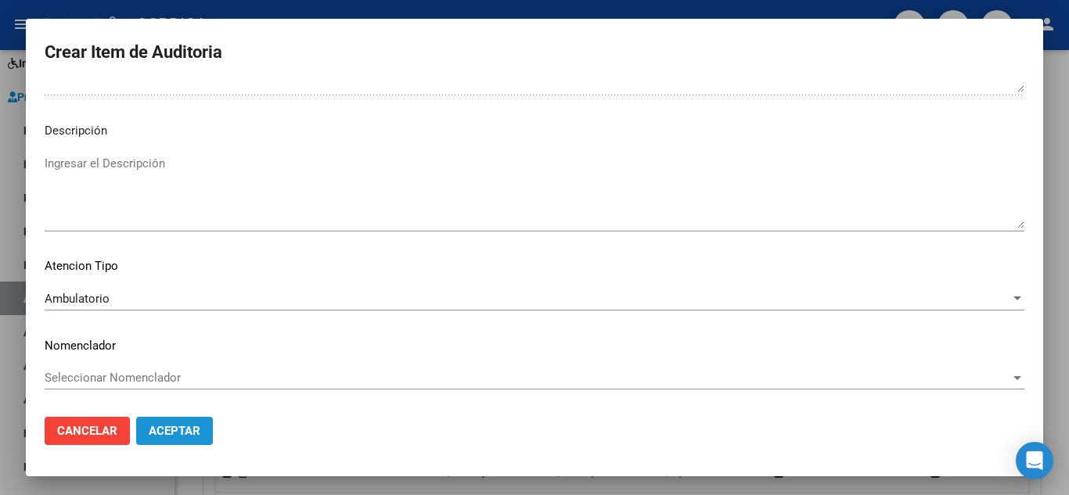
click at [176, 428] on span "Aceptar" at bounding box center [175, 431] width 52 height 14
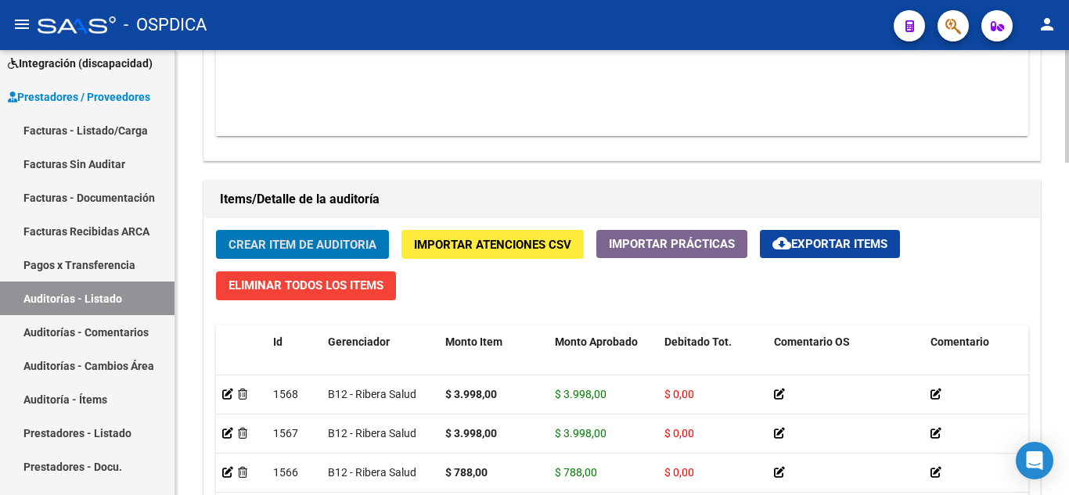
click at [310, 243] on span "Crear Item de Auditoria" at bounding box center [303, 245] width 148 height 14
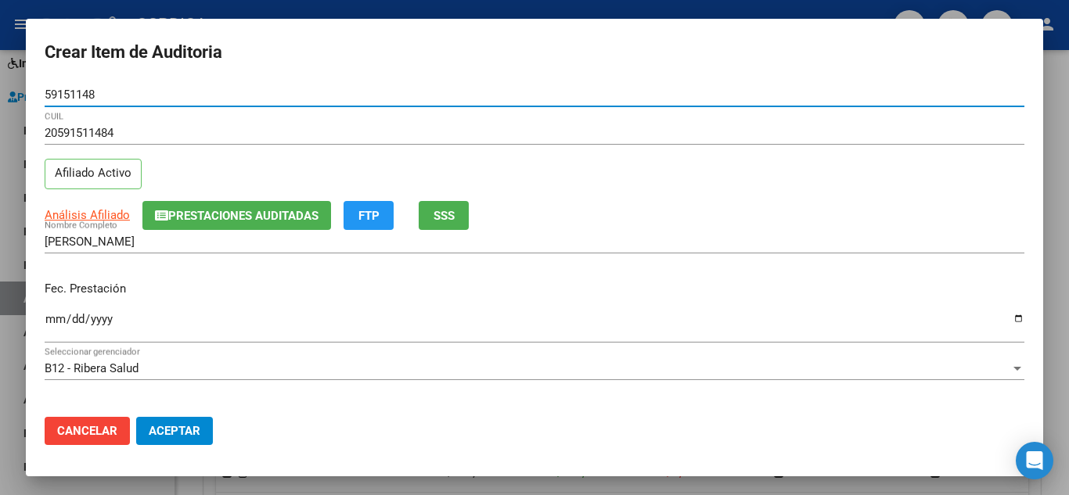
click at [50, 322] on input "Ingresar la fecha" at bounding box center [535, 325] width 980 height 25
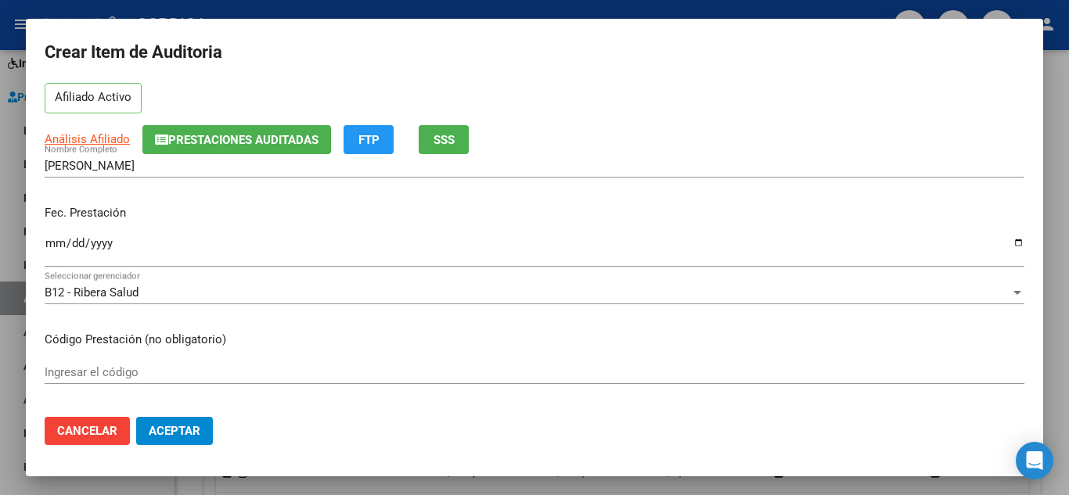
scroll to position [157, 0]
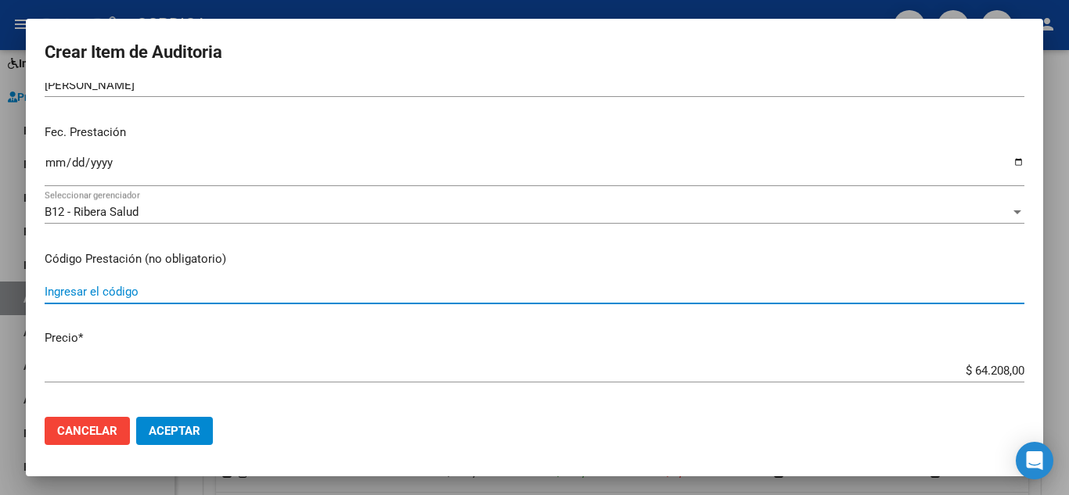
click at [254, 285] on input "Ingresar el código" at bounding box center [535, 292] width 980 height 14
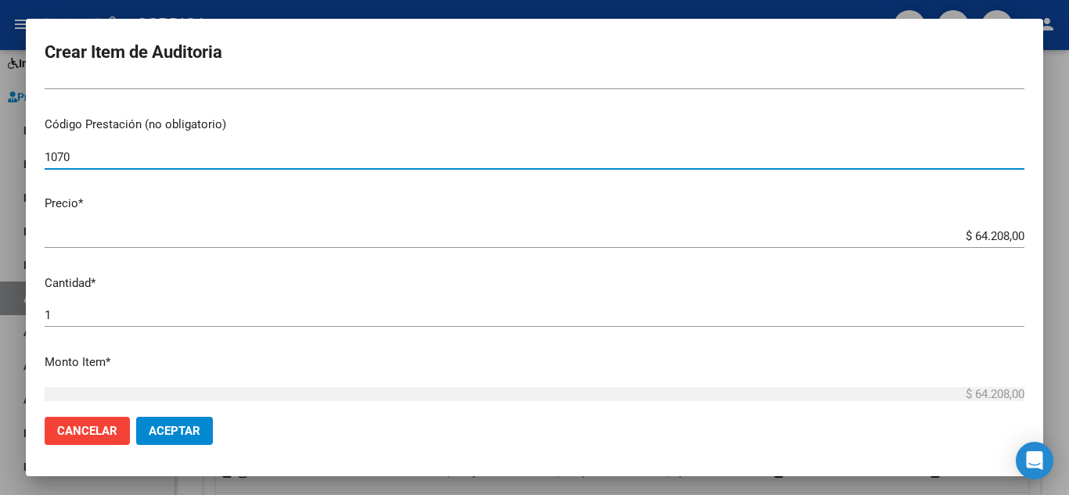
scroll to position [313, 0]
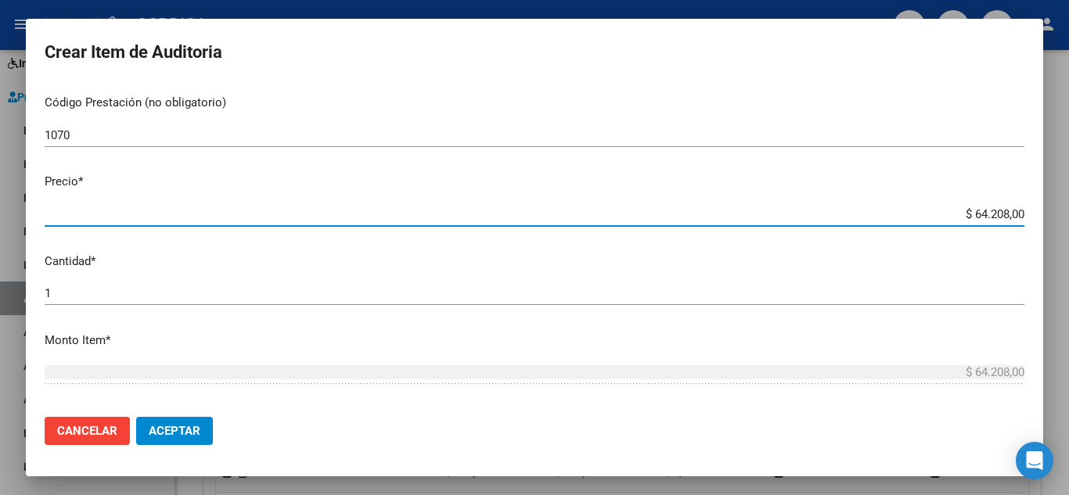
drag, startPoint x: 945, startPoint y: 214, endPoint x: 1021, endPoint y: 197, distance: 77.7
click at [1021, 197] on mat-dialog-content "59151148 Nro Documento 20591511484 CUIL Afiliado Activo Análisis Afiliado Prest…" at bounding box center [534, 244] width 1017 height 322
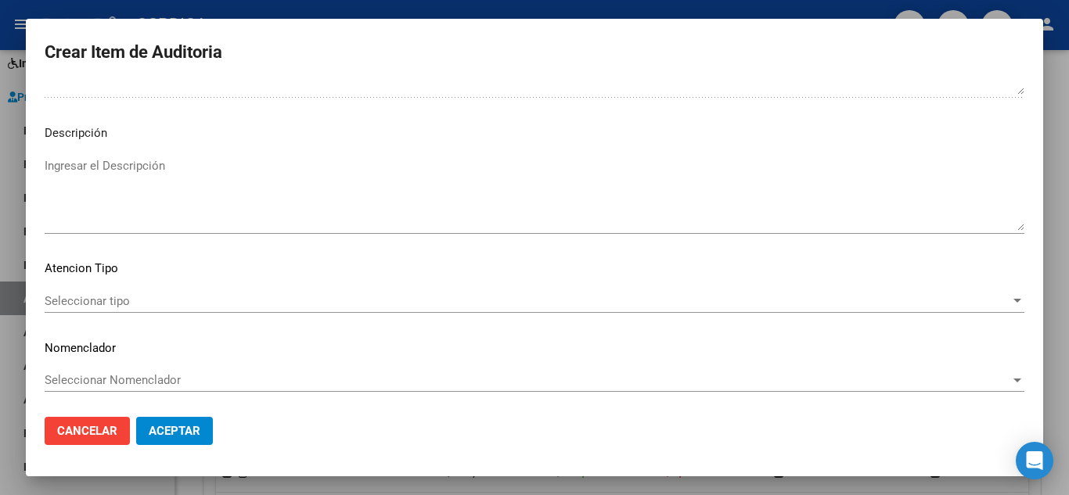
scroll to position [1088, 0]
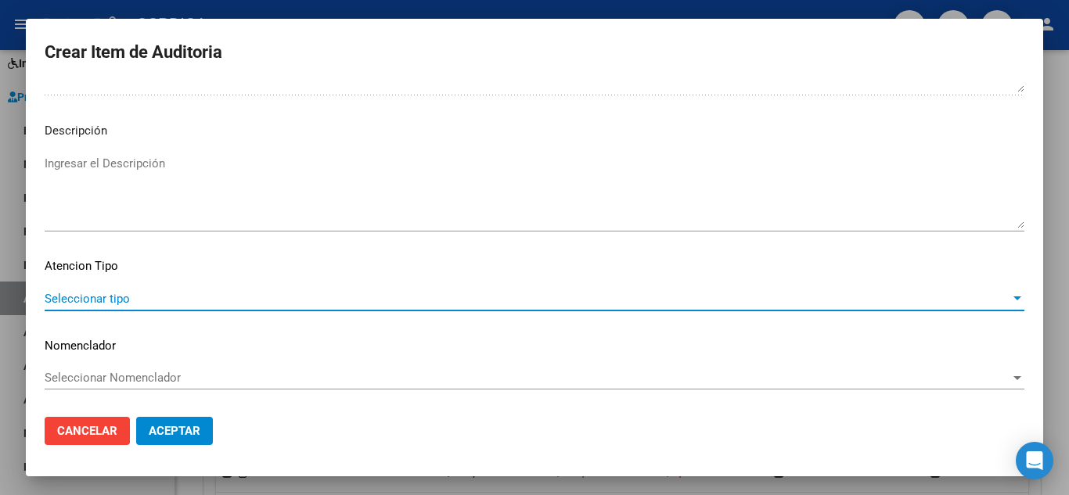
click at [132, 295] on span "Seleccionar tipo" at bounding box center [528, 299] width 966 height 14
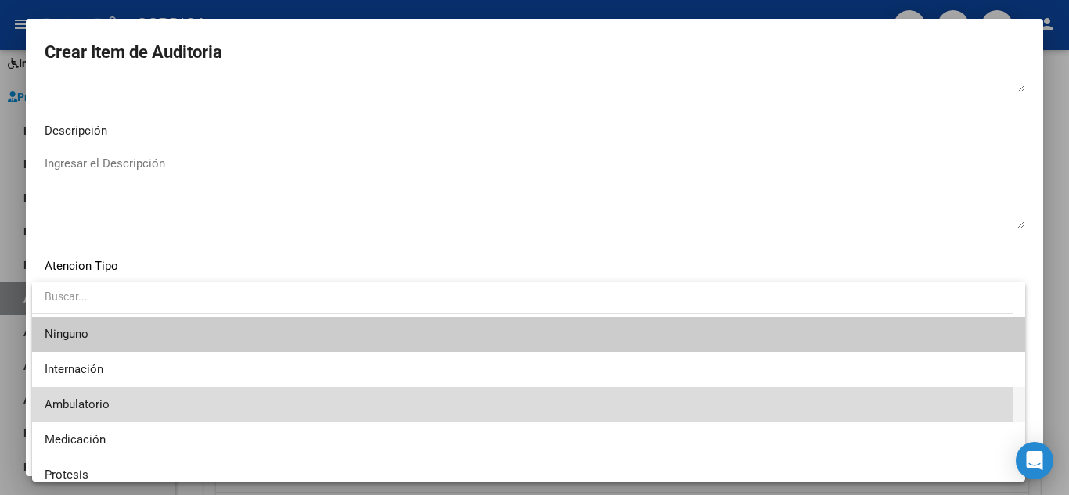
click at [137, 405] on span "Ambulatorio" at bounding box center [529, 404] width 968 height 35
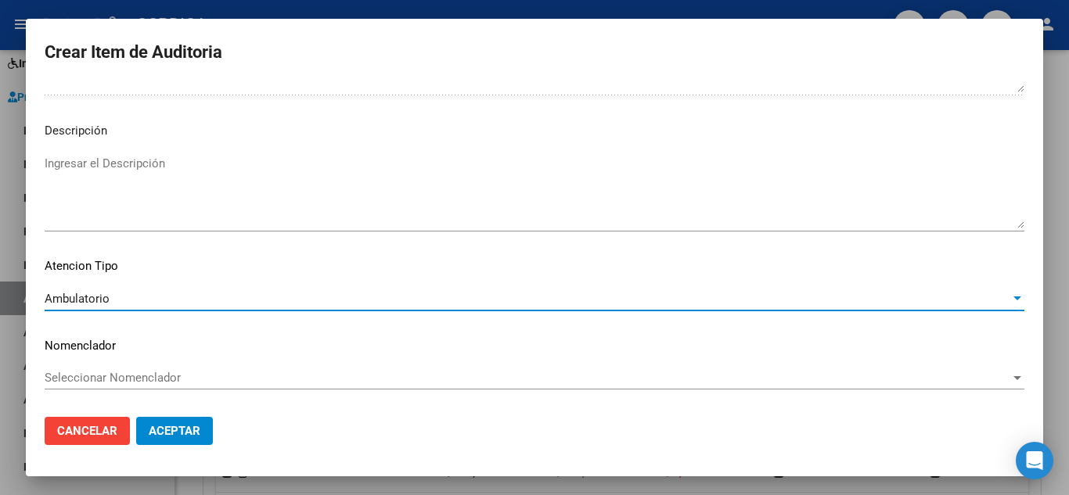
click at [185, 434] on span "Aceptar" at bounding box center [175, 431] width 52 height 14
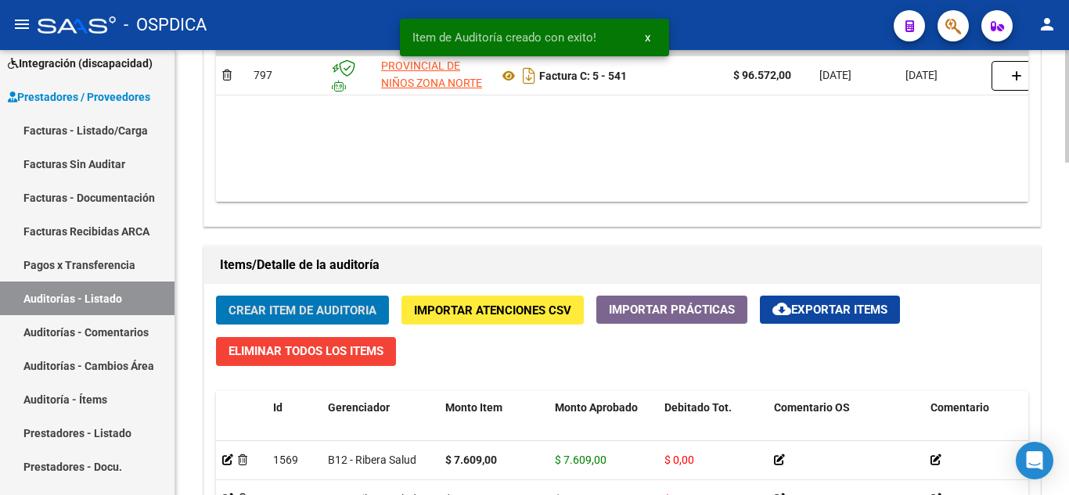
scroll to position [923, 0]
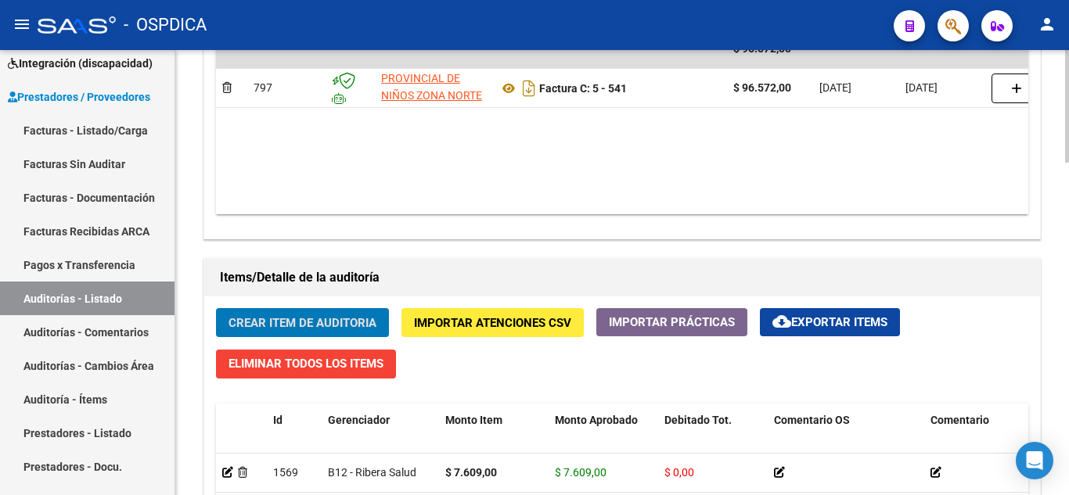
click at [340, 319] on span "Crear Item de Auditoria" at bounding box center [303, 323] width 148 height 14
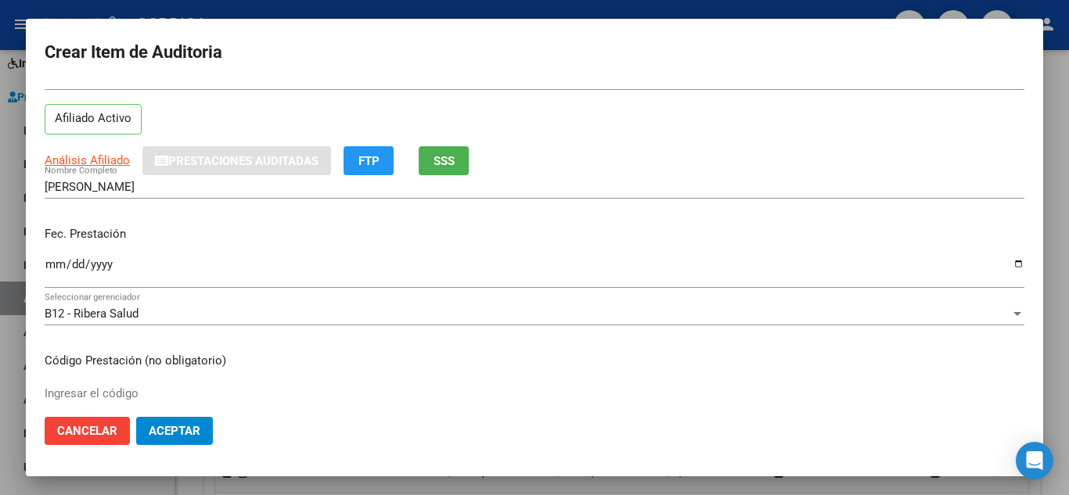
scroll to position [78, 0]
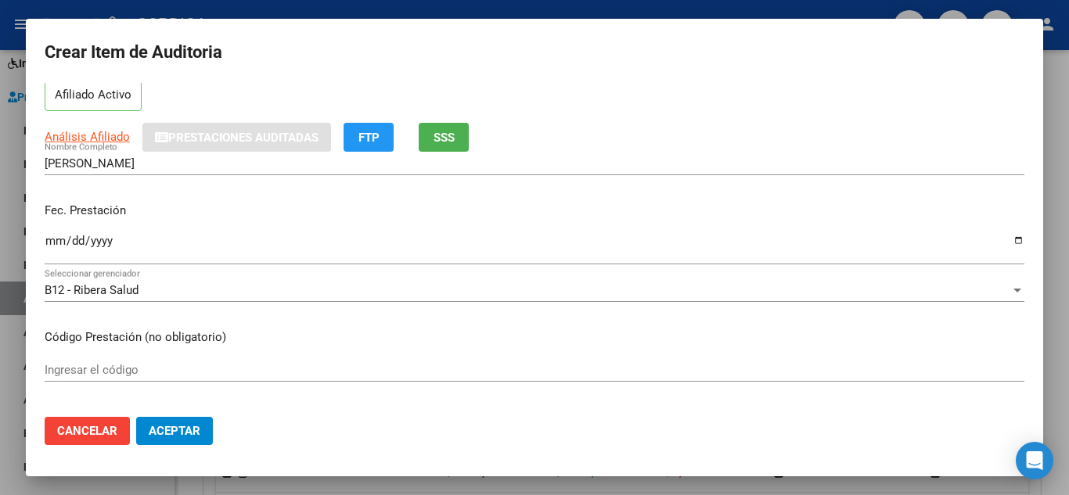
click at [49, 241] on input "Ingresar la fecha" at bounding box center [535, 247] width 980 height 25
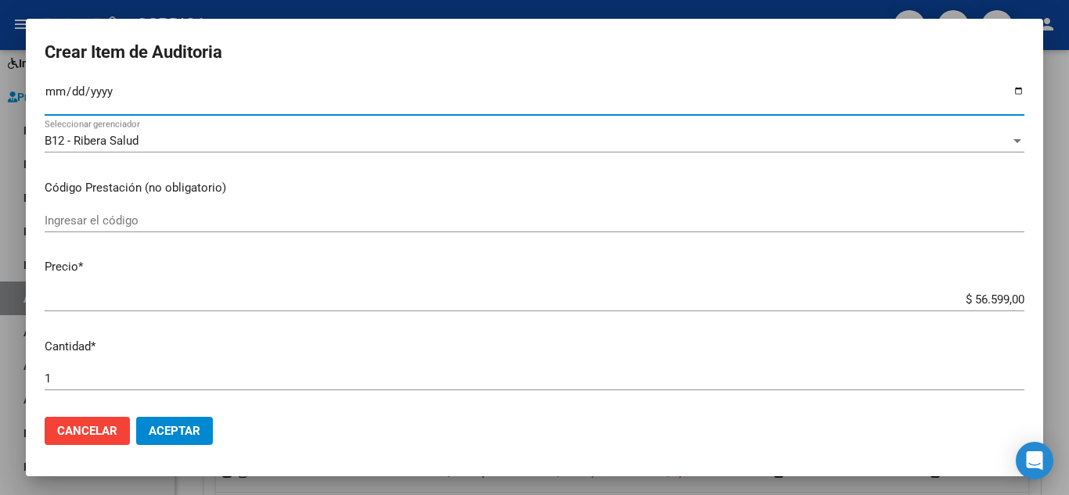
scroll to position [235, 0]
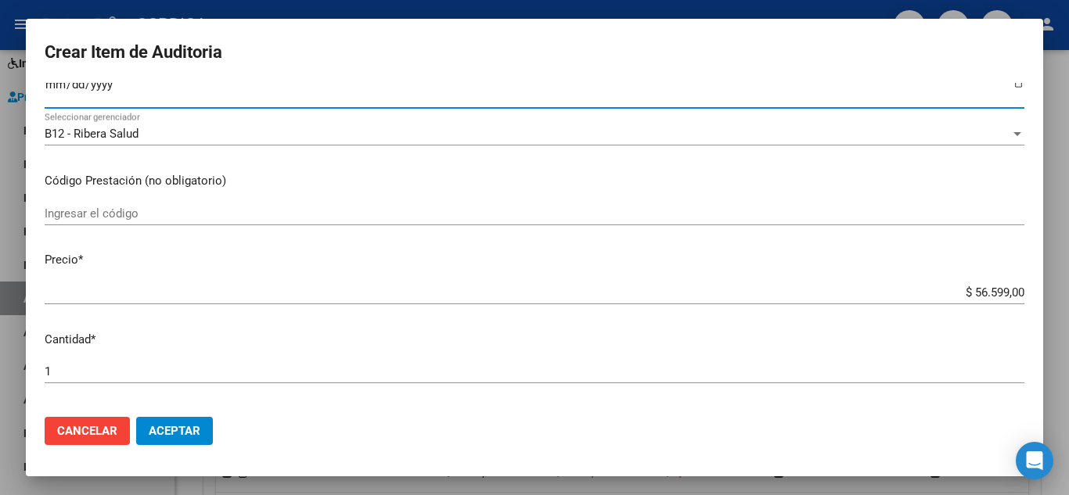
click at [227, 217] on input "Ingresar el código" at bounding box center [535, 214] width 980 height 14
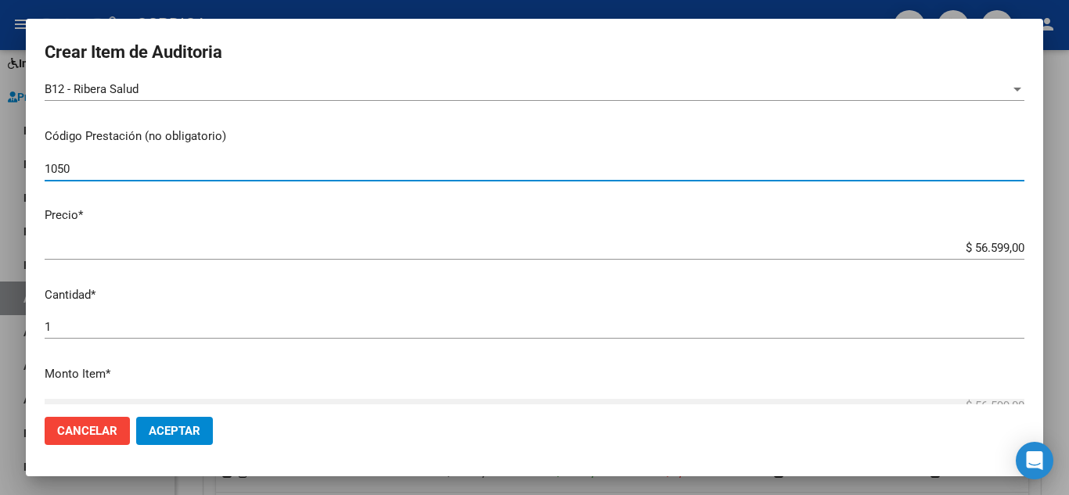
scroll to position [313, 0]
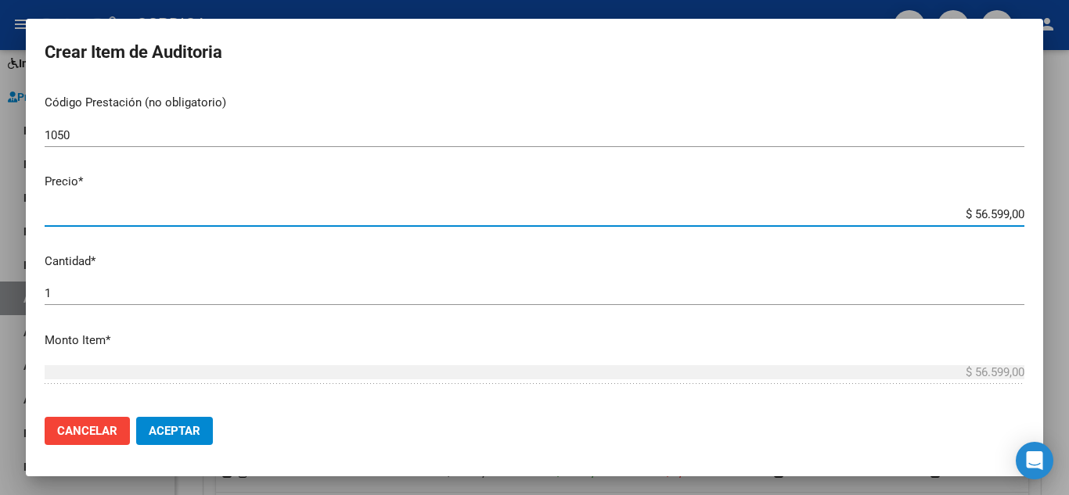
drag, startPoint x: 945, startPoint y: 218, endPoint x: 1016, endPoint y: 200, distance: 73.7
click at [1016, 200] on mat-dialog-content "56379149 Nro Documento 20563791498 CUIL Afiliado Activo Análisis Afiliado Prest…" at bounding box center [534, 244] width 1017 height 322
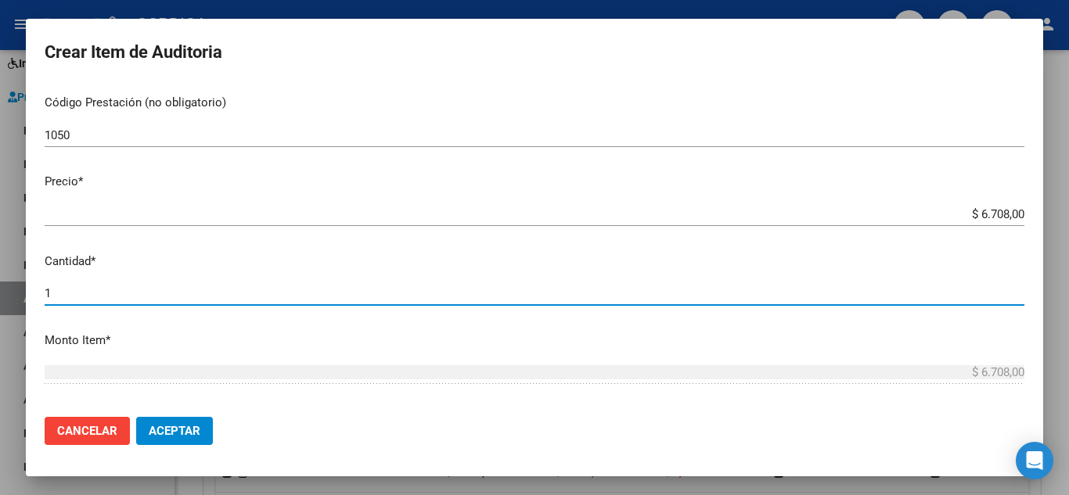
drag, startPoint x: 50, startPoint y: 292, endPoint x: 22, endPoint y: 291, distance: 28.2
click at [22, 291] on div "Crear Item de Auditoria 56379149 Nro Documento 20563791498 CUIL Afiliado Activo…" at bounding box center [534, 247] width 1069 height 495
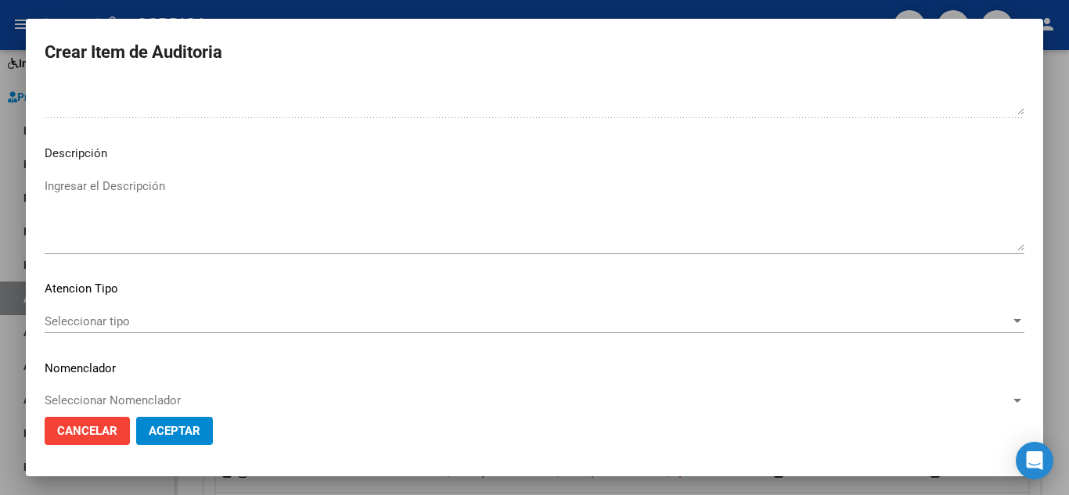
scroll to position [1088, 0]
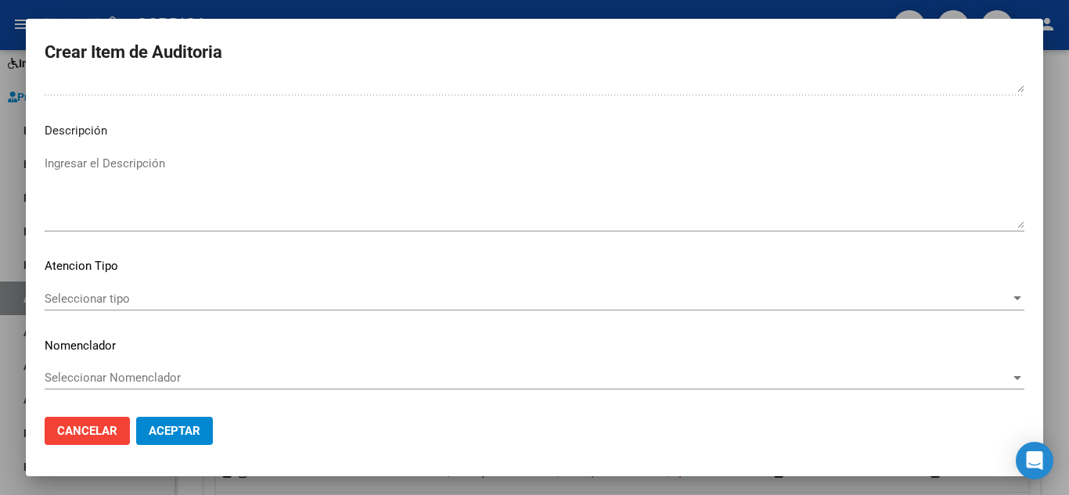
click at [126, 292] on span "Seleccionar tipo" at bounding box center [528, 299] width 966 height 14
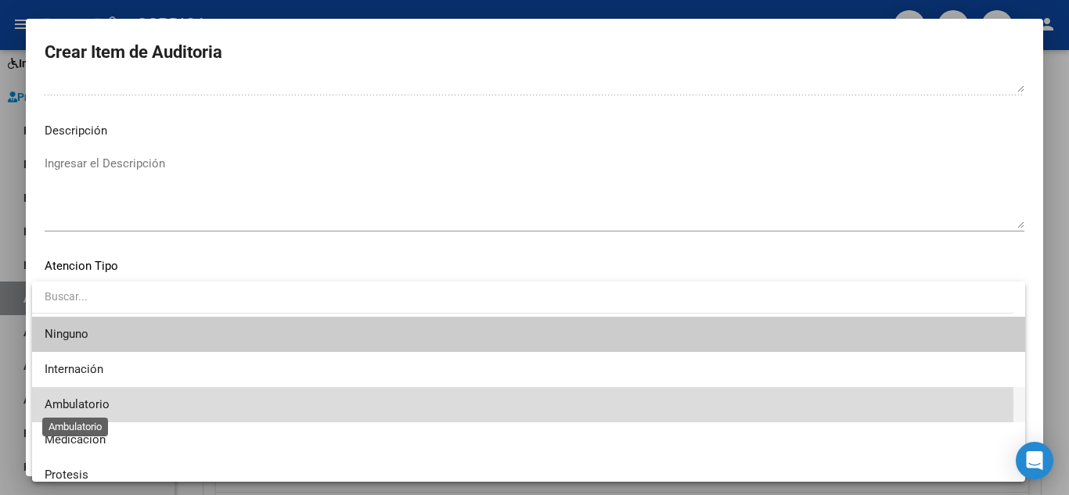
click at [110, 406] on span "Ambulatorio" at bounding box center [529, 404] width 968 height 35
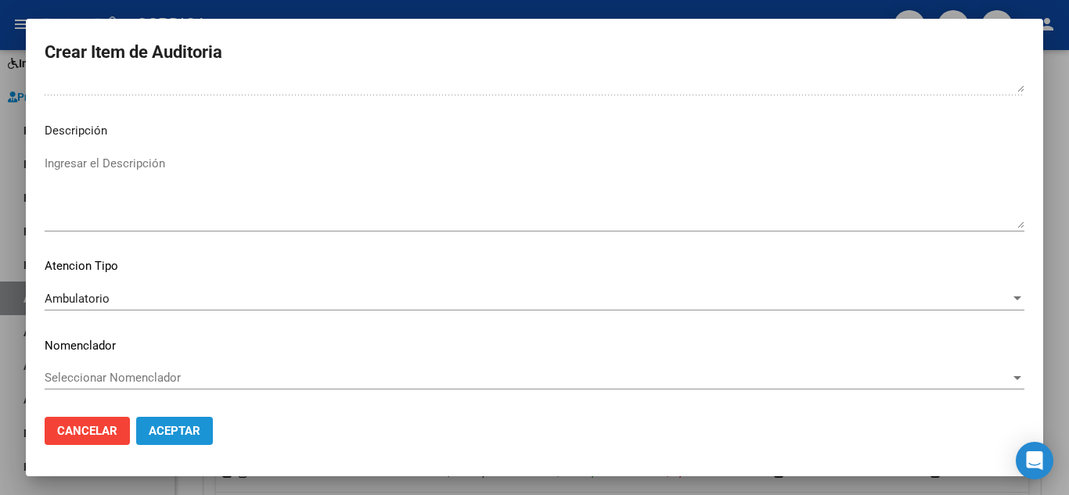
click at [200, 434] on span "Aceptar" at bounding box center [175, 431] width 52 height 14
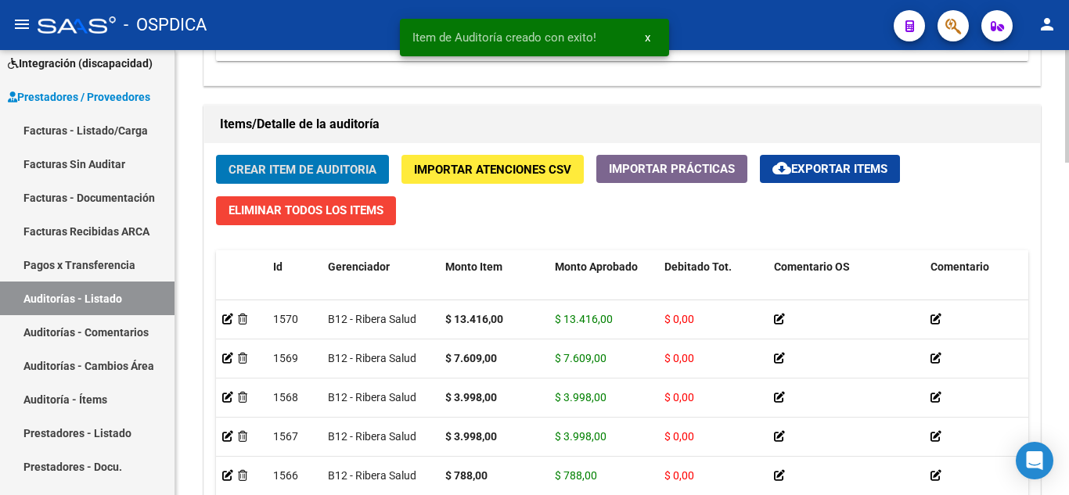
scroll to position [1079, 0]
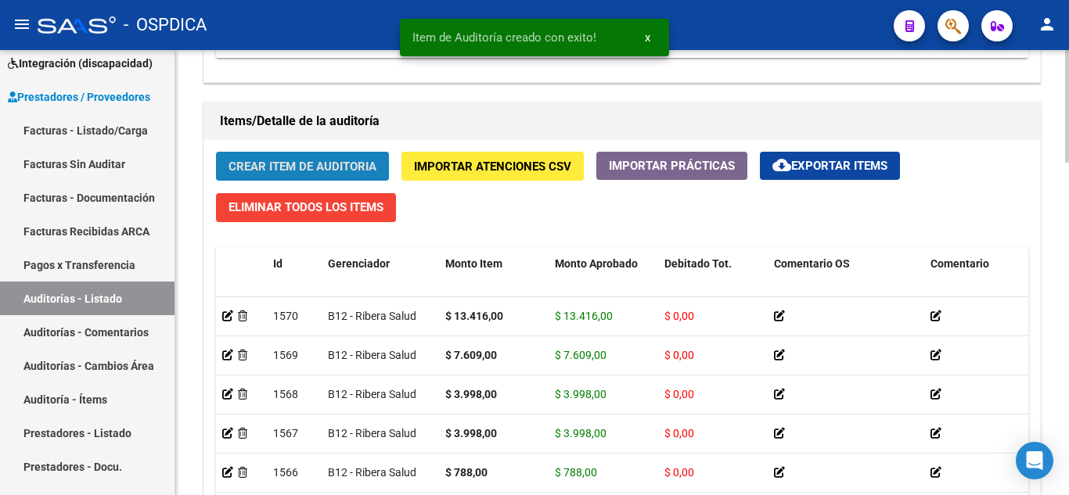
click at [351, 165] on span "Crear Item de Auditoria" at bounding box center [303, 167] width 148 height 14
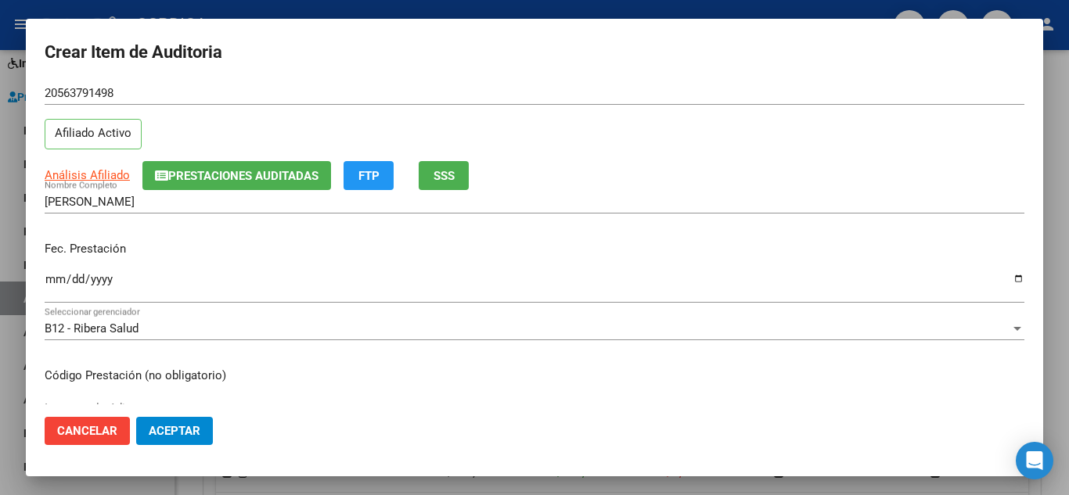
scroll to position [78, 0]
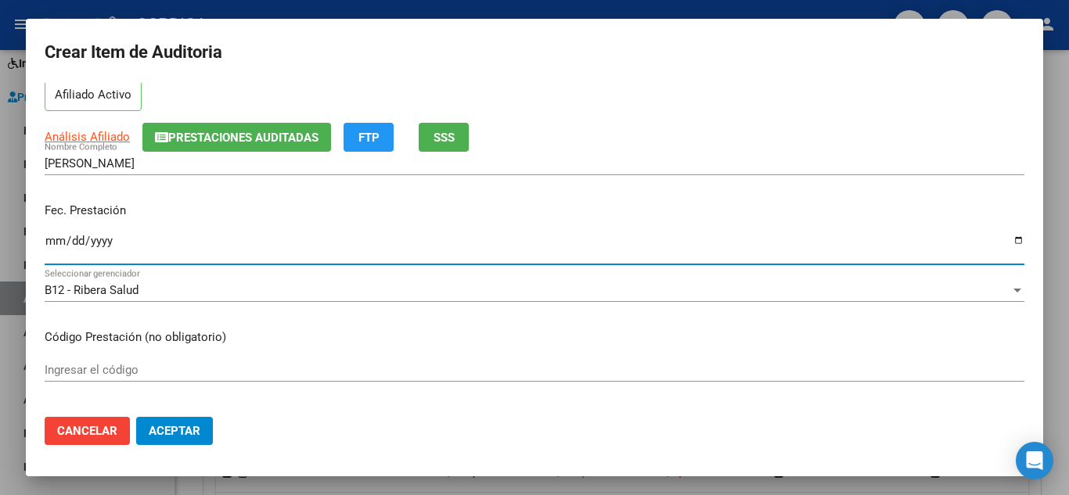
click at [52, 239] on input "Ingresar la fecha" at bounding box center [535, 247] width 980 height 25
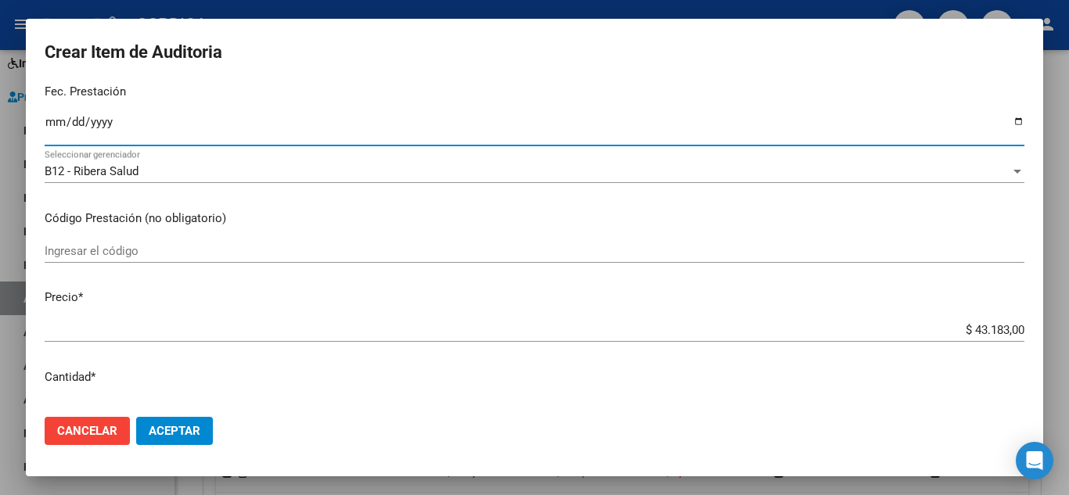
scroll to position [235, 0]
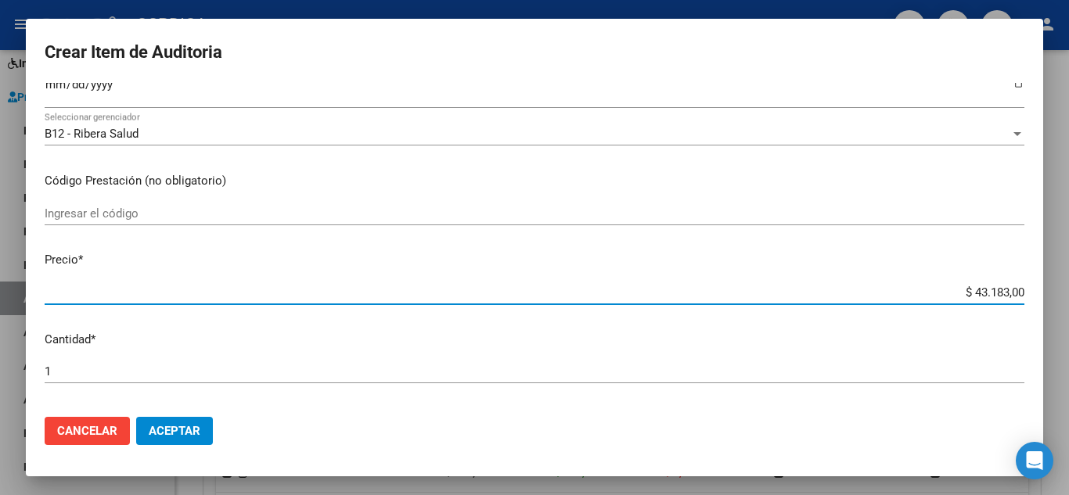
drag, startPoint x: 937, startPoint y: 296, endPoint x: 1022, endPoint y: 243, distance: 100.1
click at [1017, 276] on mat-dialog-content "56379149 Nro Documento 20563791498 CUIL Afiliado Activo Análisis Afiliado Prest…" at bounding box center [534, 244] width 1017 height 322
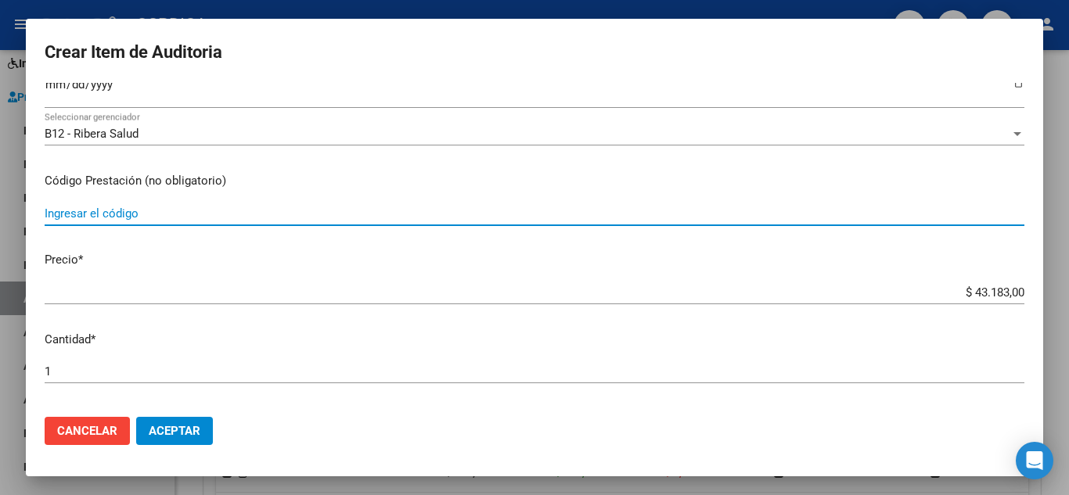
click at [169, 210] on input "Ingresar el código" at bounding box center [535, 214] width 980 height 14
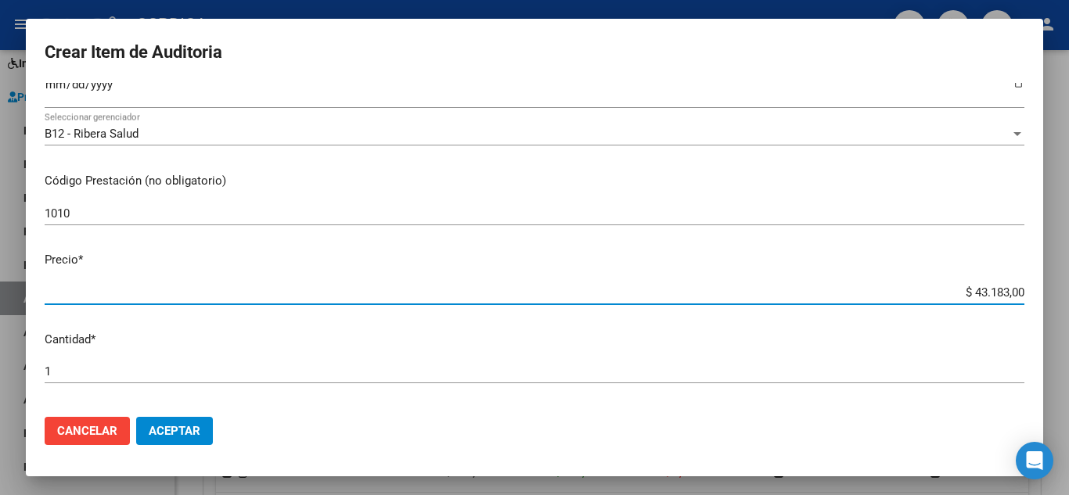
drag, startPoint x: 943, startPoint y: 301, endPoint x: 1050, endPoint y: 271, distance: 111.3
click at [1050, 271] on div "Crear Item de Auditoria 56379149 Nro Documento 20563791498 CUIL Afiliado Activo…" at bounding box center [534, 247] width 1069 height 495
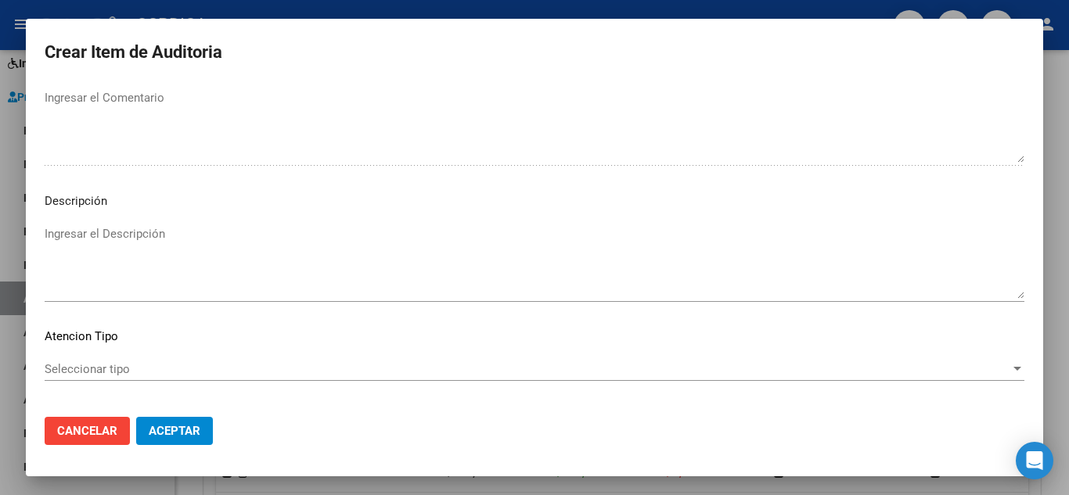
scroll to position [1088, 0]
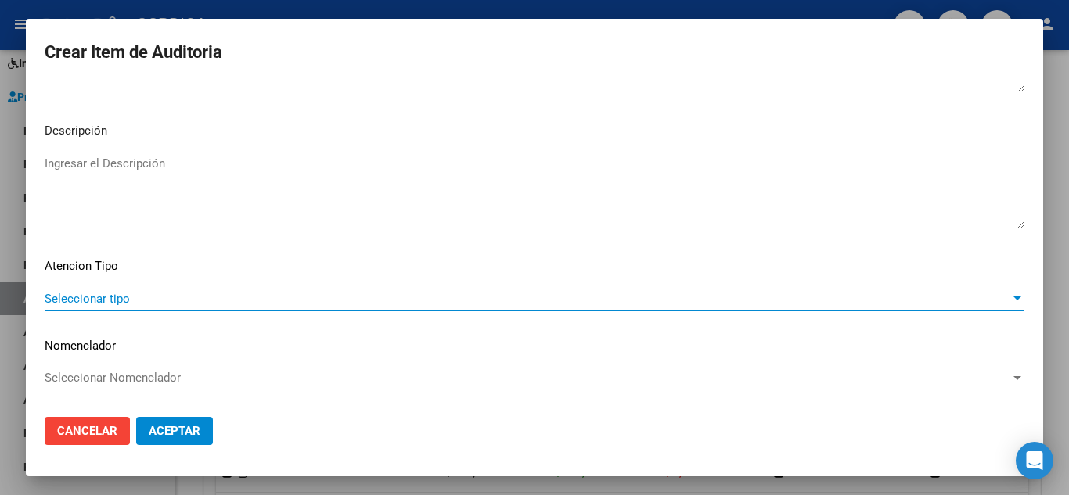
click at [118, 292] on span "Seleccionar tipo" at bounding box center [528, 299] width 966 height 14
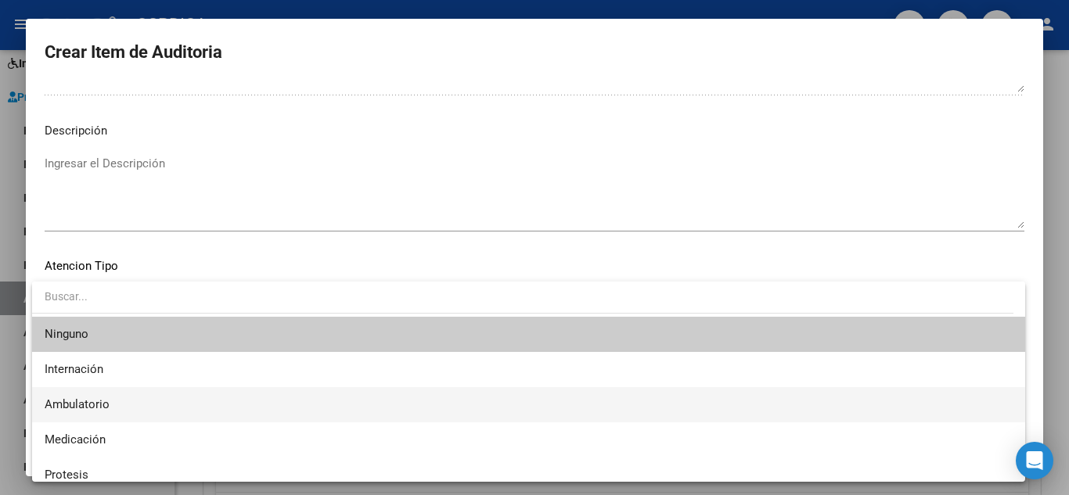
click at [110, 402] on span "Ambulatorio" at bounding box center [529, 404] width 968 height 35
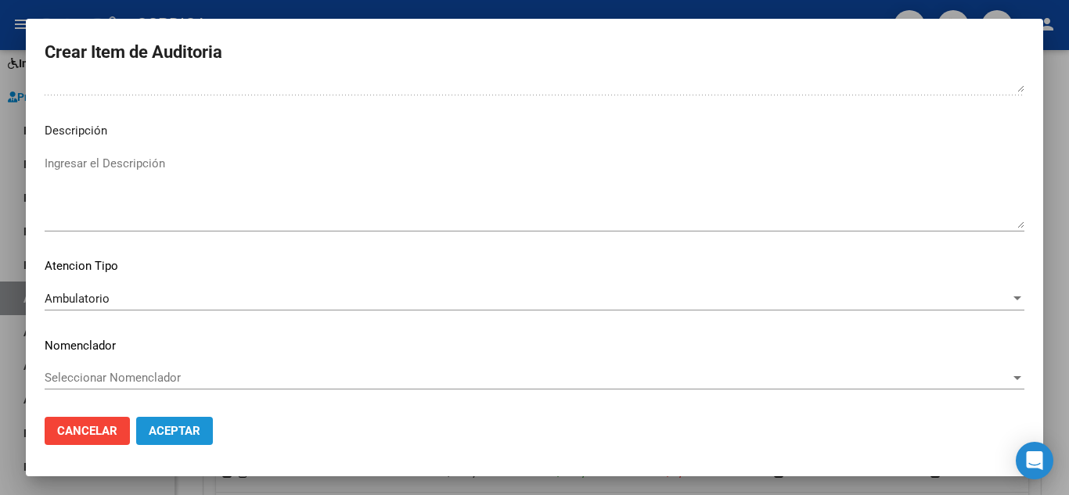
drag, startPoint x: 184, startPoint y: 429, endPoint x: 214, endPoint y: 417, distance: 32.0
click at [184, 428] on span "Aceptar" at bounding box center [175, 431] width 52 height 14
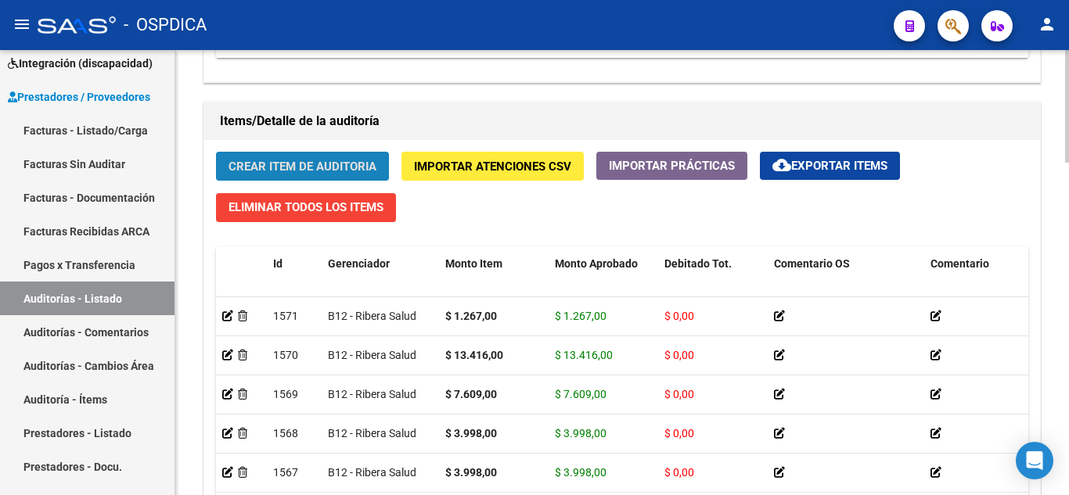
click at [328, 157] on button "Crear Item de Auditoria" at bounding box center [302, 166] width 173 height 29
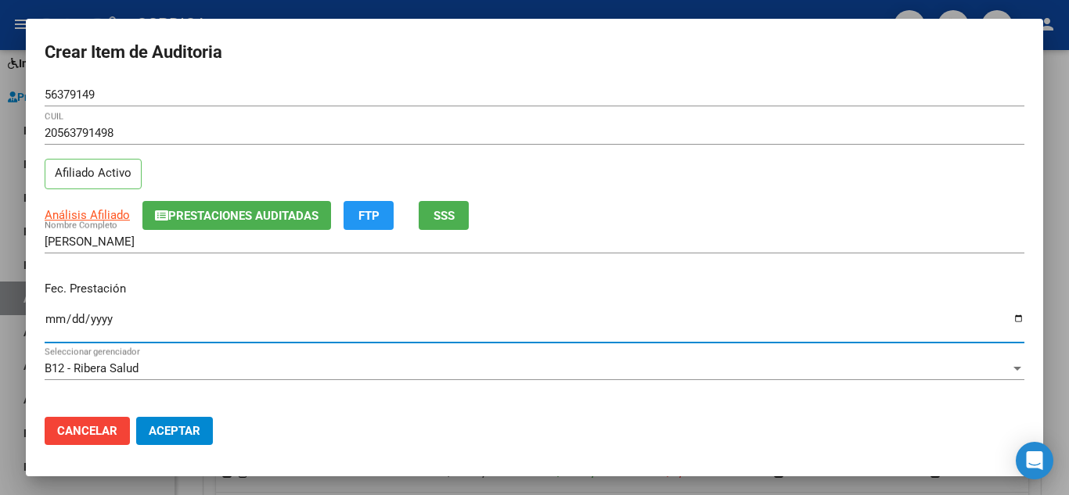
click at [52, 319] on input "Ingresar la fecha" at bounding box center [535, 325] width 980 height 25
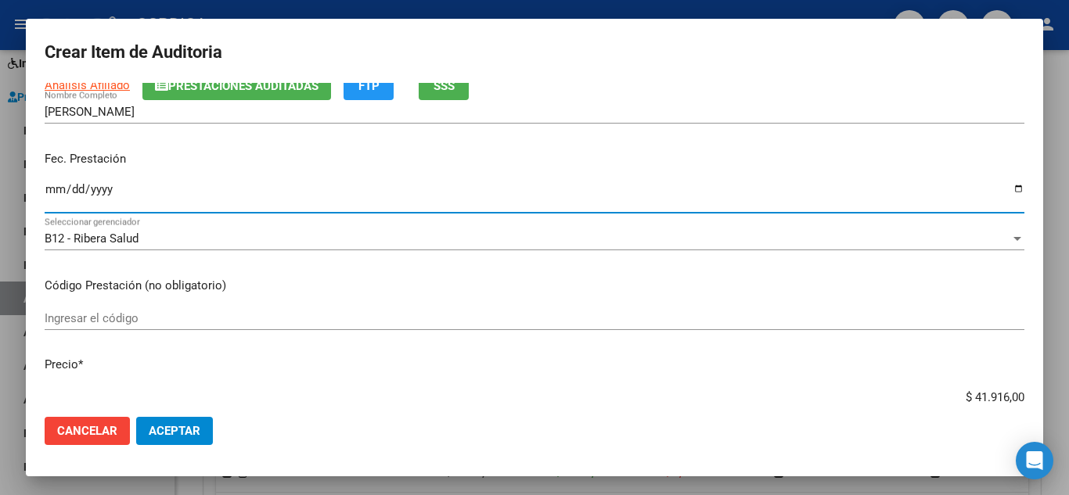
scroll to position [157, 0]
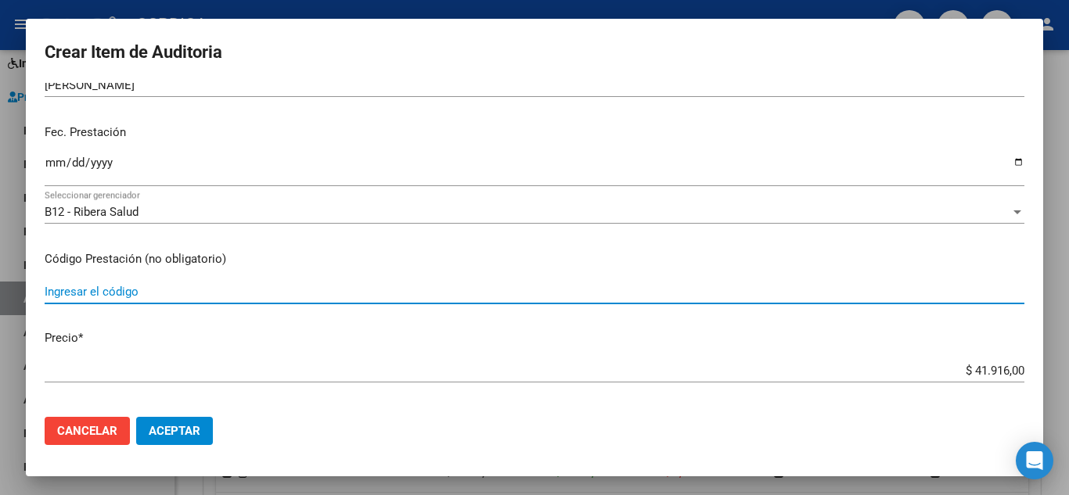
click at [178, 294] on input "Ingresar el código" at bounding box center [535, 292] width 980 height 14
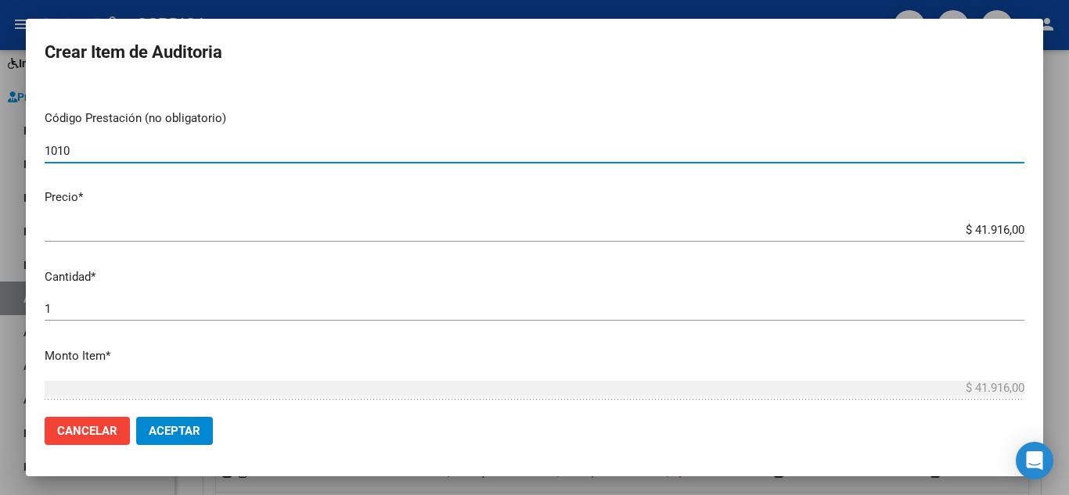
scroll to position [313, 0]
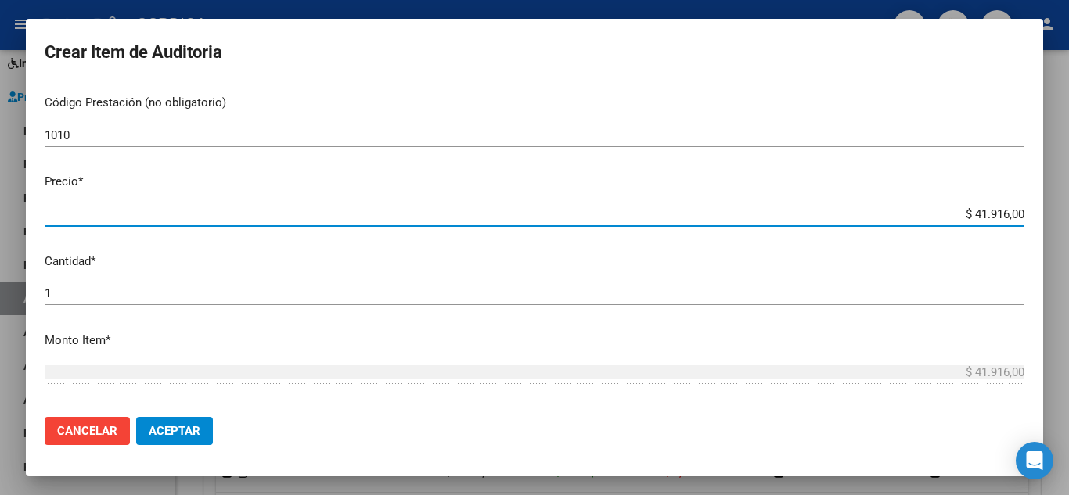
drag, startPoint x: 940, startPoint y: 214, endPoint x: 1056, endPoint y: 189, distance: 118.3
click at [1056, 189] on div "Crear Item de Auditoria 56379149 Nro Documento 20563791498 CUIL Afiliado Activo…" at bounding box center [534, 247] width 1069 height 495
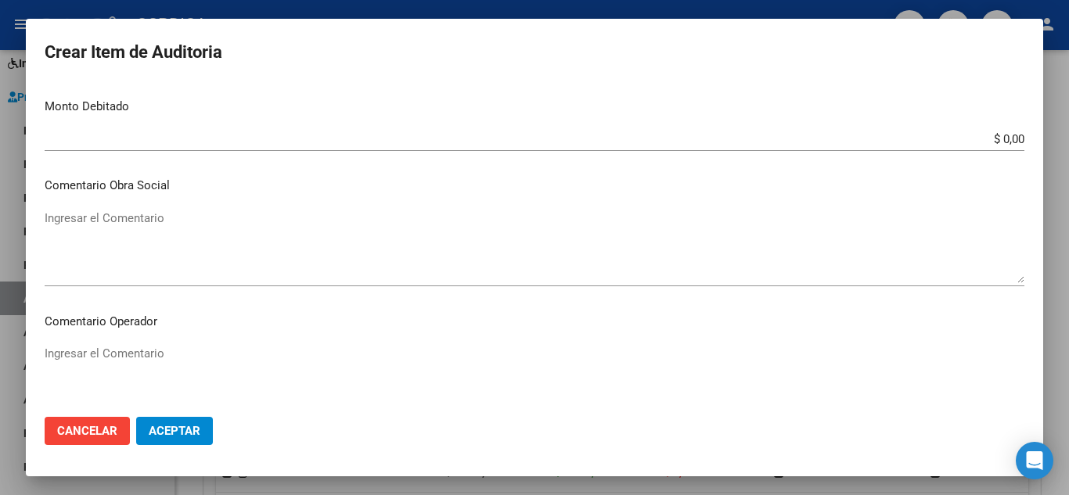
scroll to position [1088, 0]
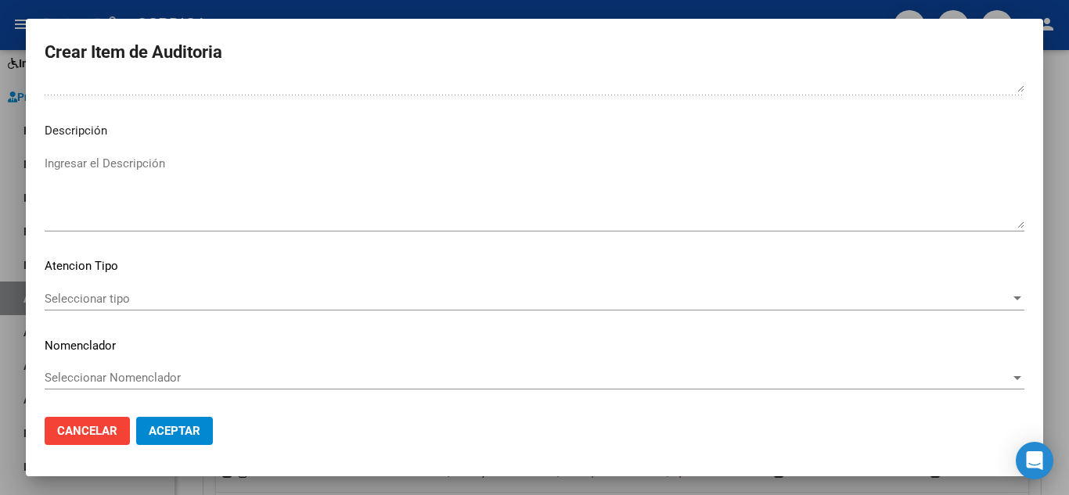
click at [124, 292] on span "Seleccionar tipo" at bounding box center [528, 299] width 966 height 14
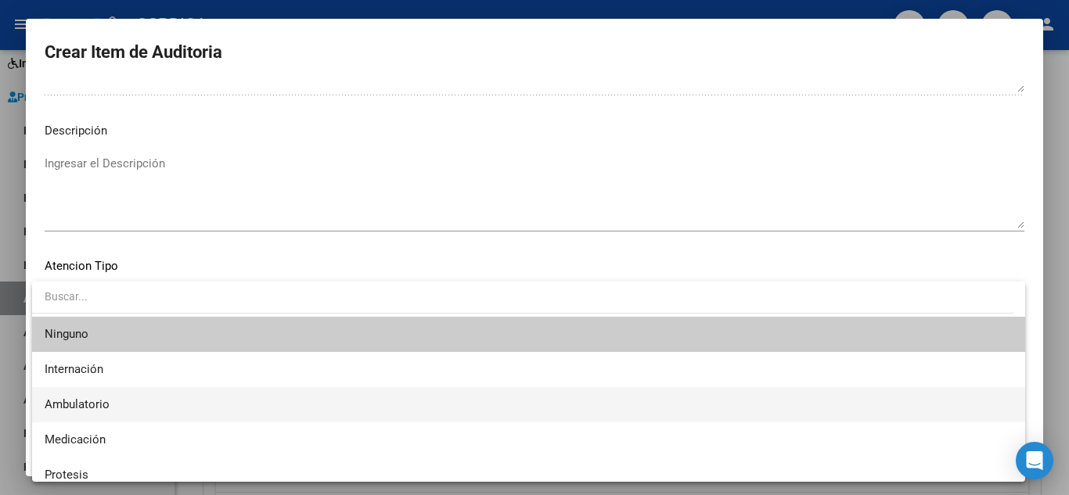
click at [116, 401] on span "Ambulatorio" at bounding box center [529, 404] width 968 height 35
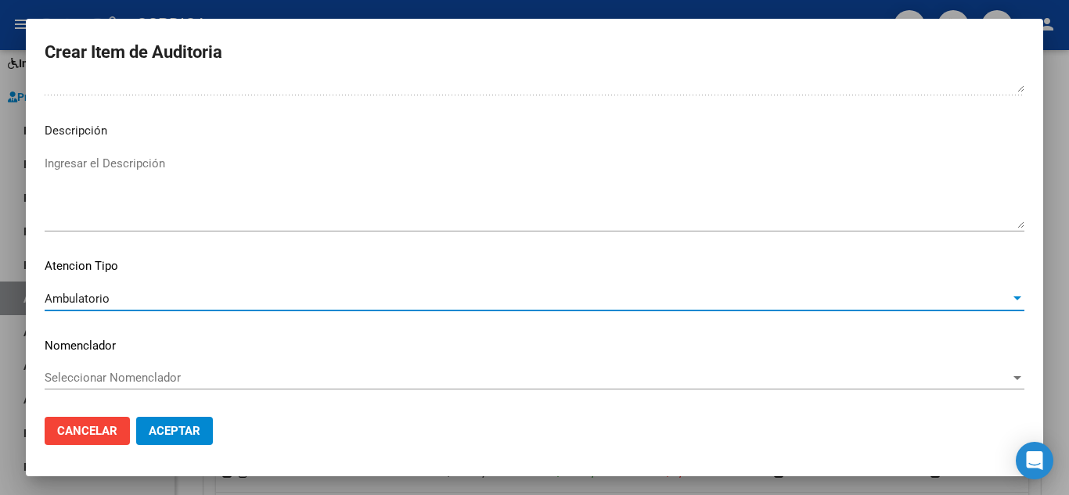
click at [186, 424] on span "Aceptar" at bounding box center [175, 431] width 52 height 14
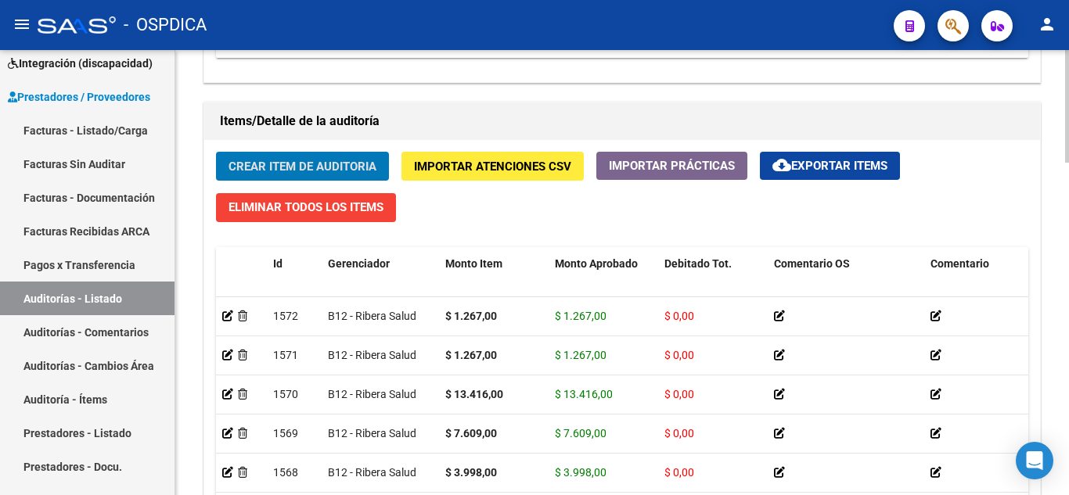
click at [294, 155] on button "Crear Item de Auditoria" at bounding box center [302, 166] width 173 height 29
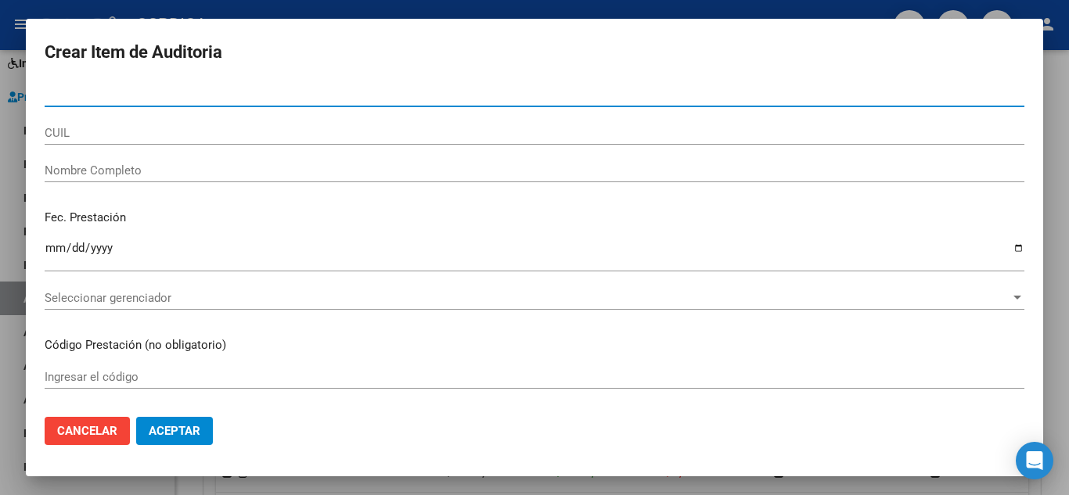
click at [266, 93] on input "Nro Documento" at bounding box center [535, 95] width 980 height 14
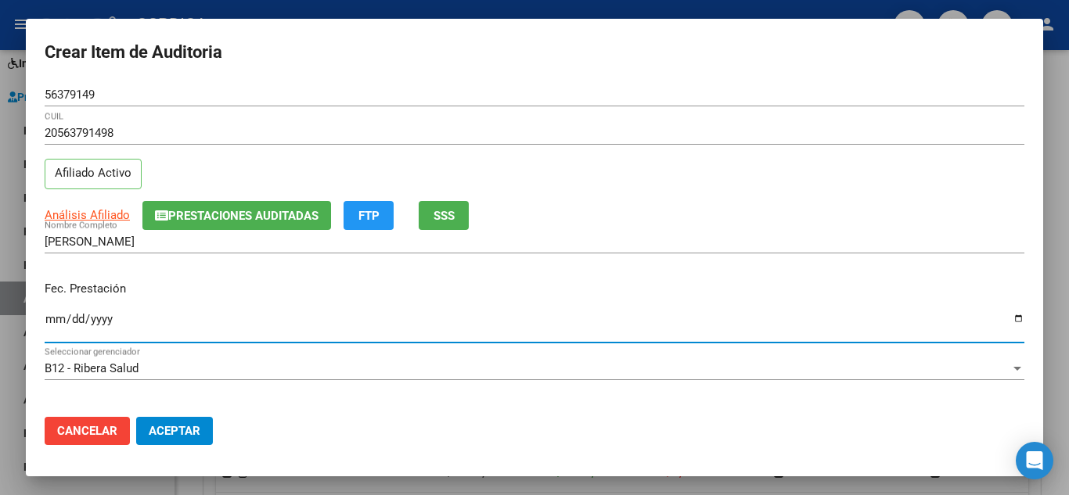
click at [53, 318] on input "Ingresar la fecha" at bounding box center [535, 325] width 980 height 25
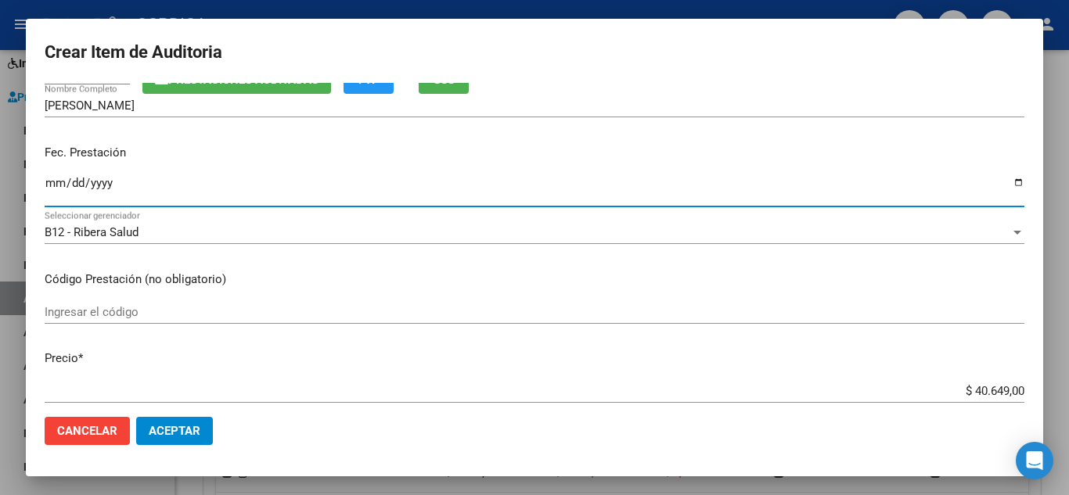
scroll to position [157, 0]
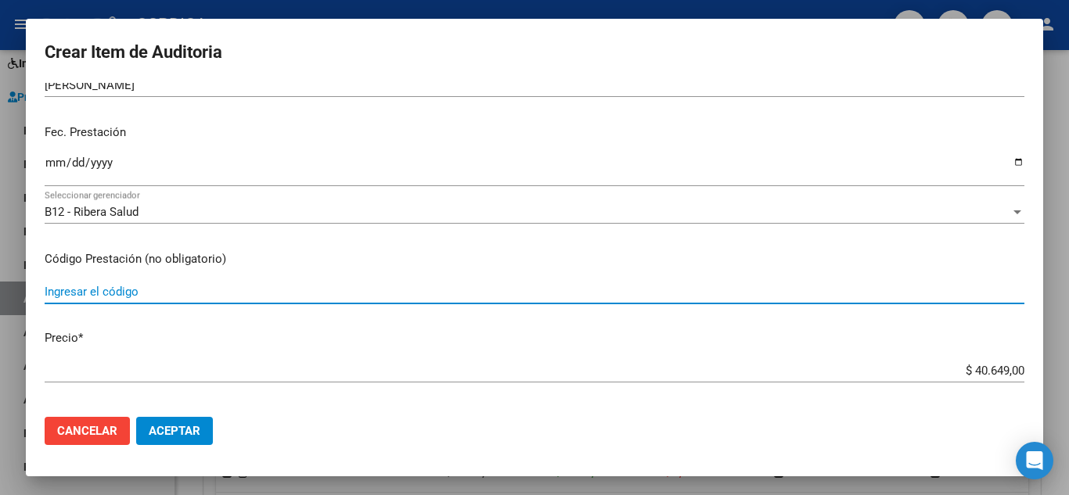
click at [380, 292] on input "Ingresar el código" at bounding box center [535, 292] width 980 height 14
click at [150, 289] on input "Ingresar el código" at bounding box center [535, 292] width 980 height 14
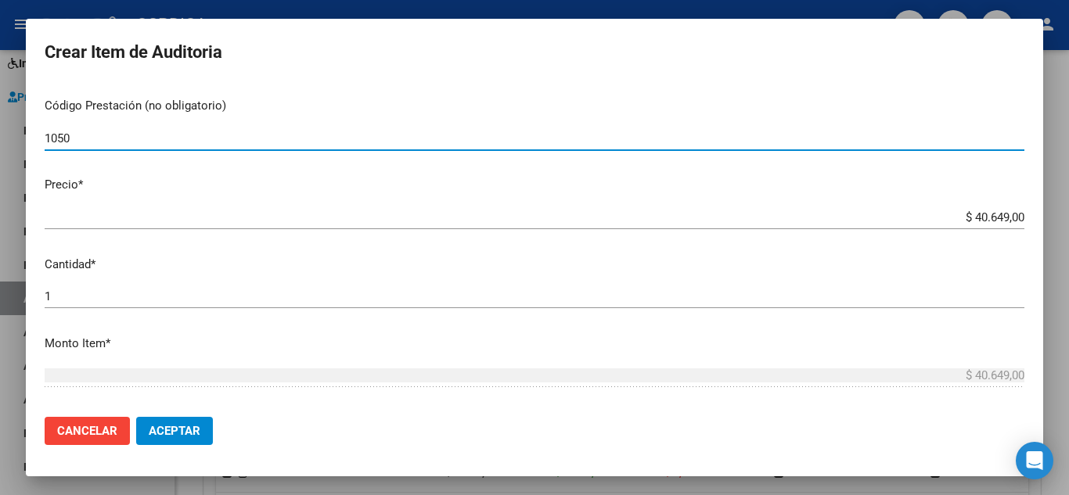
scroll to position [313, 0]
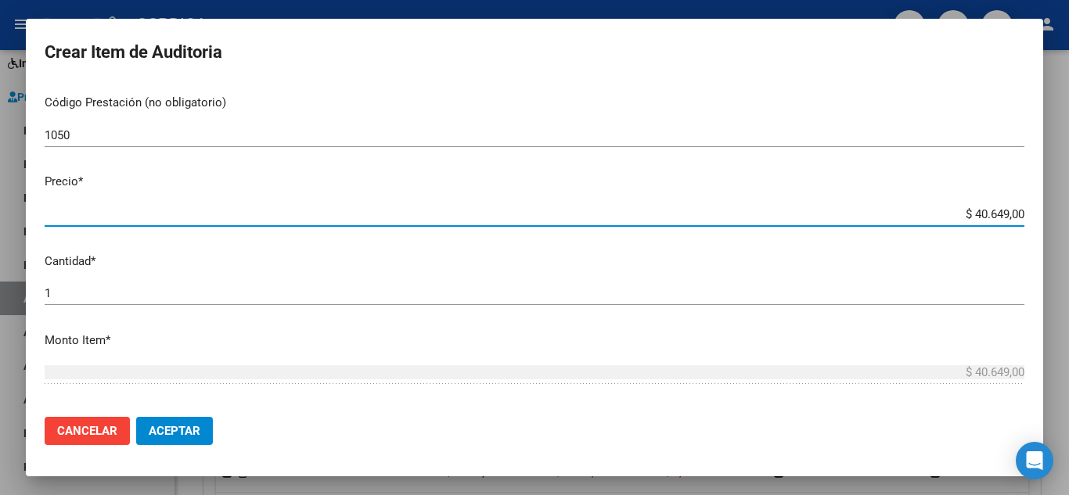
drag, startPoint x: 938, startPoint y: 216, endPoint x: 1068, endPoint y: 207, distance: 130.2
click at [1068, 209] on div "Crear Item de Auditoria 56379149 Nro Documento 20563791498 CUIL Afiliado Activo…" at bounding box center [534, 247] width 1069 height 495
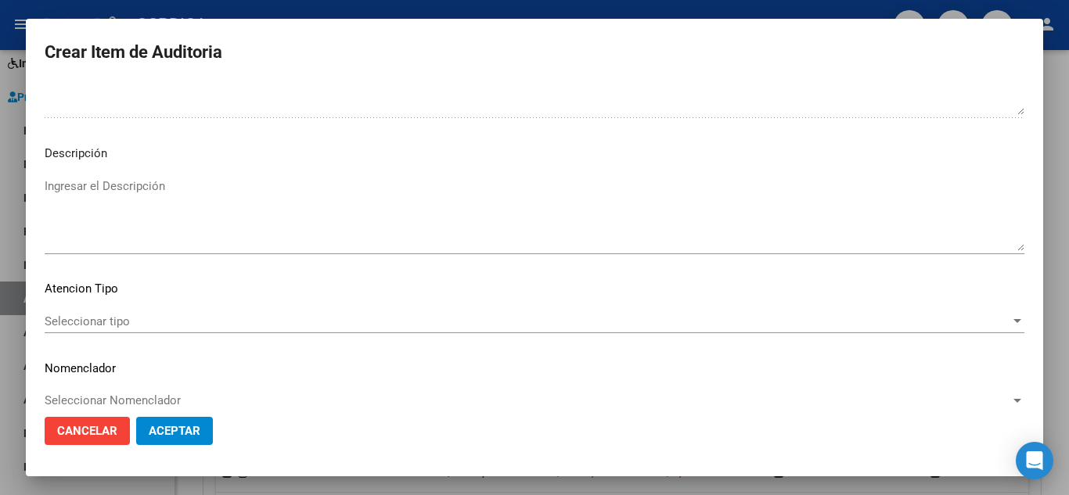
scroll to position [1088, 0]
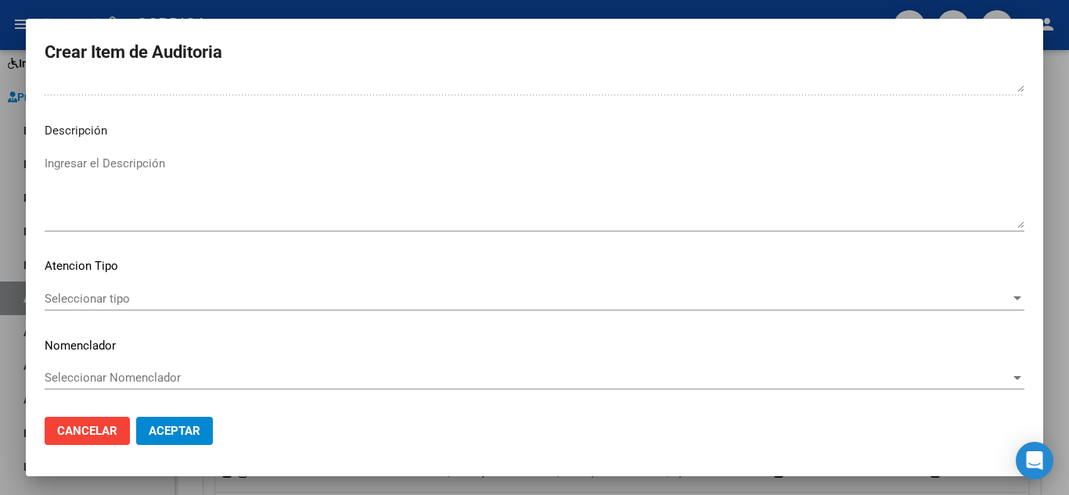
click at [113, 292] on span "Seleccionar tipo" at bounding box center [528, 299] width 966 height 14
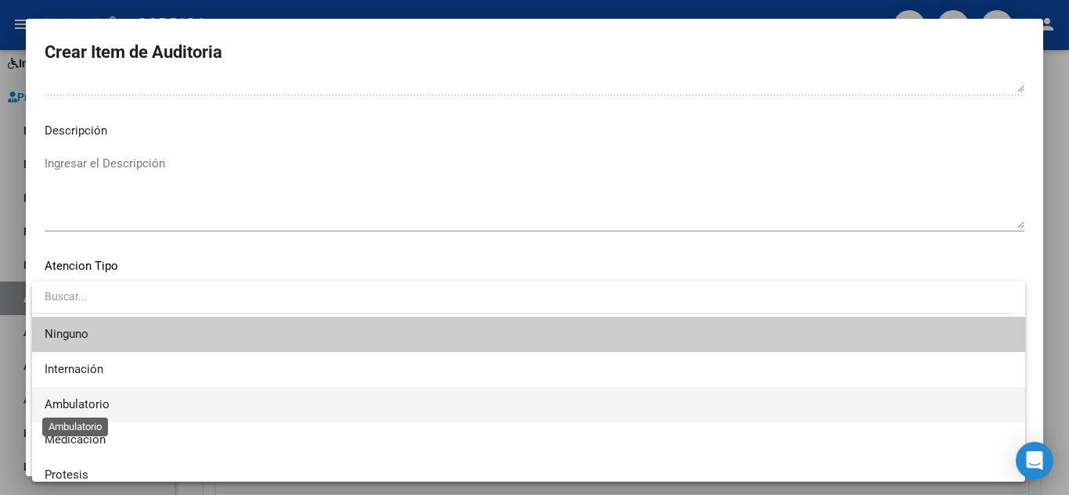
click at [105, 400] on span "Ambulatorio" at bounding box center [77, 405] width 65 height 14
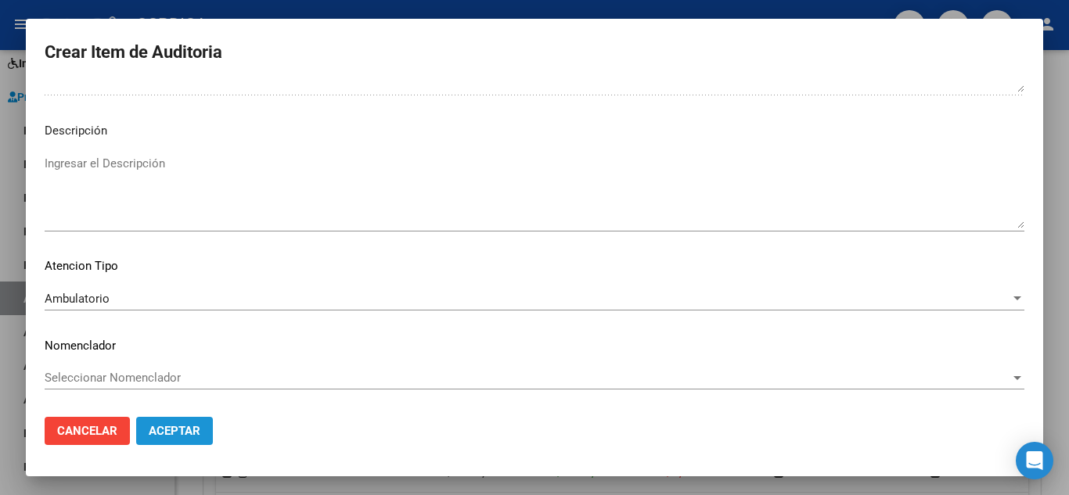
click at [173, 430] on span "Aceptar" at bounding box center [175, 431] width 52 height 14
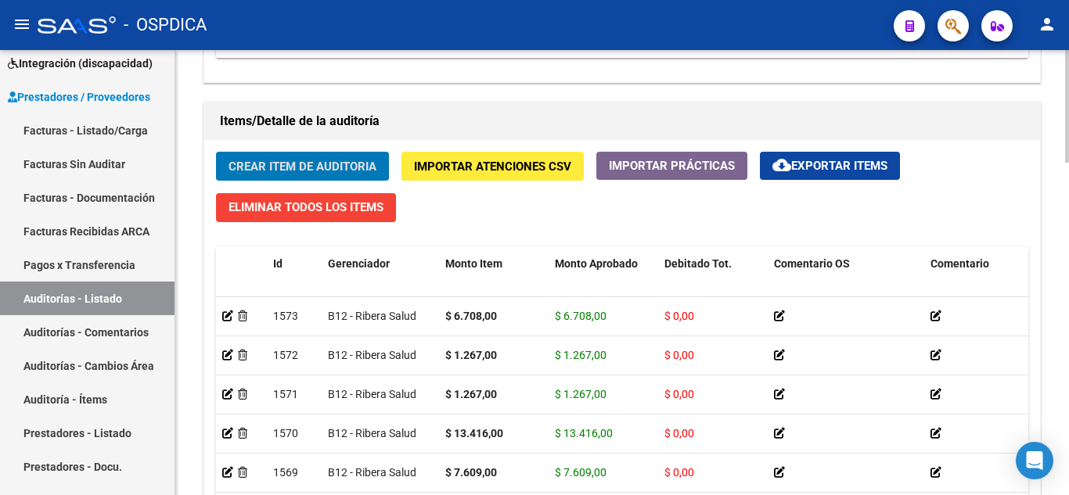
click at [297, 163] on span "Crear Item de Auditoria" at bounding box center [303, 167] width 148 height 14
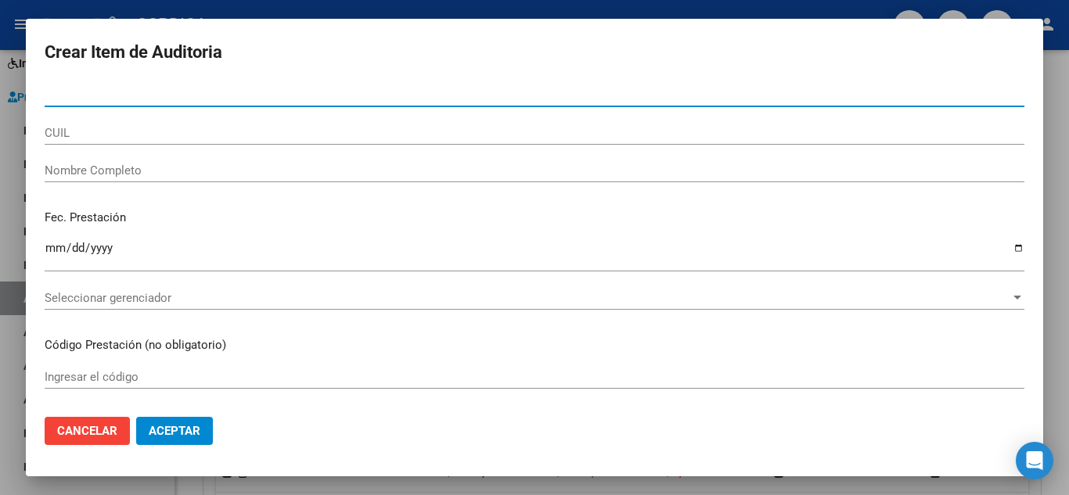
click at [264, 90] on input "Nro Documento" at bounding box center [535, 95] width 980 height 14
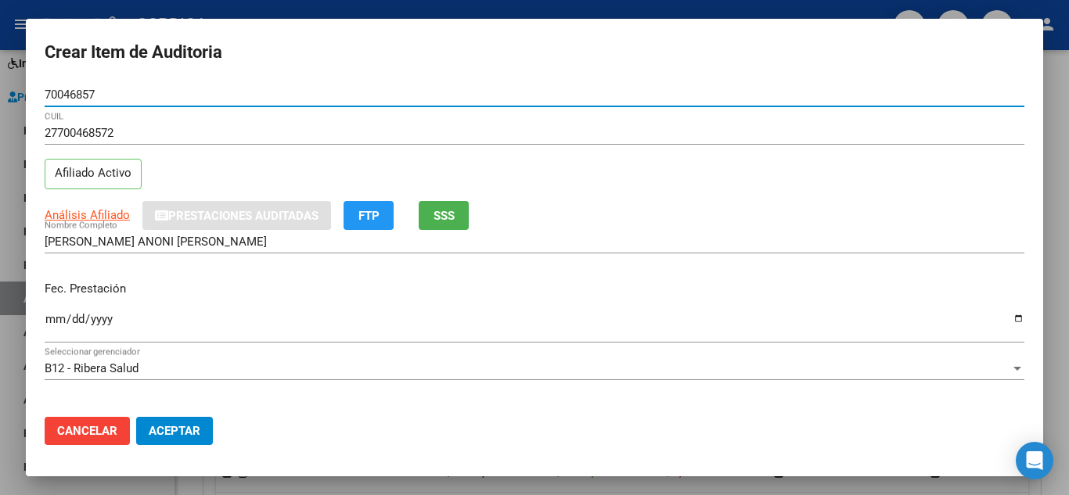
click at [60, 313] on input "Ingresar la fecha" at bounding box center [535, 325] width 980 height 25
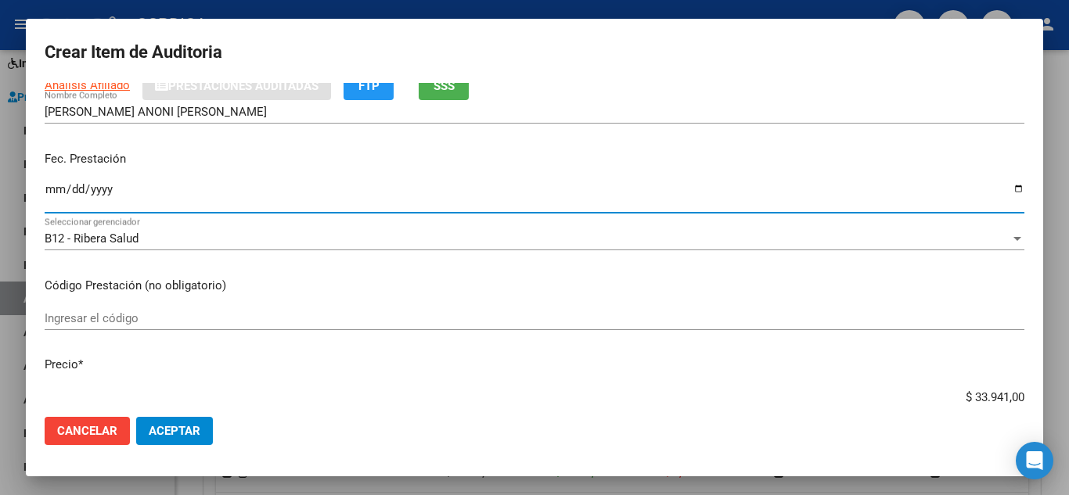
scroll to position [157, 0]
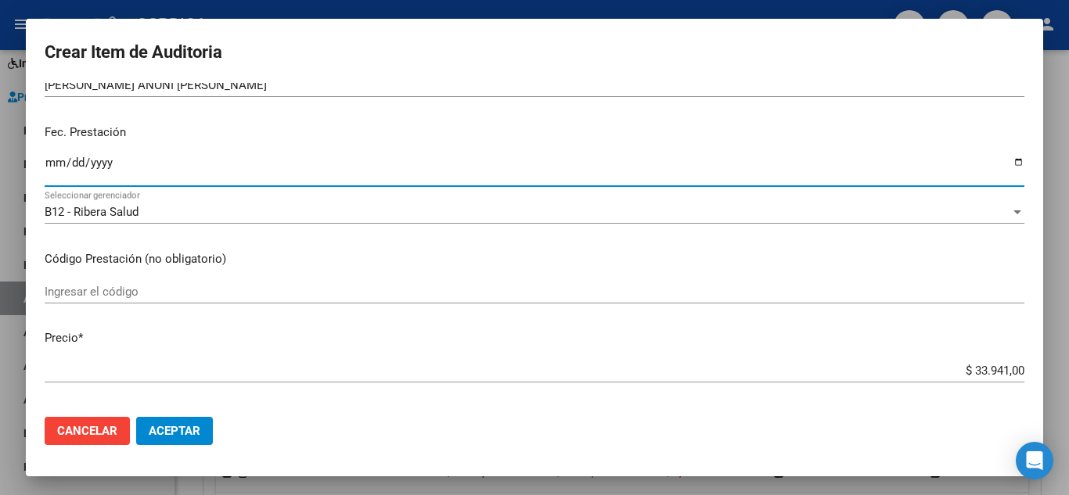
click at [322, 285] on input "Ingresar el código" at bounding box center [535, 292] width 980 height 14
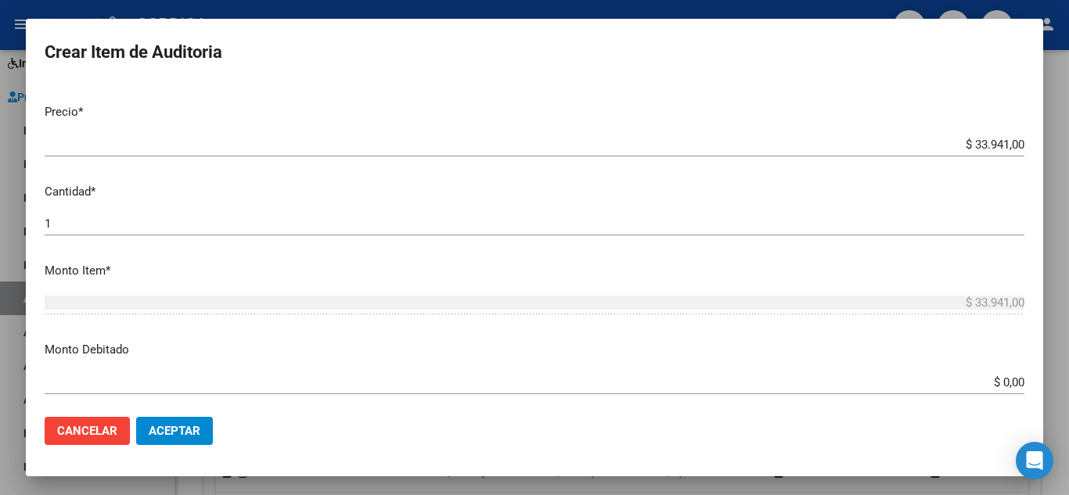
scroll to position [391, 0]
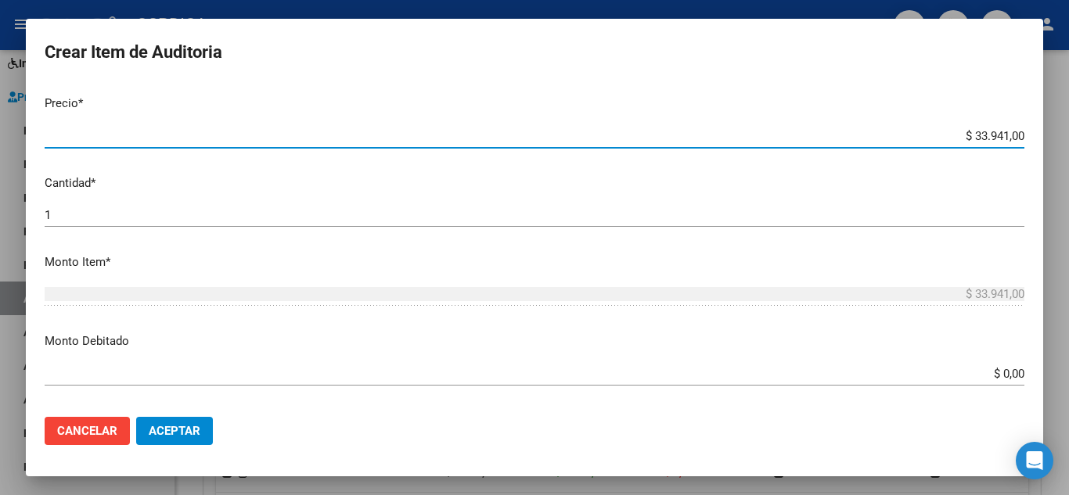
drag, startPoint x: 941, startPoint y: 137, endPoint x: 1040, endPoint y: 116, distance: 101.6
click at [1040, 116] on mat-dialog-content "70046857 Nro Documento 27700468572 CUIL Afiliado Activo Análisis Afiliado Prest…" at bounding box center [534, 244] width 1017 height 322
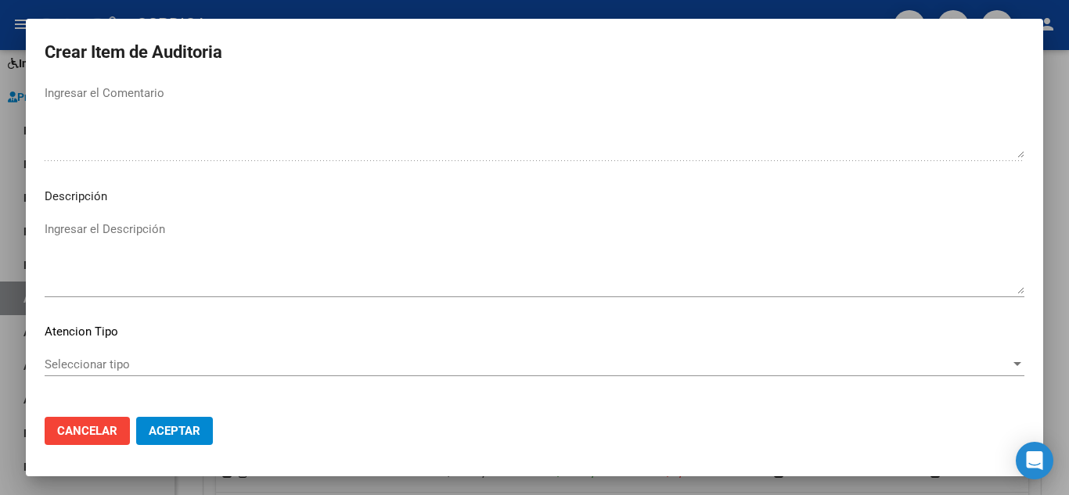
scroll to position [1088, 0]
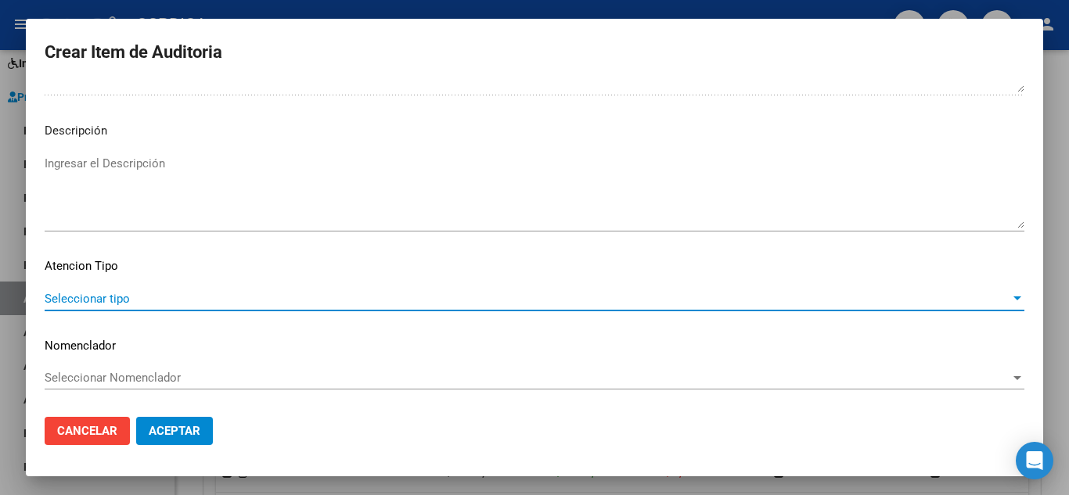
click at [148, 298] on span "Seleccionar tipo" at bounding box center [528, 299] width 966 height 14
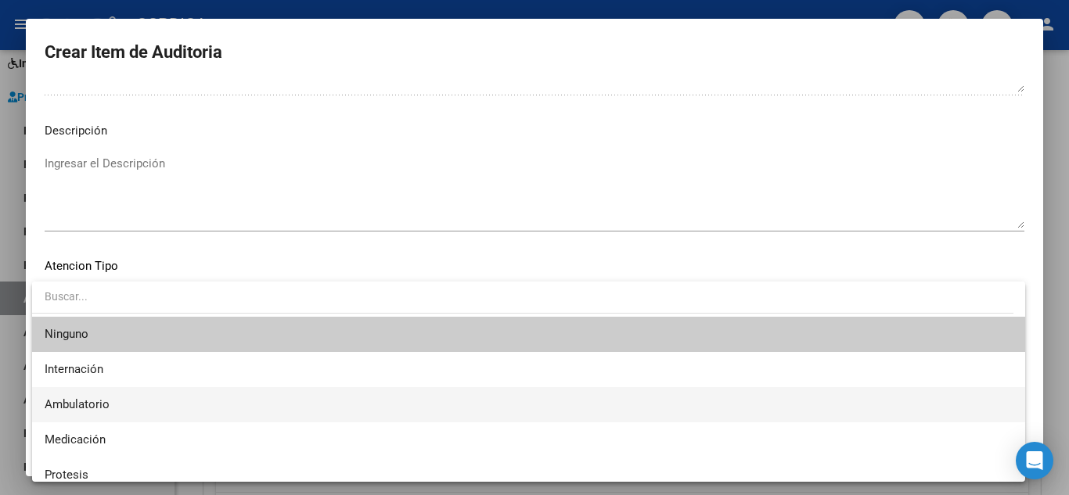
click at [113, 401] on span "Ambulatorio" at bounding box center [529, 404] width 968 height 35
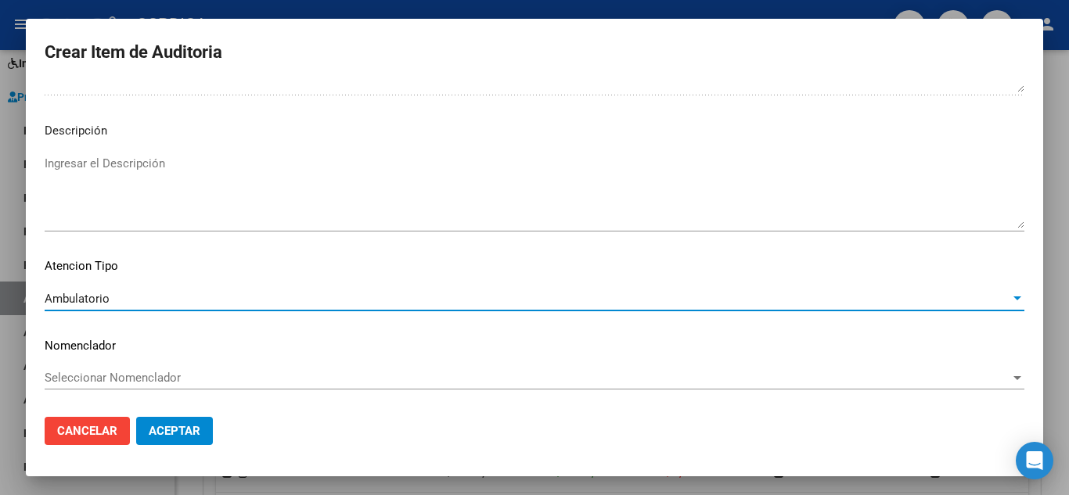
click at [185, 427] on span "Aceptar" at bounding box center [175, 431] width 52 height 14
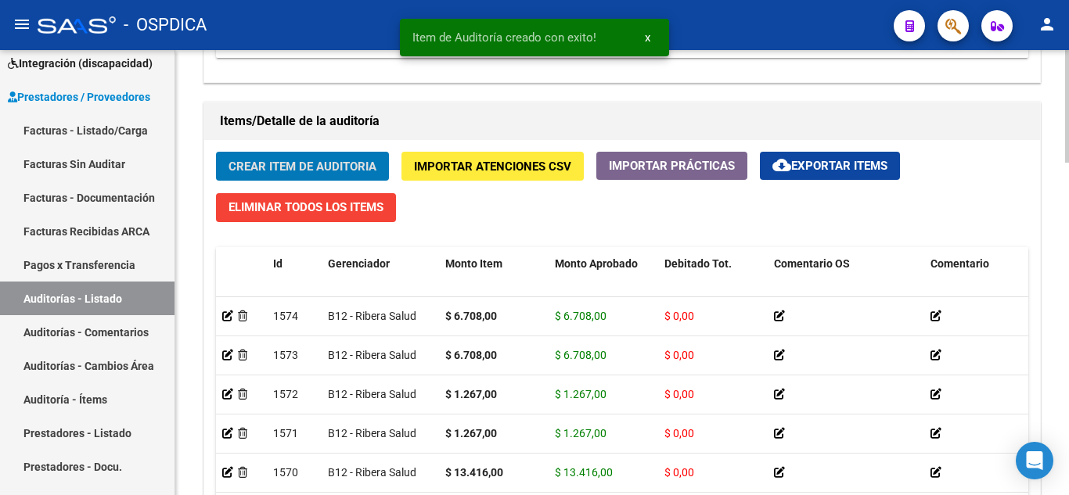
click at [341, 157] on button "Crear Item de Auditoria" at bounding box center [302, 166] width 173 height 29
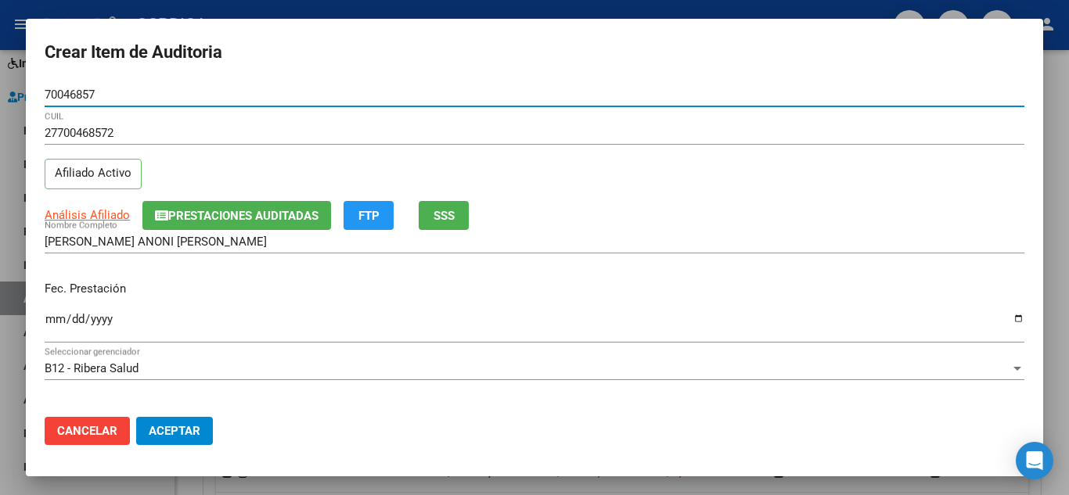
scroll to position [157, 0]
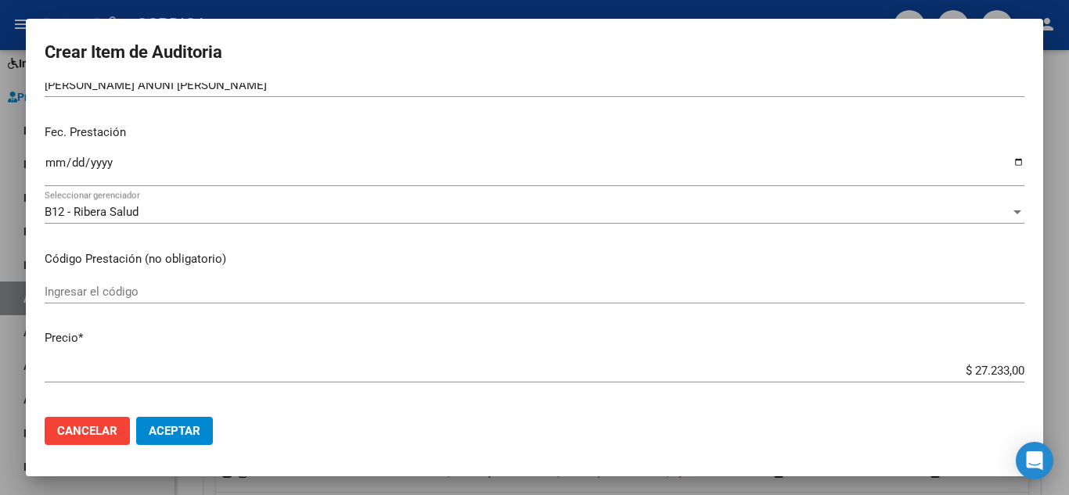
click at [54, 160] on input "Ingresar la fecha" at bounding box center [535, 169] width 980 height 25
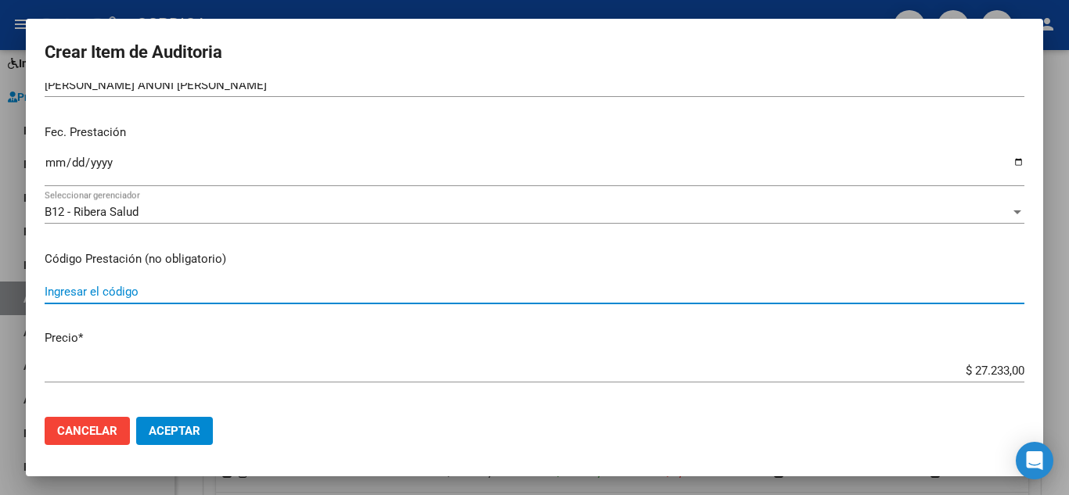
click at [326, 287] on input "Ingresar el código" at bounding box center [535, 292] width 980 height 14
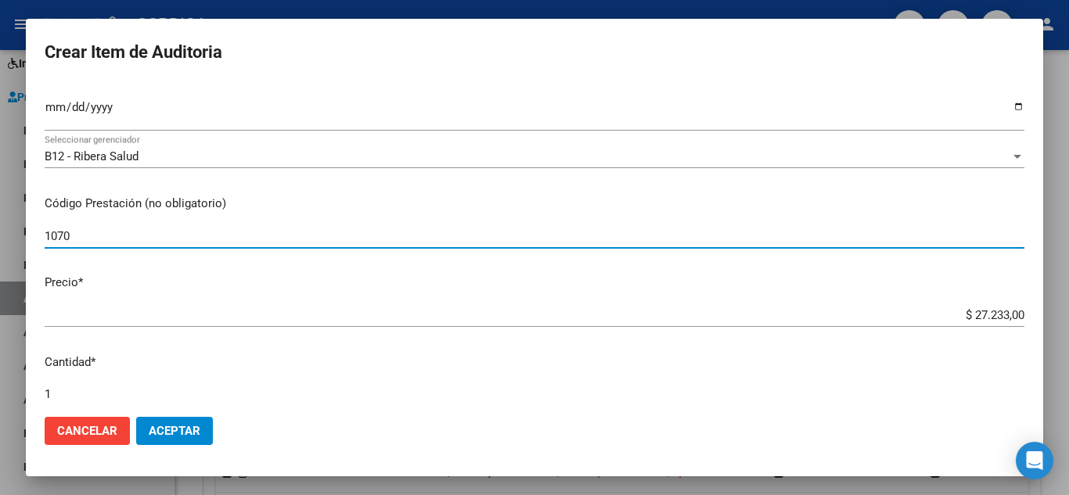
scroll to position [235, 0]
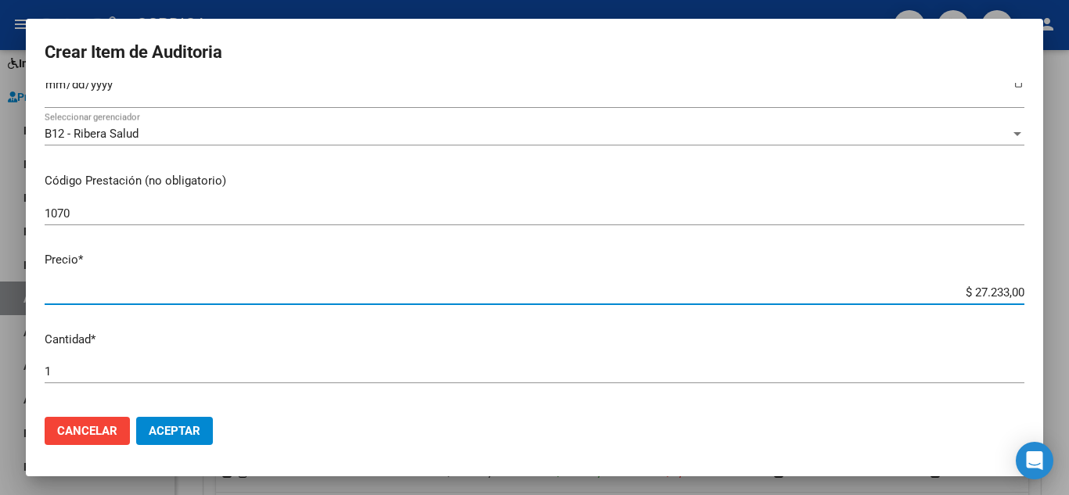
drag, startPoint x: 947, startPoint y: 293, endPoint x: 925, endPoint y: 199, distance: 97.2
click at [1042, 268] on mat-dialog-content "70046857 Nro Documento 27700468572 CUIL Afiliado Activo Análisis Afiliado Prest…" at bounding box center [534, 244] width 1017 height 322
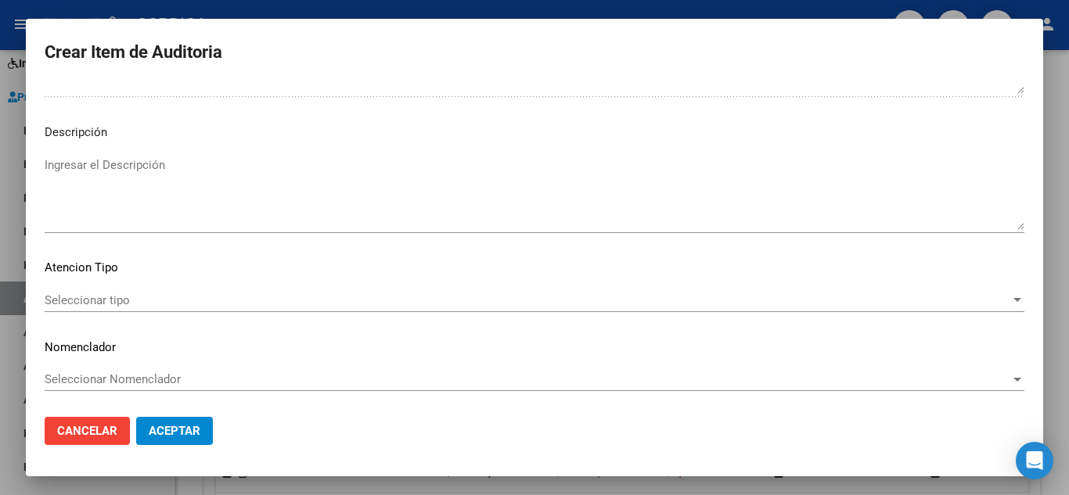
scroll to position [1088, 0]
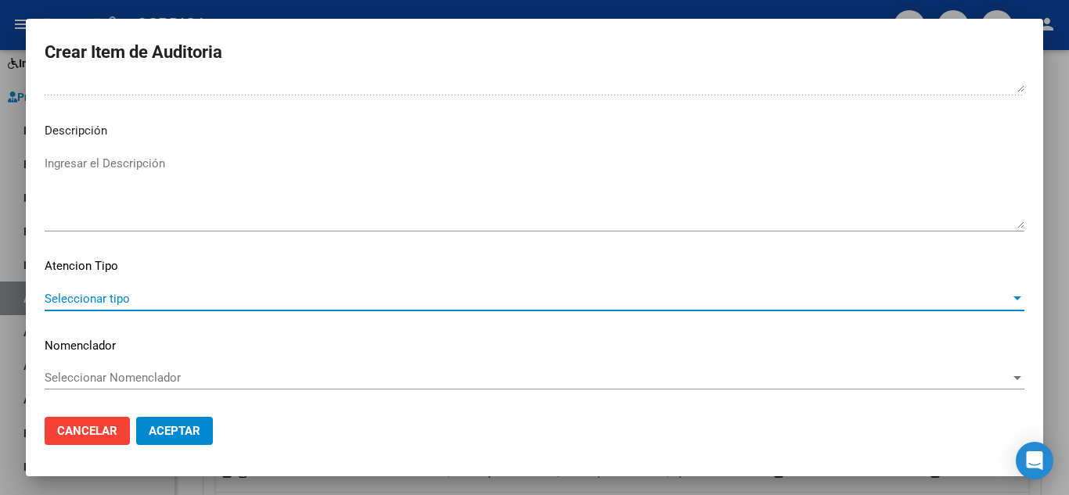
click at [149, 294] on span "Seleccionar tipo" at bounding box center [528, 299] width 966 height 14
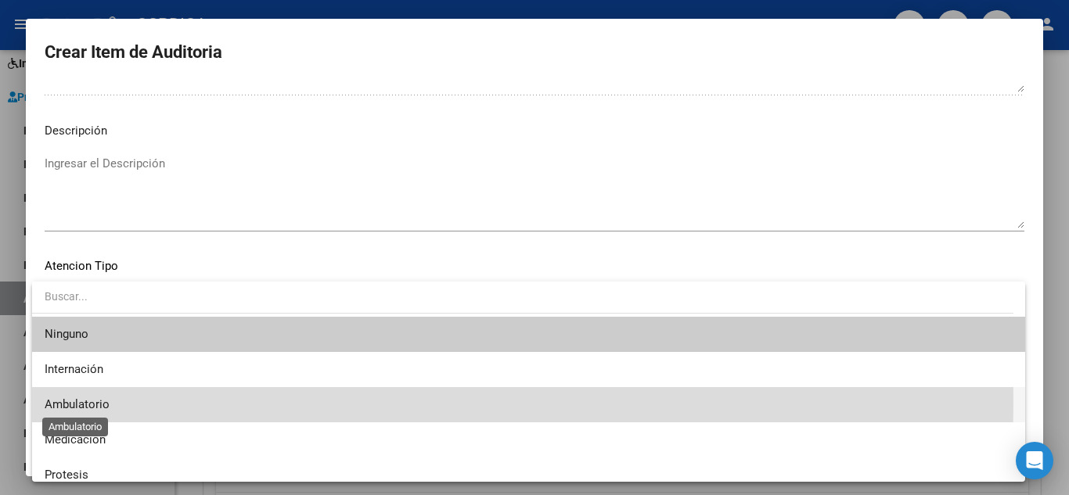
drag, startPoint x: 109, startPoint y: 401, endPoint x: 119, endPoint y: 393, distance: 12.8
click at [109, 400] on span "Ambulatorio" at bounding box center [77, 405] width 65 height 14
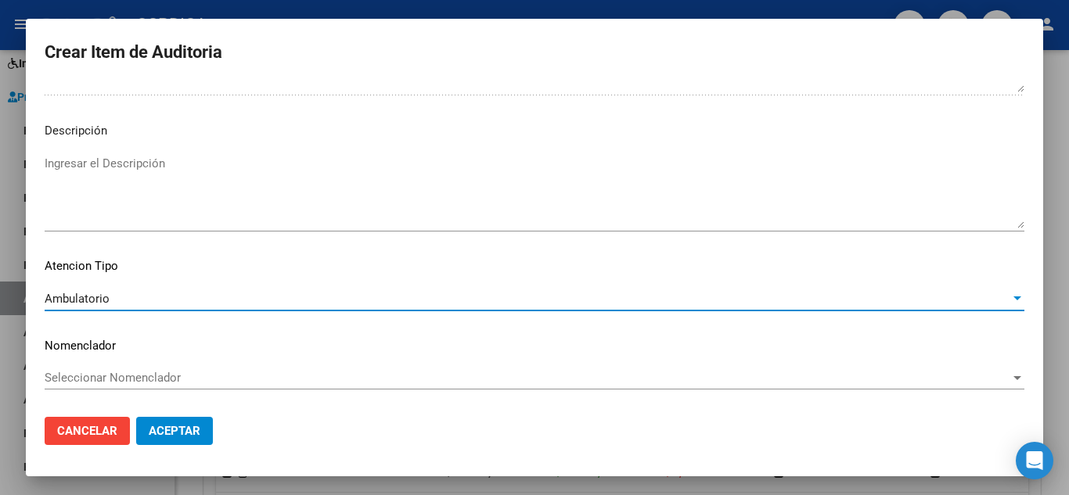
click at [188, 427] on span "Aceptar" at bounding box center [175, 431] width 52 height 14
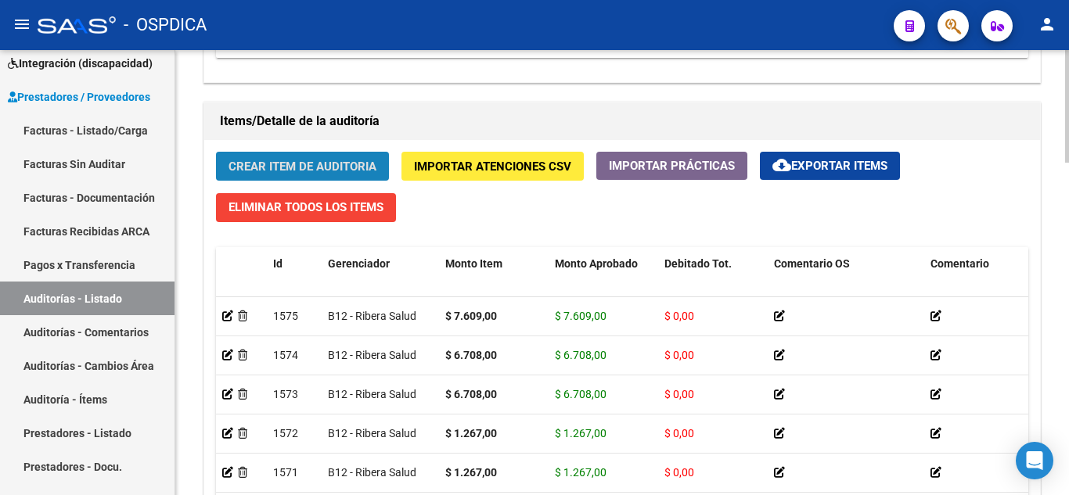
click at [351, 152] on button "Crear Item de Auditoria" at bounding box center [302, 166] width 173 height 29
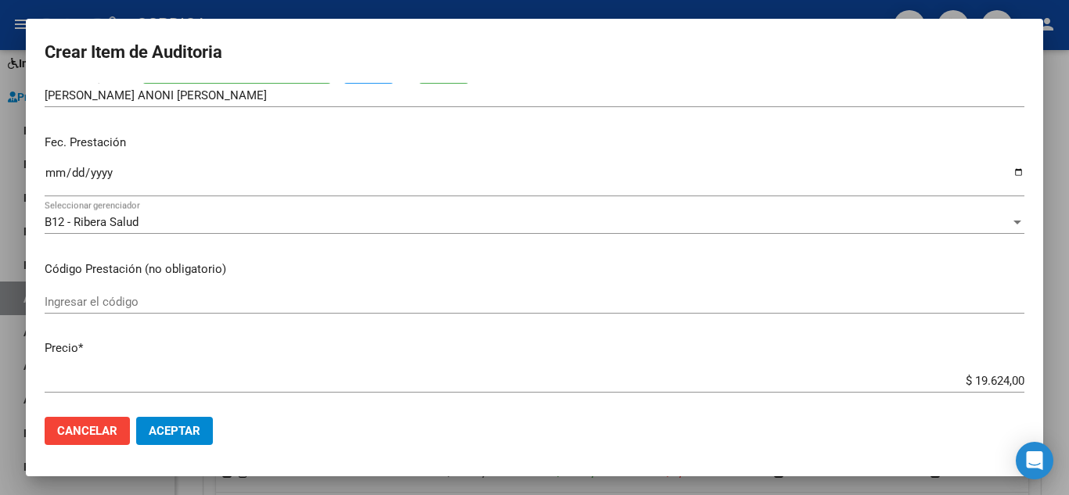
scroll to position [157, 0]
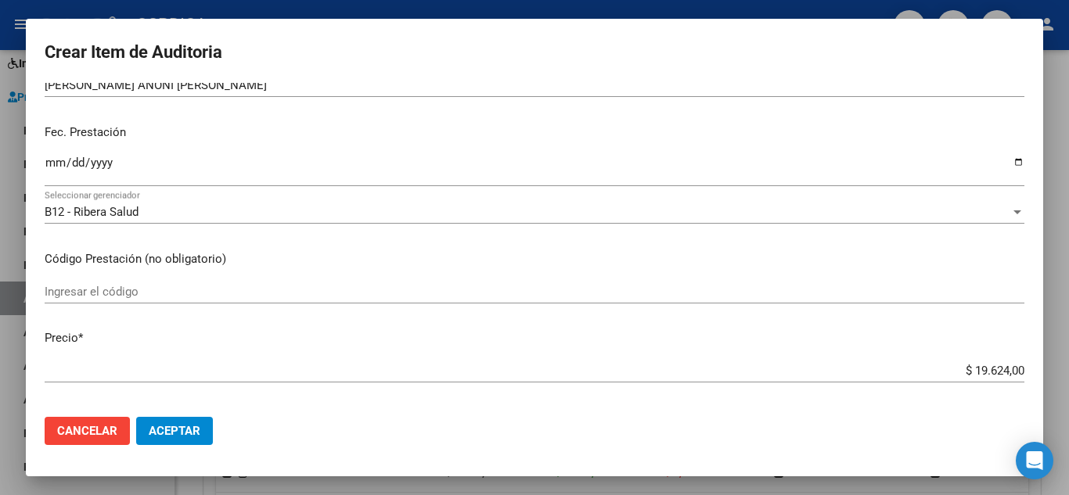
click at [55, 157] on input "Ingresar la fecha" at bounding box center [535, 169] width 980 height 25
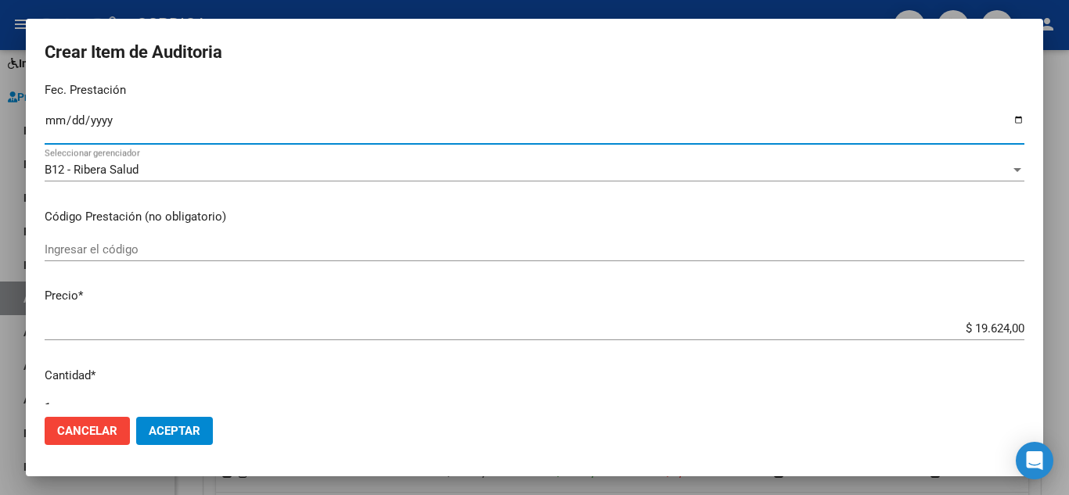
scroll to position [235, 0]
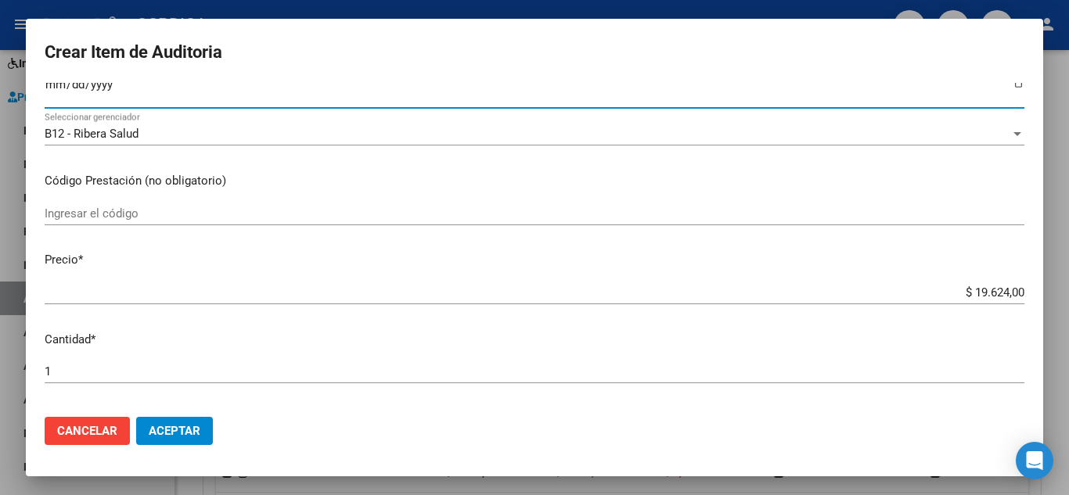
click at [412, 216] on input "Ingresar el código" at bounding box center [535, 214] width 980 height 14
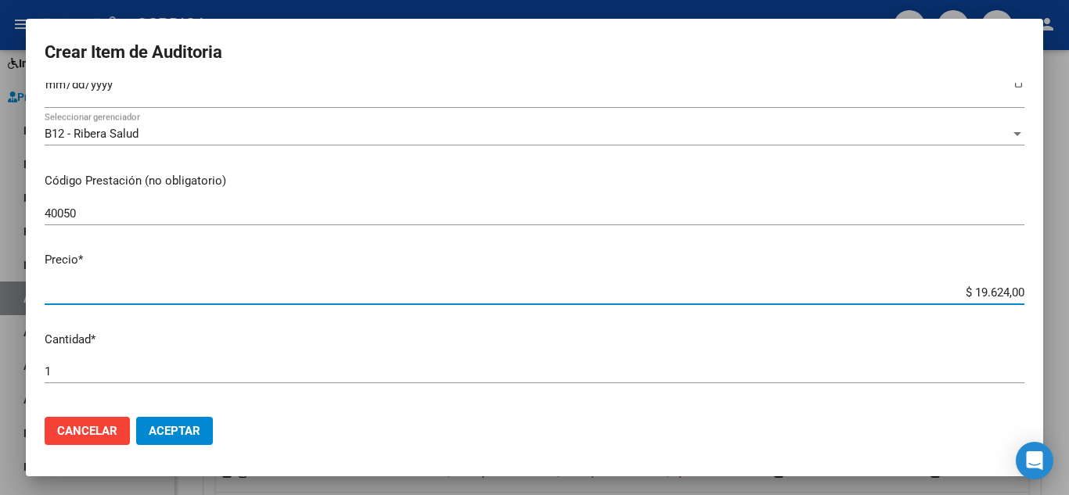
drag, startPoint x: 909, startPoint y: 296, endPoint x: 927, endPoint y: 190, distance: 107.2
click at [1044, 245] on div "Crear Item de Auditoria 70046857 Nro Documento 27700468572 CUIL Afiliado Activo…" at bounding box center [534, 247] width 1069 height 495
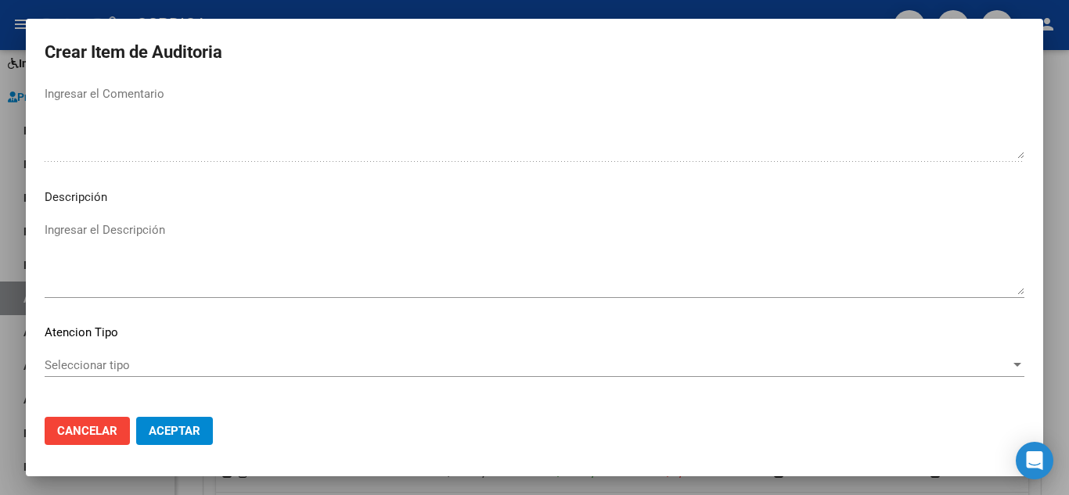
scroll to position [1088, 0]
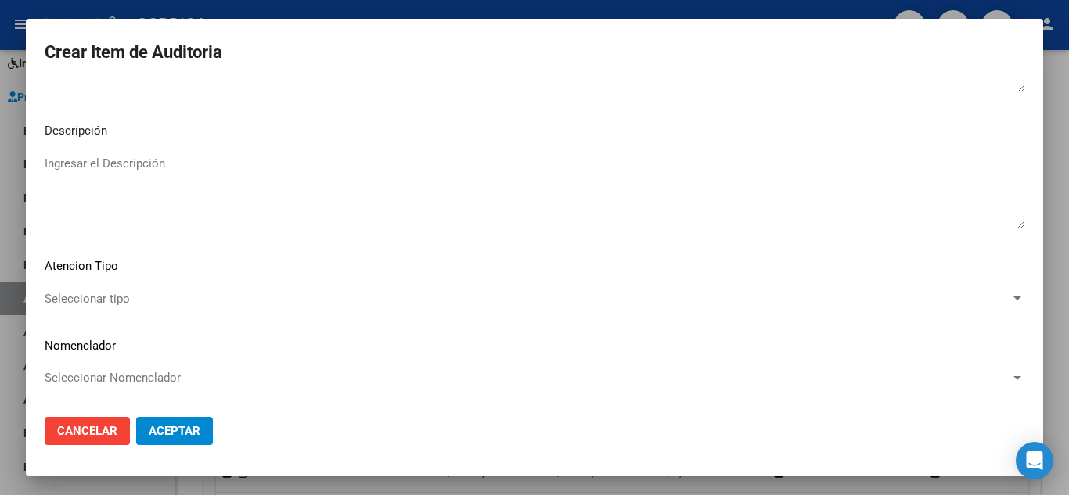
click at [125, 293] on span "Seleccionar tipo" at bounding box center [528, 299] width 966 height 14
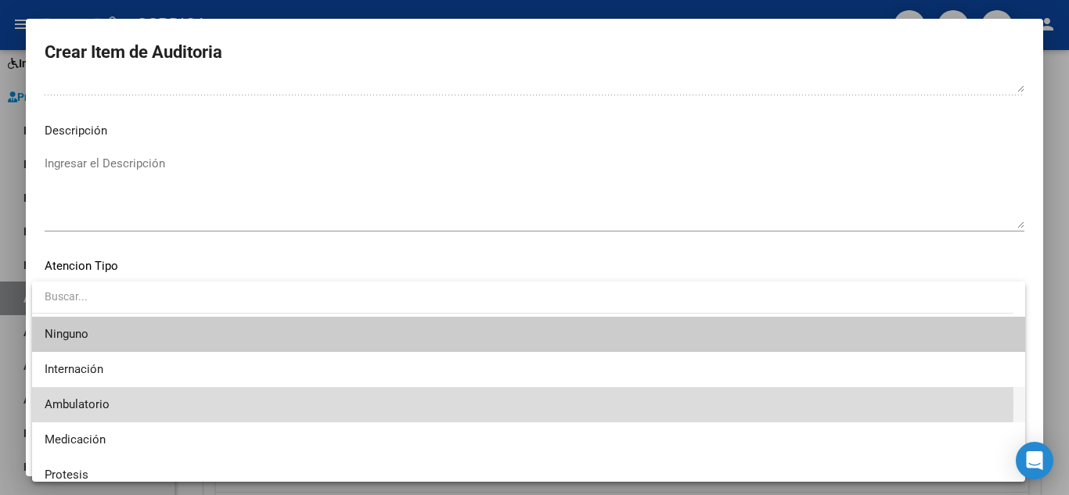
click at [119, 403] on span "Ambulatorio" at bounding box center [529, 404] width 968 height 35
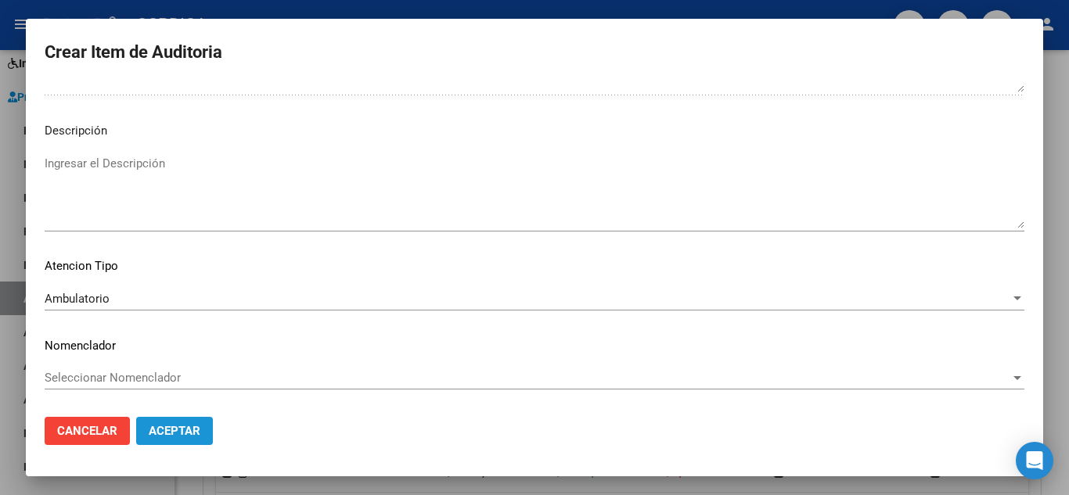
click at [177, 425] on span "Aceptar" at bounding box center [175, 431] width 52 height 14
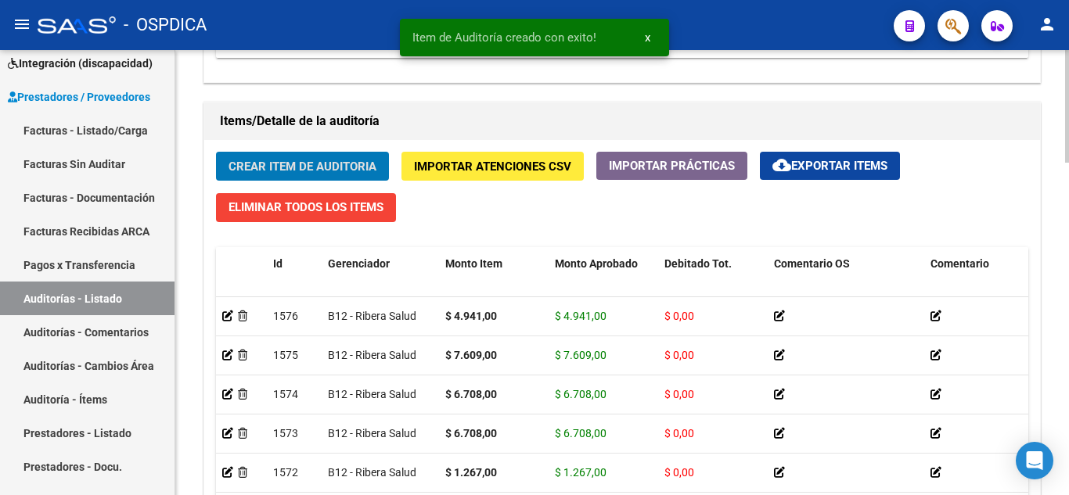
click at [324, 164] on span "Crear Item de Auditoria" at bounding box center [303, 167] width 148 height 14
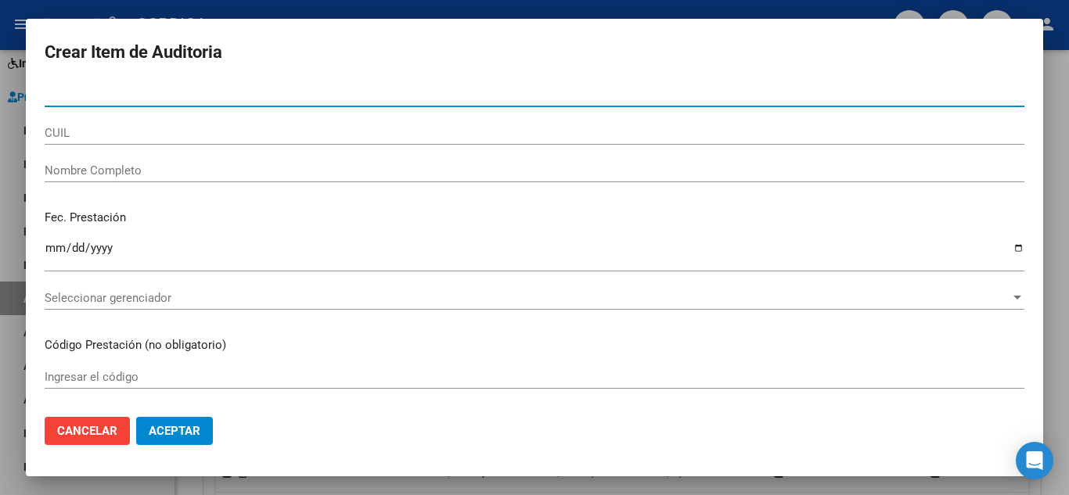
click at [261, 89] on input "Nro Documento" at bounding box center [535, 95] width 980 height 14
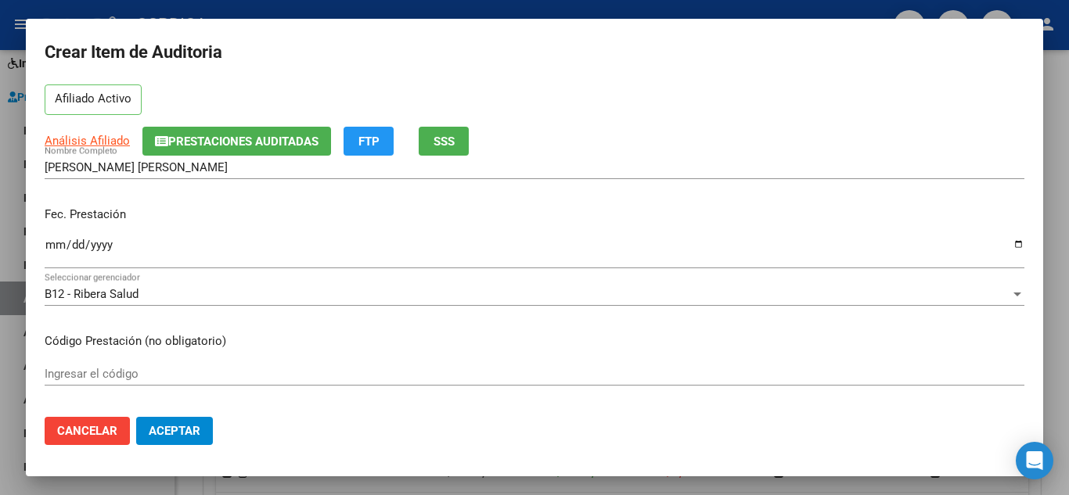
scroll to position [78, 0]
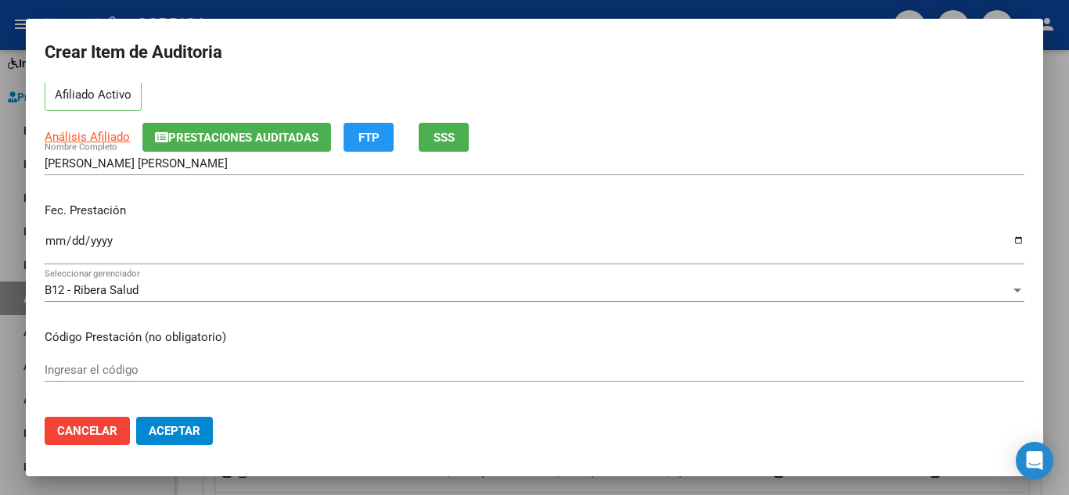
click at [153, 362] on div "Ingresar el código" at bounding box center [535, 369] width 980 height 23
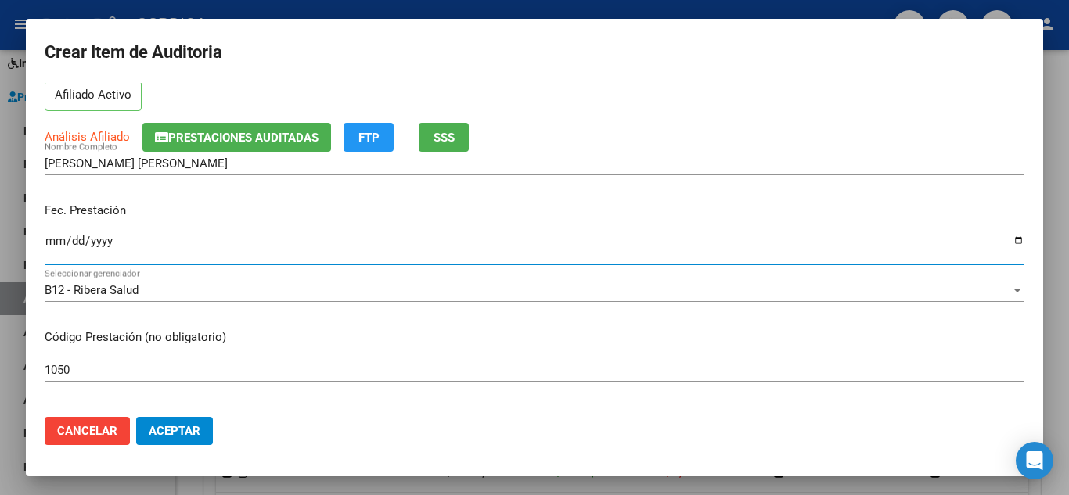
click at [56, 235] on input "Ingresar la fecha" at bounding box center [535, 247] width 980 height 25
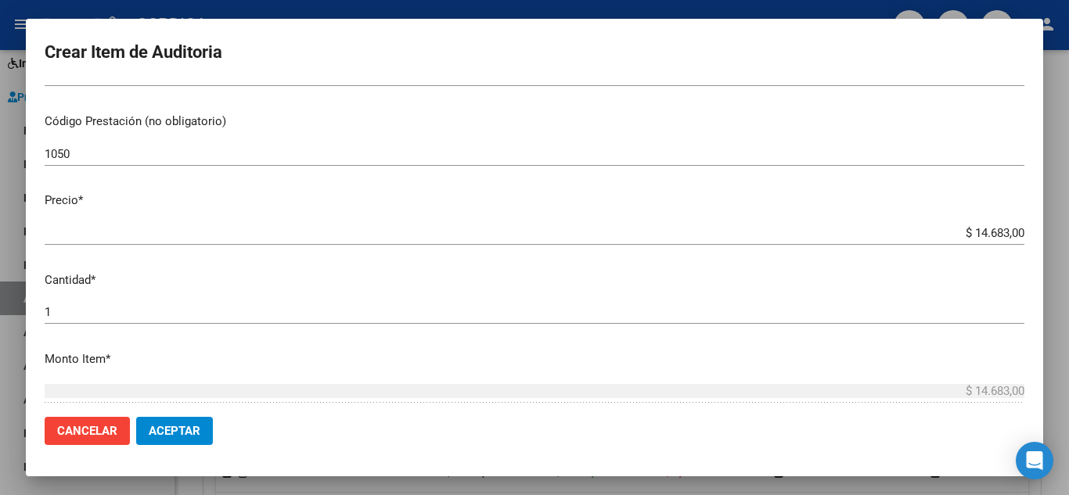
scroll to position [313, 0]
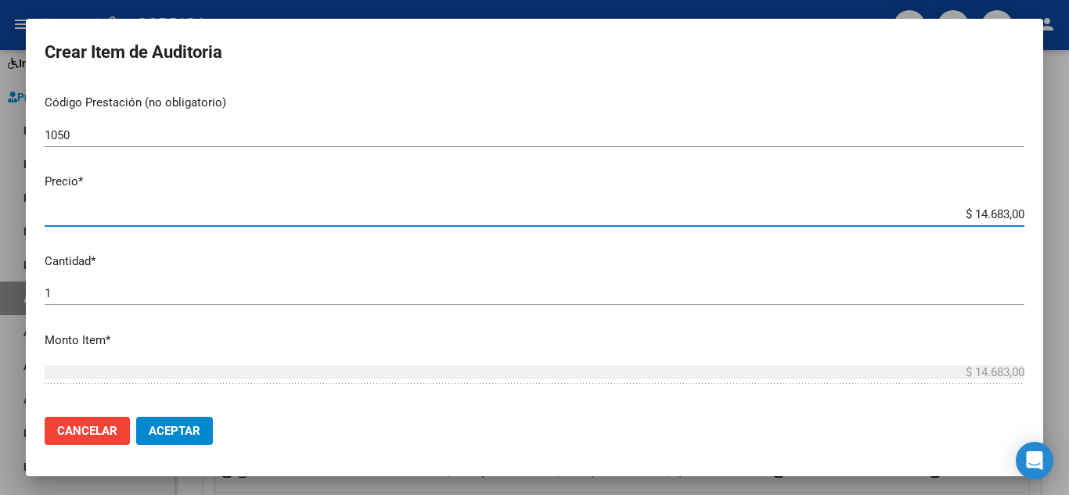
drag, startPoint x: 942, startPoint y: 215, endPoint x: 1027, endPoint y: 189, distance: 88.6
click at [1027, 189] on mat-dialog-content "32968776 Nro Documento 27329687762 CUIL Afiliado Activo Análisis Afiliado Prest…" at bounding box center [534, 244] width 1017 height 322
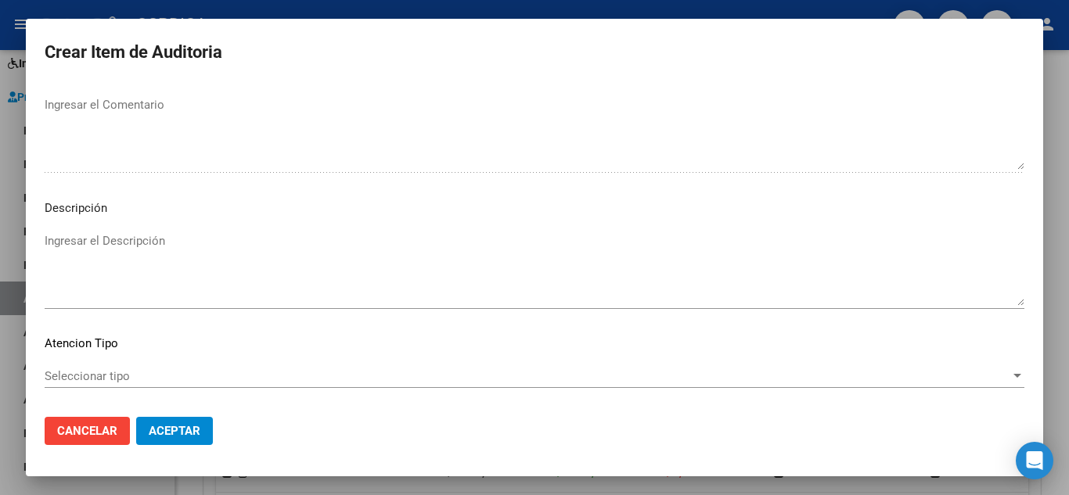
scroll to position [1088, 0]
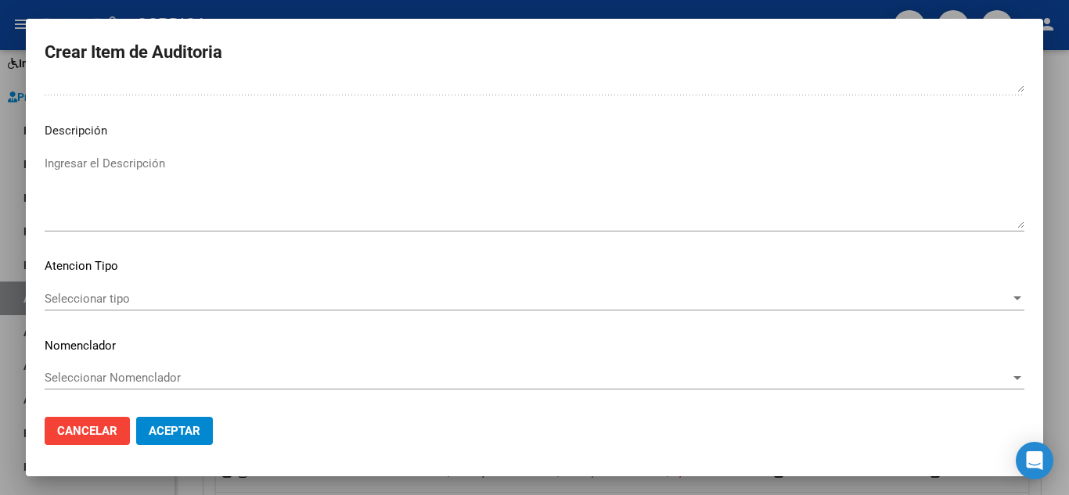
click at [123, 297] on span "Seleccionar tipo" at bounding box center [528, 299] width 966 height 14
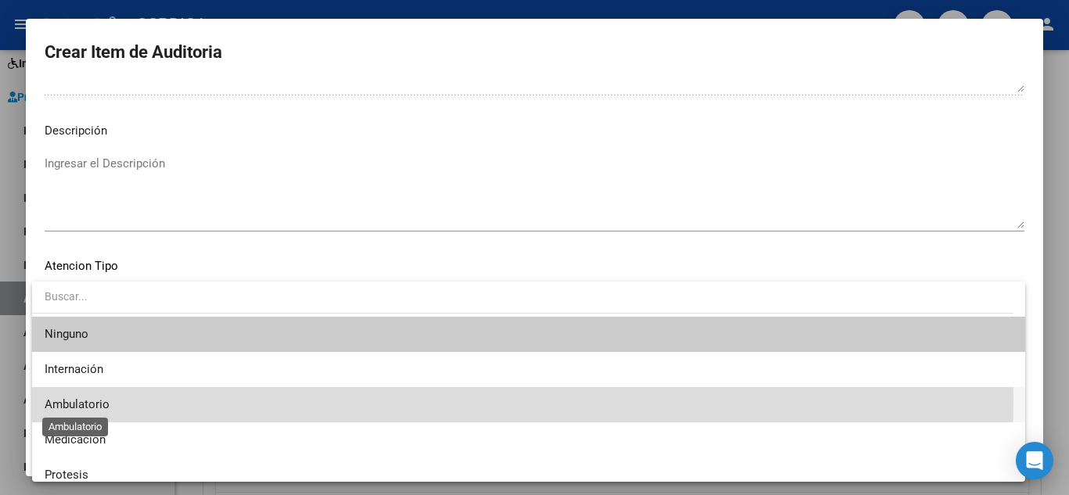
click at [106, 399] on span "Ambulatorio" at bounding box center [77, 405] width 65 height 14
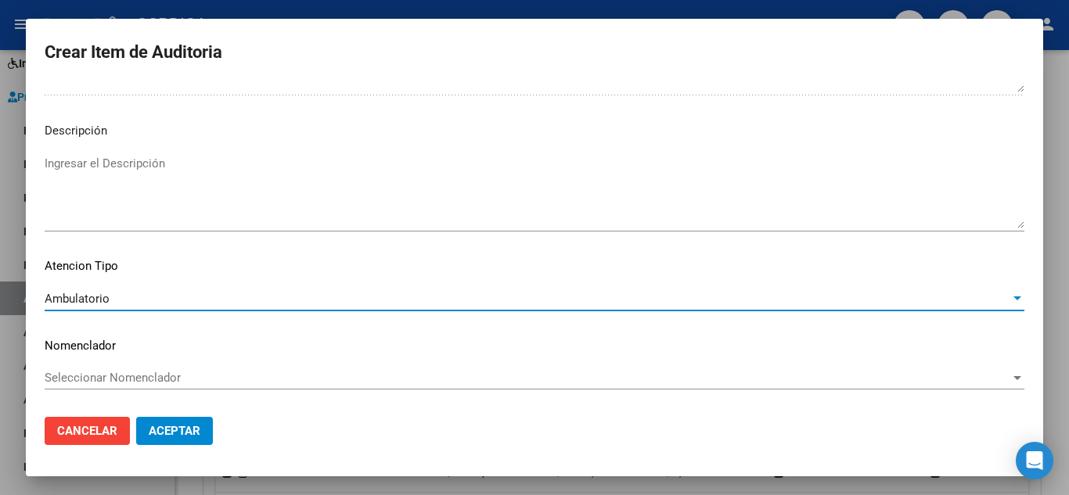
click at [186, 430] on span "Aceptar" at bounding box center [175, 431] width 52 height 14
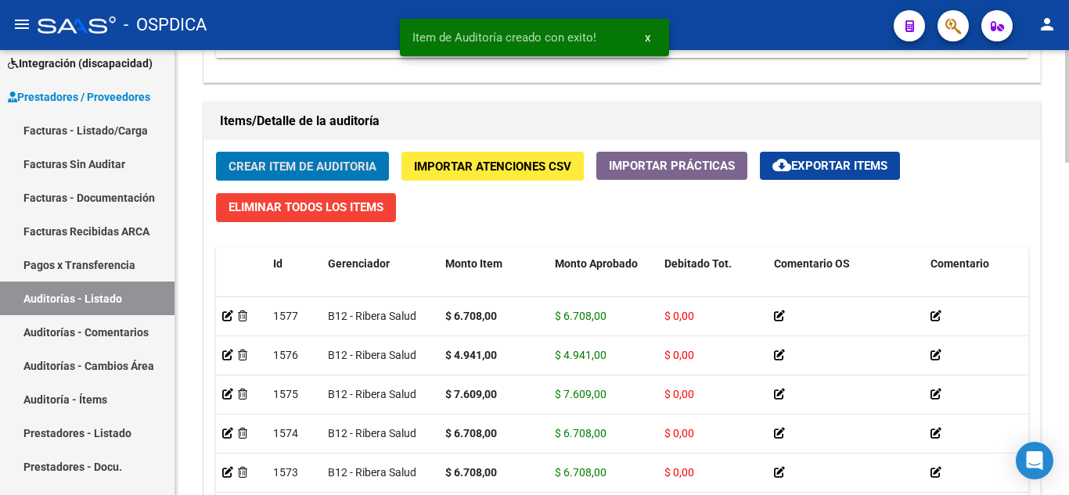
click at [307, 165] on span "Crear Item de Auditoria" at bounding box center [303, 167] width 148 height 14
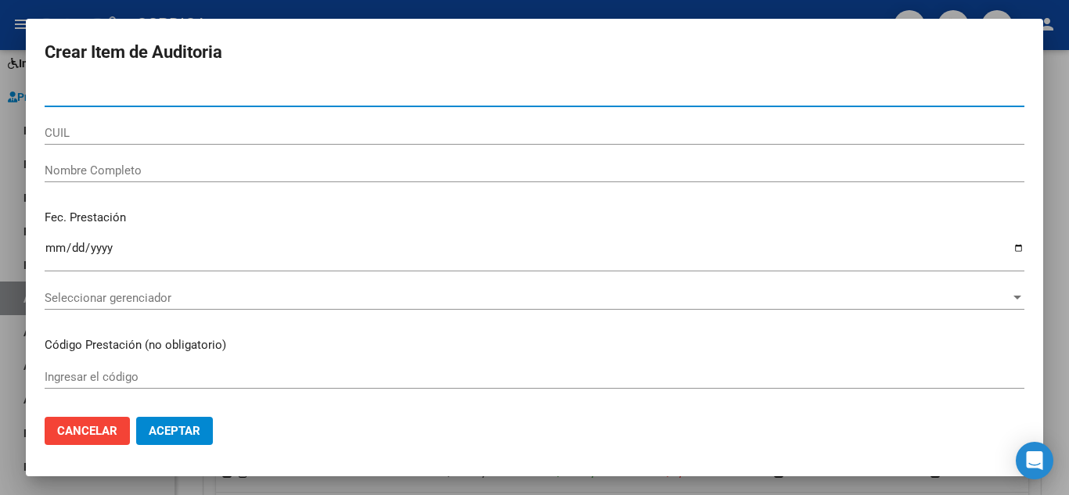
click at [337, 89] on input "Nro Documento" at bounding box center [535, 95] width 980 height 14
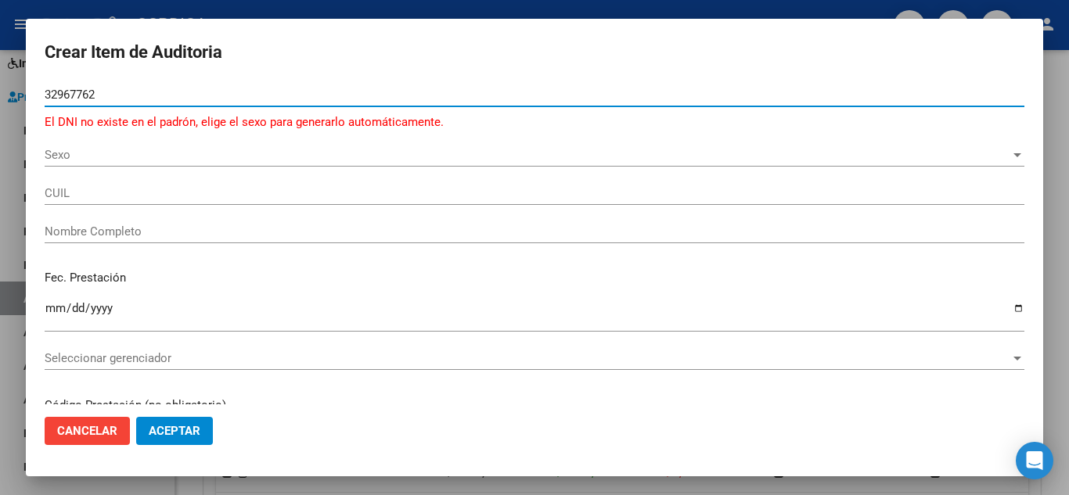
click at [159, 92] on input "32967762" at bounding box center [535, 95] width 980 height 14
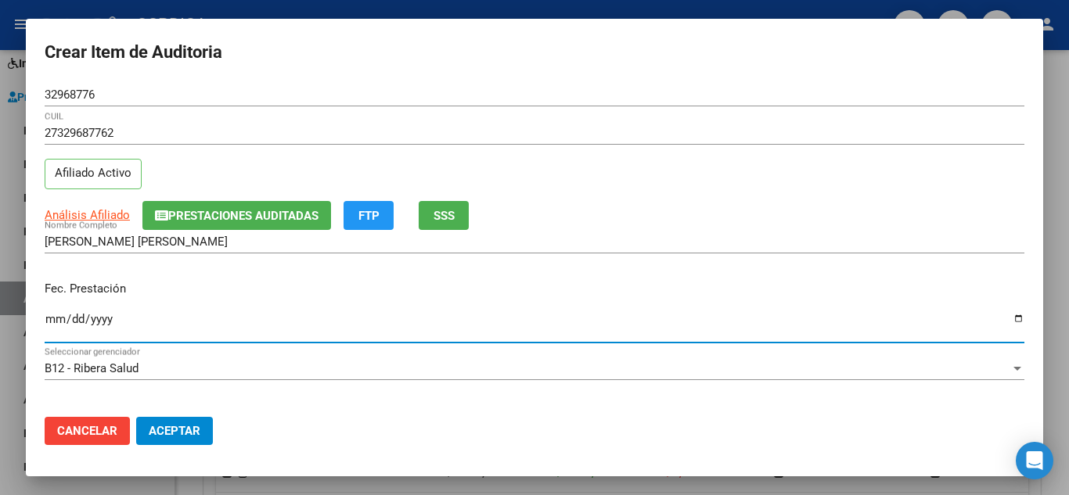
click at [53, 313] on input "Ingresar la fecha" at bounding box center [535, 325] width 980 height 25
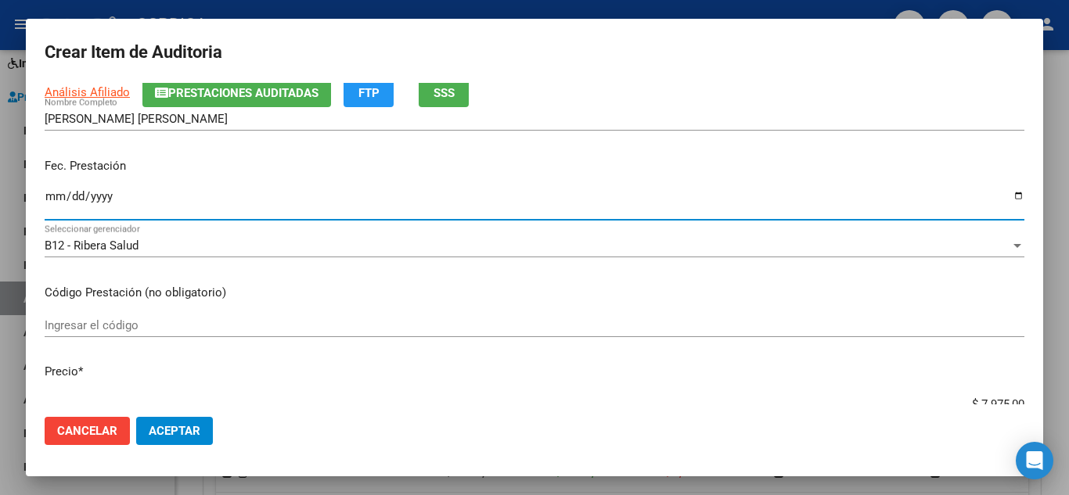
scroll to position [157, 0]
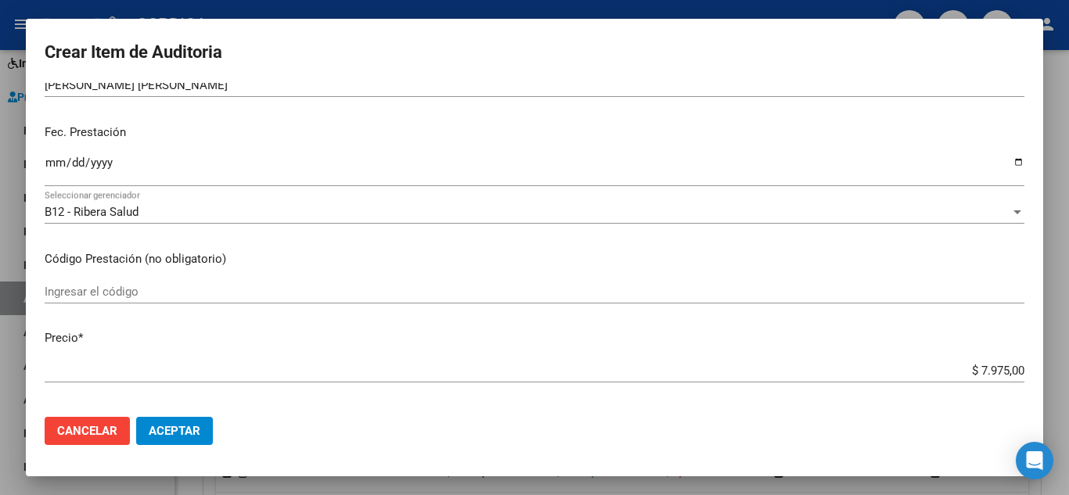
click at [229, 297] on div "Ingresar el código" at bounding box center [535, 291] width 980 height 23
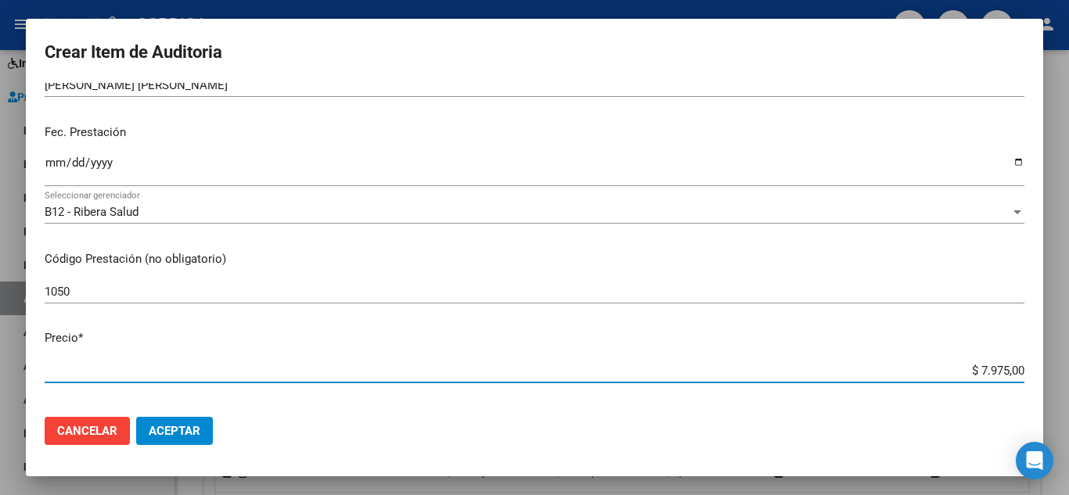
drag, startPoint x: 922, startPoint y: 374, endPoint x: 1063, endPoint y: 319, distance: 151.1
click at [1068, 337] on div "Crear Item de Auditoria 32968776 Nro Documento 27329687762 CUIL Afiliado Activo…" at bounding box center [534, 247] width 1069 height 495
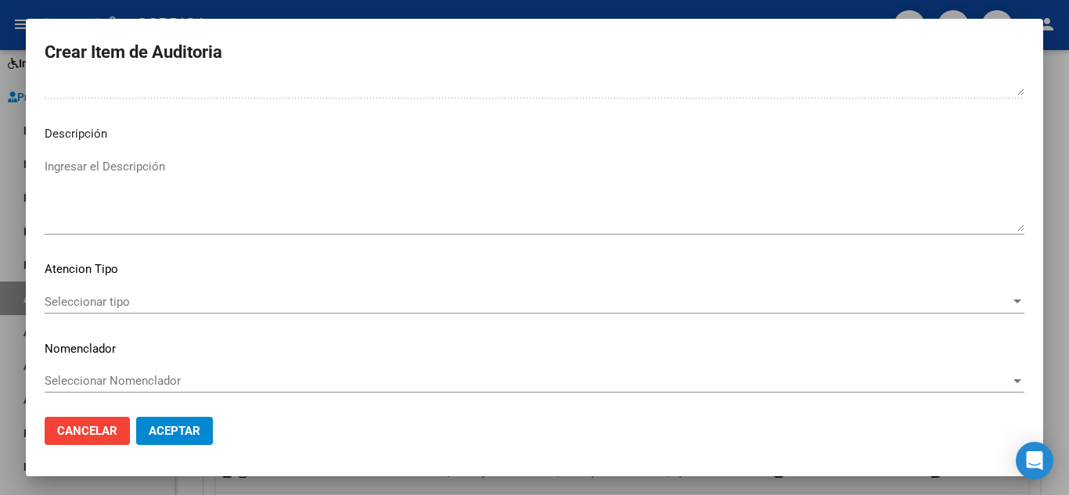
scroll to position [1088, 0]
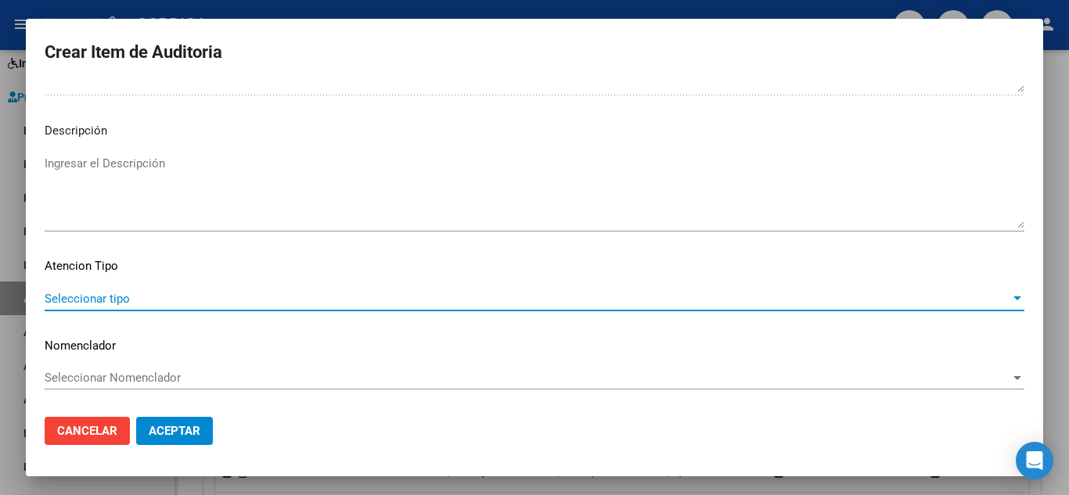
click at [135, 299] on span "Seleccionar tipo" at bounding box center [528, 299] width 966 height 14
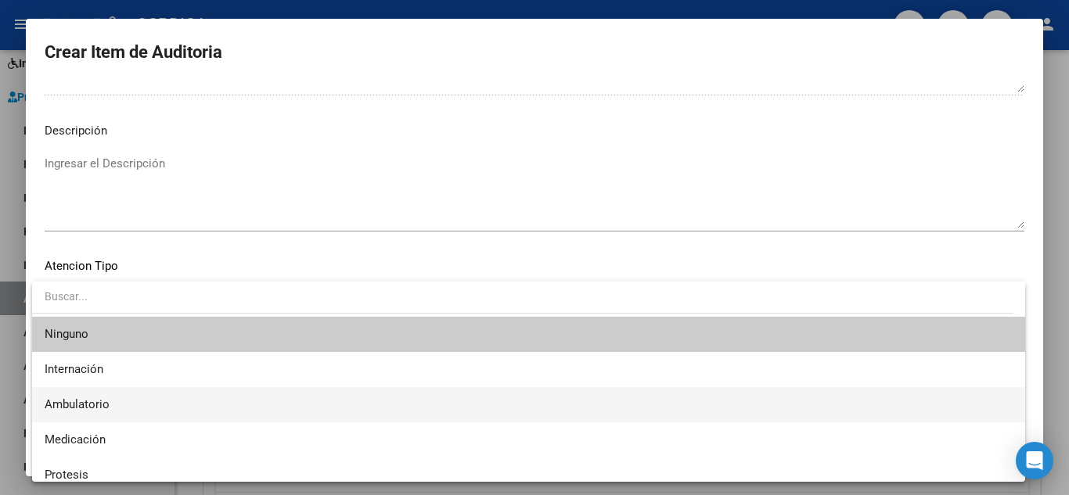
click at [131, 396] on span "Ambulatorio" at bounding box center [529, 404] width 968 height 35
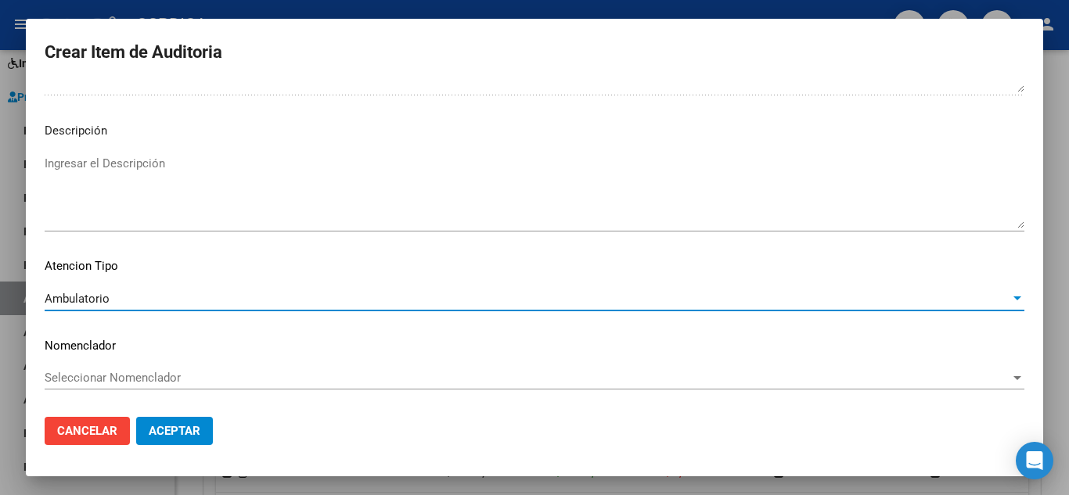
click at [185, 437] on span "Aceptar" at bounding box center [175, 431] width 52 height 14
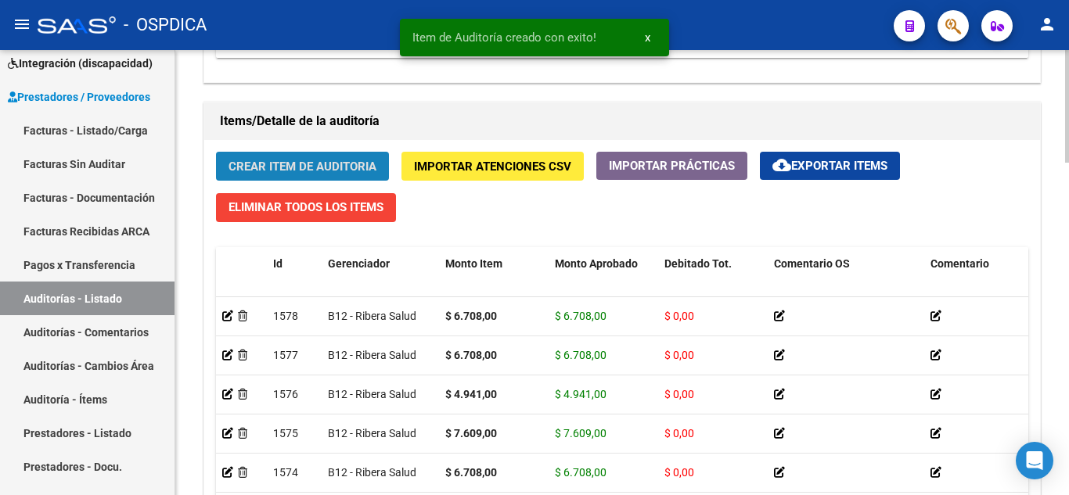
click at [327, 167] on span "Crear Item de Auditoria" at bounding box center [303, 167] width 148 height 14
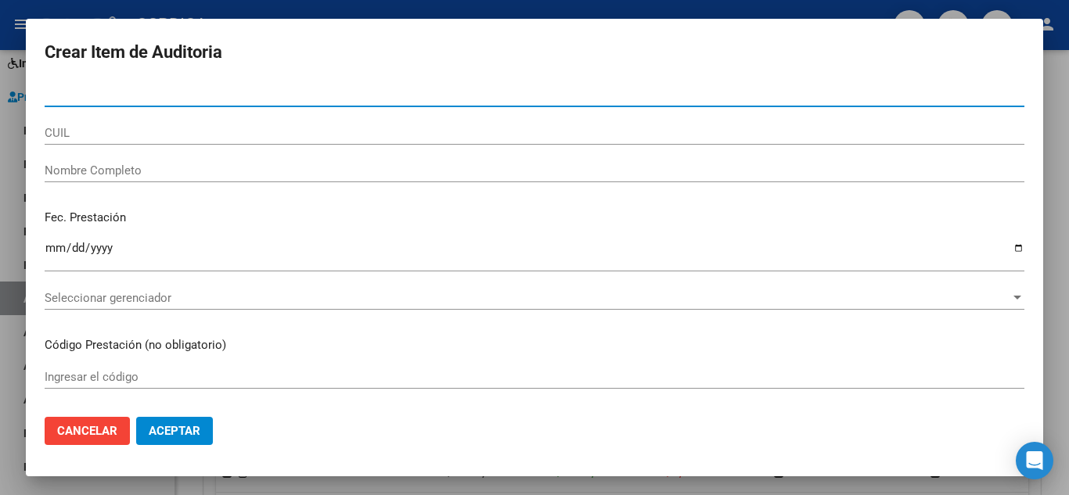
click at [261, 88] on input "Nro Documento" at bounding box center [535, 95] width 980 height 14
click at [203, 96] on input "5868" at bounding box center [535, 95] width 980 height 14
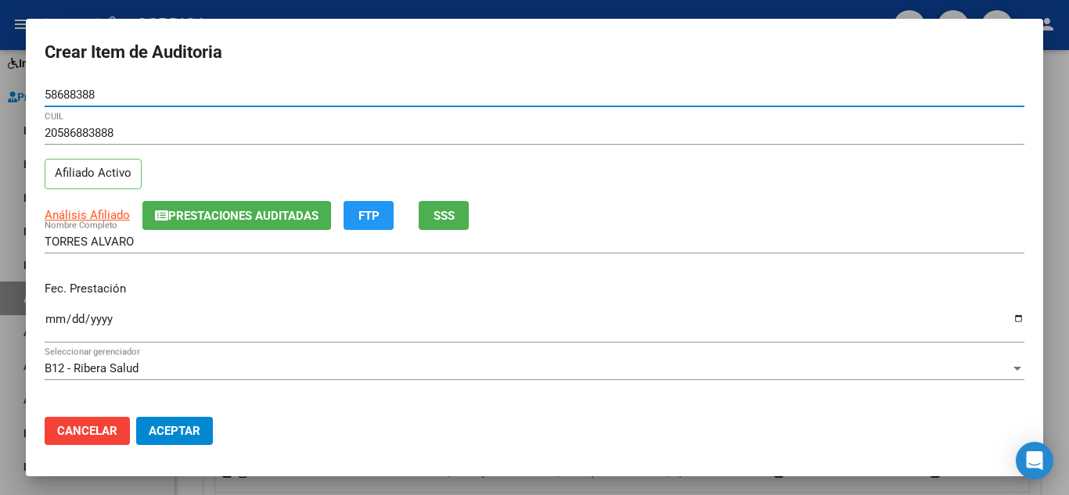
click at [55, 322] on input "Ingresar la fecha" at bounding box center [535, 325] width 980 height 25
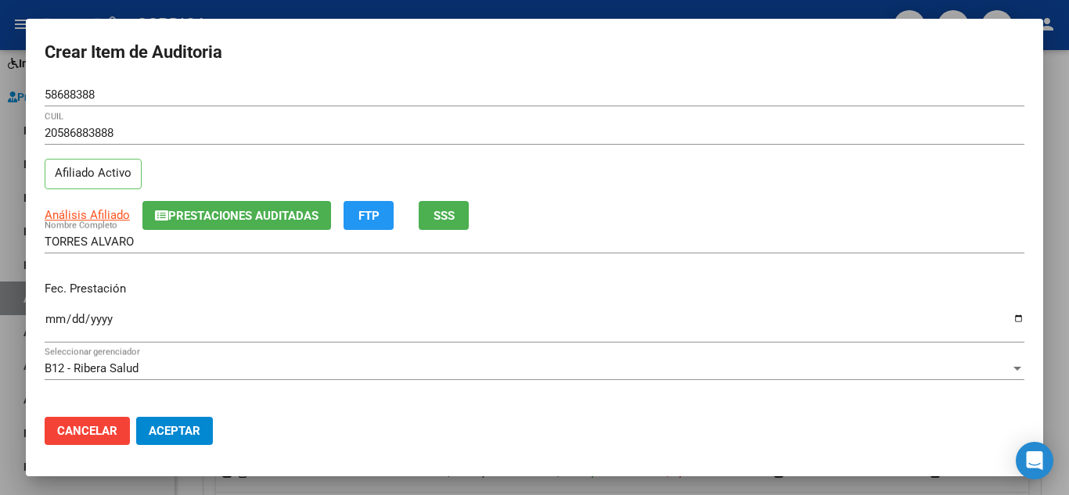
click at [690, 266] on div "TORRES ALVARO Nombre Completo" at bounding box center [535, 249] width 980 height 38
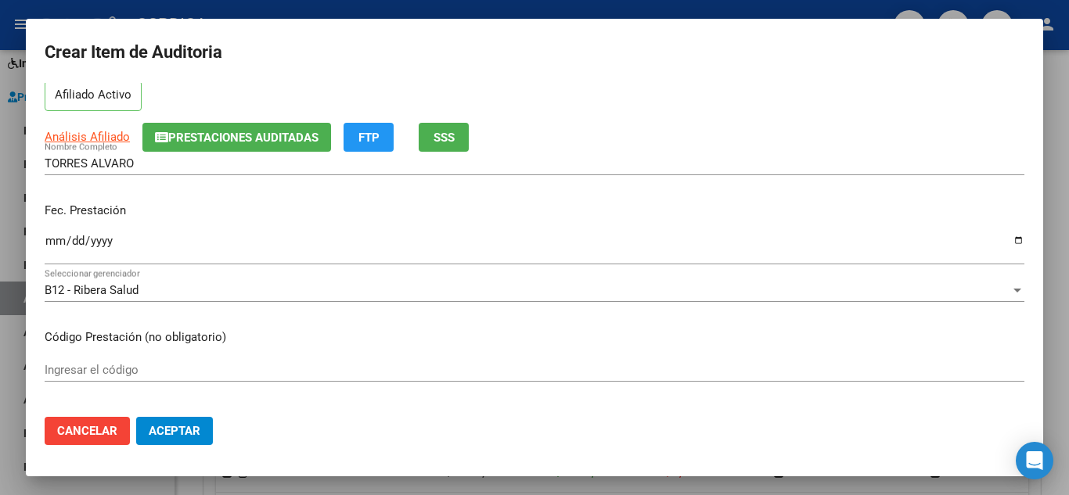
scroll to position [235, 0]
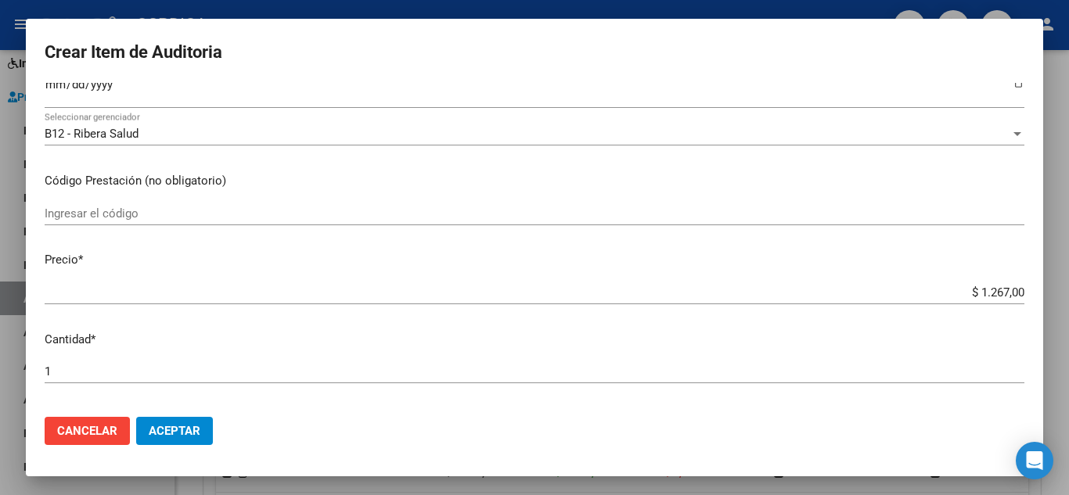
click at [214, 214] on input "Ingresar el código" at bounding box center [535, 214] width 980 height 14
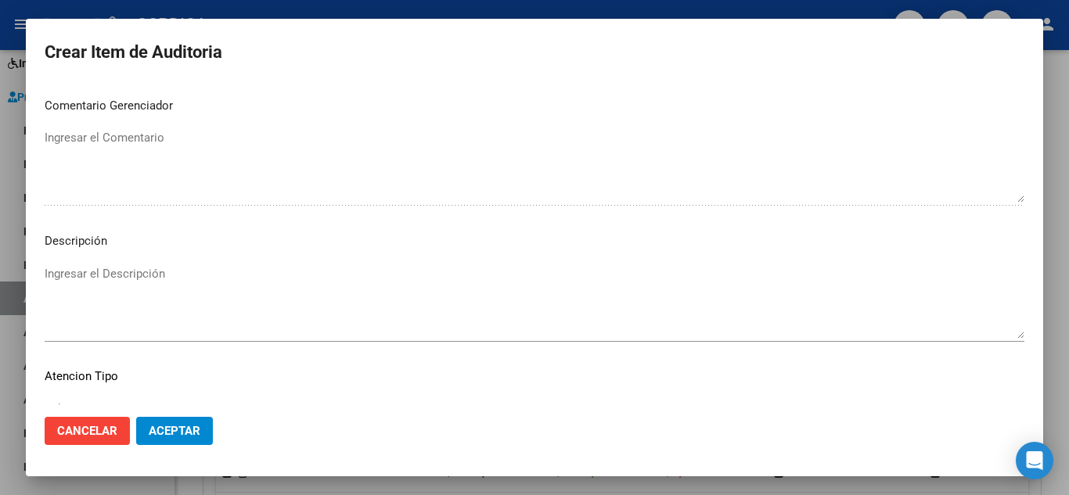
scroll to position [1088, 0]
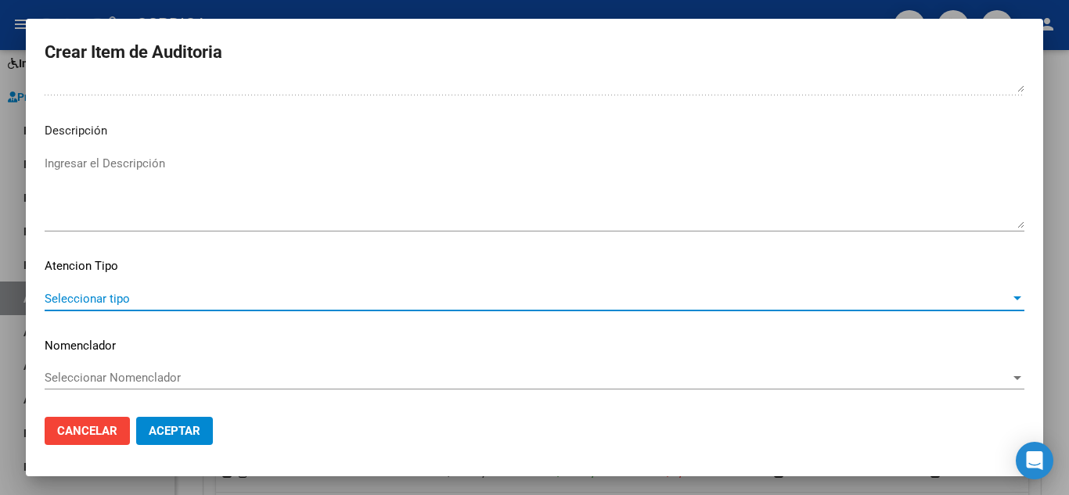
click at [95, 293] on span "Seleccionar tipo" at bounding box center [528, 299] width 966 height 14
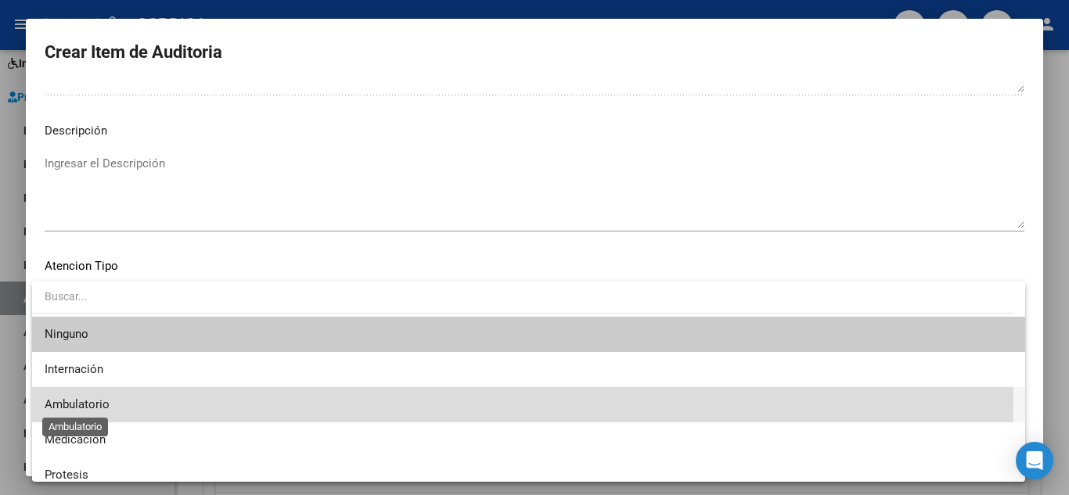
click at [96, 401] on span "Ambulatorio" at bounding box center [77, 405] width 65 height 14
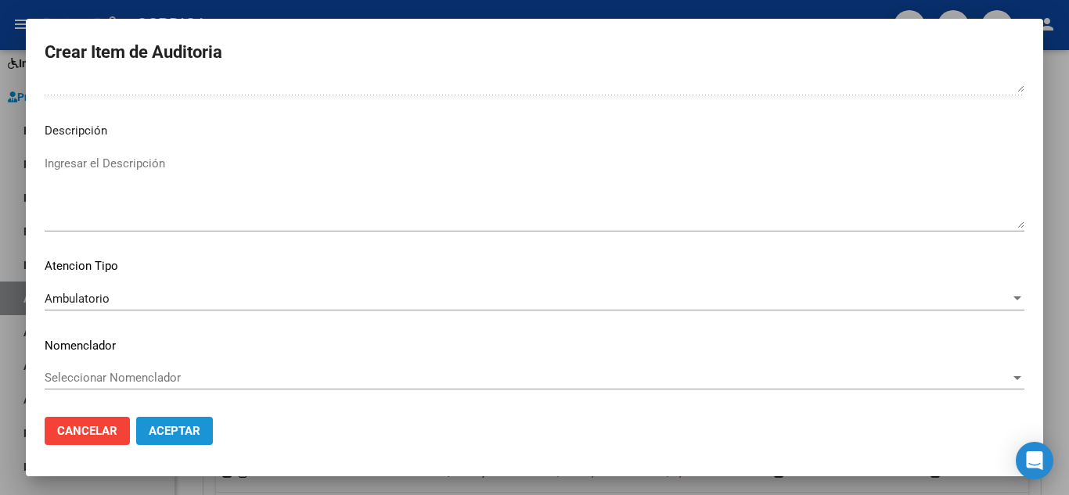
click at [171, 429] on span "Aceptar" at bounding box center [175, 431] width 52 height 14
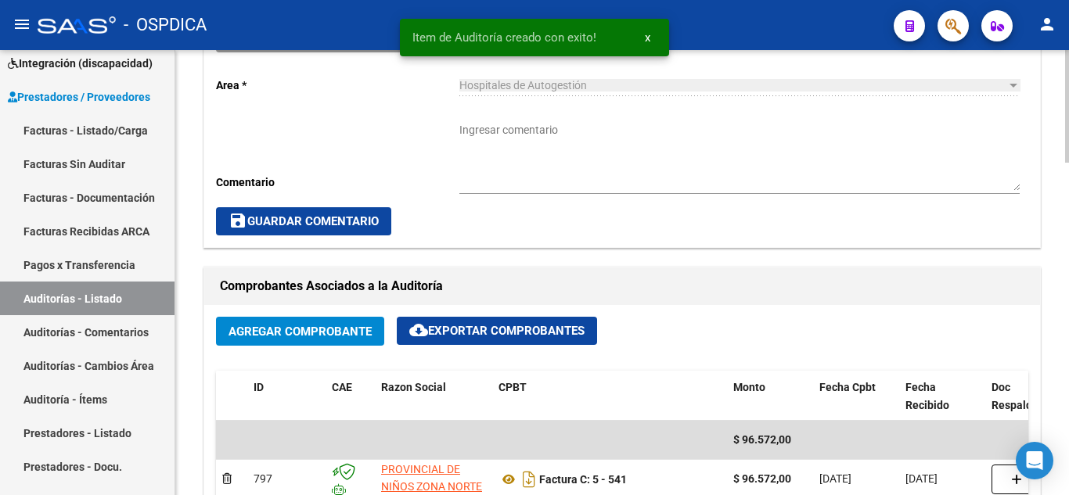
scroll to position [0, 0]
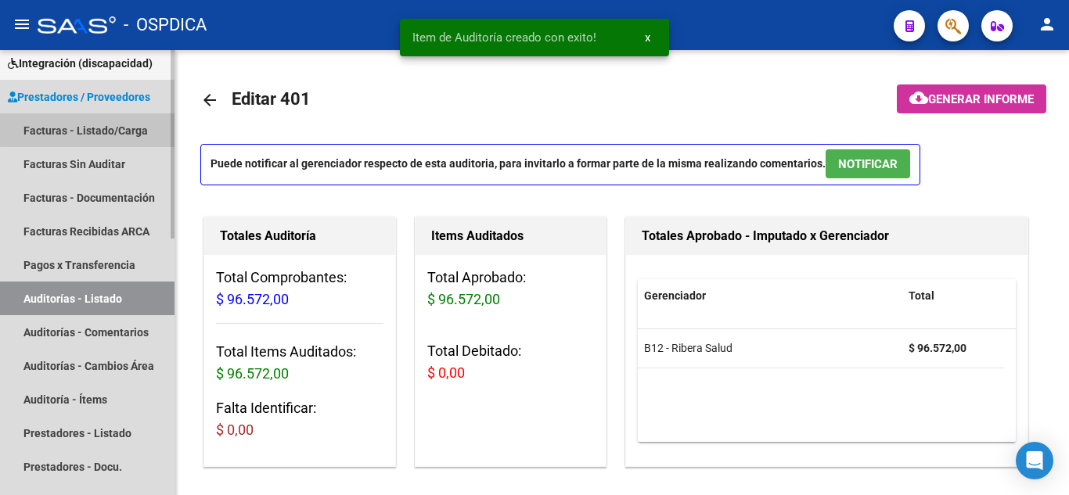
click at [113, 122] on link "Facturas - Listado/Carga" at bounding box center [87, 130] width 175 height 34
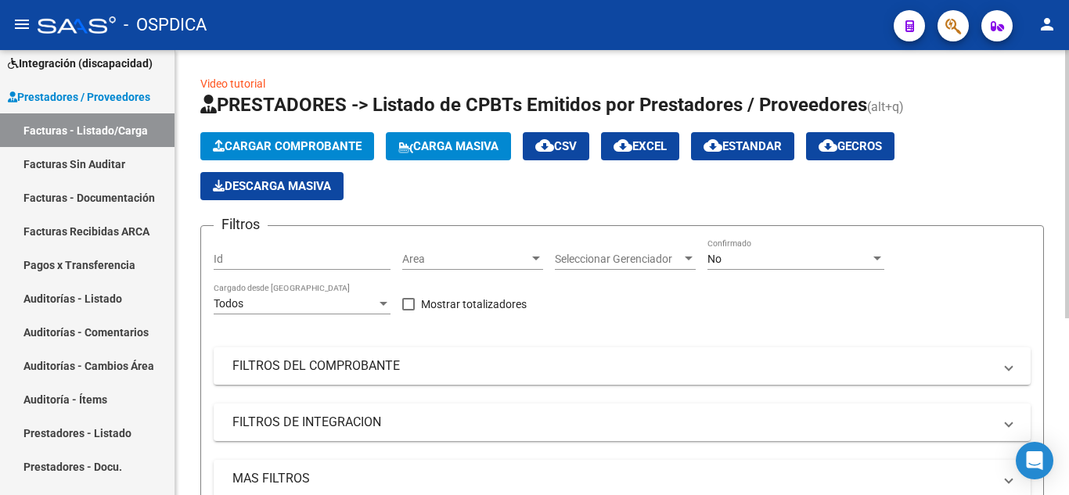
click at [290, 138] on button "Cargar Comprobante" at bounding box center [287, 146] width 174 height 28
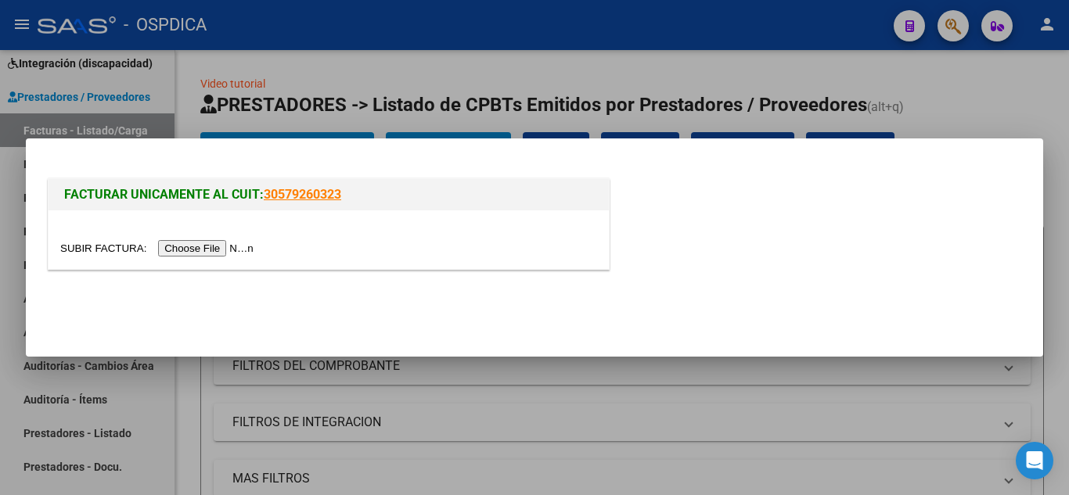
click at [700, 49] on div at bounding box center [534, 247] width 1069 height 495
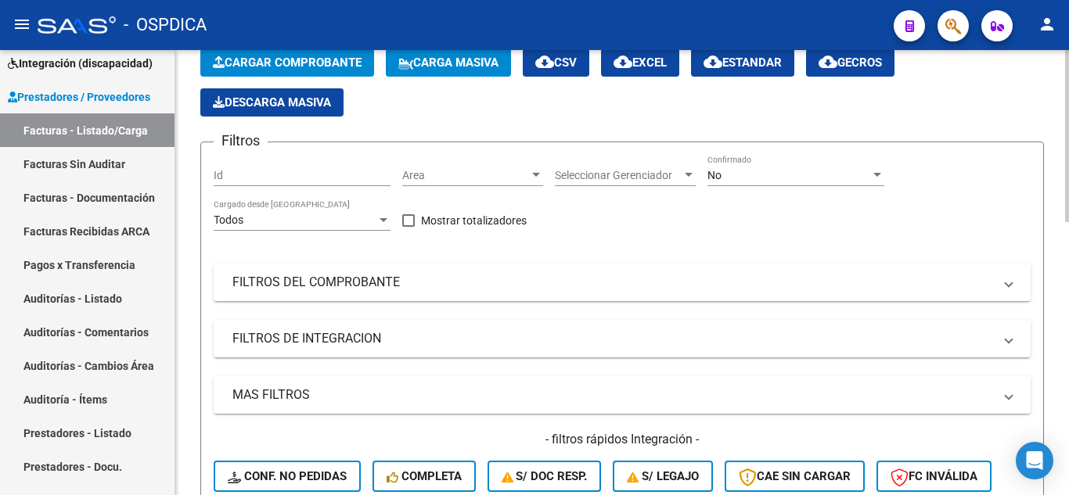
scroll to position [78, 0]
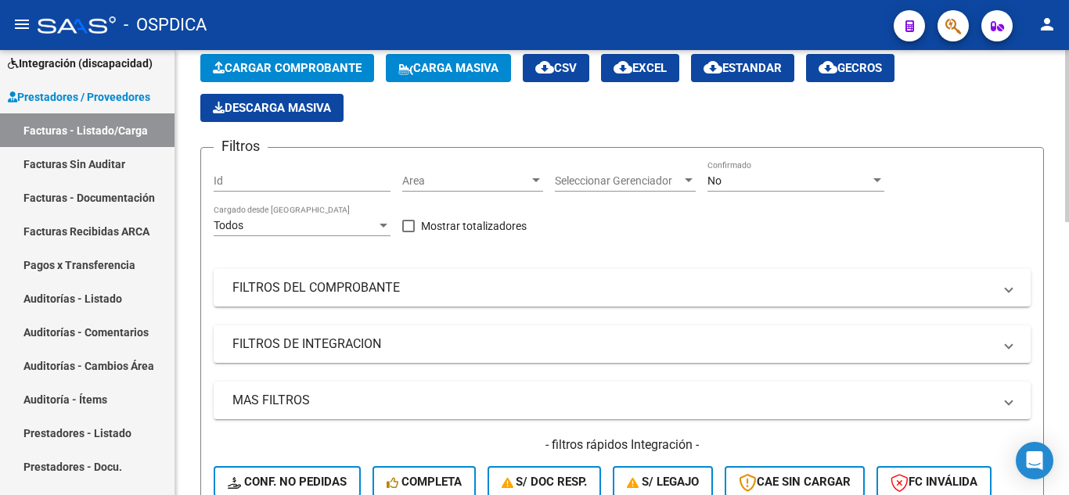
click at [523, 172] on div "Area Area" at bounding box center [472, 175] width 141 height 31
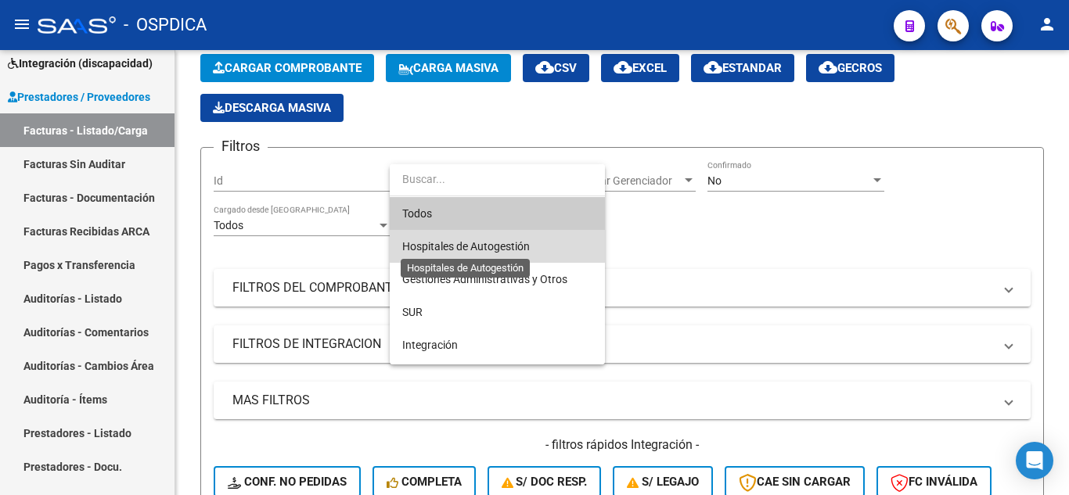
click at [491, 244] on span "Hospitales de Autogestión" at bounding box center [466, 246] width 128 height 13
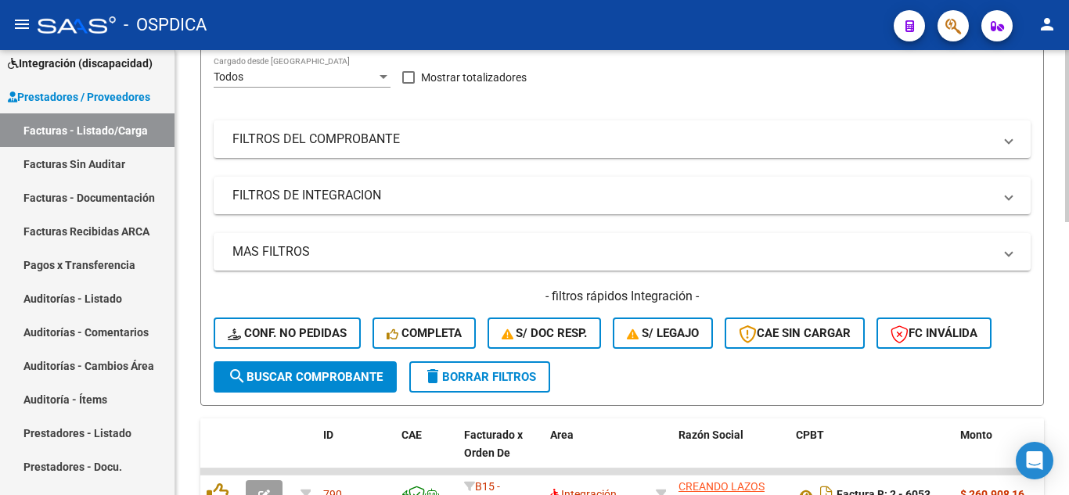
scroll to position [235, 0]
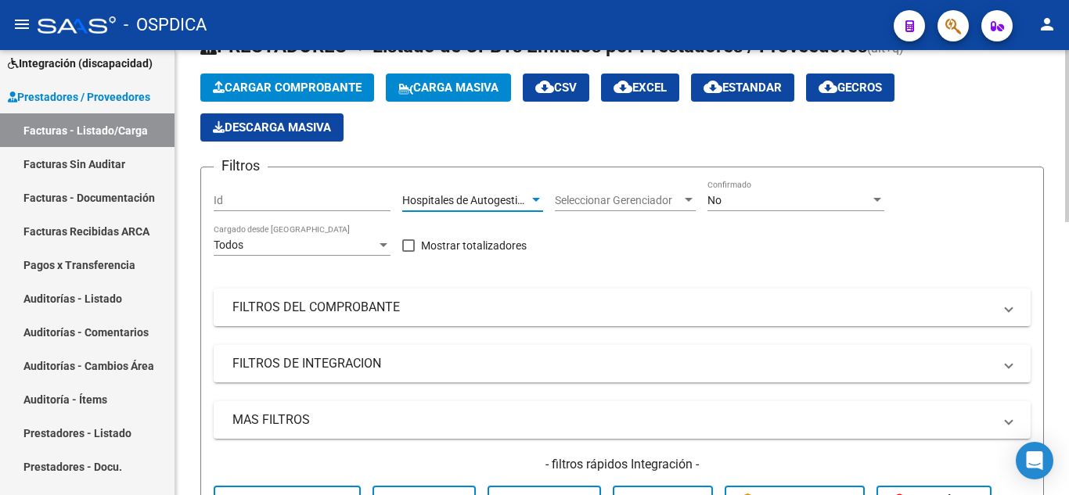
scroll to position [157, 0]
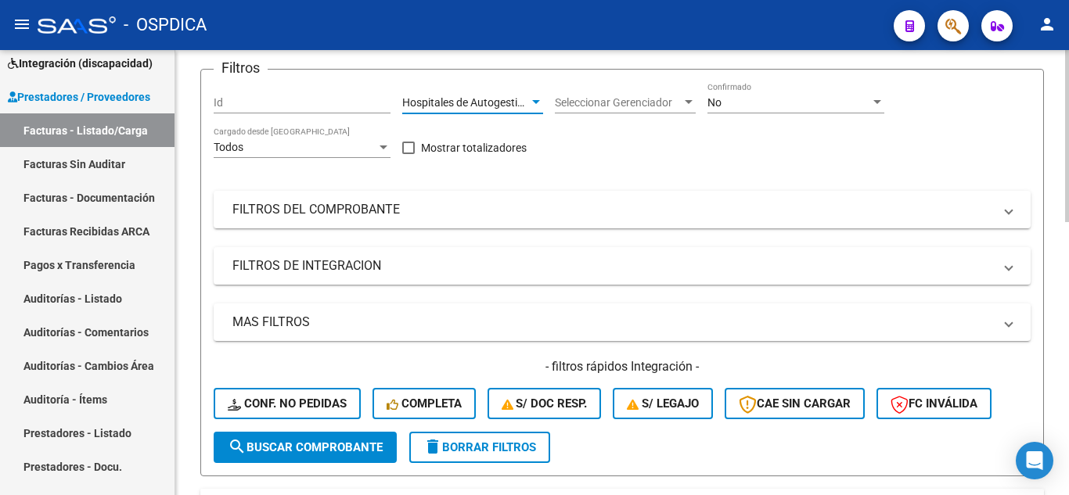
click at [315, 441] on span "search Buscar Comprobante" at bounding box center [305, 448] width 155 height 14
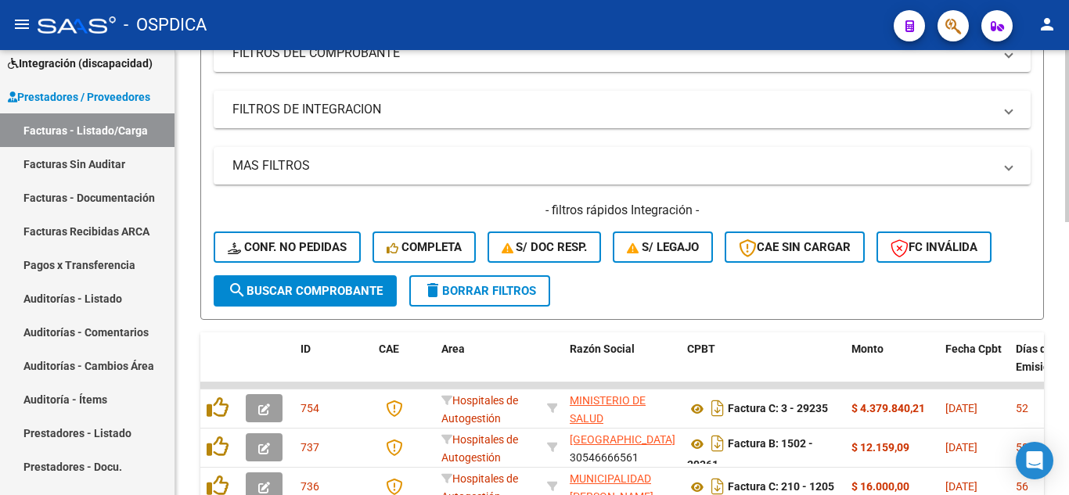
scroll to position [0, 0]
